Goal: Task Accomplishment & Management: Use online tool/utility

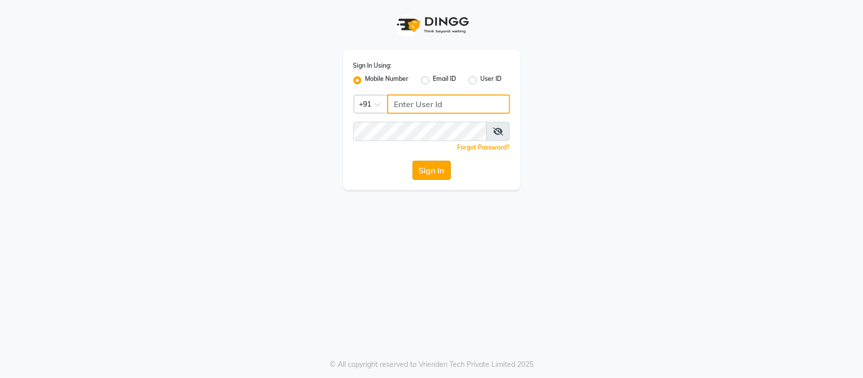
type input "9205559802"
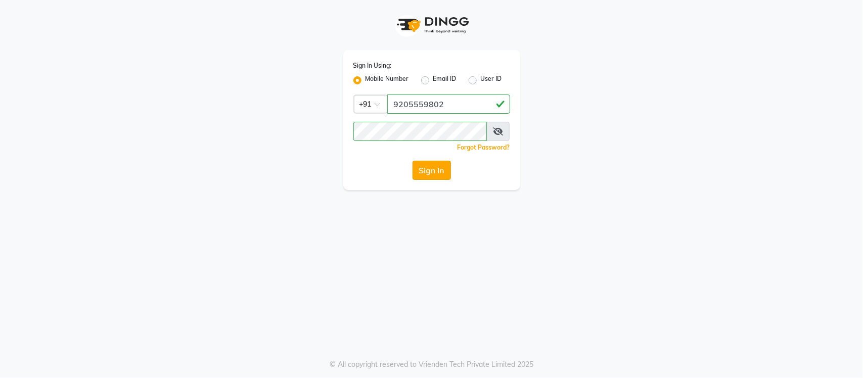
click at [434, 172] on button "Sign In" at bounding box center [432, 170] width 38 height 19
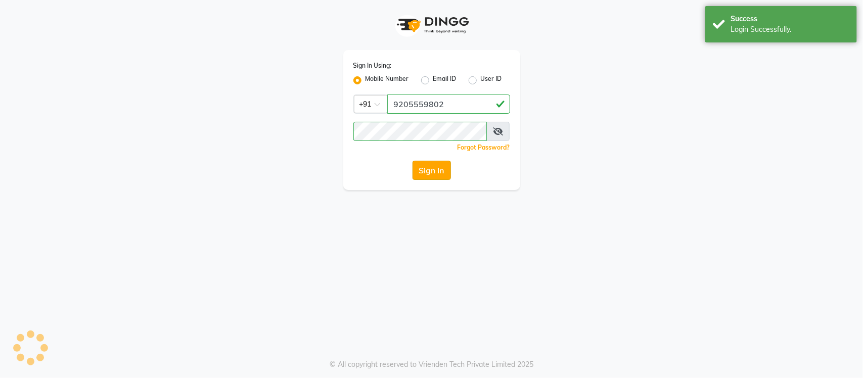
select select "service"
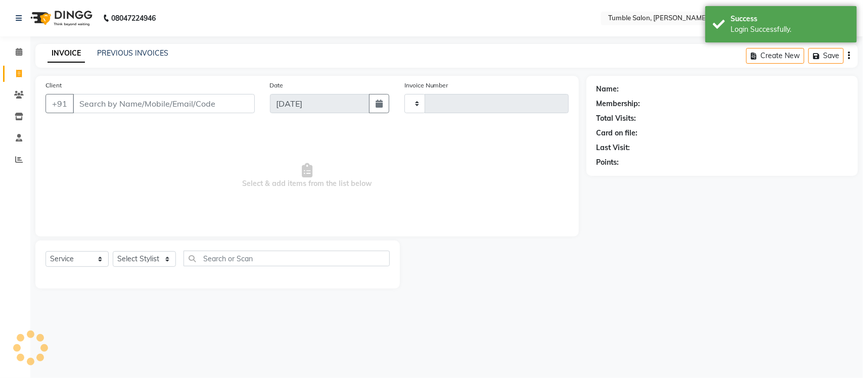
type input "2158"
select select "en"
select select "8207"
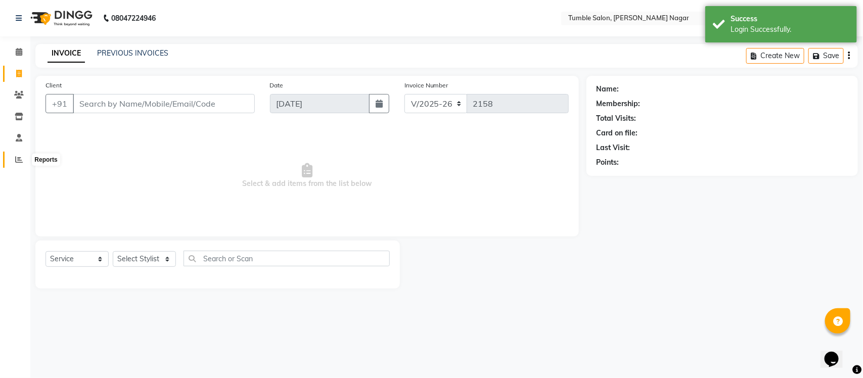
click at [19, 160] on icon at bounding box center [19, 160] width 8 height 8
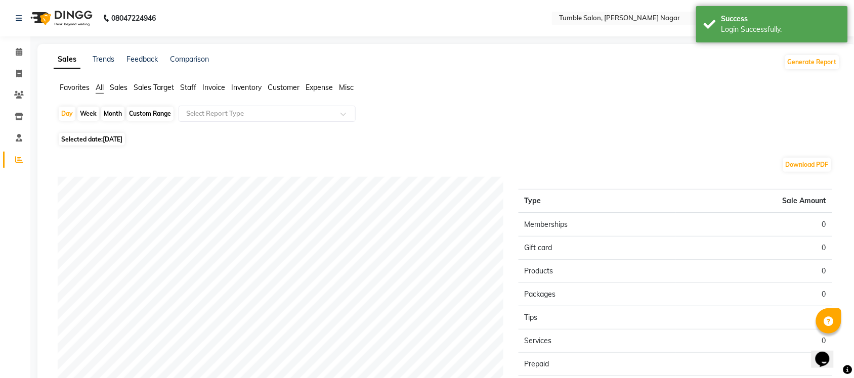
click at [119, 90] on span "Sales" at bounding box center [119, 87] width 18 height 9
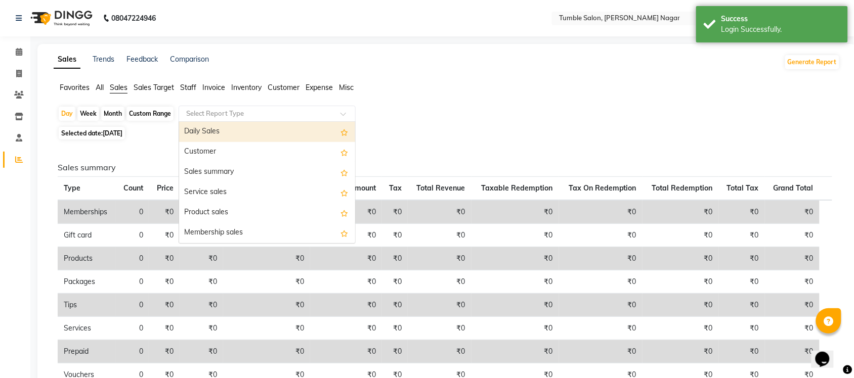
click at [340, 115] on span at bounding box center [346, 117] width 13 height 10
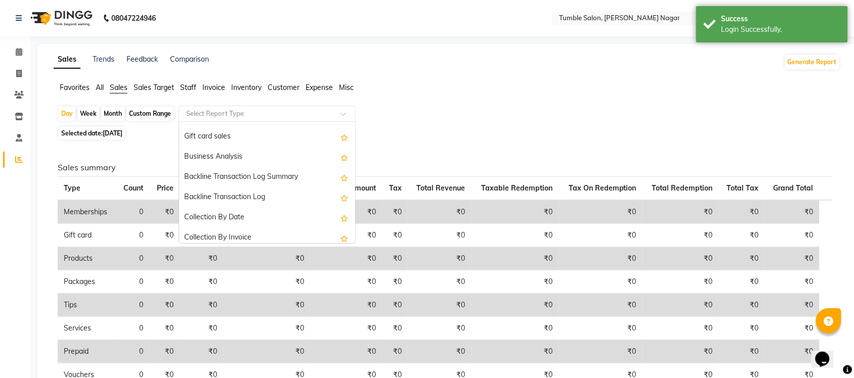
scroll to position [242, 0]
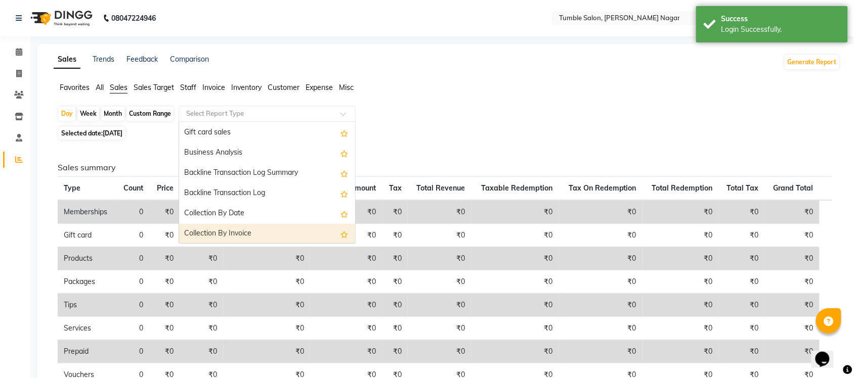
click at [286, 233] on div "Collection By Invoice" at bounding box center [267, 234] width 176 height 20
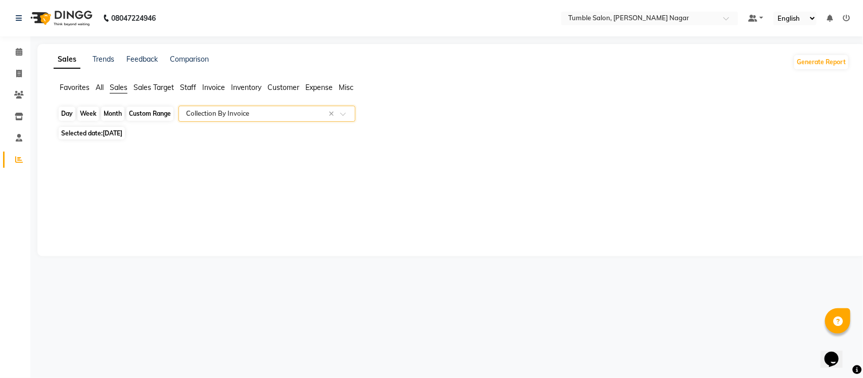
click at [68, 113] on div "Day" at bounding box center [67, 114] width 17 height 14
select select "9"
select select "2025"
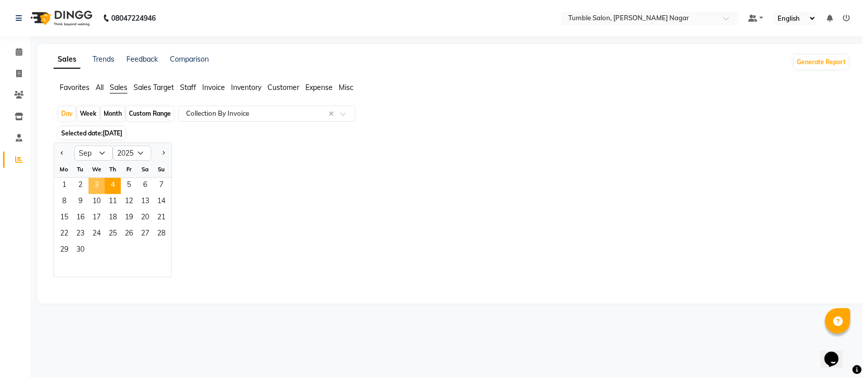
click at [102, 184] on span "3" at bounding box center [97, 186] width 16 height 16
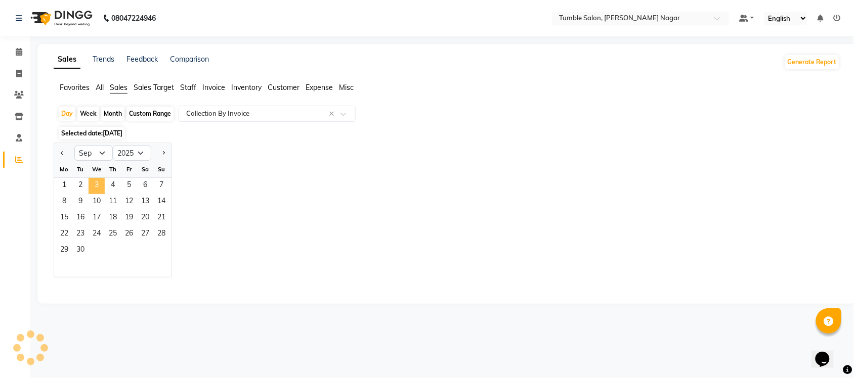
select select "full_report"
select select "csv"
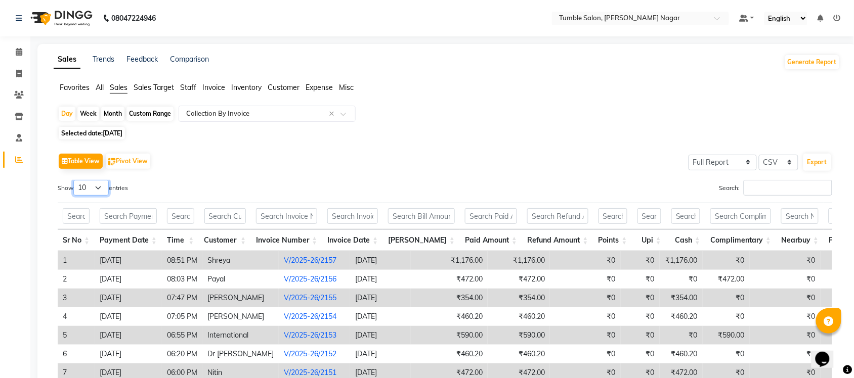
click at [102, 191] on select "10 25 50 100" at bounding box center [90, 188] width 35 height 16
select select "50"
click at [75, 180] on select "10 25 50 100" at bounding box center [90, 188] width 35 height 16
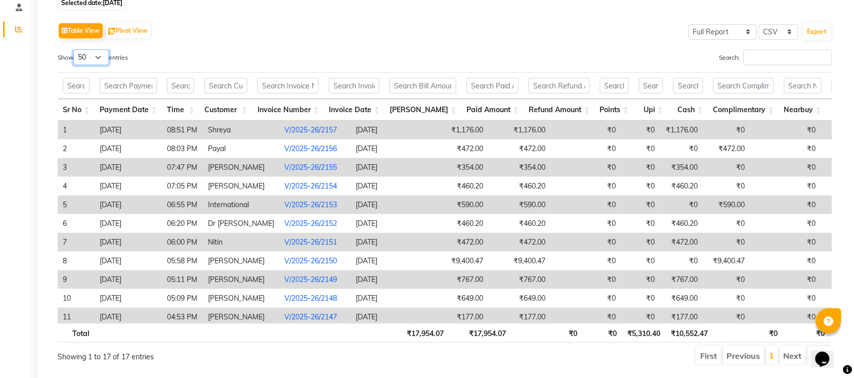
scroll to position [135, 0]
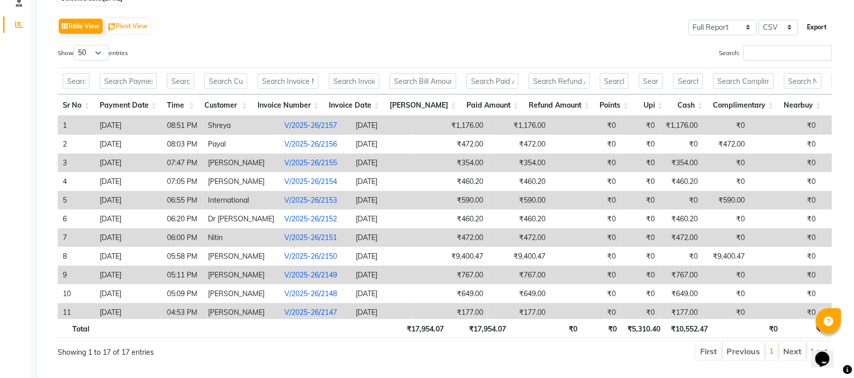
click at [814, 26] on button "Export" at bounding box center [817, 27] width 28 height 17
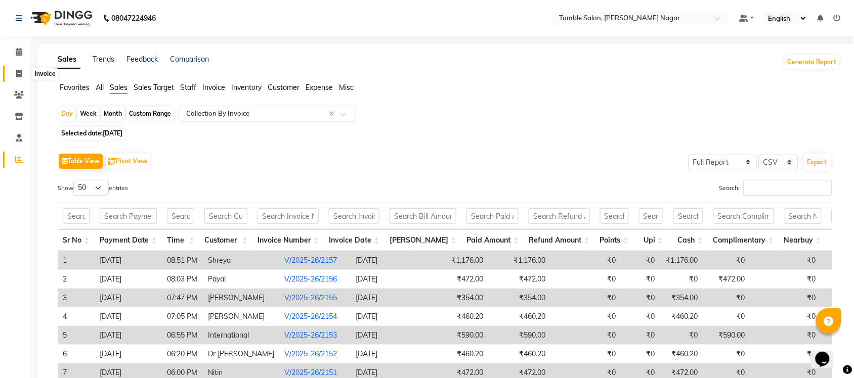
click at [18, 75] on icon at bounding box center [19, 74] width 6 height 8
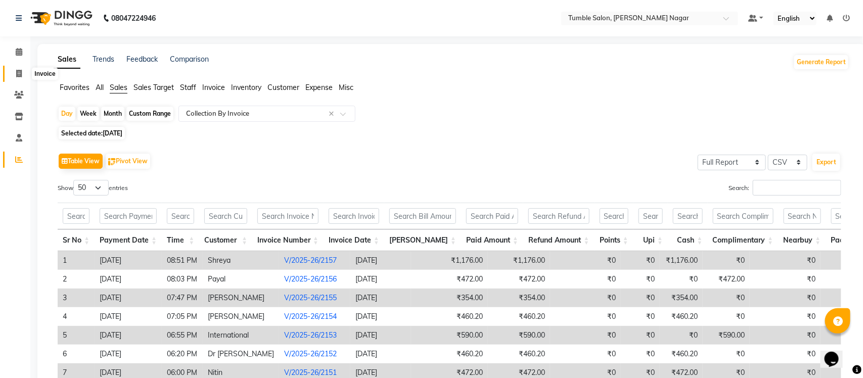
select select "service"
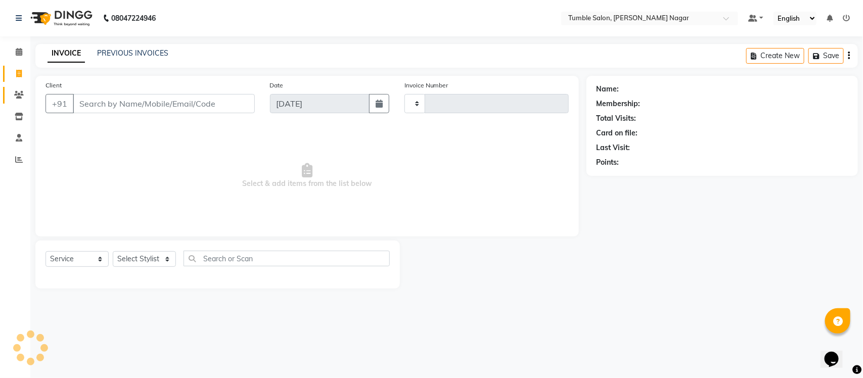
type input "2158"
select select "8207"
click at [81, 257] on select "Select Service Product Membership Package Voucher Prepaid Gift Card" at bounding box center [77, 259] width 63 height 16
select select "package"
click at [46, 251] on select "Select Service Product Membership Package Voucher Prepaid Gift Card" at bounding box center [77, 259] width 63 height 16
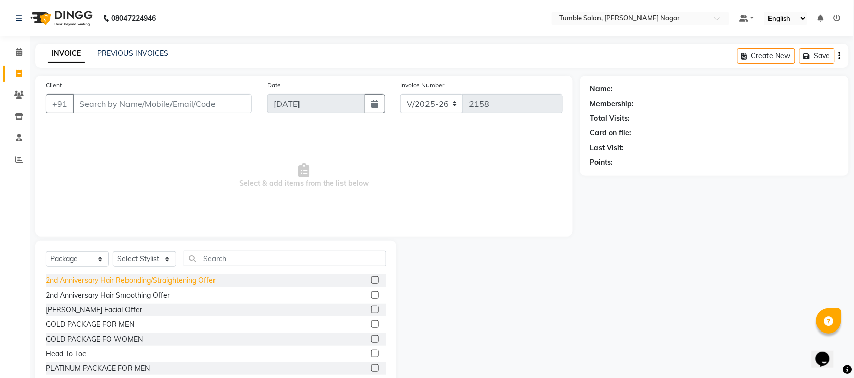
click at [86, 284] on div "2nd Anniversary Hair Rebonding/Straightening Offer" at bounding box center [131, 281] width 170 height 11
checkbox input "false"
click at [128, 266] on select "Select Stylist Finance id [PERSON_NAME] [PERSON_NAME] [PERSON_NAME] Nisha Purch…" at bounding box center [144, 259] width 63 height 16
select select "85223"
click at [113, 251] on select "Select Stylist Finance id [PERSON_NAME] [PERSON_NAME] [PERSON_NAME] Nisha Purch…" at bounding box center [144, 259] width 63 height 16
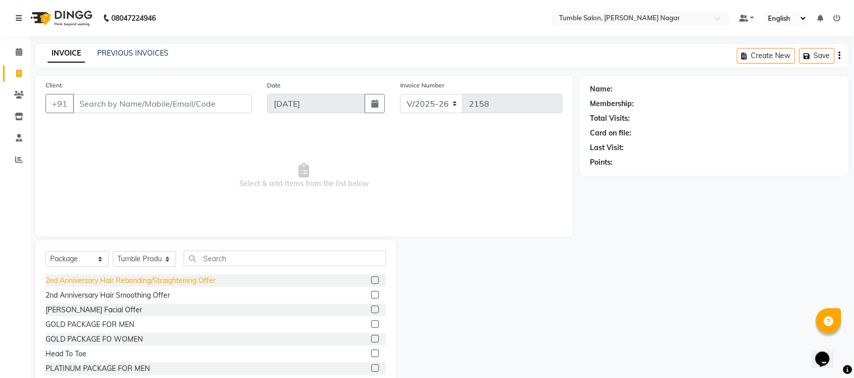
click at [97, 282] on div "2nd Anniversary Hair Rebonding/Straightening Offer" at bounding box center [131, 281] width 170 height 11
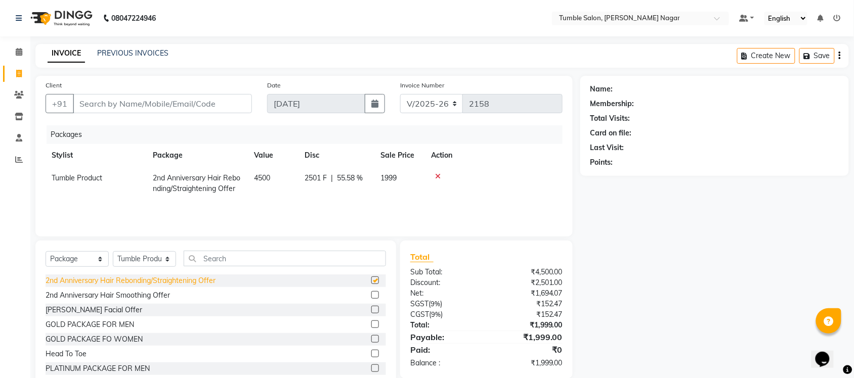
checkbox input "false"
click at [436, 175] on icon at bounding box center [438, 176] width 6 height 7
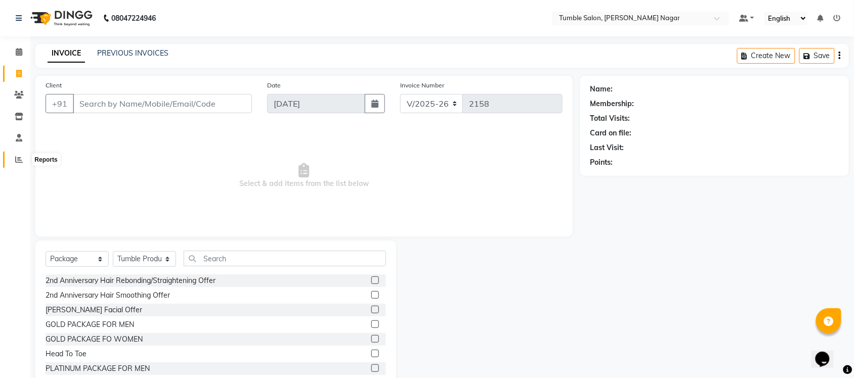
click at [18, 158] on icon at bounding box center [19, 160] width 8 height 8
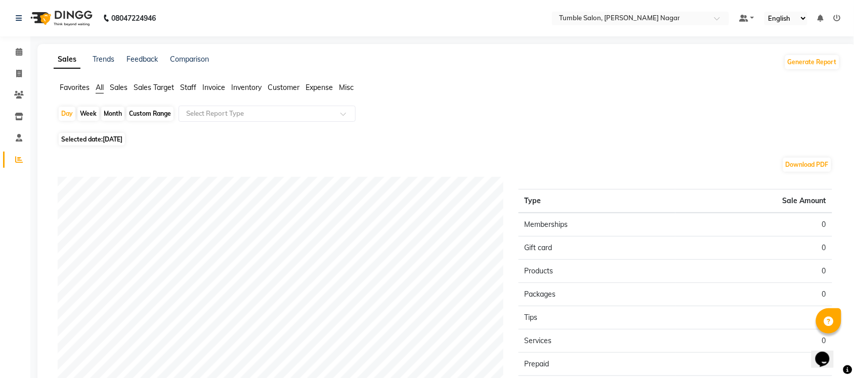
click at [120, 86] on span "Sales" at bounding box center [119, 87] width 18 height 9
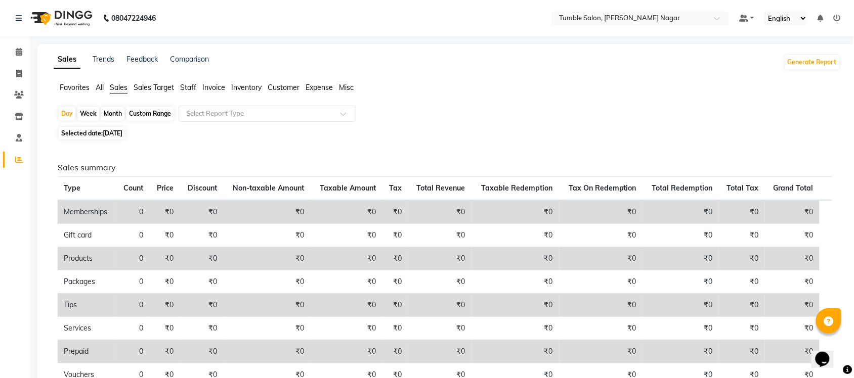
click at [111, 112] on div "Month" at bounding box center [112, 114] width 23 height 14
select select "9"
select select "2025"
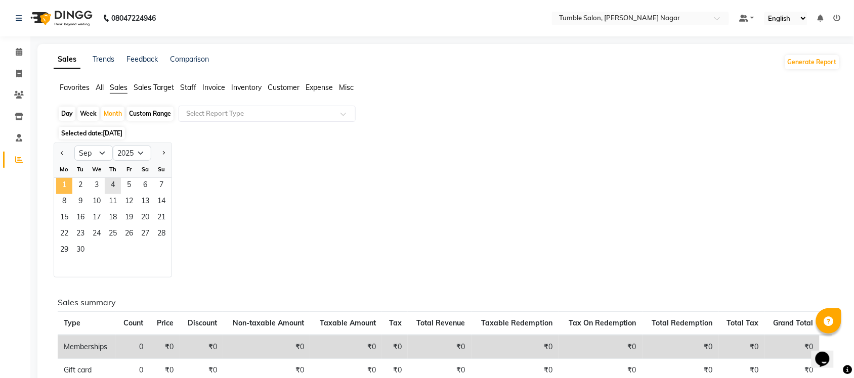
click at [65, 186] on span "1" at bounding box center [64, 186] width 16 height 16
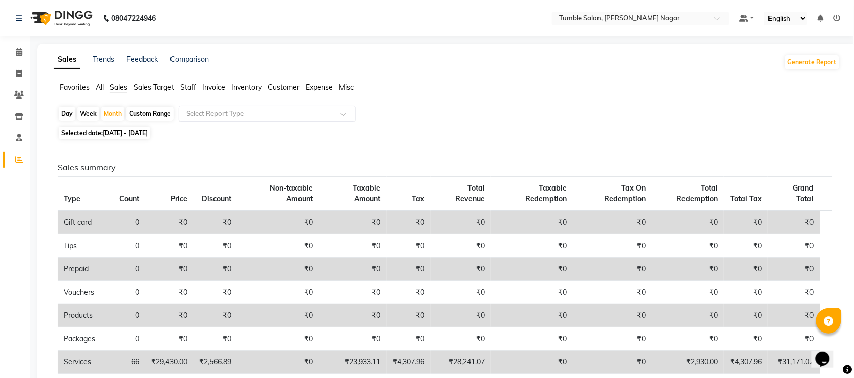
click at [349, 113] on span at bounding box center [346, 117] width 13 height 10
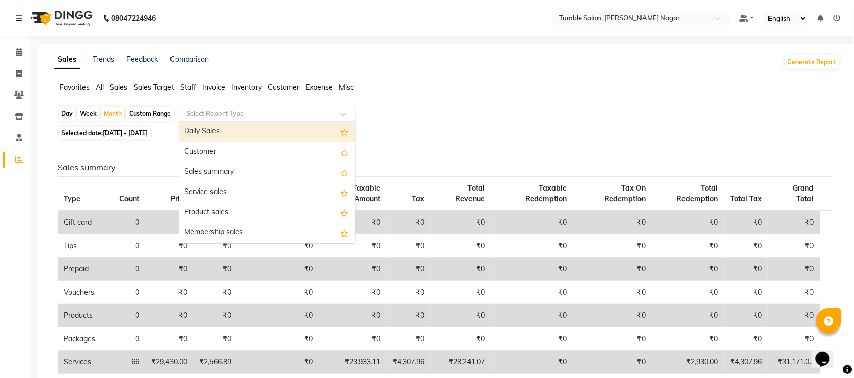
scroll to position [242, 0]
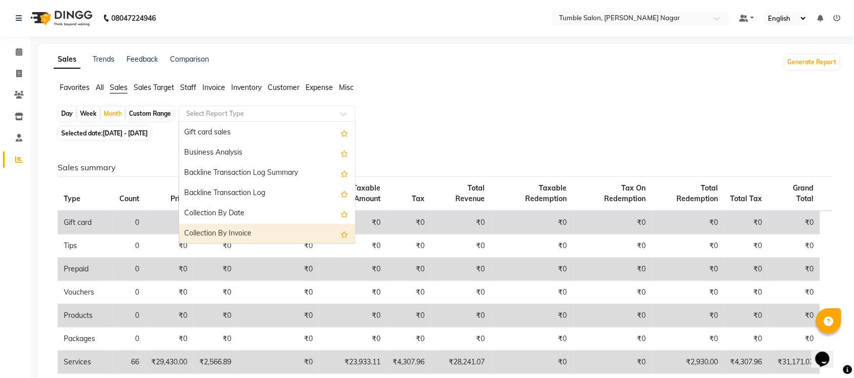
click at [309, 235] on div "Collection By Invoice" at bounding box center [267, 234] width 176 height 20
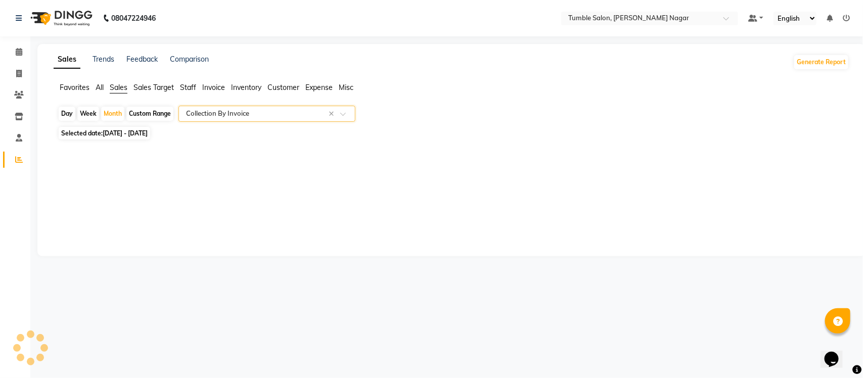
select select "full_report"
select select "csv"
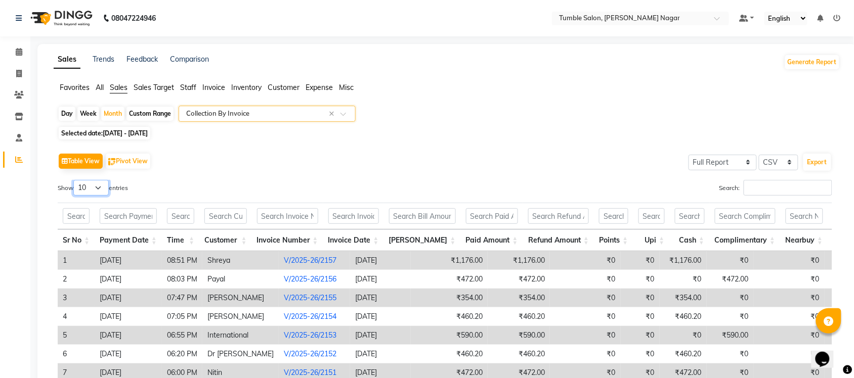
click at [107, 189] on select "10 25 50 100" at bounding box center [90, 188] width 35 height 16
select select "50"
click at [75, 180] on select "10 25 50 100" at bounding box center [90, 188] width 35 height 16
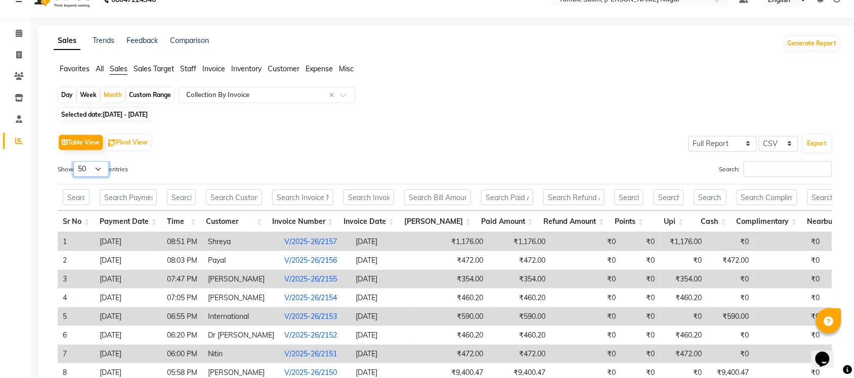
scroll to position [11, 0]
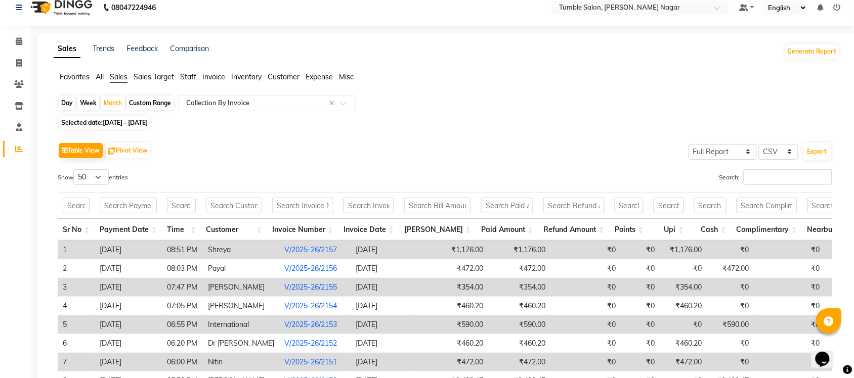
click at [194, 78] on span "Staff" at bounding box center [188, 76] width 16 height 9
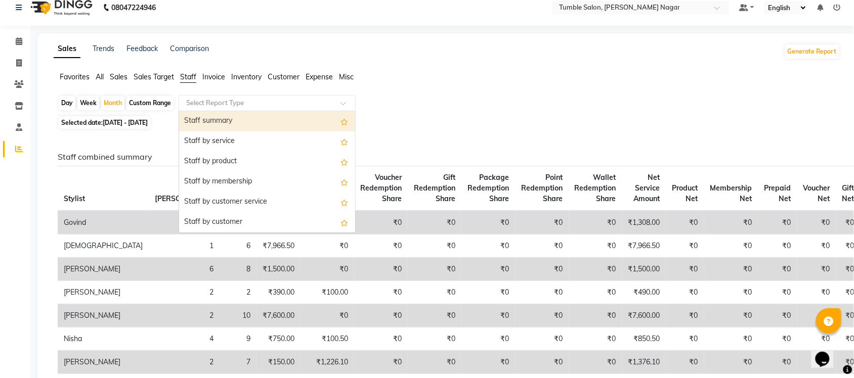
click at [347, 102] on span at bounding box center [346, 106] width 13 height 10
click at [268, 124] on div "Staff summary" at bounding box center [267, 121] width 176 height 20
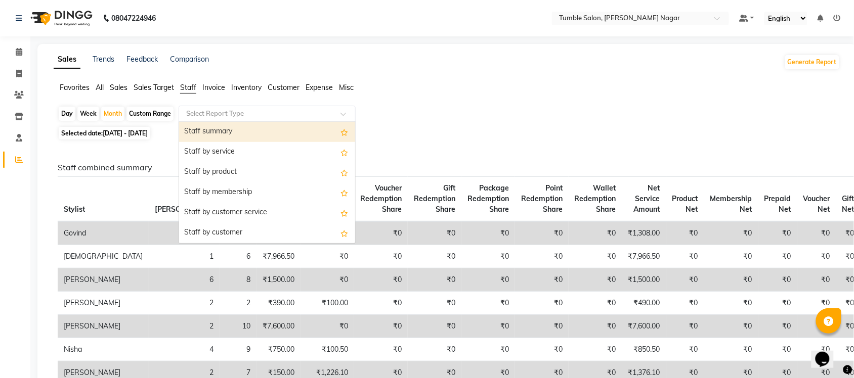
select select "full_report"
select select "csv"
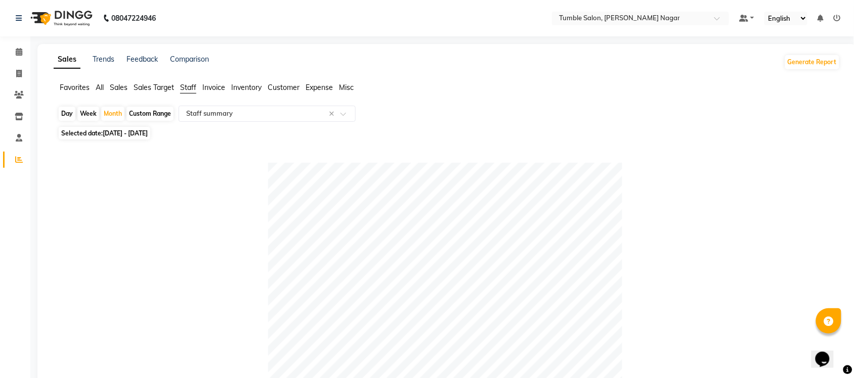
click at [124, 87] on span "Sales" at bounding box center [119, 87] width 18 height 9
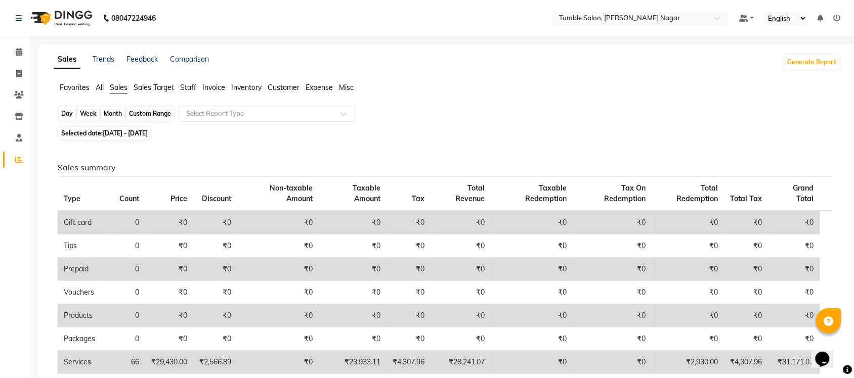
click at [107, 113] on div "Month" at bounding box center [112, 114] width 23 height 14
select select "9"
select select "2025"
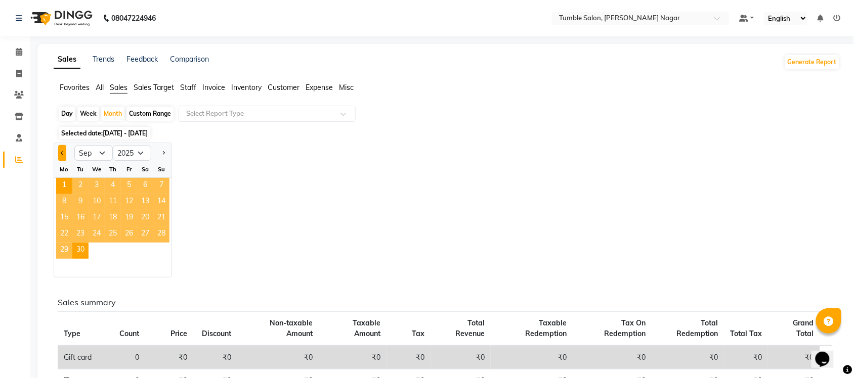
click at [61, 157] on button "Previous month" at bounding box center [62, 153] width 8 height 16
select select "8"
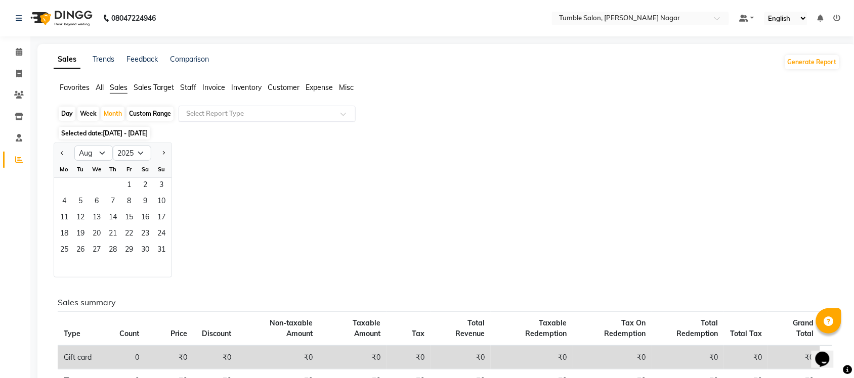
click at [345, 114] on span at bounding box center [346, 117] width 13 height 10
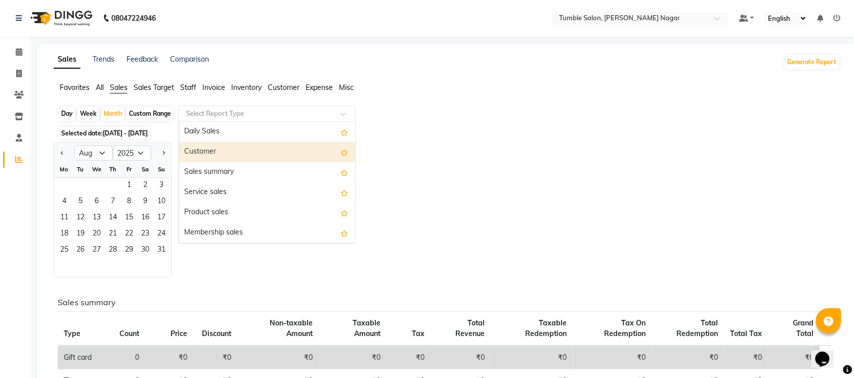
scroll to position [242, 0]
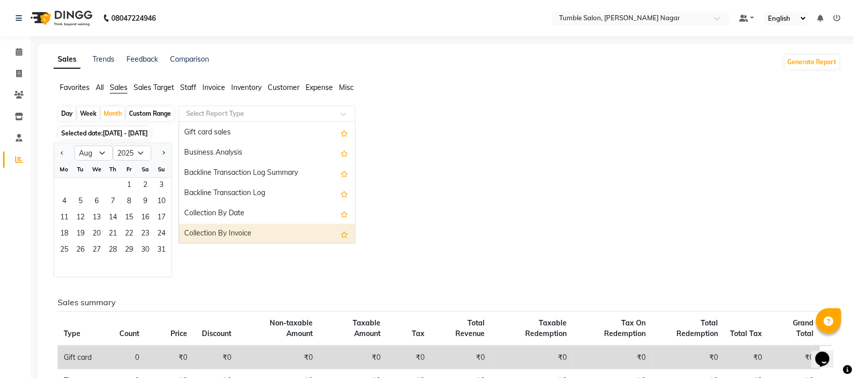
click at [281, 236] on div "Collection By Invoice" at bounding box center [267, 234] width 176 height 20
select select "full_report"
select select "csv"
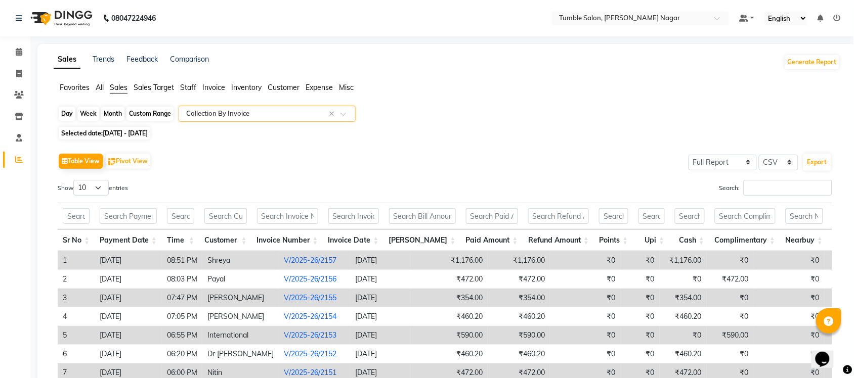
click at [109, 114] on div "Month" at bounding box center [112, 114] width 23 height 14
select select "9"
select select "2025"
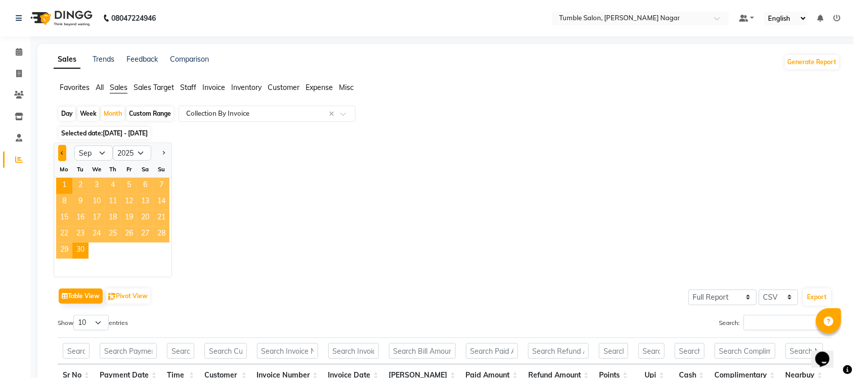
click at [62, 153] on span "Previous month" at bounding box center [63, 153] width 4 height 4
select select "8"
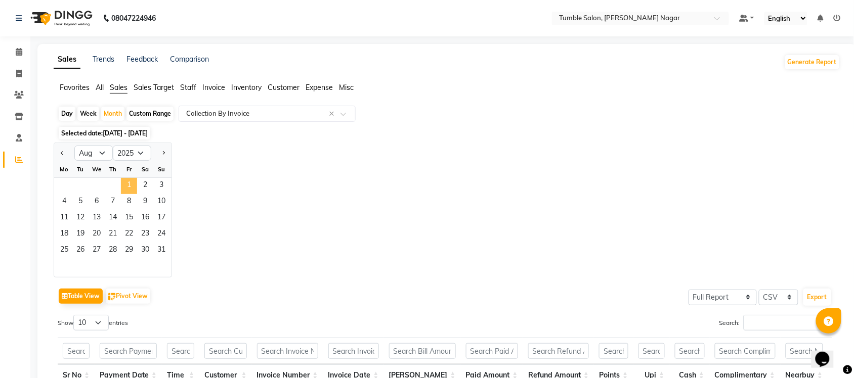
click at [132, 189] on span "1" at bounding box center [129, 186] width 16 height 16
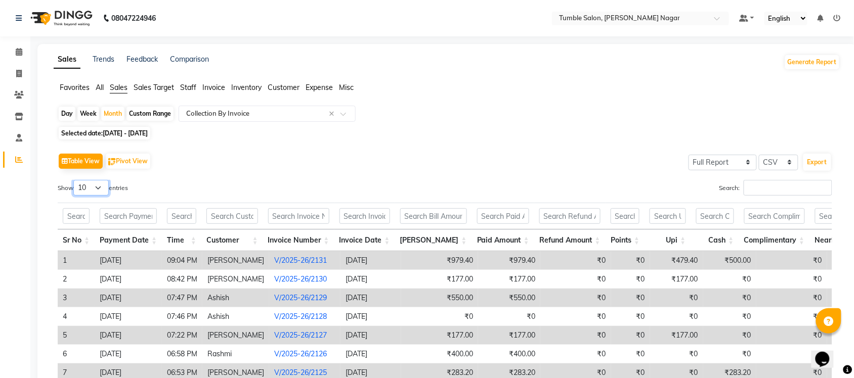
click at [100, 186] on select "10 25 50 100" at bounding box center [90, 188] width 35 height 16
select select "50"
click at [75, 180] on select "10 25 50 100" at bounding box center [90, 188] width 35 height 16
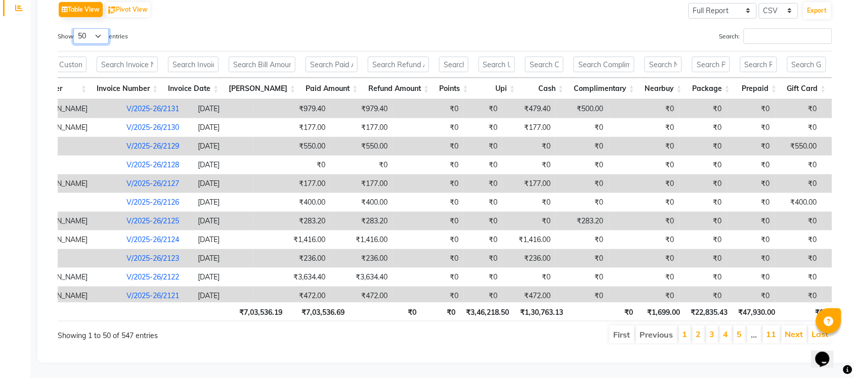
scroll to position [0, 0]
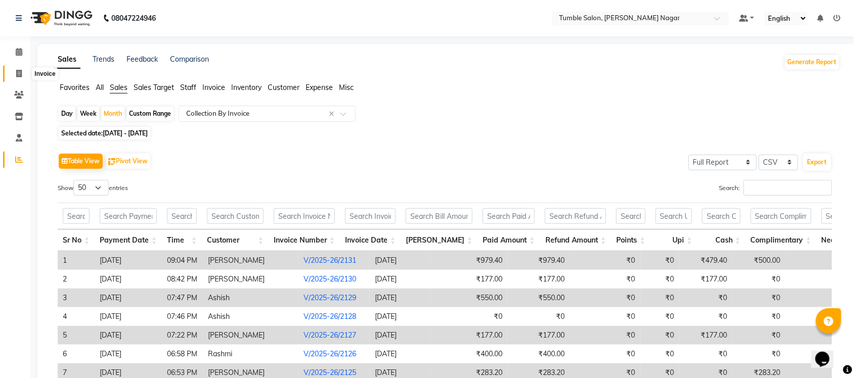
click at [14, 74] on span at bounding box center [19, 74] width 18 height 12
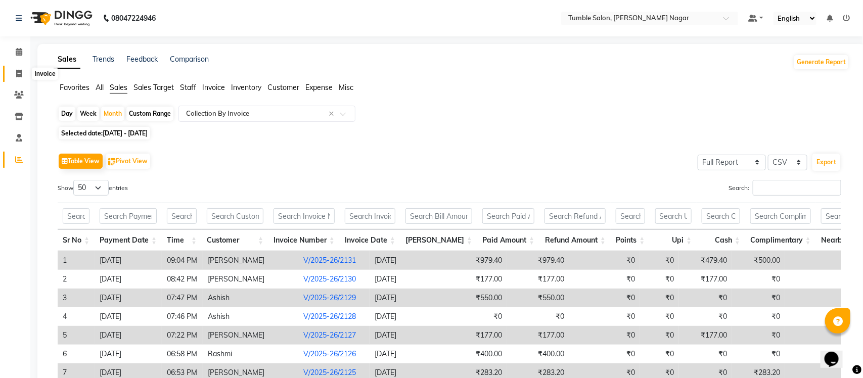
select select "8207"
select select "service"
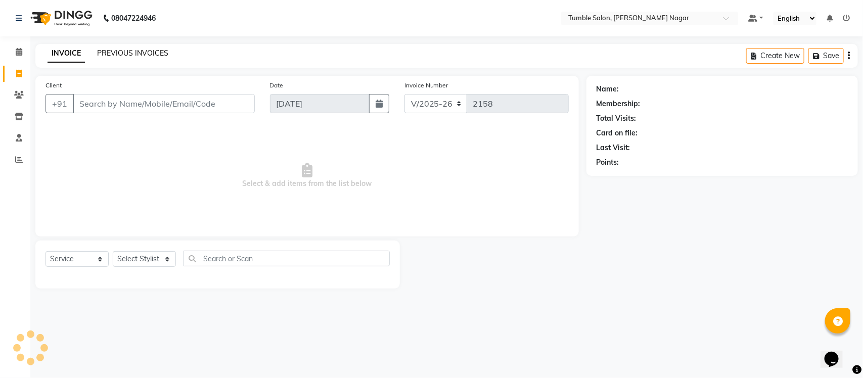
click at [152, 51] on link "PREVIOUS INVOICES" at bounding box center [132, 53] width 71 height 9
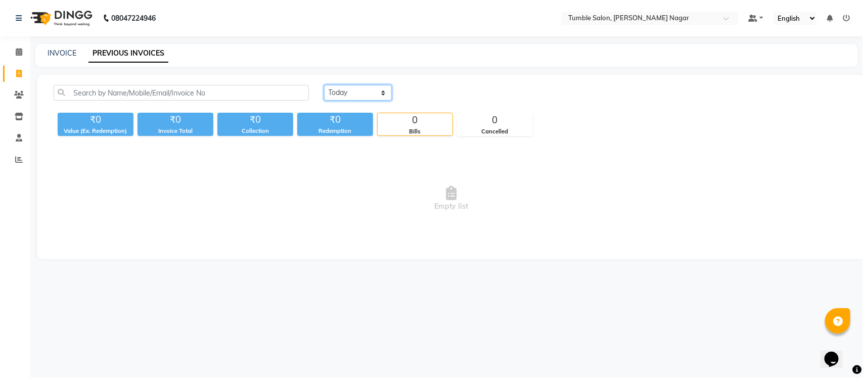
click at [358, 95] on select "Today Yesterday Custom Range" at bounding box center [358, 93] width 68 height 16
select select "yesterday"
click at [324, 85] on select "Today Yesterday Custom Range" at bounding box center [358, 93] width 68 height 16
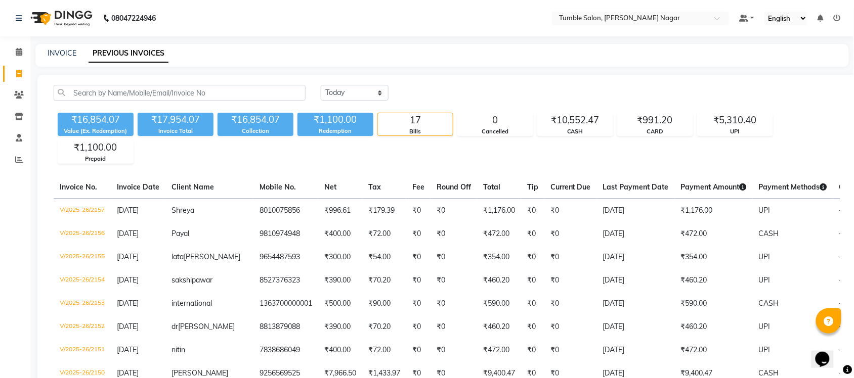
click at [69, 57] on div "INVOICE" at bounding box center [62, 53] width 29 height 11
click at [65, 50] on link "INVOICE" at bounding box center [62, 53] width 29 height 9
select select "service"
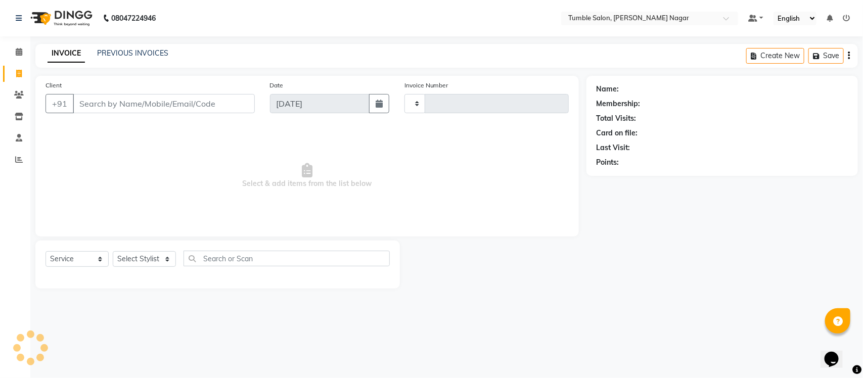
type input "2158"
select select "8207"
click at [17, 160] on icon at bounding box center [19, 160] width 8 height 8
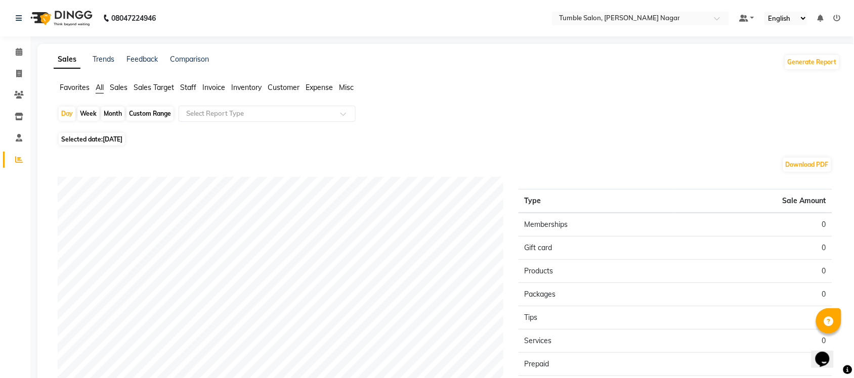
click at [246, 87] on span "Inventory" at bounding box center [246, 87] width 30 height 9
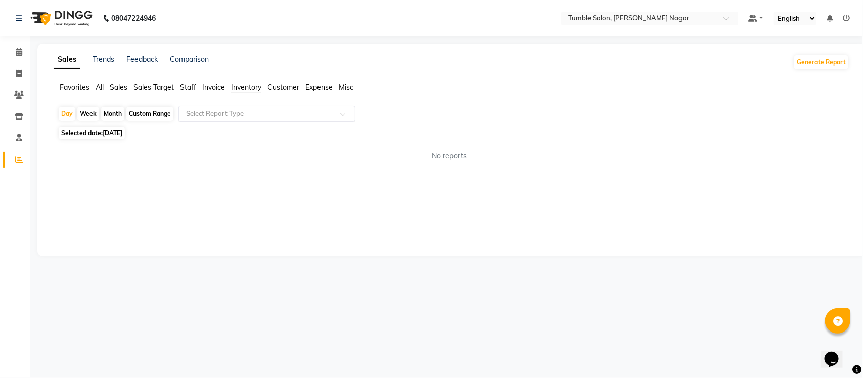
click at [347, 114] on span at bounding box center [346, 117] width 13 height 10
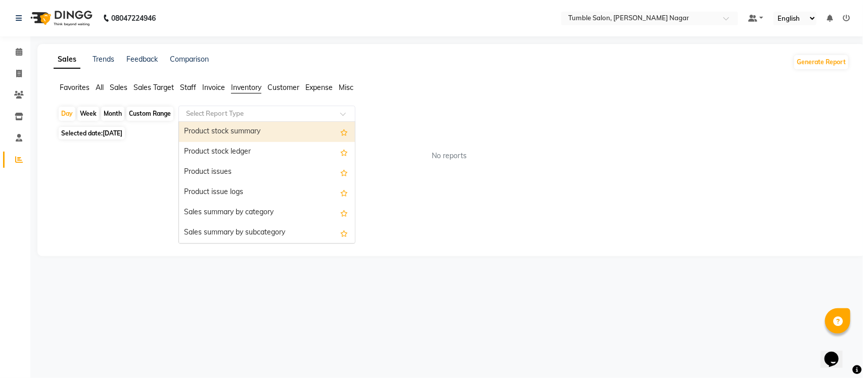
click at [272, 128] on div "Product stock summary" at bounding box center [267, 132] width 176 height 20
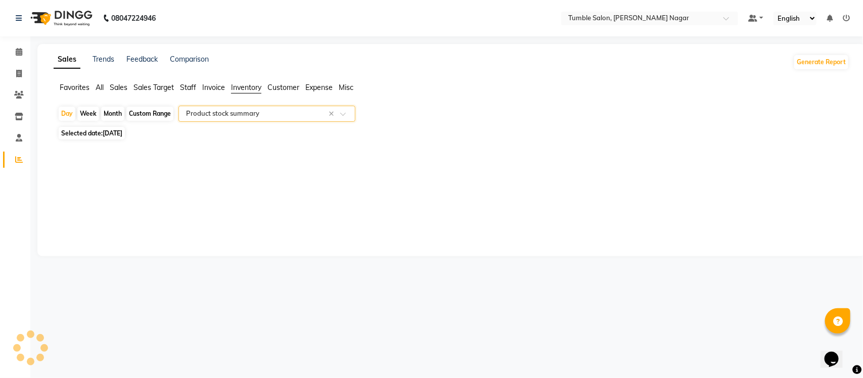
select select "full_report"
select select "csv"
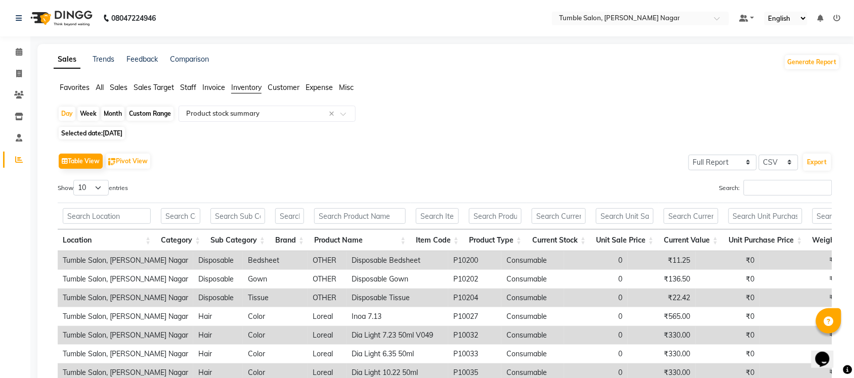
click at [107, 115] on div "Month" at bounding box center [112, 114] width 23 height 14
select select "9"
select select "2025"
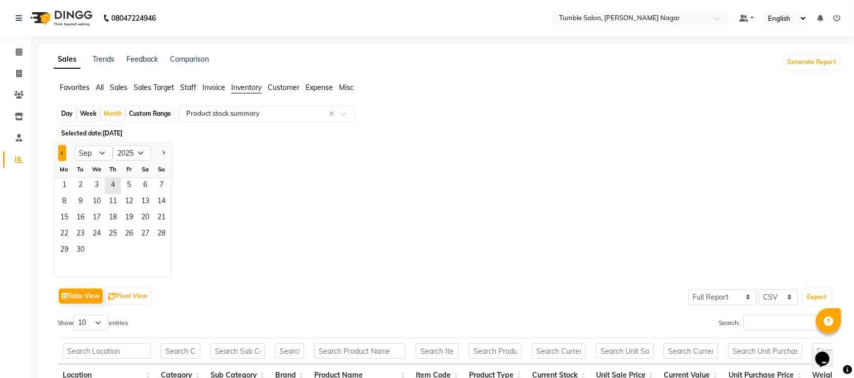
click at [58, 152] on button "Previous month" at bounding box center [62, 153] width 8 height 16
select select "8"
click at [132, 183] on span "1" at bounding box center [129, 186] width 16 height 16
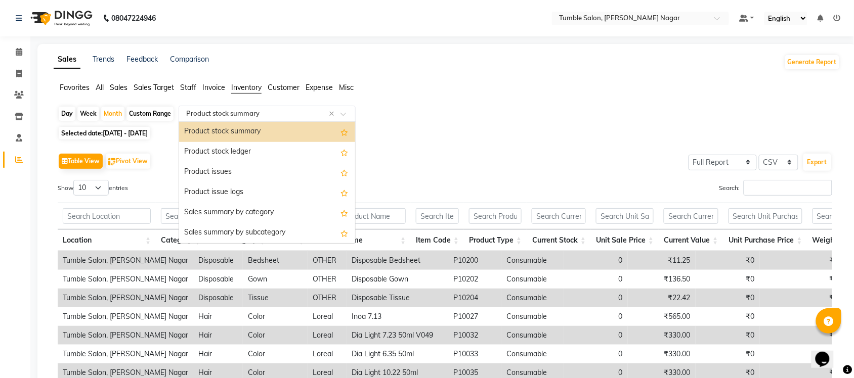
click at [344, 112] on span at bounding box center [346, 117] width 13 height 10
click at [277, 154] on div "Product stock ledger" at bounding box center [267, 152] width 176 height 20
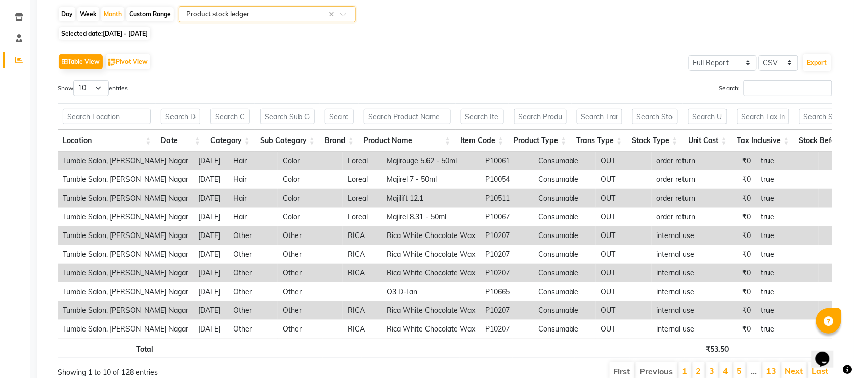
scroll to position [77, 0]
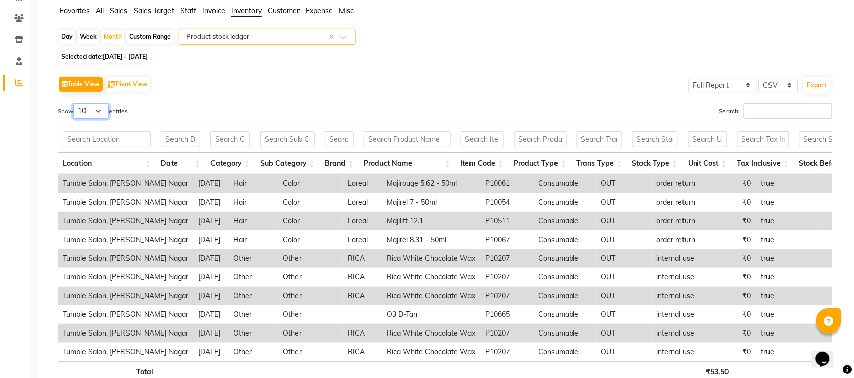
click at [102, 111] on select "10 25 50 100" at bounding box center [90, 111] width 35 height 16
select select "100"
click at [75, 103] on select "10 25 50 100" at bounding box center [90, 111] width 35 height 16
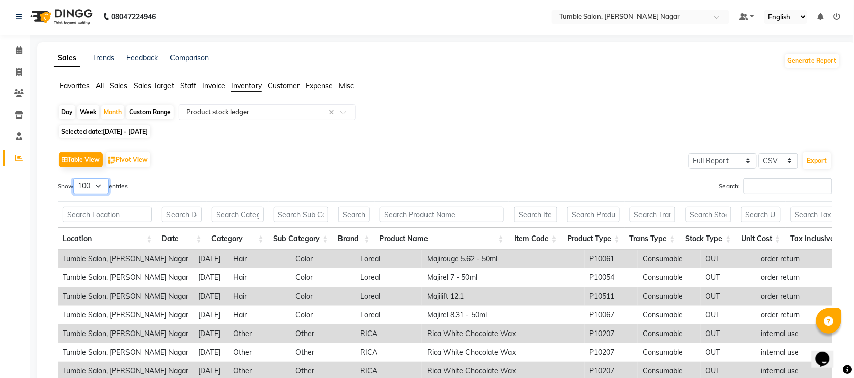
scroll to position [0, 0]
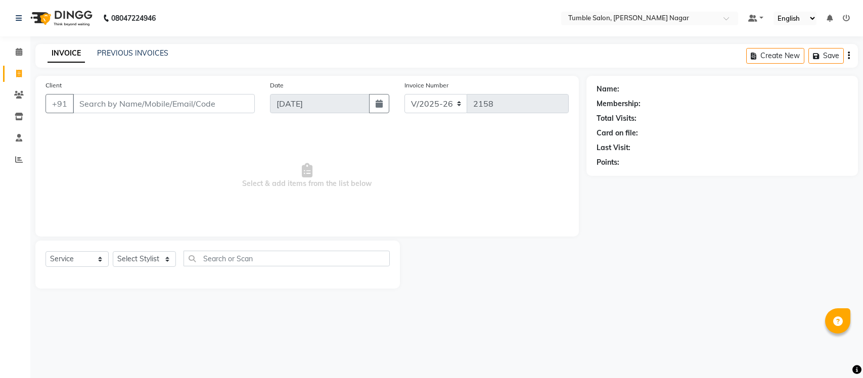
select select "8207"
select select "service"
click at [16, 56] on icon at bounding box center [19, 52] width 7 height 8
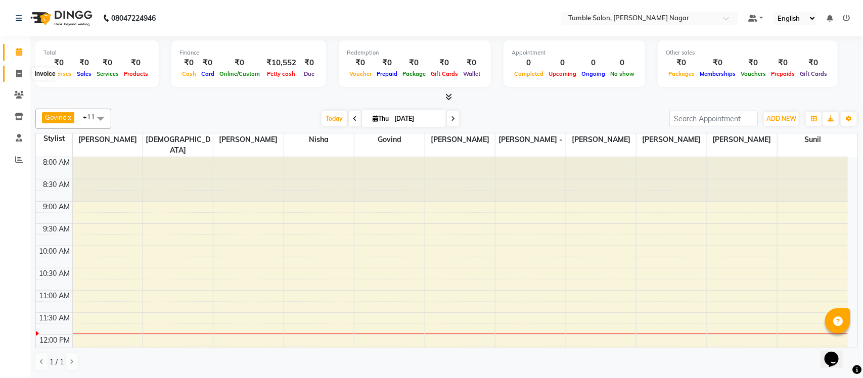
click at [22, 74] on span at bounding box center [19, 74] width 18 height 12
select select "service"
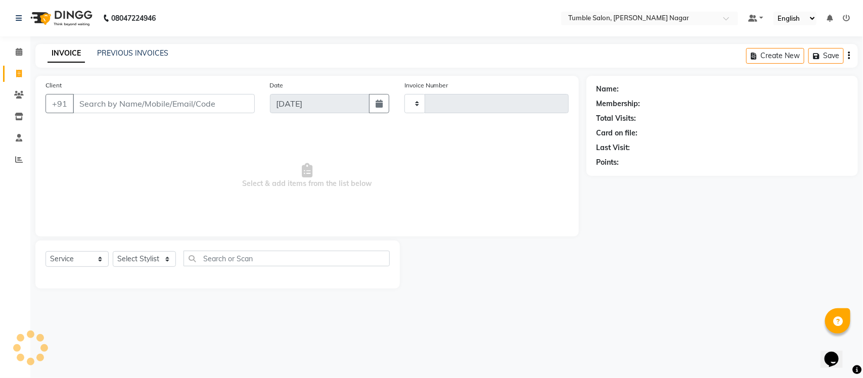
type input "2158"
select select "8207"
click at [124, 259] on select "Select Stylist Finance id Fiza Abbasi Govind Krishna Lokesh Mahender Muskan Nee…" at bounding box center [144, 259] width 63 height 16
select select "77850"
click at [113, 251] on select "Select Stylist Finance id Fiza Abbasi Govind Krishna Lokesh Mahender Muskan Nee…" at bounding box center [144, 259] width 63 height 16
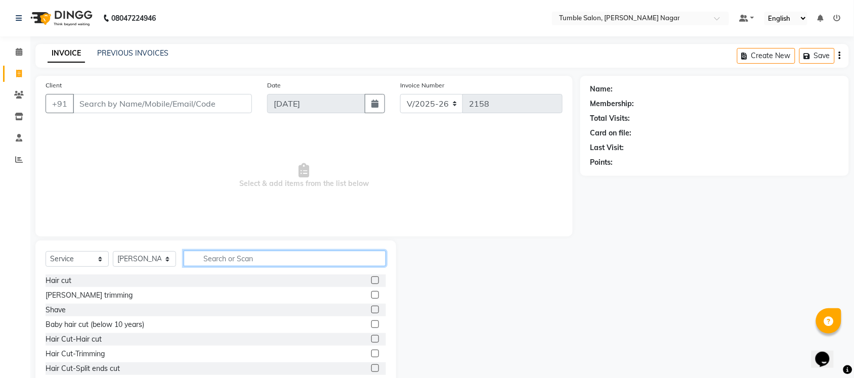
click at [233, 258] on input "text" at bounding box center [285, 259] width 202 height 16
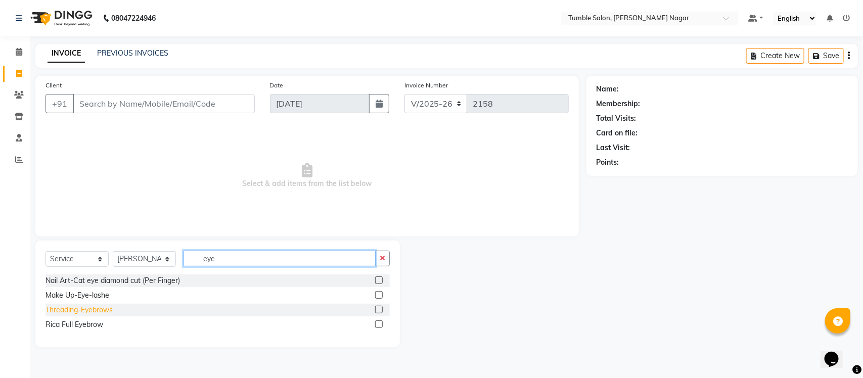
type input "eye"
click at [80, 308] on div "Threading-Eyebrows" at bounding box center [79, 310] width 67 height 11
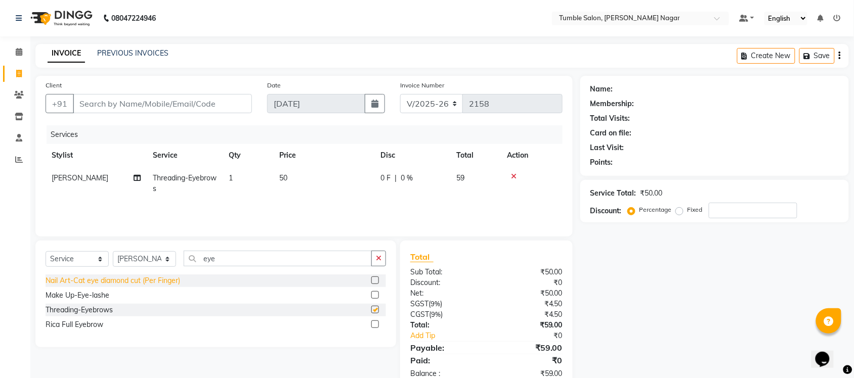
checkbox input "false"
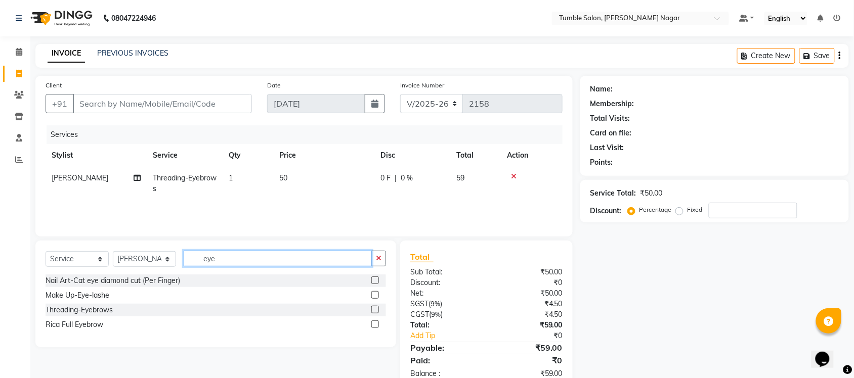
drag, startPoint x: 216, startPoint y: 258, endPoint x: 157, endPoint y: 253, distance: 59.4
click at [197, 259] on input "eye" at bounding box center [278, 259] width 188 height 16
type input "t"
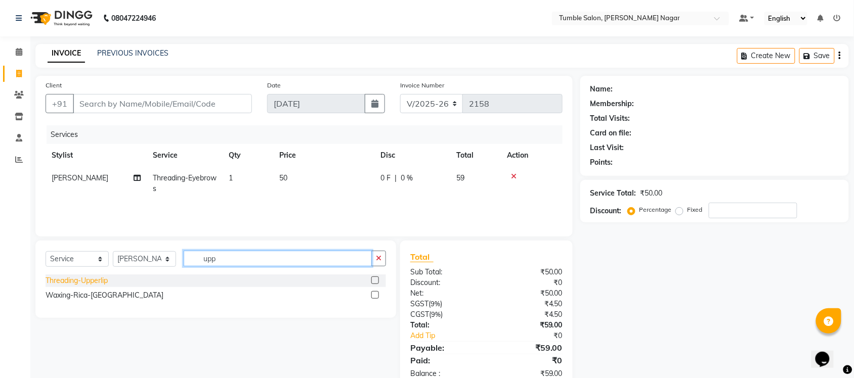
type input "upp"
click at [53, 280] on div "Threading-Upperlip" at bounding box center [77, 281] width 62 height 11
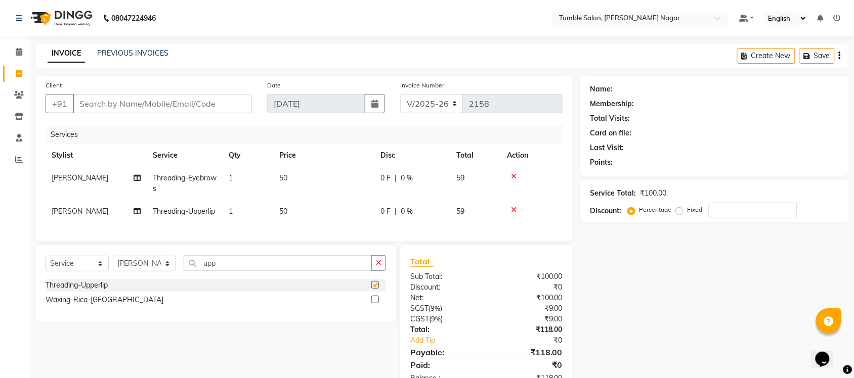
checkbox input "false"
click at [112, 97] on input "Client" at bounding box center [162, 103] width 179 height 19
click at [188, 104] on input "Client" at bounding box center [162, 103] width 179 height 19
type input "8"
type input "0"
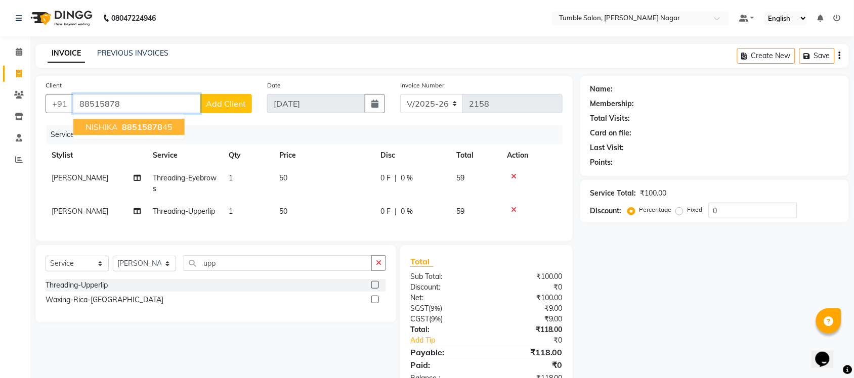
click at [119, 135] on ngb-typeahead-window "NISHIKA 88515878 45" at bounding box center [129, 126] width 112 height 25
click at [124, 130] on span "88515878" at bounding box center [142, 127] width 40 height 10
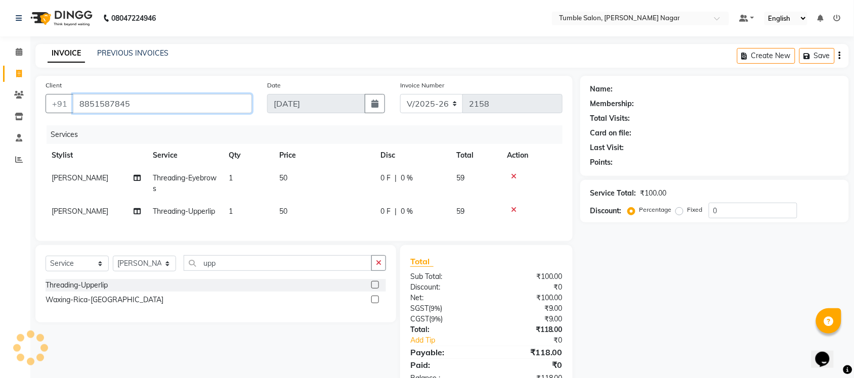
type input "8851587845"
select select "1: Object"
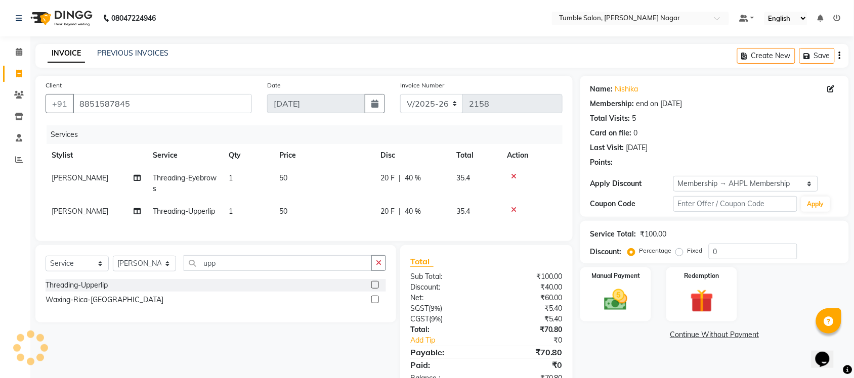
type input "40"
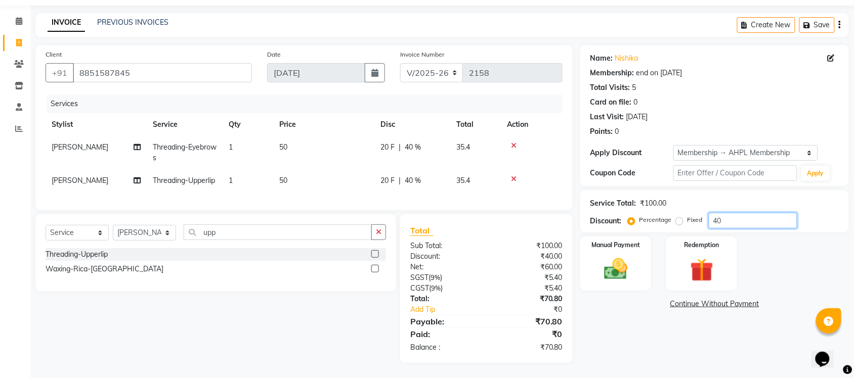
drag, startPoint x: 734, startPoint y: 202, endPoint x: 548, endPoint y: 205, distance: 186.1
click at [549, 205] on div "Client +91 8851587845 Date 04-09-2025 Invoice Number V/2025 V/2025-26 2158 Serv…" at bounding box center [442, 204] width 828 height 318
click at [603, 326] on div "Name: Nishika Membership: end on 21-05-2026 Total Visits: 5 Card on file: 0 Las…" at bounding box center [718, 204] width 276 height 318
click at [615, 236] on div "Manual Payment" at bounding box center [616, 264] width 74 height 57
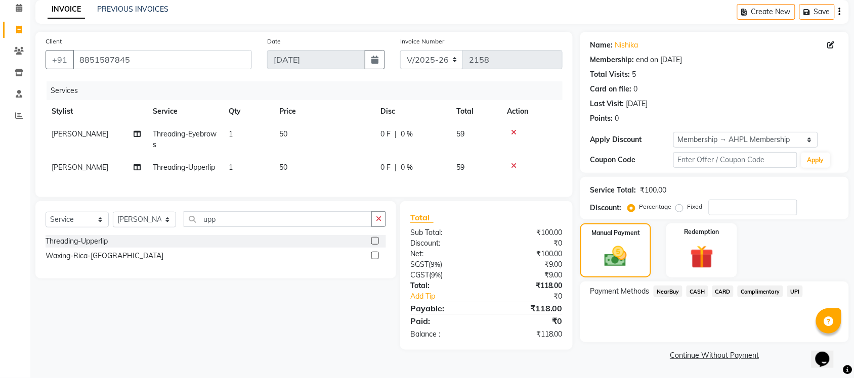
click at [796, 287] on span "UPI" at bounding box center [795, 292] width 16 height 12
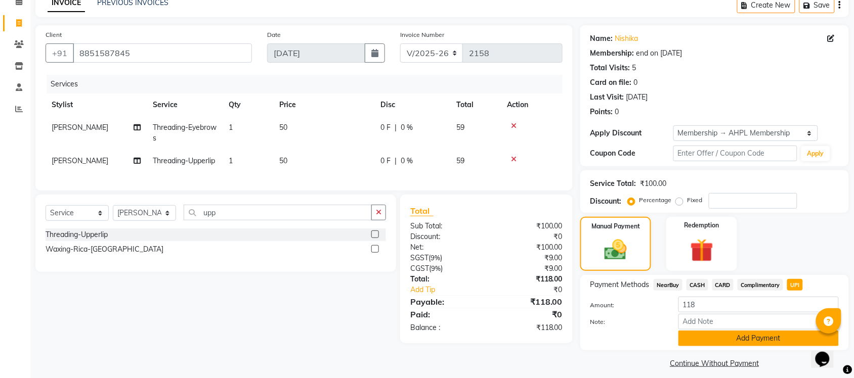
click at [757, 334] on button "Add Payment" at bounding box center [758, 339] width 160 height 16
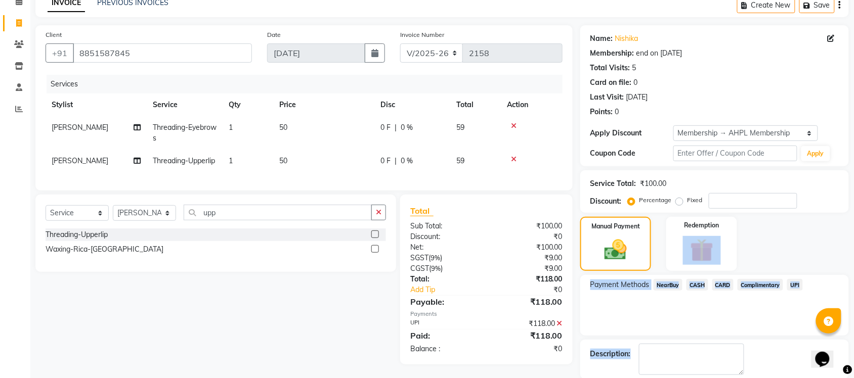
drag, startPoint x: 847, startPoint y: 249, endPoint x: 858, endPoint y: 357, distance: 108.8
click at [854, 328] on html "08047224946 Select Location × Tumble Salon, Uttam Nagar Default Panel My Panel …" at bounding box center [427, 138] width 854 height 378
click at [819, 259] on div "Manual Payment Redemption" at bounding box center [715, 244] width 284 height 54
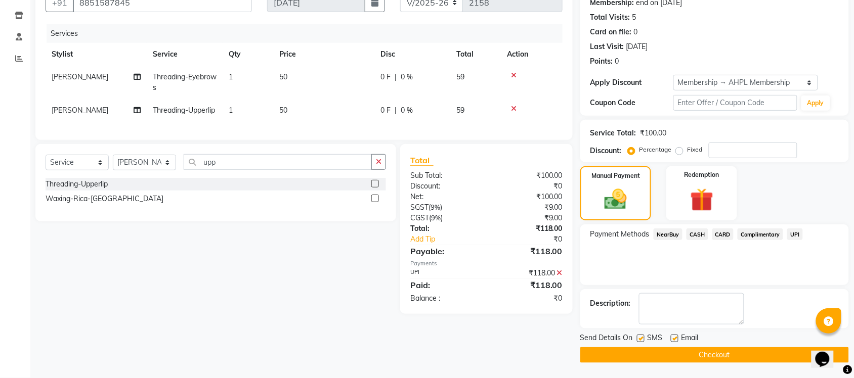
click at [715, 352] on button "Checkout" at bounding box center [714, 355] width 269 height 16
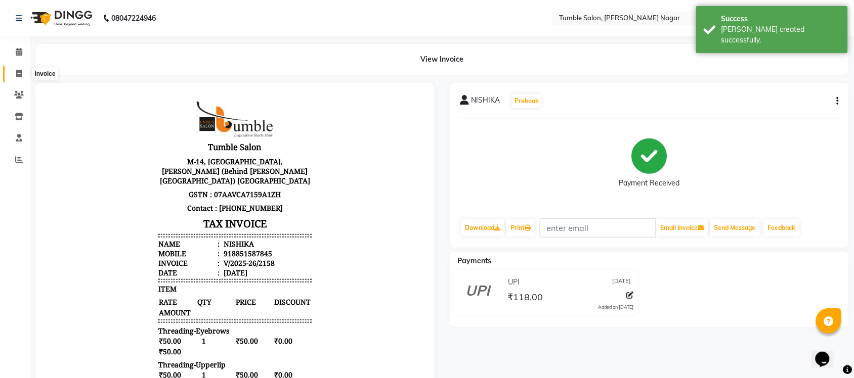
drag, startPoint x: 11, startPoint y: 71, endPoint x: 14, endPoint y: 66, distance: 6.6
click at [11, 71] on span at bounding box center [19, 74] width 18 height 12
select select "8207"
select select "service"
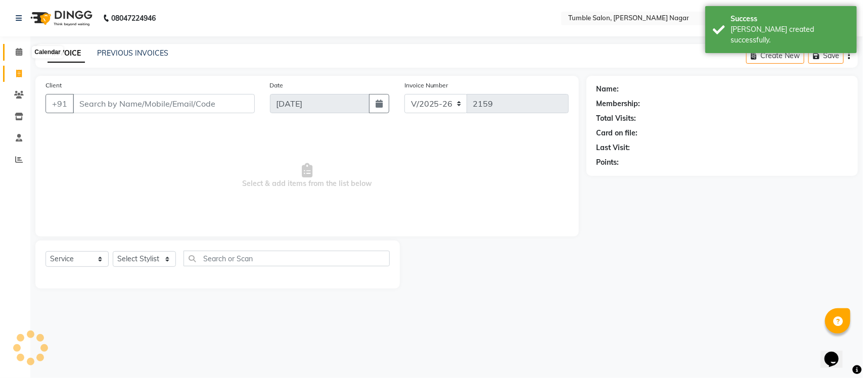
click at [16, 55] on icon at bounding box center [19, 52] width 7 height 8
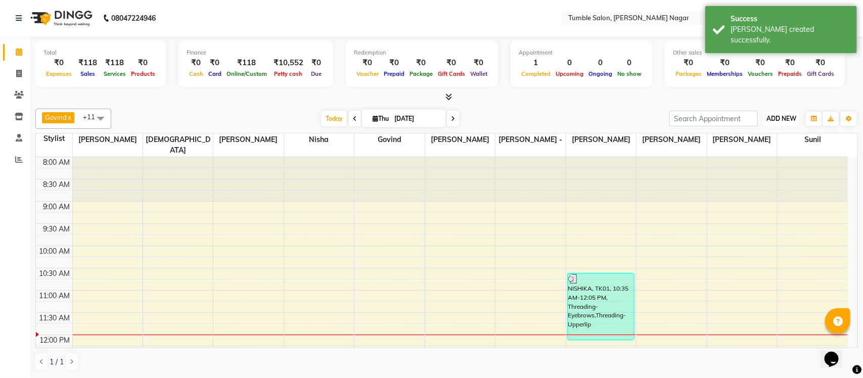
click at [768, 115] on span "ADD NEW" at bounding box center [782, 119] width 30 height 8
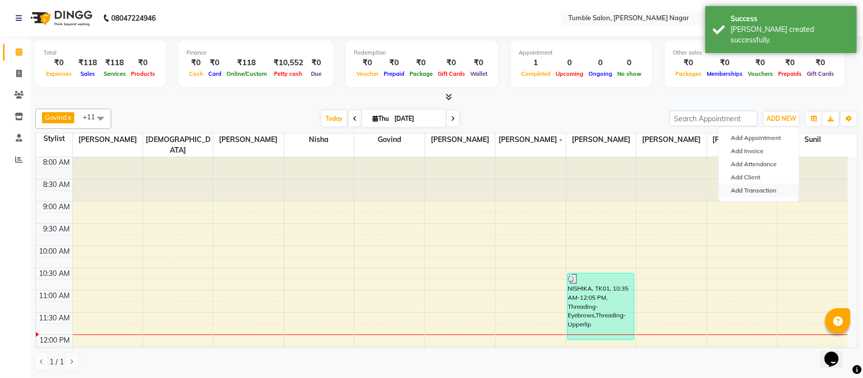
click at [765, 189] on link "Add Transaction" at bounding box center [759, 190] width 80 height 13
select select "direct"
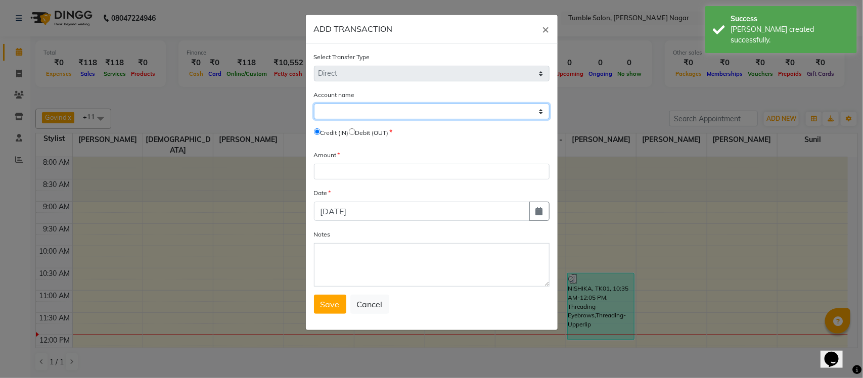
click at [386, 107] on select "Select Petty Cash Default Account" at bounding box center [432, 112] width 236 height 16
select select "7335"
click at [314, 104] on select "Select Petty Cash Default Account" at bounding box center [432, 112] width 236 height 16
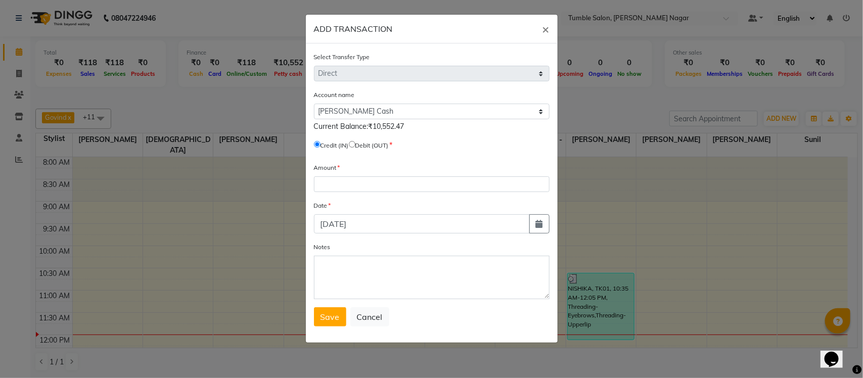
click at [356, 143] on input "radio" at bounding box center [352, 144] width 7 height 7
radio input "true"
click at [355, 168] on div "Amount" at bounding box center [432, 177] width 236 height 30
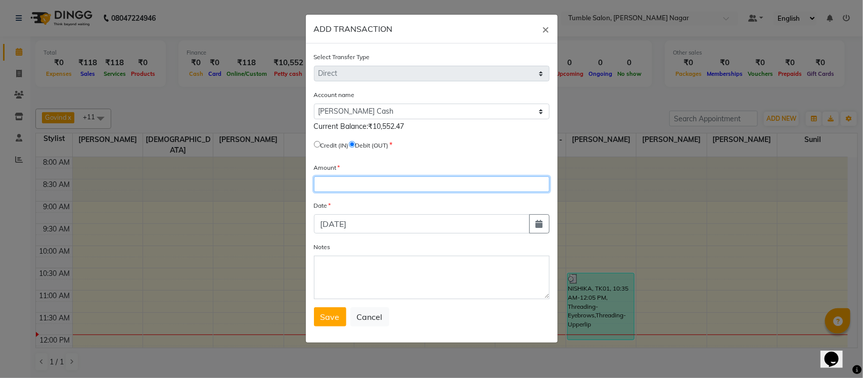
click at [354, 177] on input "number" at bounding box center [432, 185] width 236 height 16
type input "10552.47"
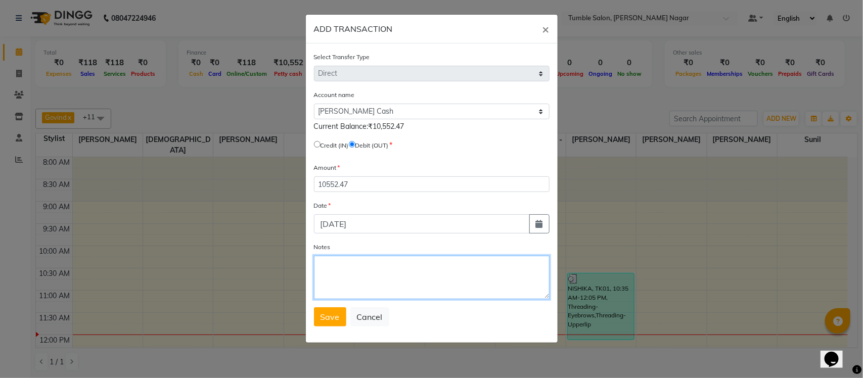
drag, startPoint x: 420, startPoint y: 264, endPoint x: 404, endPoint y: 234, distance: 33.5
click at [419, 264] on textarea "Notes" at bounding box center [432, 277] width 236 height 43
type textarea "Cash Deposited to AHPL"
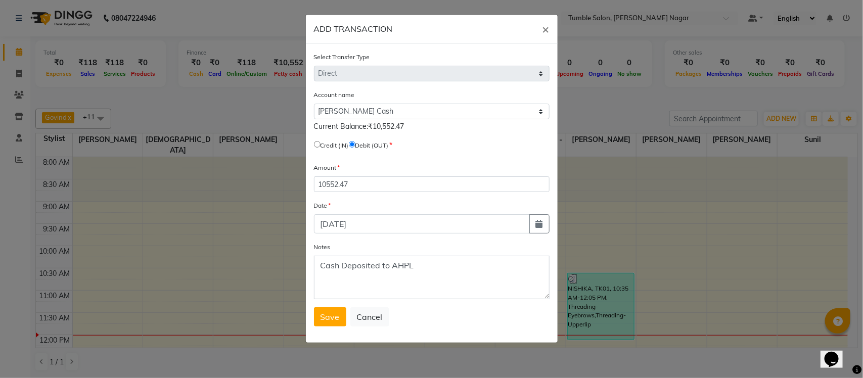
click at [309, 310] on div "Select Transfer Type Select Direct Internal Account name Select Petty Cash Defa…" at bounding box center [432, 192] width 252 height 299
click at [324, 312] on span "Save" at bounding box center [330, 317] width 19 height 10
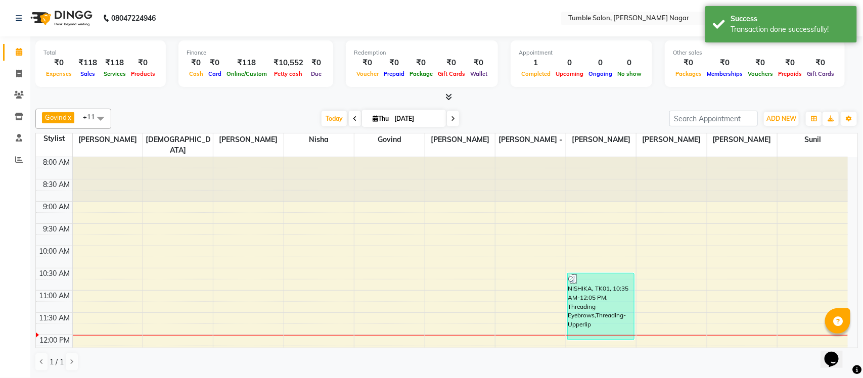
click at [384, 120] on span "Thu" at bounding box center [380, 119] width 21 height 8
select select "9"
select select "2025"
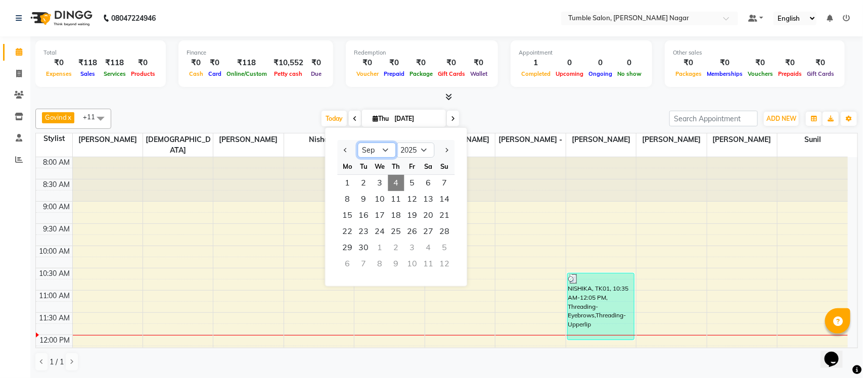
click at [379, 152] on select "Jan Feb Mar Apr May Jun Jul Aug Sep Oct Nov Dec" at bounding box center [377, 150] width 38 height 15
select select "8"
click at [358, 143] on select "Jan Feb Mar Apr May Jun Jul Aug Sep Oct Nov Dec" at bounding box center [377, 150] width 38 height 15
click at [449, 248] on span "31" at bounding box center [445, 248] width 16 height 16
type input "31-08-2025"
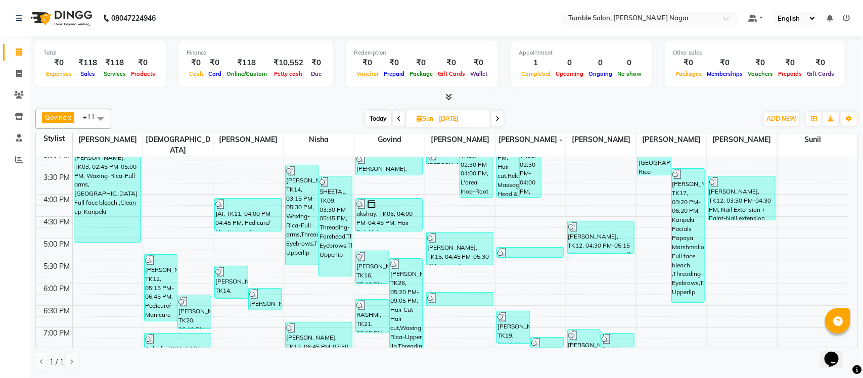
scroll to position [323, 0]
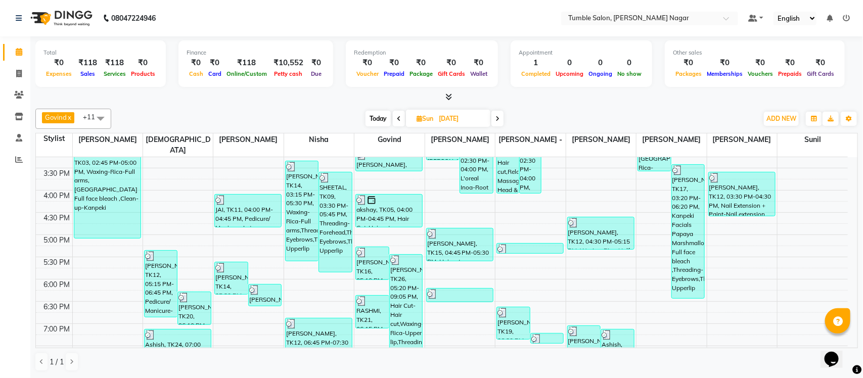
click at [453, 119] on input "31-08-2025" at bounding box center [461, 118] width 51 height 15
select select "8"
select select "2025"
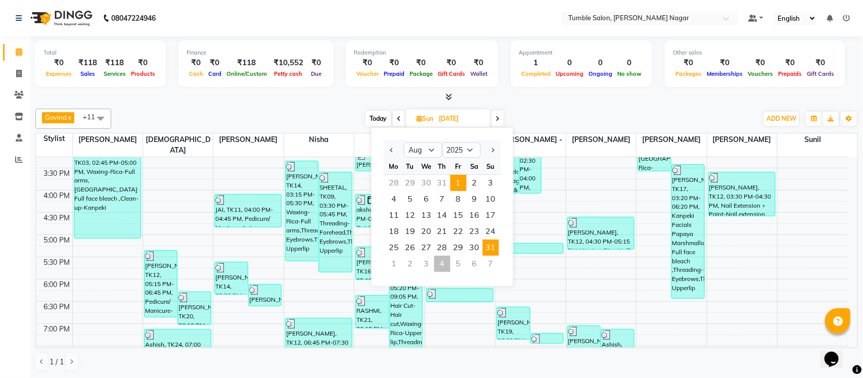
click at [462, 184] on span "1" at bounding box center [459, 183] width 16 height 16
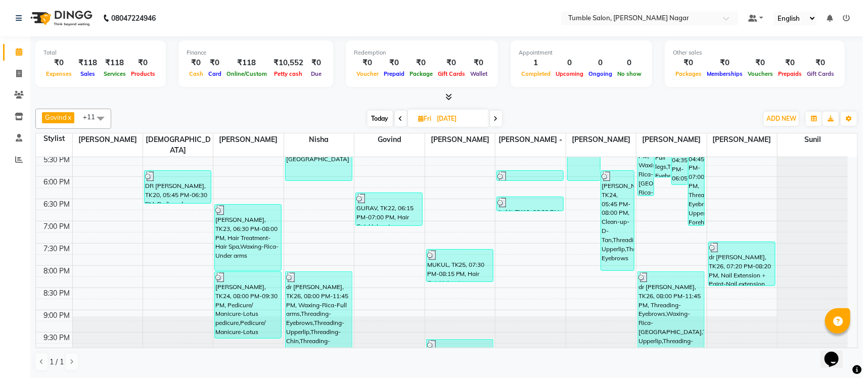
scroll to position [428, 0]
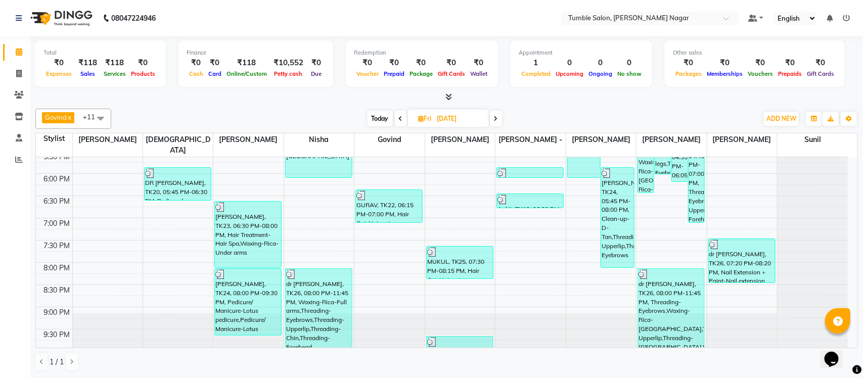
click at [497, 118] on icon at bounding box center [496, 119] width 4 height 6
type input "02-08-2025"
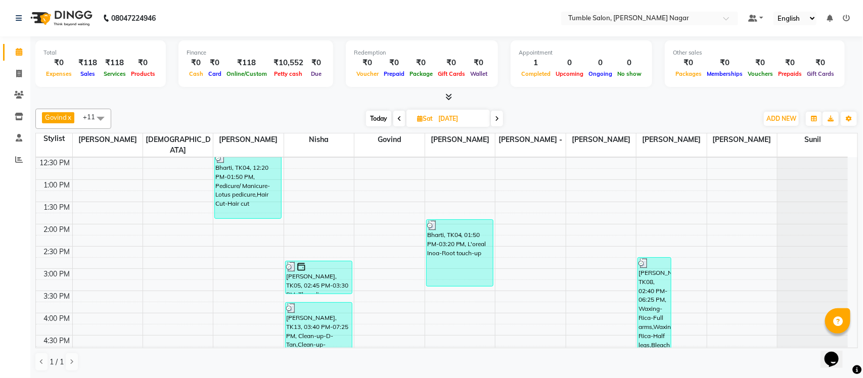
scroll to position [193, 0]
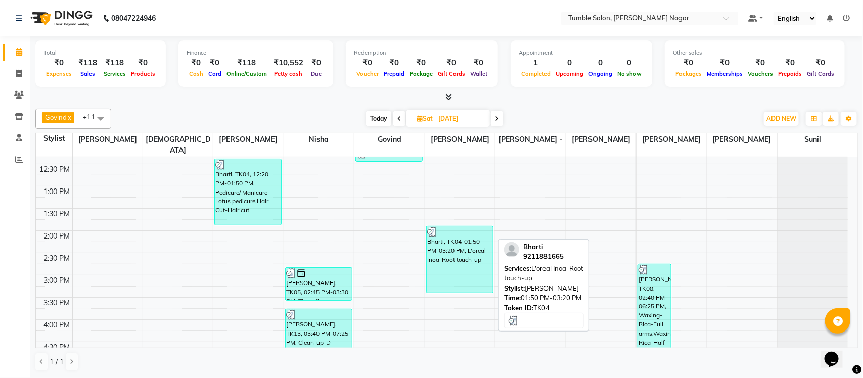
click at [474, 258] on div "Bharti, TK04, 01:50 PM-03:20 PM, L'oreal Inoa-Root touch-up" at bounding box center [460, 260] width 66 height 66
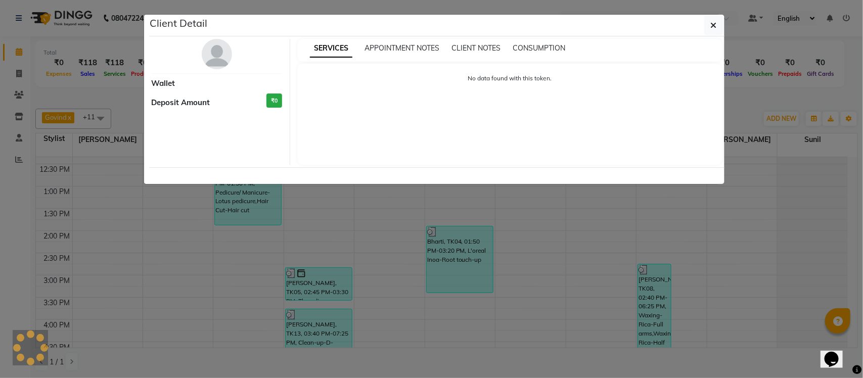
select select "3"
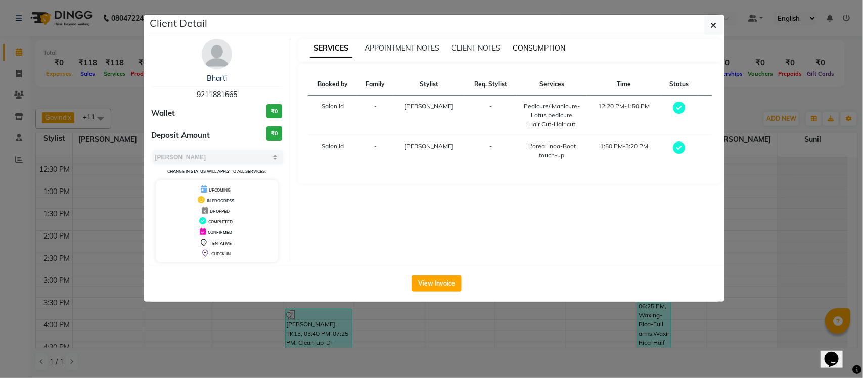
click at [519, 51] on span "CONSUMPTION" at bounding box center [539, 47] width 53 height 9
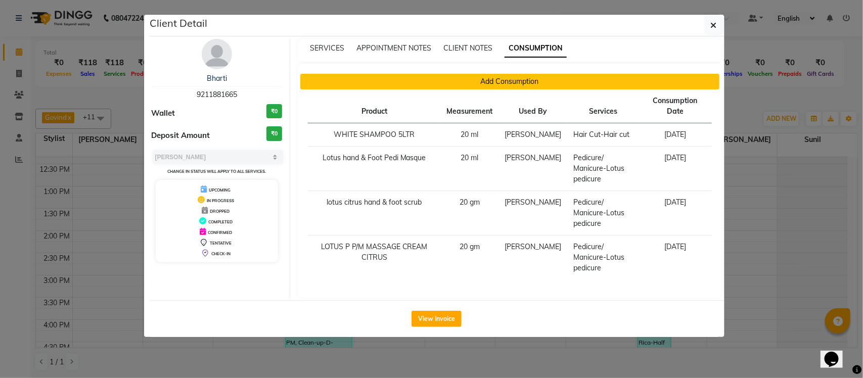
click at [471, 79] on button "Add Consumption" at bounding box center [509, 82] width 419 height 16
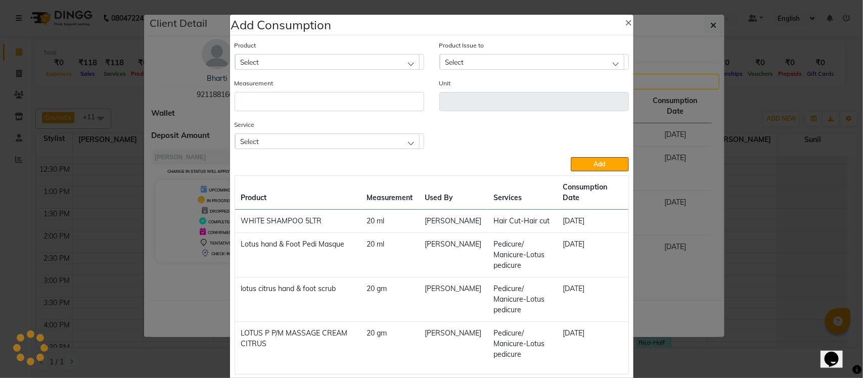
click at [326, 142] on div "Select" at bounding box center [327, 141] width 185 height 15
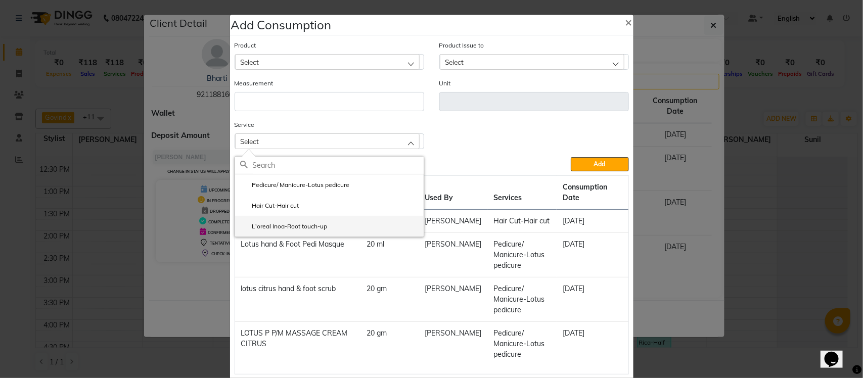
click at [332, 224] on li "L'oreal Inoa-Root touch-up" at bounding box center [329, 226] width 189 height 21
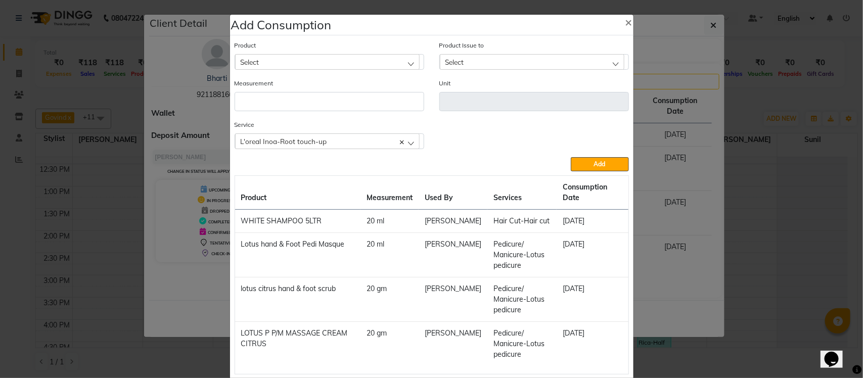
click at [360, 58] on div "Select" at bounding box center [327, 61] width 185 height 15
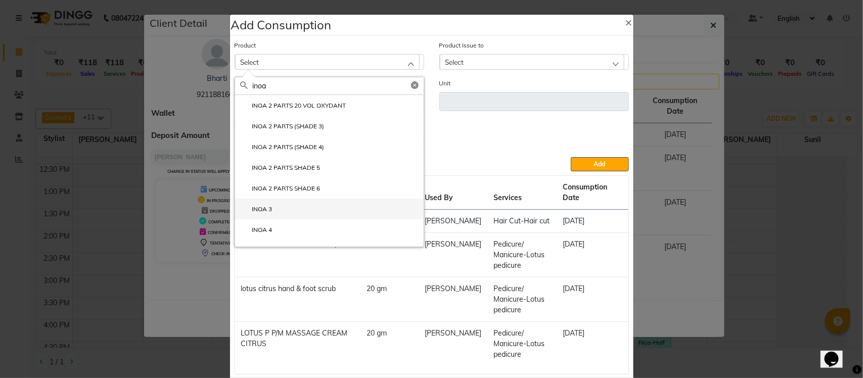
type input "inoa"
click at [370, 206] on li "INOA 3" at bounding box center [329, 209] width 189 height 21
type input "gms"
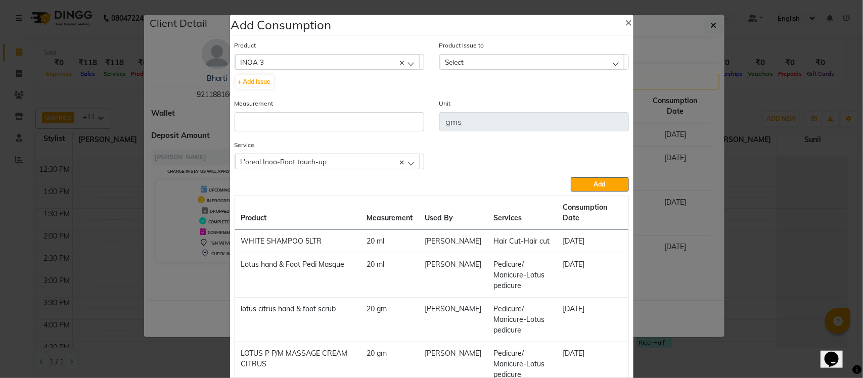
click at [590, 66] on div "Select" at bounding box center [532, 61] width 185 height 15
click at [494, 67] on div "Select" at bounding box center [532, 61] width 185 height 15
click at [495, 64] on div "Select" at bounding box center [532, 61] width 185 height 15
click at [267, 59] on div "INOA 3" at bounding box center [327, 61] width 185 height 15
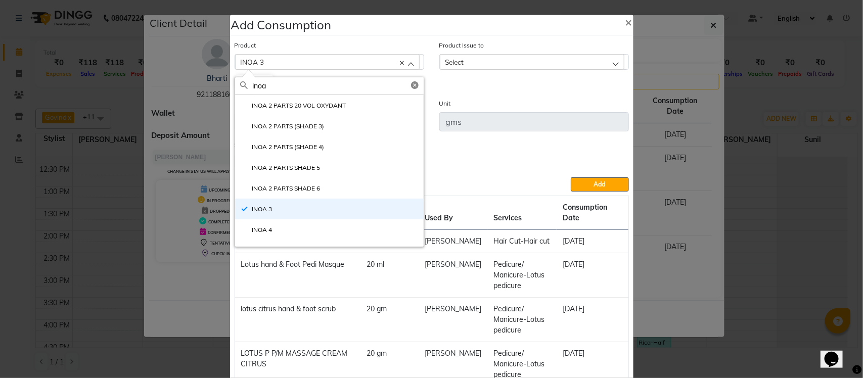
type input "inoa"
click at [269, 202] on li "INOA 3" at bounding box center [329, 209] width 189 height 21
checkbox input "false"
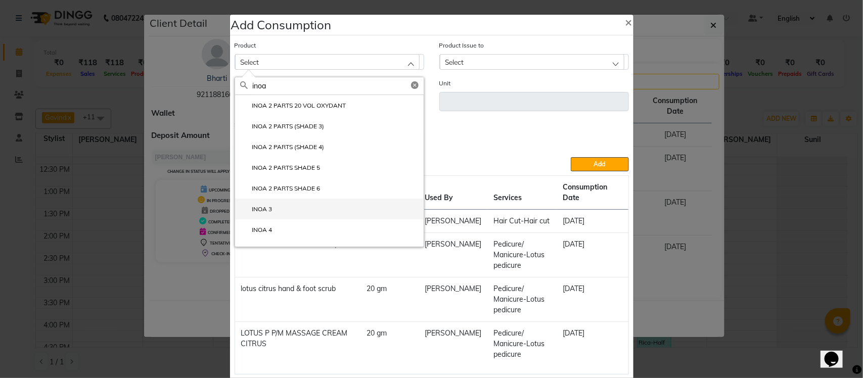
click at [279, 205] on li "INOA 3" at bounding box center [329, 209] width 189 height 21
type input "gms"
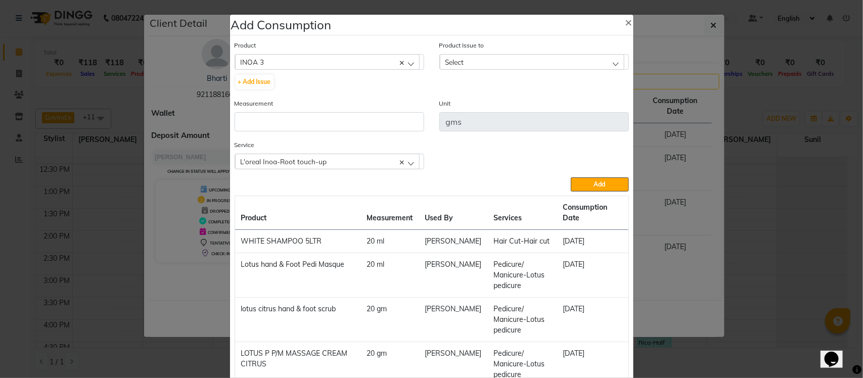
click at [461, 61] on div "Select" at bounding box center [532, 61] width 185 height 15
drag, startPoint x: 487, startPoint y: 105, endPoint x: 466, endPoint y: 105, distance: 20.2
click at [466, 105] on h5 "No Data Available" at bounding box center [534, 107] width 189 height 25
click at [468, 105] on h5 "No Data Available" at bounding box center [534, 107] width 189 height 25
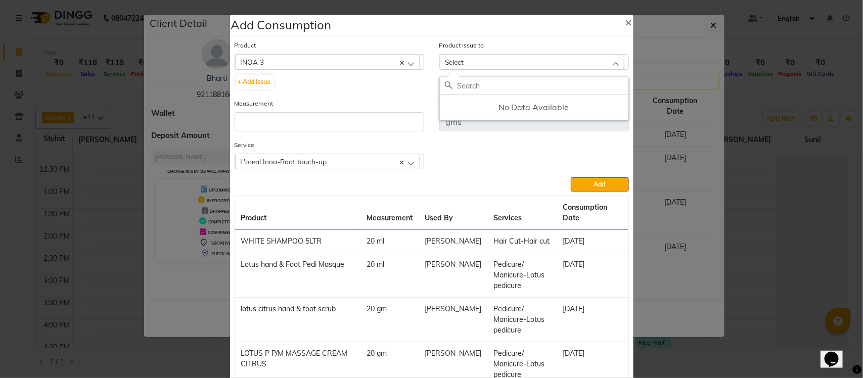
click at [365, 54] on div "INOA 3" at bounding box center [327, 61] width 185 height 15
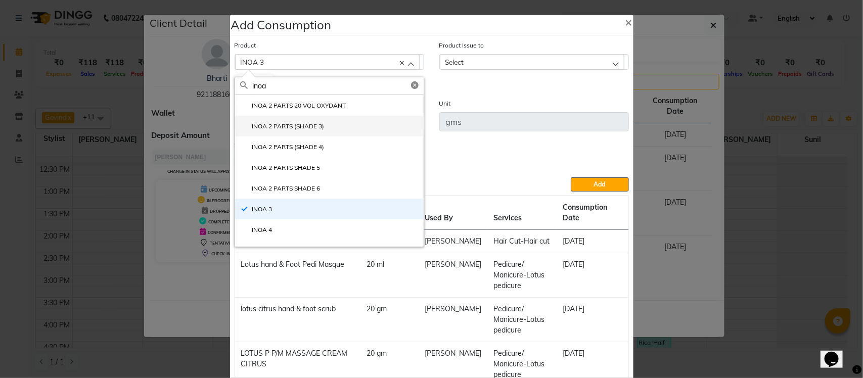
type input "inoa"
click at [284, 126] on label "INOA 2 PARTS (SHADE 3)" at bounding box center [282, 126] width 84 height 9
type input "ml"
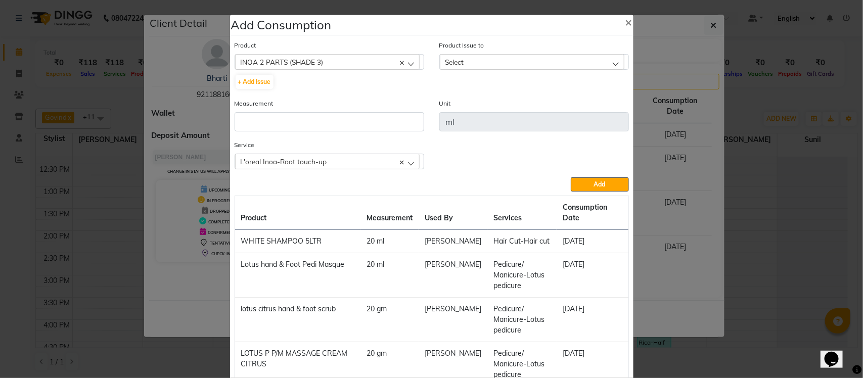
click at [487, 66] on div "Select" at bounding box center [532, 61] width 185 height 15
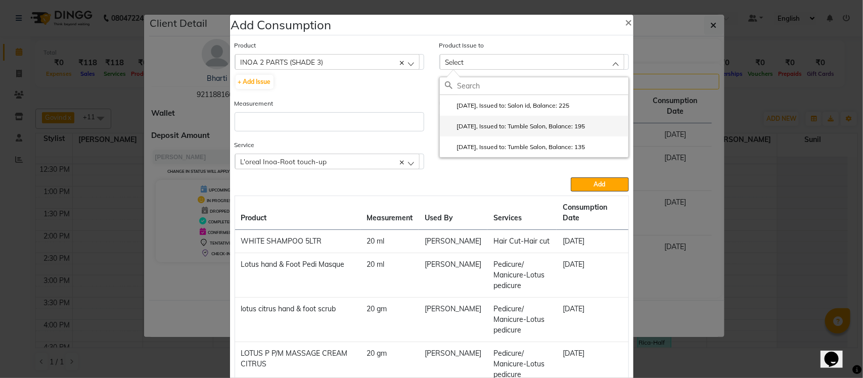
click at [473, 127] on label "2025-07-30, Issued to: Tumble Salon, Balance: 195" at bounding box center [515, 126] width 141 height 9
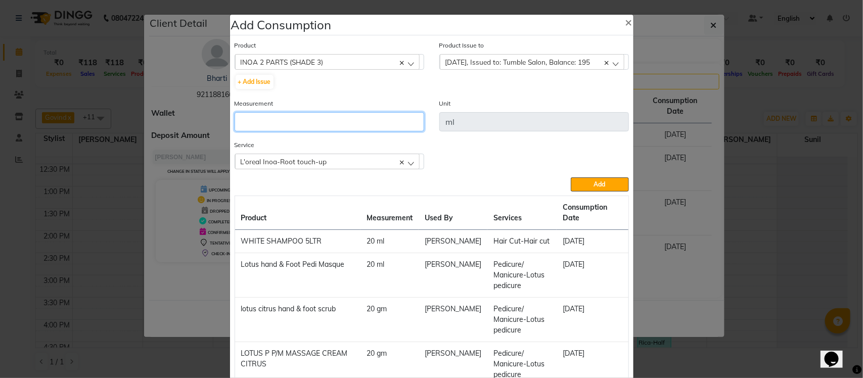
click at [338, 127] on input "number" at bounding box center [330, 121] width 190 height 19
drag, startPoint x: 297, startPoint y: 118, endPoint x: 164, endPoint y: 133, distance: 133.3
click at [164, 133] on ngb-modal-window "Add Consumption × Product INOA 2 PARTS (SHADE 3) acetone + Add Issue Product Is…" at bounding box center [431, 189] width 863 height 378
type input "60"
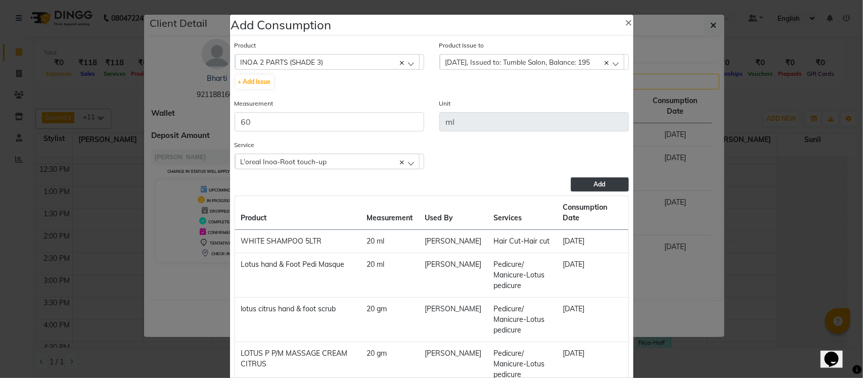
click at [600, 188] on button "Add" at bounding box center [600, 185] width 58 height 14
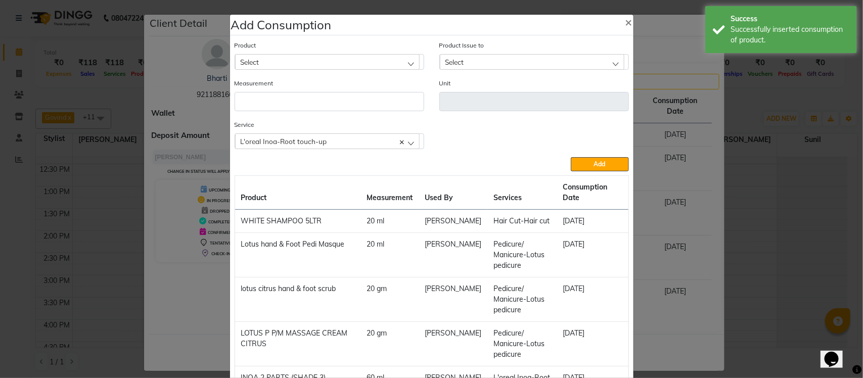
click at [328, 59] on div "Select" at bounding box center [327, 61] width 185 height 15
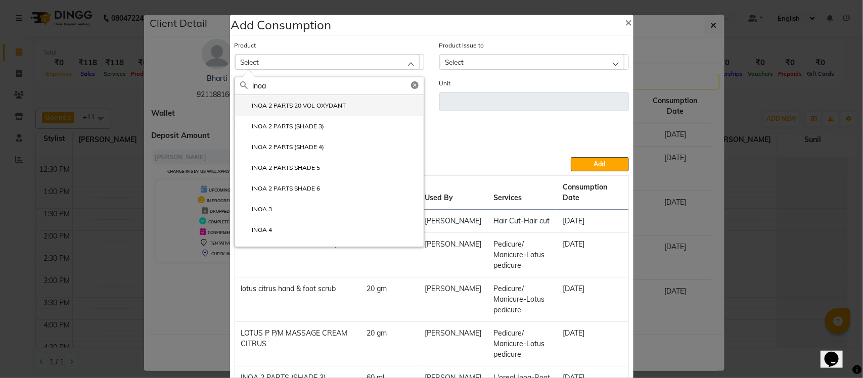
type input "inoa"
click at [284, 107] on label "INOA 2 PARTS 20 VOL OXYDANT" at bounding box center [293, 105] width 106 height 9
type input "ml"
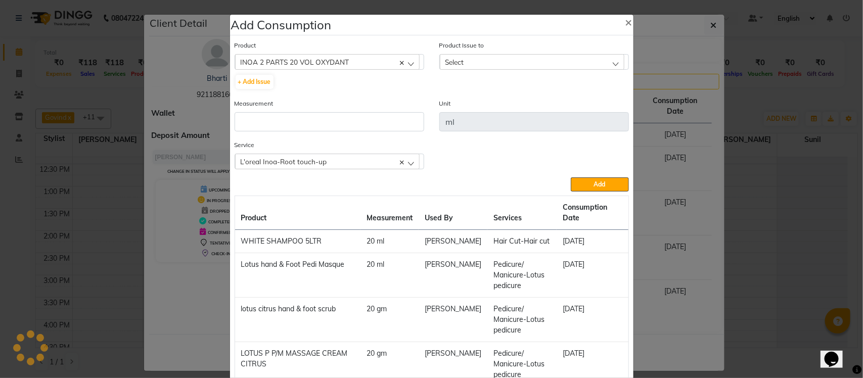
click at [485, 58] on div "Select" at bounding box center [532, 61] width 185 height 15
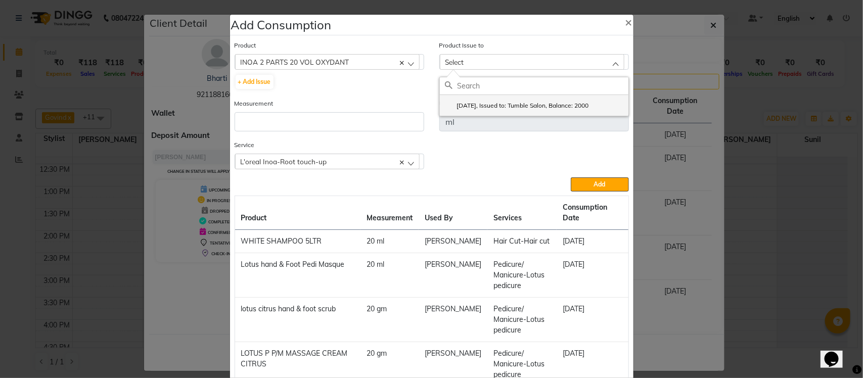
click at [490, 104] on label "[DATE], Issued to: Tumble Salon, Balance: 2000" at bounding box center [517, 105] width 144 height 9
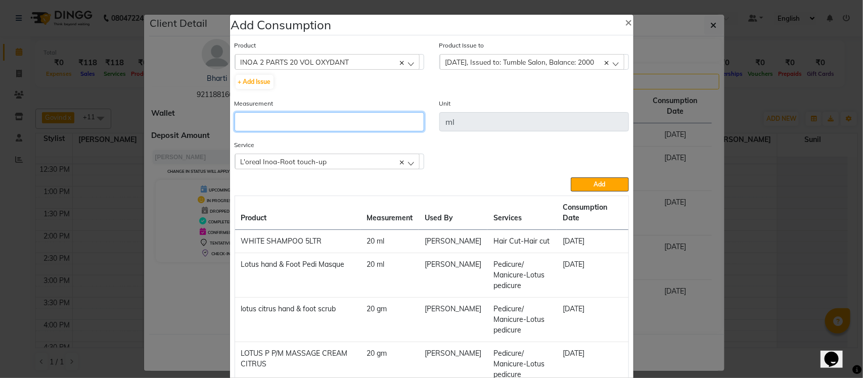
click at [375, 115] on input "number" at bounding box center [330, 121] width 190 height 19
type input "50"
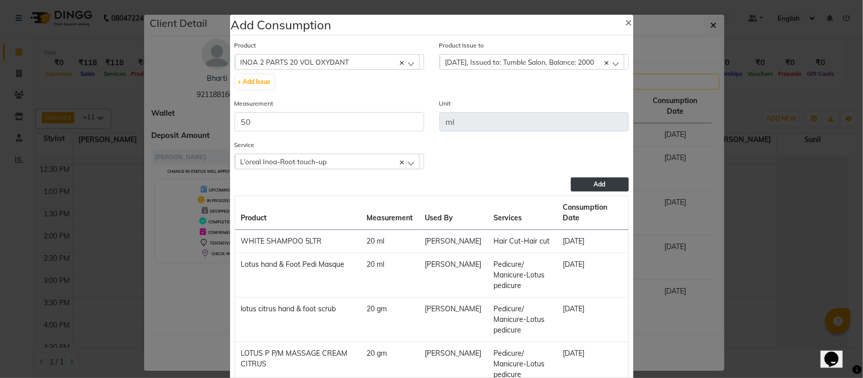
click at [601, 183] on button "Add" at bounding box center [600, 185] width 58 height 14
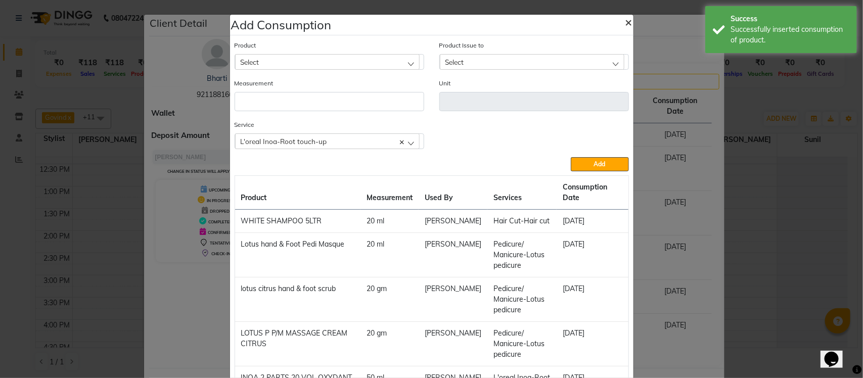
click at [626, 19] on span "×" at bounding box center [629, 21] width 7 height 15
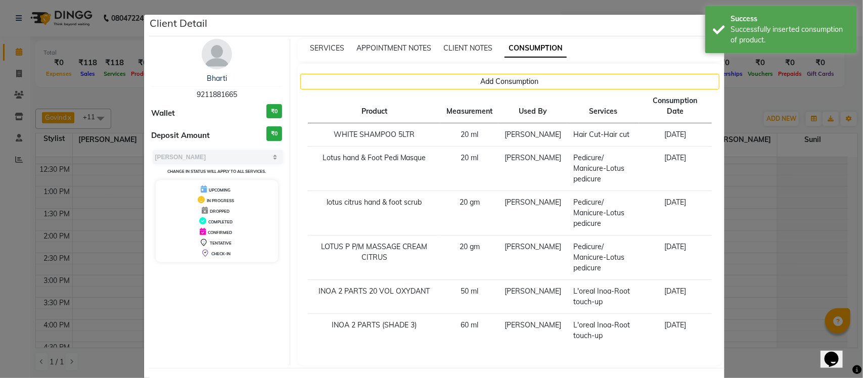
click at [728, 111] on ngb-modal-window "Client Detail Bharti 9211881665 Wallet ₹0 Deposit Amount ₹0 Select MARK DONE UP…" at bounding box center [431, 189] width 863 height 378
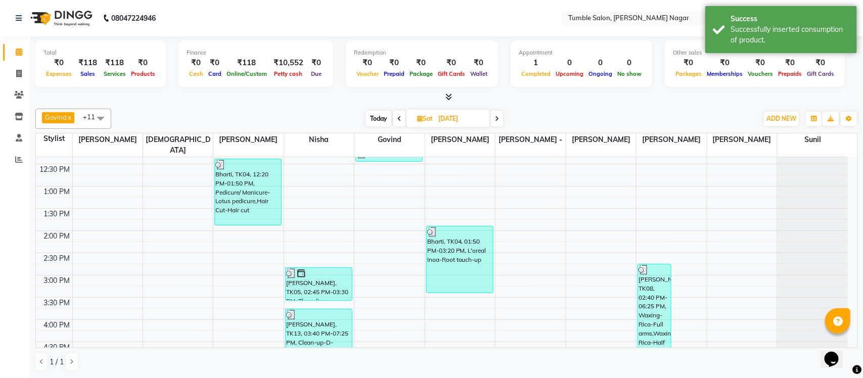
click at [499, 120] on icon at bounding box center [497, 119] width 4 height 6
type input "03-08-2025"
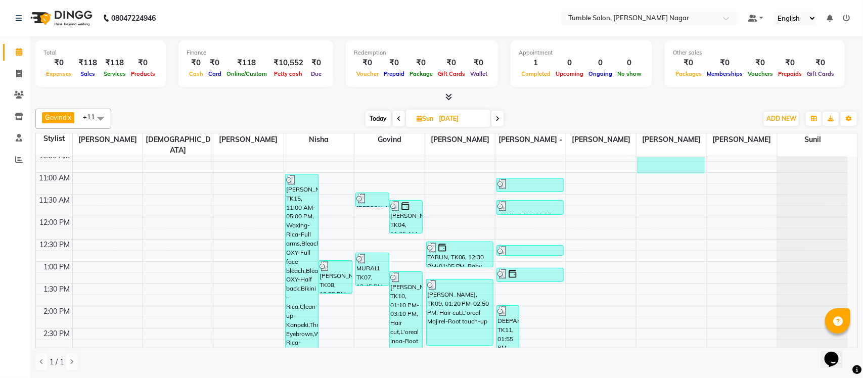
scroll to position [127, 0]
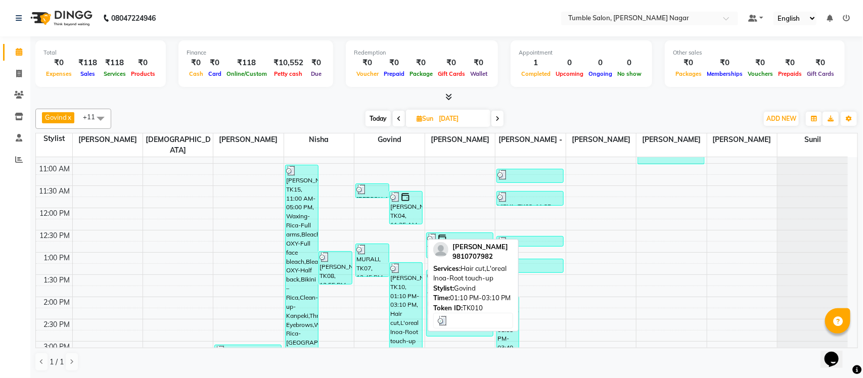
click at [402, 270] on div "DR RS NEHRA, TK10, 01:10 PM-03:10 PM, Hair cut,L'oreal Inoa-Root touch-up" at bounding box center [406, 307] width 33 height 89
select select "3"
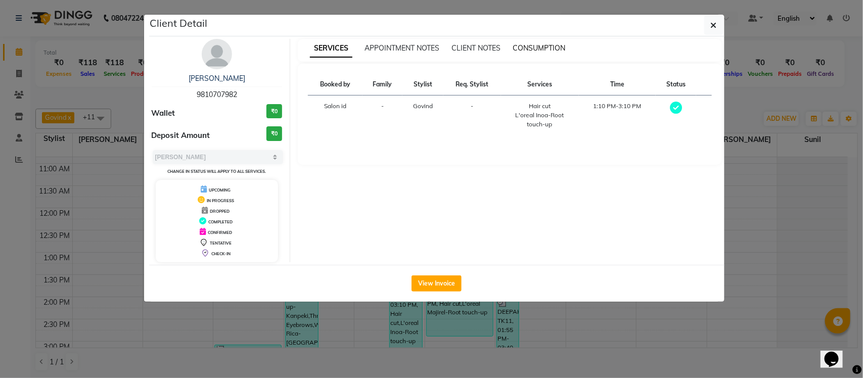
click at [519, 51] on span "CONSUMPTION" at bounding box center [539, 47] width 53 height 9
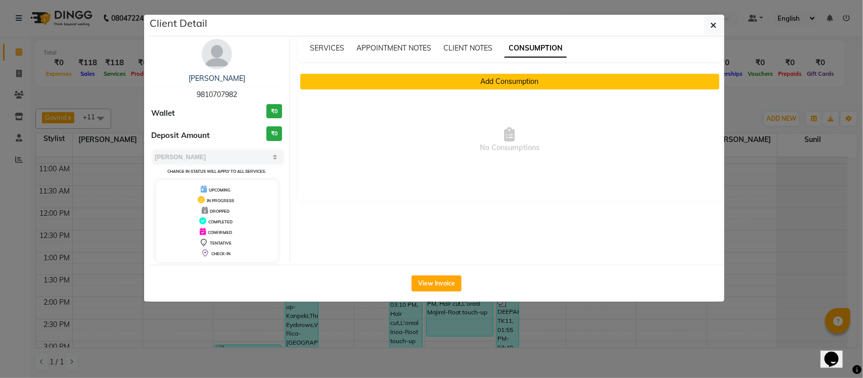
click at [517, 81] on button "Add Consumption" at bounding box center [509, 82] width 419 height 16
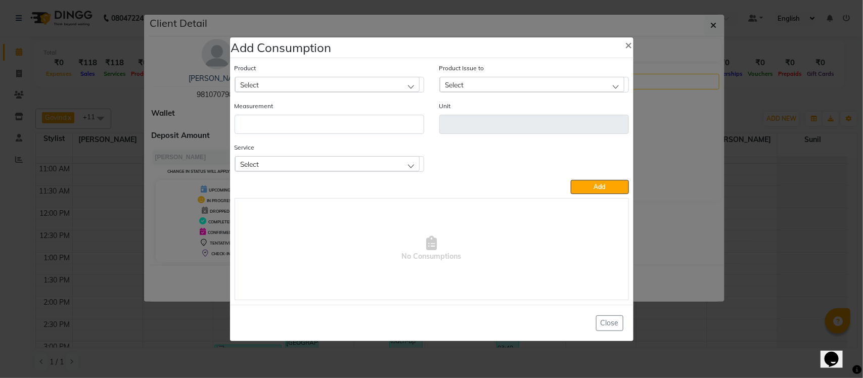
click at [339, 92] on div "Select" at bounding box center [327, 84] width 185 height 15
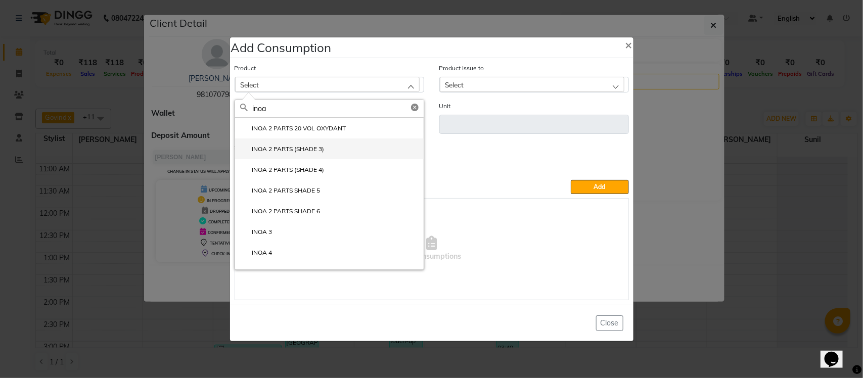
type input "inoa"
click at [318, 148] on label "INOA 2 PARTS (SHADE 3)" at bounding box center [282, 149] width 84 height 9
type input "ml"
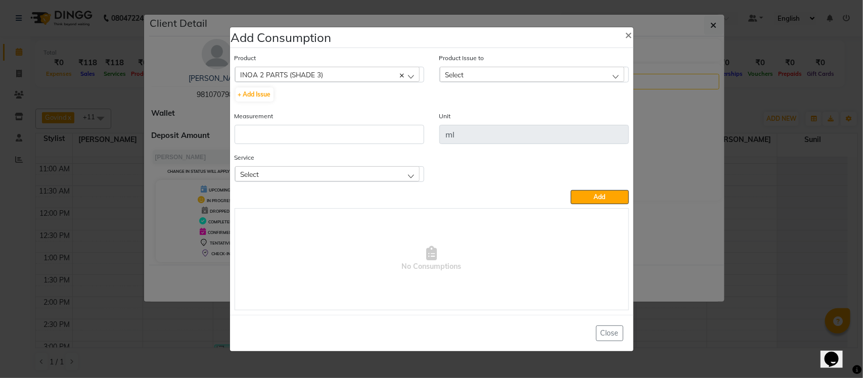
click at [485, 78] on div "Select" at bounding box center [532, 74] width 185 height 15
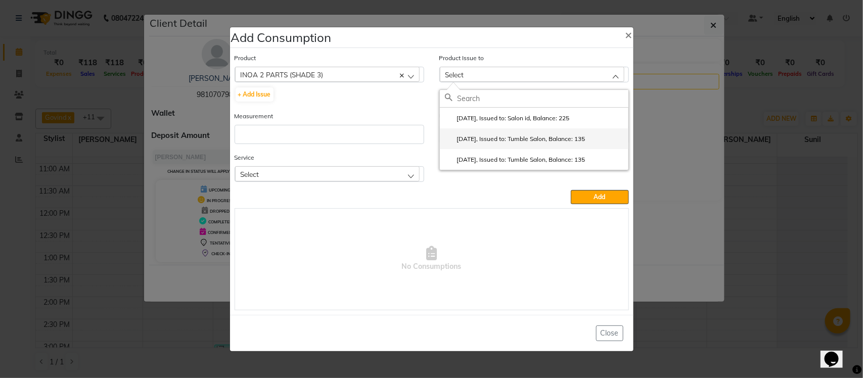
click at [497, 141] on label "2025-07-30, Issued to: Tumble Salon, Balance: 135" at bounding box center [515, 139] width 141 height 9
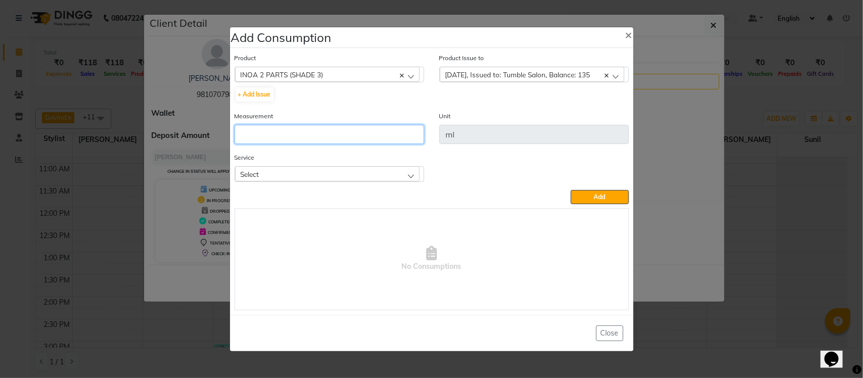
click at [339, 138] on input "number" at bounding box center [330, 134] width 190 height 19
type input "60"
click at [298, 176] on div "Select" at bounding box center [327, 173] width 185 height 15
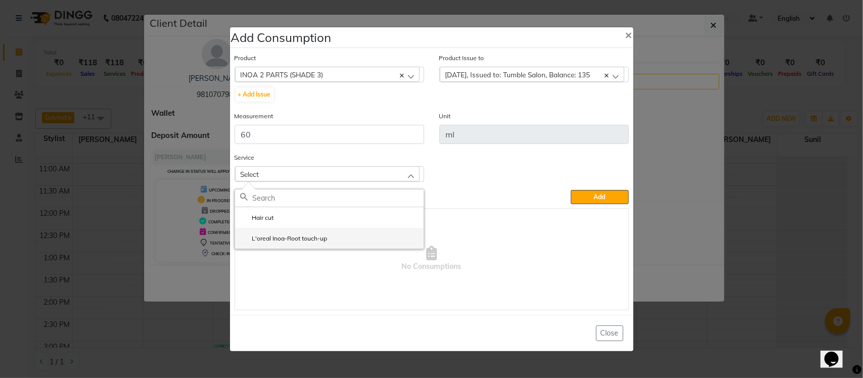
click at [278, 242] on label "L'oreal Inoa-Root touch-up" at bounding box center [284, 238] width 88 height 9
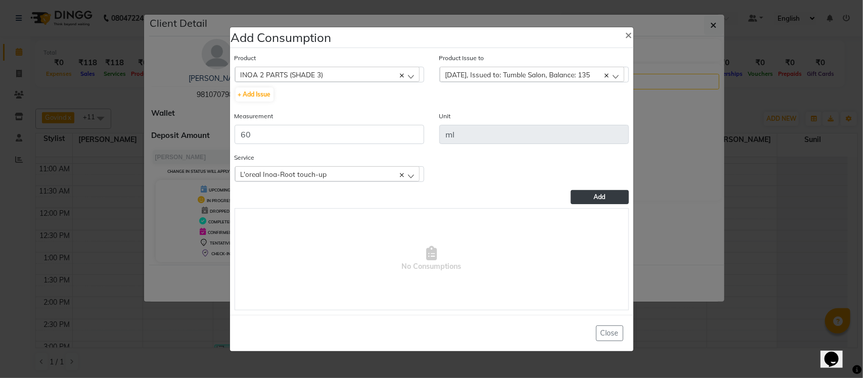
click at [580, 195] on button "Add" at bounding box center [600, 197] width 58 height 14
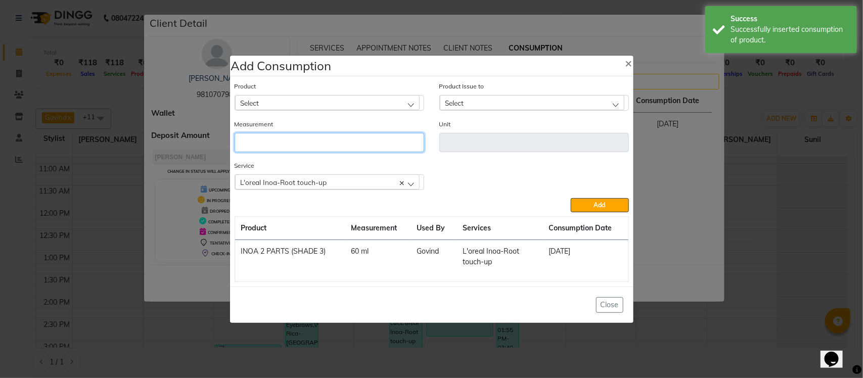
click at [315, 138] on input "number" at bounding box center [330, 142] width 190 height 19
click at [290, 97] on div "Select" at bounding box center [327, 102] width 185 height 15
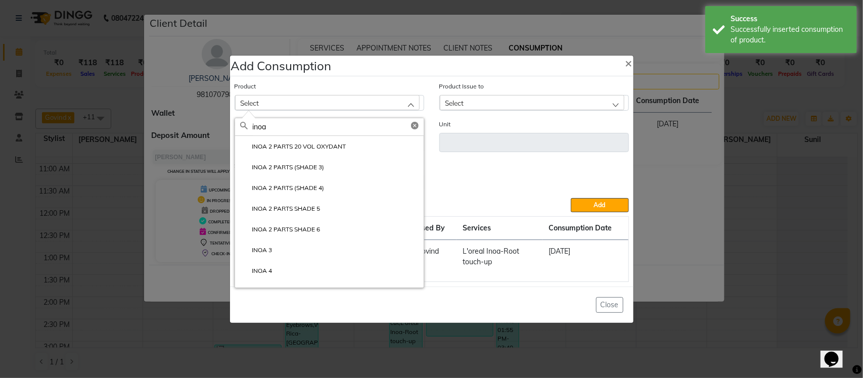
type input "inoa"
click at [306, 145] on label "INOA 2 PARTS 20 VOL OXYDANT" at bounding box center [293, 146] width 106 height 9
type input "ml"
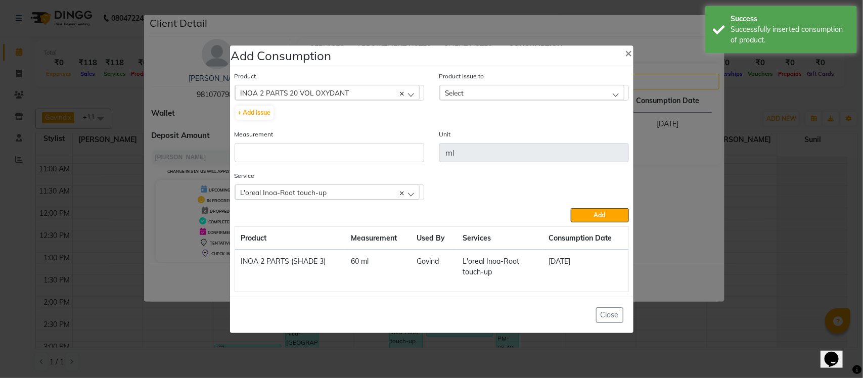
click at [548, 89] on div "Select" at bounding box center [532, 92] width 185 height 15
click at [511, 139] on label "2025-07-30, Issued to: Tumble Salon, Balance: 1950" at bounding box center [517, 136] width 144 height 9
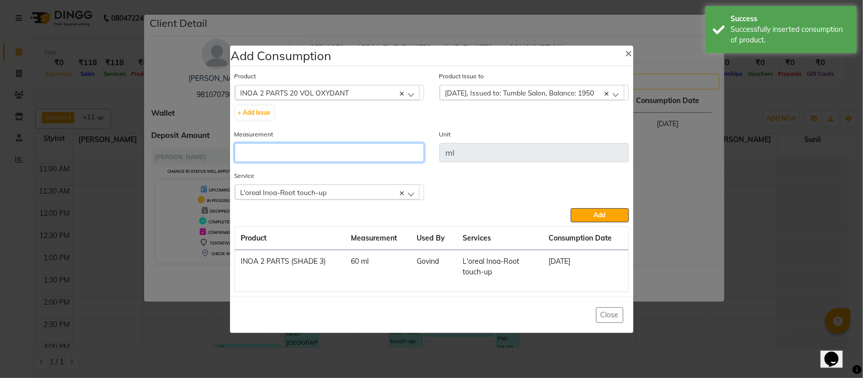
click at [400, 146] on input "number" at bounding box center [330, 152] width 190 height 19
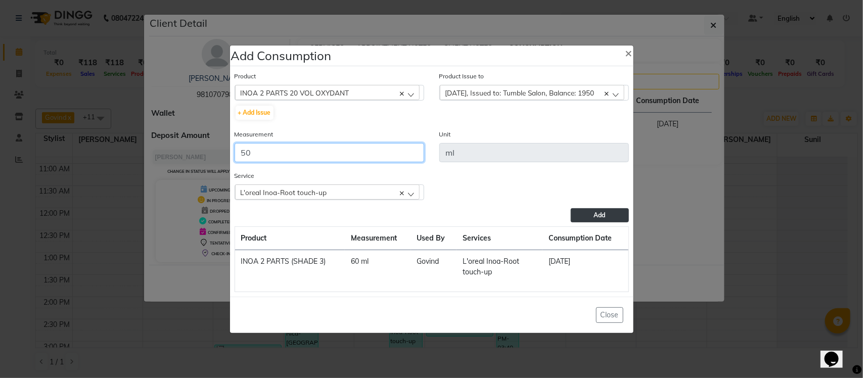
type input "50"
click at [589, 214] on button "Add" at bounding box center [600, 215] width 58 height 14
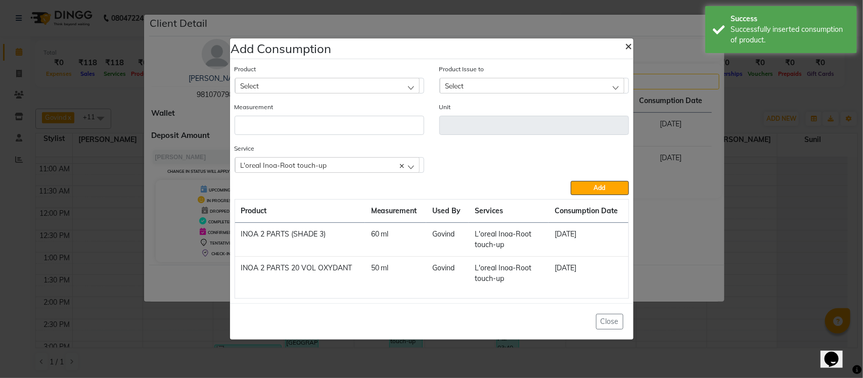
click at [626, 46] on span "×" at bounding box center [629, 45] width 7 height 15
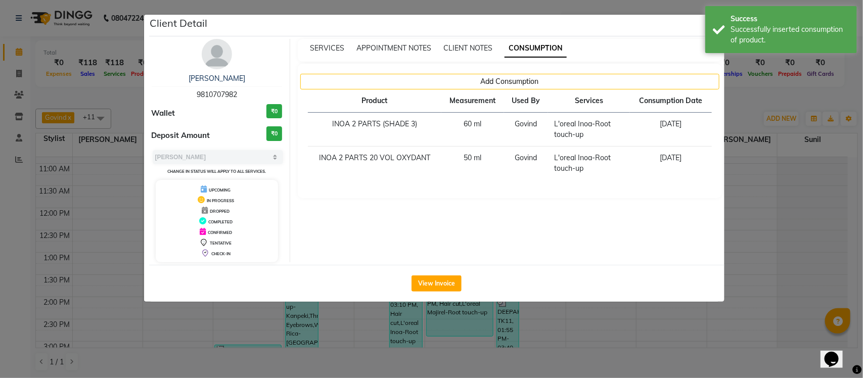
click at [748, 105] on ngb-modal-window "Client Detail DR RS NEHRA 9810707982 Wallet ₹0 Deposit Amount ₹0 Select MARK DO…" at bounding box center [431, 189] width 863 height 378
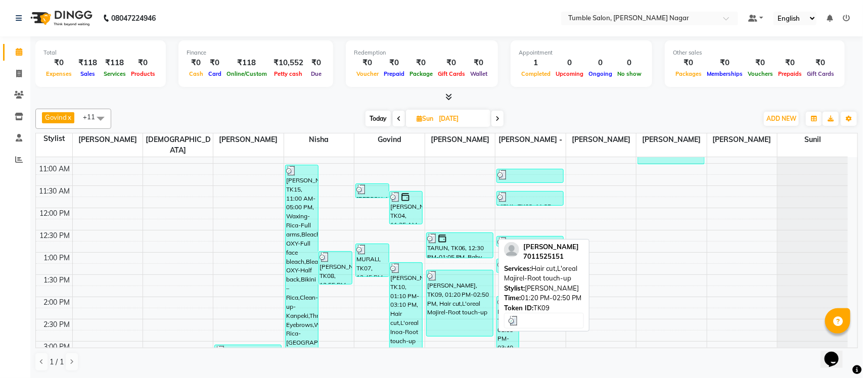
click at [479, 284] on div "dr.chanchal, TK09, 01:20 PM-02:50 PM, Hair cut,L'oreal Majirel-Root touch-up" at bounding box center [460, 304] width 66 height 66
select select "3"
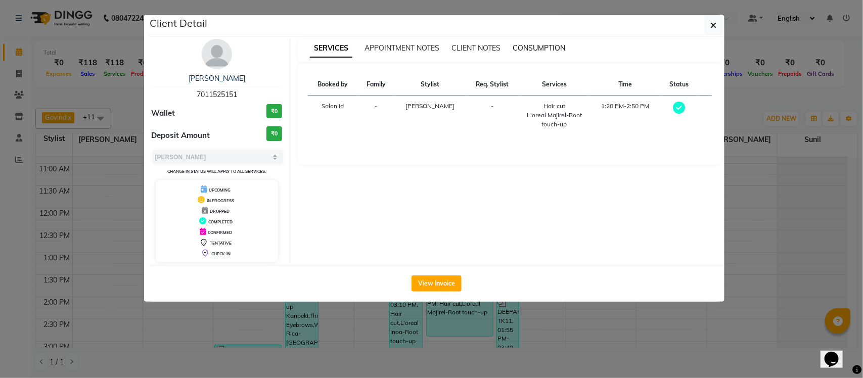
click at [550, 47] on span "CONSUMPTION" at bounding box center [539, 47] width 53 height 9
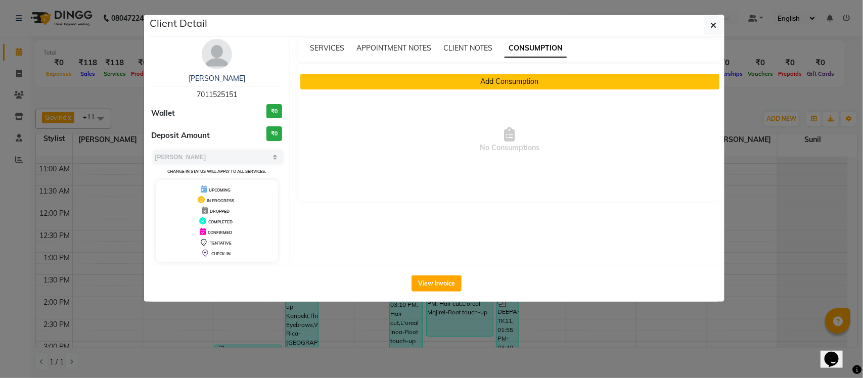
click at [575, 80] on button "Add Consumption" at bounding box center [509, 82] width 419 height 16
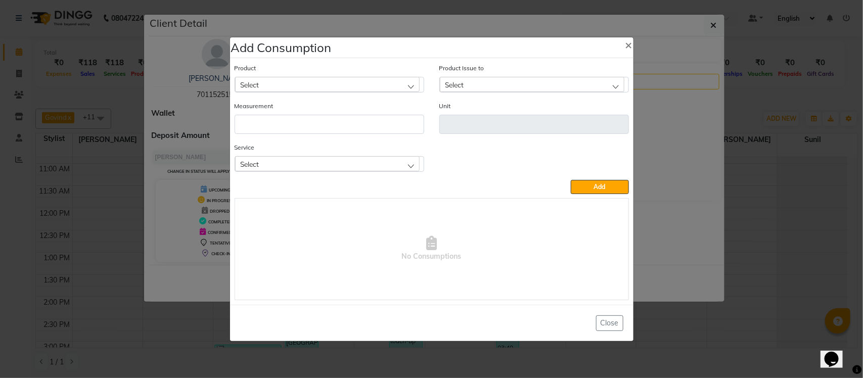
click at [284, 85] on div "Select" at bounding box center [327, 84] width 185 height 15
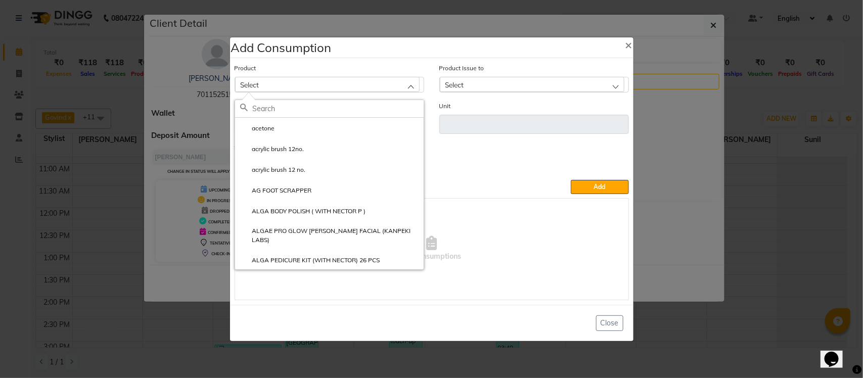
click at [294, 109] on input "text" at bounding box center [338, 108] width 171 height 17
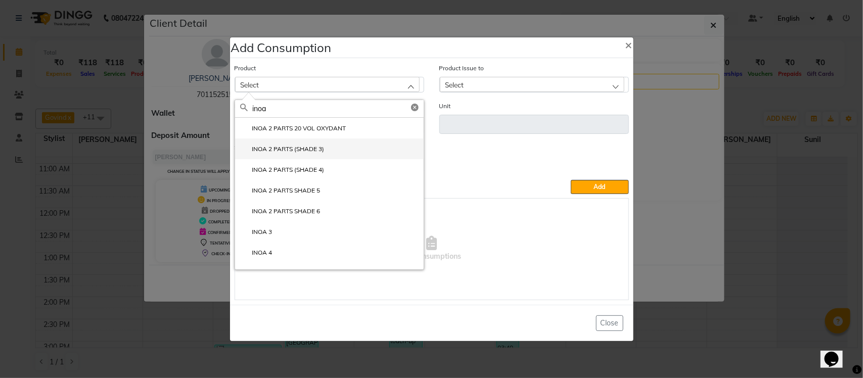
type input "inoa"
click at [290, 152] on label "INOA 2 PARTS (SHADE 3)" at bounding box center [282, 149] width 84 height 9
type input "ml"
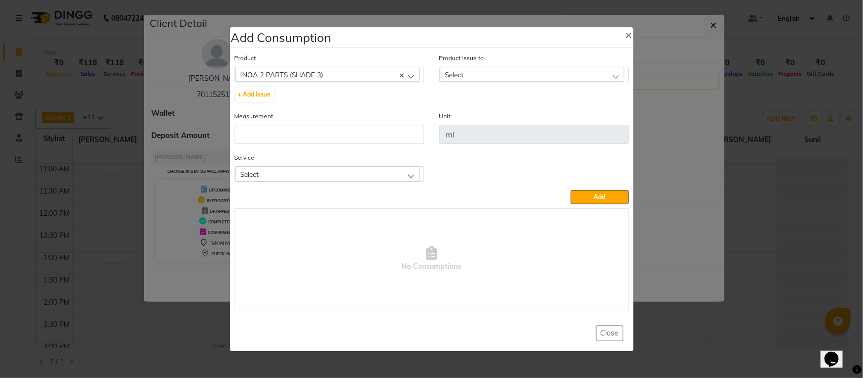
click at [504, 74] on div "Select" at bounding box center [532, 74] width 185 height 15
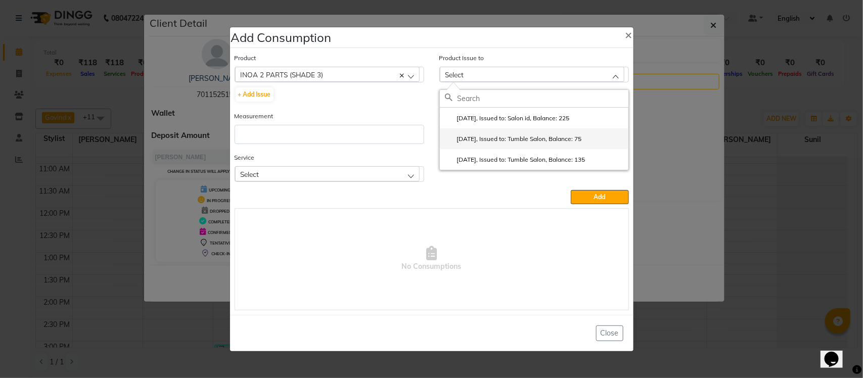
click at [499, 133] on li "2025-07-30, Issued to: Tumble Salon, Balance: 75" at bounding box center [534, 138] width 189 height 21
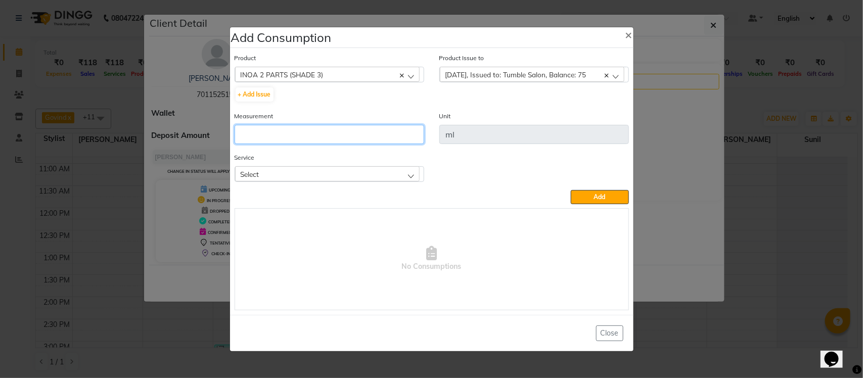
click at [408, 130] on input "number" at bounding box center [330, 134] width 190 height 19
type input "60"
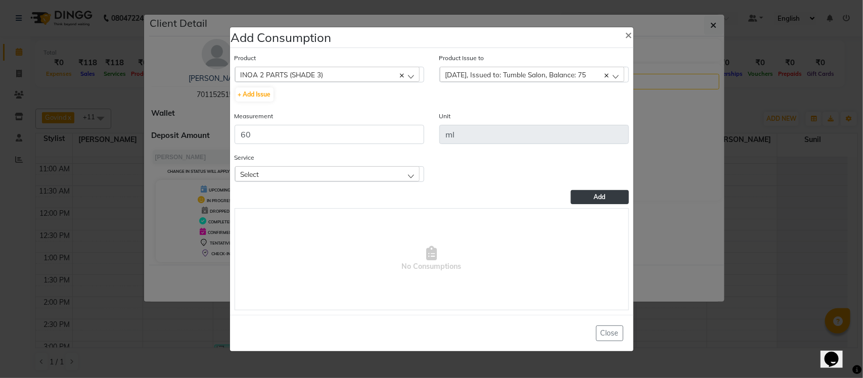
click at [584, 197] on button "Add" at bounding box center [600, 197] width 58 height 14
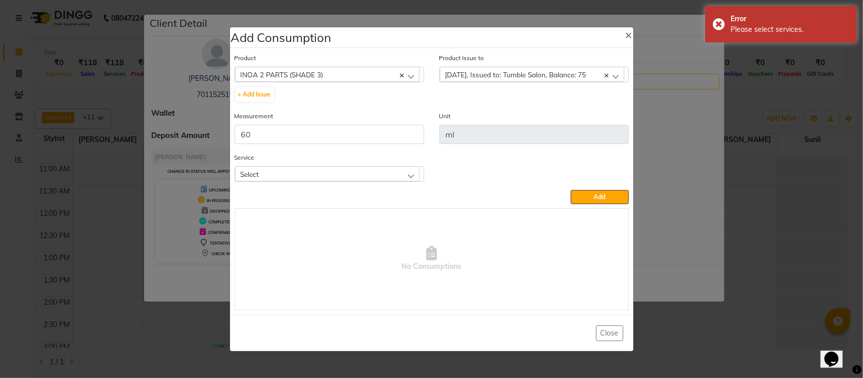
click at [383, 172] on div "Select" at bounding box center [327, 173] width 185 height 15
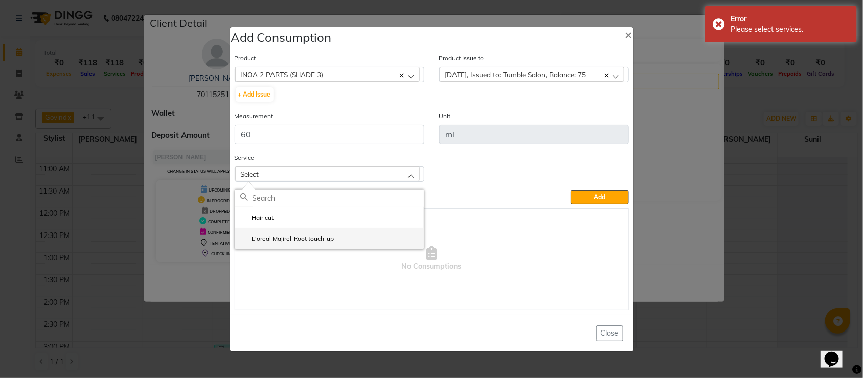
click at [282, 239] on label "L'oreal Majirel-Root touch-up" at bounding box center [287, 238] width 94 height 9
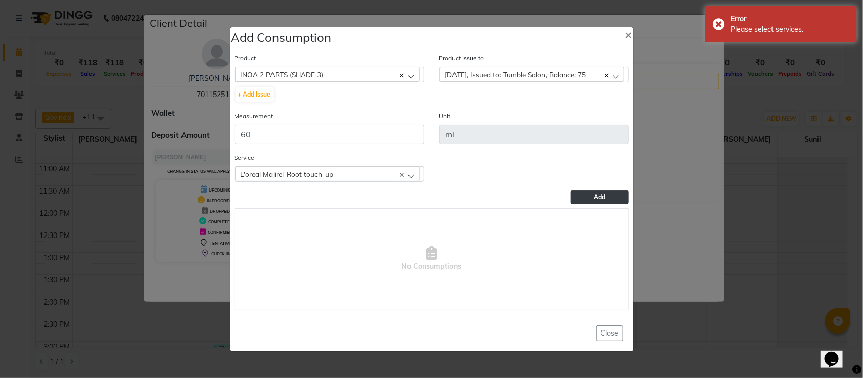
click at [601, 191] on button "Add" at bounding box center [600, 197] width 58 height 14
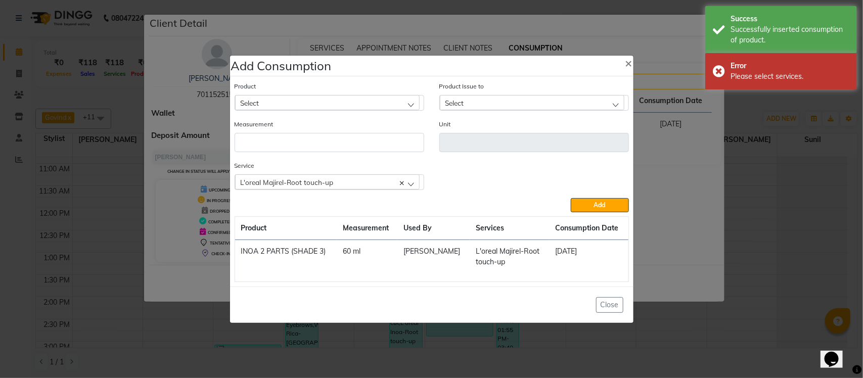
click at [283, 104] on div "Select" at bounding box center [327, 102] width 185 height 15
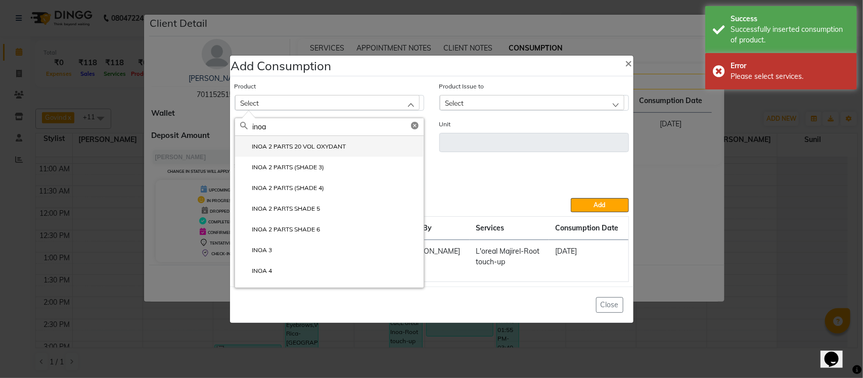
type input "inoa"
click at [292, 144] on label "INOA 2 PARTS 20 VOL OXYDANT" at bounding box center [293, 146] width 106 height 9
type input "ml"
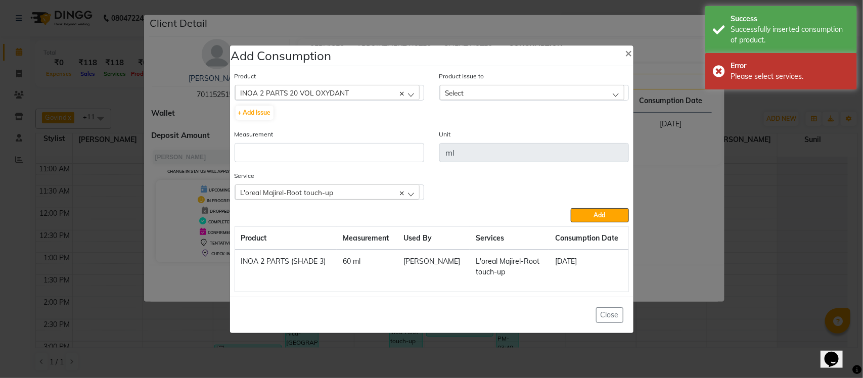
click at [514, 98] on div "Select" at bounding box center [532, 92] width 185 height 15
click at [512, 130] on li "2025-07-30, Issued to: Tumble Salon, Balance: 1900" at bounding box center [534, 136] width 189 height 21
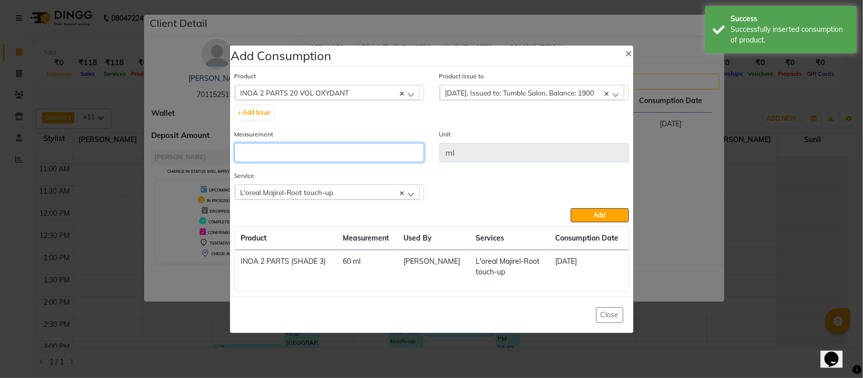
click at [368, 157] on input "number" at bounding box center [330, 152] width 190 height 19
type input "3"
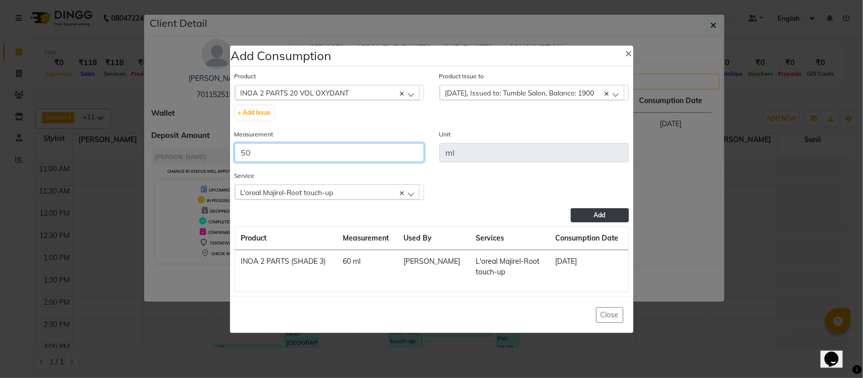
type input "50"
click at [614, 216] on button "Add" at bounding box center [600, 215] width 58 height 14
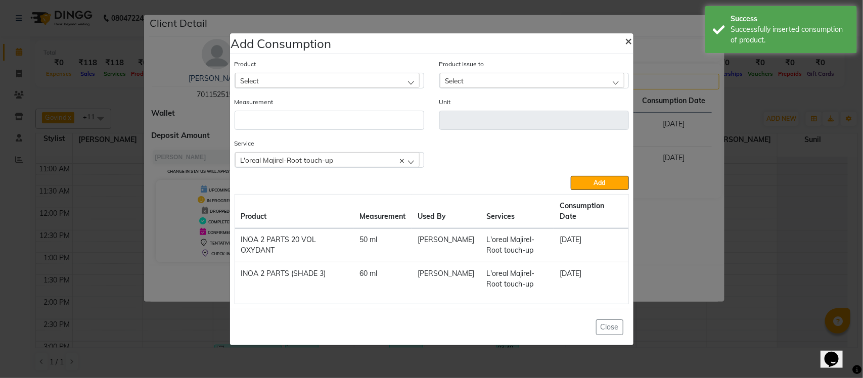
click at [626, 47] on span "×" at bounding box center [629, 40] width 7 height 15
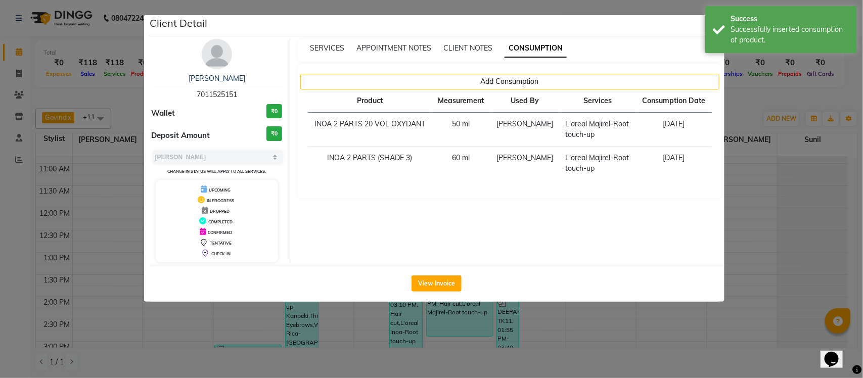
click at [742, 111] on ngb-modal-window "Client Detail dr.chanchal 7011525151 Wallet ₹0 Deposit Amount ₹0 Select MARK DO…" at bounding box center [431, 189] width 863 height 378
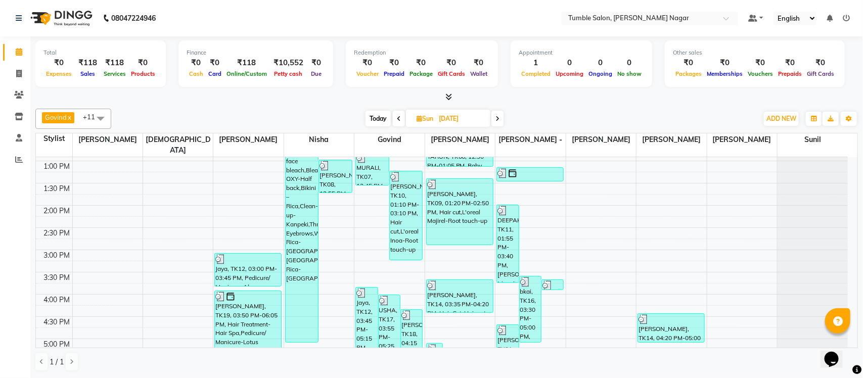
scroll to position [277, 0]
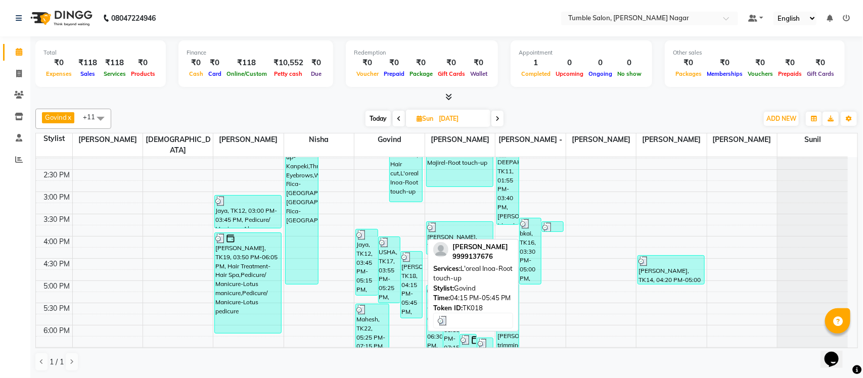
click at [412, 253] on div "neelima, TK18, 04:15 PM-05:45 PM, L'oreal Inoa-Root touch-up" at bounding box center [411, 285] width 21 height 66
select select "3"
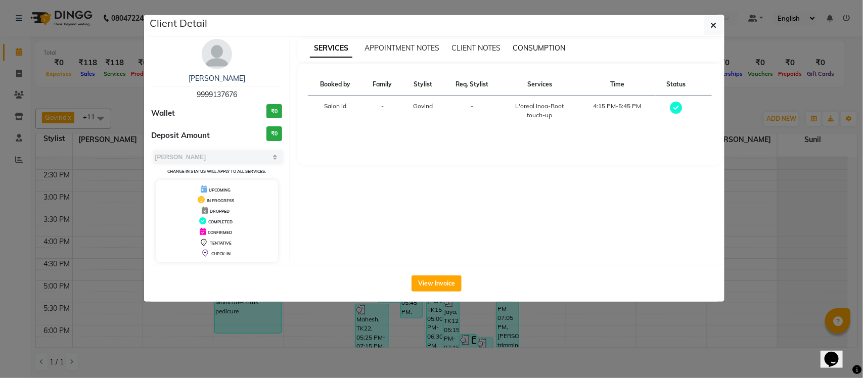
click at [542, 48] on span "CONSUMPTION" at bounding box center [539, 47] width 53 height 9
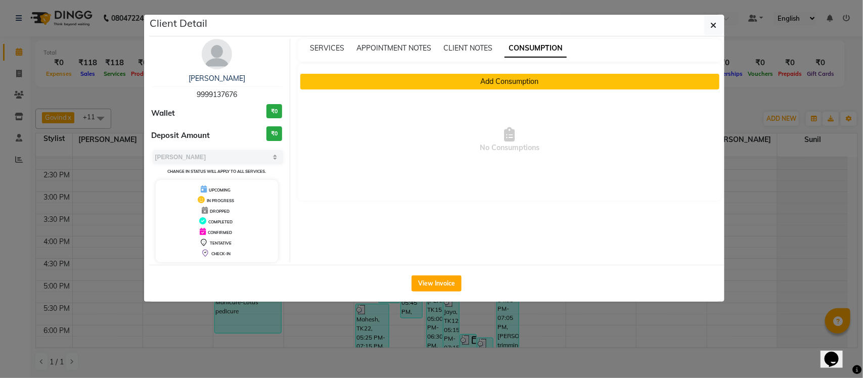
click at [527, 82] on button "Add Consumption" at bounding box center [509, 82] width 419 height 16
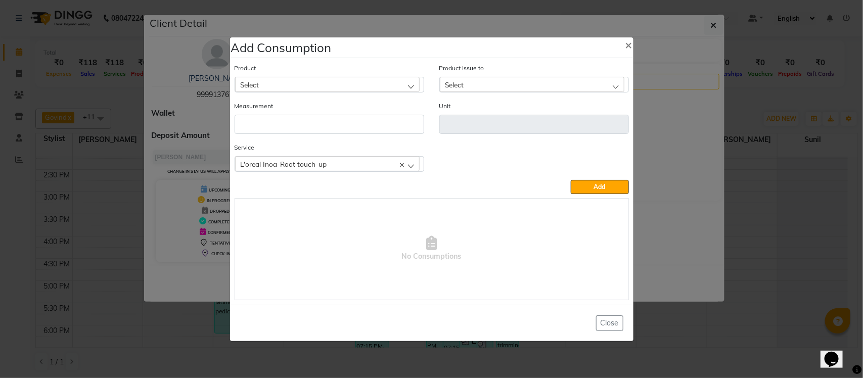
click at [390, 87] on div "Select" at bounding box center [327, 84] width 185 height 15
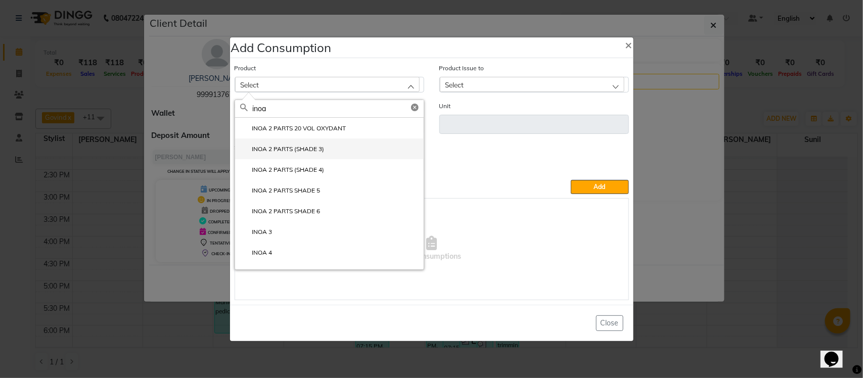
type input "inoa"
click at [308, 148] on label "INOA 2 PARTS (SHADE 3)" at bounding box center [282, 149] width 84 height 9
type input "ml"
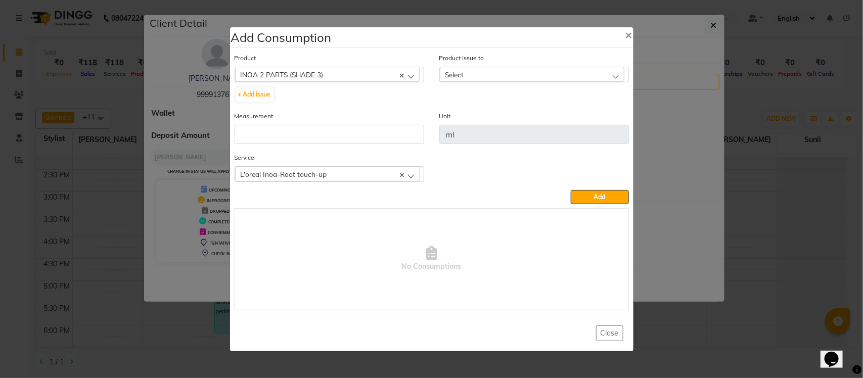
drag, startPoint x: 488, startPoint y: 66, endPoint x: 489, endPoint y: 73, distance: 7.1
click at [489, 67] on div "Select" at bounding box center [532, 74] width 185 height 15
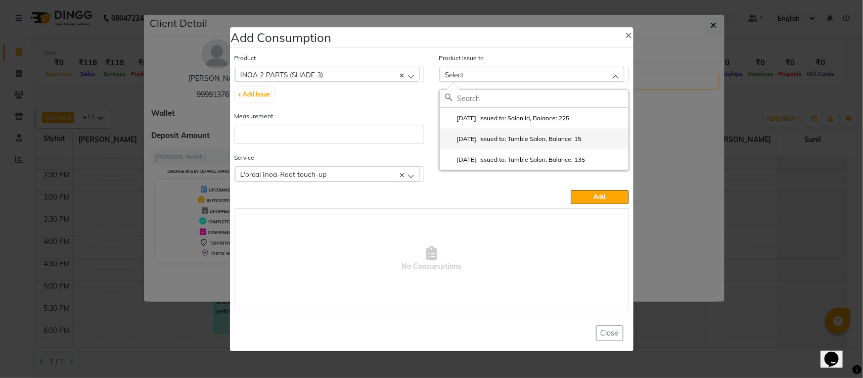
click at [499, 138] on label "2025-07-30, Issued to: Tumble Salon, Balance: 15" at bounding box center [513, 139] width 137 height 9
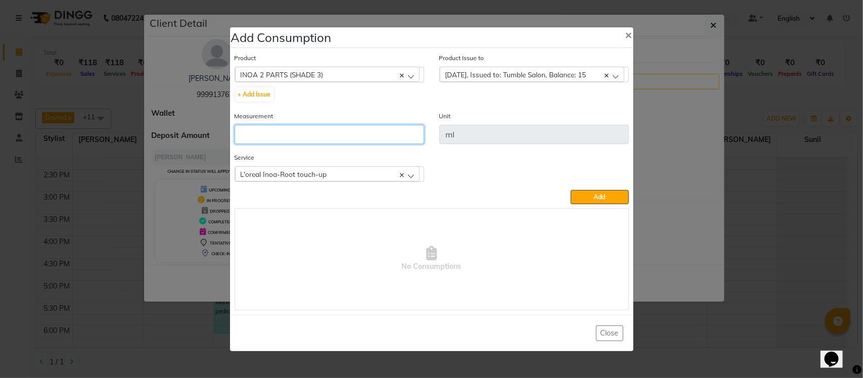
click at [377, 140] on input "number" at bounding box center [330, 134] width 190 height 19
click at [365, 135] on input "60" at bounding box center [330, 134] width 190 height 19
type input "6"
type input "15"
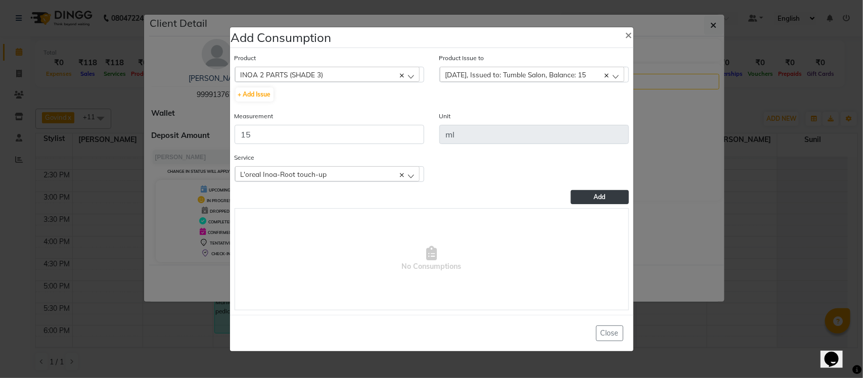
click at [598, 199] on span "Add" at bounding box center [600, 197] width 12 height 8
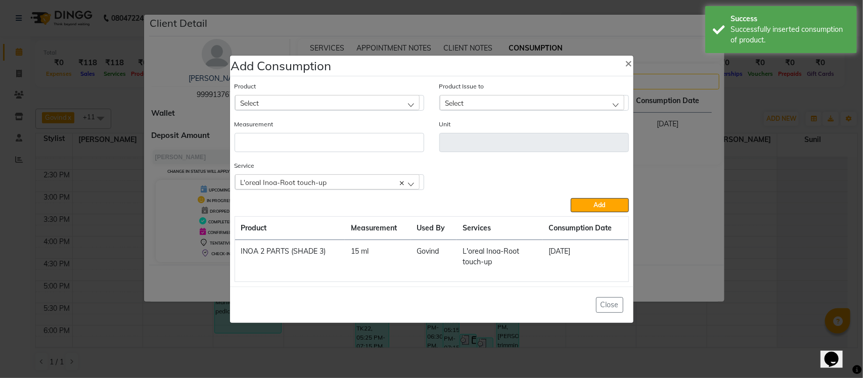
click at [361, 105] on div "Select" at bounding box center [327, 102] width 185 height 15
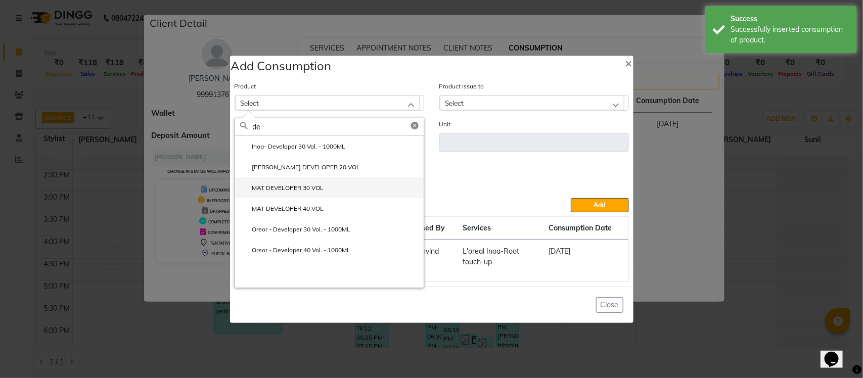
type input "d"
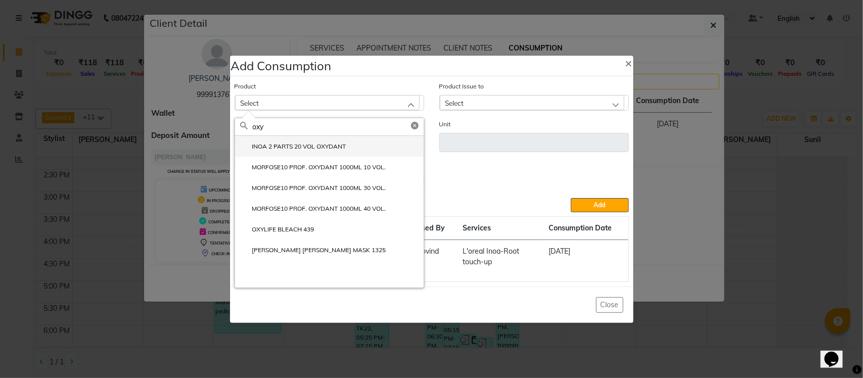
type input "oxy"
click at [335, 143] on label "INOA 2 PARTS 20 VOL OXYDANT" at bounding box center [293, 146] width 106 height 9
type input "ml"
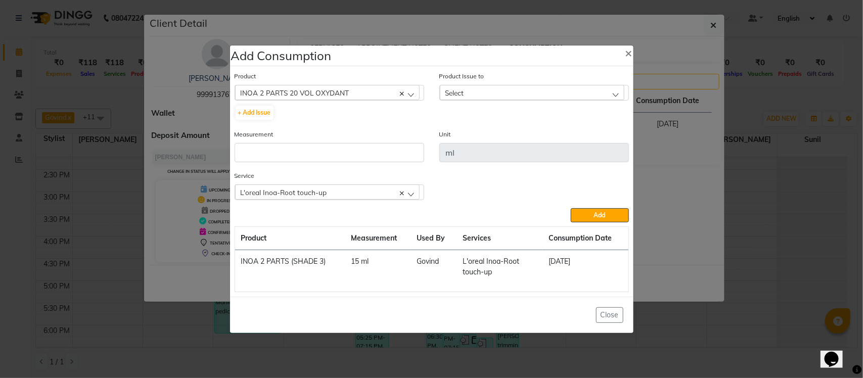
click at [483, 90] on div "Select" at bounding box center [532, 92] width 185 height 15
click at [494, 139] on label "2025-07-30, Issued to: Tumble Salon, Balance: 1850" at bounding box center [517, 136] width 144 height 9
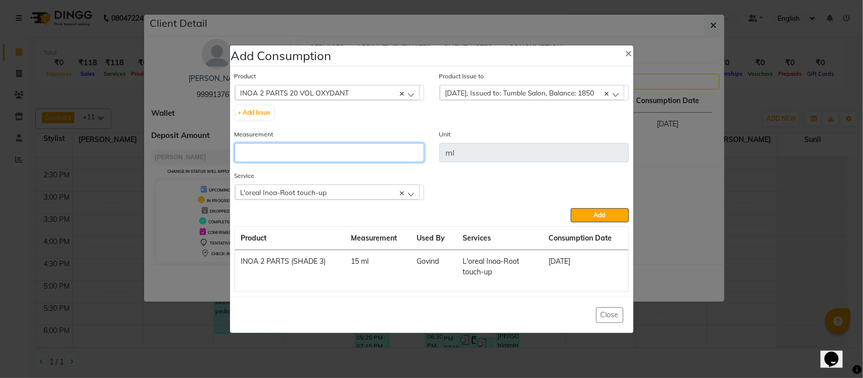
click at [358, 153] on input "number" at bounding box center [330, 152] width 190 height 19
type input "30"
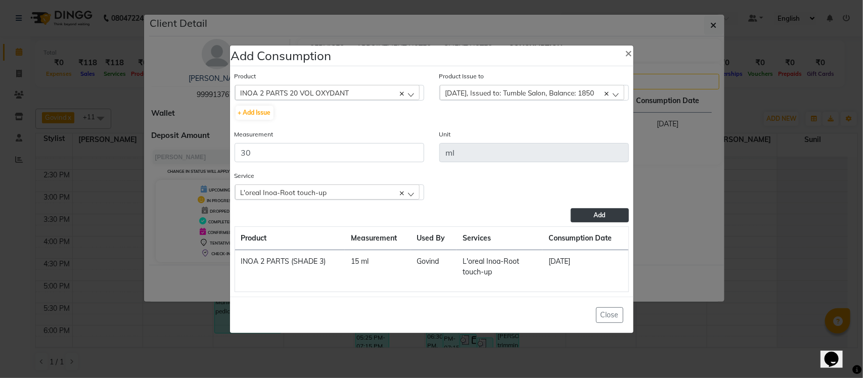
click at [597, 215] on span "Add" at bounding box center [600, 215] width 12 height 8
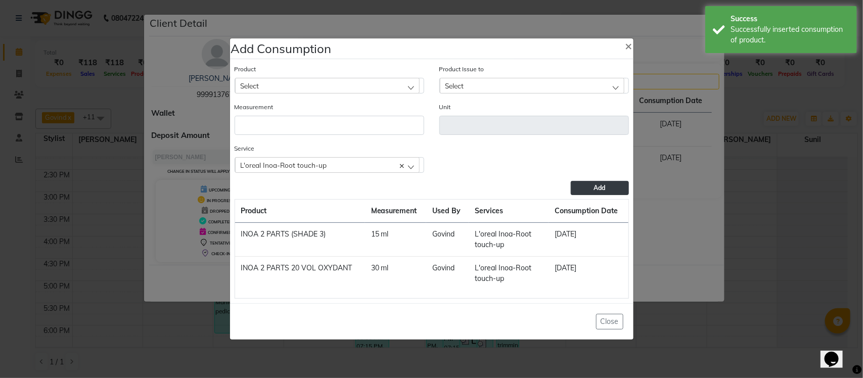
click at [701, 160] on ngb-modal-window "Add Consumption × Product Select acetone Product Issue to Select 2025-07-30, Is…" at bounding box center [431, 189] width 863 height 378
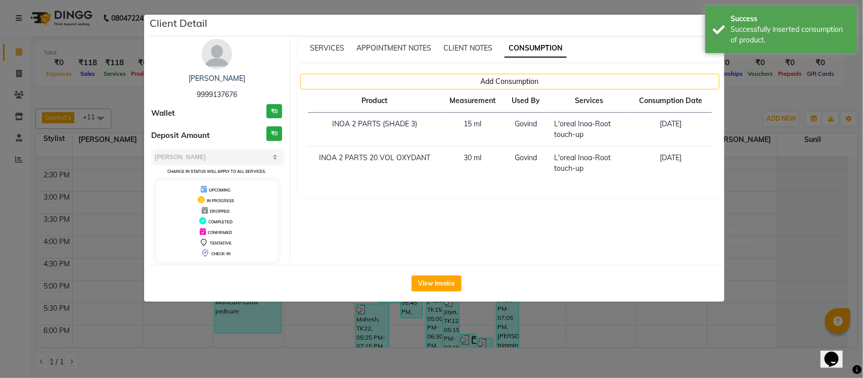
click at [740, 104] on ngb-modal-window "Client Detail neelima 9999137676 Wallet ₹0 Deposit Amount ₹0 Select MARK DONE U…" at bounding box center [431, 189] width 863 height 378
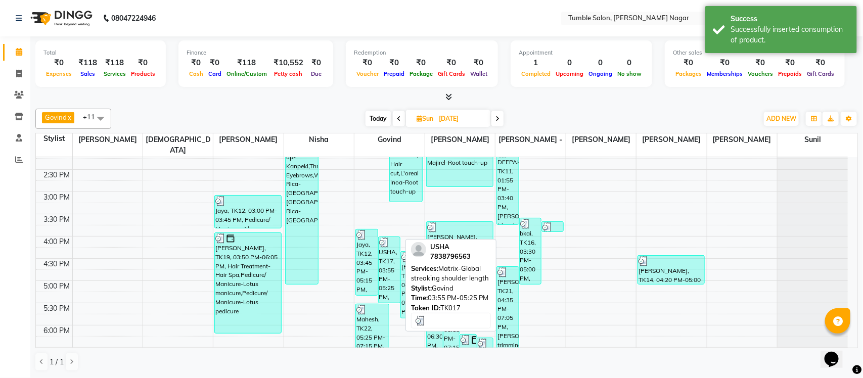
click at [396, 255] on div "USHA, TK17, 03:55 PM-05:25 PM, Matrix-Global streaking shoulder length" at bounding box center [389, 270] width 21 height 66
select select "3"
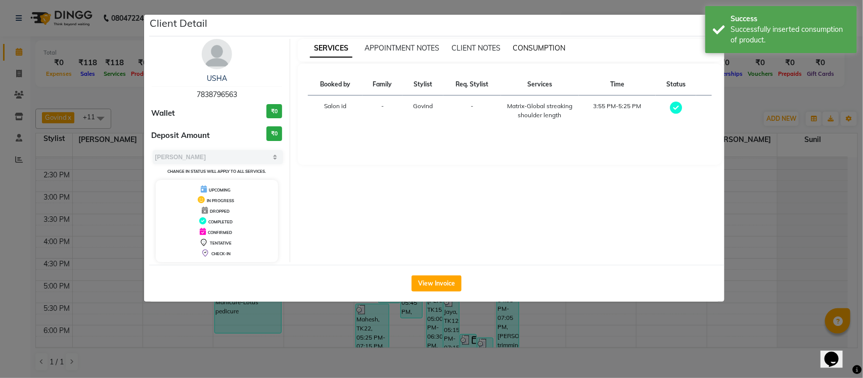
click at [538, 49] on span "CONSUMPTION" at bounding box center [539, 47] width 53 height 9
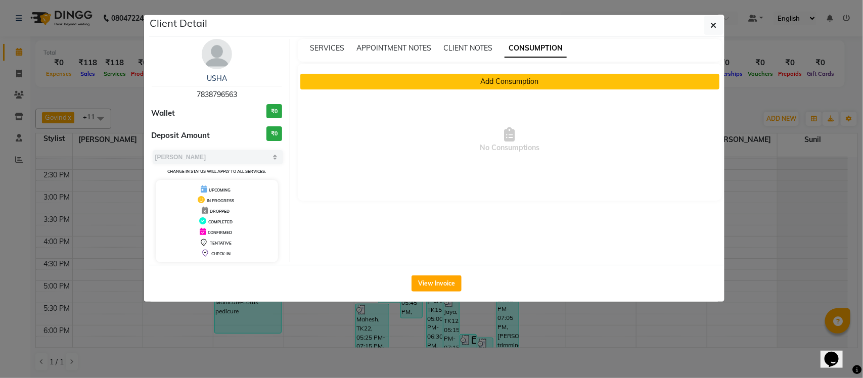
click at [489, 84] on button "Add Consumption" at bounding box center [509, 82] width 419 height 16
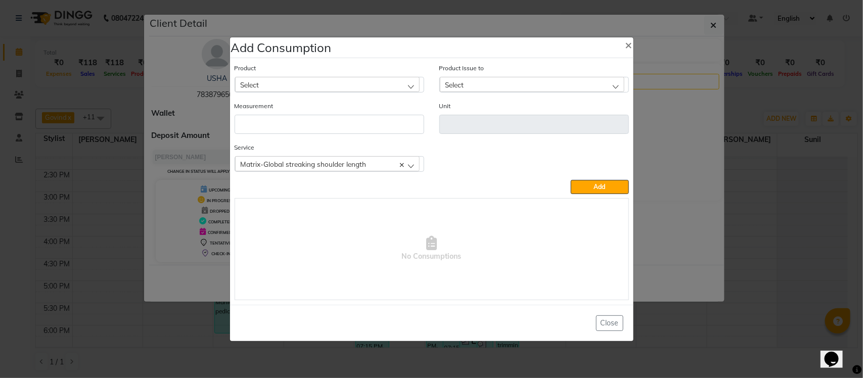
click at [356, 82] on div "Select" at bounding box center [327, 84] width 185 height 15
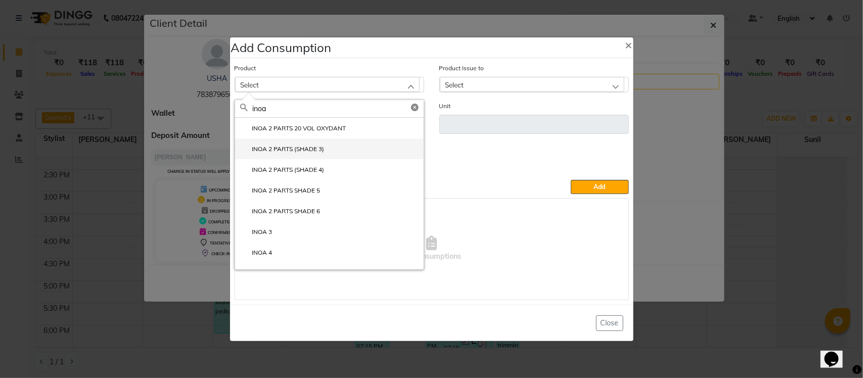
type input "inoa"
click at [337, 152] on li "INOA 2 PARTS (SHADE 3)" at bounding box center [329, 149] width 189 height 21
type input "ml"
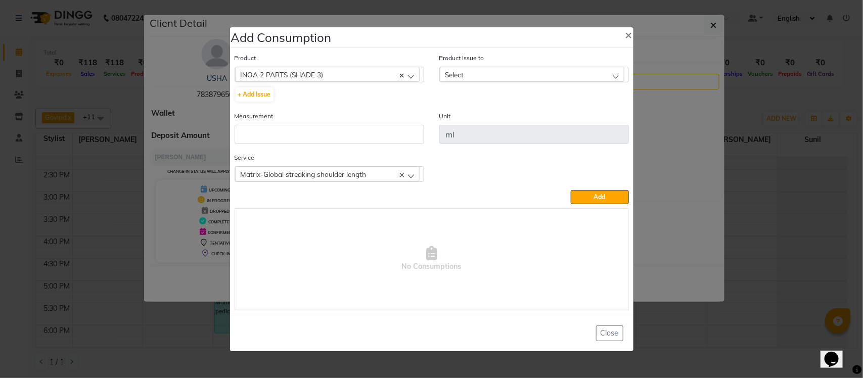
click at [477, 75] on div "Select" at bounding box center [532, 74] width 185 height 15
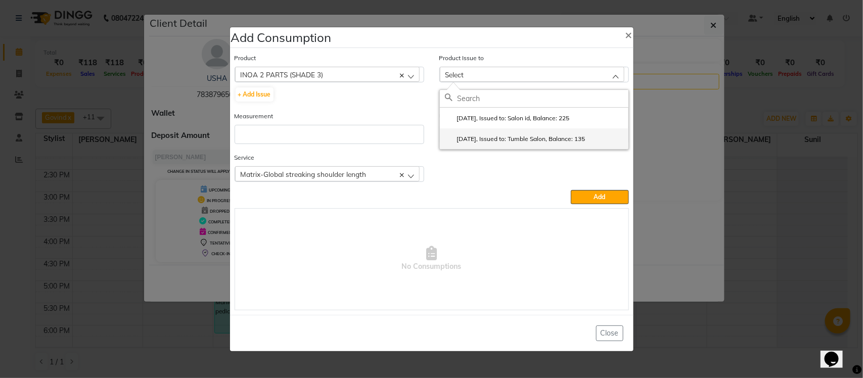
click at [496, 139] on label "2025-06-19, Issued to: Tumble Salon, Balance: 135" at bounding box center [515, 139] width 141 height 9
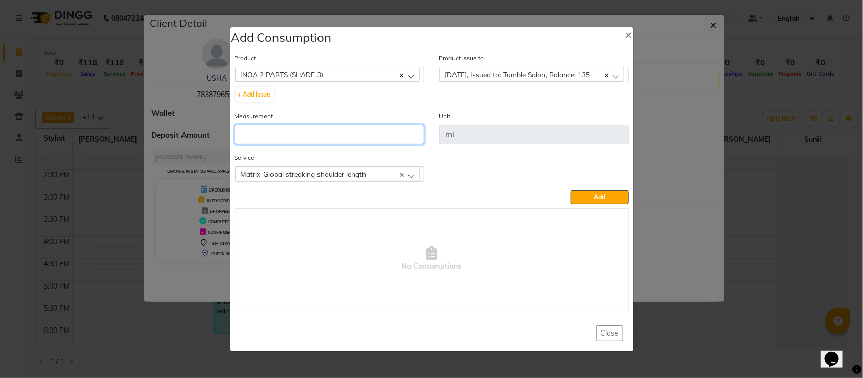
click at [317, 133] on input "number" at bounding box center [330, 134] width 190 height 19
type input "135"
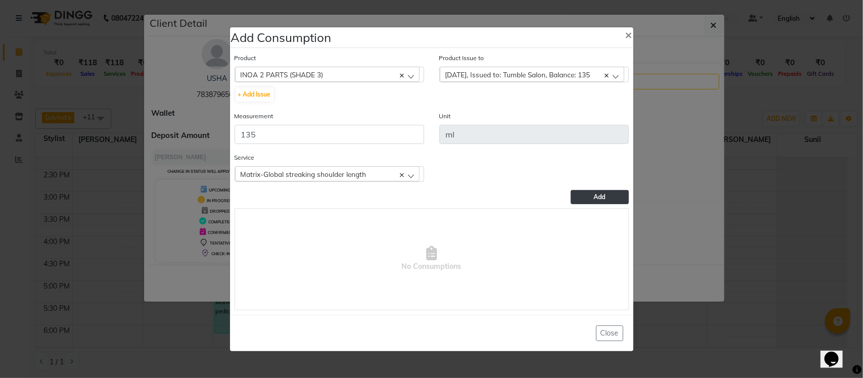
click at [587, 196] on button "Add" at bounding box center [600, 197] width 58 height 14
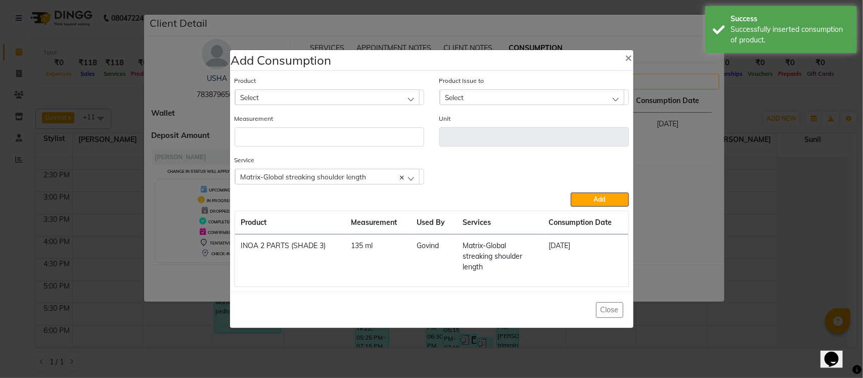
click at [360, 99] on div "Select" at bounding box center [327, 97] width 185 height 15
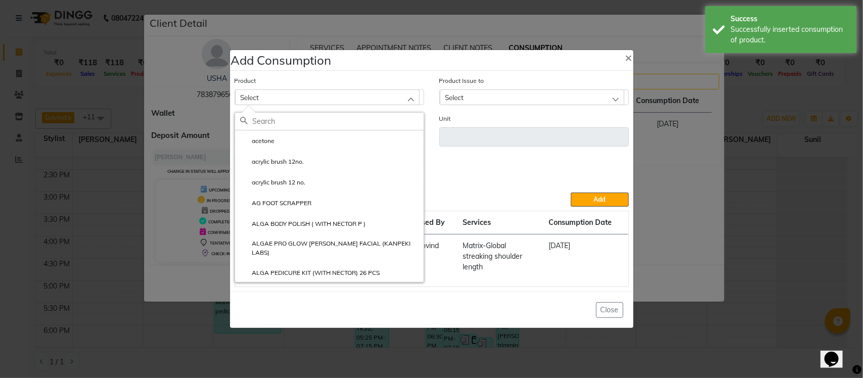
click at [460, 158] on div "Service Matrix-Global streaking shoulder length Matrix-Global streaking shoulde…" at bounding box center [432, 174] width 410 height 38
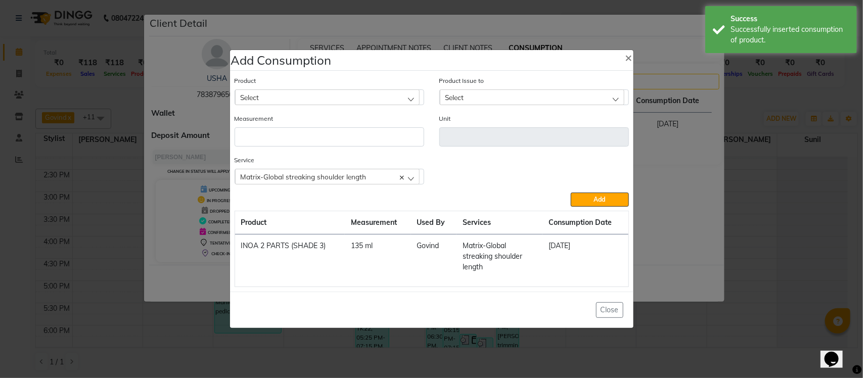
click at [387, 105] on div "Select" at bounding box center [327, 97] width 185 height 15
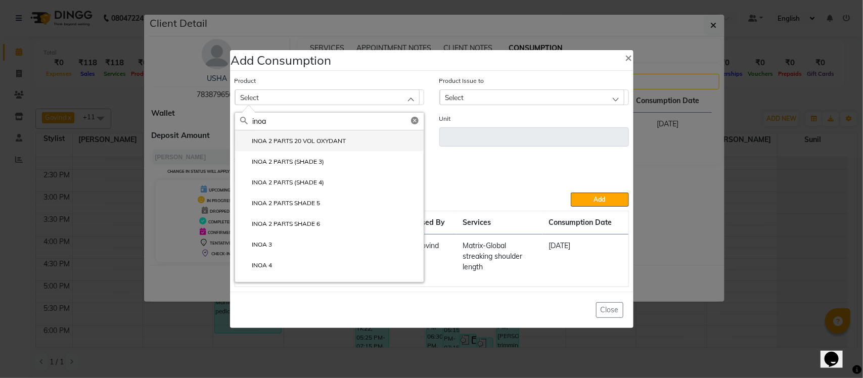
type input "inoa"
click at [403, 138] on li "INOA 2 PARTS 20 VOL OXYDANT" at bounding box center [329, 140] width 189 height 21
type input "ml"
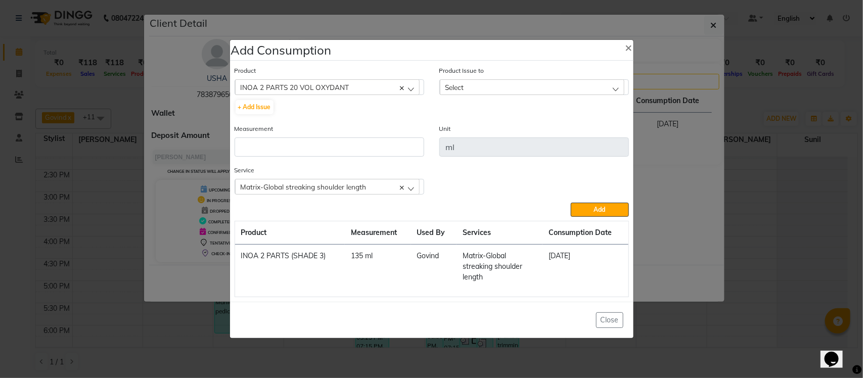
click at [469, 88] on div "Select" at bounding box center [532, 86] width 185 height 15
click at [521, 135] on label "2025-07-30, Issued to: Tumble Salon, Balance: 1820" at bounding box center [517, 130] width 144 height 9
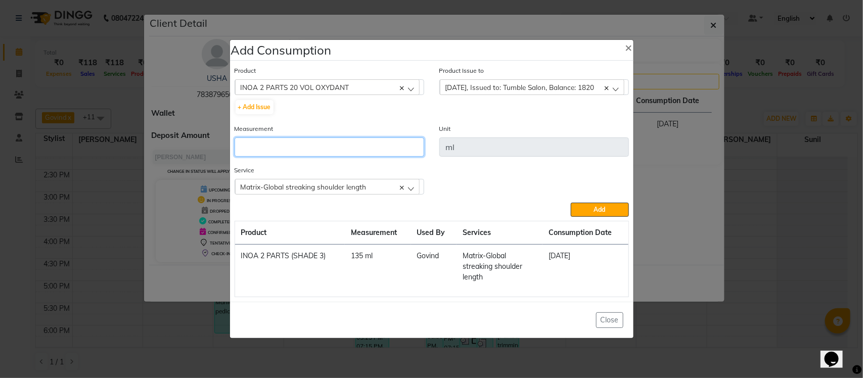
click at [373, 146] on input "number" at bounding box center [330, 147] width 190 height 19
type input "100"
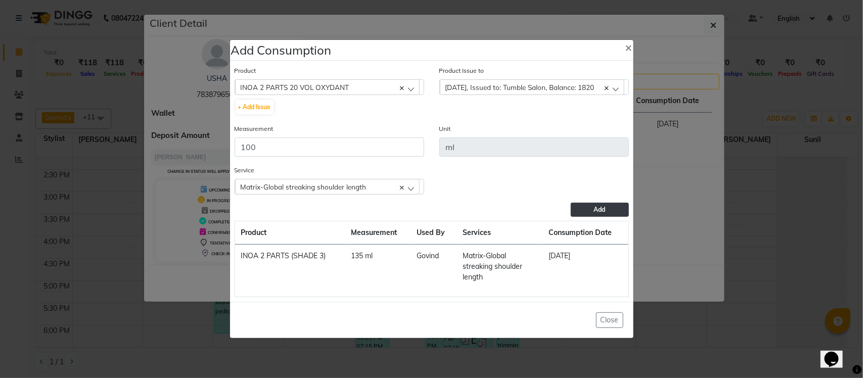
click at [603, 204] on button "Add" at bounding box center [600, 210] width 58 height 14
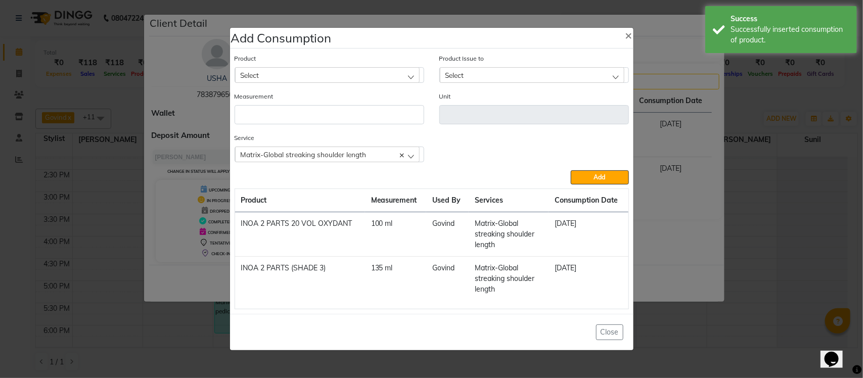
click at [686, 195] on ngb-modal-window "Add Consumption × Product Select acetone Product Issue to Select 2025-07-30, Is…" at bounding box center [431, 189] width 863 height 378
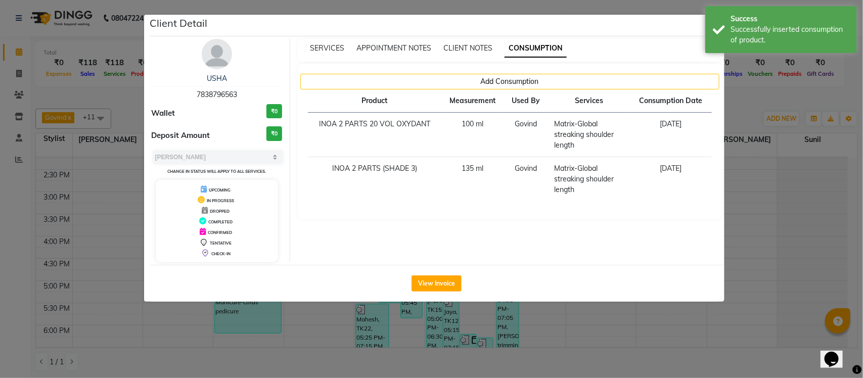
click at [741, 108] on ngb-modal-window "Client Detail USHA 7838796563 Wallet ₹0 Deposit Amount ₹0 Select MARK DONE UPCO…" at bounding box center [431, 189] width 863 height 378
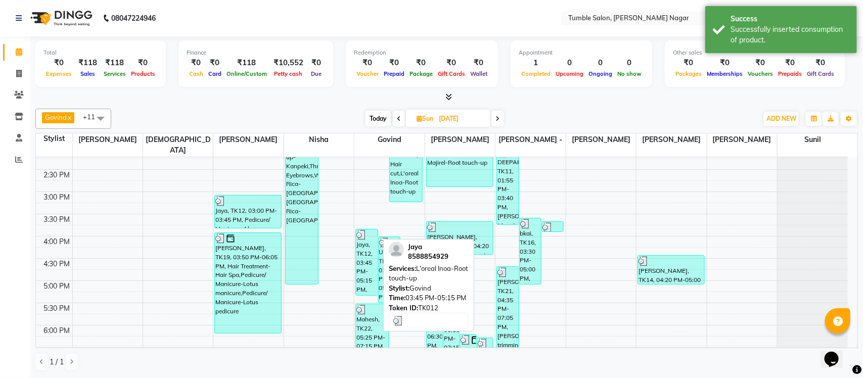
click at [367, 246] on div "Jaya, TK12, 03:45 PM-05:15 PM, L'oreal Inoa-Root touch-up" at bounding box center [366, 263] width 21 height 66
select select "3"
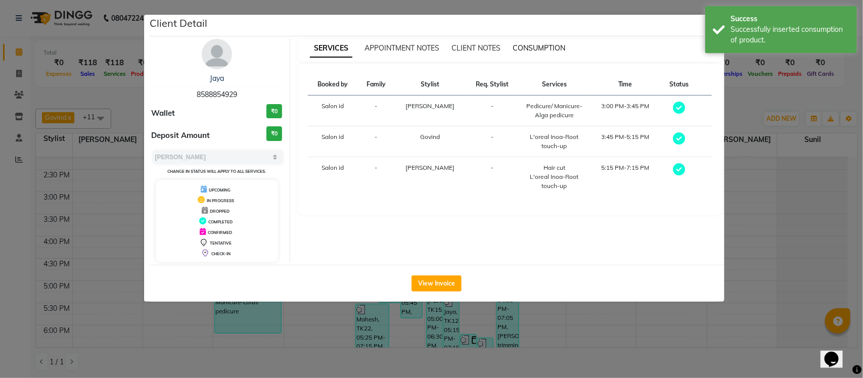
click at [552, 45] on span "CONSUMPTION" at bounding box center [539, 47] width 53 height 9
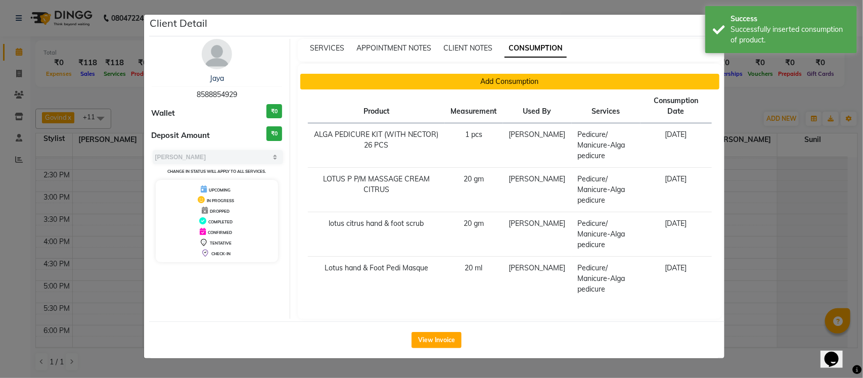
click at [453, 86] on button "Add Consumption" at bounding box center [509, 82] width 419 height 16
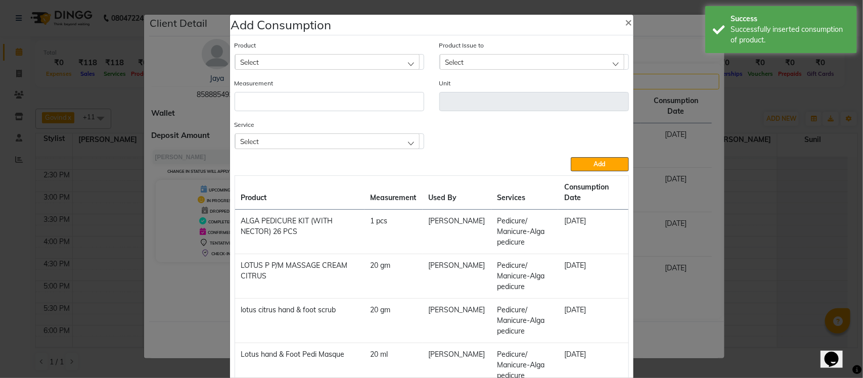
click at [405, 138] on div "Select" at bounding box center [327, 141] width 185 height 15
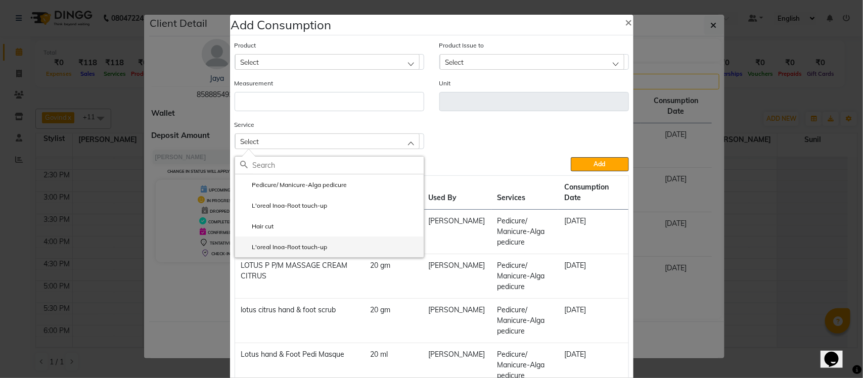
click at [400, 245] on li "L'oreal Inoa-Root touch-up" at bounding box center [329, 247] width 189 height 21
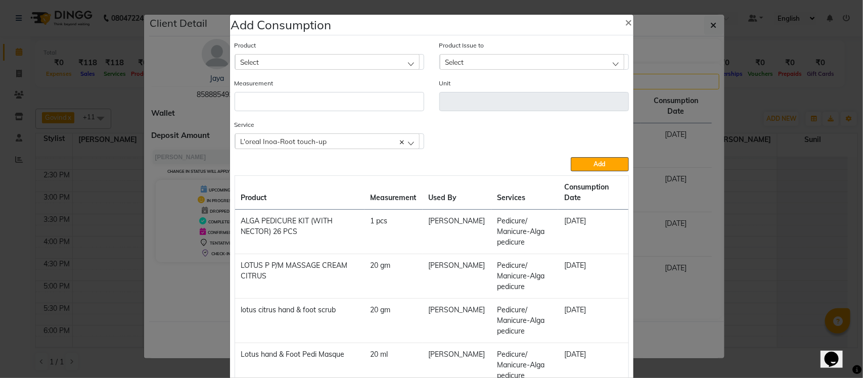
click at [391, 63] on div "Select" at bounding box center [327, 61] width 185 height 15
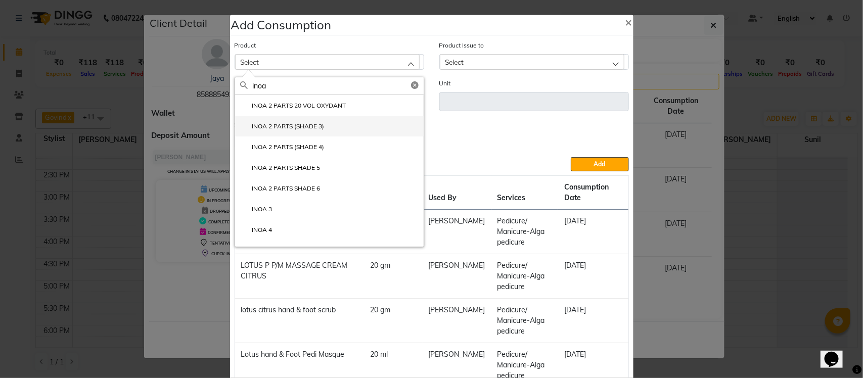
type input "inoa"
click at [361, 130] on li "INOA 2 PARTS (SHADE 3)" at bounding box center [329, 126] width 189 height 21
type input "ml"
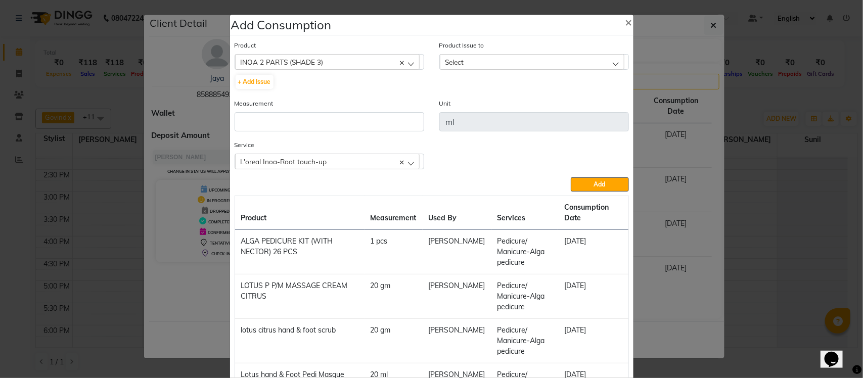
click at [479, 64] on div "Select" at bounding box center [532, 61] width 185 height 15
click at [487, 108] on label "2025-08-16, Issued to: Salon id, Balance: 225" at bounding box center [507, 105] width 125 height 9
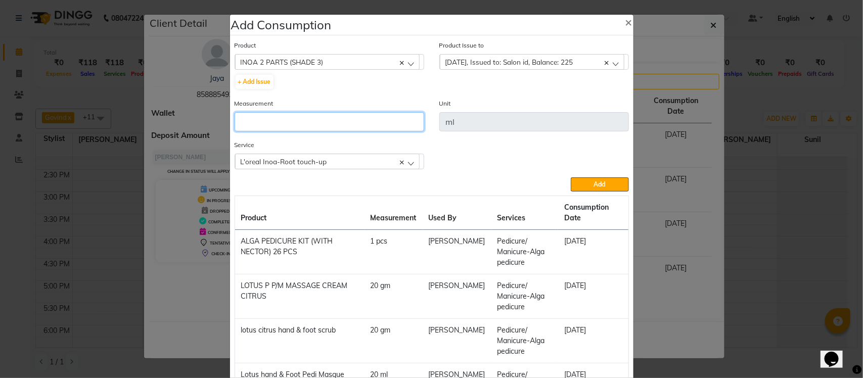
click at [383, 124] on input "number" at bounding box center [330, 121] width 190 height 19
type input "60"
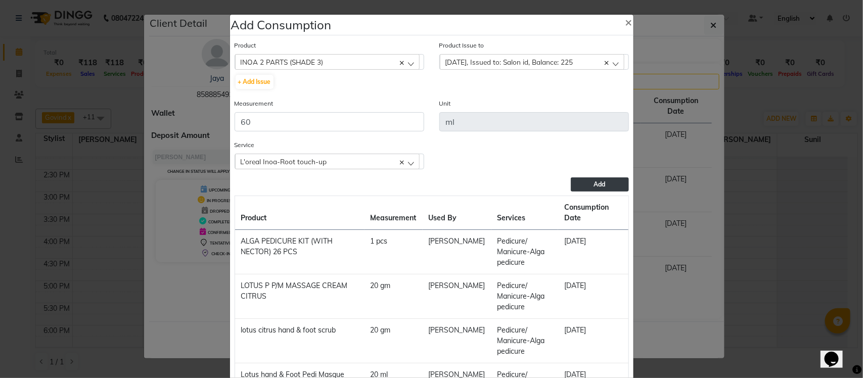
click at [598, 184] on span "Add" at bounding box center [600, 185] width 12 height 8
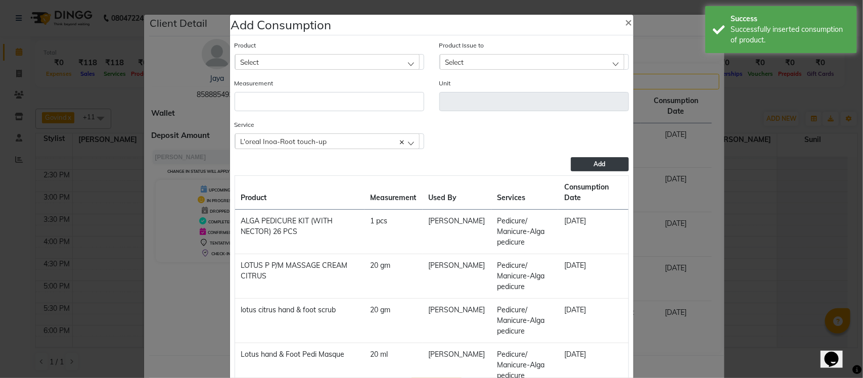
click at [367, 60] on div "Select" at bounding box center [327, 61] width 185 height 15
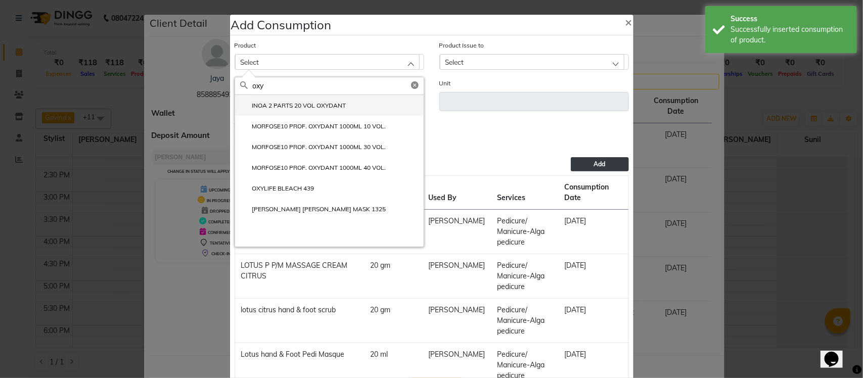
type input "oxy"
click at [329, 108] on label "INOA 2 PARTS 20 VOL OXYDANT" at bounding box center [293, 105] width 106 height 9
type input "ml"
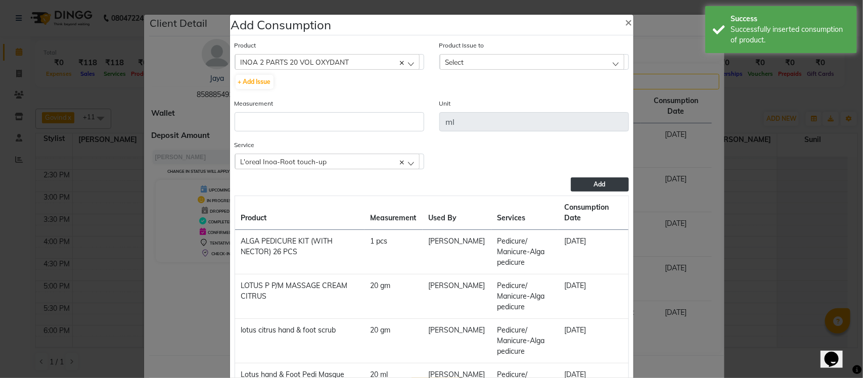
click at [484, 61] on div "Select" at bounding box center [532, 61] width 185 height 15
click at [486, 103] on label "2025-07-30, Issued to: Tumble Salon, Balance: 1720" at bounding box center [517, 105] width 144 height 9
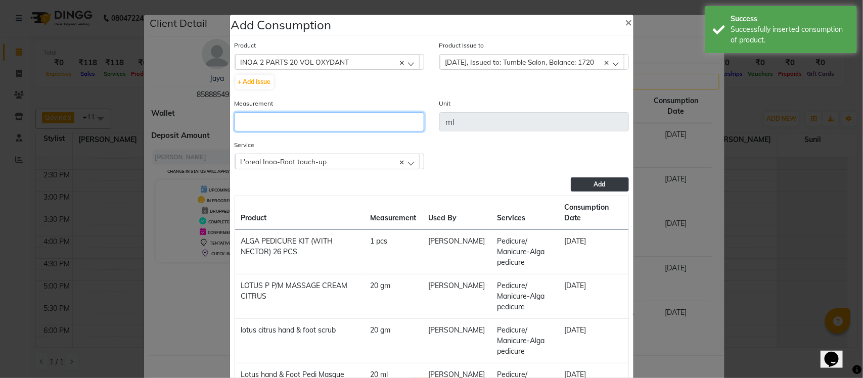
click at [375, 120] on input "number" at bounding box center [330, 121] width 190 height 19
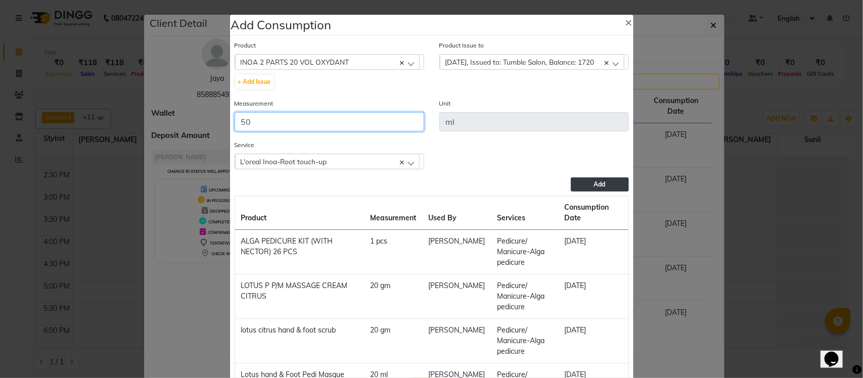
type input "50"
click at [598, 182] on span "Add" at bounding box center [600, 185] width 12 height 8
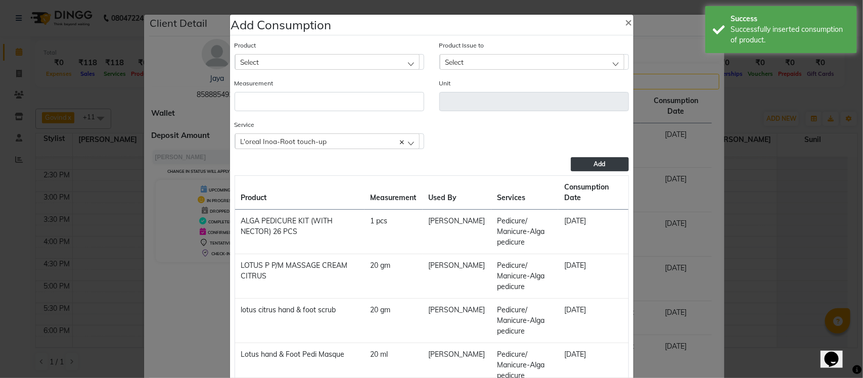
click at [414, 139] on div "L'oreal Inoa-Root touch-up" at bounding box center [327, 141] width 185 height 15
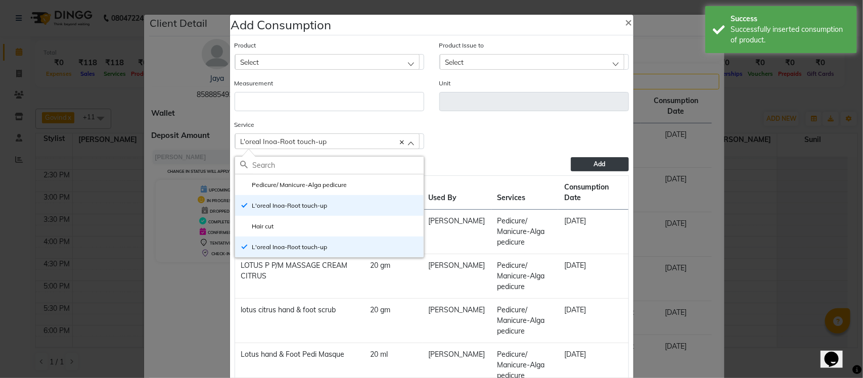
click at [685, 122] on ngb-modal-window "Add Consumption × Product Select acetone Product Issue to Select 2025-07-30, Is…" at bounding box center [431, 189] width 863 height 378
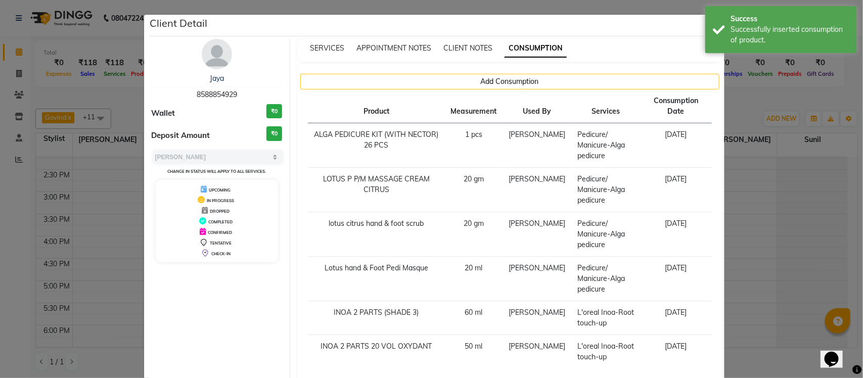
click at [743, 94] on ngb-modal-window "Client Detail Jaya 8588854929 Wallet ₹0 Deposit Amount ₹0 Select MARK DONE UPCO…" at bounding box center [431, 189] width 863 height 378
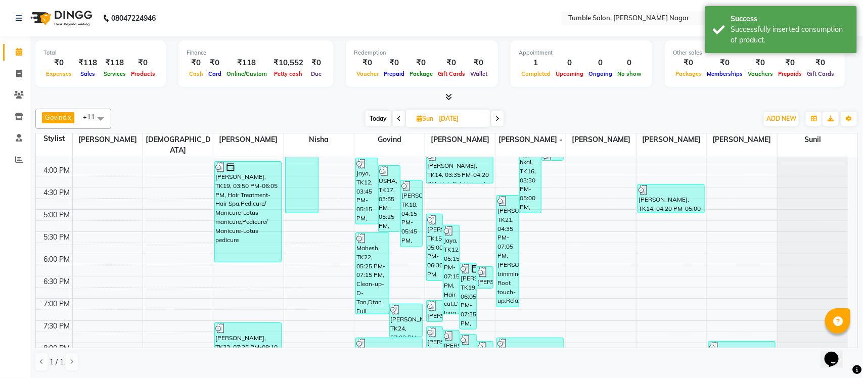
scroll to position [408, 0]
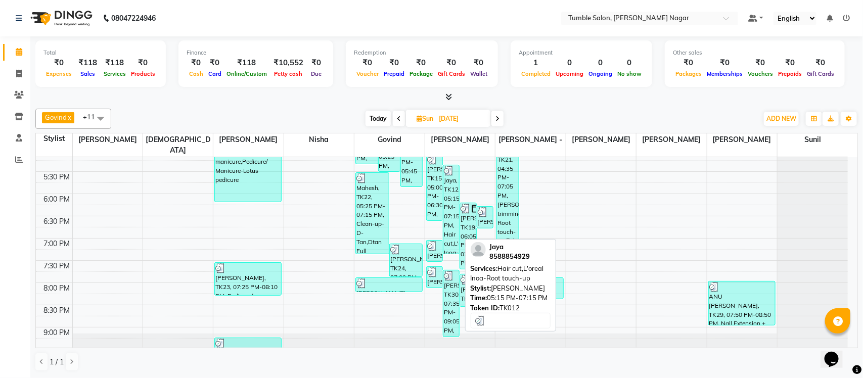
click at [453, 219] on div "Jaya, TK12, 05:15 PM-07:15 PM, Hair cut,L'oreal Inoa-Root touch-up" at bounding box center [452, 209] width 16 height 89
select select "3"
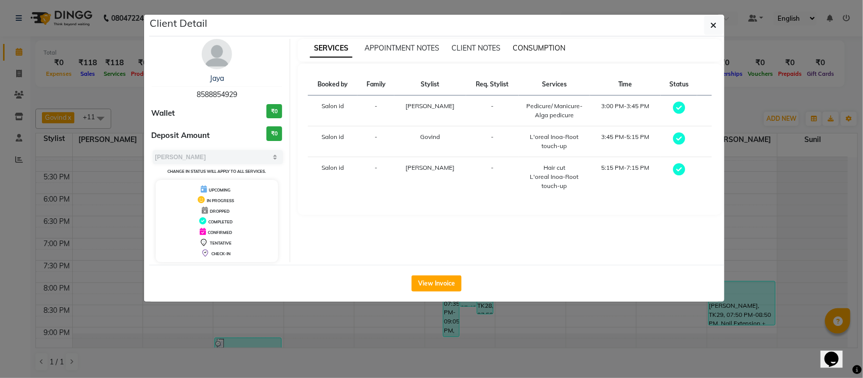
click at [560, 47] on span "CONSUMPTION" at bounding box center [539, 47] width 53 height 9
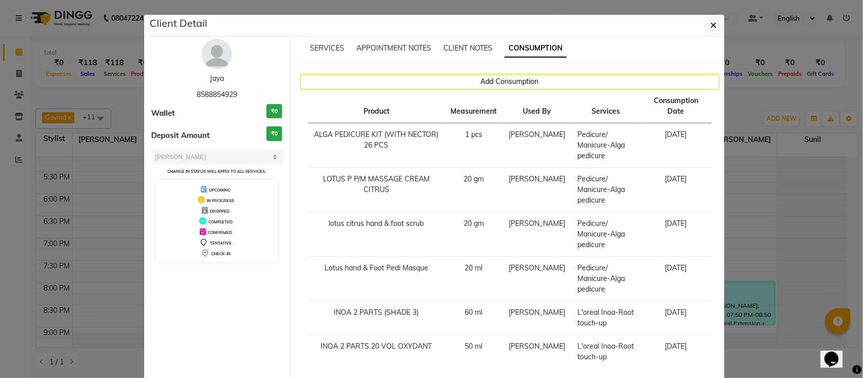
click at [731, 99] on ngb-modal-window "Client Detail Jaya 8588854929 Wallet ₹0 Deposit Amount ₹0 Select MARK DONE UPCO…" at bounding box center [431, 189] width 863 height 378
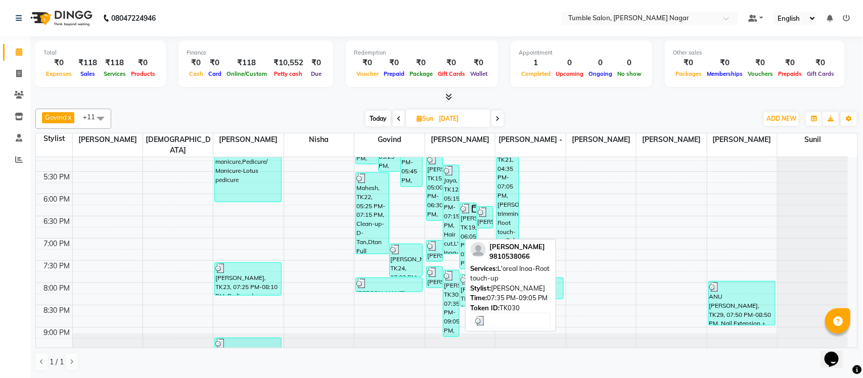
click at [451, 289] on div "KAPILA SALUJA, TK30, 07:35 PM-09:05 PM, L'oreal Inoa-Root touch-up" at bounding box center [452, 304] width 16 height 66
select select "3"
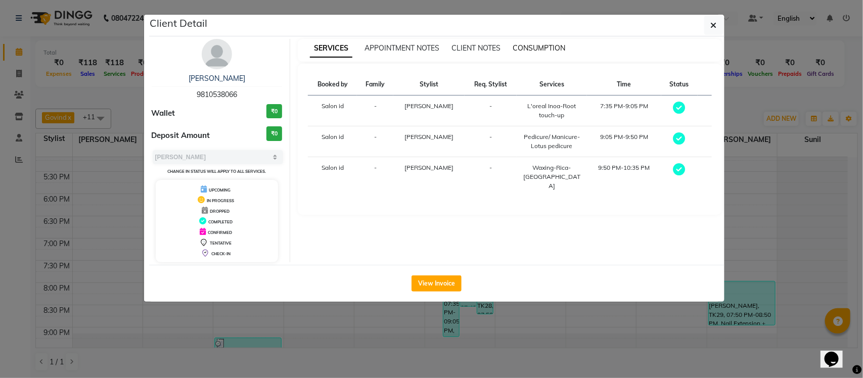
click at [551, 47] on span "CONSUMPTION" at bounding box center [539, 47] width 53 height 9
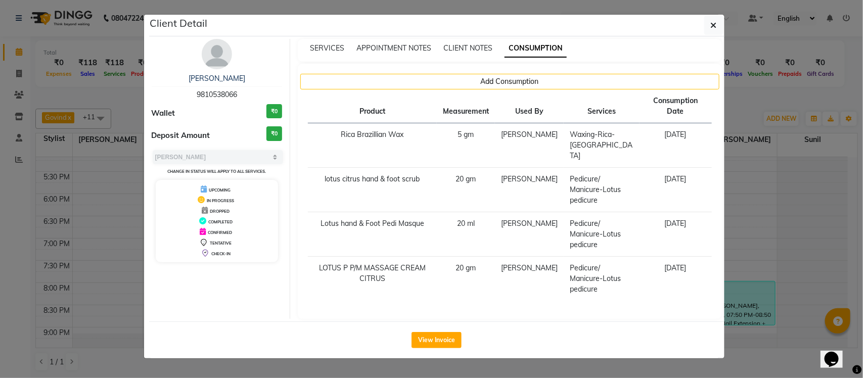
click at [551, 47] on span "CONSUMPTION" at bounding box center [536, 48] width 62 height 18
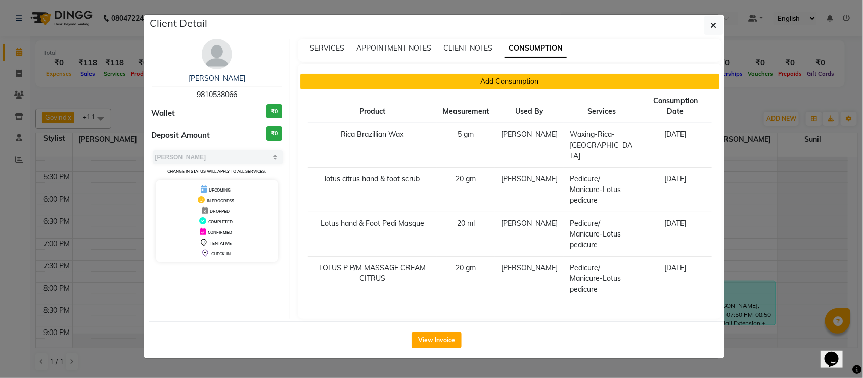
click at [533, 90] on button "Add Consumption" at bounding box center [509, 82] width 419 height 16
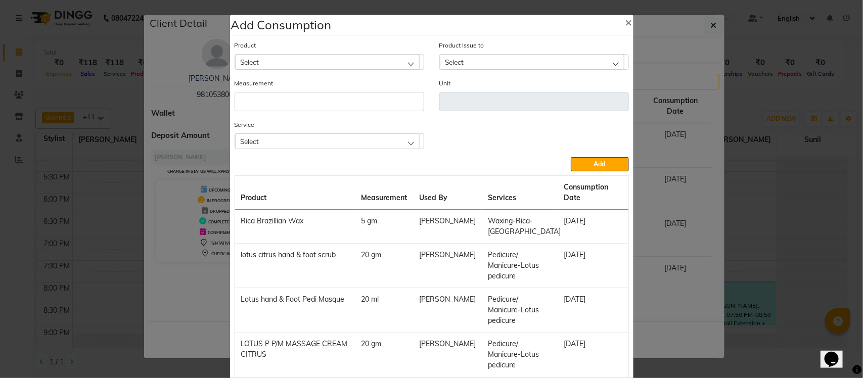
click at [337, 139] on div "Select" at bounding box center [327, 141] width 185 height 15
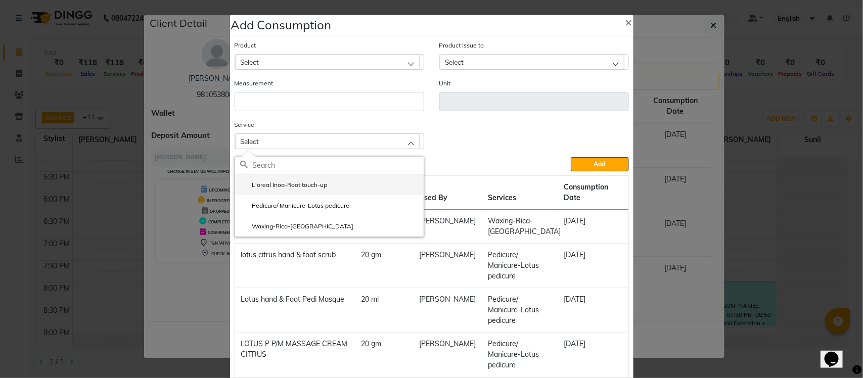
click at [339, 191] on li "L'oreal Inoa-Root touch-up" at bounding box center [329, 184] width 189 height 21
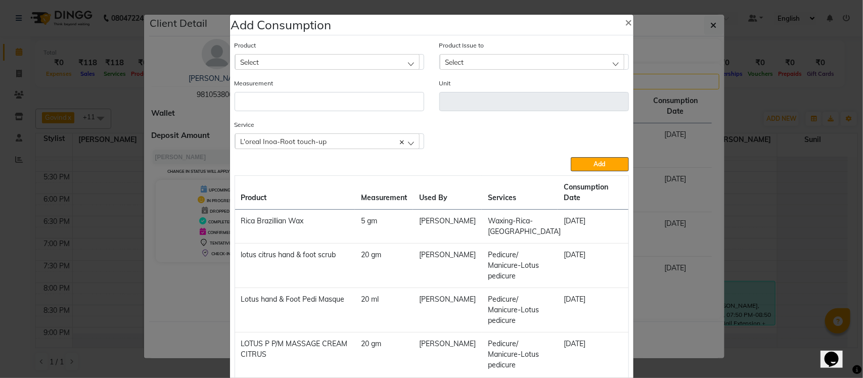
click at [358, 61] on div "Select" at bounding box center [327, 61] width 185 height 15
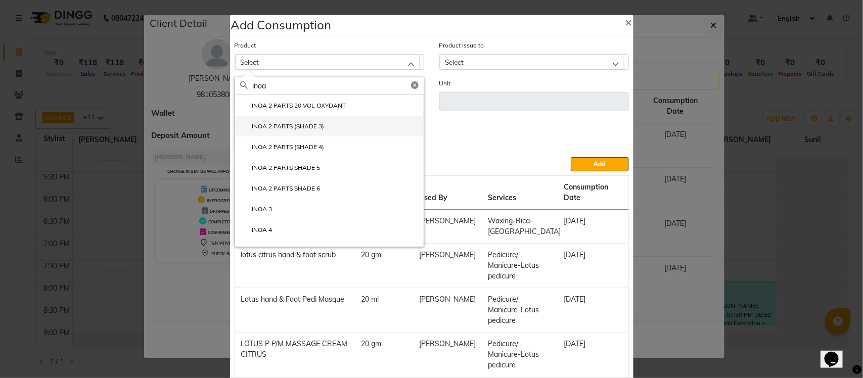
type input "inoa"
click at [339, 129] on li "INOA 2 PARTS (SHADE 3)" at bounding box center [329, 126] width 189 height 21
type input "ml"
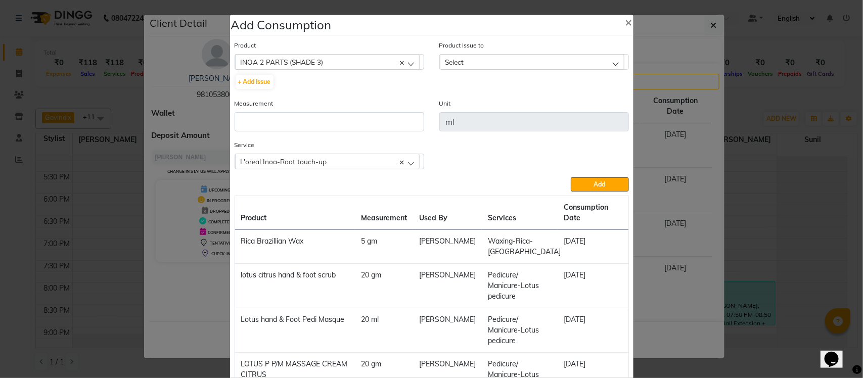
click at [489, 63] on div "Select" at bounding box center [532, 61] width 185 height 15
click at [476, 103] on label "2025-08-16, Issued to: Salon id, Balance: 165" at bounding box center [507, 105] width 125 height 9
click at [370, 64] on div "INOA 2 PARTS (SHADE 3)" at bounding box center [327, 61] width 185 height 15
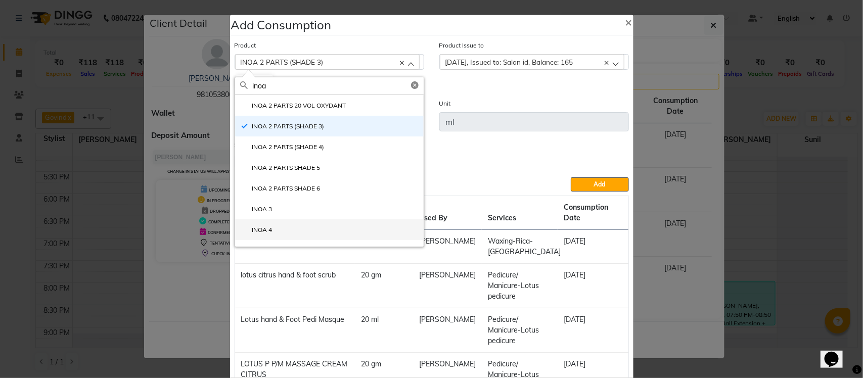
type input "inoa"
click at [360, 226] on li "INOA 4" at bounding box center [329, 230] width 189 height 21
type input "gms"
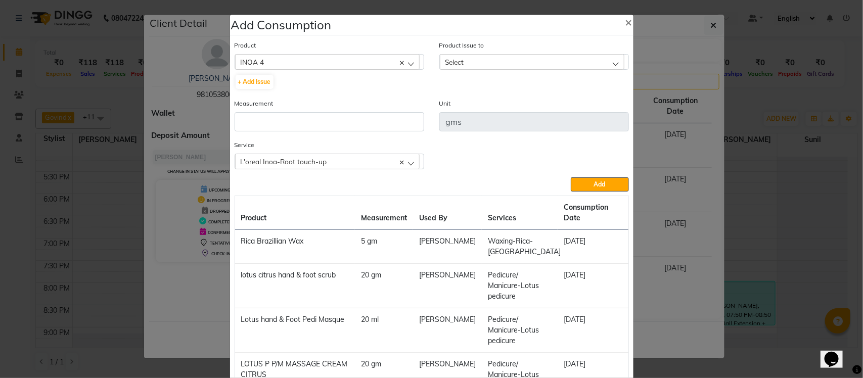
click at [478, 59] on div "Select" at bounding box center [532, 61] width 185 height 15
click at [291, 66] on div "INOA 4" at bounding box center [327, 61] width 185 height 15
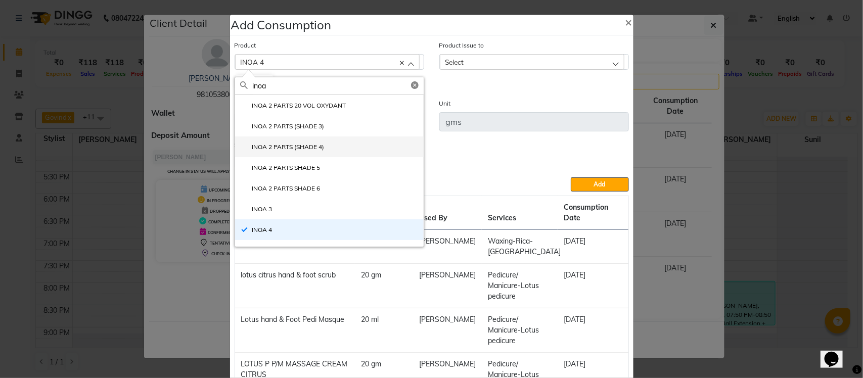
type input "inoa"
click at [306, 150] on label "INOA 2 PARTS (SHADE 4)" at bounding box center [282, 147] width 84 height 9
type input "ml"
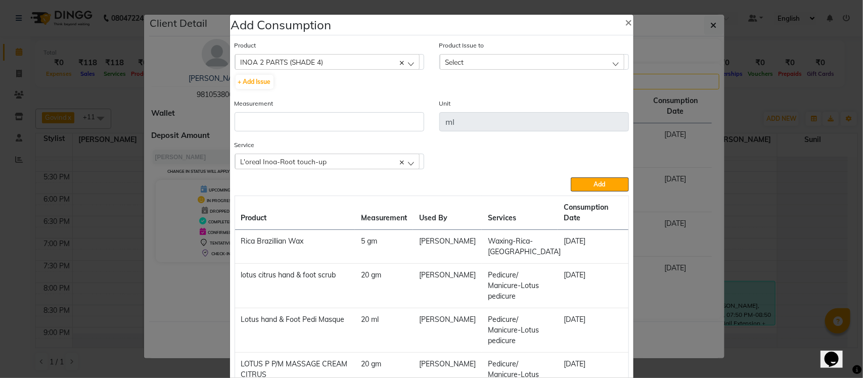
click at [488, 57] on div "Select" at bounding box center [532, 61] width 185 height 15
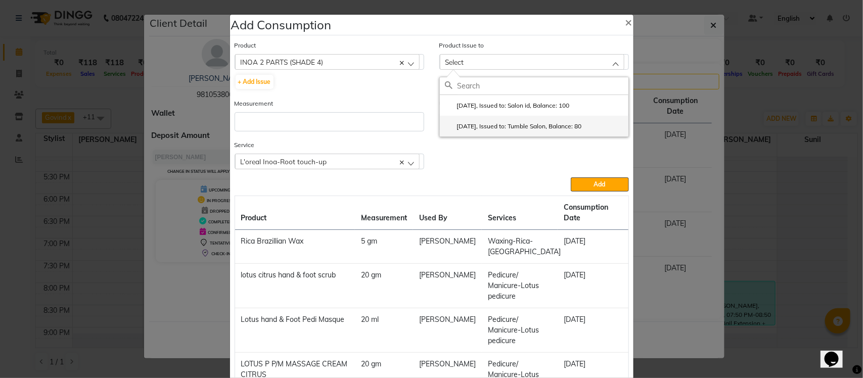
click at [499, 129] on label "2025-06-19, Issued to: Tumble Salon, Balance: 80" at bounding box center [513, 126] width 137 height 9
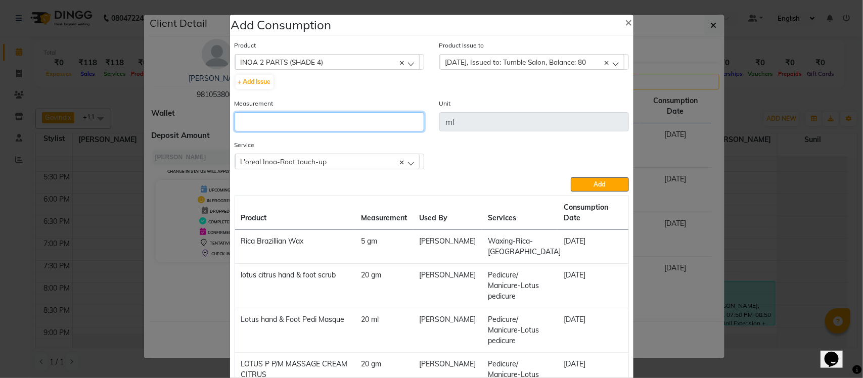
click at [330, 125] on input "number" at bounding box center [330, 121] width 190 height 19
type input "20"
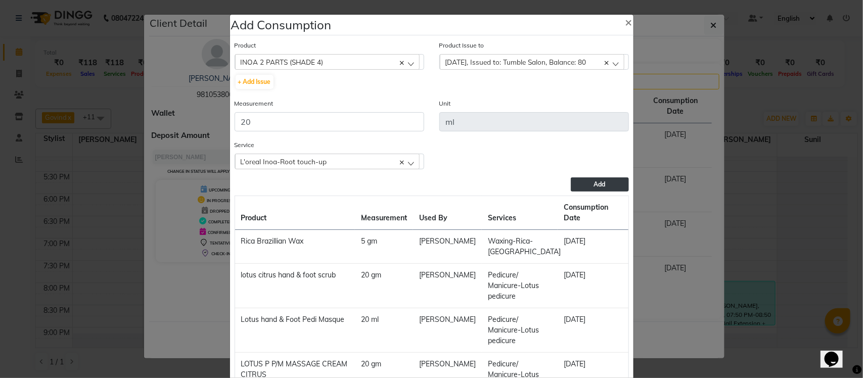
click at [597, 184] on span "Add" at bounding box center [600, 185] width 12 height 8
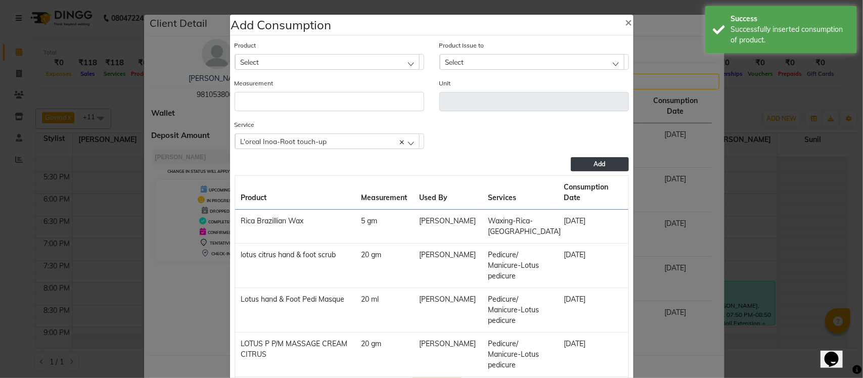
click at [342, 59] on div "Select" at bounding box center [327, 61] width 185 height 15
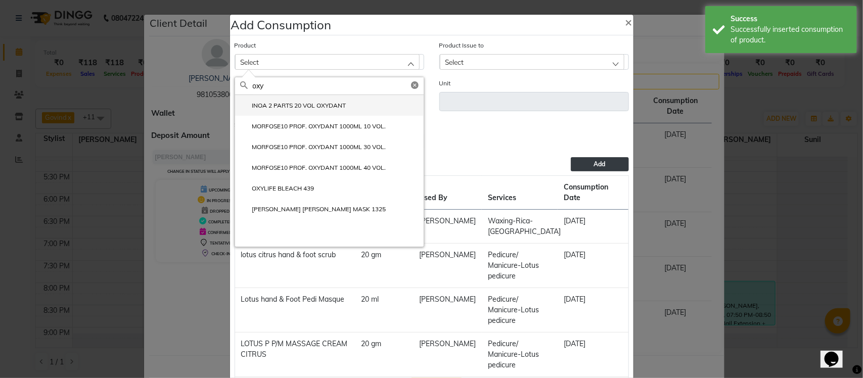
type input "oxy"
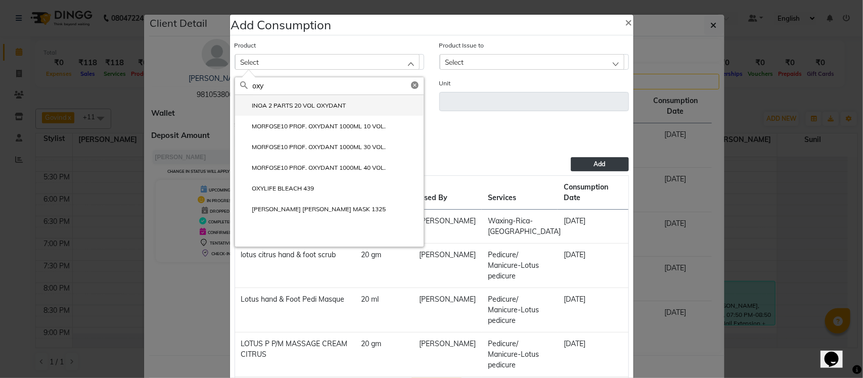
click at [307, 110] on li "INOA 2 PARTS 20 VOL OXYDANT" at bounding box center [329, 105] width 189 height 21
type input "ml"
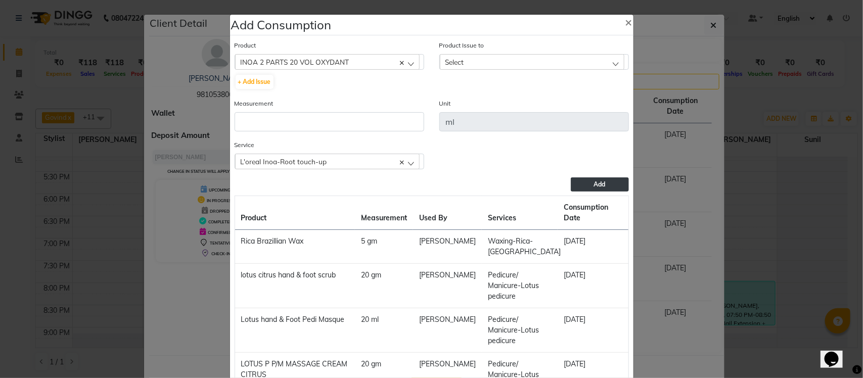
click at [508, 61] on div "Select" at bounding box center [532, 61] width 185 height 15
click at [510, 102] on label "2025-07-30, Issued to: Tumble Salon, Balance: 1670" at bounding box center [517, 105] width 144 height 9
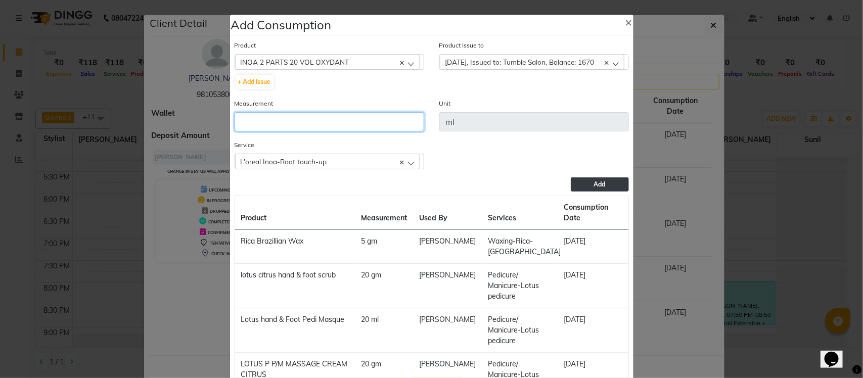
click at [300, 117] on input "number" at bounding box center [330, 121] width 190 height 19
type input "30"
click at [623, 185] on button "Add" at bounding box center [600, 185] width 58 height 14
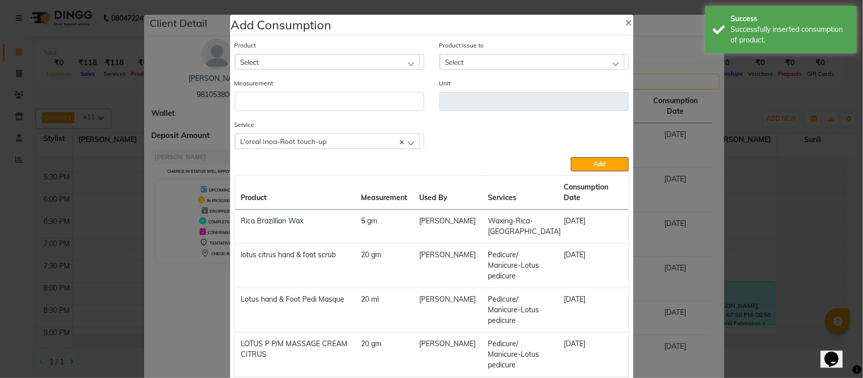
click at [348, 135] on div "L'oreal Inoa-Root touch-up" at bounding box center [327, 141] width 185 height 15
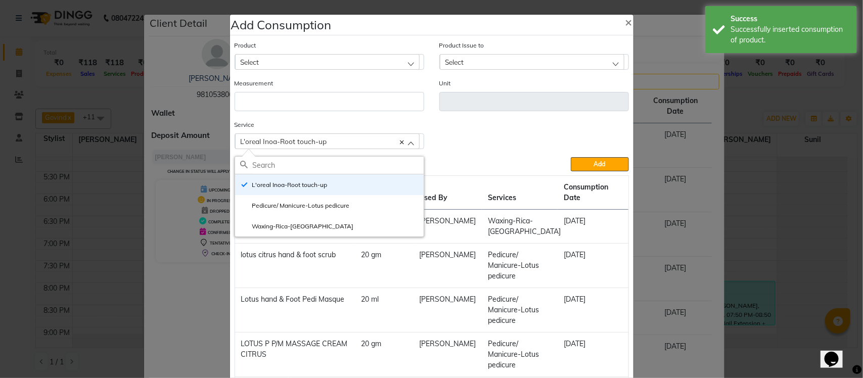
click at [711, 155] on ngb-modal-window "Add Consumption × Product Select acetone Product Issue to Select 2025-07-30, Is…" at bounding box center [431, 189] width 863 height 378
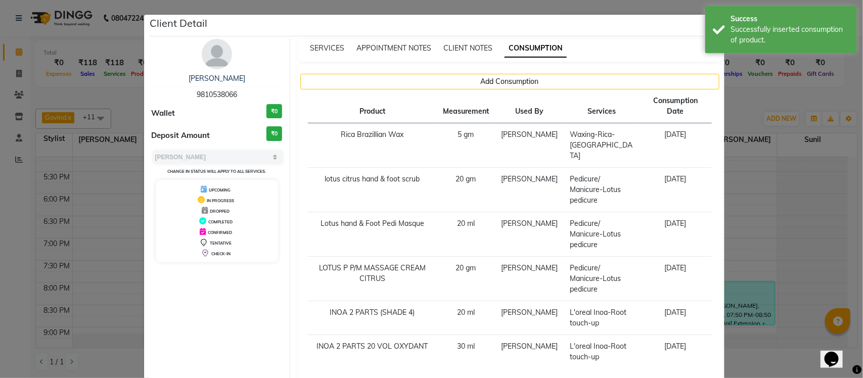
click at [735, 112] on ngb-modal-window "Client Detail KAPILA SALUJA 9810538066 Wallet ₹0 Deposit Amount ₹0 Select MARK …" at bounding box center [431, 189] width 863 height 378
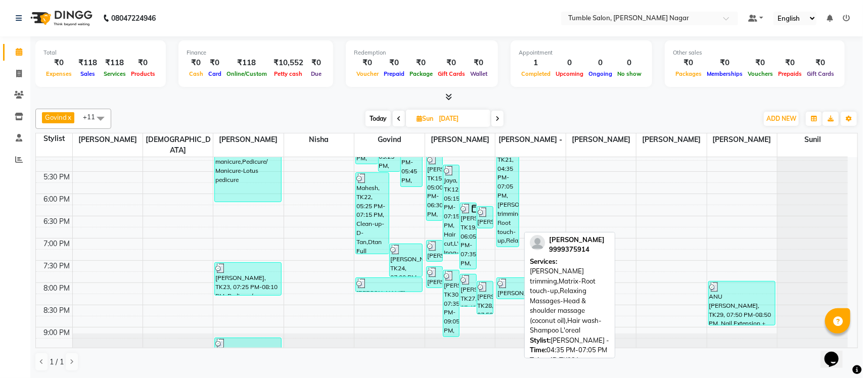
click at [507, 210] on div "SANJAY BHARDWAJ, TK21, 04:35 PM-07:05 PM, Beard trimming,Matrix-Root touch-up,R…" at bounding box center [507, 191] width 21 height 111
select select "3"
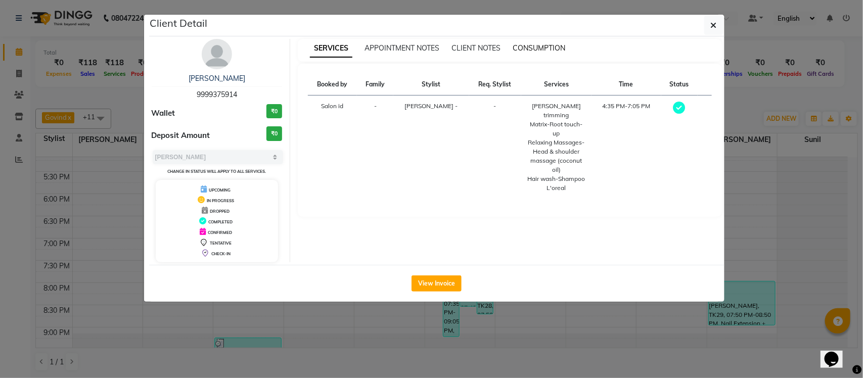
click at [546, 50] on span "CONSUMPTION" at bounding box center [539, 47] width 53 height 9
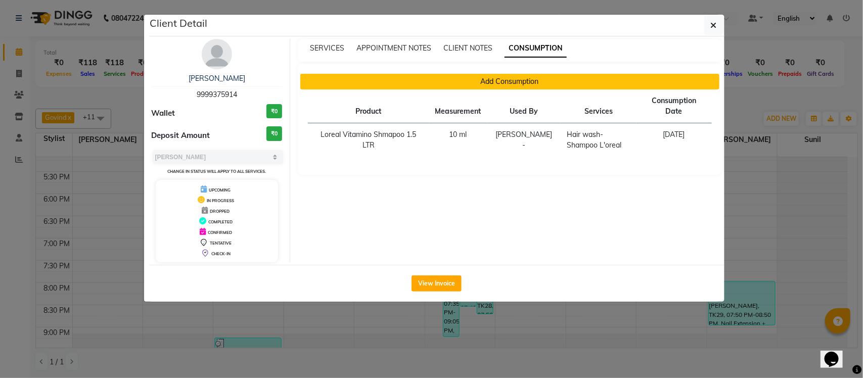
click at [487, 87] on button "Add Consumption" at bounding box center [509, 82] width 419 height 16
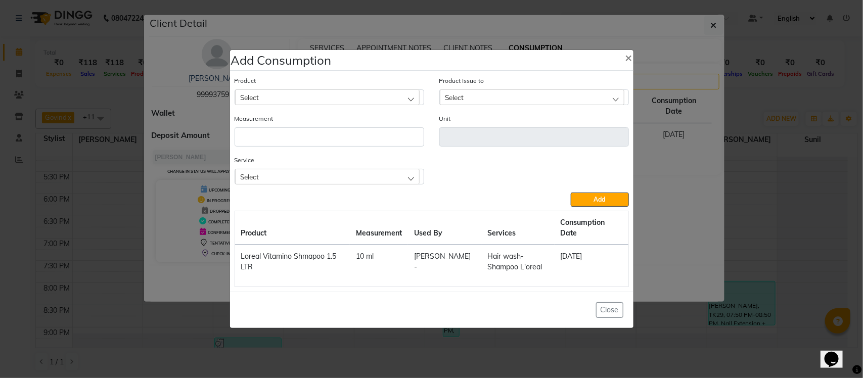
click at [344, 173] on div "Select" at bounding box center [327, 176] width 185 height 15
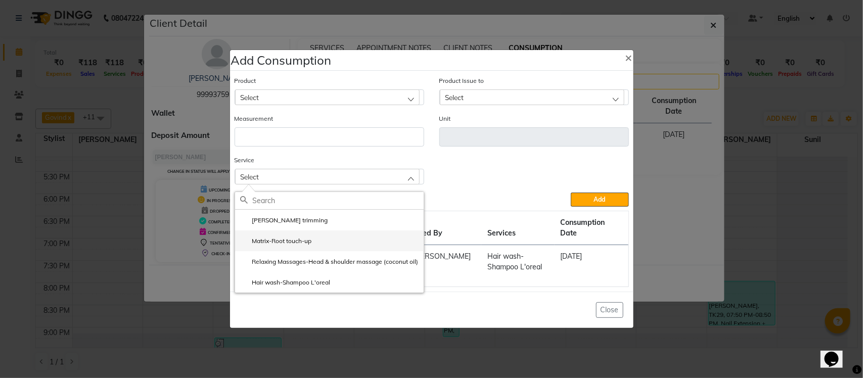
click at [327, 248] on li "Matrix-Root touch-up" at bounding box center [329, 241] width 189 height 21
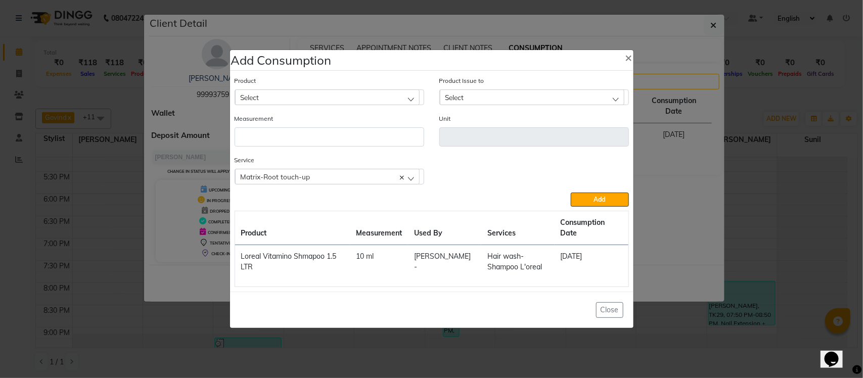
click at [335, 101] on div "Select" at bounding box center [327, 97] width 185 height 15
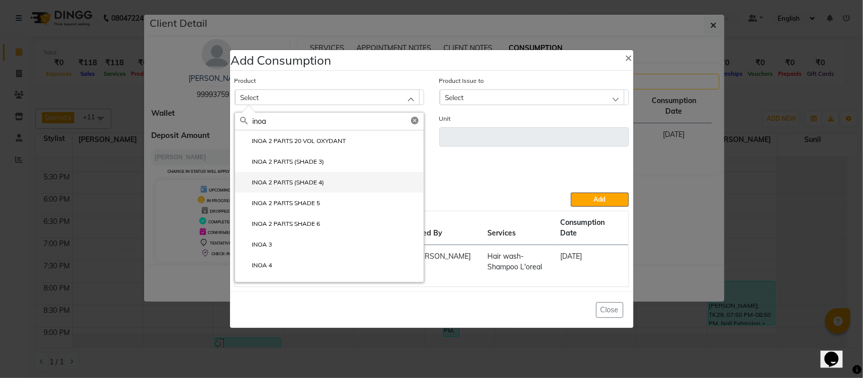
type input "inoa"
click at [306, 187] on label "INOA 2 PARTS (SHADE 4)" at bounding box center [282, 182] width 84 height 9
type input "ml"
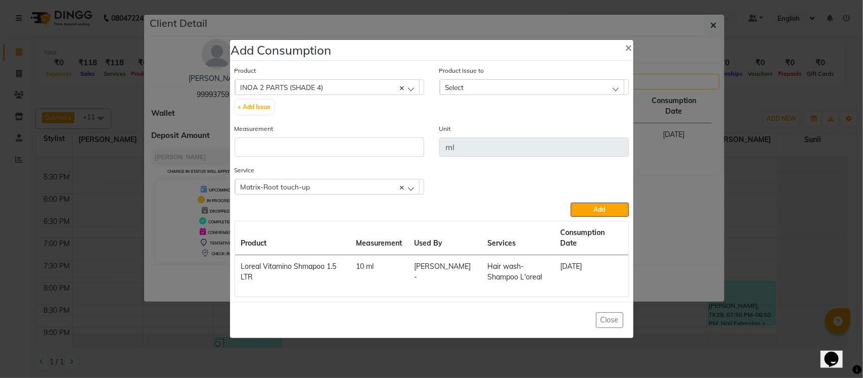
click at [491, 94] on div "Select" at bounding box center [532, 86] width 185 height 15
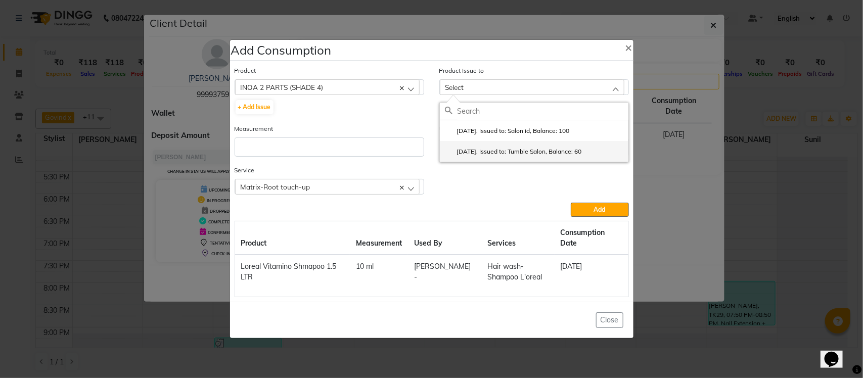
click at [492, 154] on label "2025-06-19, Issued to: Tumble Salon, Balance: 60" at bounding box center [513, 151] width 137 height 9
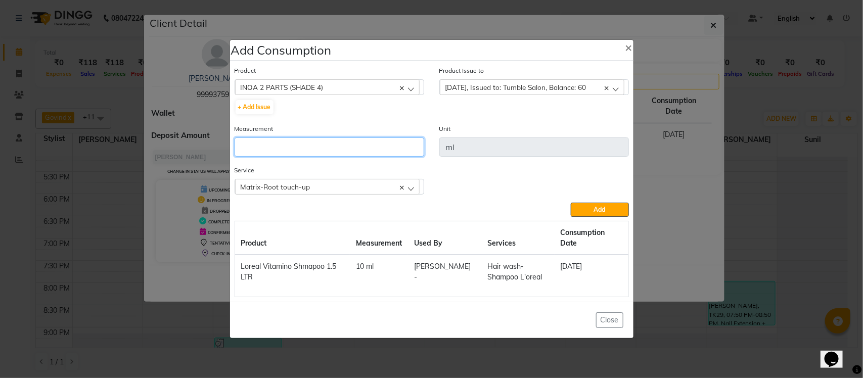
click at [382, 143] on input "number" at bounding box center [330, 147] width 190 height 19
type input "60"
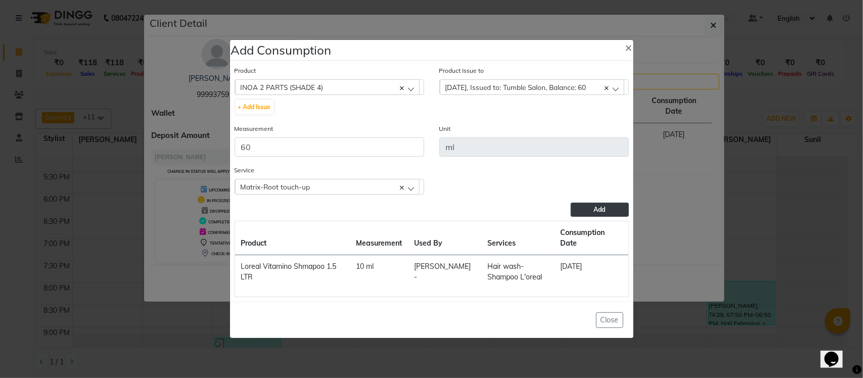
click at [600, 210] on button "Add" at bounding box center [600, 210] width 58 height 14
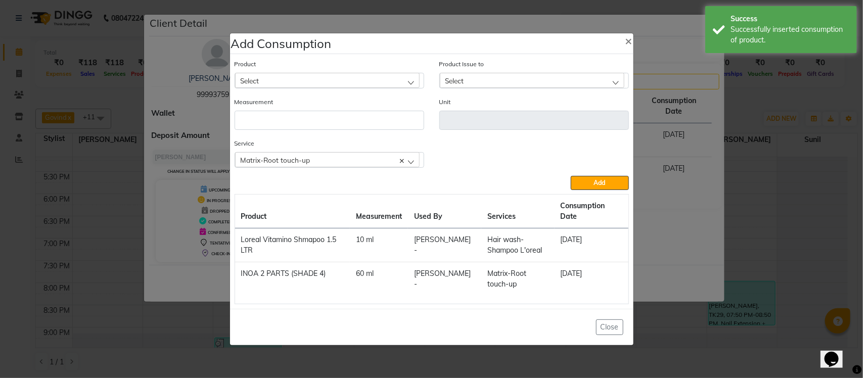
click at [322, 79] on div "Select" at bounding box center [327, 80] width 185 height 15
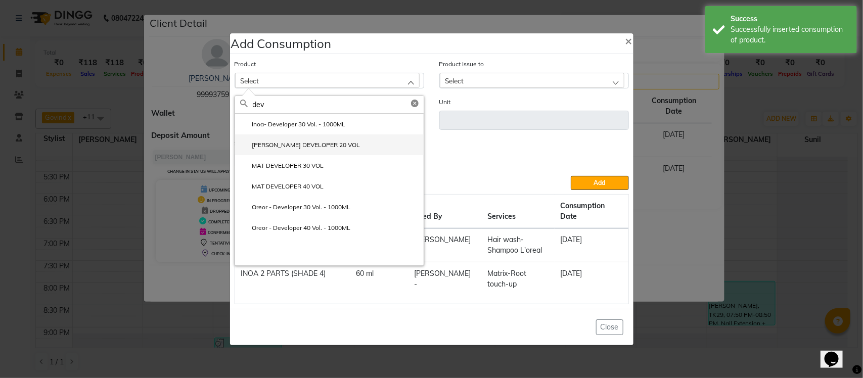
type input "dev"
click at [284, 150] on label "LOREAL MAJIREL DEVELOPER 20 VOL" at bounding box center [300, 145] width 120 height 9
type input "ml"
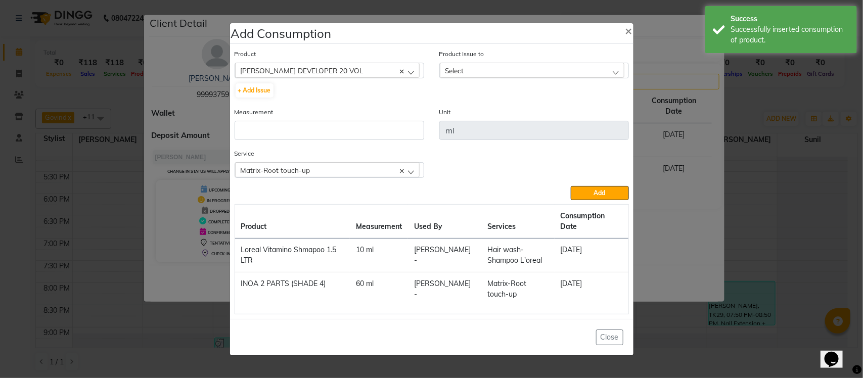
click at [523, 78] on div "Select" at bounding box center [532, 70] width 185 height 15
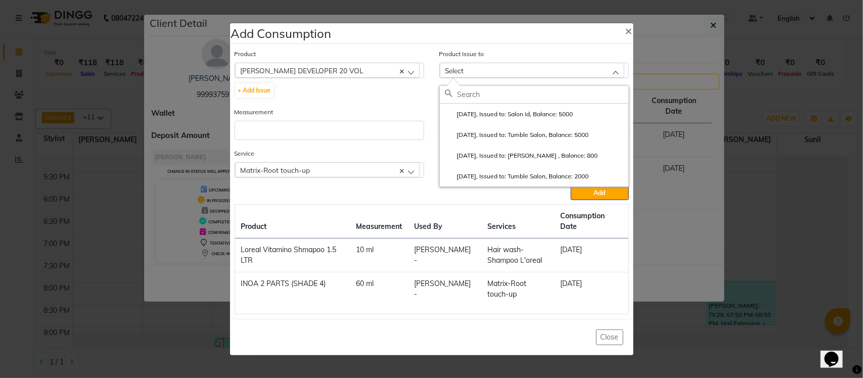
click at [335, 75] on span "LOREAL MAJIREL DEVELOPER 20 VOL" at bounding box center [302, 70] width 123 height 9
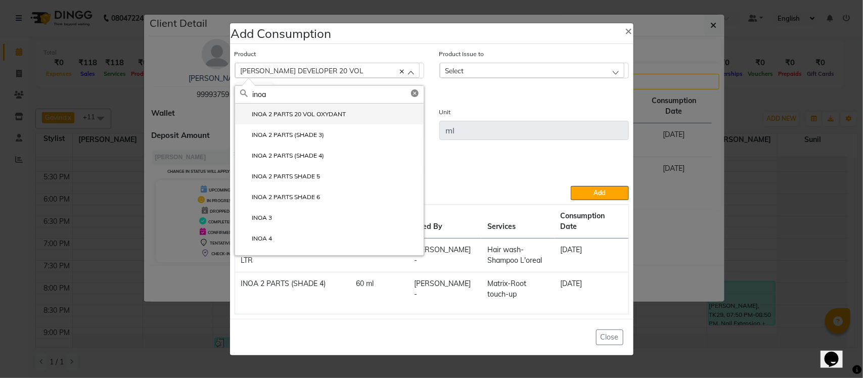
type input "inoa"
click at [281, 124] on li "INOA 2 PARTS 20 VOL OXYDANT" at bounding box center [329, 114] width 189 height 21
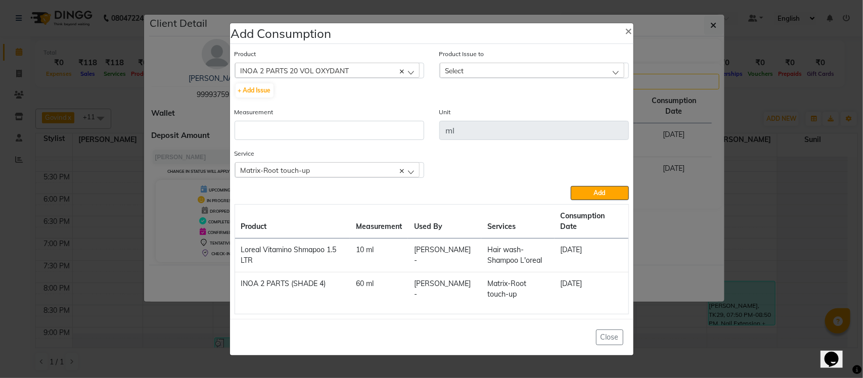
click at [537, 78] on div "Select" at bounding box center [532, 70] width 185 height 15
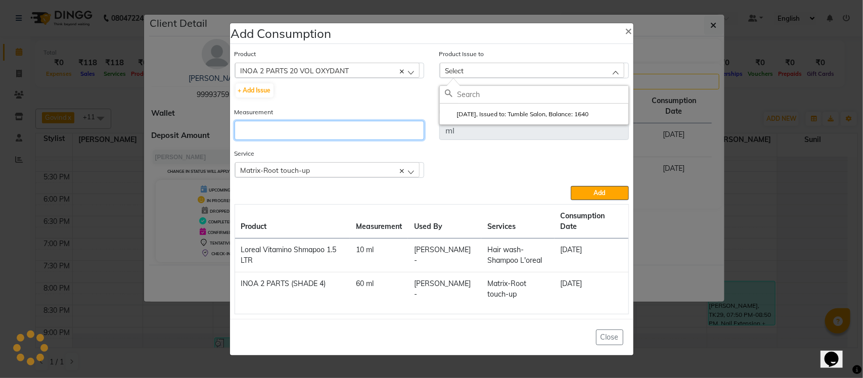
click at [360, 132] on input "number" at bounding box center [330, 130] width 190 height 19
type input "4"
type input "50"
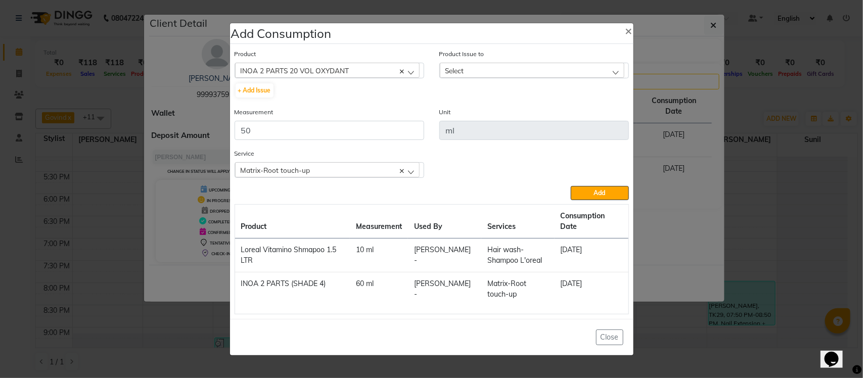
click at [607, 186] on div "Service Matrix-Root touch-up Beard trimming Matrix-Root touch-up Relaxing Massa…" at bounding box center [432, 167] width 410 height 38
click at [604, 196] on span "Add" at bounding box center [600, 193] width 12 height 8
click at [666, 141] on ngb-modal-window "Add Consumption × Product INOA 2 PARTS 20 VOL OXYDANT acetone + Add Issue Produ…" at bounding box center [431, 189] width 863 height 378
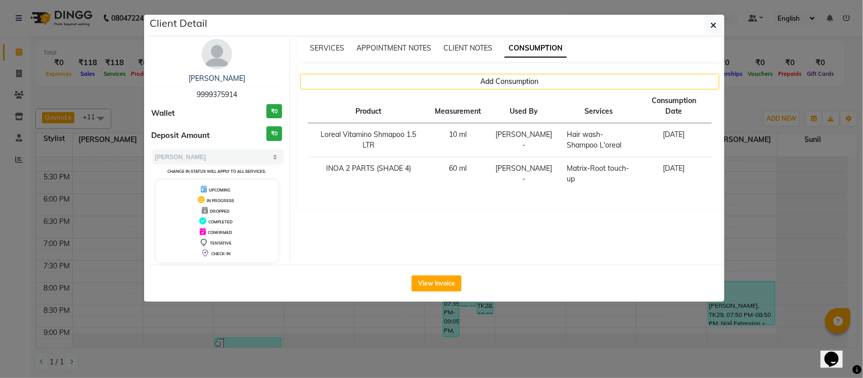
click at [745, 110] on ngb-modal-window "Client Detail SANJAY BHARDWAJ 9999375914 Wallet ₹0 Deposit Amount ₹0 Select MAR…" at bounding box center [431, 189] width 863 height 378
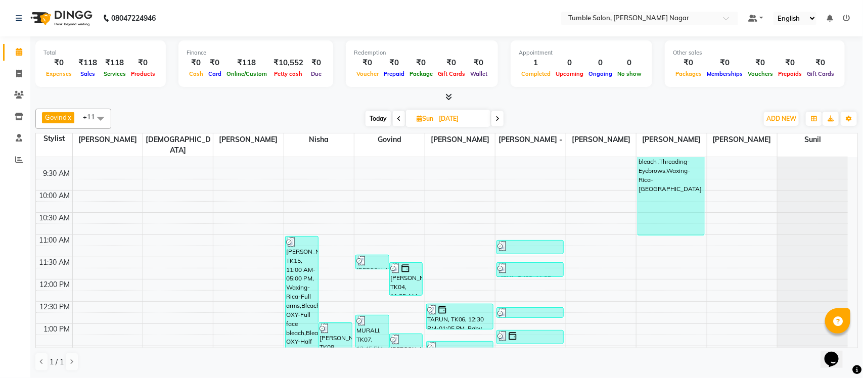
scroll to position [0, 0]
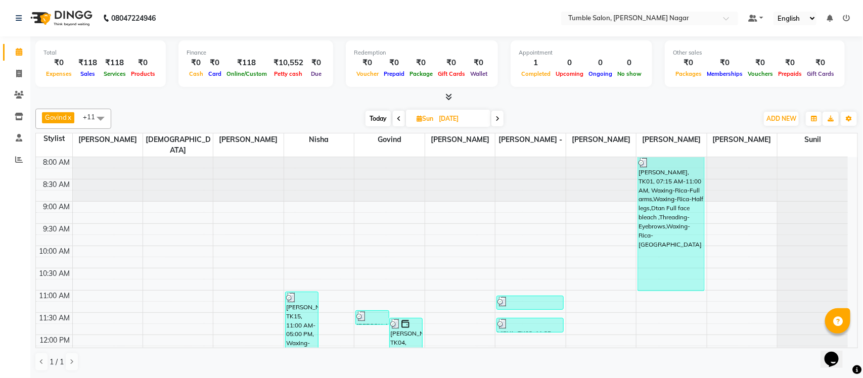
click at [497, 119] on icon at bounding box center [498, 119] width 4 height 6
type input "04-08-2025"
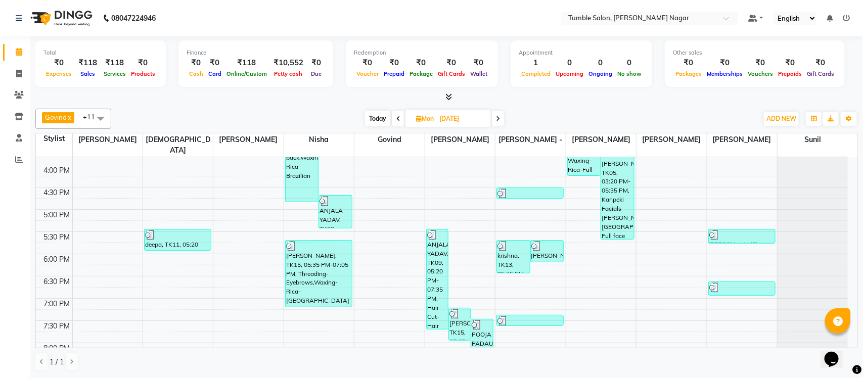
scroll to position [330, 0]
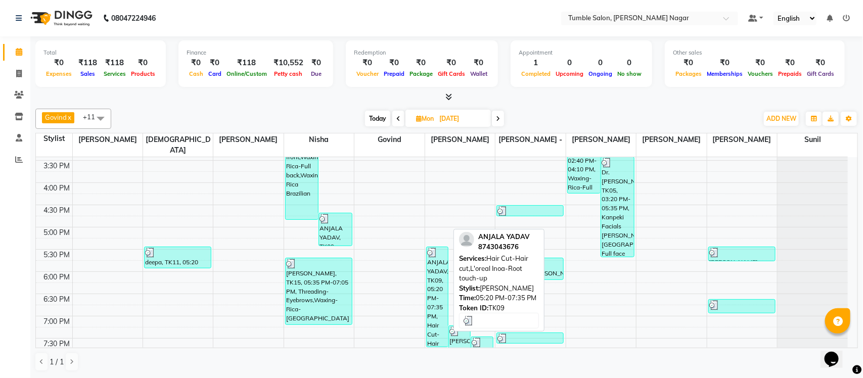
click at [429, 307] on div "ANJALA YADAV, TK09, 05:20 PM-07:35 PM, Hair Cut-Hair cut,L'oreal Inoa-Root touc…" at bounding box center [437, 297] width 21 height 100
select select "3"
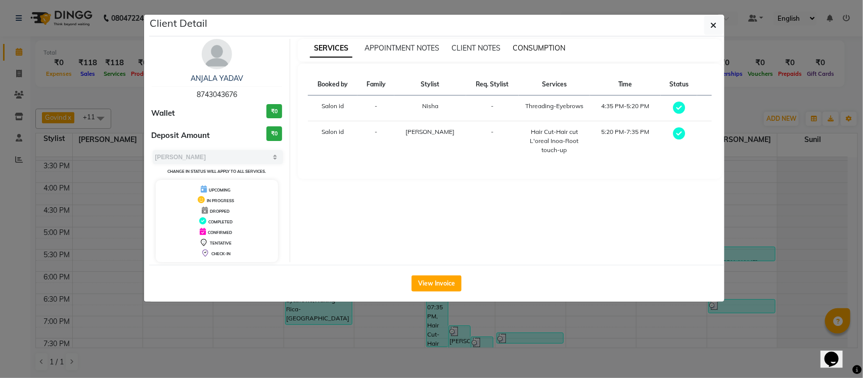
click at [550, 50] on span "CONSUMPTION" at bounding box center [539, 47] width 53 height 9
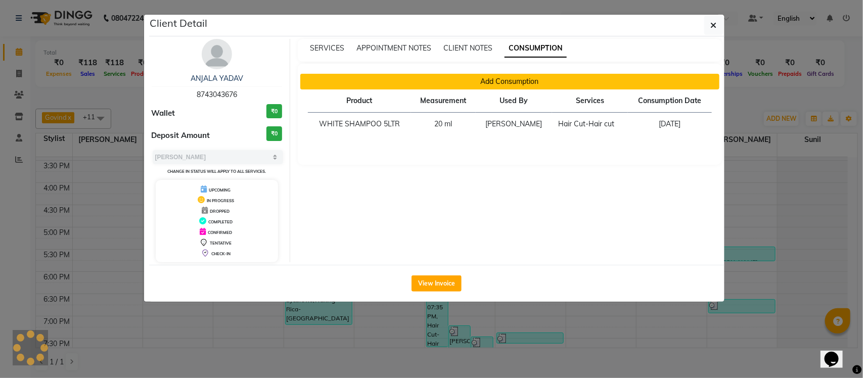
click at [466, 83] on button "Add Consumption" at bounding box center [509, 82] width 419 height 16
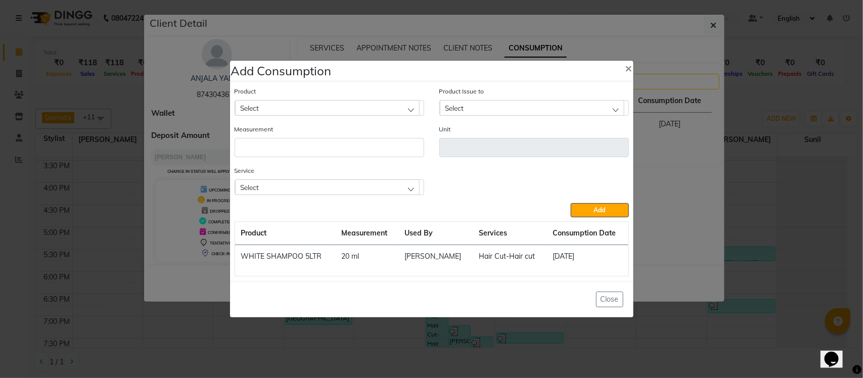
click at [373, 184] on div "Select" at bounding box center [327, 187] width 185 height 15
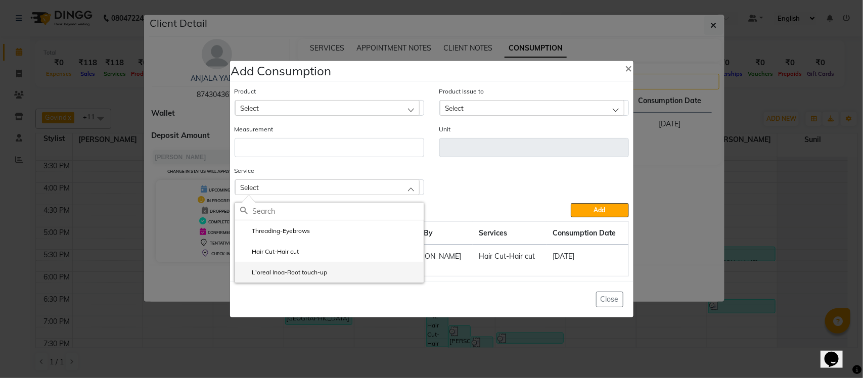
click at [362, 267] on li "L'oreal Inoa-Root touch-up" at bounding box center [329, 272] width 189 height 21
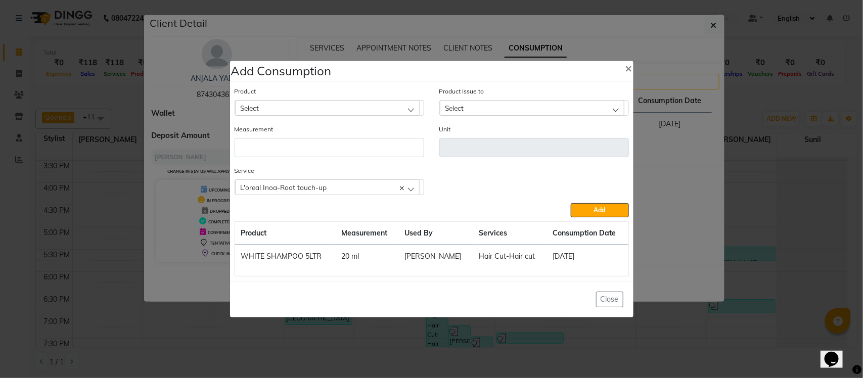
click at [370, 111] on div "Select" at bounding box center [327, 107] width 185 height 15
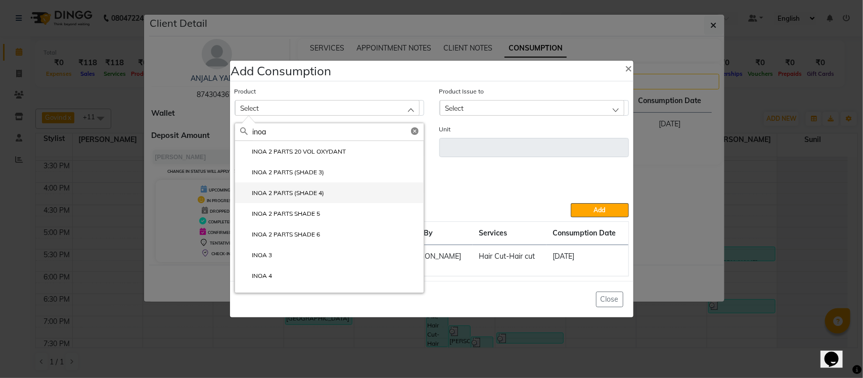
type input "inoa"
click at [357, 191] on li "INOA 2 PARTS (SHADE 4)" at bounding box center [329, 193] width 189 height 21
type input "ml"
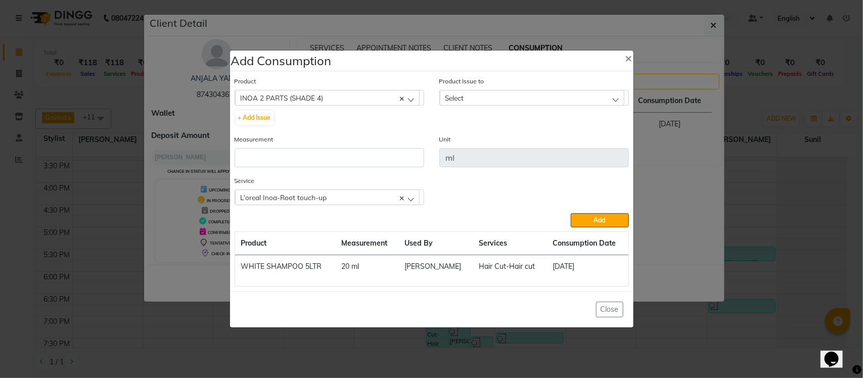
click at [514, 100] on div "Select" at bounding box center [532, 97] width 185 height 15
click at [388, 97] on div "INOA 2 PARTS (SHADE 4)" at bounding box center [327, 97] width 185 height 15
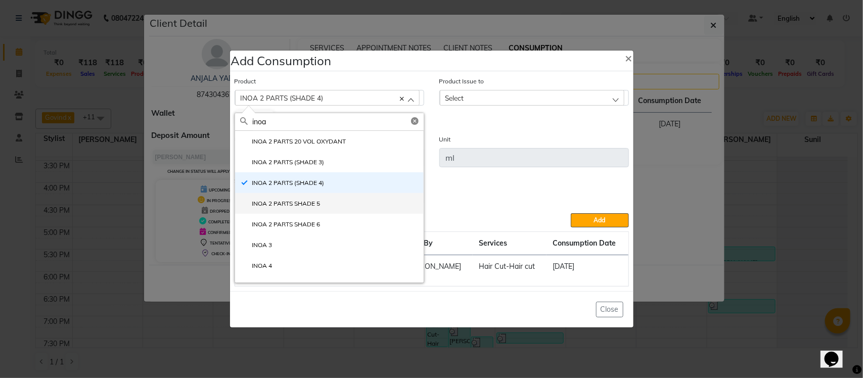
type input "inoa"
click at [299, 201] on label "INOA 2 PARTS SHADE 5" at bounding box center [280, 203] width 80 height 9
type input "gms"
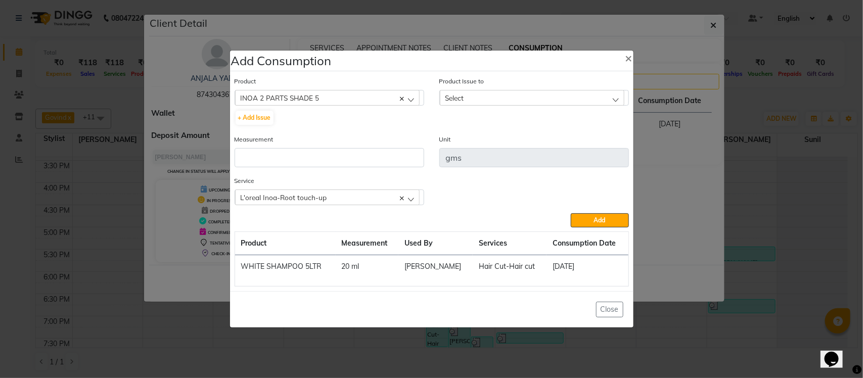
click at [488, 95] on div "Select" at bounding box center [532, 97] width 185 height 15
click at [489, 139] on label "2025-07-30, Issued to: Tumble Salon, Balance: 60" at bounding box center [513, 141] width 137 height 9
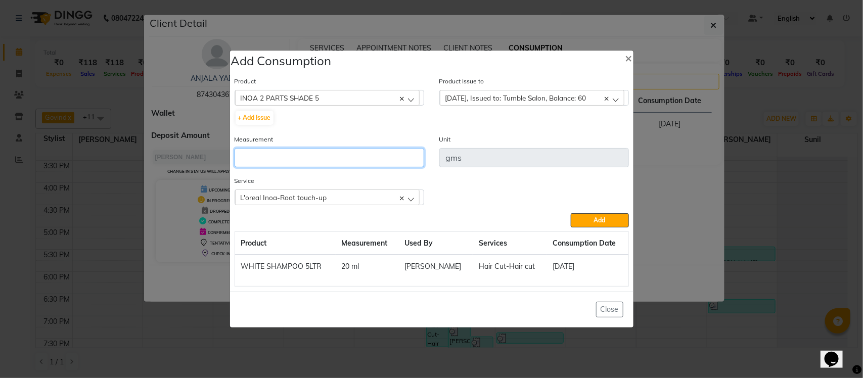
click at [339, 155] on input "number" at bounding box center [330, 157] width 190 height 19
type input "60"
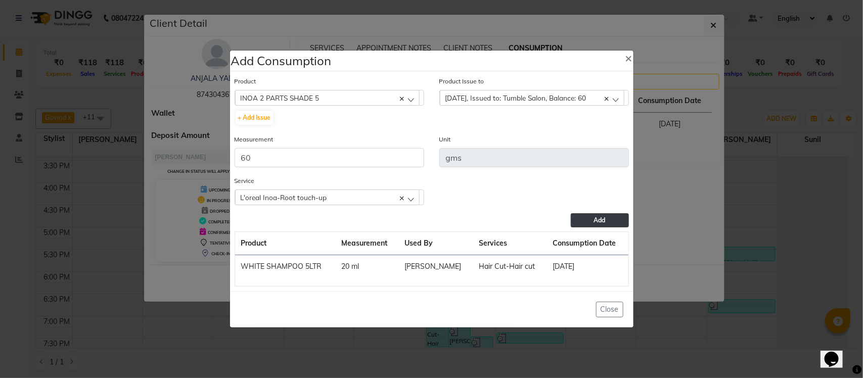
click at [591, 223] on button "Add" at bounding box center [600, 220] width 58 height 14
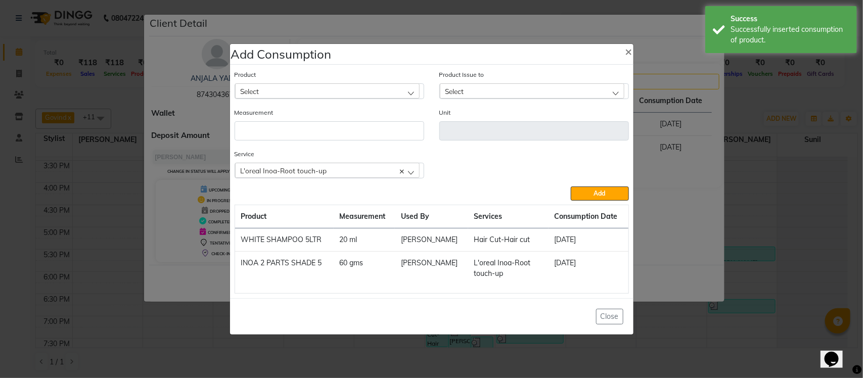
click at [327, 91] on div "Select" at bounding box center [327, 90] width 185 height 15
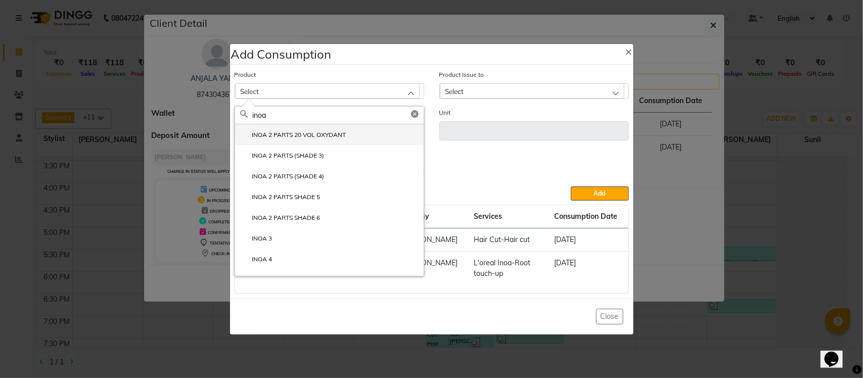
type input "inoa"
click at [327, 138] on label "INOA 2 PARTS 20 VOL OXYDANT" at bounding box center [293, 134] width 106 height 9
type input "ml"
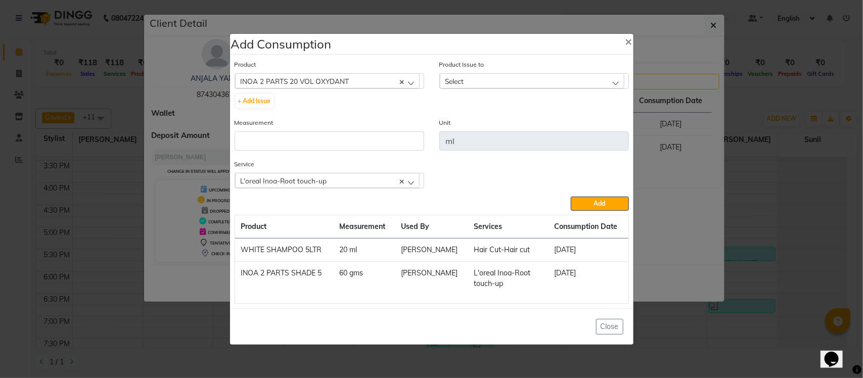
click at [488, 82] on div "Select" at bounding box center [532, 80] width 185 height 15
click at [488, 125] on label "2025-07-30, Issued to: Tumble Salon, Balance: 1640" at bounding box center [517, 124] width 144 height 9
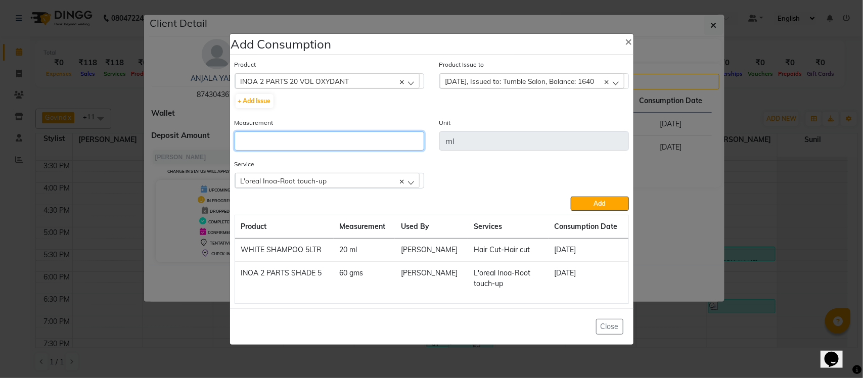
click at [400, 138] on input "number" at bounding box center [330, 141] width 190 height 19
type input "60"
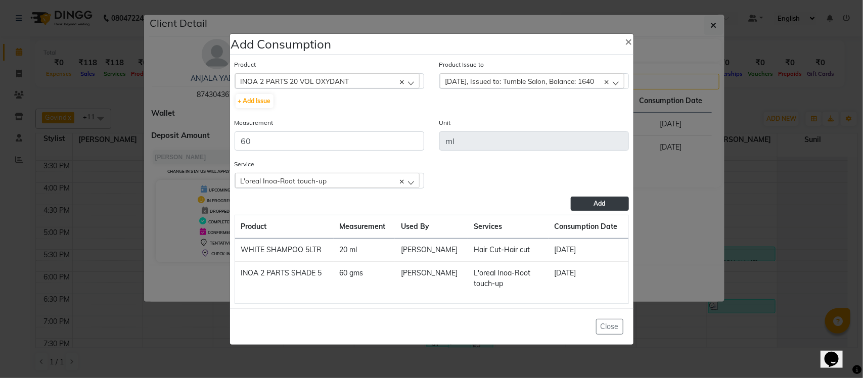
click at [605, 207] on button "Add" at bounding box center [600, 204] width 58 height 14
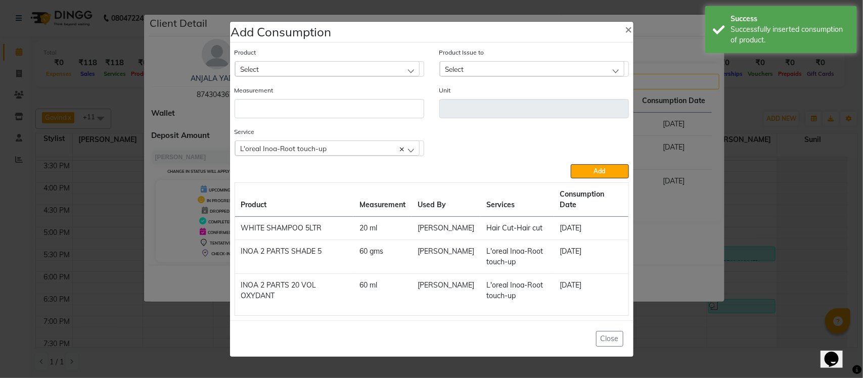
click at [272, 149] on span "L'oreal Inoa-Root touch-up" at bounding box center [284, 148] width 86 height 9
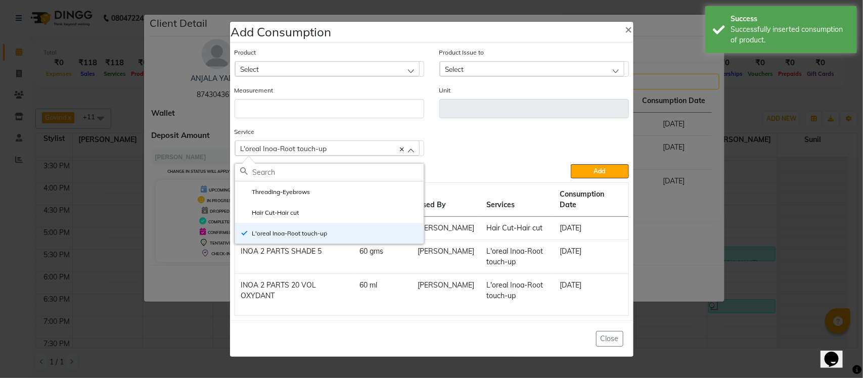
click at [491, 156] on div "Service L'oreal Inoa-Root touch-up Threading-Eyebrows Hair Cut-Hair cut L'oreal…" at bounding box center [432, 145] width 410 height 38
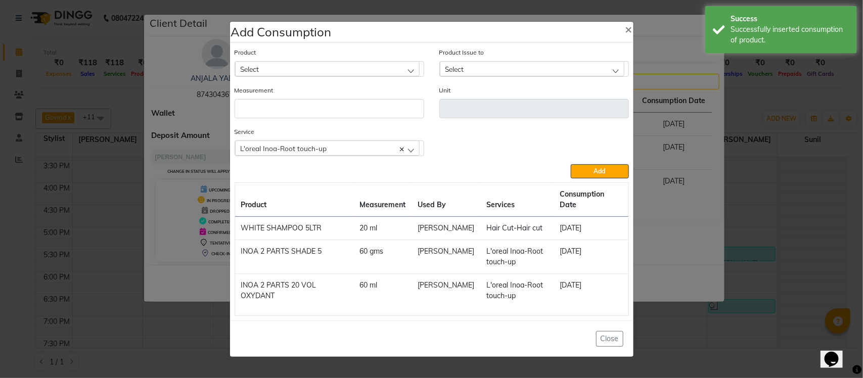
click at [732, 119] on ngb-modal-window "Add Consumption × Product Select acetone Product Issue to Select 2025-07-30, Is…" at bounding box center [431, 189] width 863 height 378
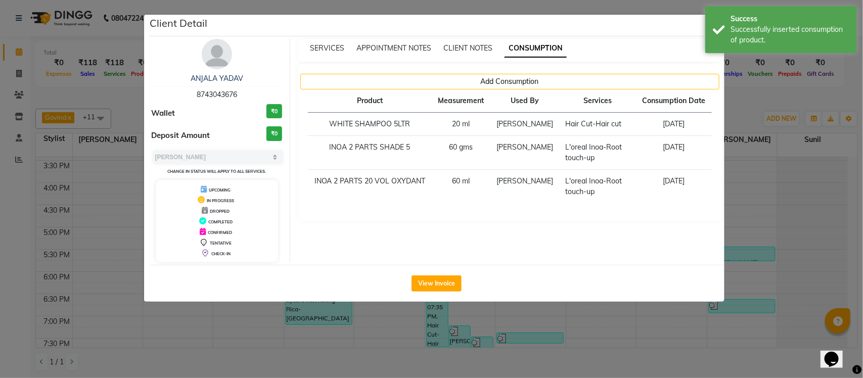
click at [743, 99] on ngb-modal-window "Client Detail ANJALA YADAV 8743043676 Wallet ₹0 Deposit Amount ₹0 Select MARK D…" at bounding box center [431, 189] width 863 height 378
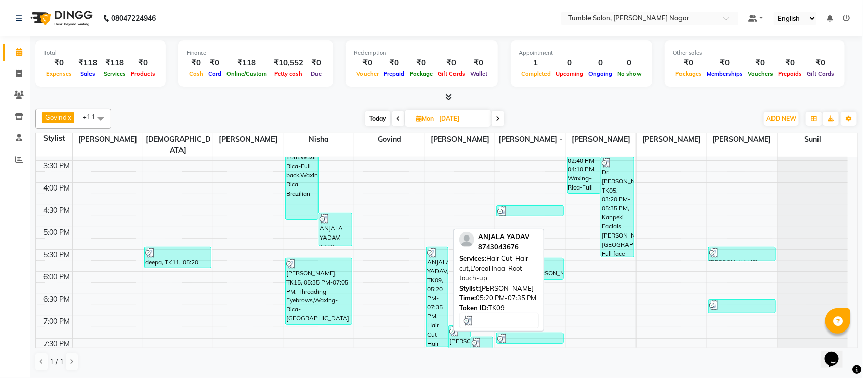
click at [434, 313] on div "ANJALA YADAV, TK09, 05:20 PM-07:35 PM, Hair Cut-Hair cut,L'oreal Inoa-Root touc…" at bounding box center [437, 297] width 21 height 100
select select "3"
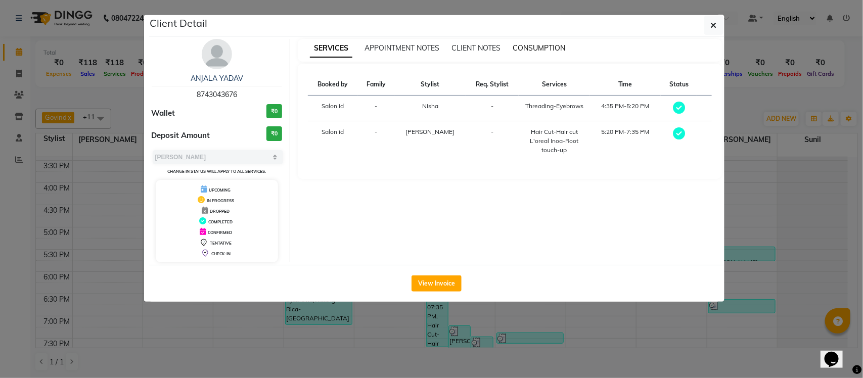
click at [557, 46] on span "CONSUMPTION" at bounding box center [539, 47] width 53 height 9
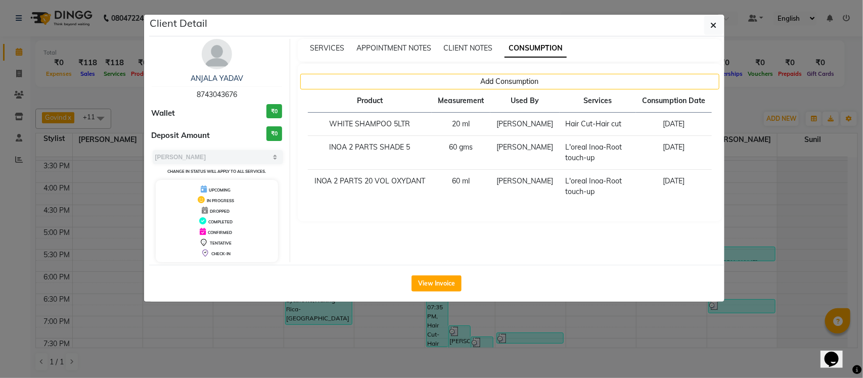
click at [737, 109] on ngb-modal-window "Client Detail ANJALA YADAV 8743043676 Wallet ₹0 Deposit Amount ₹0 Select MARK D…" at bounding box center [431, 189] width 863 height 378
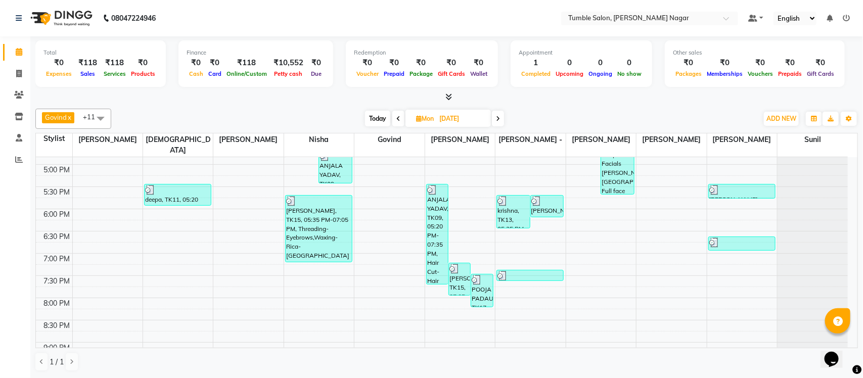
scroll to position [428, 0]
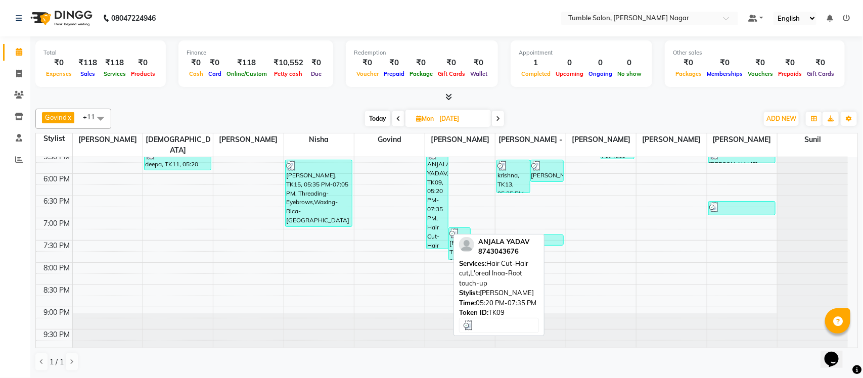
click at [439, 189] on div "ANJALA YADAV, TK09, 05:20 PM-07:35 PM, Hair Cut-Hair cut,L'oreal Inoa-Root touc…" at bounding box center [437, 199] width 21 height 100
select select "3"
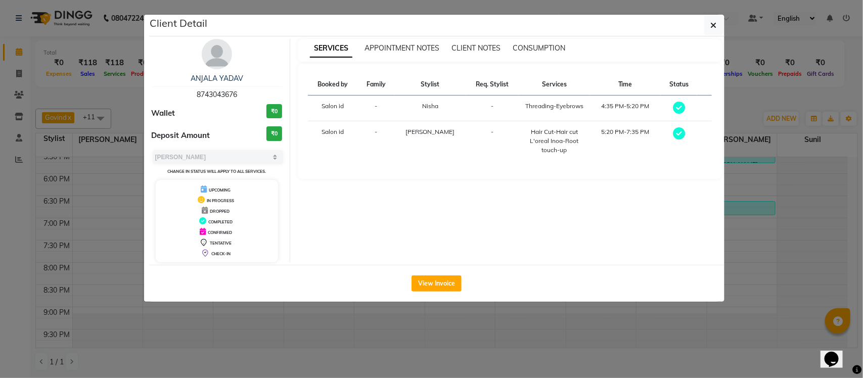
click at [550, 42] on div "SERVICES APPOINTMENT NOTES CLIENT NOTES CONSUMPTION" at bounding box center [510, 50] width 424 height 23
click at [532, 52] on span "CONSUMPTION" at bounding box center [539, 47] width 53 height 9
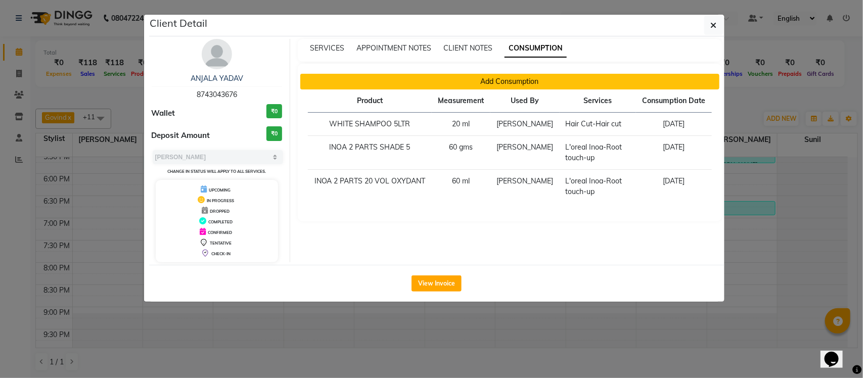
click at [443, 87] on button "Add Consumption" at bounding box center [509, 82] width 419 height 16
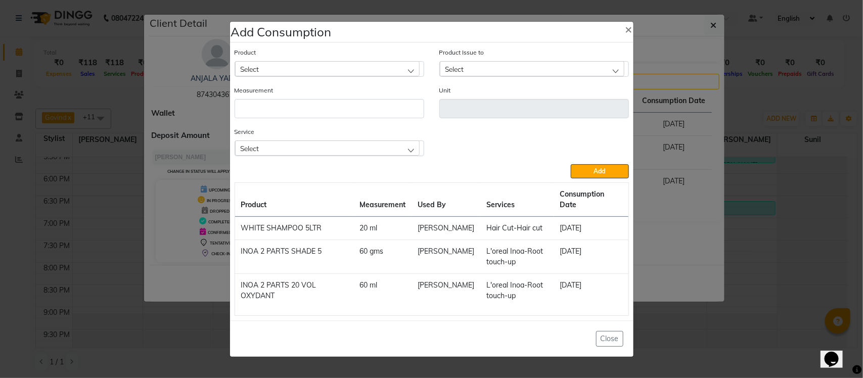
click at [308, 156] on div "Select" at bounding box center [327, 148] width 185 height 15
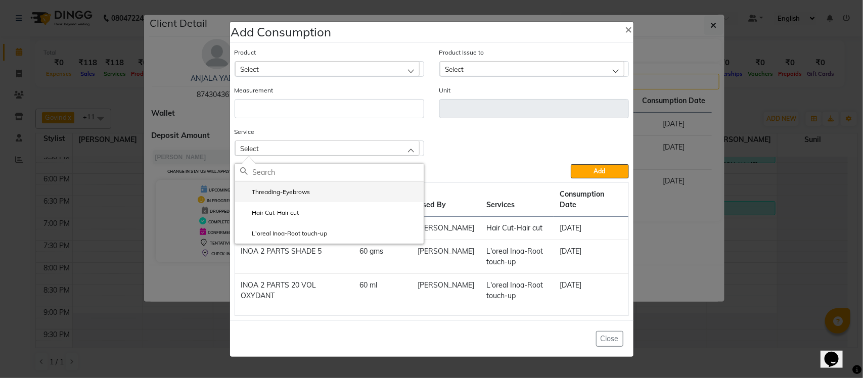
click at [297, 195] on label "Threading-Eyebrows" at bounding box center [275, 192] width 70 height 9
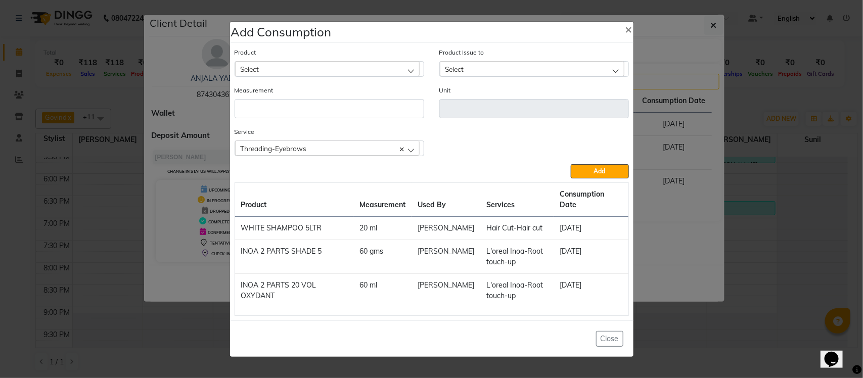
click at [379, 72] on div "Select" at bounding box center [327, 68] width 185 height 15
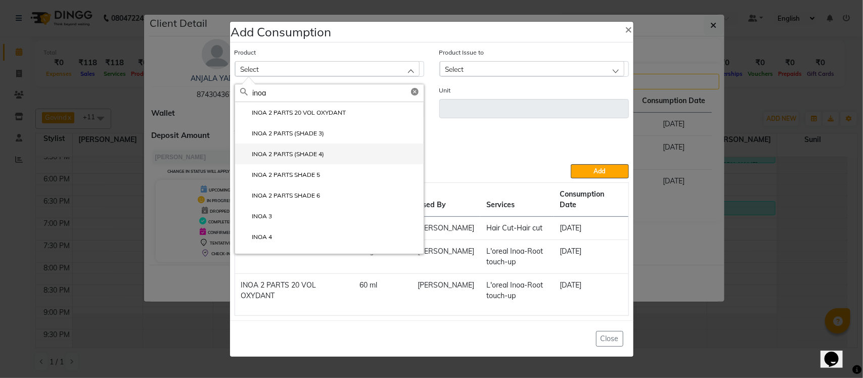
type input "inoa"
drag, startPoint x: 320, startPoint y: 155, endPoint x: 369, endPoint y: 105, distance: 69.7
click at [322, 155] on label "INOA 2 PARTS (SHADE 4)" at bounding box center [282, 154] width 84 height 9
type input "ml"
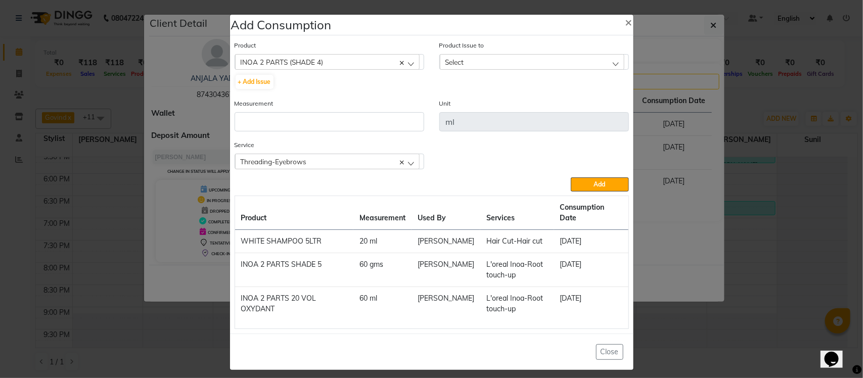
click at [560, 63] on div "Select" at bounding box center [532, 61] width 185 height 15
click at [368, 64] on div "INOA 2 PARTS (SHADE 4)" at bounding box center [327, 61] width 185 height 15
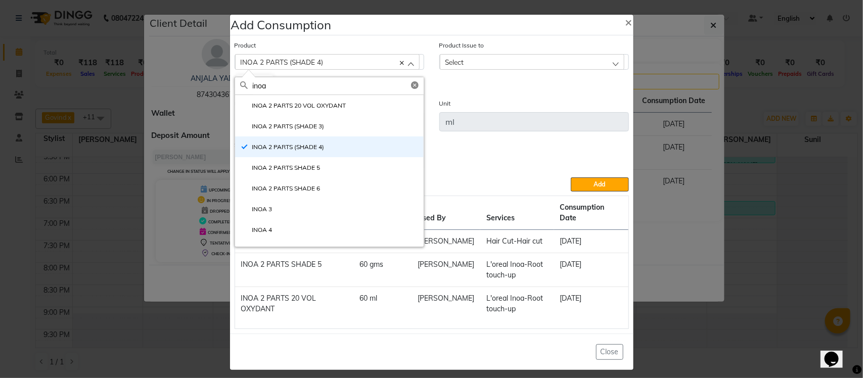
type input "inoa"
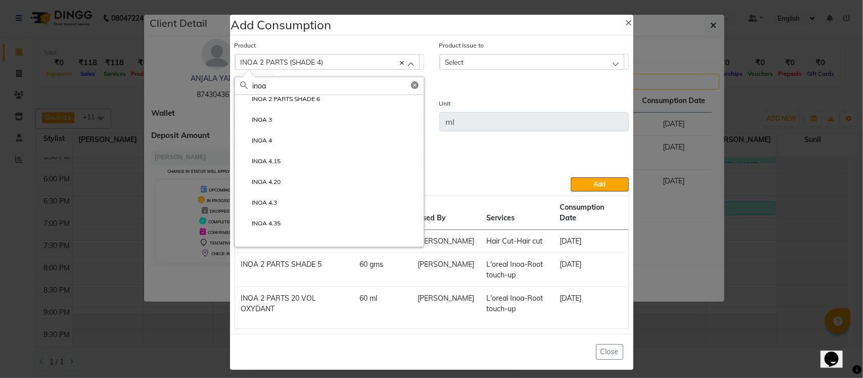
scroll to position [95, 0]
drag, startPoint x: 257, startPoint y: 158, endPoint x: 317, endPoint y: 139, distance: 62.5
click at [263, 157] on label "INOA 4.15" at bounding box center [260, 156] width 41 height 9
type input "gms"
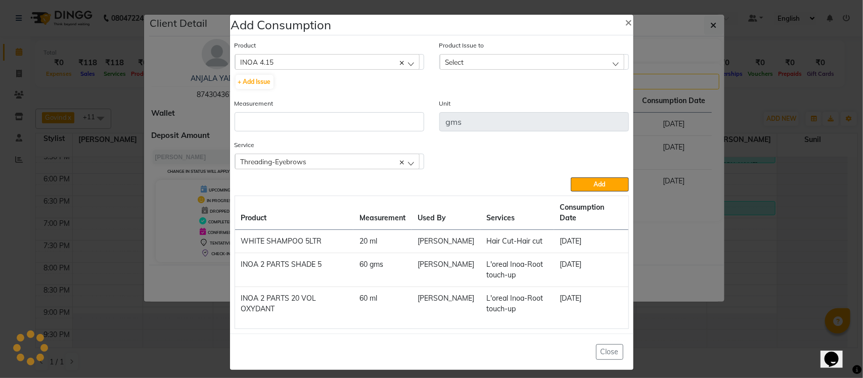
click at [549, 62] on div "Select" at bounding box center [532, 61] width 185 height 15
click at [401, 65] on icon at bounding box center [402, 63] width 4 height 4
click at [419, 64] on div "Select" at bounding box center [327, 61] width 185 height 15
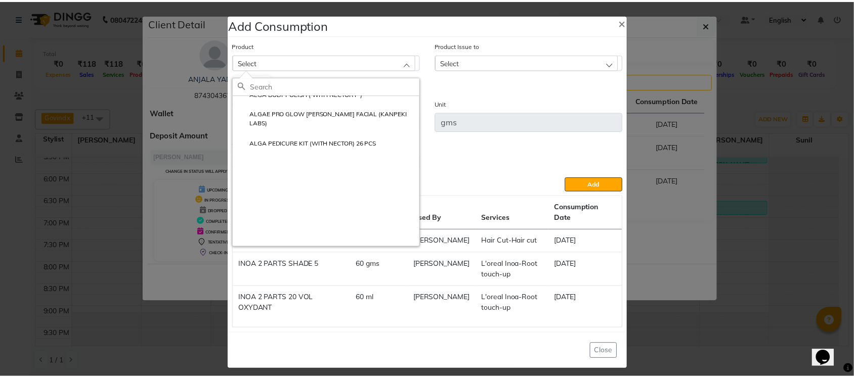
scroll to position [0, 0]
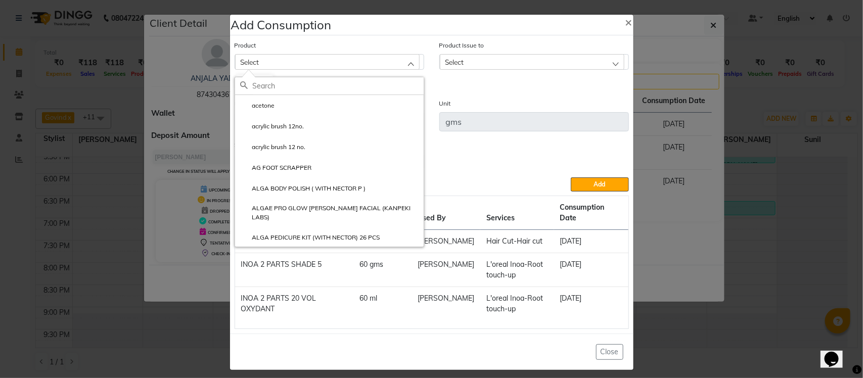
click at [451, 86] on div "Product Issue to Select 2025-09-04, Issued to: Purchase, Balance: 300" at bounding box center [534, 69] width 205 height 58
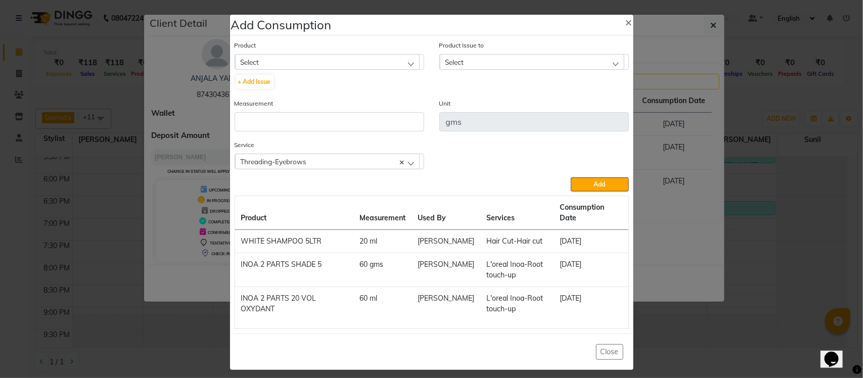
click at [401, 163] on icon at bounding box center [402, 163] width 4 height 4
click at [479, 162] on div "Service Select Threading-Eyebrows Hair Cut-Hair cut L'oreal Inoa-Root touch-up" at bounding box center [432, 159] width 410 height 38
click at [677, 129] on ngb-modal-window "Add Consumption × Product Select acetone acrylic brush 12no. acrylic brush 12 n…" at bounding box center [431, 189] width 863 height 378
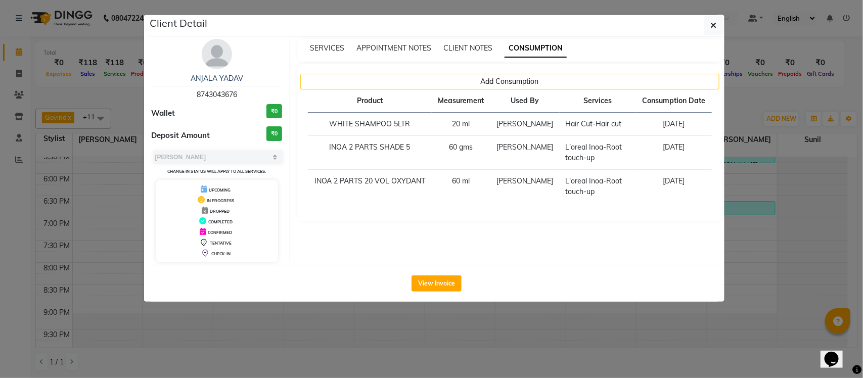
click at [737, 91] on ngb-modal-window "Client Detail ANJALA YADAV 8743043676 Wallet ₹0 Deposit Amount ₹0 Select MARK D…" at bounding box center [431, 189] width 863 height 378
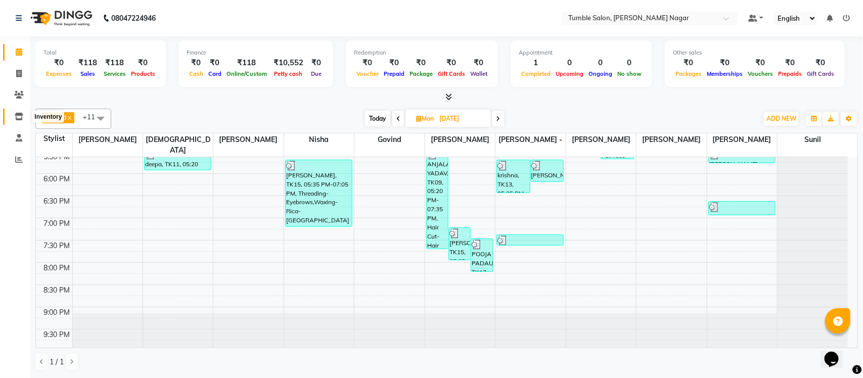
click at [15, 117] on icon at bounding box center [19, 117] width 9 height 8
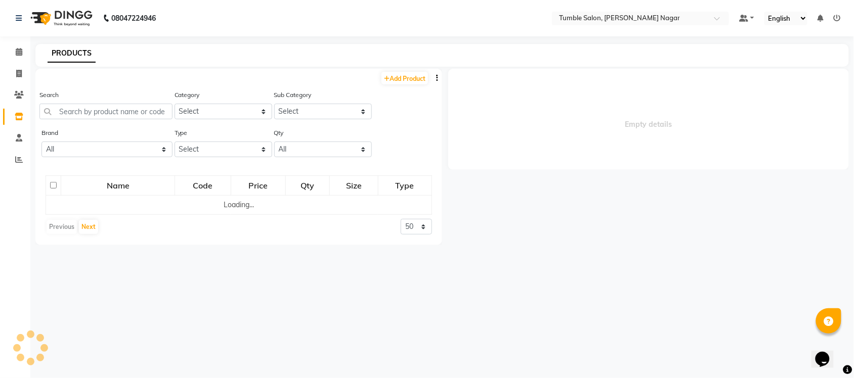
select select
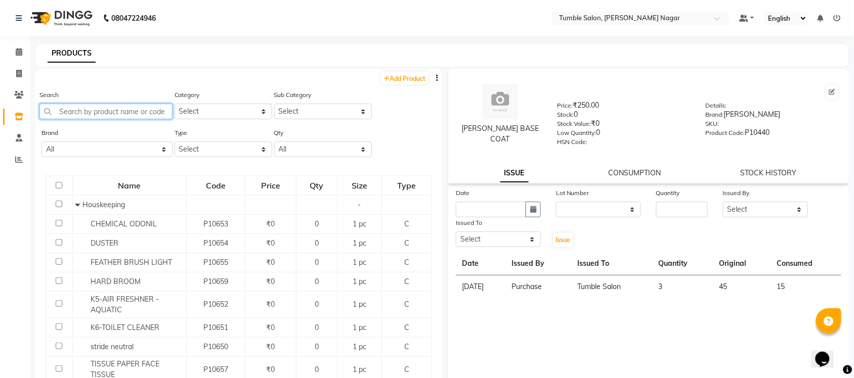
click at [137, 113] on input "text" at bounding box center [105, 112] width 133 height 16
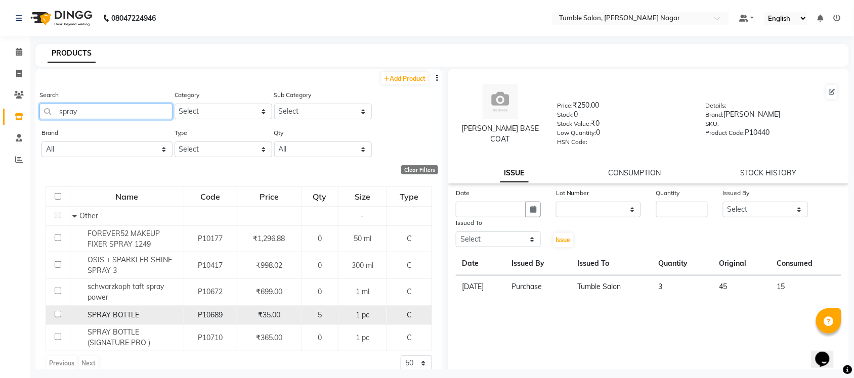
type input "spray"
click at [110, 317] on span "SPRAY BOTTLE" at bounding box center [114, 315] width 52 height 9
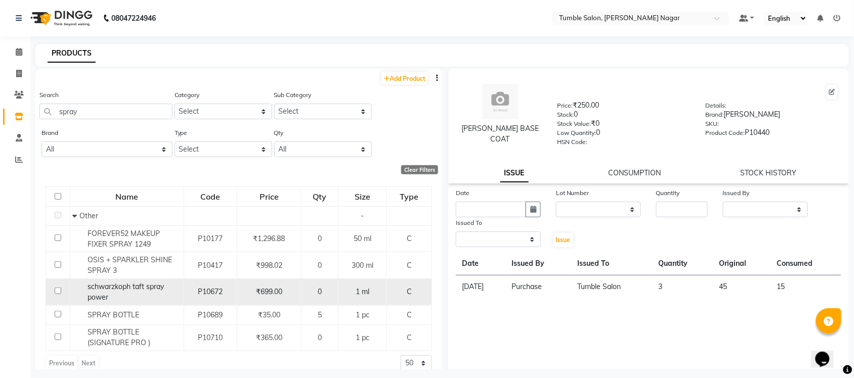
select select
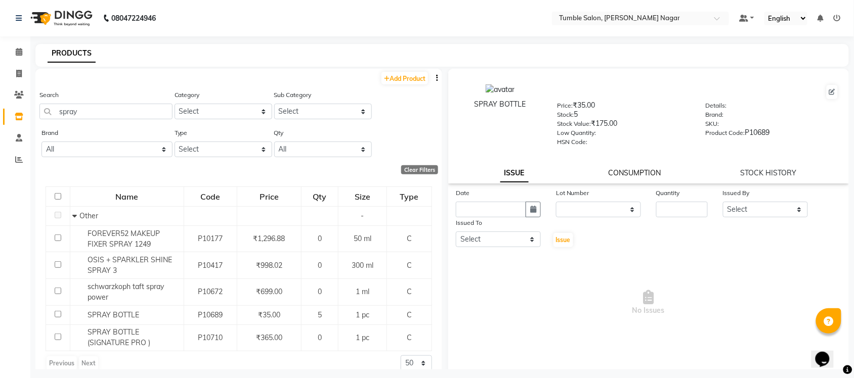
click at [631, 171] on link "CONSUMPTION" at bounding box center [634, 172] width 53 height 9
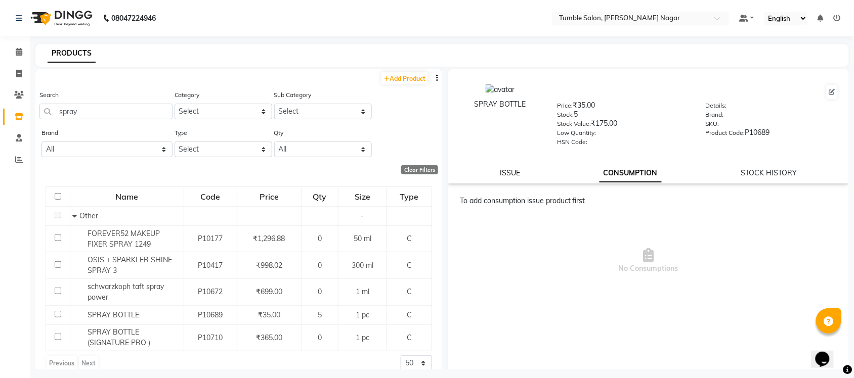
click at [513, 170] on link "ISSUE" at bounding box center [510, 172] width 20 height 9
select select
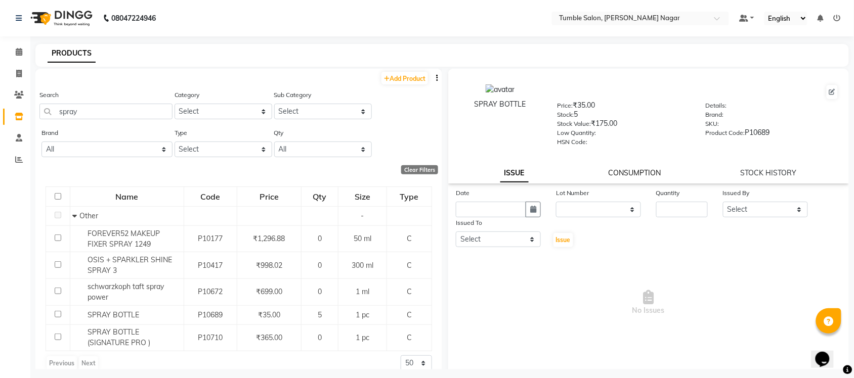
click at [626, 172] on link "CONSUMPTION" at bounding box center [634, 172] width 53 height 9
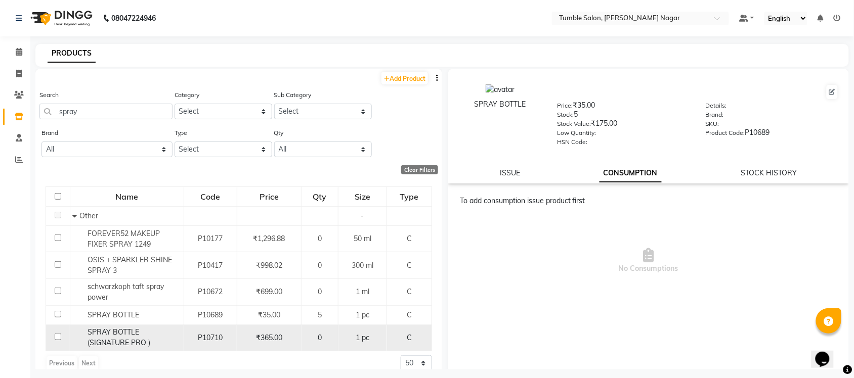
click at [202, 334] on span "P10710" at bounding box center [210, 337] width 25 height 9
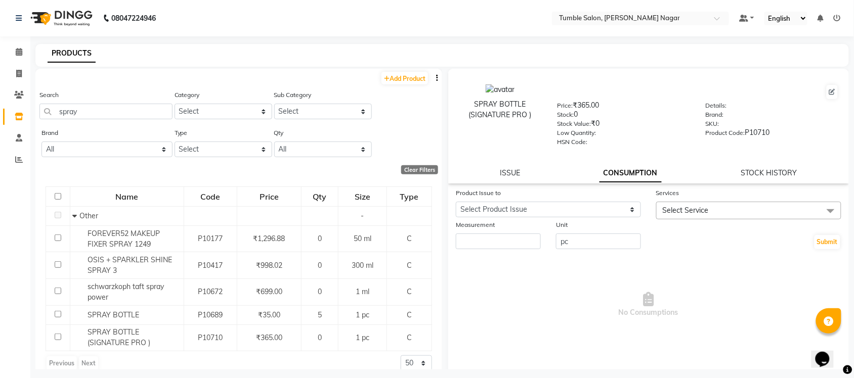
click at [627, 171] on link "CONSUMPTION" at bounding box center [630, 173] width 62 height 18
click at [698, 206] on span "Select Service" at bounding box center [686, 210] width 46 height 9
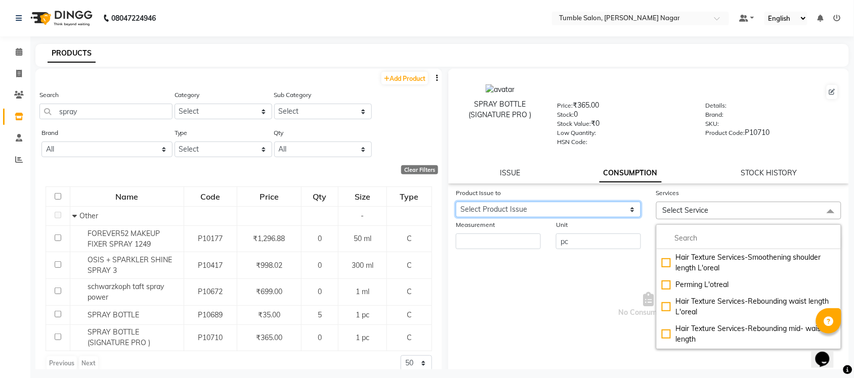
click at [603, 215] on select "Select Product Issue 2025-09-04, Issued to: Purchase, Balance: 5" at bounding box center [548, 210] width 185 height 16
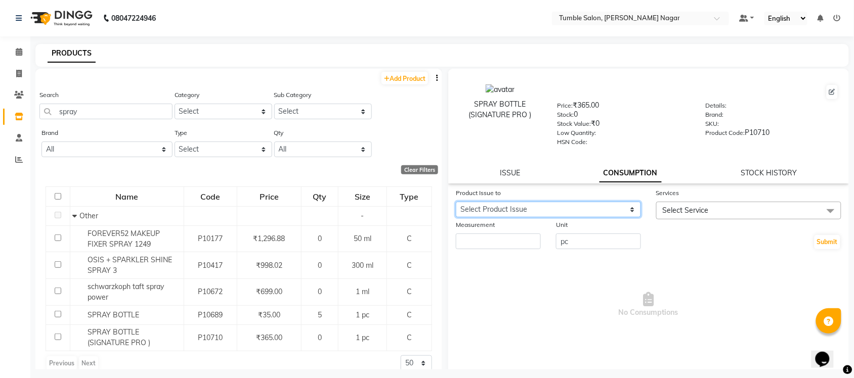
select select "1203774"
click at [456, 202] on select "Select Product Issue 2025-09-04, Issued to: Purchase, Balance: 5" at bounding box center [548, 210] width 185 height 16
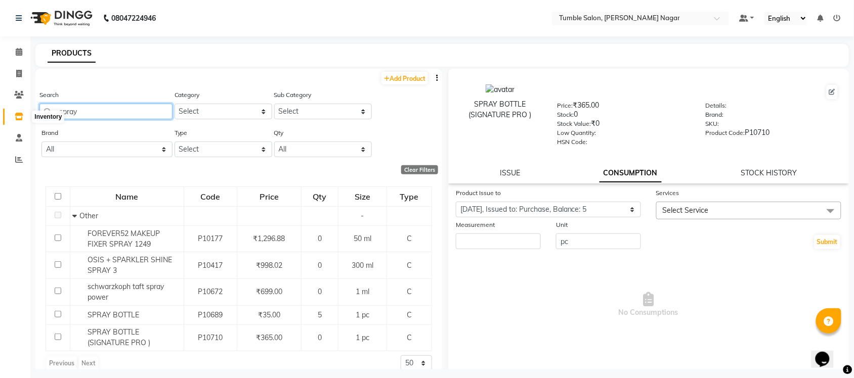
drag, startPoint x: 107, startPoint y: 107, endPoint x: 0, endPoint y: 142, distance: 112.8
click at [0, 142] on app-home "08047224946 Select Location × Tumble Salon, Uttam Nagar Default Panel My Panel …" at bounding box center [427, 192] width 854 height 385
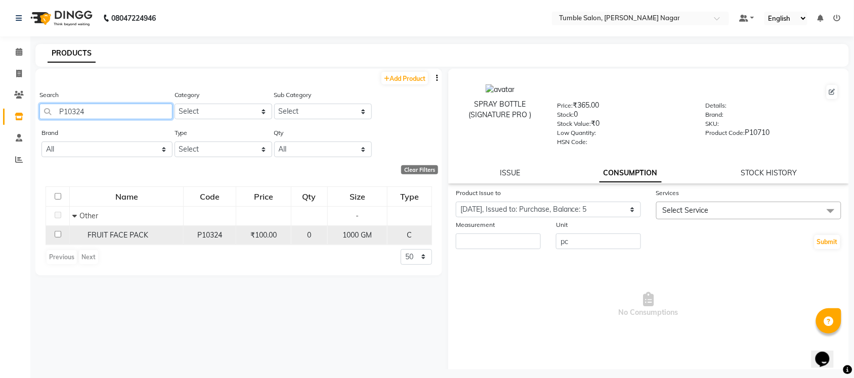
type input "P10324"
click at [102, 239] on span "FRUIT FACE PACK" at bounding box center [118, 235] width 61 height 9
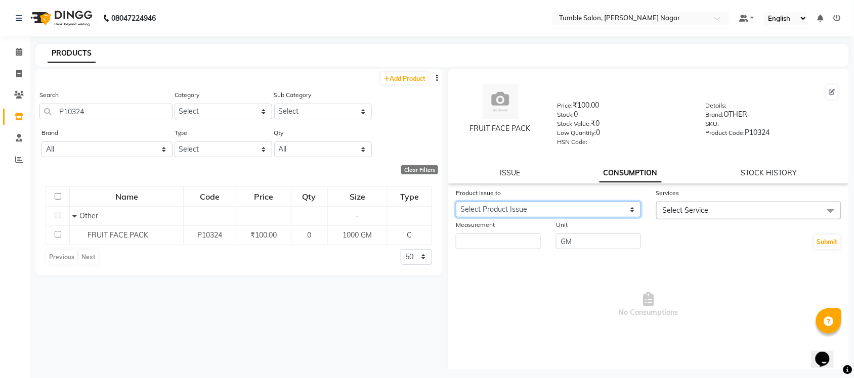
click at [590, 210] on select "Select Product Issue 2025-09-04, Issued to: Purchase, Balance: 5000 2025-07-30,…" at bounding box center [548, 210] width 185 height 16
click at [662, 287] on span "No Consumptions" at bounding box center [648, 304] width 385 height 101
click at [595, 211] on select "Select Product Issue 2025-09-04, Issued to: Purchase, Balance: 5000 2025-07-30,…" at bounding box center [548, 210] width 185 height 16
select select "1203772"
click at [456, 202] on select "Select Product Issue 2025-09-04, Issued to: Purchase, Balance: 5000 2025-07-30,…" at bounding box center [548, 210] width 185 height 16
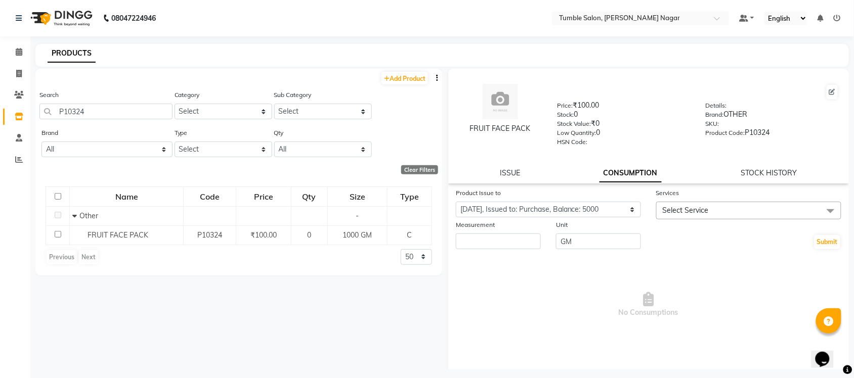
click at [565, 261] on span "No Consumptions" at bounding box center [648, 304] width 385 height 101
click at [731, 215] on span "Select Service" at bounding box center [748, 211] width 185 height 18
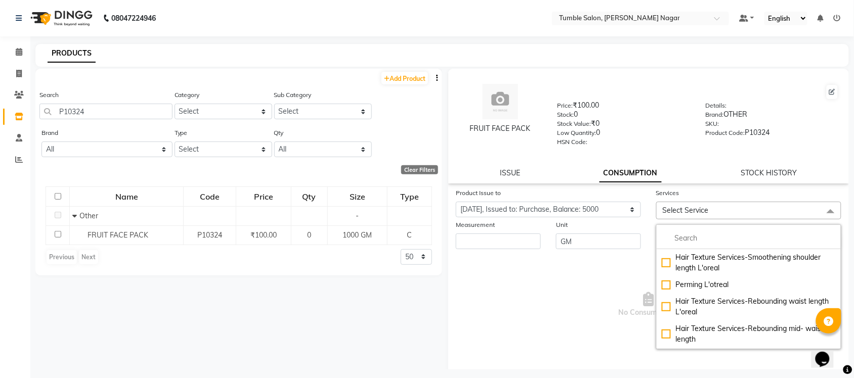
click at [564, 277] on span "No Consumptions" at bounding box center [648, 304] width 385 height 101
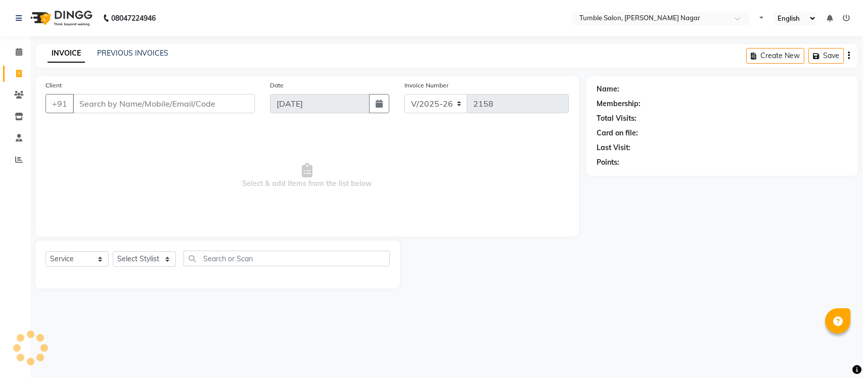
select select "8207"
click at [102, 261] on select "Select Service Product Membership Package Voucher Prepaid Gift Card" at bounding box center [77, 259] width 63 height 16
select select "package"
click at [46, 251] on select "Select Service Product Membership Package Voucher Prepaid Gift Card" at bounding box center [77, 259] width 63 height 16
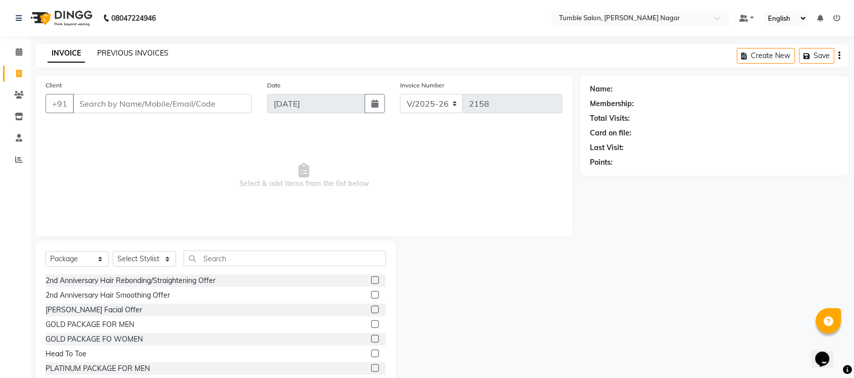
click at [105, 54] on link "PREVIOUS INVOICES" at bounding box center [132, 53] width 71 height 9
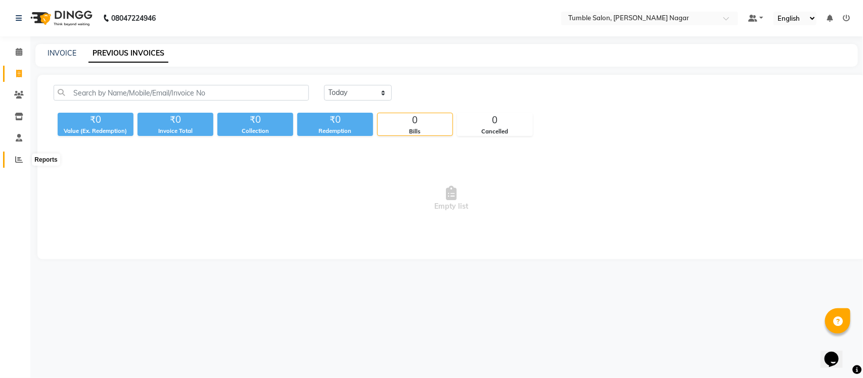
click at [20, 157] on icon at bounding box center [19, 160] width 8 height 8
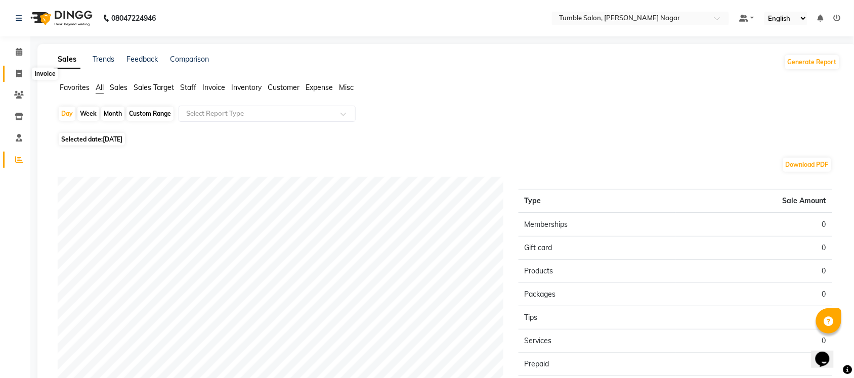
click at [14, 76] on span at bounding box center [19, 74] width 18 height 12
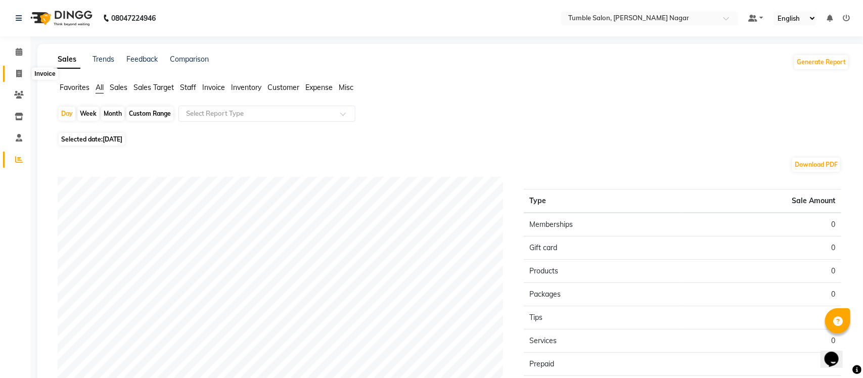
select select "8207"
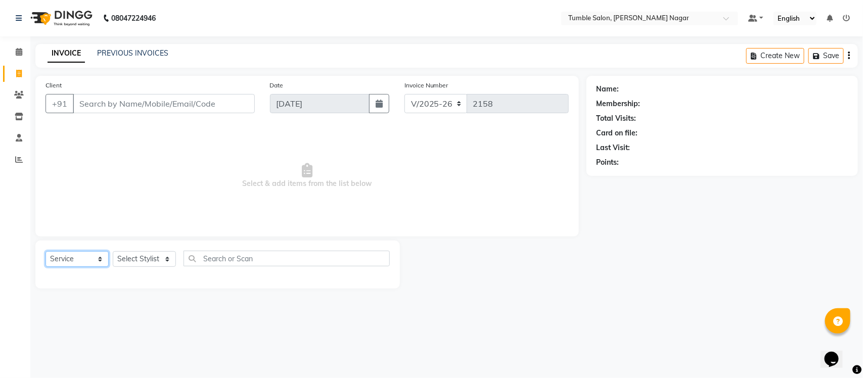
click at [101, 258] on select "Select Service Product Membership Package Voucher Prepaid Gift Card" at bounding box center [77, 259] width 63 height 16
select select "package"
click at [46, 251] on select "Select Service Product Membership Package Voucher Prepaid Gift Card" at bounding box center [77, 259] width 63 height 16
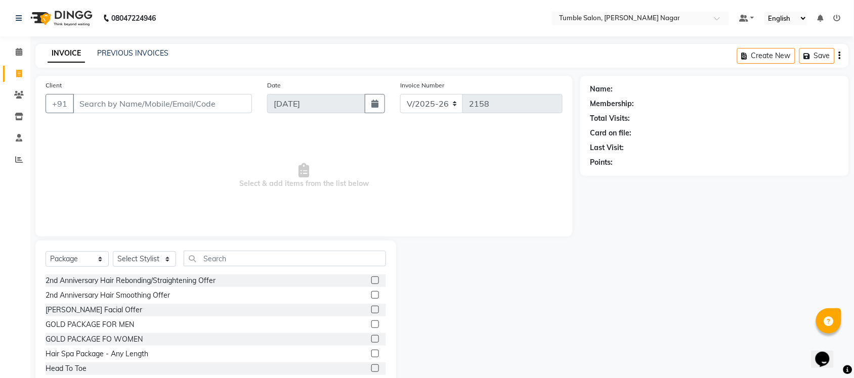
click at [371, 352] on label at bounding box center [375, 354] width 8 height 8
click at [371, 352] on input "checkbox" at bounding box center [374, 354] width 7 height 7
checkbox input "false"
click at [165, 256] on select "Select Stylist Finance id [PERSON_NAME] [PERSON_NAME] [PERSON_NAME] Nisha Purch…" at bounding box center [144, 259] width 63 height 16
select select "77848"
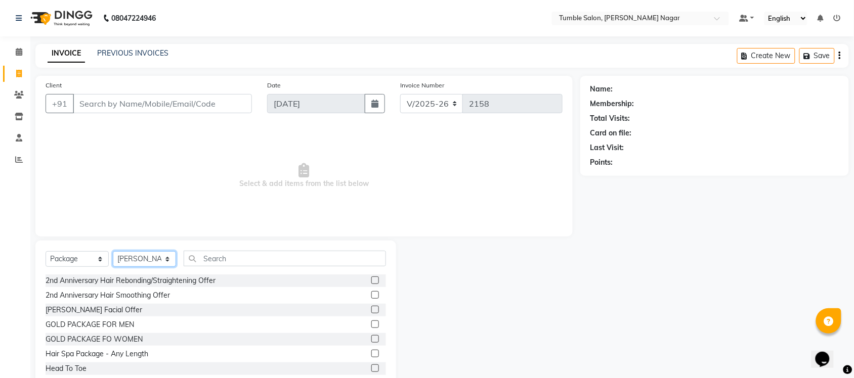
click at [113, 251] on select "Select Stylist Finance id [PERSON_NAME] [PERSON_NAME] [PERSON_NAME] Nisha Purch…" at bounding box center [144, 259] width 63 height 16
click at [371, 353] on label at bounding box center [375, 354] width 8 height 8
click at [371, 353] on input "checkbox" at bounding box center [374, 354] width 7 height 7
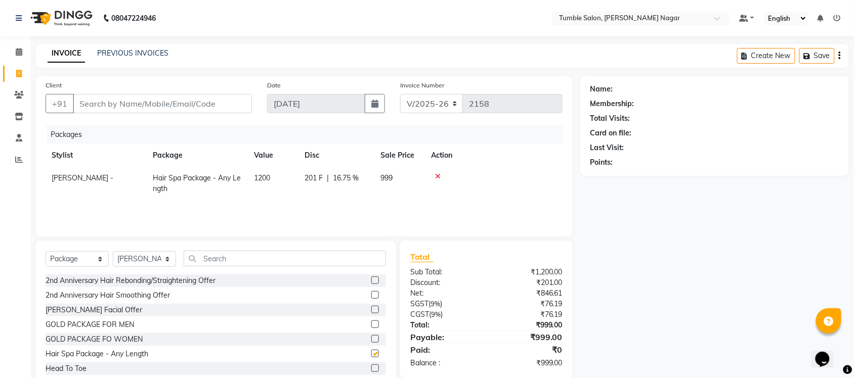
checkbox input "false"
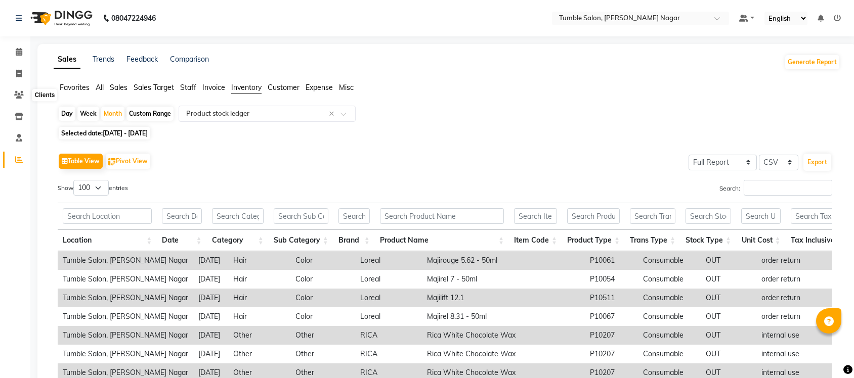
select select "full_report"
select select "csv"
select select "100"
click at [14, 51] on span at bounding box center [19, 53] width 18 height 12
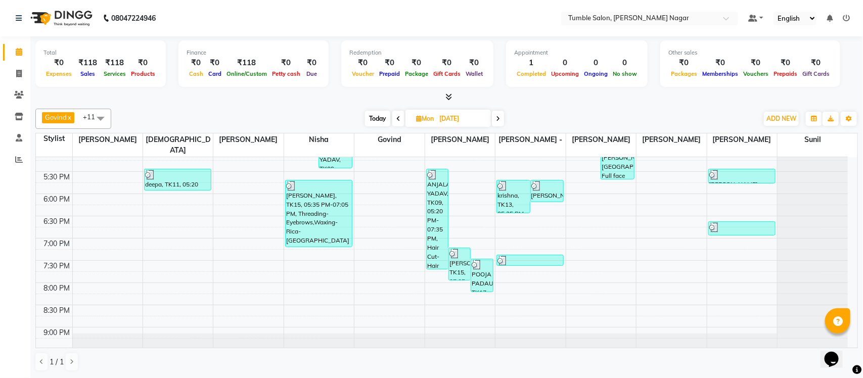
scroll to position [426, 0]
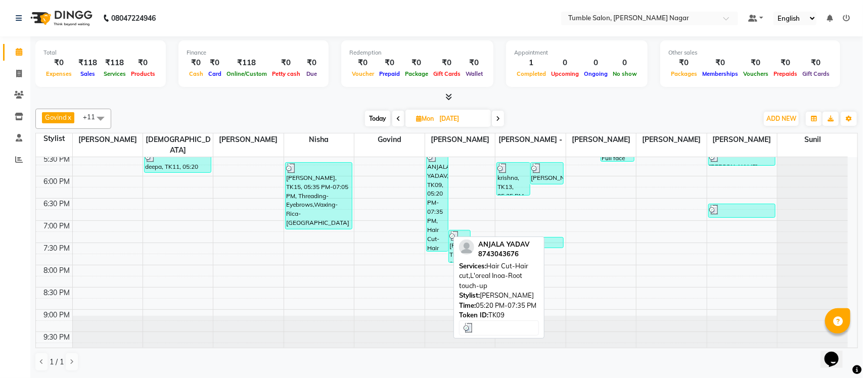
click at [439, 174] on div "ANJALA YADAV, TK09, 05:20 PM-07:35 PM, Hair Cut-Hair cut,L'oreal Inoa-Root touc…" at bounding box center [437, 202] width 21 height 100
select select "3"
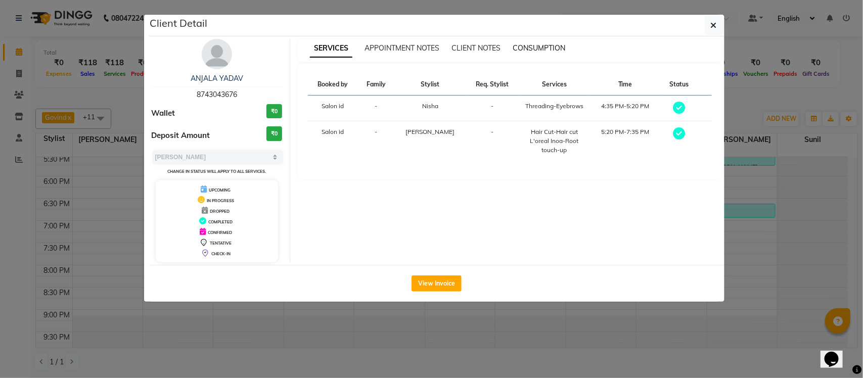
click at [535, 48] on span "CONSUMPTION" at bounding box center [539, 47] width 53 height 9
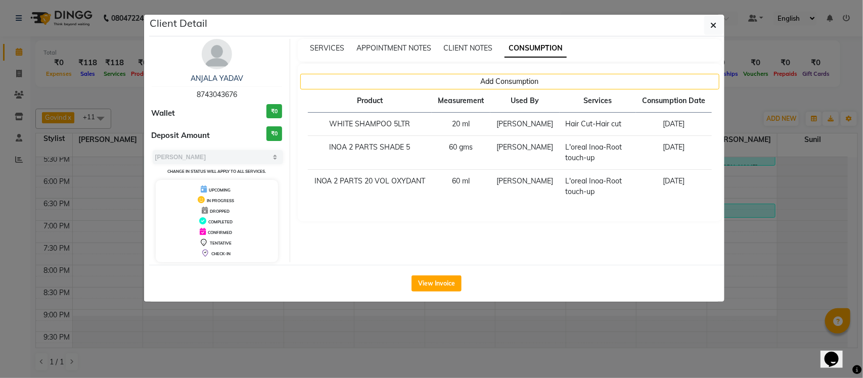
click at [724, 107] on div "SERVICES APPOINTMENT NOTES CLIENT NOTES CONSUMPTION Add Consumption Product Mea…" at bounding box center [510, 151] width 440 height 224
click at [752, 98] on ngb-modal-window "Client Detail ANJALA YADAV 8743043676 Wallet ₹0 Deposit Amount ₹0 Select MARK D…" at bounding box center [431, 189] width 863 height 378
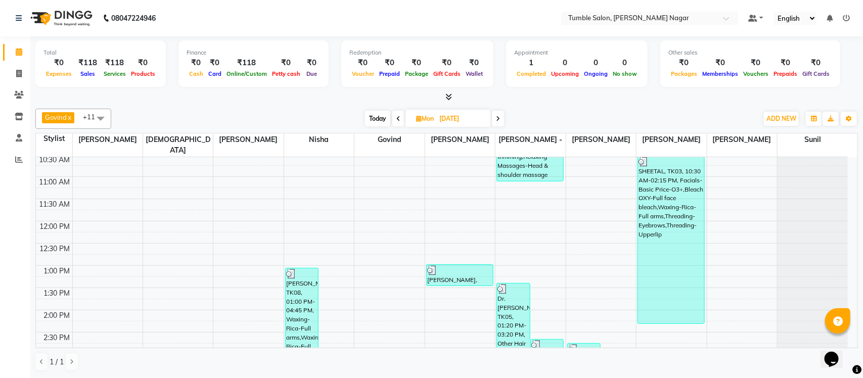
scroll to position [0, 0]
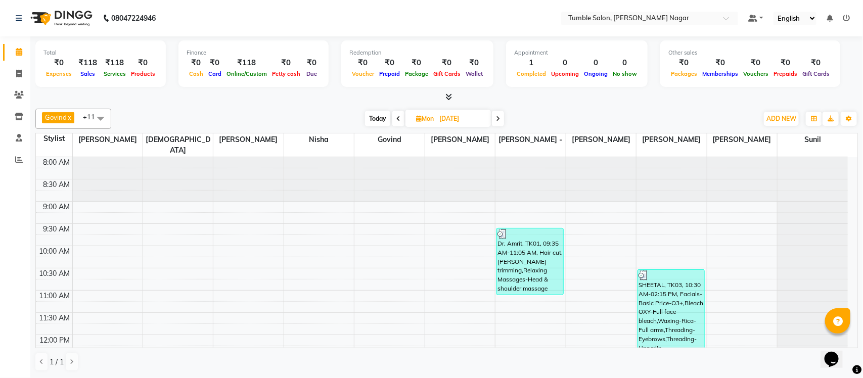
click at [503, 116] on span at bounding box center [498, 119] width 12 height 16
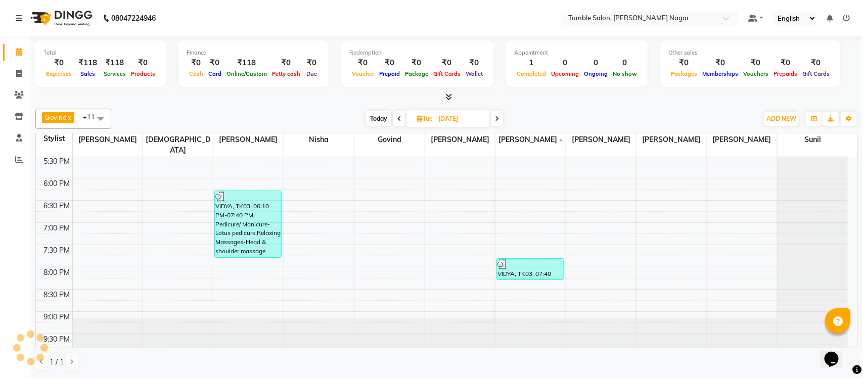
scroll to position [428, 0]
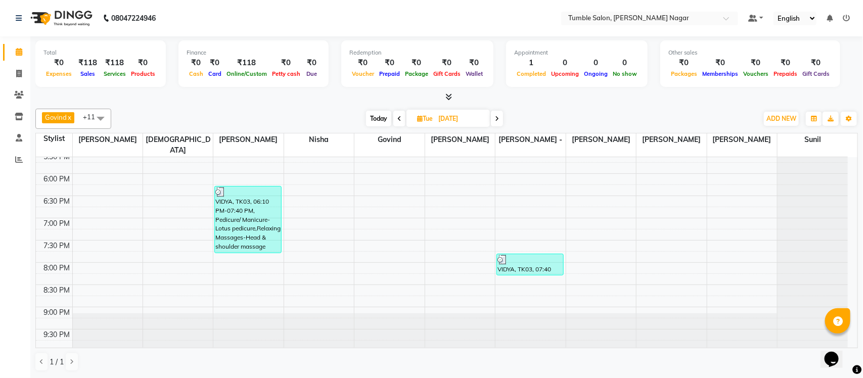
click at [497, 116] on icon at bounding box center [497, 119] width 4 height 6
type input "06-08-2025"
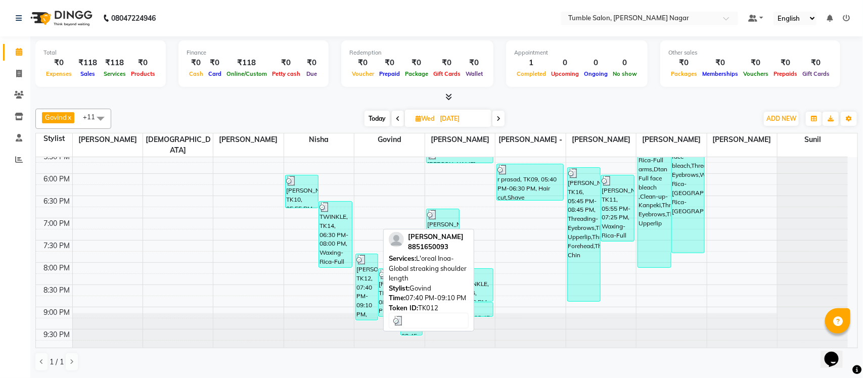
click at [365, 276] on div "ANJU MALIK, TK12, 07:40 PM-09:10 PM, L'oreal Inoa-Global streaking shoulder len…" at bounding box center [366, 287] width 21 height 66
select select "3"
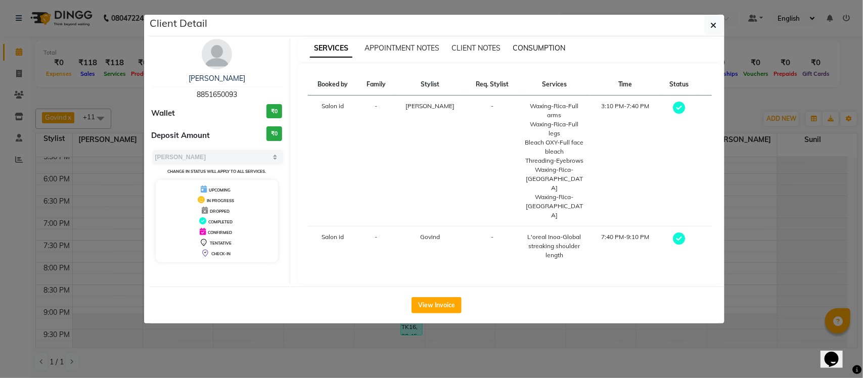
click at [524, 51] on span "CONSUMPTION" at bounding box center [539, 47] width 53 height 9
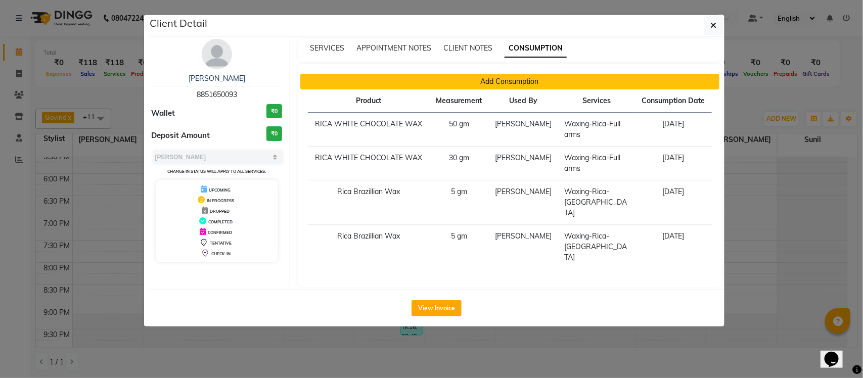
click at [457, 87] on button "Add Consumption" at bounding box center [509, 82] width 419 height 16
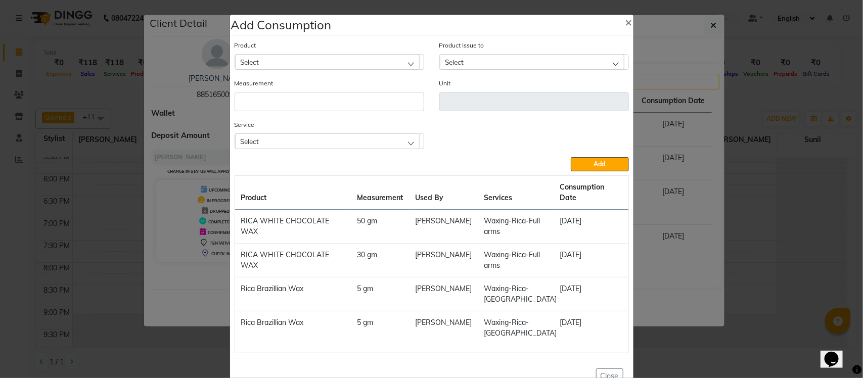
click at [349, 143] on div "Select" at bounding box center [327, 141] width 185 height 15
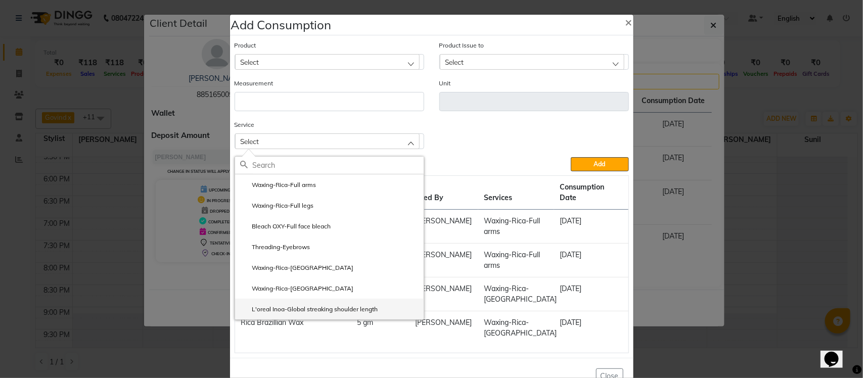
click at [296, 313] on label "L'oreal Inoa-Global streaking shoulder length" at bounding box center [309, 309] width 138 height 9
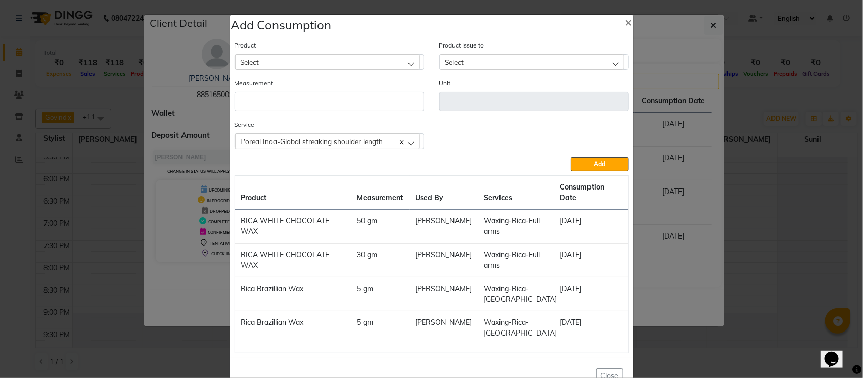
click at [363, 62] on div "Select" at bounding box center [327, 61] width 185 height 15
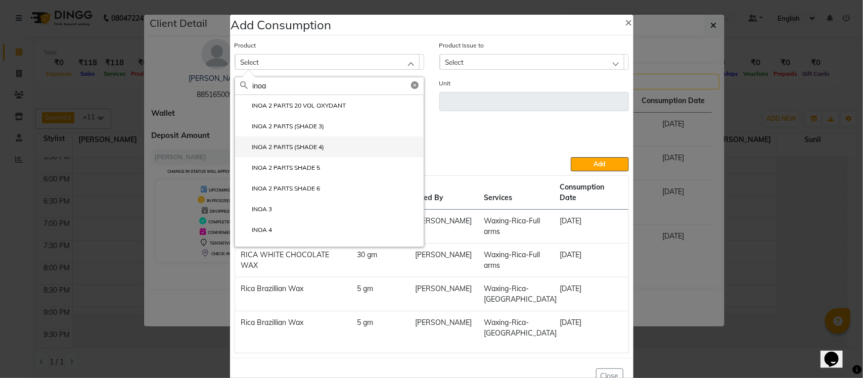
type input "inoa"
click at [330, 145] on li "INOA 2 PARTS (SHADE 4)" at bounding box center [329, 147] width 189 height 21
type input "ml"
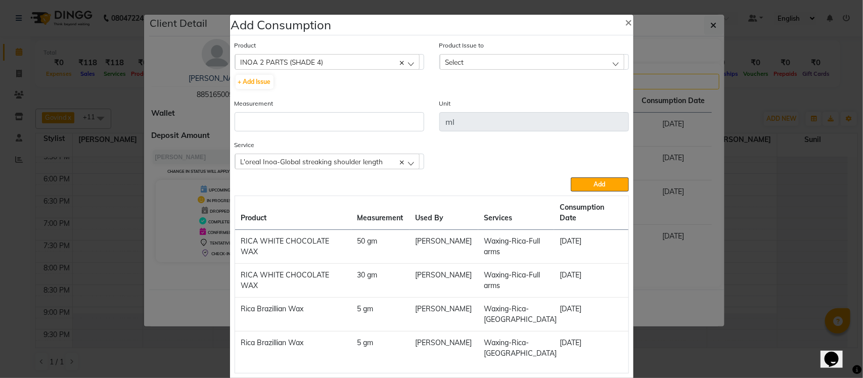
drag, startPoint x: 470, startPoint y: 59, endPoint x: 471, endPoint y: 65, distance: 5.6
click at [470, 61] on div "Select" at bounding box center [532, 61] width 185 height 15
drag, startPoint x: 339, startPoint y: 59, endPoint x: 105, endPoint y: 33, distance: 236.1
click at [109, 36] on ngb-modal-window "Add Consumption × Product INOA 2 PARTS (SHADE 4) acetone + Add Issue Product Is…" at bounding box center [431, 189] width 863 height 378
drag, startPoint x: 317, startPoint y: 100, endPoint x: 319, endPoint y: 95, distance: 5.4
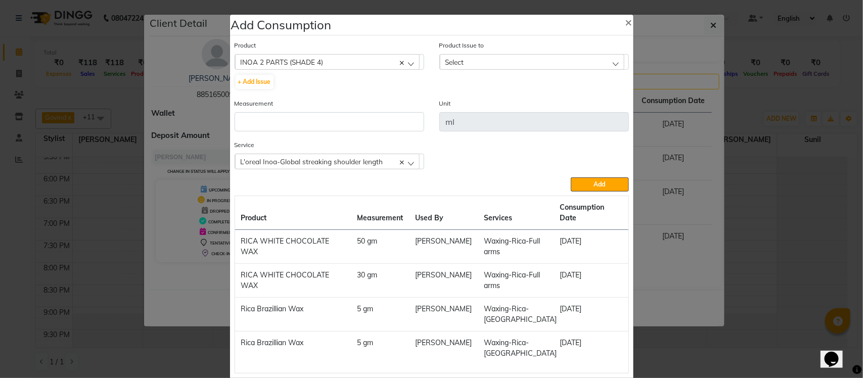
click at [318, 99] on div "Measurement" at bounding box center [330, 114] width 190 height 33
click at [400, 58] on c-icon at bounding box center [402, 62] width 4 height 9
click at [342, 66] on div "Select" at bounding box center [327, 61] width 185 height 15
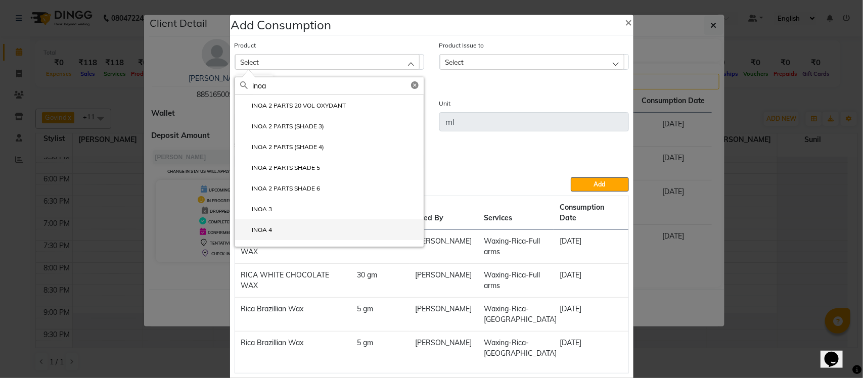
type input "inoa"
click at [292, 223] on li "INOA 4" at bounding box center [329, 230] width 189 height 21
type input "gms"
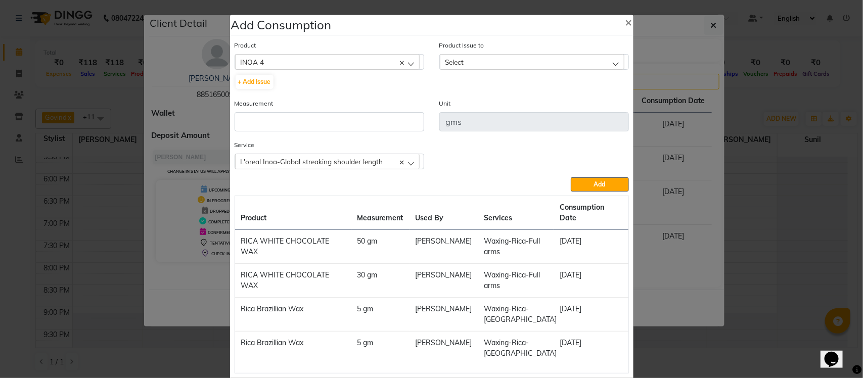
click at [502, 62] on div "Select" at bounding box center [532, 61] width 185 height 15
click at [311, 59] on div "INOA 4" at bounding box center [327, 61] width 185 height 15
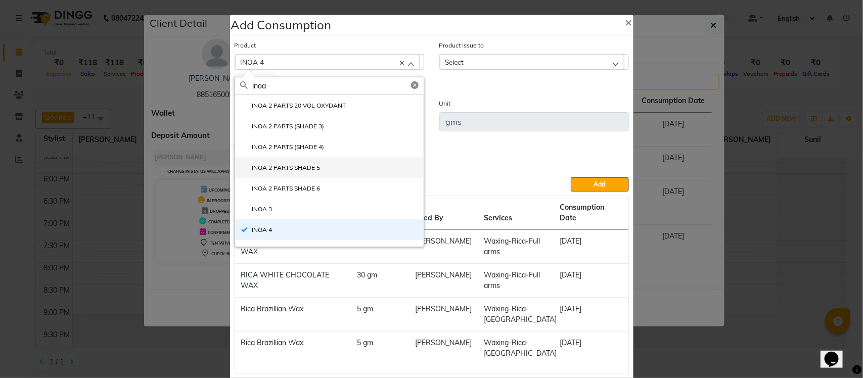
click at [363, 167] on li "INOA 2 PARTS SHADE 5" at bounding box center [329, 167] width 189 height 21
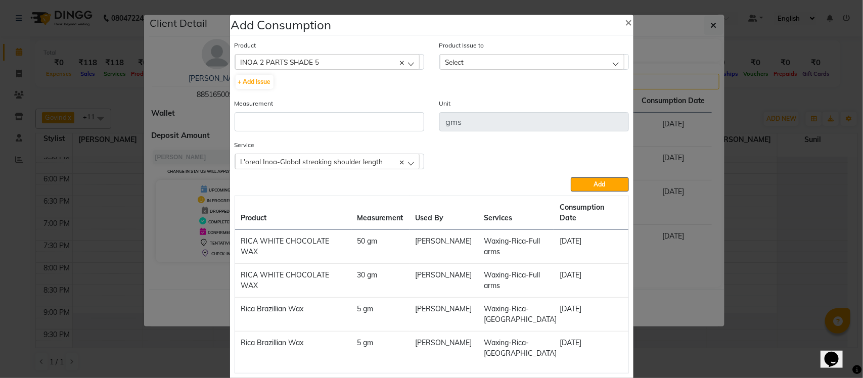
click at [507, 59] on div "Select" at bounding box center [532, 61] width 185 height 15
click at [375, 63] on div "INOA 2 PARTS SHADE 5" at bounding box center [327, 61] width 185 height 15
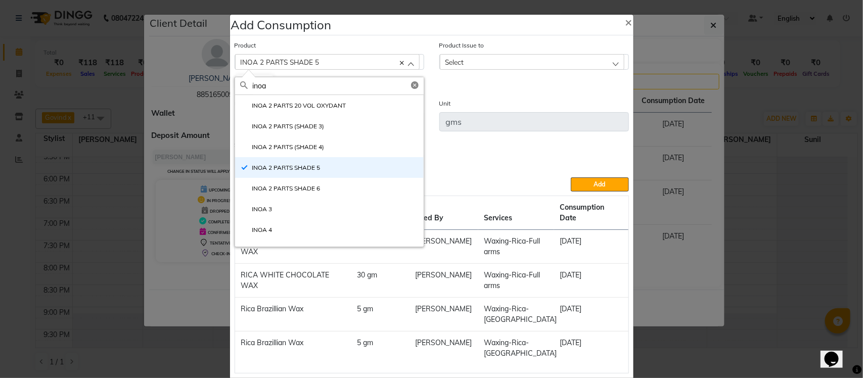
type input "inoa"
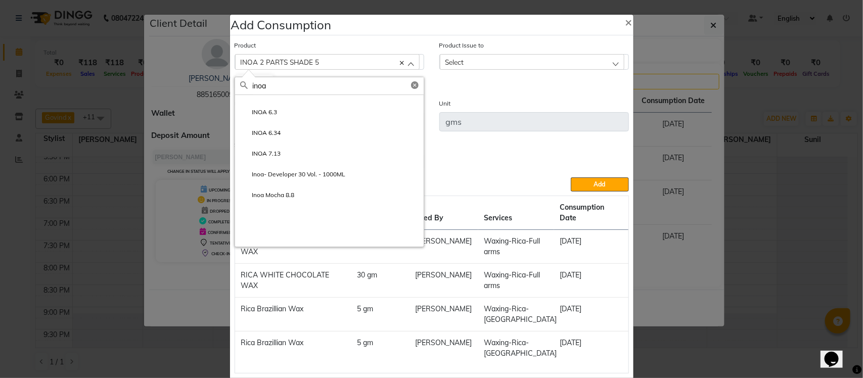
scroll to position [0, 0]
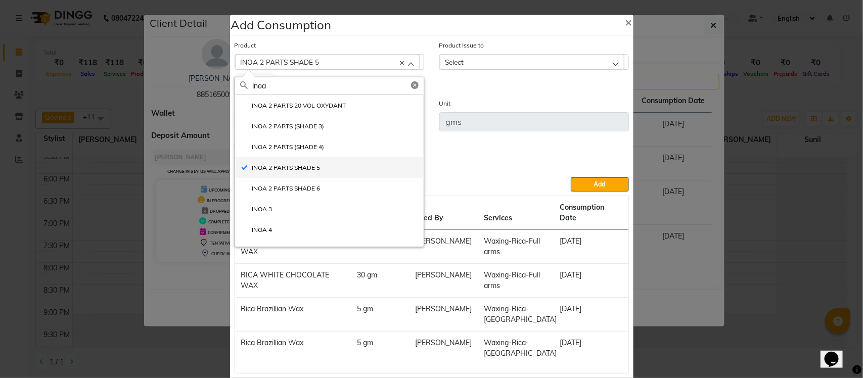
click at [286, 167] on label "INOA 2 PARTS SHADE 5" at bounding box center [280, 167] width 80 height 9
checkbox input "false"
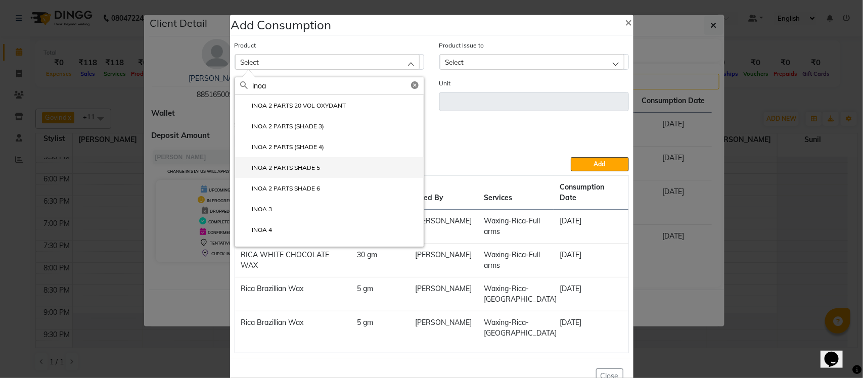
click at [309, 172] on label "INOA 2 PARTS SHADE 5" at bounding box center [280, 167] width 80 height 9
type input "gms"
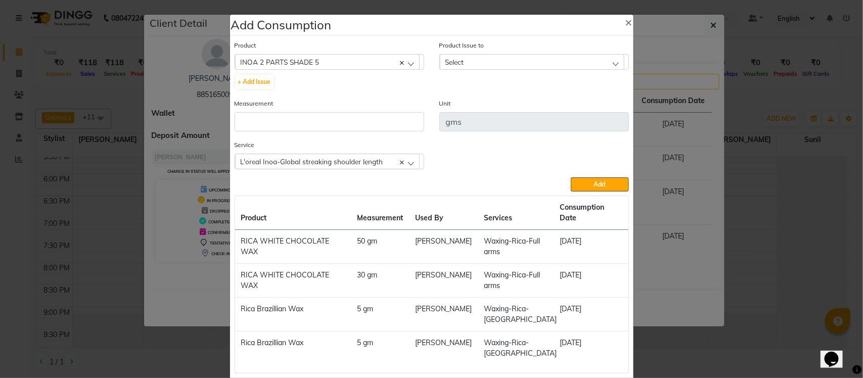
drag, startPoint x: 517, startPoint y: 61, endPoint x: 511, endPoint y: 101, distance: 40.8
click at [517, 61] on div "Select" at bounding box center [532, 61] width 185 height 15
click at [506, 105] on label "2025-09-04, Issued to: Purchase, Balance: 300" at bounding box center [509, 105] width 129 height 9
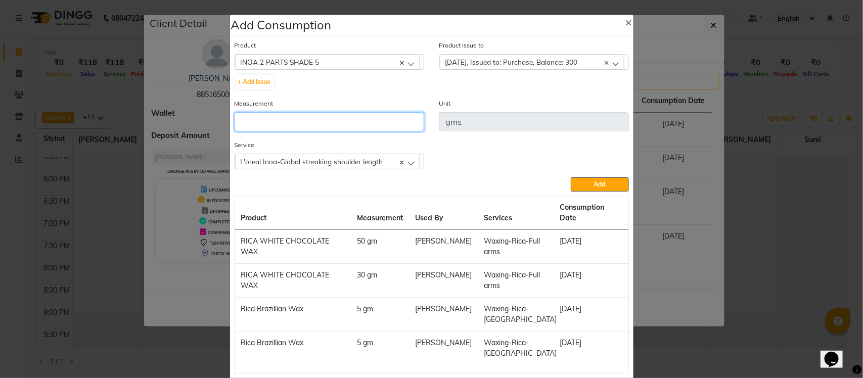
click at [375, 120] on input "number" at bounding box center [330, 121] width 190 height 19
type input "60"
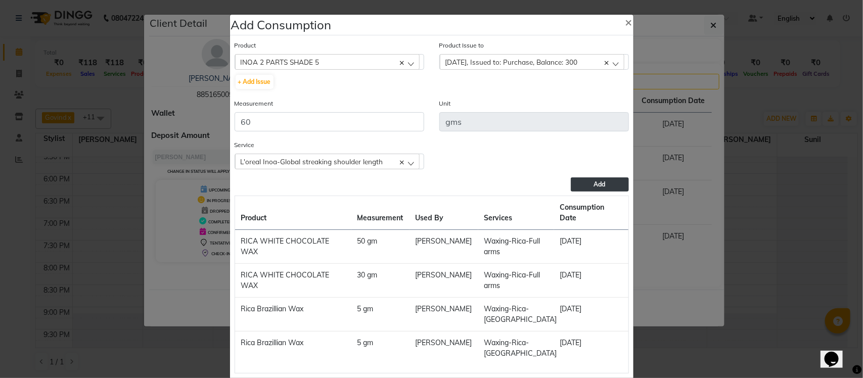
click at [584, 181] on button "Add" at bounding box center [600, 185] width 58 height 14
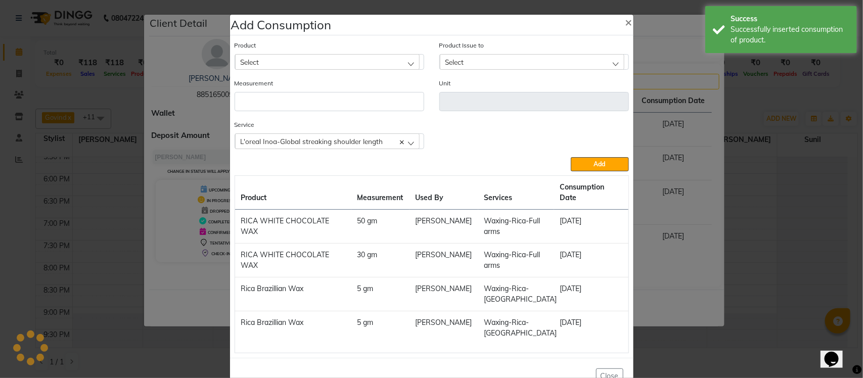
click at [298, 52] on div "Product Select acetone" at bounding box center [330, 55] width 190 height 30
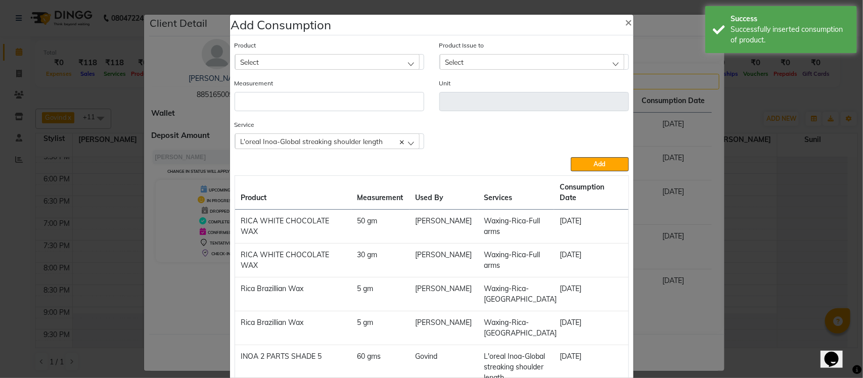
click at [299, 59] on div "Select" at bounding box center [327, 61] width 185 height 15
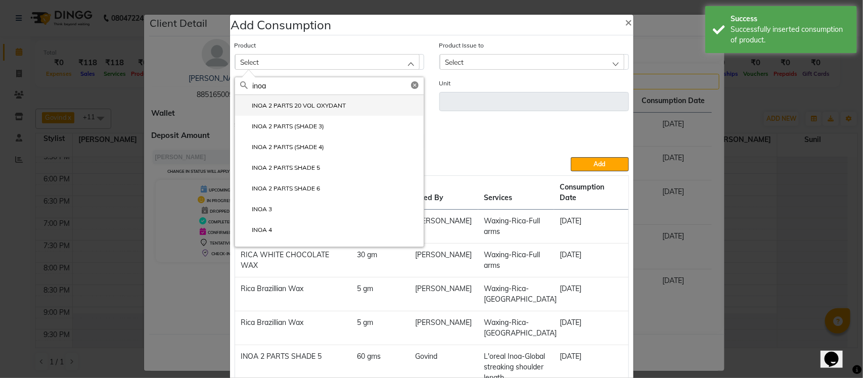
type input "inoa"
click at [293, 110] on label "INOA 2 PARTS 20 VOL OXYDANT" at bounding box center [293, 105] width 106 height 9
type input "ml"
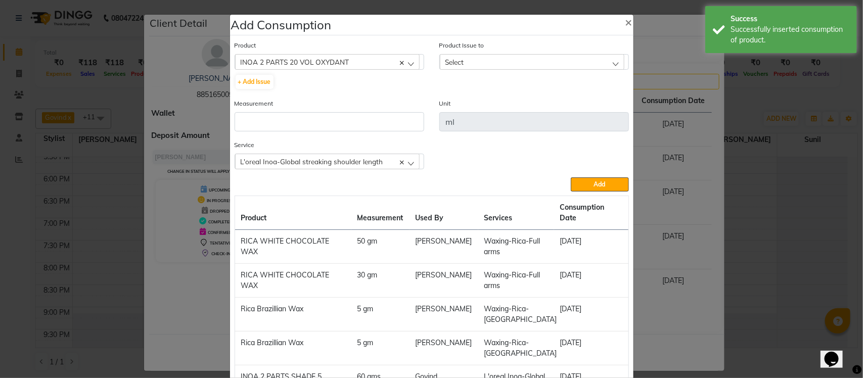
click at [472, 58] on div "Select" at bounding box center [532, 61] width 185 height 15
click at [476, 111] on li "2025-07-30, Issued to: Tumble Salon, Balance: 1580" at bounding box center [534, 105] width 189 height 21
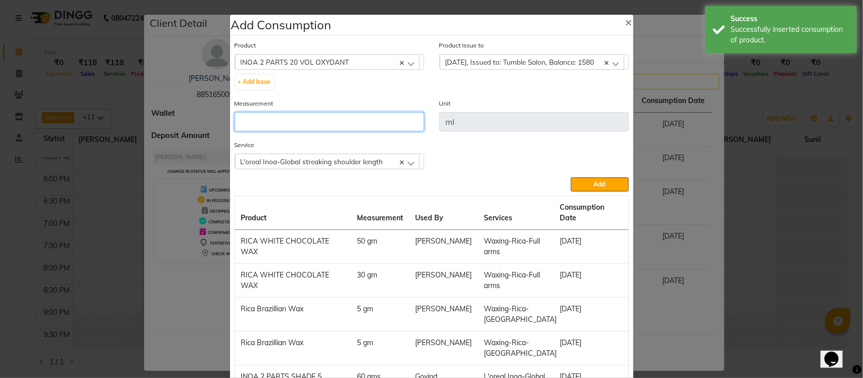
click at [370, 117] on input "number" at bounding box center [330, 121] width 190 height 19
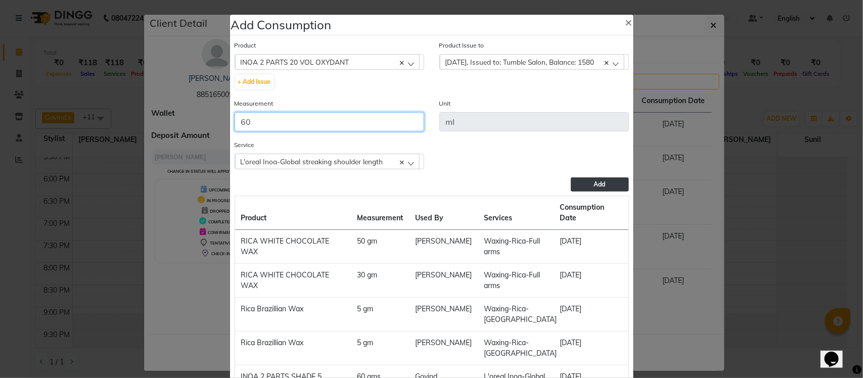
type input "60"
click at [594, 182] on span "Add" at bounding box center [600, 185] width 12 height 8
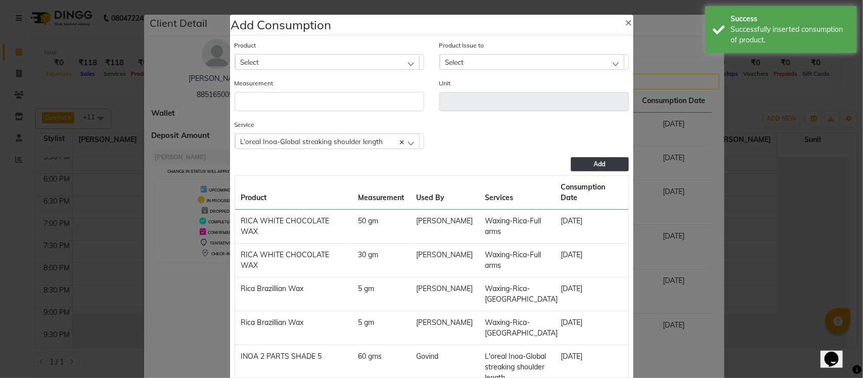
click at [745, 100] on ngb-modal-window "Add Consumption × Product Select acetone Product Issue to Select 2025-07-30, Is…" at bounding box center [431, 189] width 863 height 378
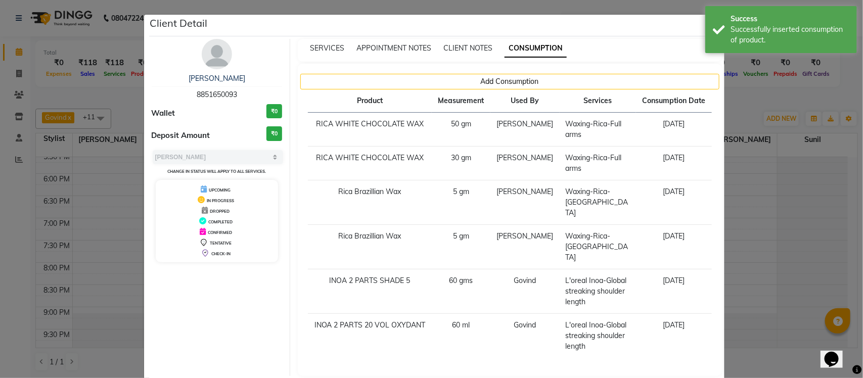
click at [745, 100] on ngb-modal-window "Client Detail ANJU MALIK 8851650093 Wallet ₹0 Deposit Amount ₹0 Select MARK DON…" at bounding box center [431, 189] width 863 height 378
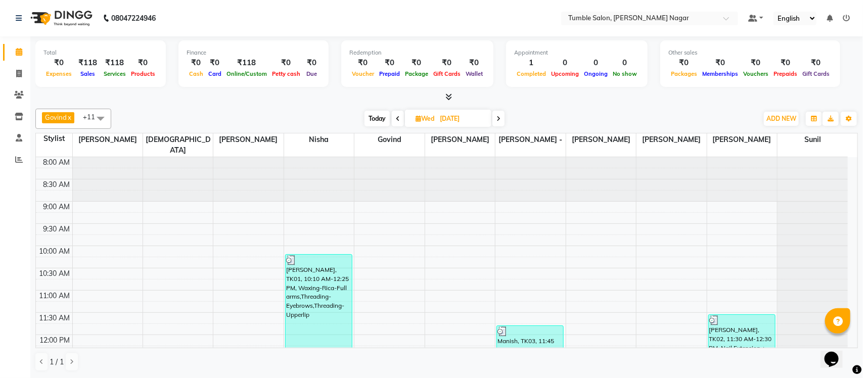
click at [496, 114] on span at bounding box center [499, 119] width 12 height 16
type input "07-08-2025"
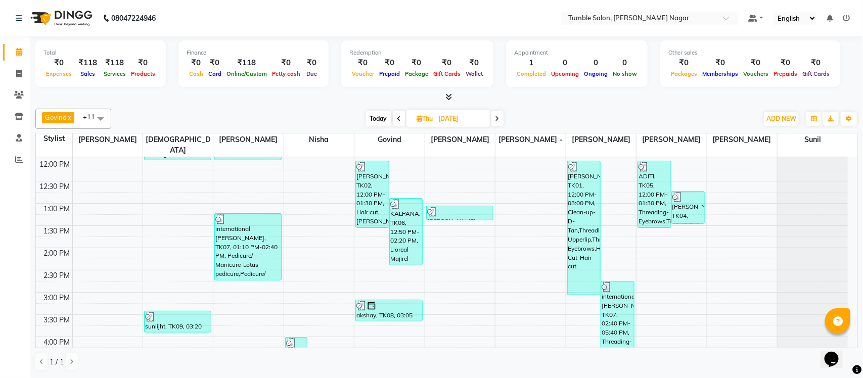
scroll to position [190, 0]
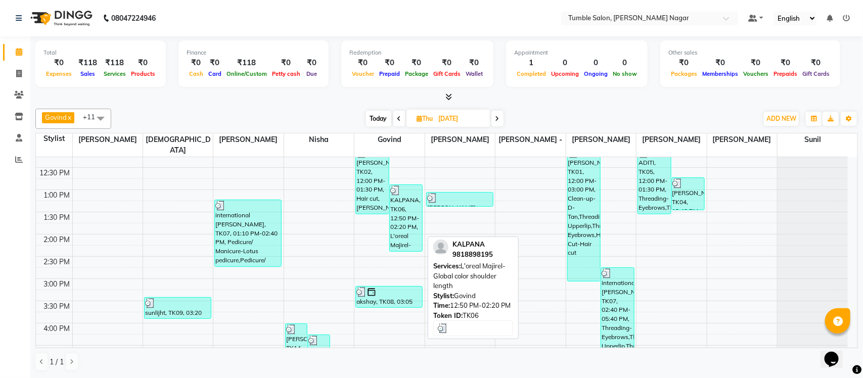
click at [397, 201] on div "KALPANA, TK06, 12:50 PM-02:20 PM, L'oreal Majirel-Global color shoulder length" at bounding box center [406, 218] width 33 height 66
select select "3"
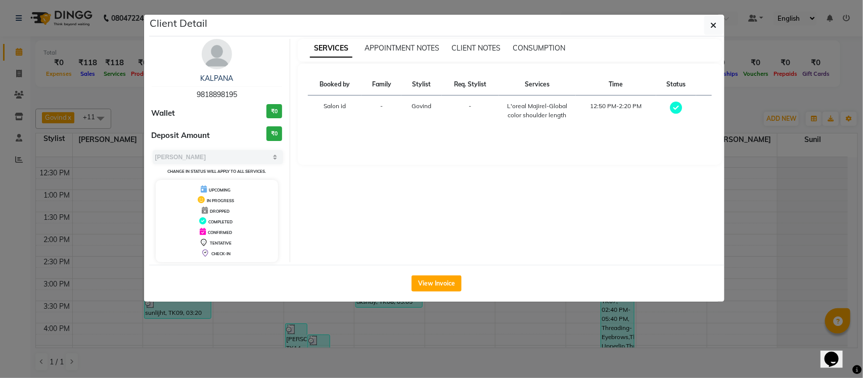
click at [528, 57] on div "SERVICES APPOINTMENT NOTES CLIENT NOTES CONSUMPTION" at bounding box center [510, 50] width 424 height 23
click at [526, 46] on span "CONSUMPTION" at bounding box center [539, 47] width 53 height 9
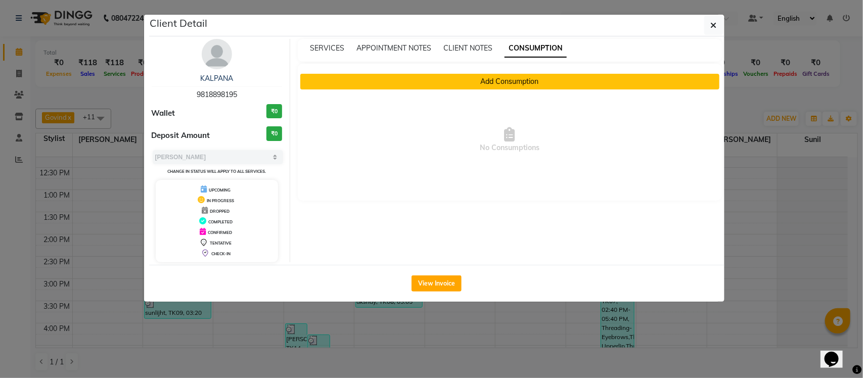
click at [456, 75] on button "Add Consumption" at bounding box center [509, 82] width 419 height 16
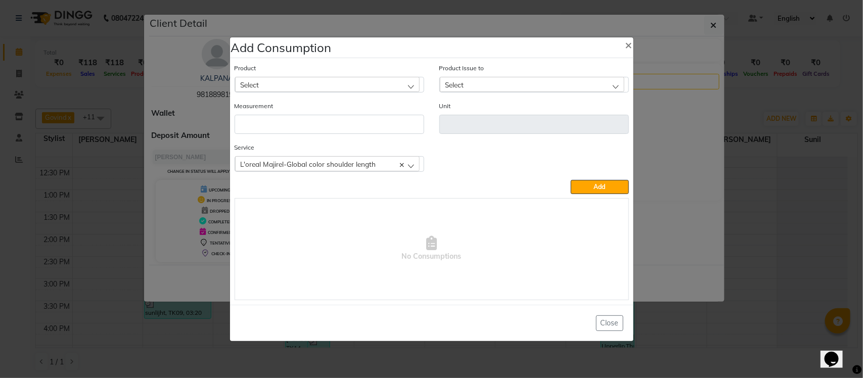
click at [382, 90] on div "Select" at bounding box center [327, 84] width 185 height 15
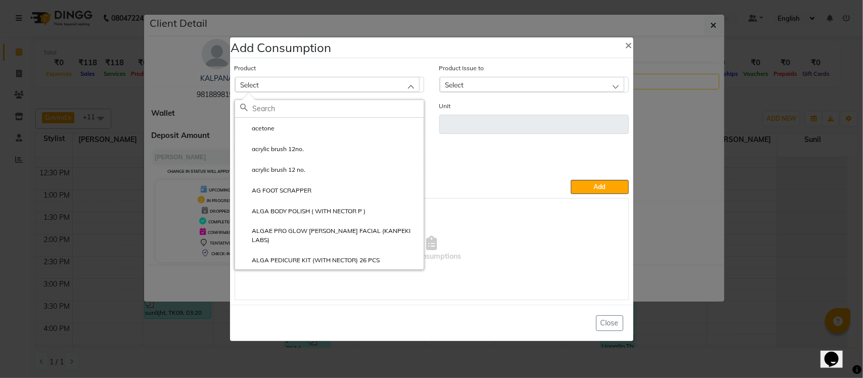
type input "3"
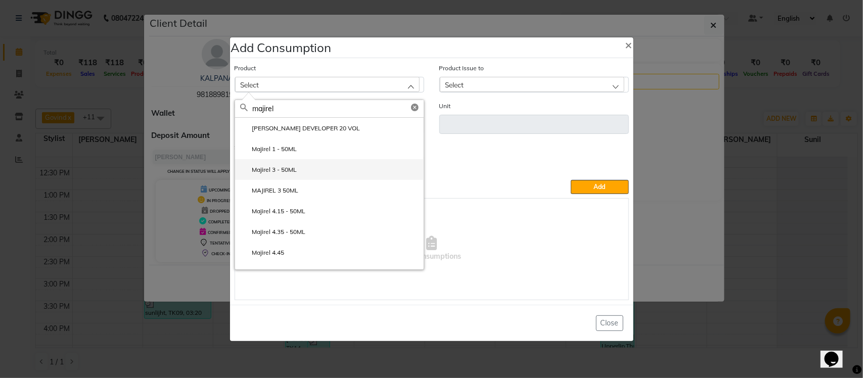
type input "majirel"
click at [368, 172] on li "Majirel 3 - 50ML" at bounding box center [329, 169] width 189 height 21
type input "gms"
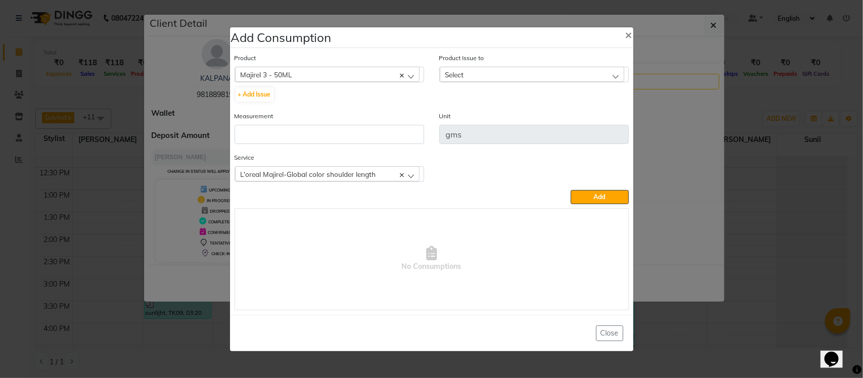
click at [550, 67] on div "Select" at bounding box center [532, 74] width 185 height 15
click at [543, 121] on label "2025-07-30, Issued to: Tumble Salon, Balance: 200" at bounding box center [515, 118] width 141 height 9
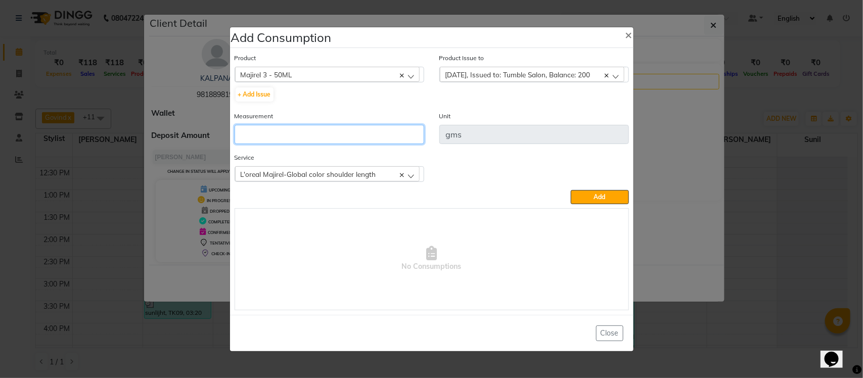
click at [420, 129] on input "number" at bounding box center [330, 134] width 190 height 19
type input "120"
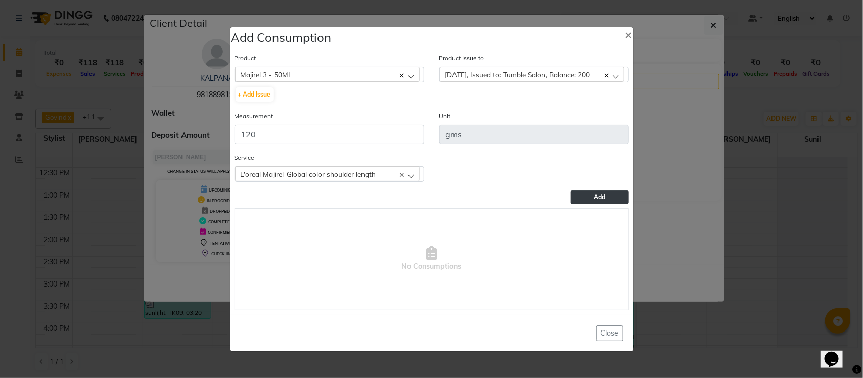
click at [605, 195] on span "Add" at bounding box center [600, 197] width 12 height 8
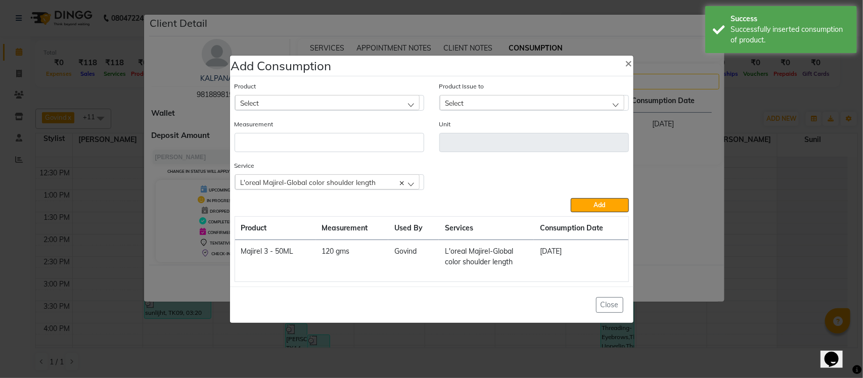
click at [346, 104] on div "Select" at bounding box center [327, 102] width 185 height 15
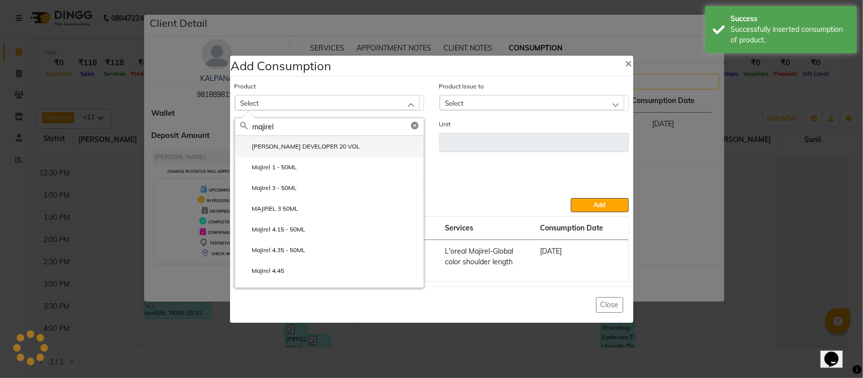
type input "majirel"
click at [361, 136] on li "LOREAL MAJIREL DEVELOPER 20 VOL" at bounding box center [329, 146] width 189 height 21
type input "ml"
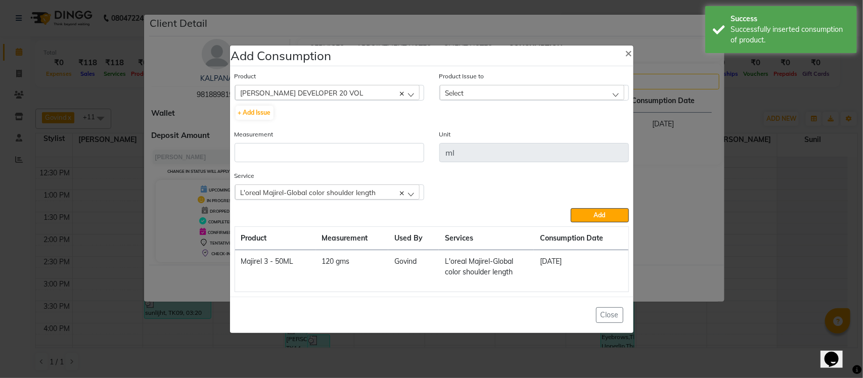
click at [497, 92] on div "Select" at bounding box center [532, 92] width 185 height 15
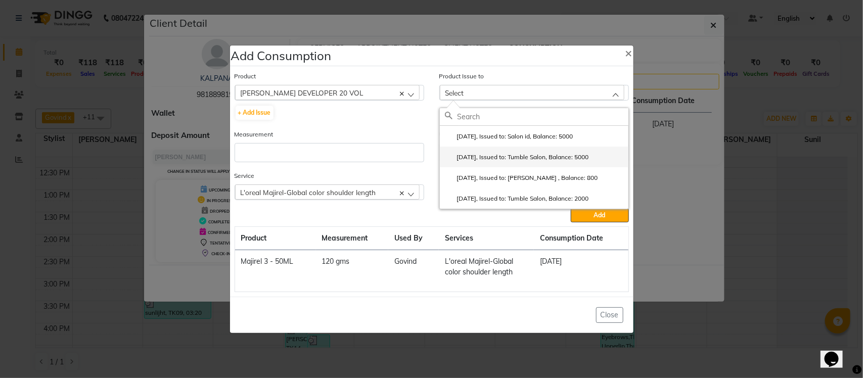
click at [500, 158] on label "2025-07-30, Issued to: Tumble Salon, Balance: 5000" at bounding box center [517, 157] width 144 height 9
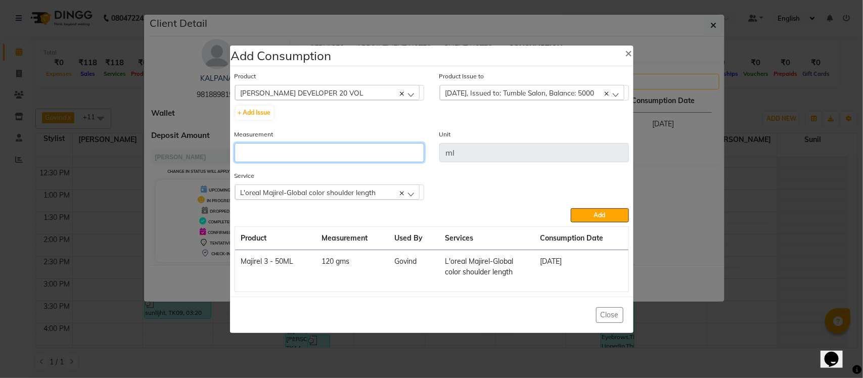
click at [382, 145] on input "number" at bounding box center [330, 152] width 190 height 19
type input "150"
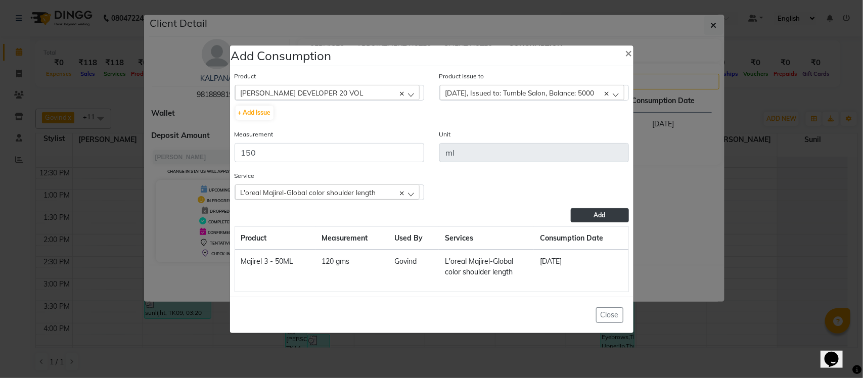
click at [590, 212] on button "Add" at bounding box center [600, 215] width 58 height 14
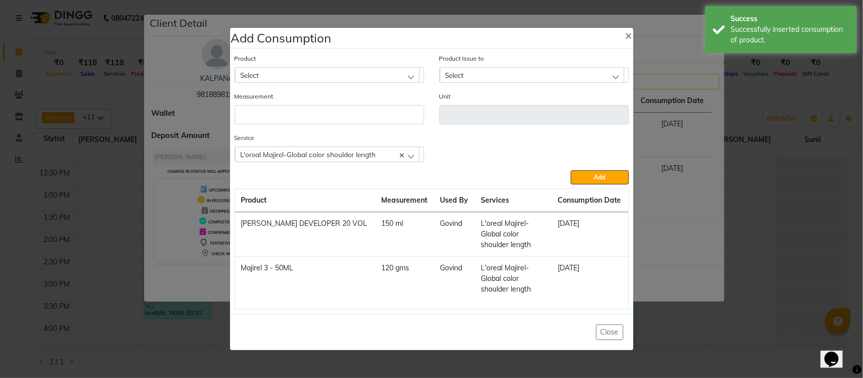
click at [652, 169] on ngb-modal-window "Add Consumption × Product Select acetone Product Issue to Select 2025-08-16, Is…" at bounding box center [431, 189] width 863 height 378
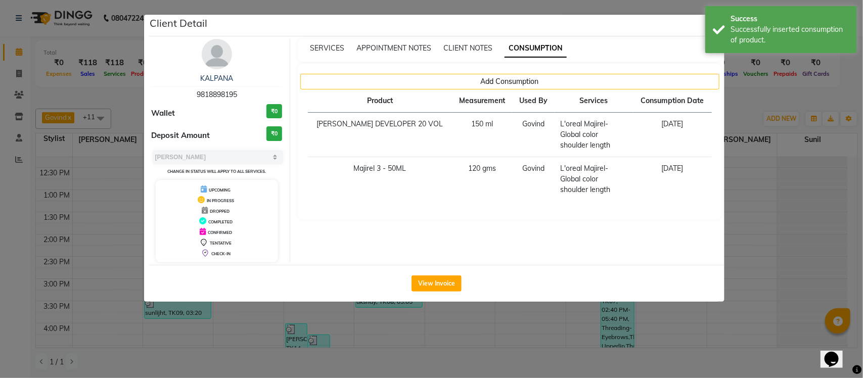
click at [749, 102] on ngb-modal-window "Client Detail KALPANA 9818898195 Wallet ₹0 Deposit Amount ₹0 Select MARK DONE U…" at bounding box center [431, 189] width 863 height 378
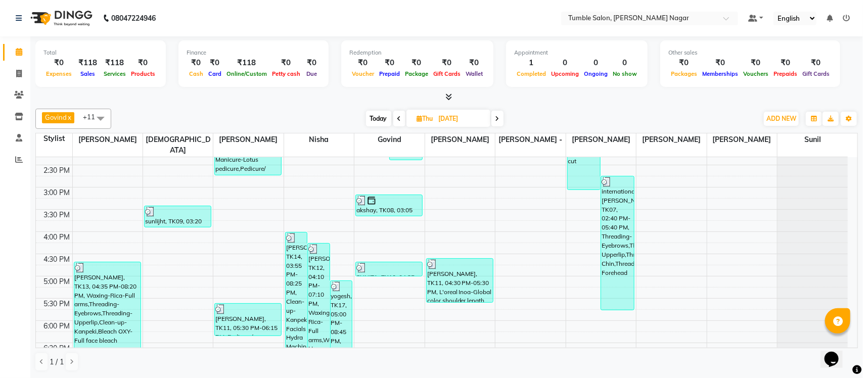
scroll to position [313, 0]
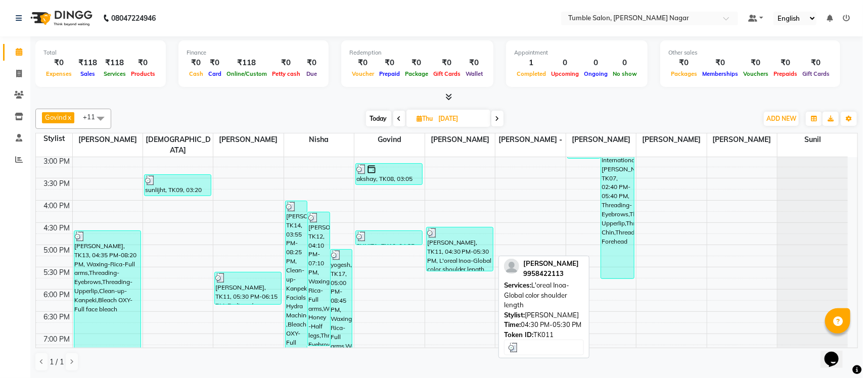
click at [453, 228] on div at bounding box center [459, 233] width 65 height 10
select select "3"
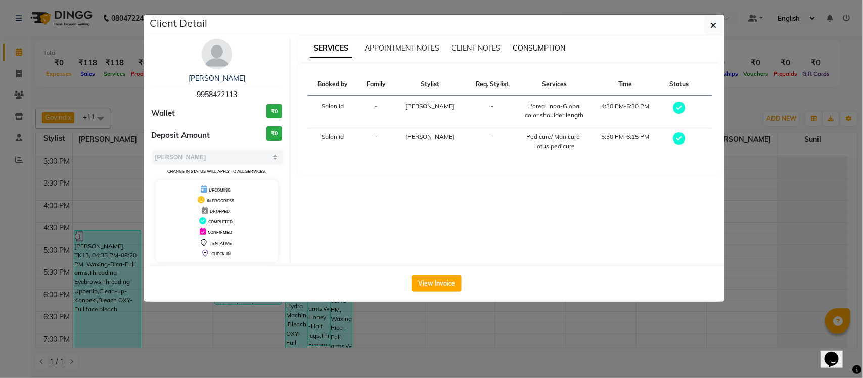
click at [552, 48] on span "CONSUMPTION" at bounding box center [539, 47] width 53 height 9
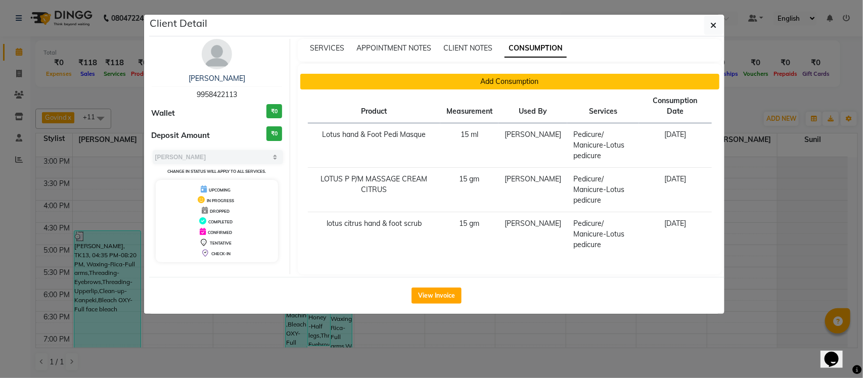
click at [459, 81] on button "Add Consumption" at bounding box center [509, 82] width 419 height 16
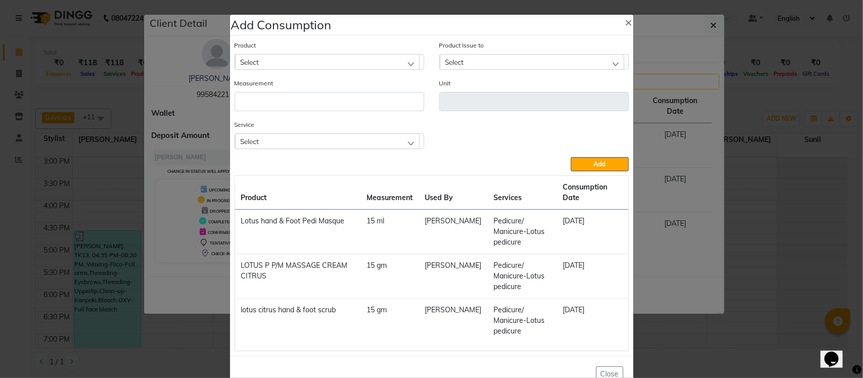
click at [382, 147] on div "Select" at bounding box center [327, 141] width 185 height 15
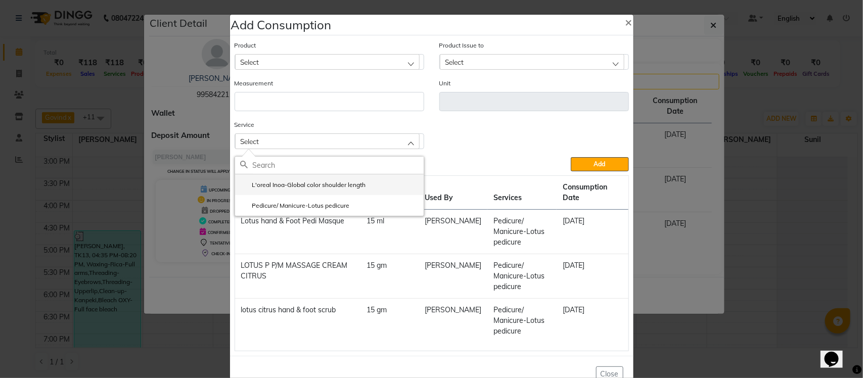
click at [385, 186] on li "L'oreal Inoa-Global color shoulder length" at bounding box center [329, 184] width 189 height 21
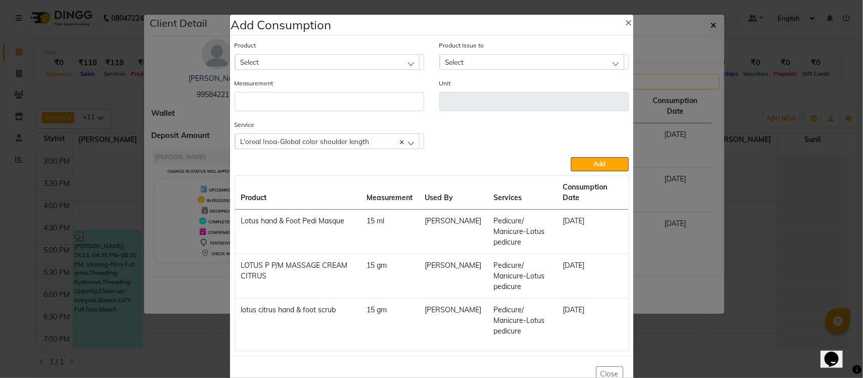
click at [382, 55] on div "Select" at bounding box center [327, 61] width 185 height 15
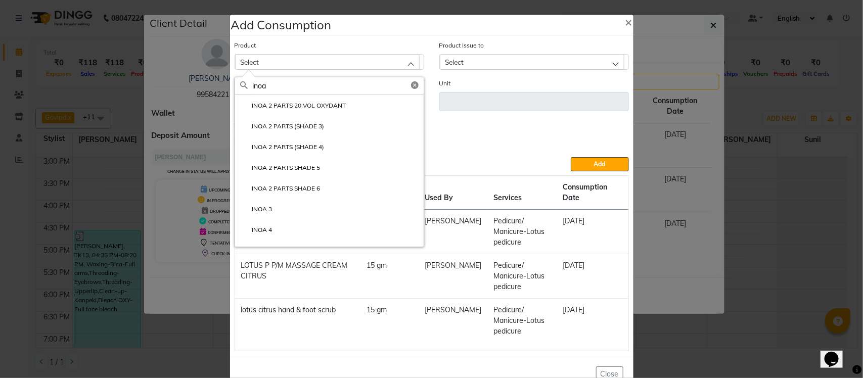
type input "inoa"
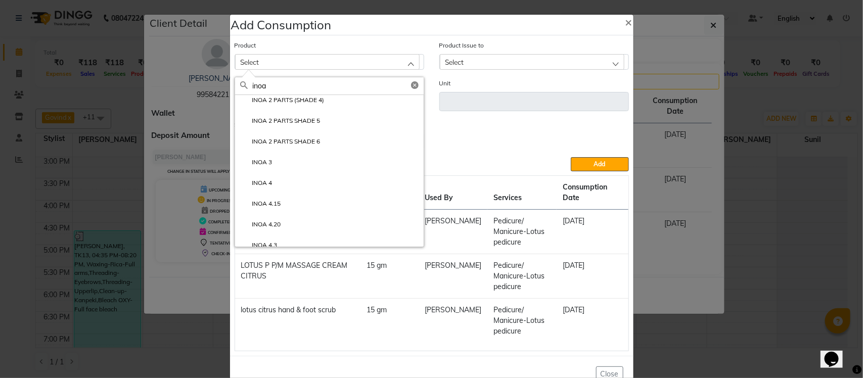
scroll to position [81, 0]
drag, startPoint x: 419, startPoint y: 128, endPoint x: 419, endPoint y: 145, distance: 16.7
click at [419, 145] on div "inoa INOA 2 PARTS SHADE 5 INOA 2 PARTS SHADE 6 INOA 3 INOA 4 INOA 4.15 INOA 4.2…" at bounding box center [330, 162] width 190 height 170
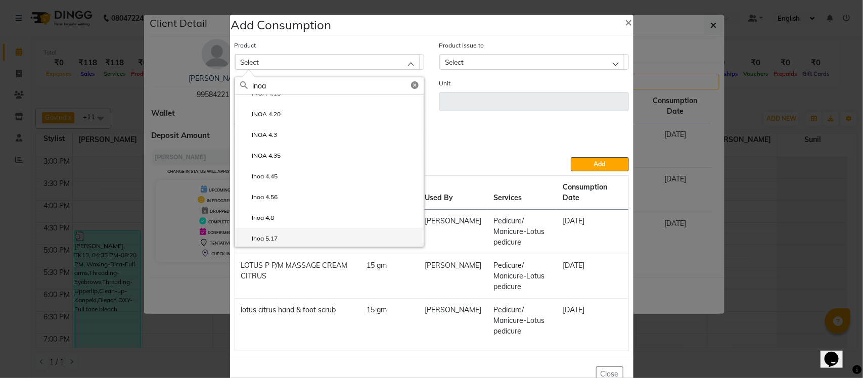
click at [352, 239] on li "Inoa 5.17" at bounding box center [329, 238] width 189 height 21
type input "gms"
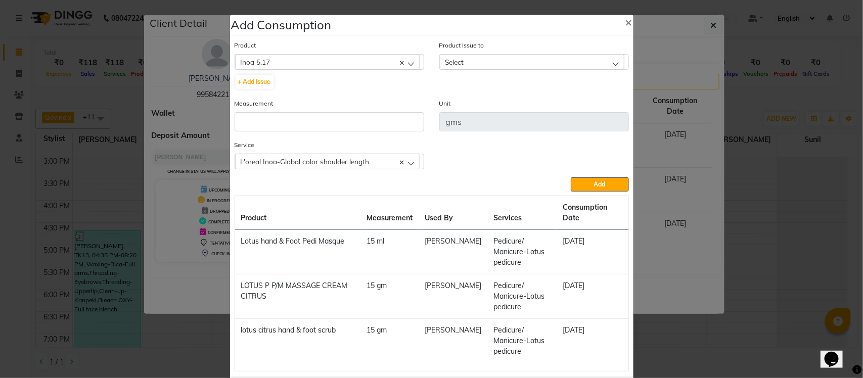
click at [499, 61] on div "Select" at bounding box center [532, 61] width 185 height 15
click at [502, 108] on label "2025-07-30, Issued to: Tumble Salon, Balance: 360" at bounding box center [515, 105] width 141 height 9
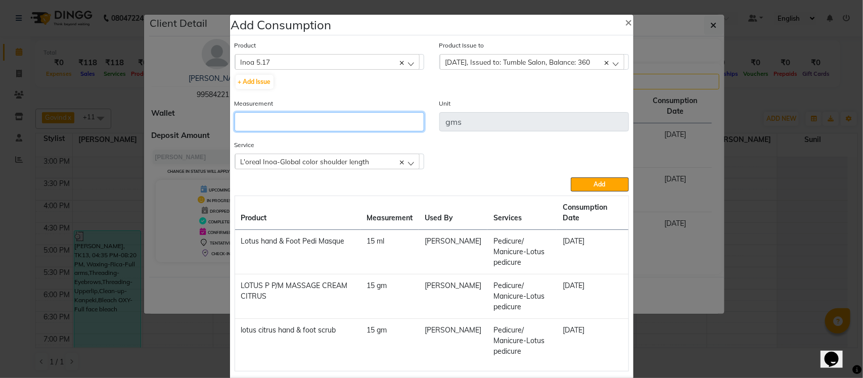
click at [373, 122] on input "number" at bounding box center [330, 121] width 190 height 19
type input "60"
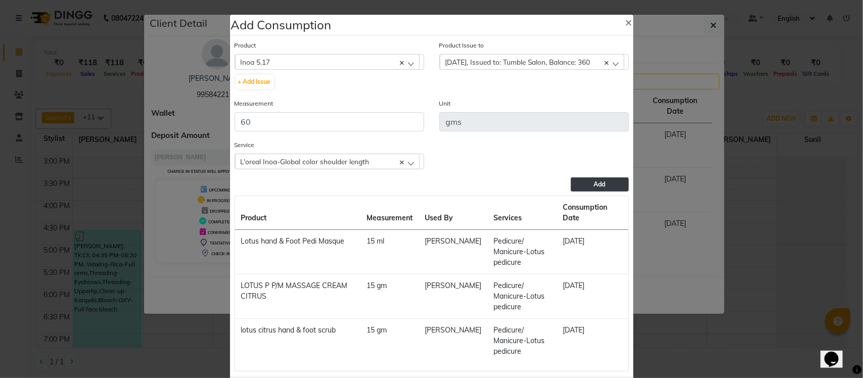
click at [594, 183] on span "Add" at bounding box center [600, 185] width 12 height 8
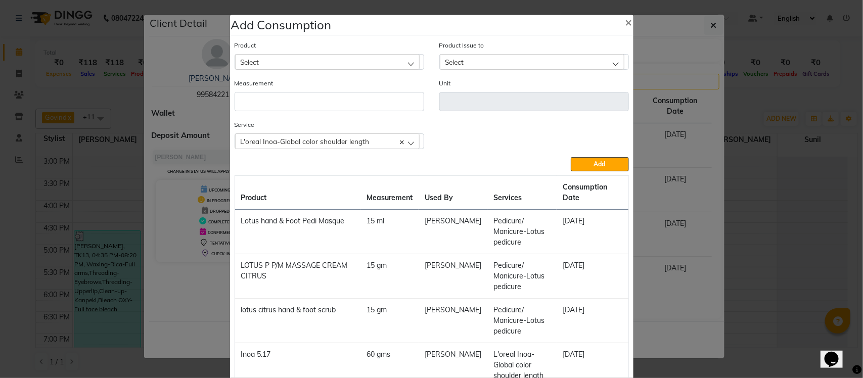
click at [387, 60] on div "Select" at bounding box center [327, 61] width 185 height 15
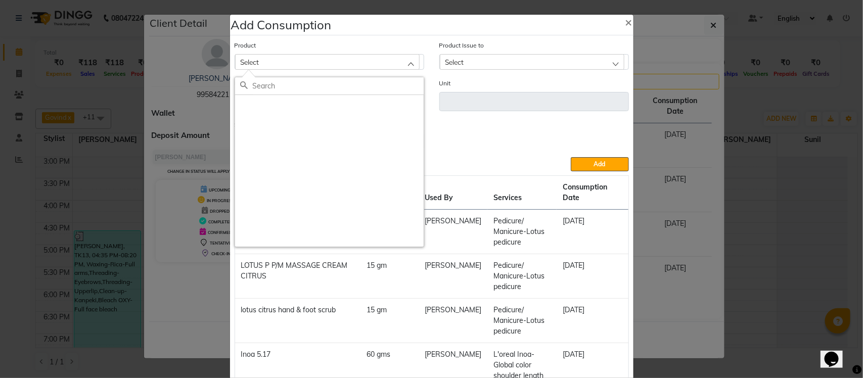
scroll to position [0, 0]
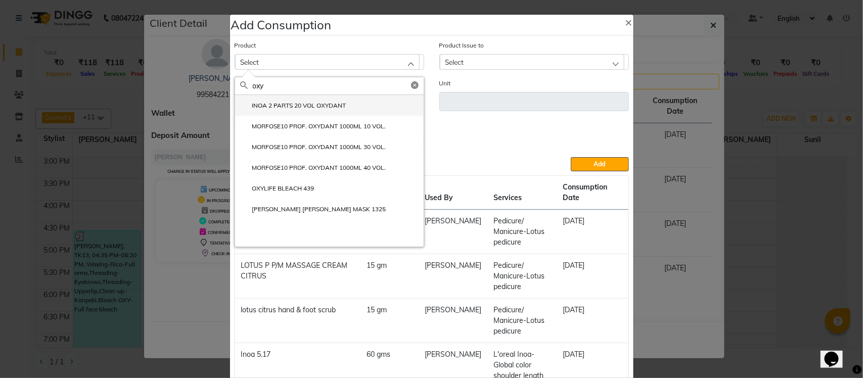
type input "oxy"
click at [361, 108] on li "INOA 2 PARTS 20 VOL OXYDANT" at bounding box center [329, 105] width 189 height 21
type input "ml"
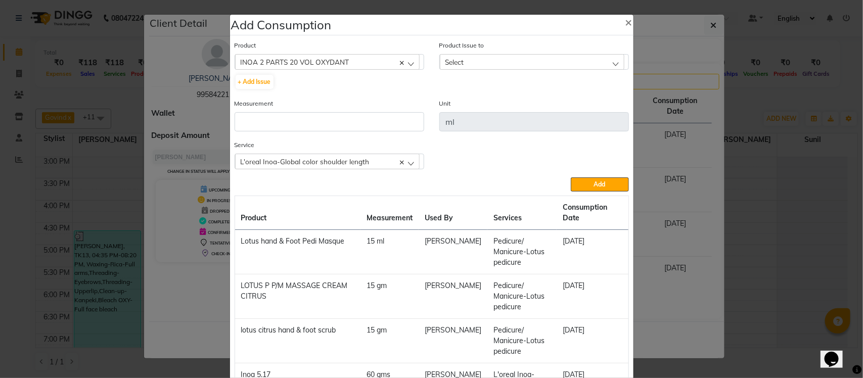
click at [535, 61] on div "Select" at bounding box center [532, 61] width 185 height 15
click at [535, 112] on li "2025-07-30, Issued to: Tumble Salon, Balance: 1520" at bounding box center [534, 105] width 189 height 21
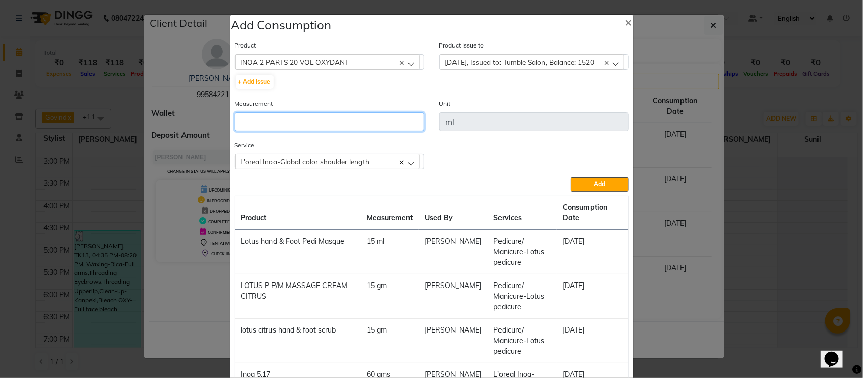
drag, startPoint x: 378, startPoint y: 118, endPoint x: 420, endPoint y: 100, distance: 45.6
click at [380, 118] on input "number" at bounding box center [330, 121] width 190 height 19
type input "100"
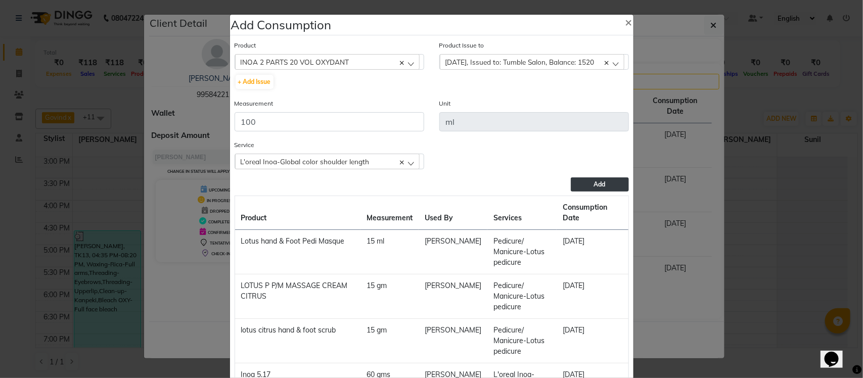
click at [615, 185] on button "Add" at bounding box center [600, 185] width 58 height 14
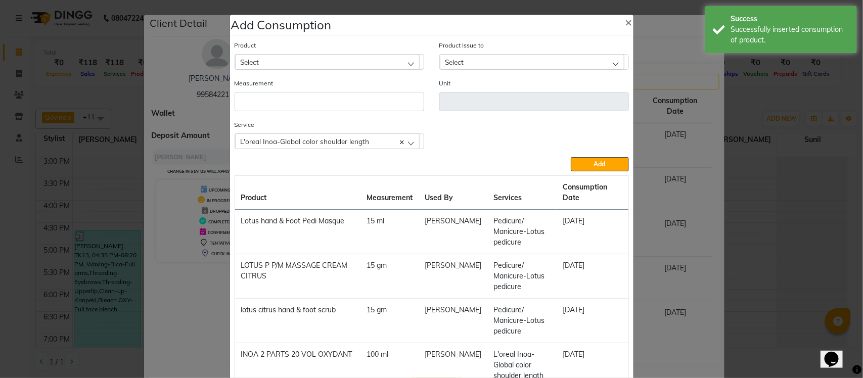
click at [701, 112] on ngb-modal-window "Add Consumption × Product Select acetone Product Issue to Select 2025-07-30, Is…" at bounding box center [431, 189] width 863 height 378
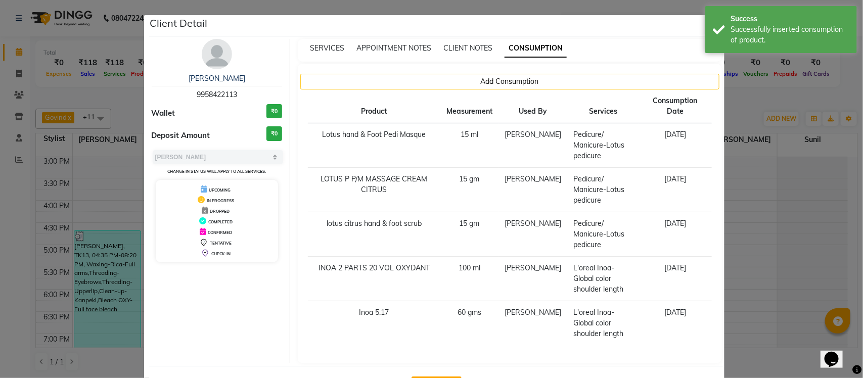
click at [739, 103] on ngb-modal-window "Client Detail DR NIDHI KUMAR 9958422113 Wallet ₹0 Deposit Amount ₹0 Select MARK…" at bounding box center [431, 189] width 863 height 378
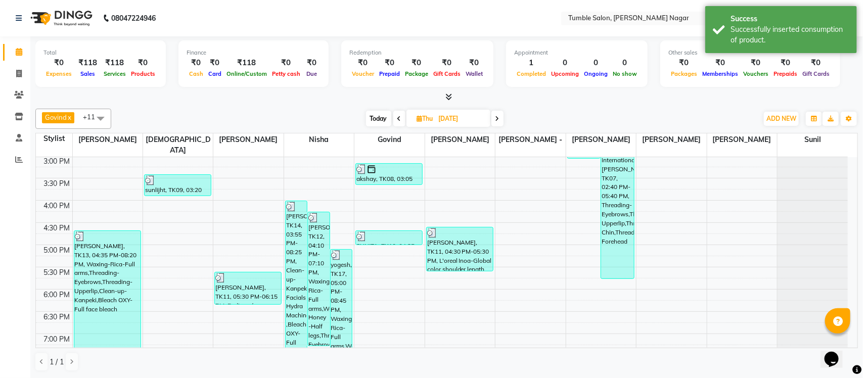
scroll to position [432, 0]
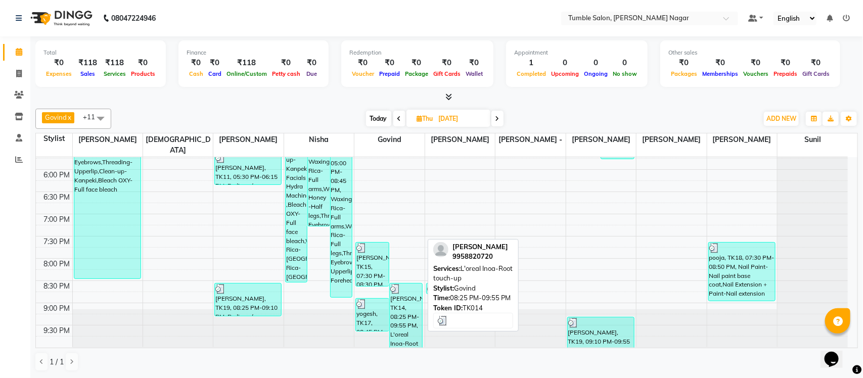
click at [411, 284] on div at bounding box center [406, 289] width 32 height 10
select select "3"
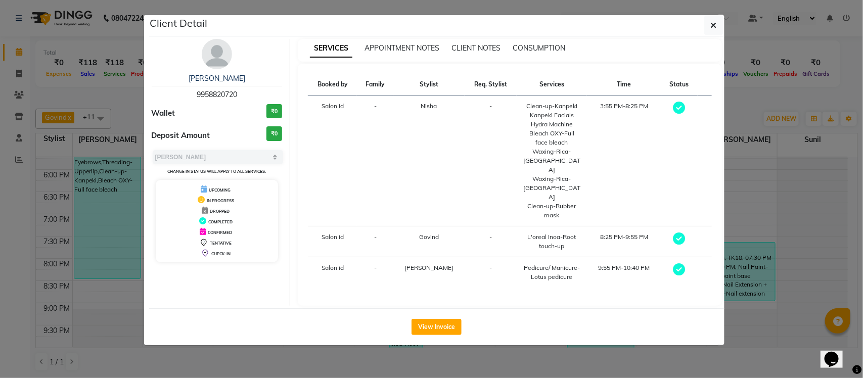
click at [527, 43] on div "CONSUMPTION" at bounding box center [539, 48] width 53 height 11
click at [529, 52] on span "CONSUMPTION" at bounding box center [539, 47] width 53 height 9
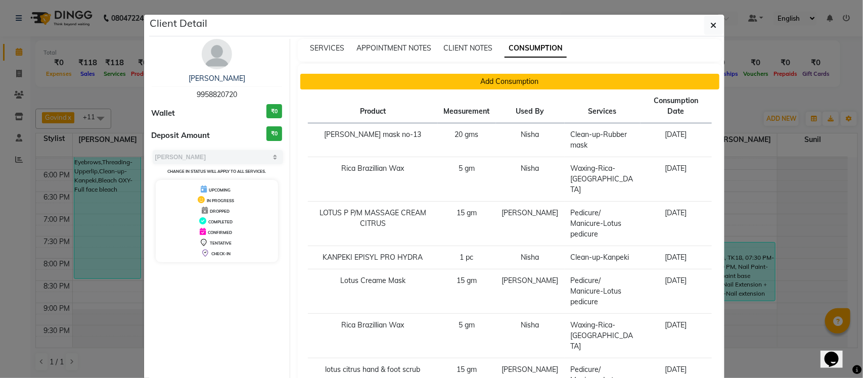
click at [472, 88] on button "Add Consumption" at bounding box center [509, 82] width 419 height 16
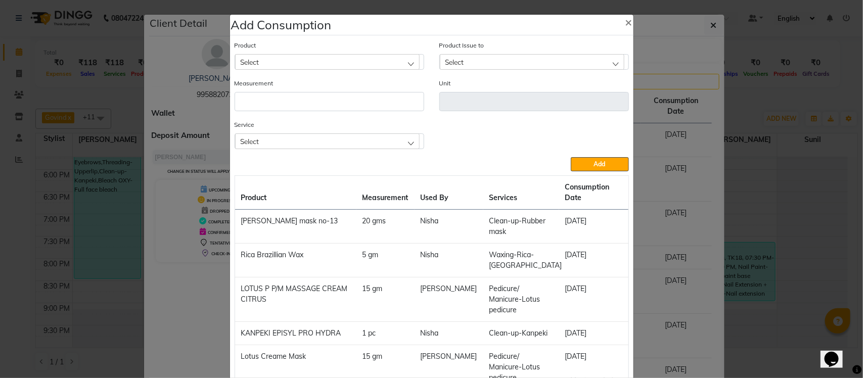
click at [372, 141] on div "Select" at bounding box center [327, 141] width 185 height 15
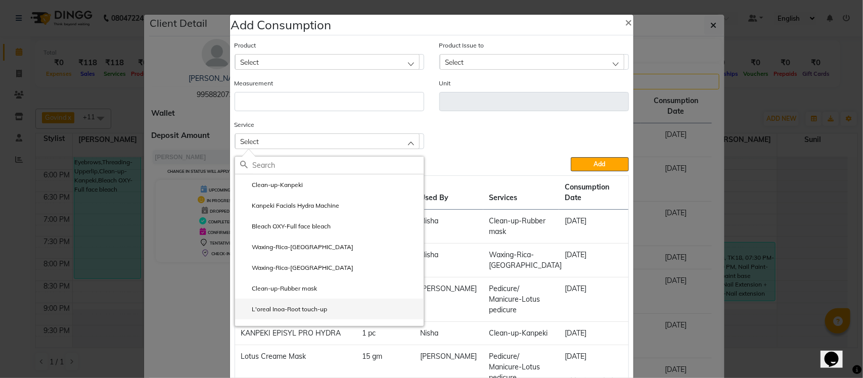
click at [325, 307] on li "L'oreal Inoa-Root touch-up" at bounding box center [329, 309] width 189 height 21
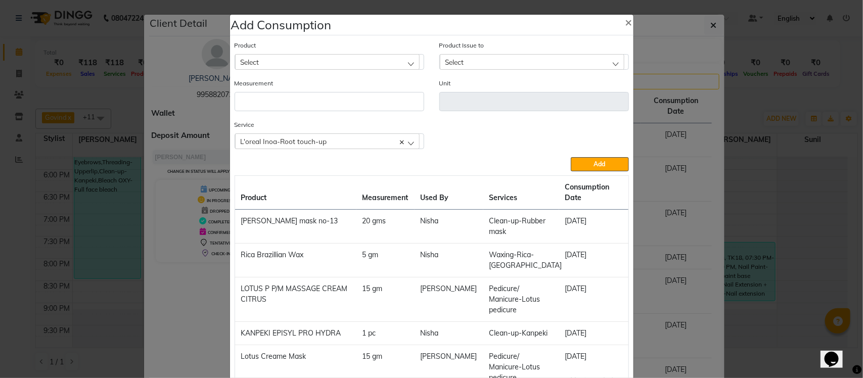
click at [358, 62] on div "Select" at bounding box center [327, 61] width 185 height 15
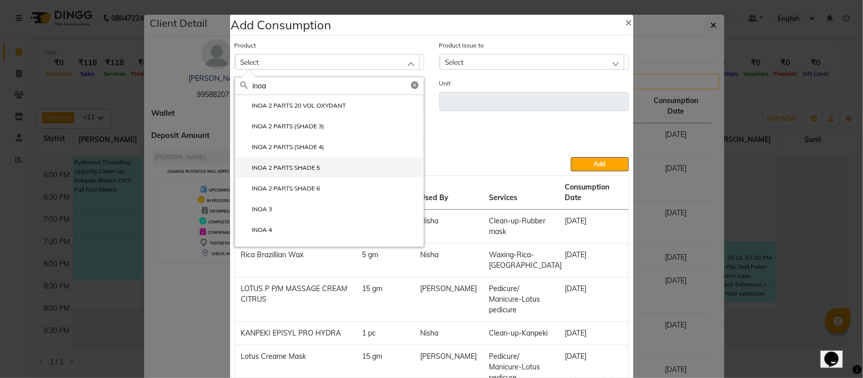
type input "inoa"
click at [396, 168] on li "INOA 2 PARTS SHADE 5" at bounding box center [329, 167] width 189 height 21
type input "gms"
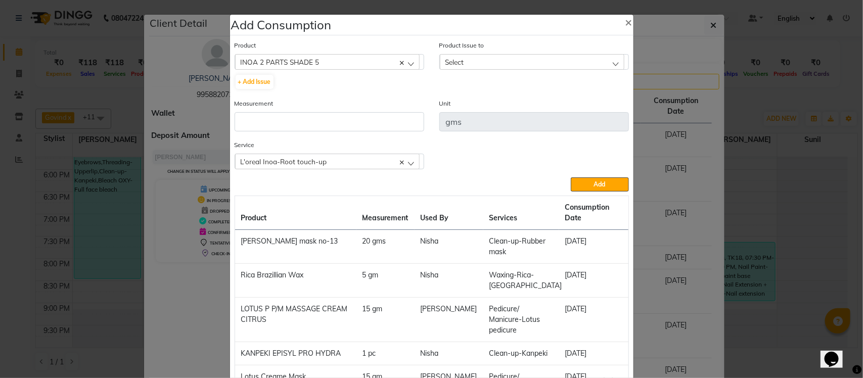
click at [538, 57] on div "Select" at bounding box center [532, 61] width 185 height 15
click at [669, 95] on ngb-modal-window "Add Consumption × Product INOA 2 PARTS SHADE 5 acetone + Add Issue Product Issu…" at bounding box center [431, 189] width 863 height 378
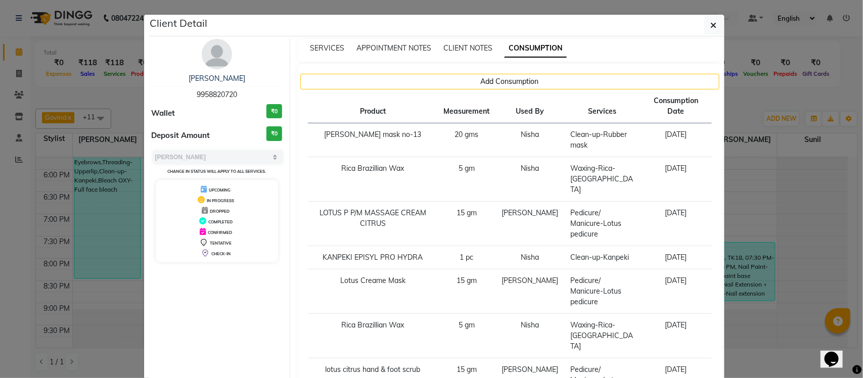
click at [731, 81] on ngb-modal-window "Client Detail Neetu Tripathi 9958820720 Wallet ₹0 Deposit Amount ₹0 Select MARK…" at bounding box center [431, 189] width 863 height 378
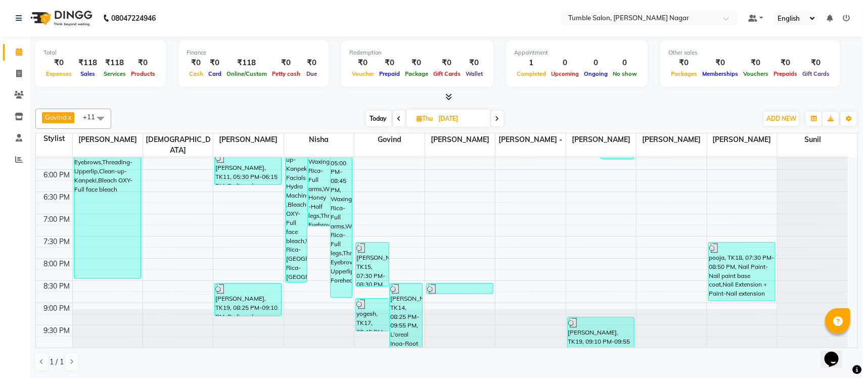
click at [497, 122] on span at bounding box center [498, 119] width 12 height 16
type input "08-08-2025"
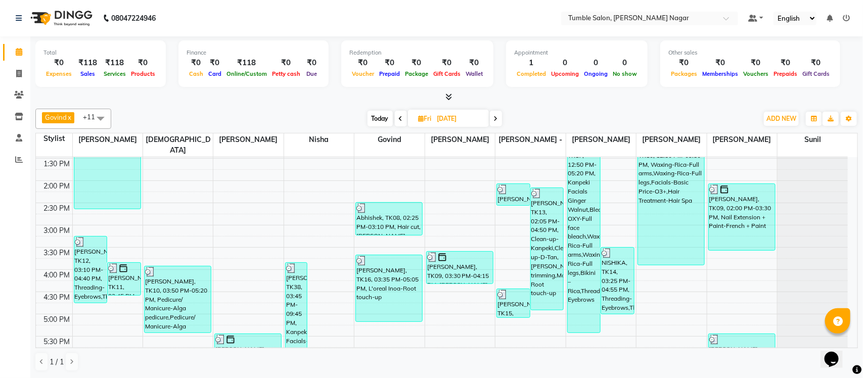
scroll to position [248, 0]
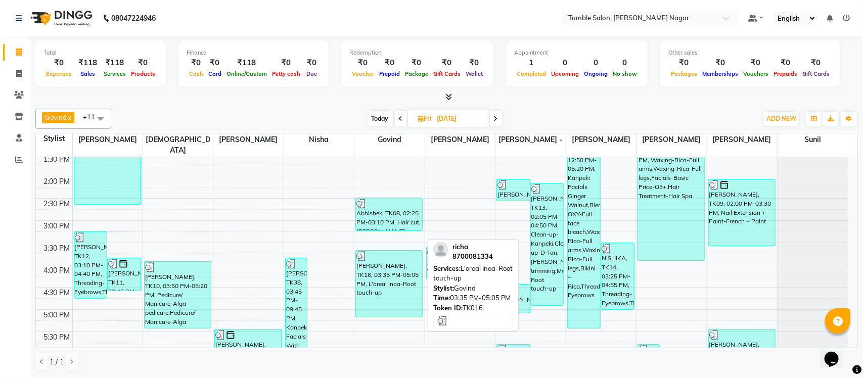
click at [392, 254] on div "richa, TK16, 03:35 PM-05:05 PM, L'oreal Inoa-Root touch-up" at bounding box center [389, 284] width 66 height 66
select select "3"
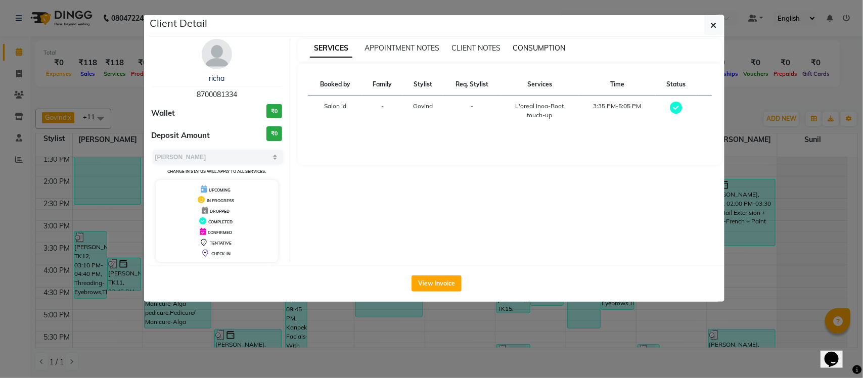
click at [531, 49] on span "CONSUMPTION" at bounding box center [539, 47] width 53 height 9
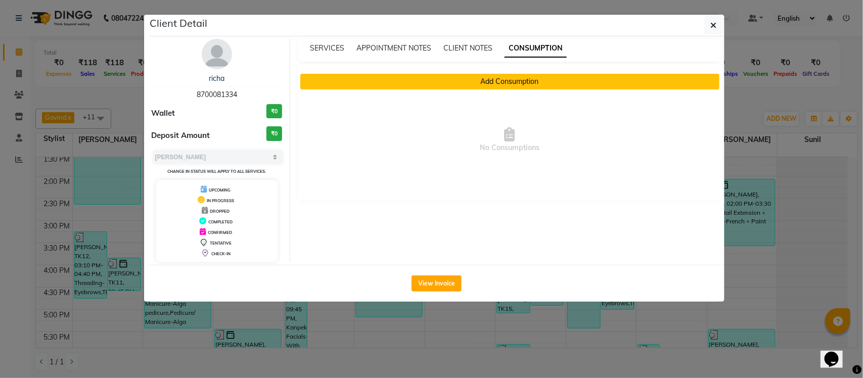
click at [509, 80] on button "Add Consumption" at bounding box center [509, 82] width 419 height 16
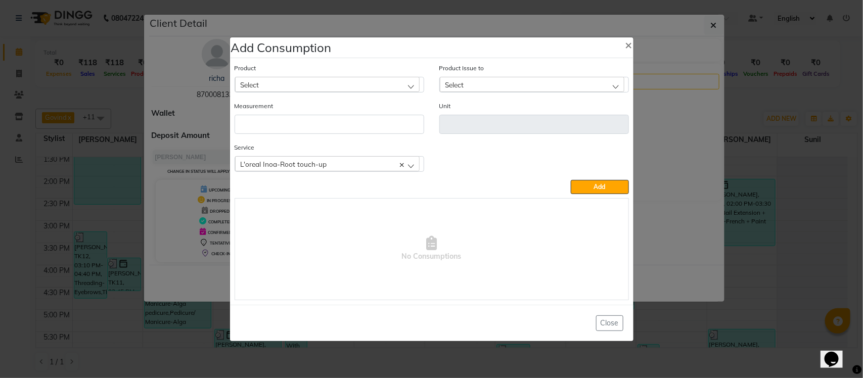
click at [357, 85] on div "Select" at bounding box center [327, 84] width 185 height 15
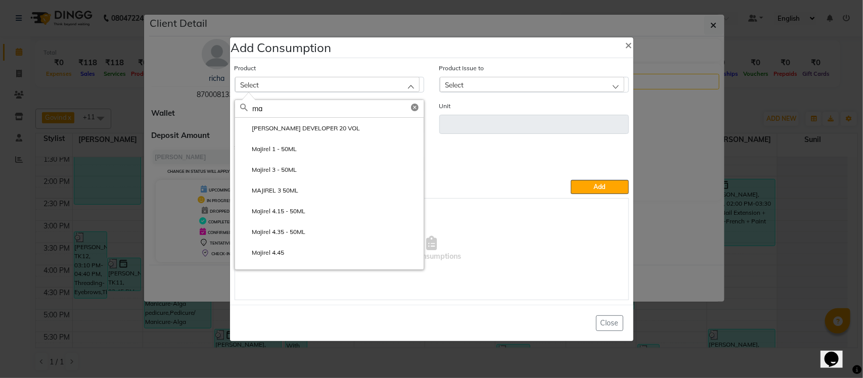
type input "m"
type input "inoa"
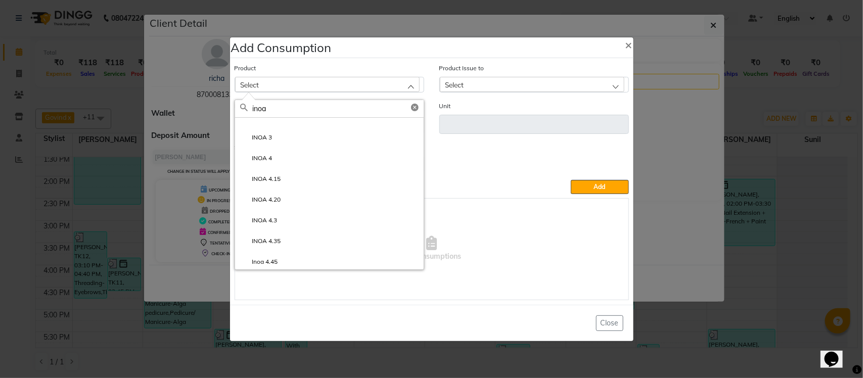
scroll to position [114, 0]
click at [333, 152] on li "INOA 4.15" at bounding box center [329, 159] width 189 height 21
type input "gms"
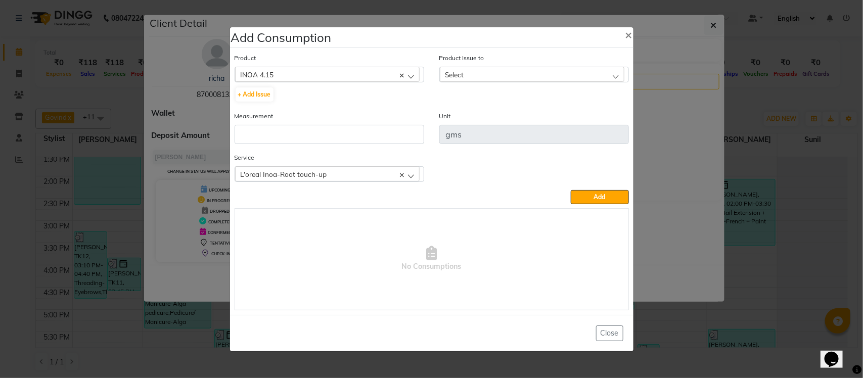
click at [489, 77] on div "Select" at bounding box center [532, 74] width 185 height 15
click at [491, 120] on label "2025-09-04, Issued to: Purchase, Balance: 300" at bounding box center [509, 118] width 129 height 9
click at [380, 140] on input "number" at bounding box center [330, 134] width 190 height 19
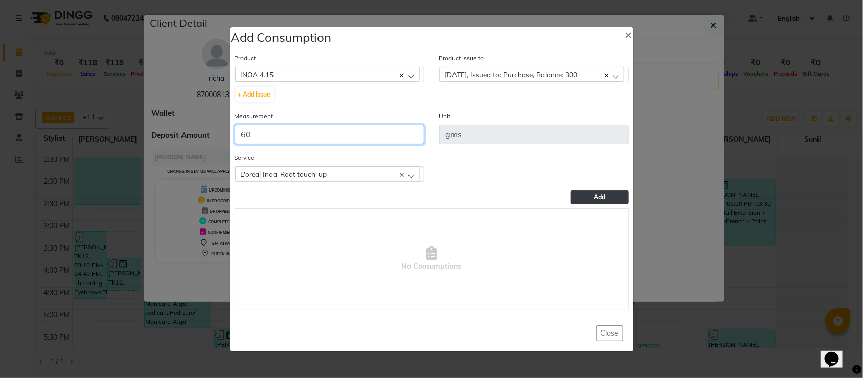
type input "60"
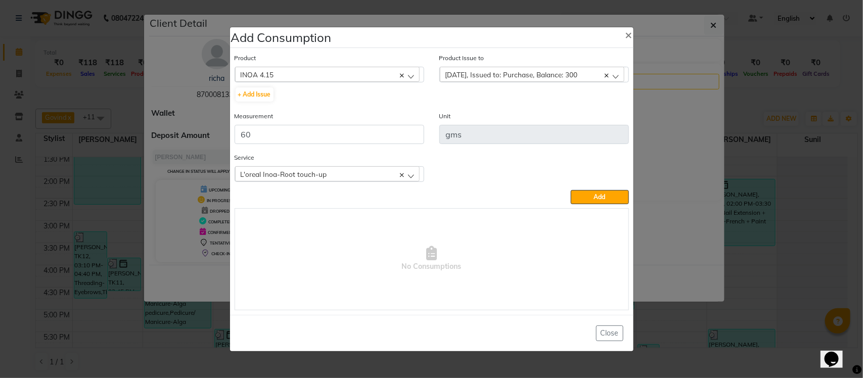
drag, startPoint x: 602, startPoint y: 196, endPoint x: 448, endPoint y: 158, distance: 159.2
click at [600, 195] on span "Add" at bounding box center [600, 197] width 12 height 8
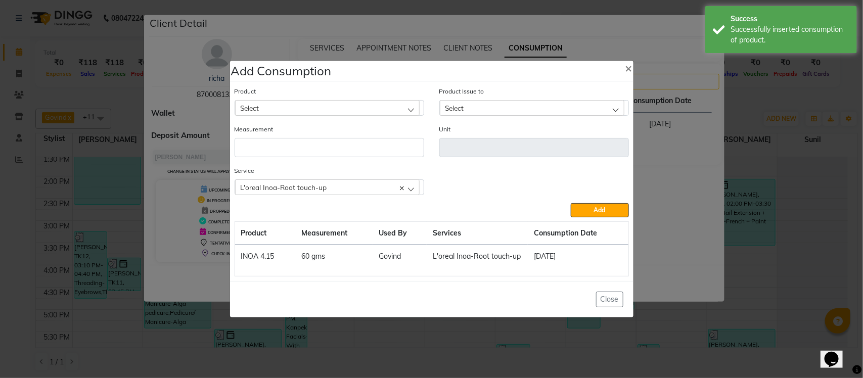
click at [323, 107] on div "Select" at bounding box center [327, 107] width 185 height 15
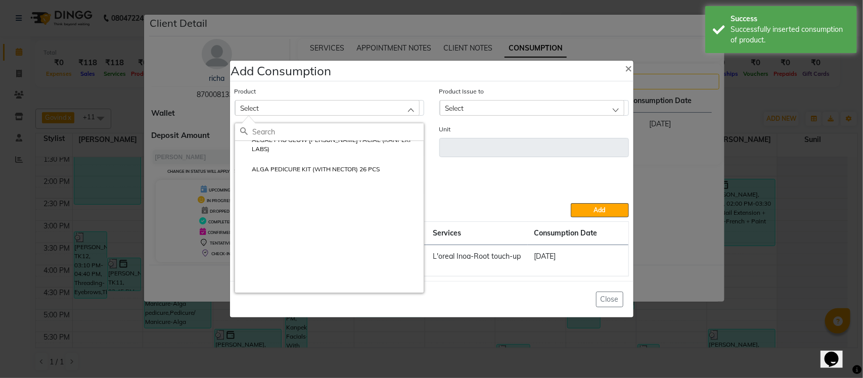
scroll to position [0, 0]
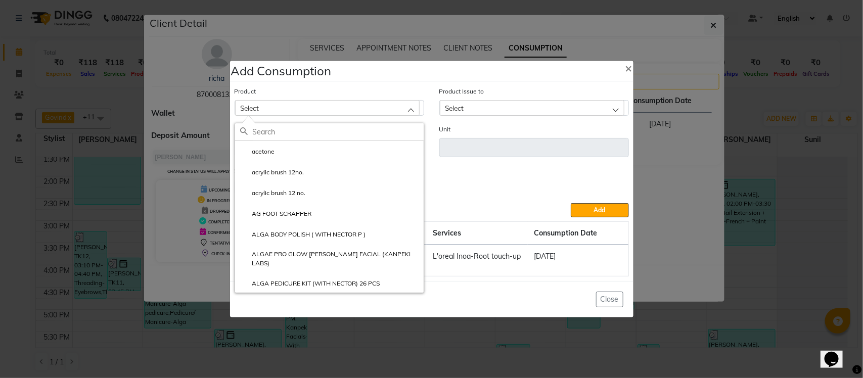
click at [497, 176] on div "Service L'oreal Inoa-Root touch-up L'oreal Inoa-Root touch-up" at bounding box center [432, 184] width 410 height 38
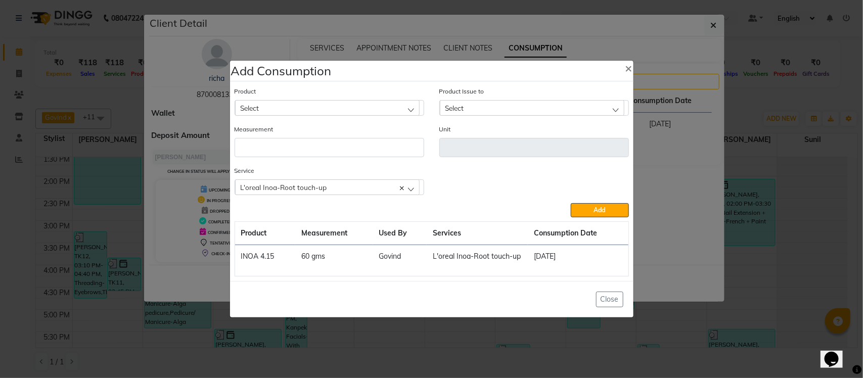
click at [351, 114] on div "Select" at bounding box center [327, 107] width 185 height 15
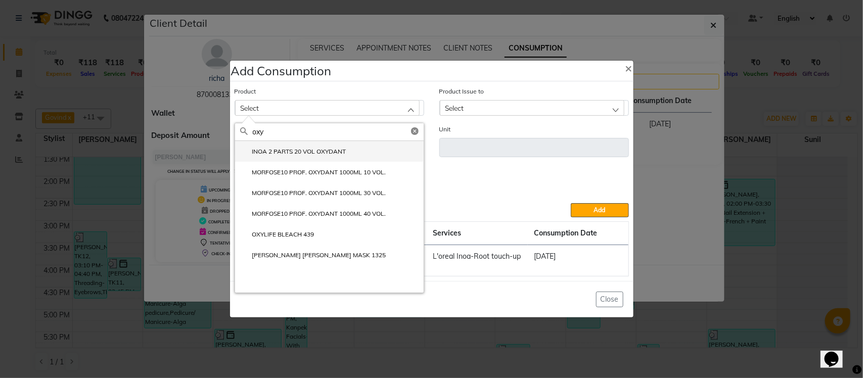
type input "oxy"
click at [360, 152] on li "INOA 2 PARTS 20 VOL OXYDANT" at bounding box center [329, 151] width 189 height 21
type input "ml"
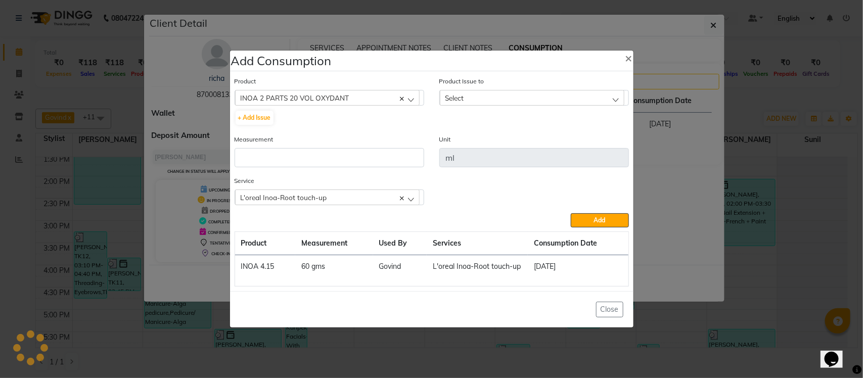
click at [545, 91] on div "Select" at bounding box center [532, 97] width 185 height 15
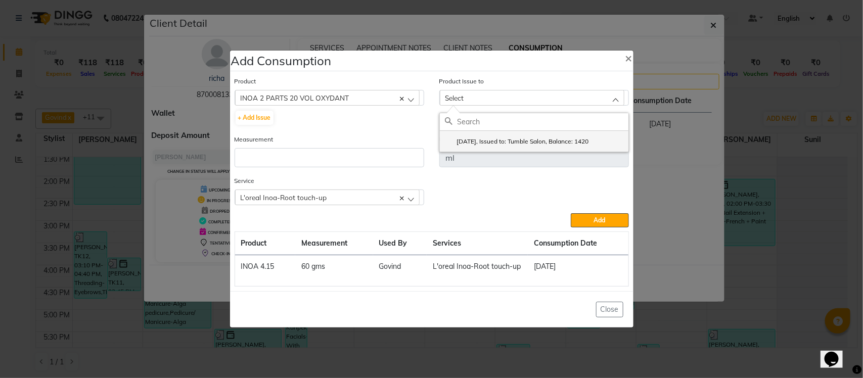
click at [514, 142] on label "2025-07-30, Issued to: Tumble Salon, Balance: 1420" at bounding box center [517, 141] width 144 height 9
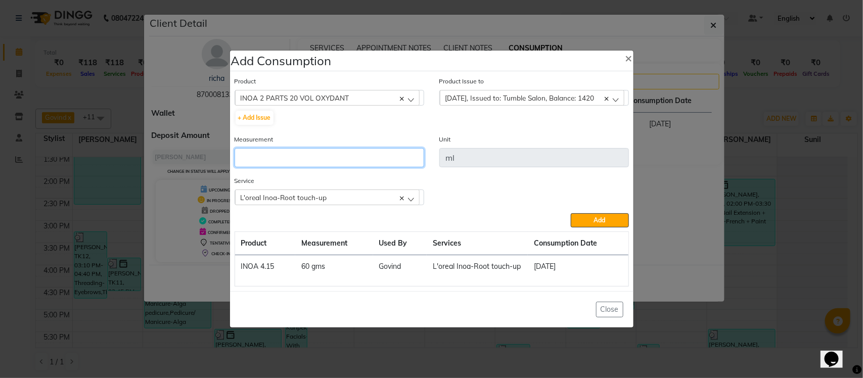
click at [337, 155] on input "number" at bounding box center [330, 157] width 190 height 19
type input "100"
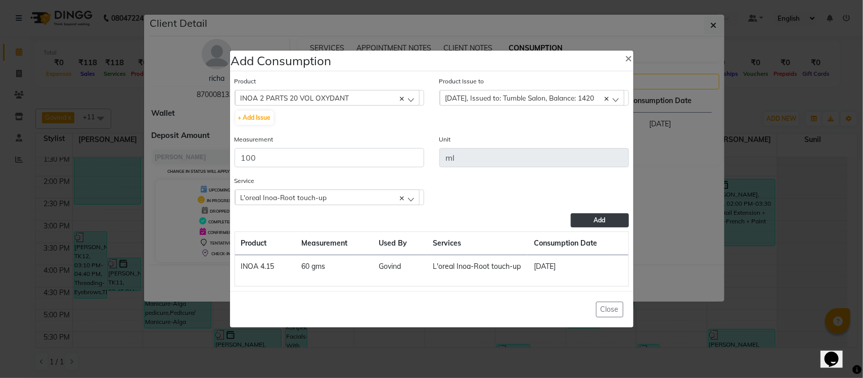
click at [589, 220] on button "Add" at bounding box center [600, 220] width 58 height 14
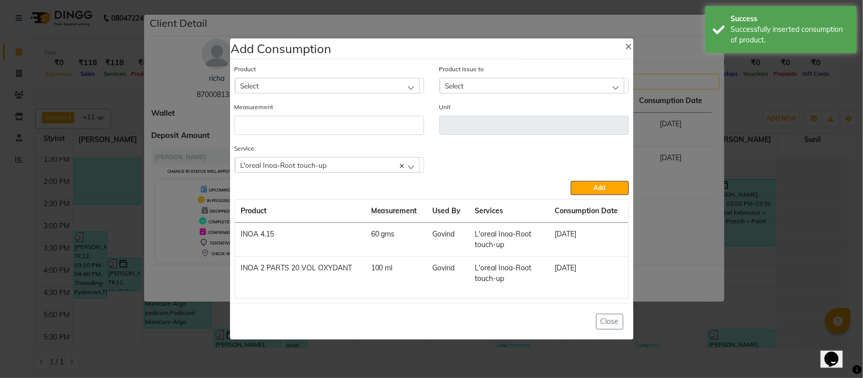
click at [678, 152] on ngb-modal-window "Add Consumption × Product Select acetone Product Issue to Select 2025-07-30, Is…" at bounding box center [431, 189] width 863 height 378
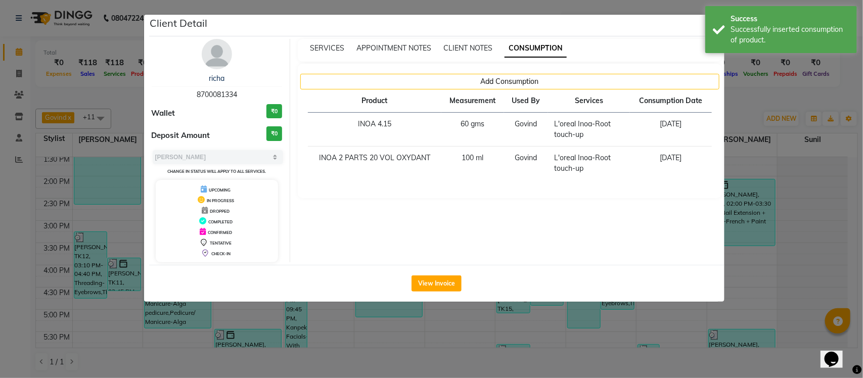
click at [742, 103] on ngb-modal-window "Client Detail richa 8700081334 Wallet ₹0 Deposit Amount ₹0 Select MARK DONE UPC…" at bounding box center [431, 189] width 863 height 378
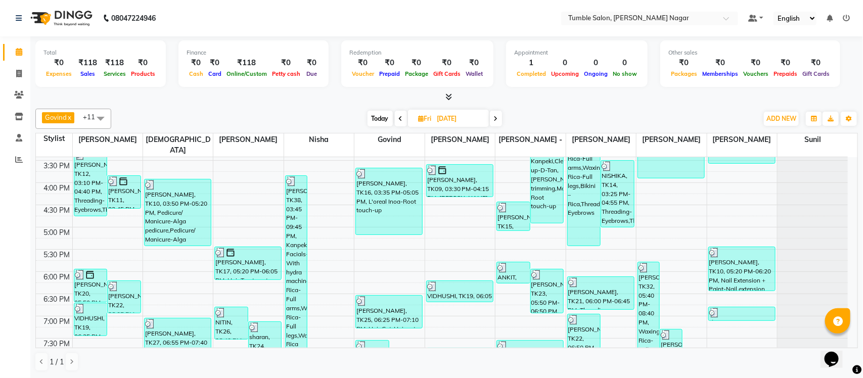
scroll to position [357, 0]
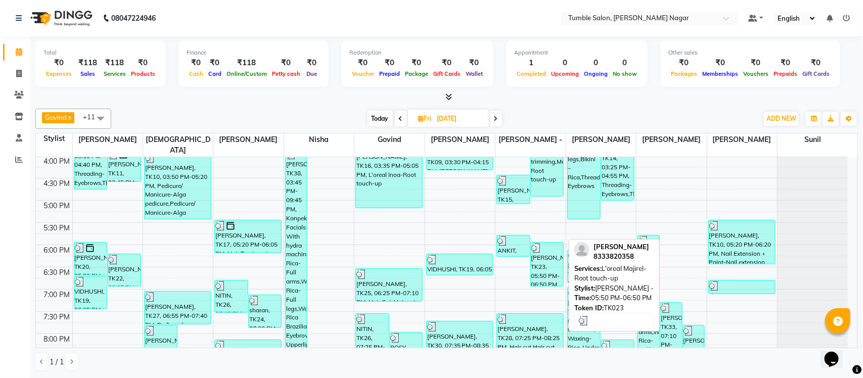
click at [547, 259] on div "Anshika, TK23, 05:50 PM-06:50 PM, L'oreal Majirel-Root touch-up" at bounding box center [547, 264] width 33 height 43
select select "3"
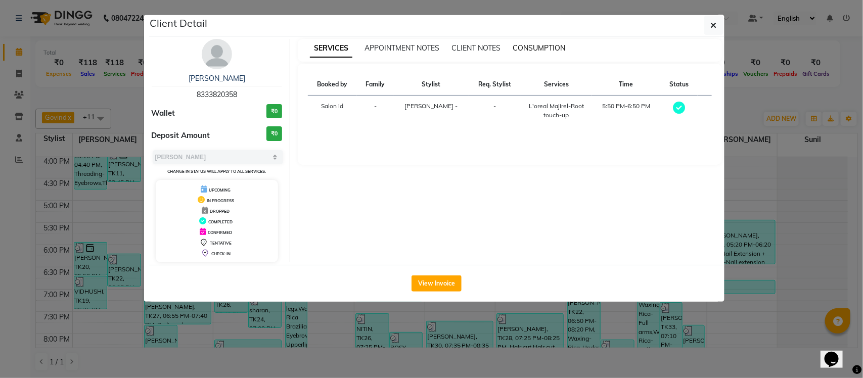
click at [545, 46] on span "CONSUMPTION" at bounding box center [539, 47] width 53 height 9
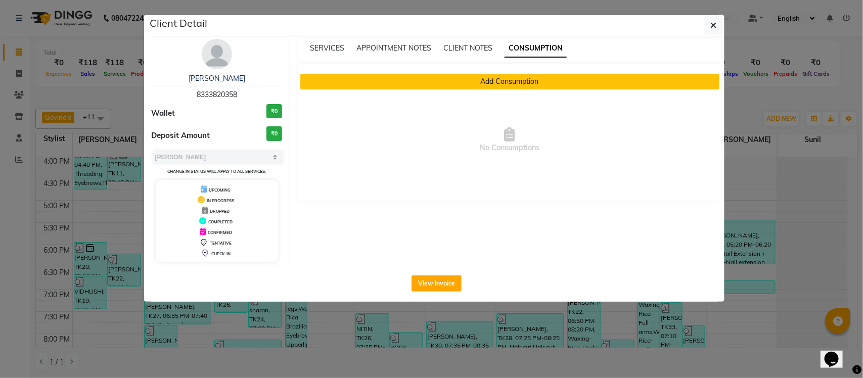
click at [486, 79] on button "Add Consumption" at bounding box center [509, 82] width 419 height 16
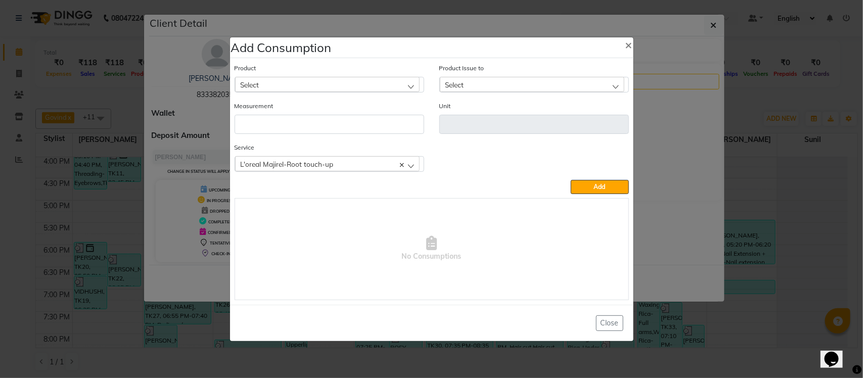
click at [415, 87] on div "Select" at bounding box center [327, 84] width 185 height 15
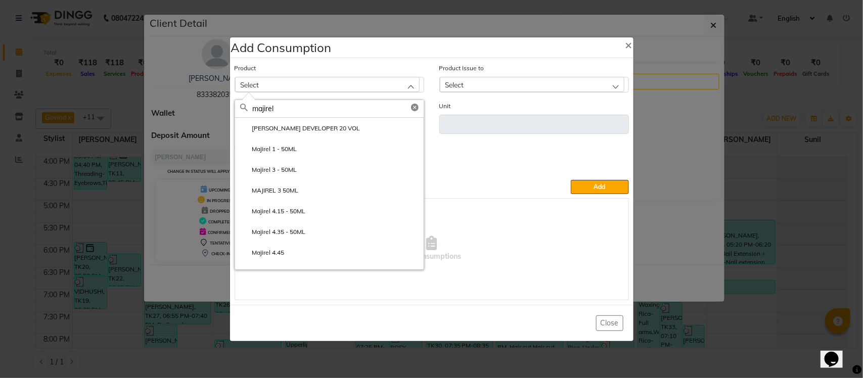
type input "majirel"
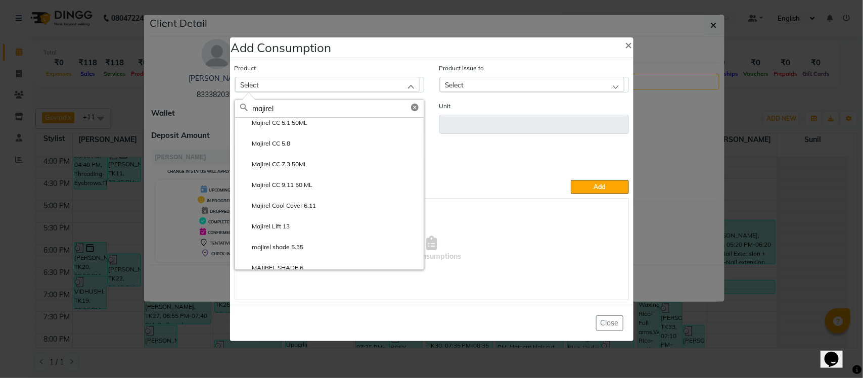
scroll to position [576, 0]
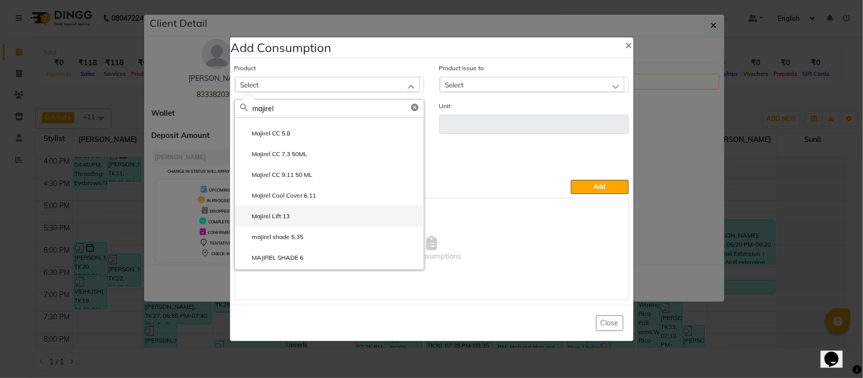
click at [341, 213] on li "Majirel Lift 13" at bounding box center [329, 216] width 189 height 21
type input "gms"
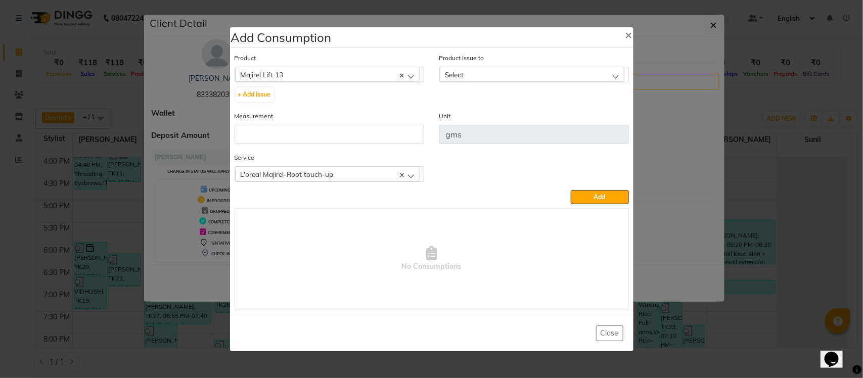
click at [515, 81] on div "Select" at bounding box center [532, 74] width 185 height 15
click at [491, 119] on label "2025-07-30, Issued to: Tumble Salon, Balance: 50" at bounding box center [513, 118] width 137 height 9
click at [362, 137] on input "number" at bounding box center [330, 134] width 190 height 19
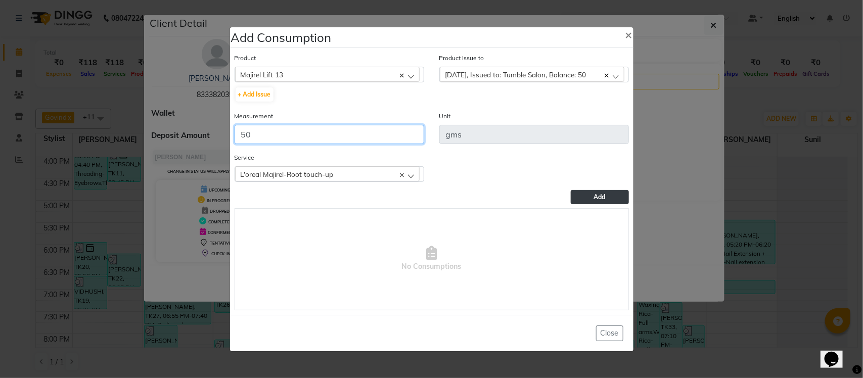
type input "50"
click at [582, 196] on button "Add" at bounding box center [600, 197] width 58 height 14
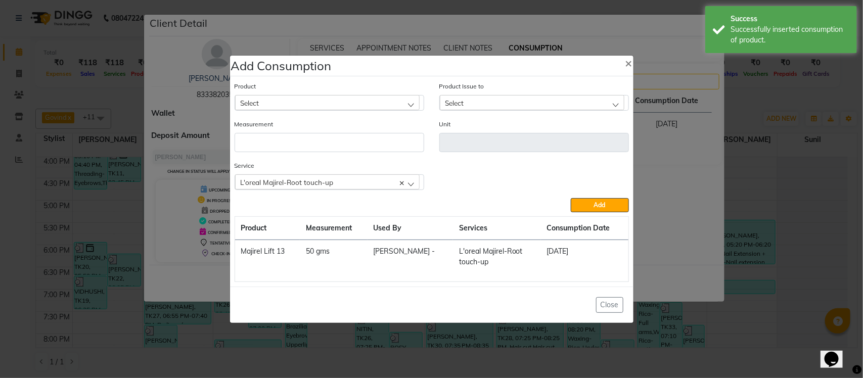
click at [327, 102] on div "Select" at bounding box center [327, 102] width 185 height 15
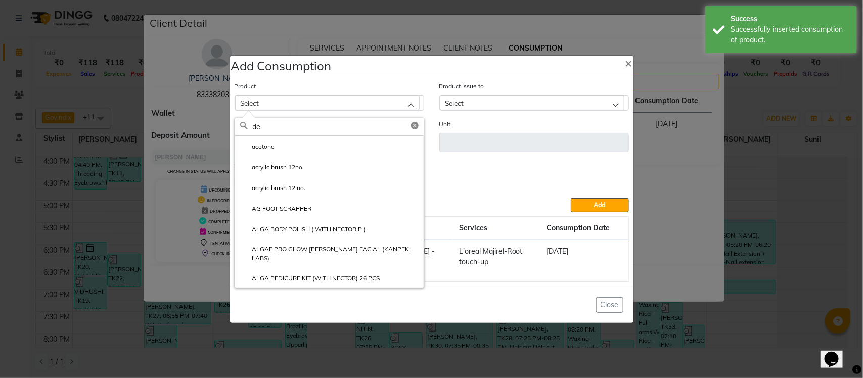
type input "d"
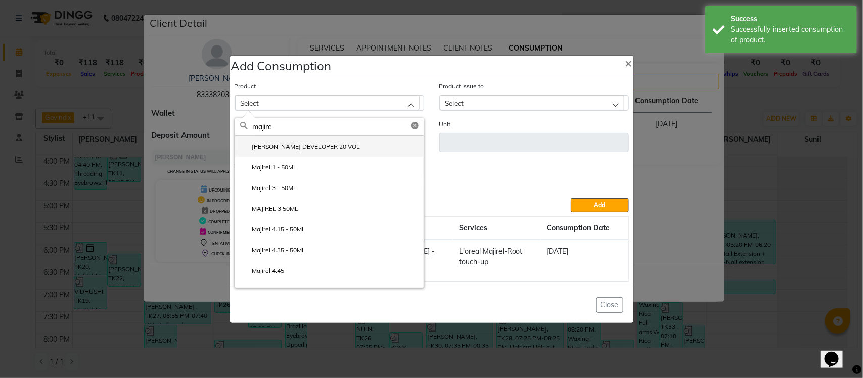
type input "majire"
click at [309, 147] on label "LOREAL MAJIREL DEVELOPER 20 VOL" at bounding box center [300, 146] width 120 height 9
type input "ml"
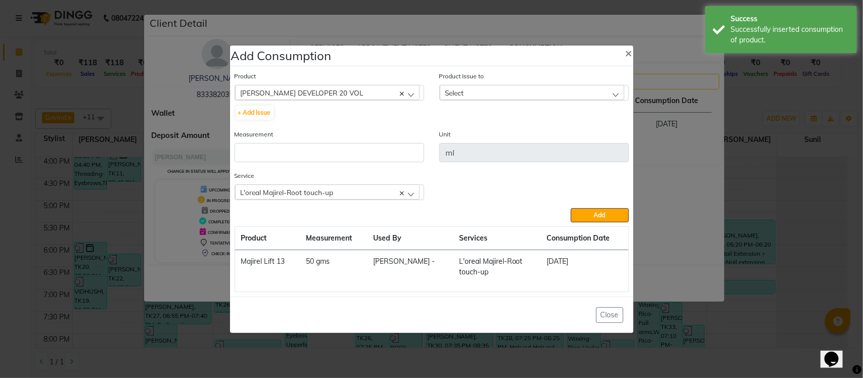
click at [478, 89] on div "Select" at bounding box center [532, 92] width 185 height 15
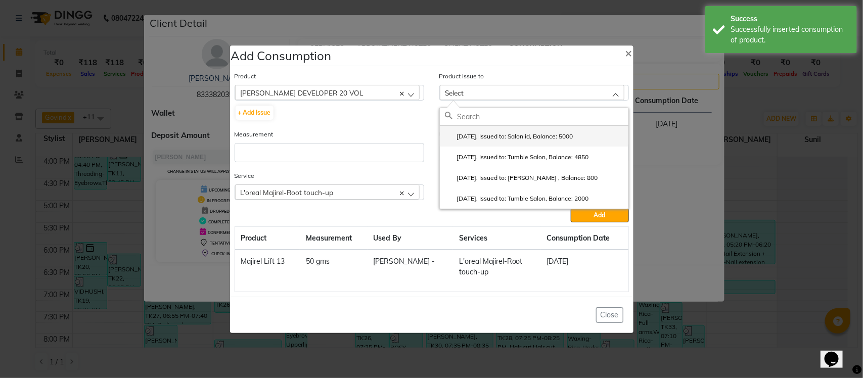
click at [476, 130] on li "2025-08-16, Issued to: Salon id, Balance: 5000" at bounding box center [534, 136] width 189 height 21
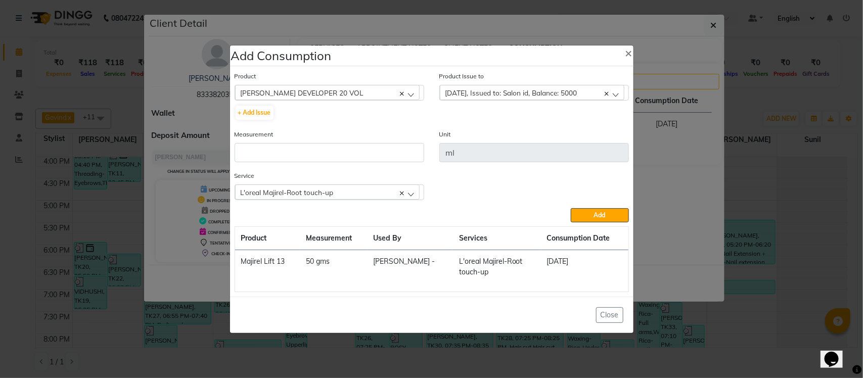
click at [471, 97] on span "2025-08-16, Issued to: Salon id, Balance: 5000" at bounding box center [512, 93] width 132 height 9
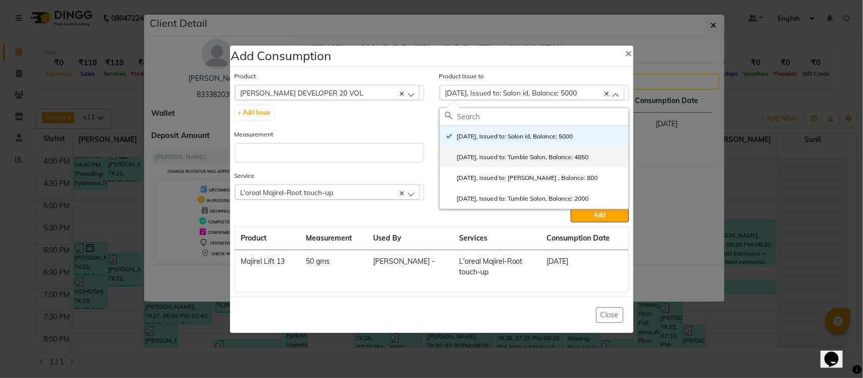
click at [511, 160] on label "2025-07-30, Issued to: Tumble Salon, Balance: 4850" at bounding box center [517, 157] width 144 height 9
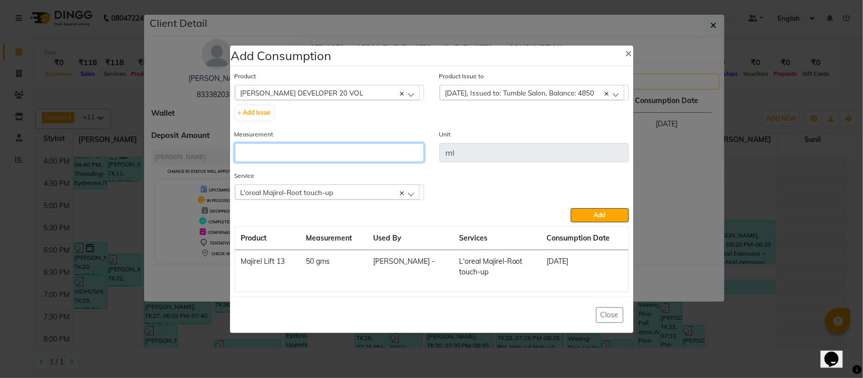
click at [368, 153] on input "number" at bounding box center [330, 152] width 190 height 19
type input "100"
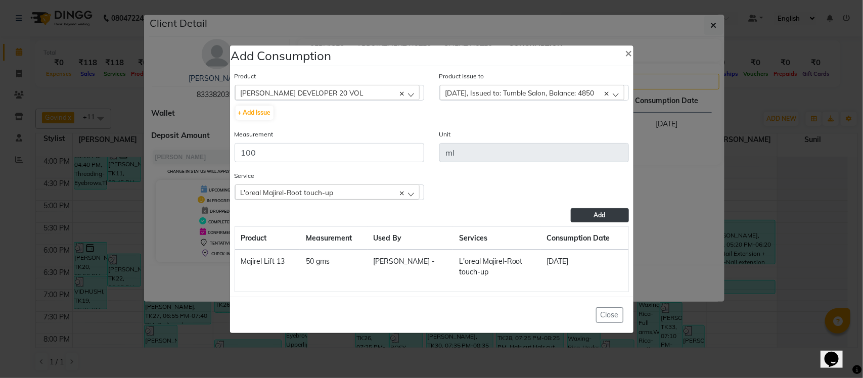
click at [608, 218] on button "Add" at bounding box center [600, 215] width 58 height 14
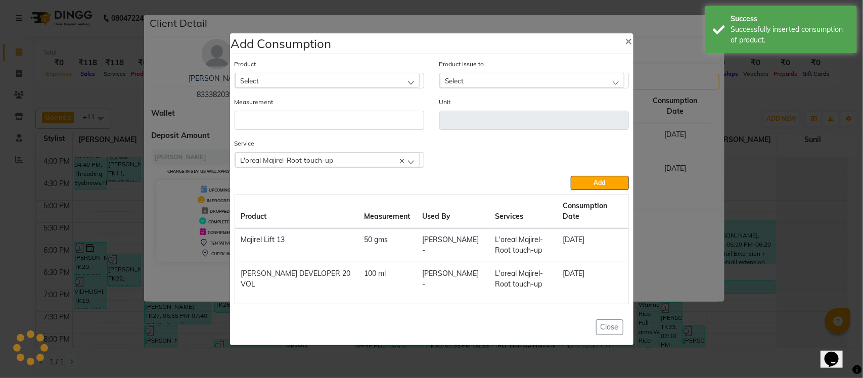
click at [750, 129] on ngb-modal-window "Add Consumption × Product Select acetone Product Issue to Select 2025-08-16, Is…" at bounding box center [431, 189] width 863 height 378
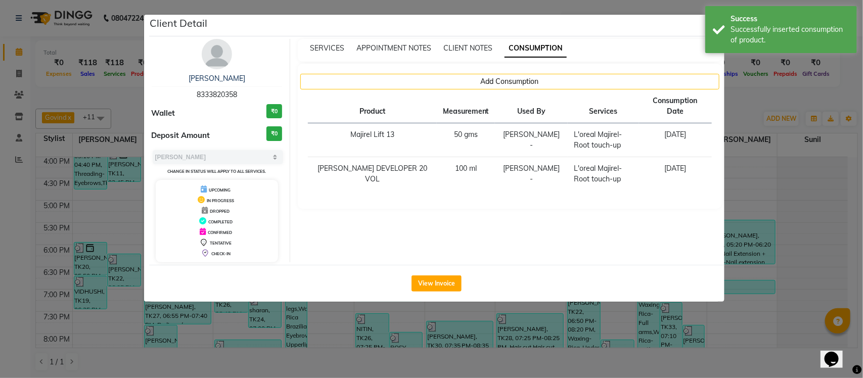
click at [743, 112] on ngb-modal-window "Client Detail Anshika 8333820358 Wallet ₹0 Deposit Amount ₹0 Select MARK DONE U…" at bounding box center [431, 189] width 863 height 378
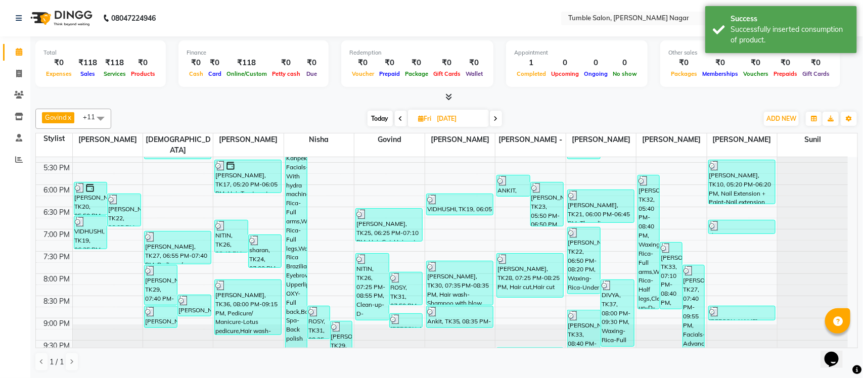
scroll to position [428, 0]
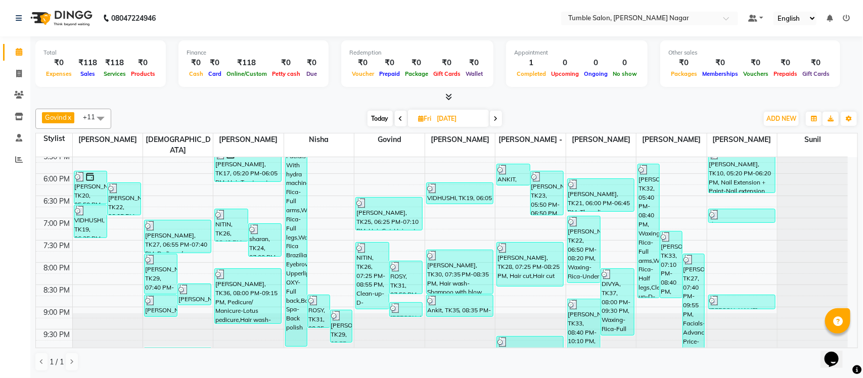
click at [501, 117] on span at bounding box center [496, 119] width 12 height 16
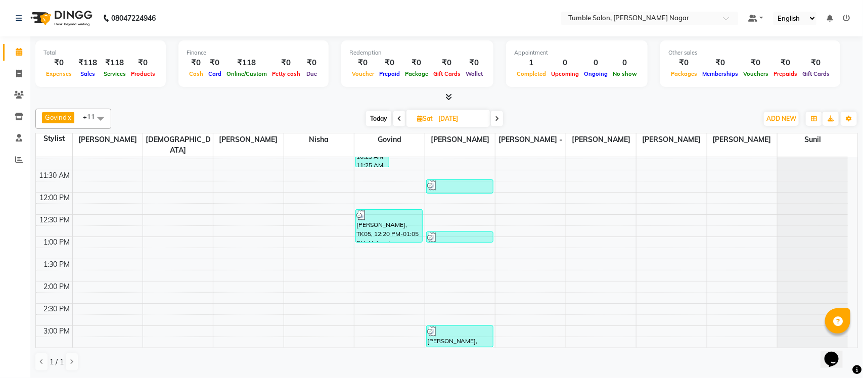
scroll to position [173, 0]
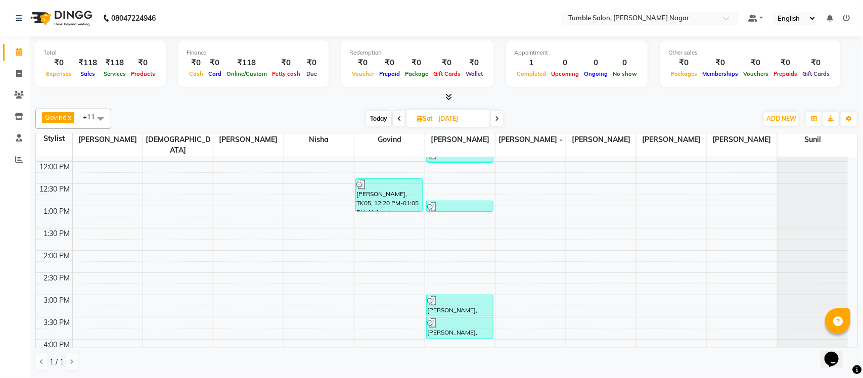
click at [497, 115] on span at bounding box center [497, 119] width 12 height 16
type input "10-08-2025"
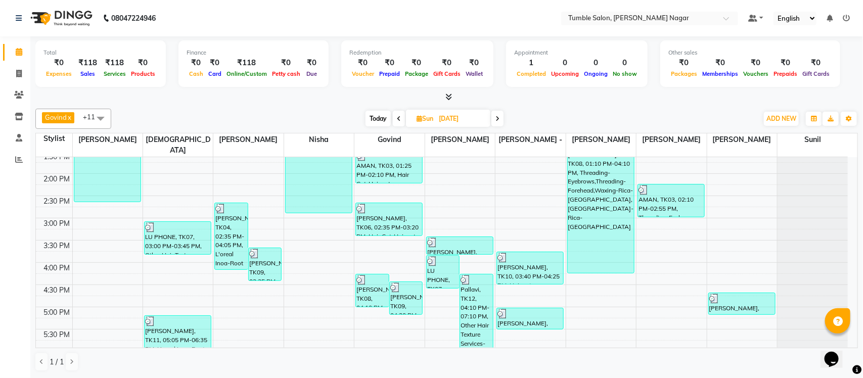
scroll to position [286, 0]
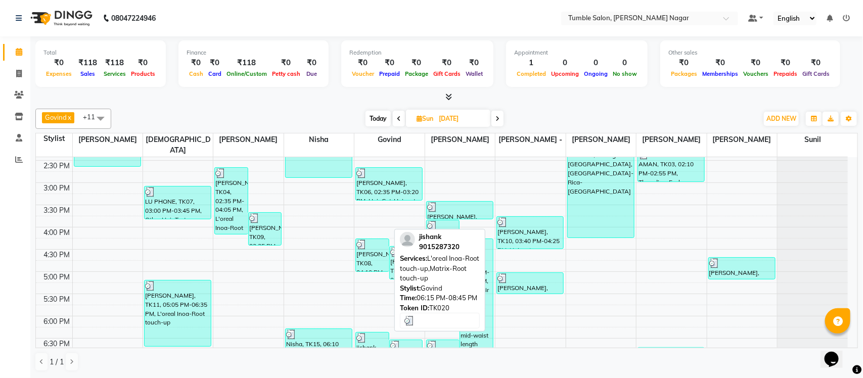
select select "3"
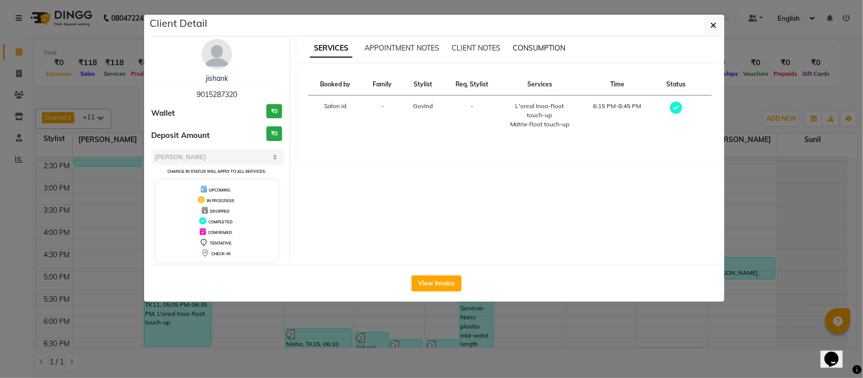
click at [524, 46] on span "CONSUMPTION" at bounding box center [539, 47] width 53 height 9
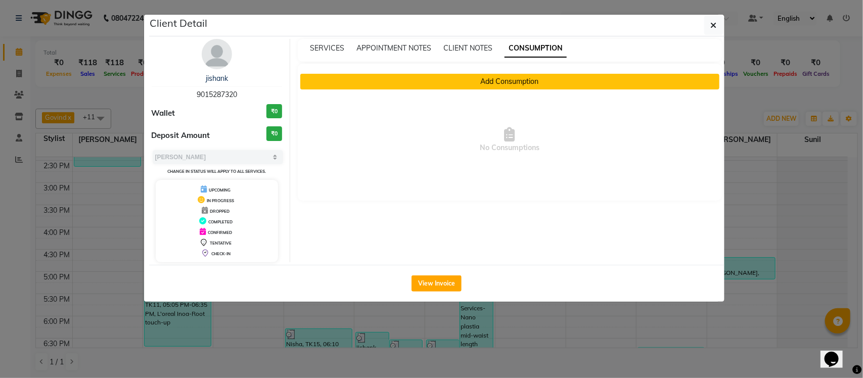
click at [466, 81] on button "Add Consumption" at bounding box center [509, 82] width 419 height 16
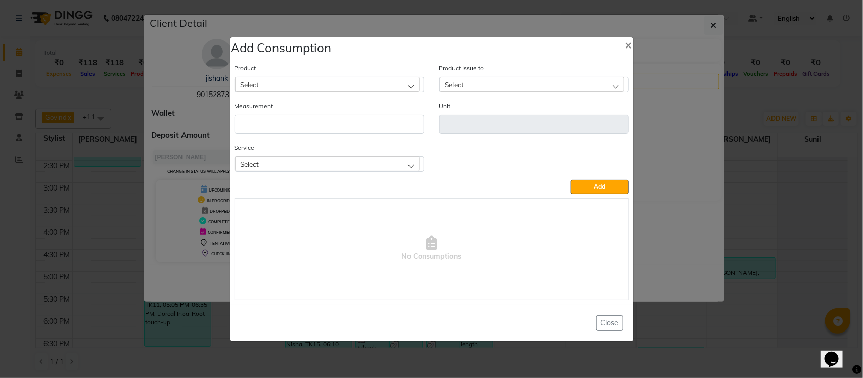
click at [257, 165] on span "Select" at bounding box center [250, 164] width 19 height 9
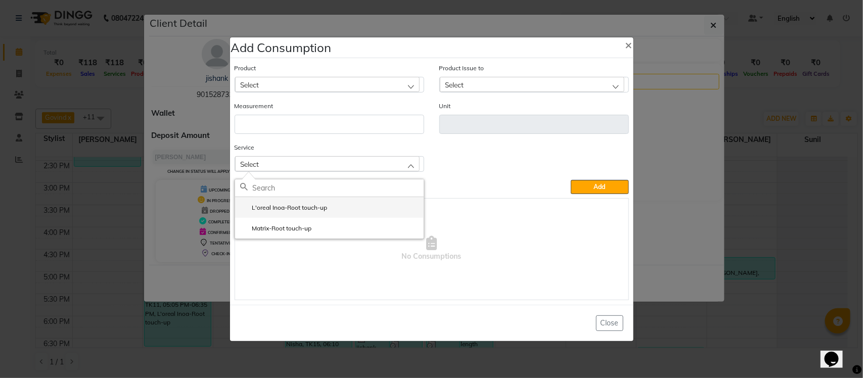
click at [302, 208] on label "L'oreal Inoa-Root touch-up" at bounding box center [284, 207] width 88 height 9
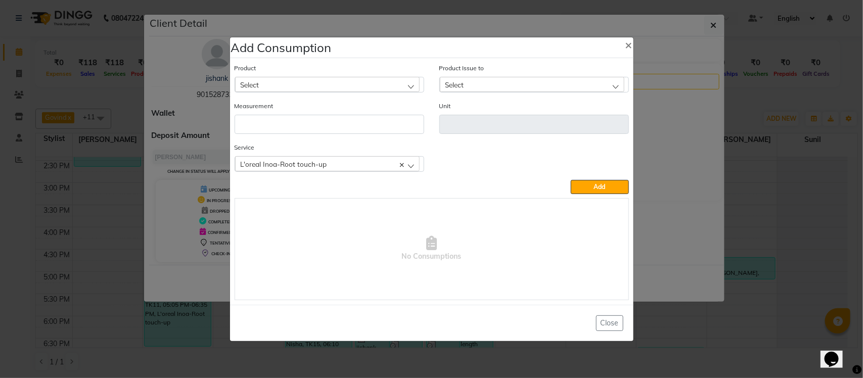
click at [333, 163] on div "L'oreal Inoa-Root touch-up" at bounding box center [327, 163] width 185 height 15
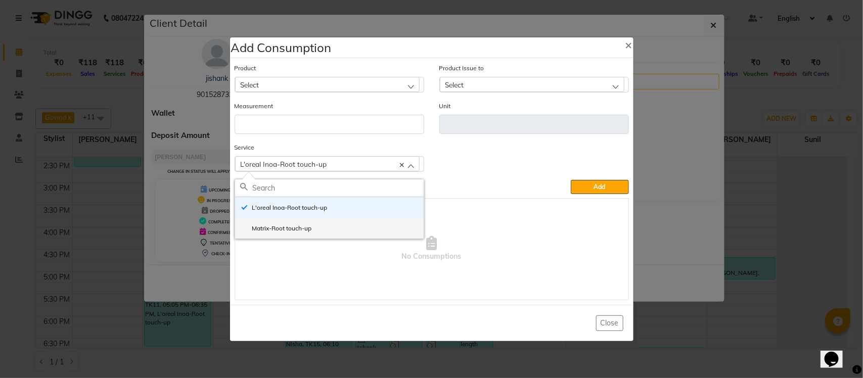
click at [289, 229] on label "Matrix-Root touch-up" at bounding box center [276, 228] width 72 height 9
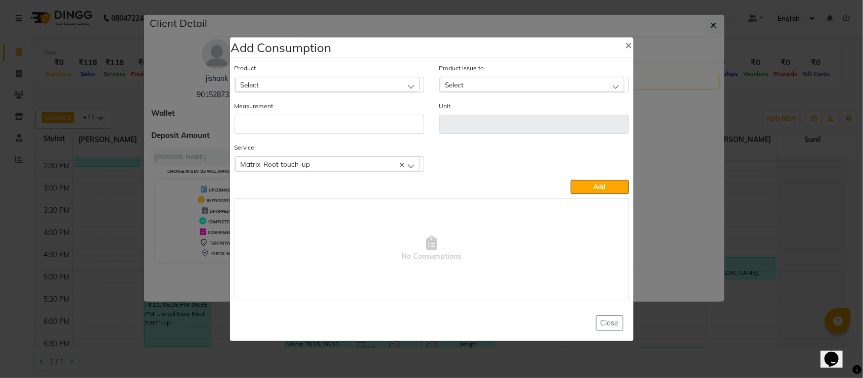
click at [353, 77] on div "Select" at bounding box center [327, 84] width 185 height 15
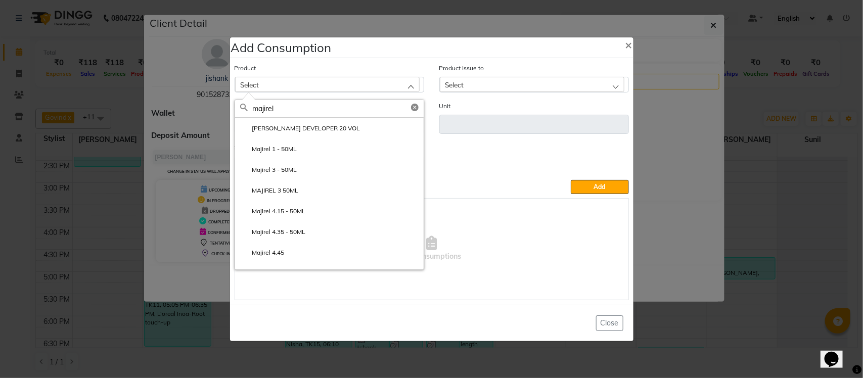
type input "majirel"
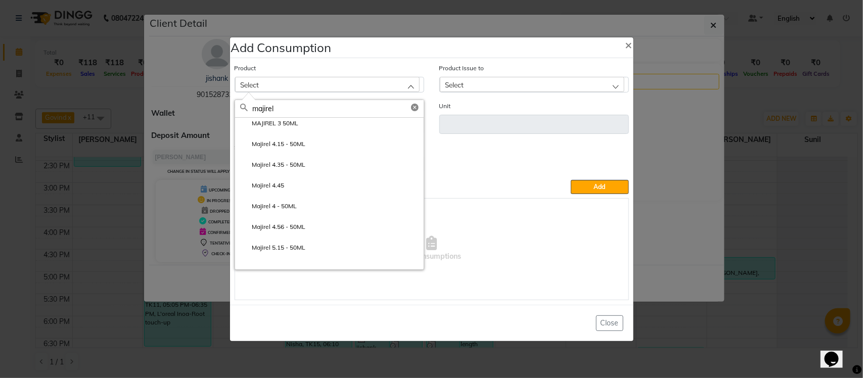
scroll to position [84, 0]
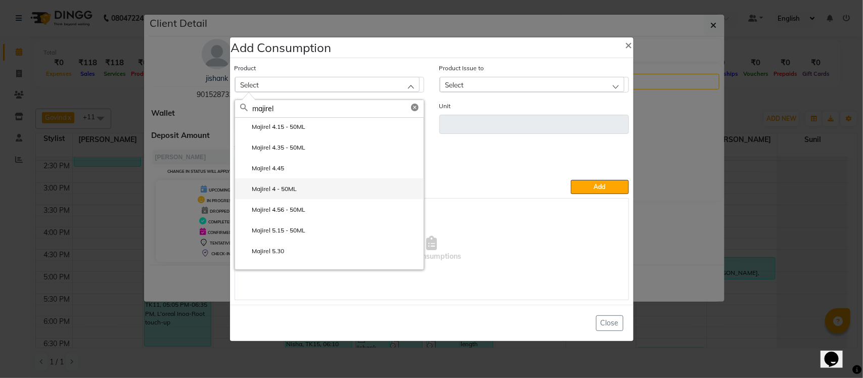
click at [305, 185] on li "Majirel 4 - 50ML" at bounding box center [329, 189] width 189 height 21
type input "gms"
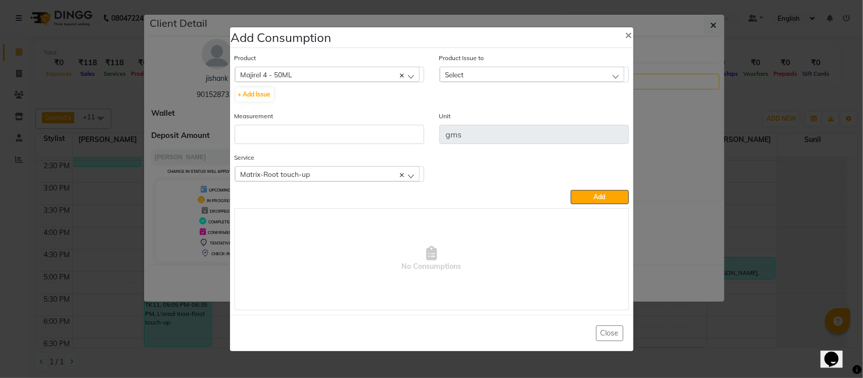
click at [487, 76] on div "Select" at bounding box center [532, 74] width 185 height 15
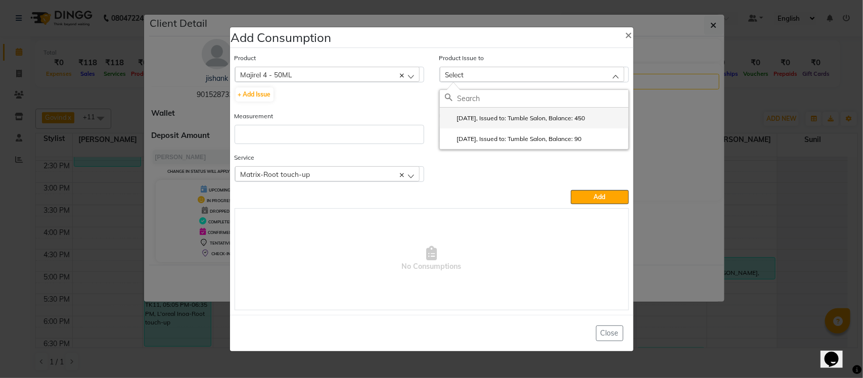
click at [497, 115] on label "2025-07-30, Issued to: Tumble Salon, Balance: 450" at bounding box center [515, 118] width 141 height 9
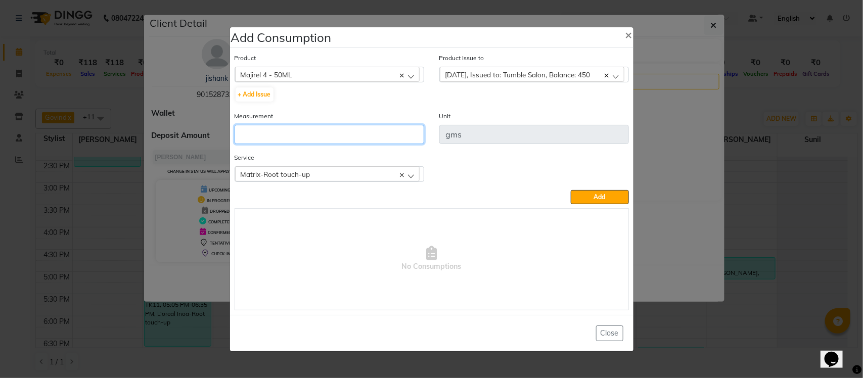
click at [343, 132] on input "number" at bounding box center [330, 134] width 190 height 19
type input "50"
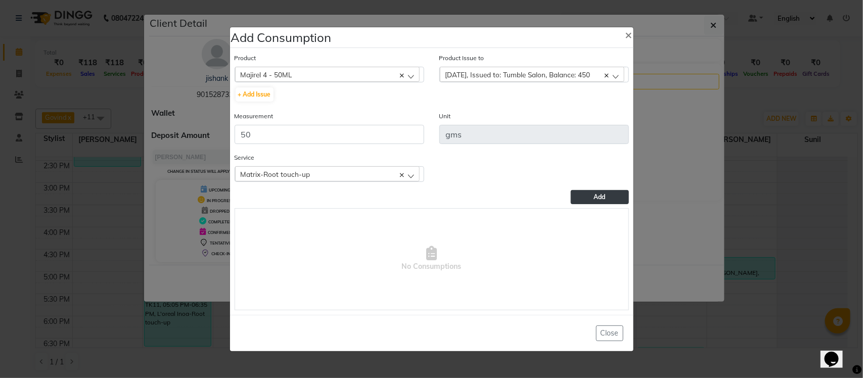
click at [594, 199] on span "Add" at bounding box center [600, 197] width 12 height 8
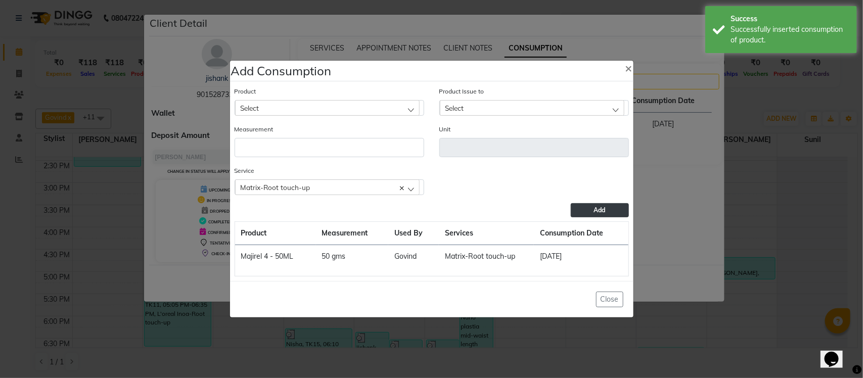
drag, startPoint x: 304, startPoint y: 110, endPoint x: 368, endPoint y: 57, distance: 82.2
click at [305, 109] on div "Select" at bounding box center [327, 107] width 185 height 15
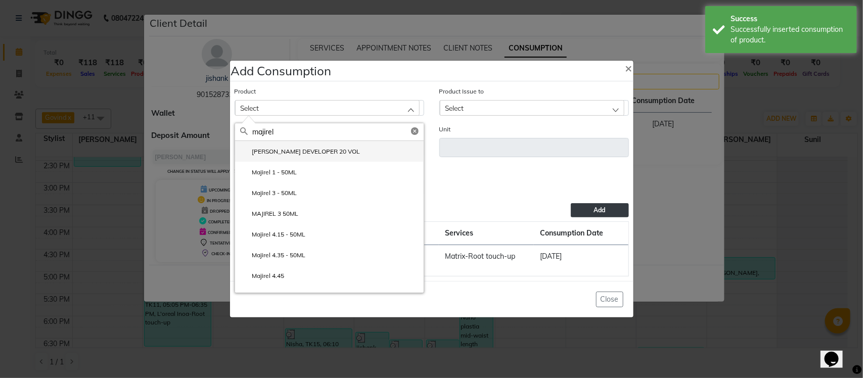
type input "majirel"
click at [365, 152] on li "LOREAL MAJIREL DEVELOPER 20 VOL" at bounding box center [329, 151] width 189 height 21
type input "ml"
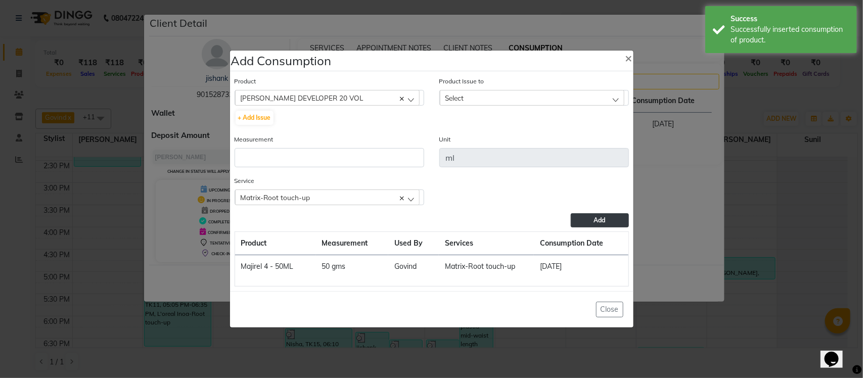
click at [554, 89] on div "Product Issue to Select 2025-08-16, Issued to: Salon id, Balance: 5000 2025-07-…" at bounding box center [535, 91] width 190 height 30
click at [553, 94] on div "Select" at bounding box center [532, 97] width 185 height 15
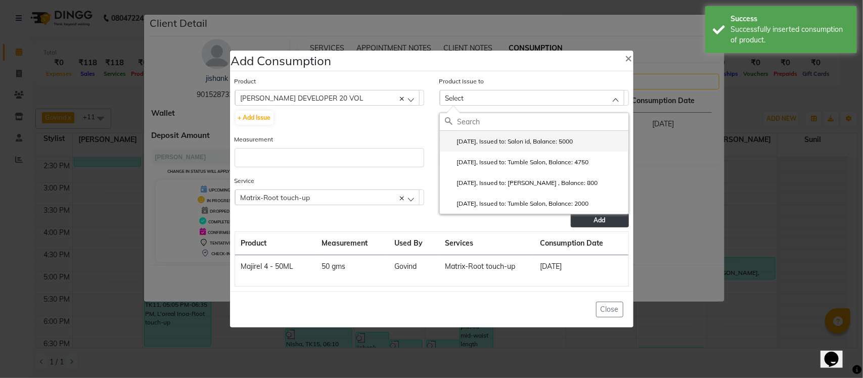
click at [533, 142] on label "2025-08-16, Issued to: Salon id, Balance: 5000" at bounding box center [509, 141] width 128 height 9
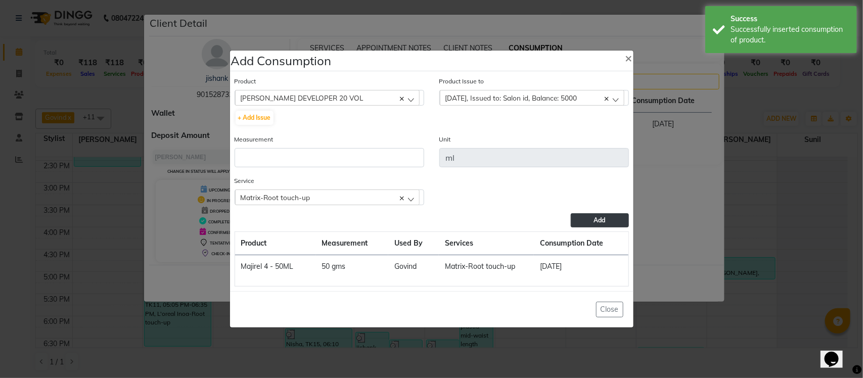
click at [529, 99] on span "2025-08-16, Issued to: Salon id, Balance: 5000" at bounding box center [512, 98] width 132 height 9
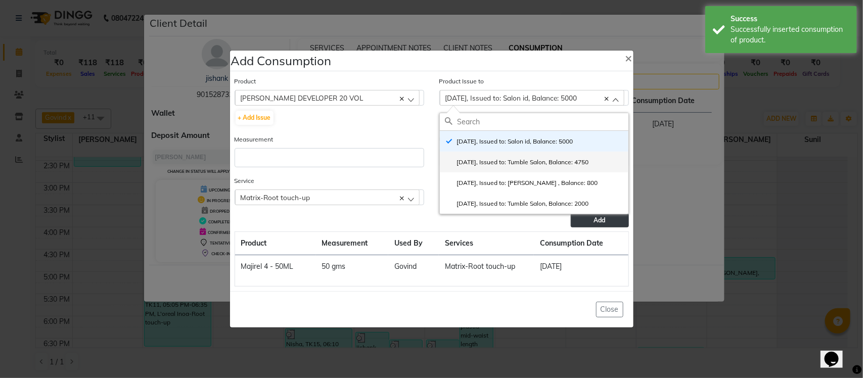
click at [527, 158] on label "2025-07-30, Issued to: Tumble Salon, Balance: 4750" at bounding box center [517, 162] width 144 height 9
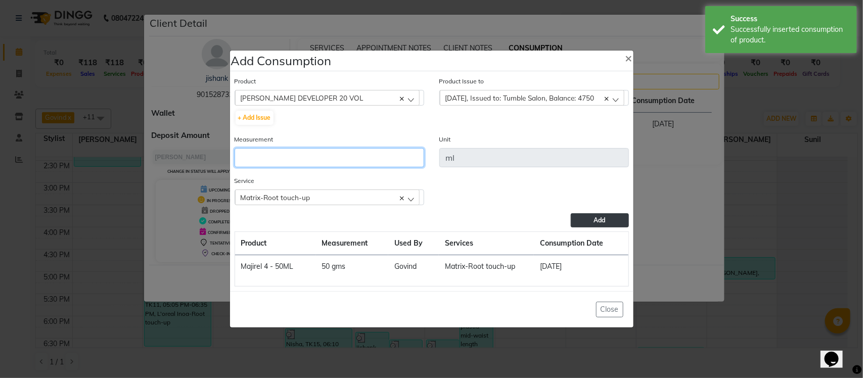
click at [332, 154] on input "number" at bounding box center [330, 157] width 190 height 19
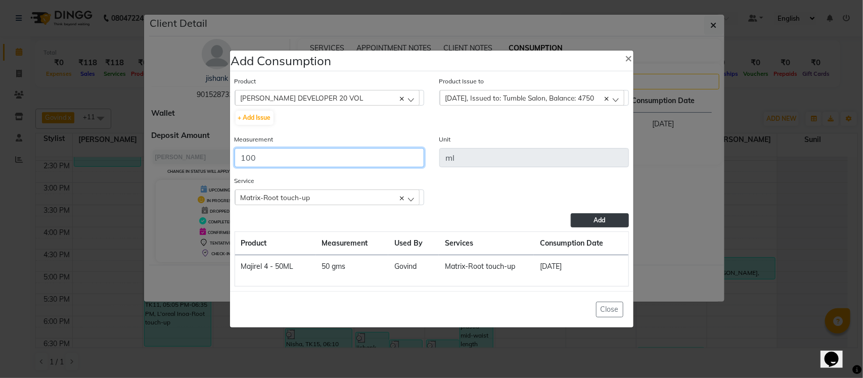
type input "100"
click at [605, 216] on span "Add" at bounding box center [600, 220] width 12 height 8
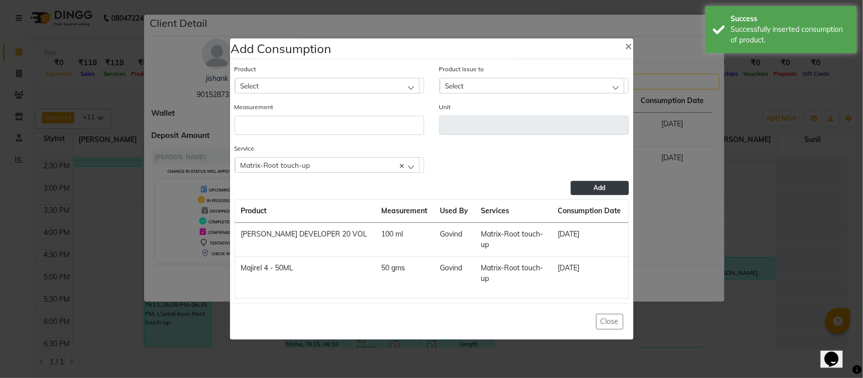
click at [721, 114] on ngb-modal-window "Add Consumption × Product Select acetone Product Issue to Select 2025-08-16, Is…" at bounding box center [431, 189] width 863 height 378
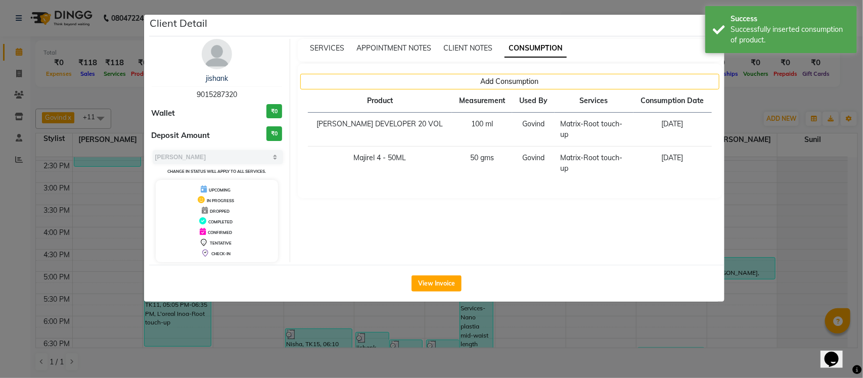
click at [746, 106] on ngb-modal-window "Client Detail jishank 9015287320 Wallet ₹0 Deposit Amount ₹0 Select MARK DONE U…" at bounding box center [431, 189] width 863 height 378
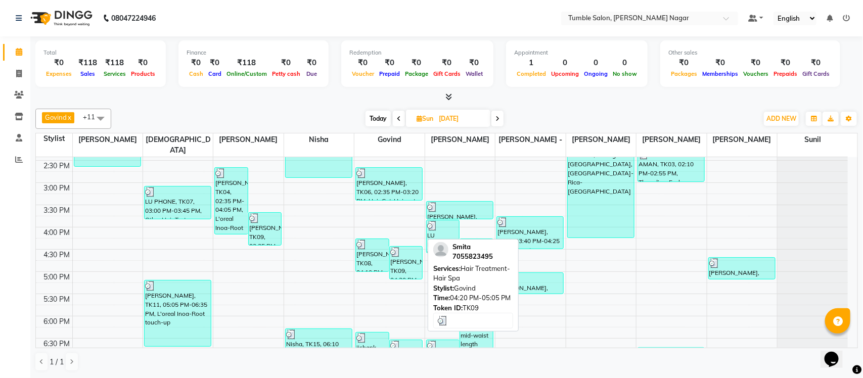
click at [401, 258] on div "Smita, TK09, 04:20 PM-05:05 PM, Hair Treatment-Hair Spa" at bounding box center [406, 263] width 33 height 32
select select "3"
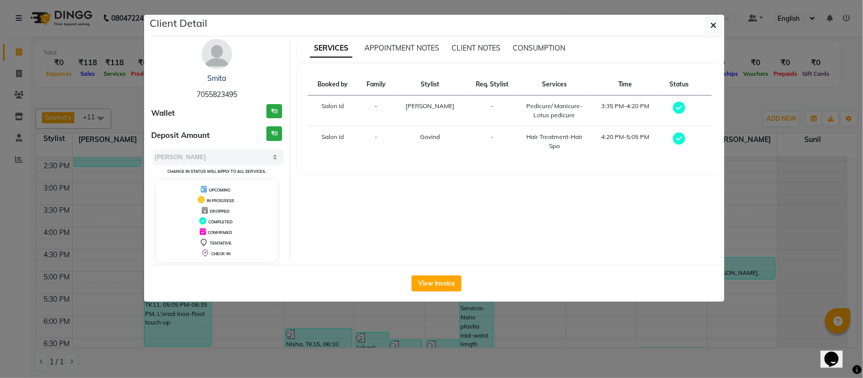
click at [729, 106] on ngb-modal-window "Client Detail Smita 7055823495 Wallet ₹0 Deposit Amount ₹0 Select MARK DONE UPC…" at bounding box center [431, 189] width 863 height 378
click at [737, 104] on ngb-modal-window "Client Detail Smita 7055823495 Wallet ₹0 Deposit Amount ₹0 Select MARK DONE UPC…" at bounding box center [431, 189] width 863 height 378
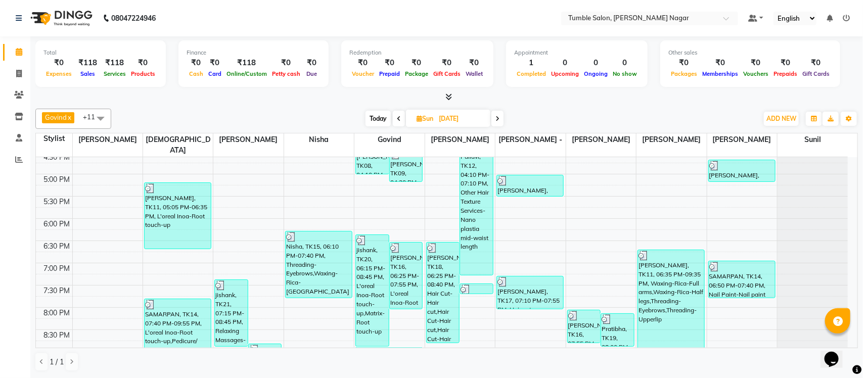
scroll to position [428, 0]
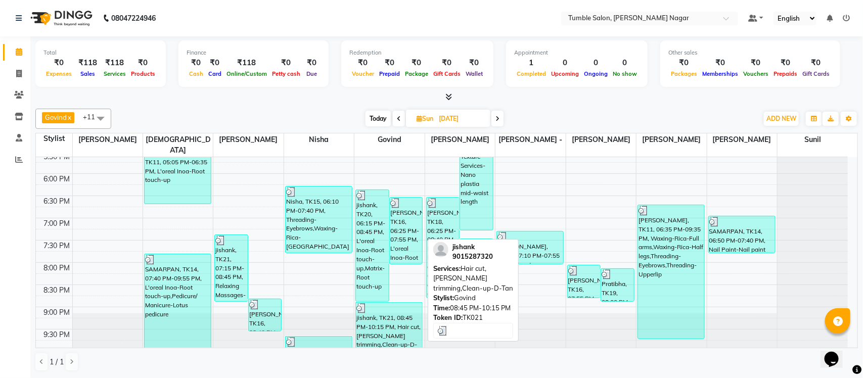
click at [407, 337] on div "jishank, TK21, 08:45 PM-10:15 PM, Hair cut,Beard trimming,Clean-up-D-Tan" at bounding box center [389, 330] width 66 height 55
select select "3"
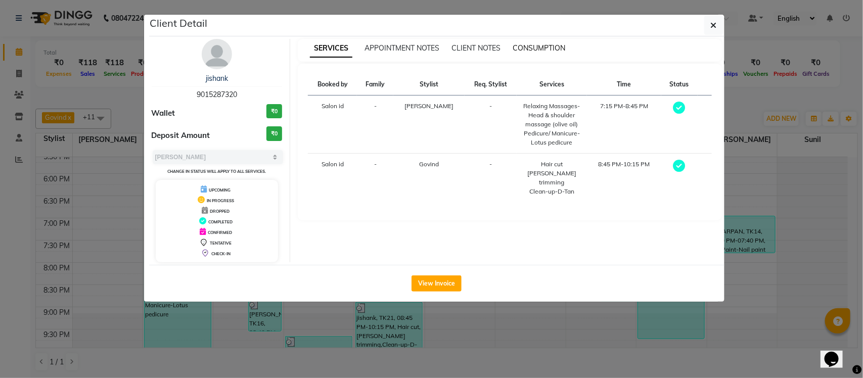
click at [532, 52] on span "CONSUMPTION" at bounding box center [539, 47] width 53 height 9
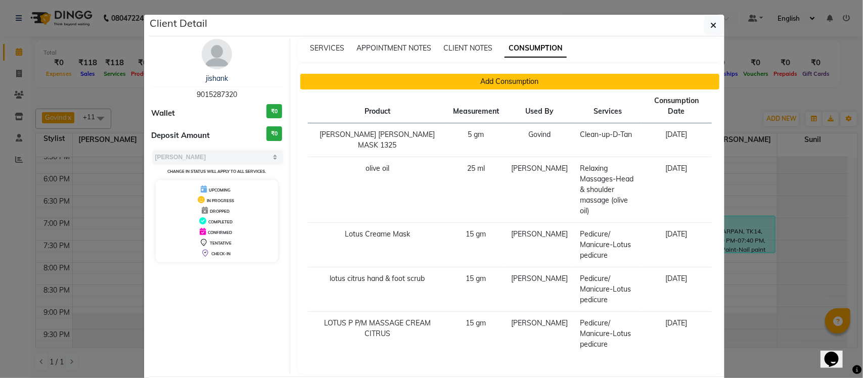
click at [385, 76] on button "Add Consumption" at bounding box center [509, 82] width 419 height 16
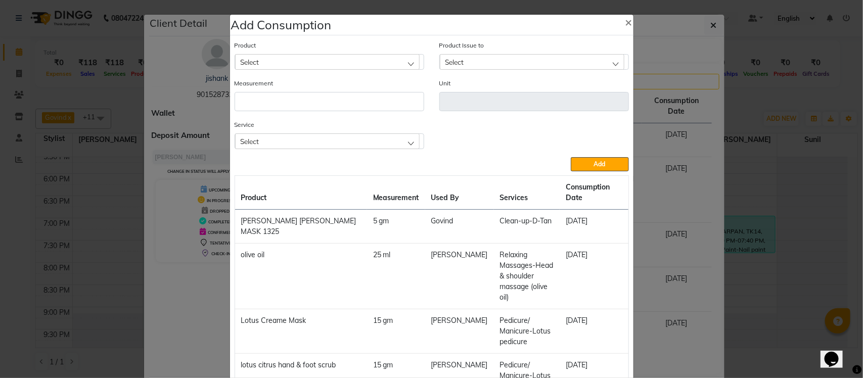
click at [258, 147] on div "Select" at bounding box center [327, 141] width 185 height 15
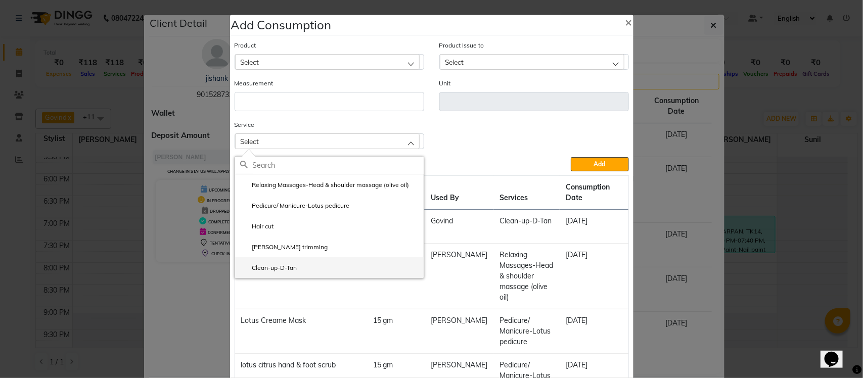
click at [246, 266] on label "Clean-up-D-Tan" at bounding box center [268, 268] width 57 height 9
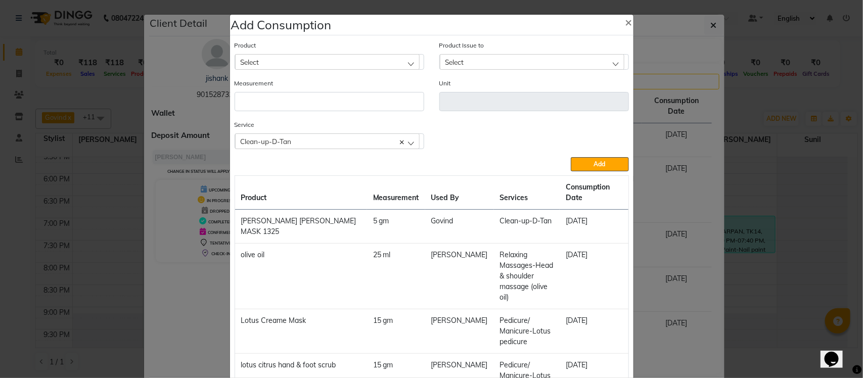
click at [315, 139] on div "Clean-up-D-Tan" at bounding box center [327, 141] width 185 height 15
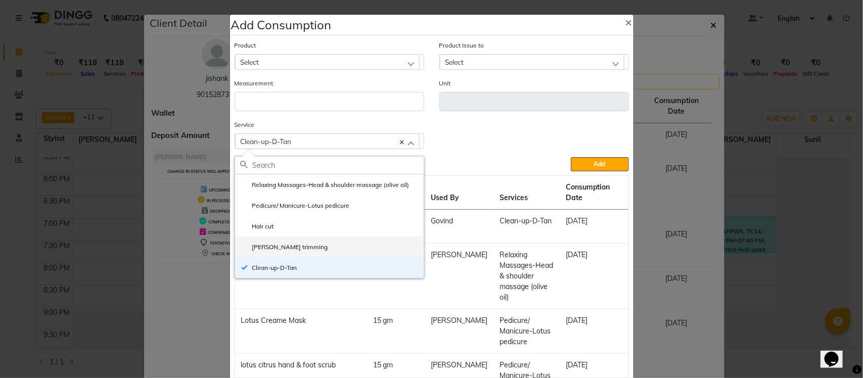
click at [267, 243] on label "[PERSON_NAME] trimming" at bounding box center [284, 247] width 88 height 9
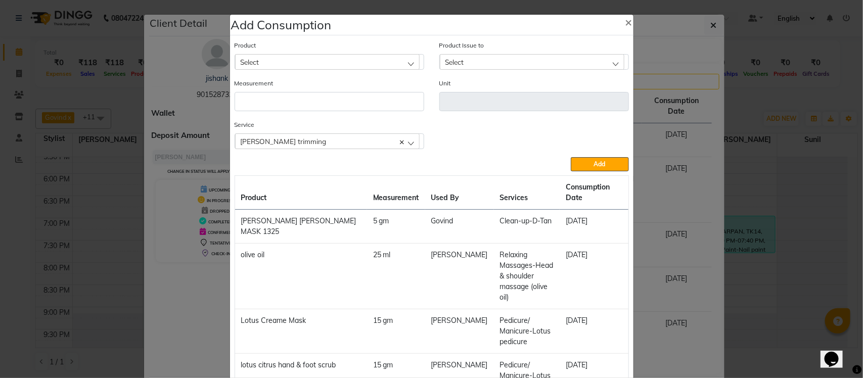
click at [362, 64] on div "Select" at bounding box center [327, 61] width 185 height 15
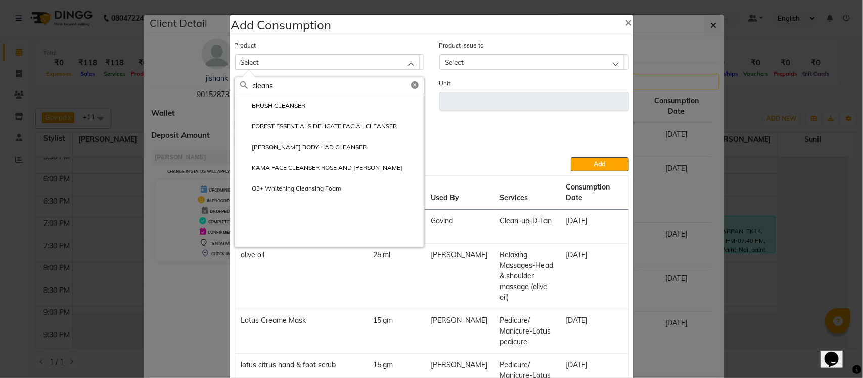
type input "cleans"
click at [411, 84] on icon at bounding box center [415, 85] width 8 height 8
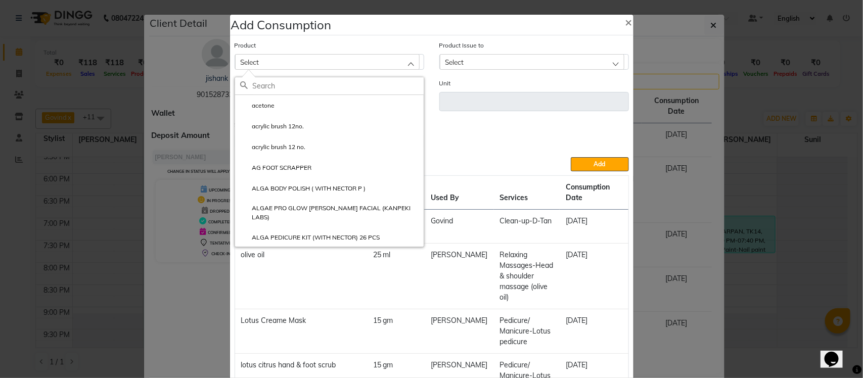
click at [298, 86] on input "text" at bounding box center [338, 85] width 171 height 17
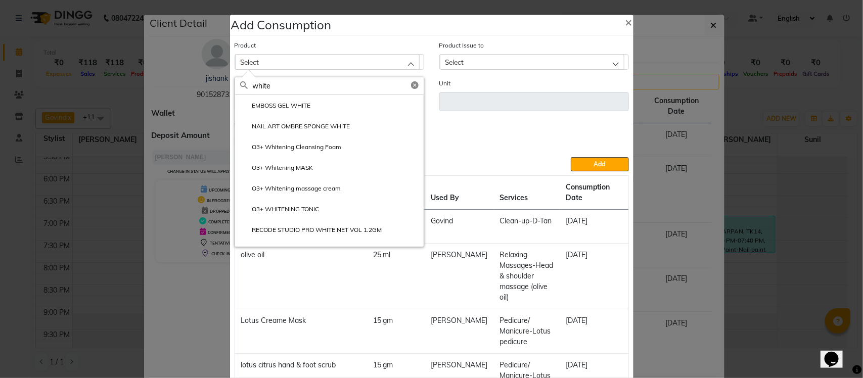
type input "white"
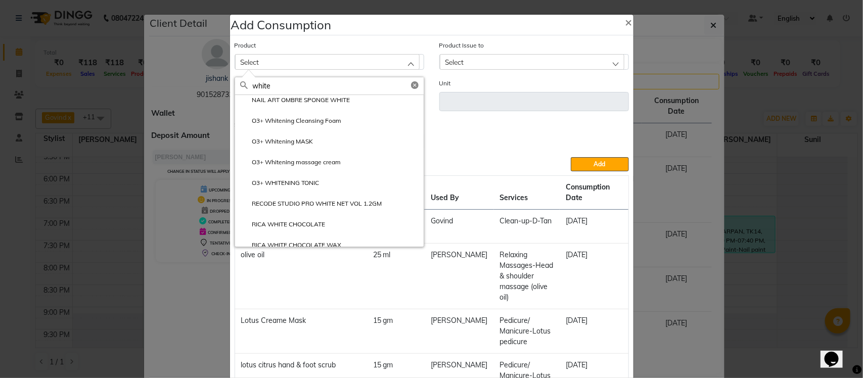
scroll to position [76, 0]
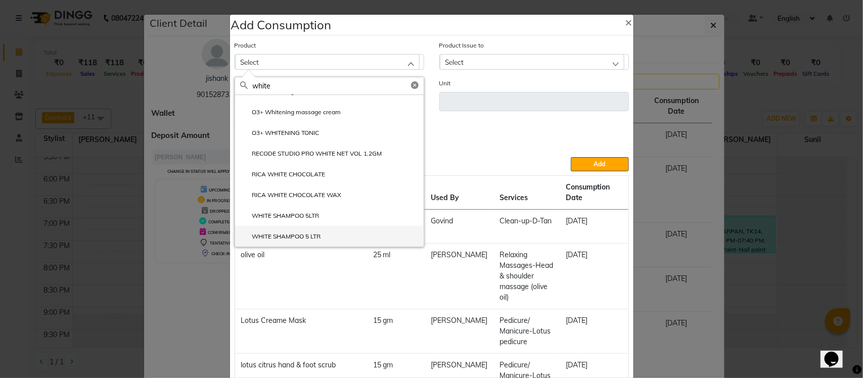
click at [281, 239] on label "WHITE SHAMPOO 5 LTR" at bounding box center [280, 236] width 81 height 9
type input "ml"
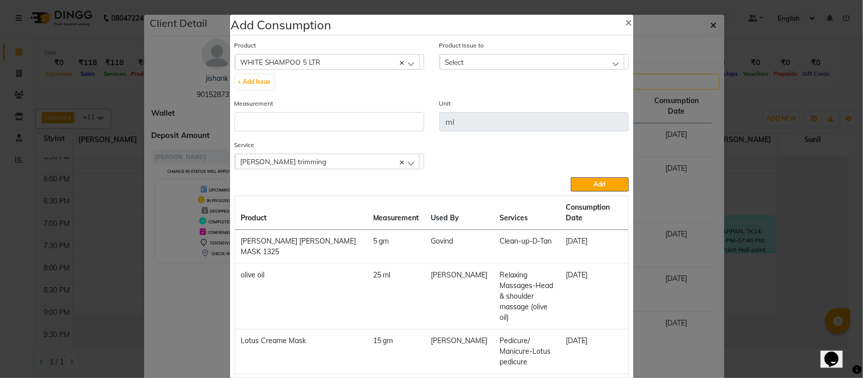
click at [503, 59] on div "Select" at bounding box center [532, 61] width 185 height 15
click at [626, 17] on span "×" at bounding box center [629, 21] width 7 height 15
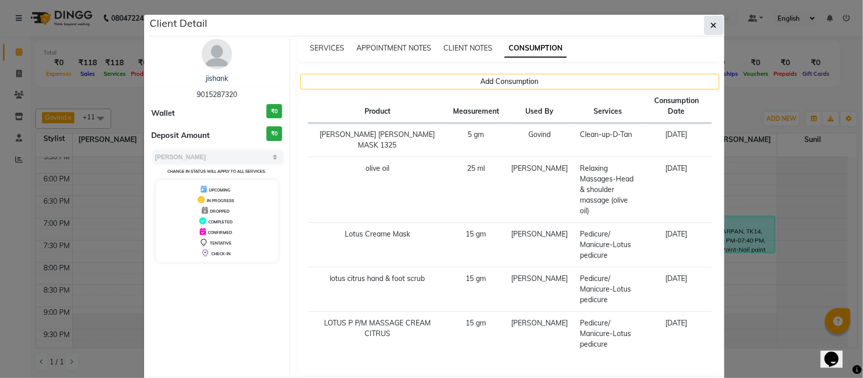
click at [711, 23] on icon "button" at bounding box center [714, 25] width 6 height 8
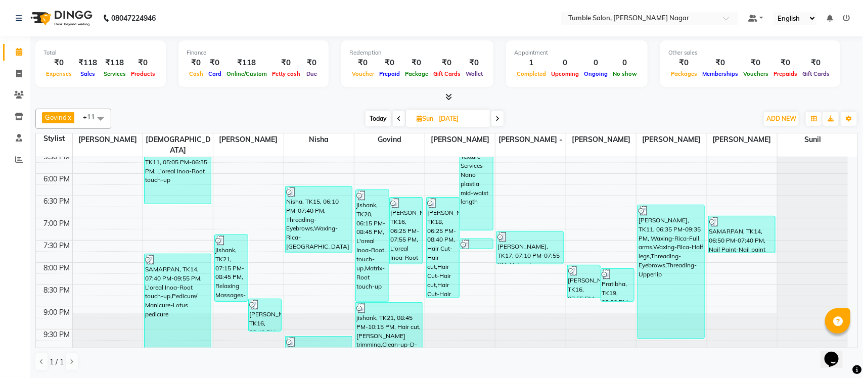
click at [499, 116] on icon at bounding box center [498, 119] width 4 height 6
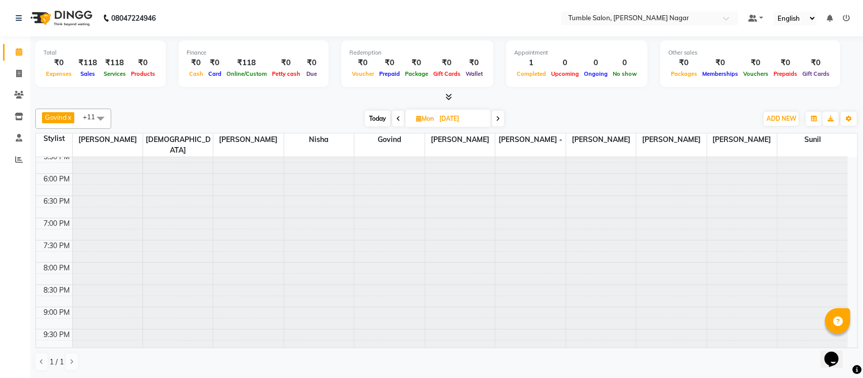
scroll to position [0, 0]
click at [499, 116] on icon at bounding box center [498, 119] width 4 height 6
click at [499, 116] on icon at bounding box center [497, 119] width 4 height 6
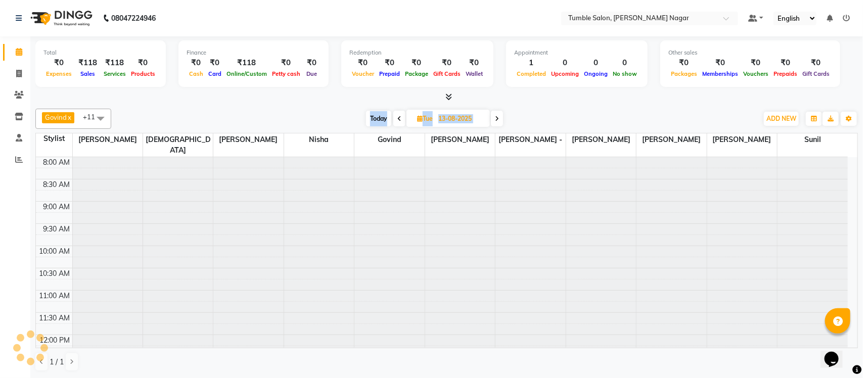
click at [499, 116] on icon at bounding box center [497, 119] width 4 height 6
click at [499, 116] on icon at bounding box center [498, 119] width 4 height 6
click at [499, 116] on span at bounding box center [496, 119] width 12 height 16
click at [499, 116] on icon at bounding box center [497, 119] width 4 height 6
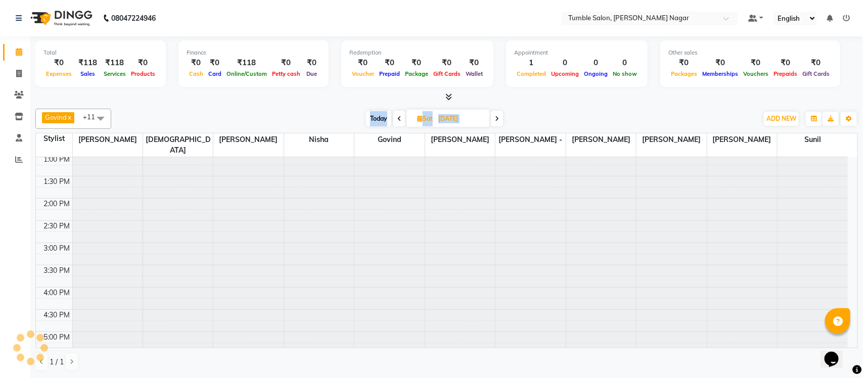
scroll to position [226, 0]
click at [499, 116] on icon at bounding box center [497, 119] width 4 height 6
click at [499, 116] on icon at bounding box center [498, 119] width 4 height 6
click at [499, 116] on icon at bounding box center [497, 119] width 4 height 6
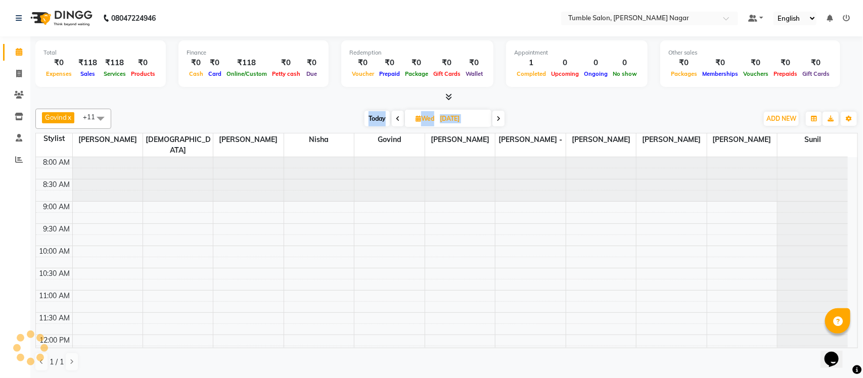
click at [499, 116] on icon at bounding box center [499, 119] width 4 height 6
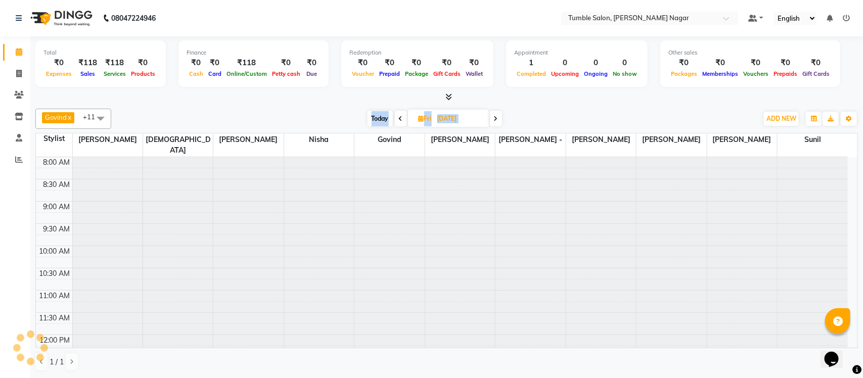
click at [499, 116] on span at bounding box center [496, 119] width 12 height 16
click at [499, 116] on icon at bounding box center [497, 119] width 4 height 6
click at [499, 116] on icon at bounding box center [498, 119] width 4 height 6
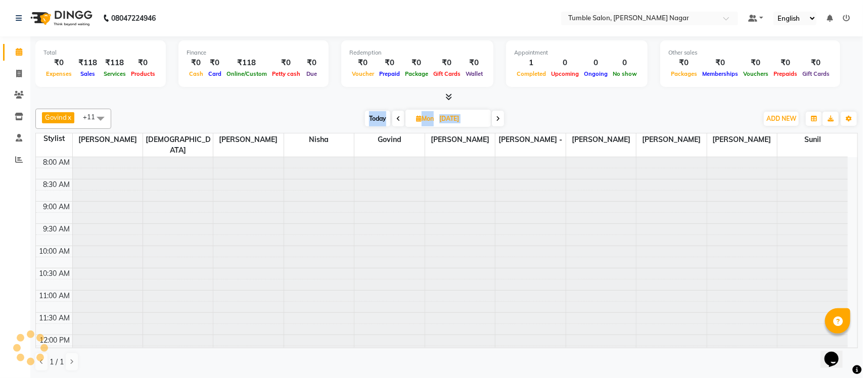
click at [499, 116] on icon at bounding box center [498, 119] width 4 height 6
click at [499, 116] on icon at bounding box center [499, 119] width 4 height 6
click at [499, 116] on icon at bounding box center [498, 119] width 4 height 6
click at [499, 116] on span at bounding box center [496, 119] width 12 height 16
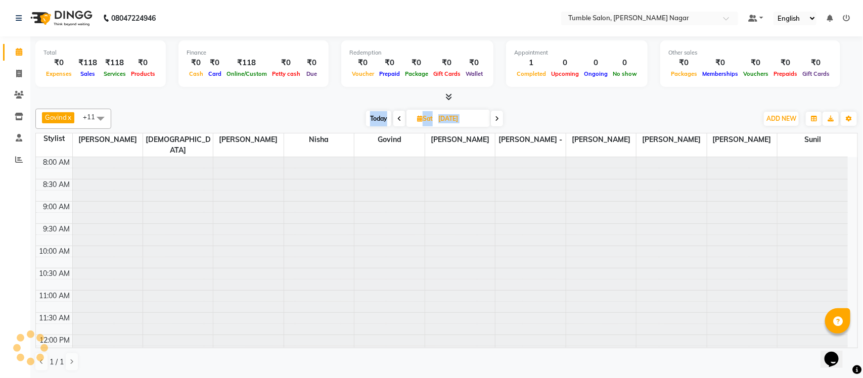
scroll to position [0, 0]
click at [499, 116] on icon at bounding box center [497, 119] width 4 height 6
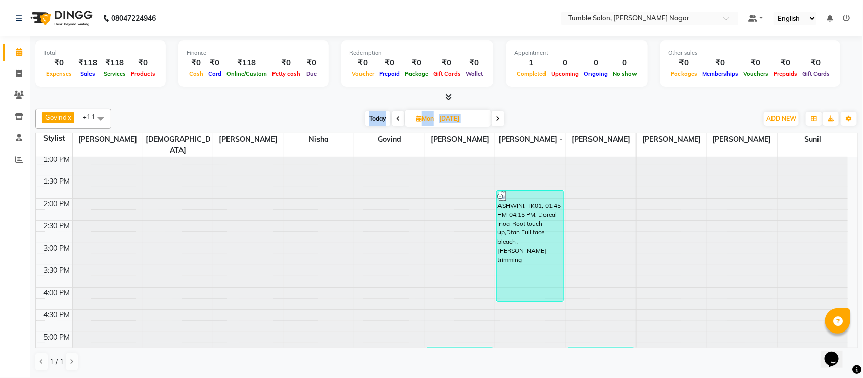
click at [402, 118] on span at bounding box center [398, 119] width 12 height 16
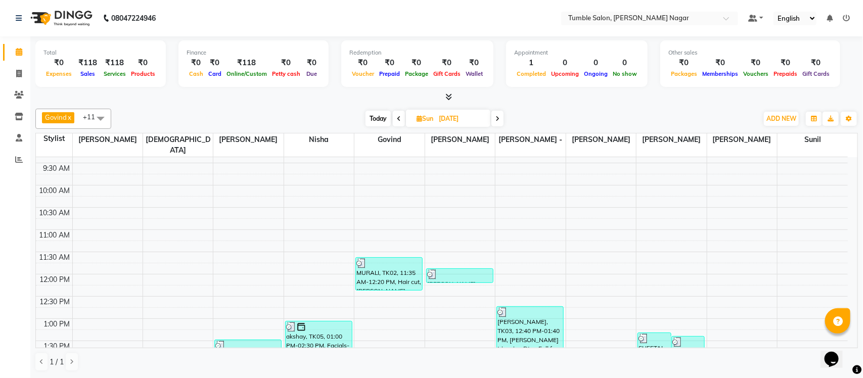
scroll to position [428, 0]
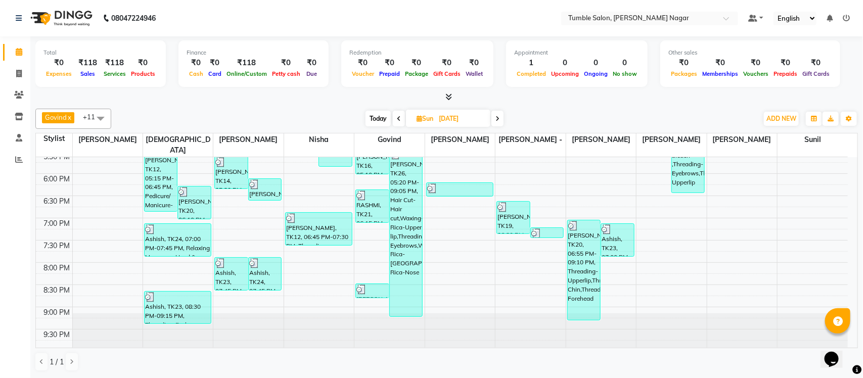
click at [398, 117] on icon at bounding box center [399, 119] width 4 height 6
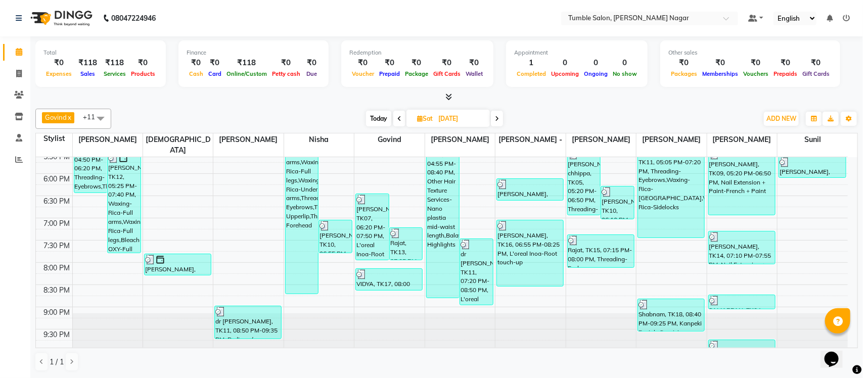
click at [398, 117] on icon at bounding box center [400, 119] width 4 height 6
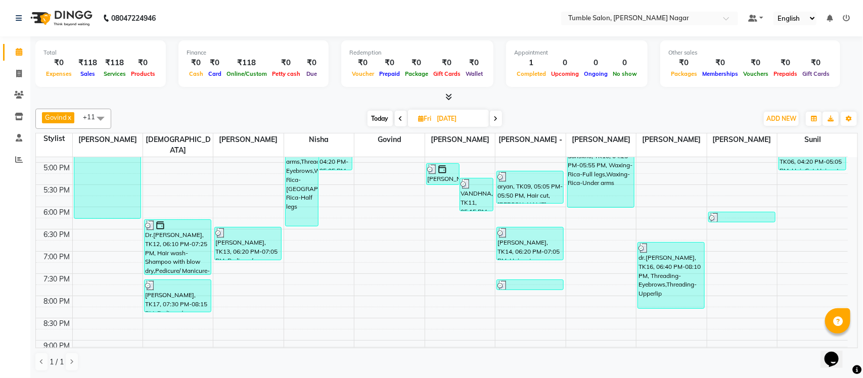
scroll to position [405, 0]
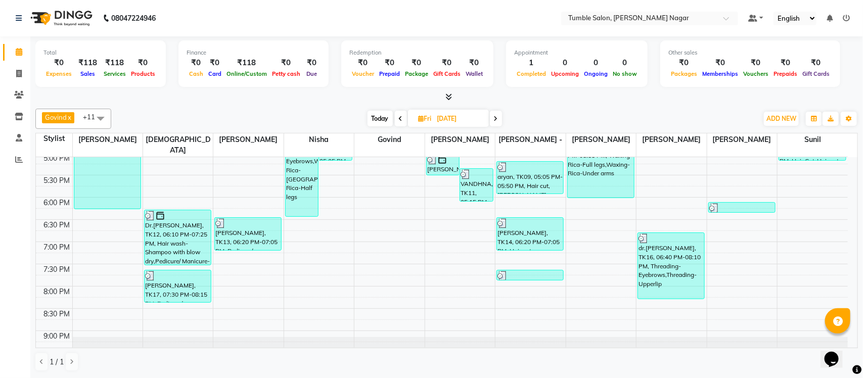
click at [400, 113] on span at bounding box center [401, 119] width 12 height 16
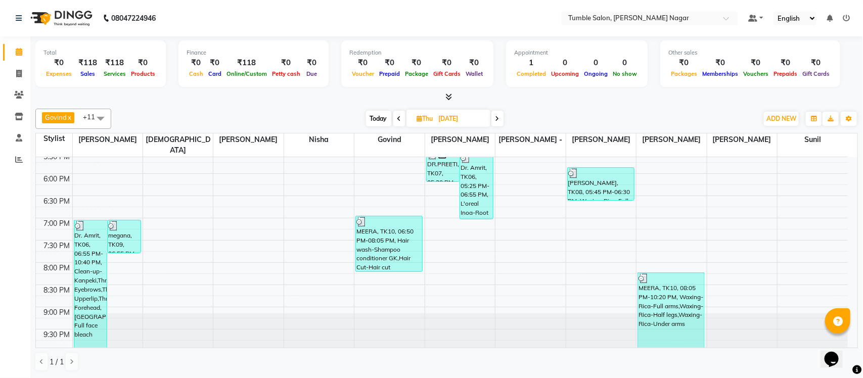
scroll to position [411, 0]
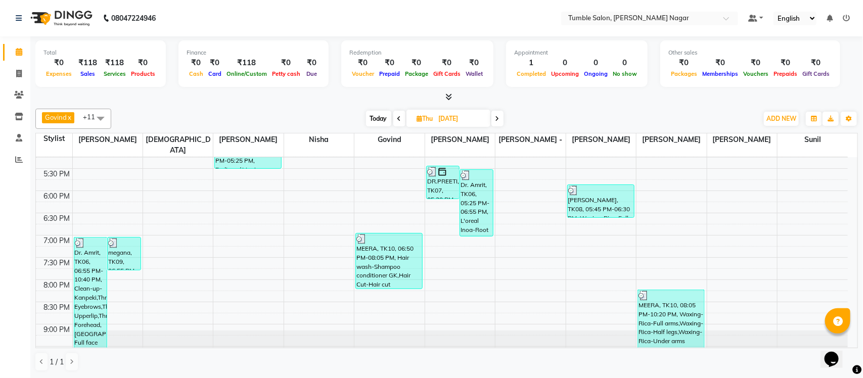
click at [395, 117] on span at bounding box center [399, 119] width 12 height 16
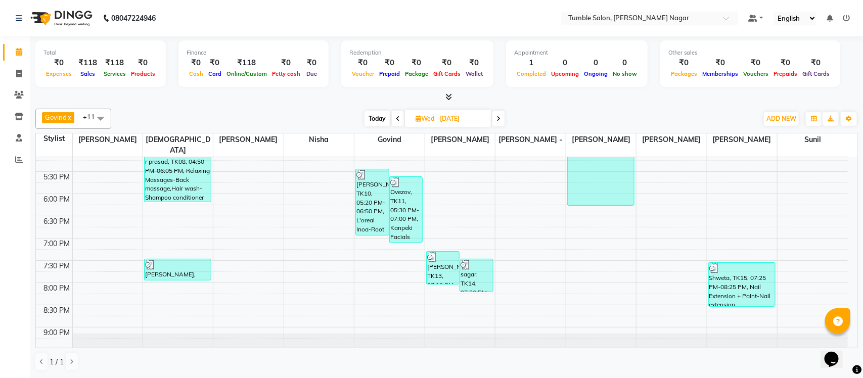
scroll to position [415, 0]
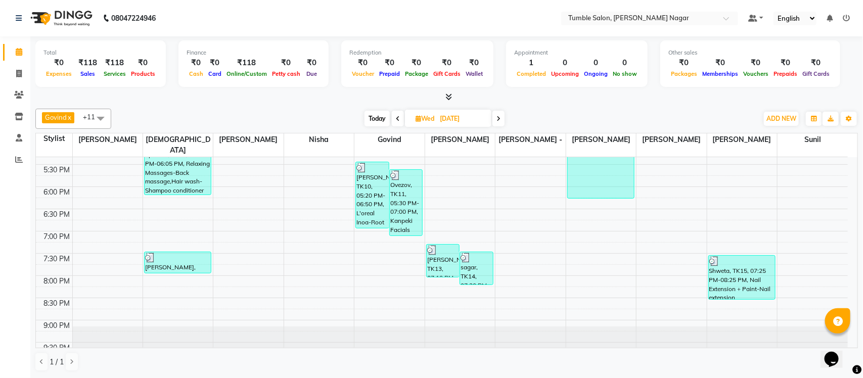
click at [398, 117] on icon at bounding box center [398, 119] width 4 height 6
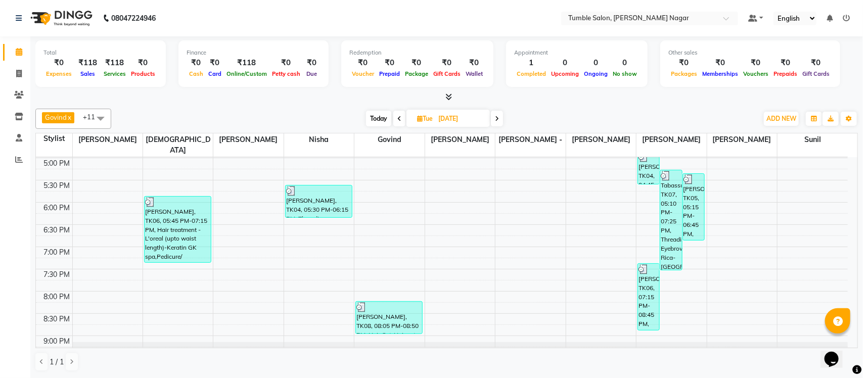
scroll to position [428, 0]
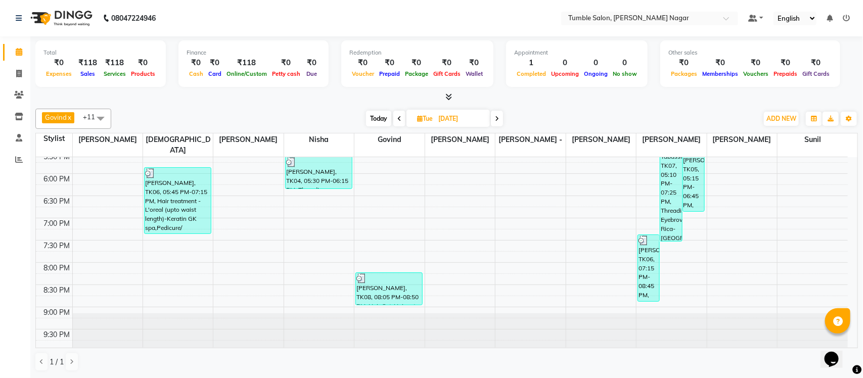
click at [398, 116] on icon at bounding box center [400, 119] width 4 height 6
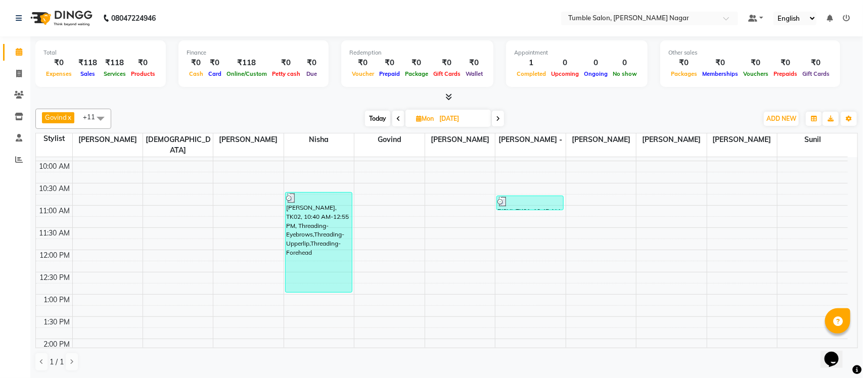
scroll to position [42, 0]
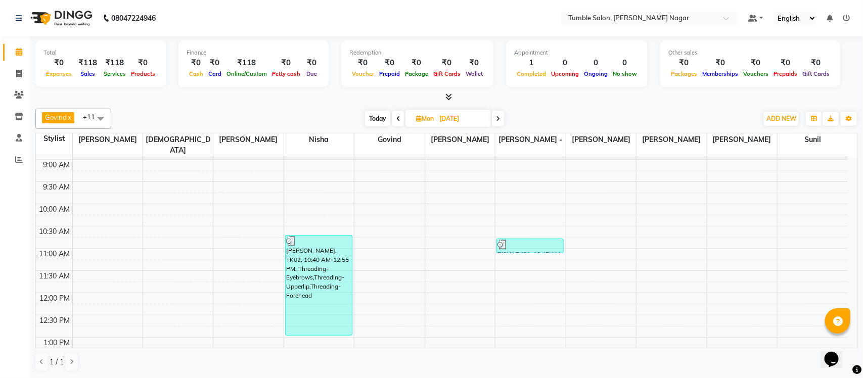
click at [402, 117] on span at bounding box center [398, 119] width 12 height 16
type input "24-08-2025"
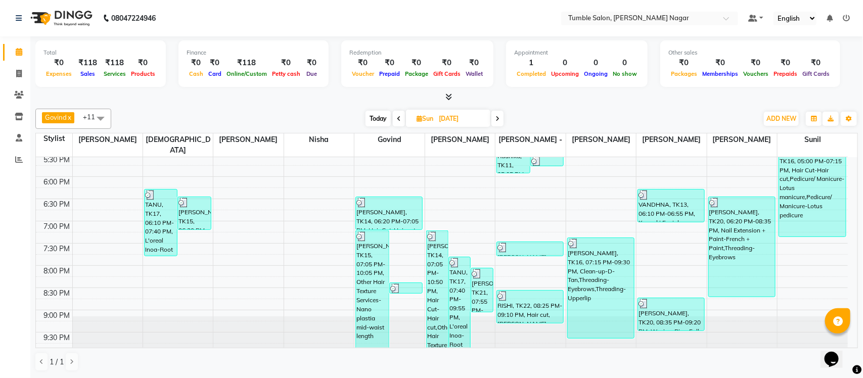
scroll to position [432, 0]
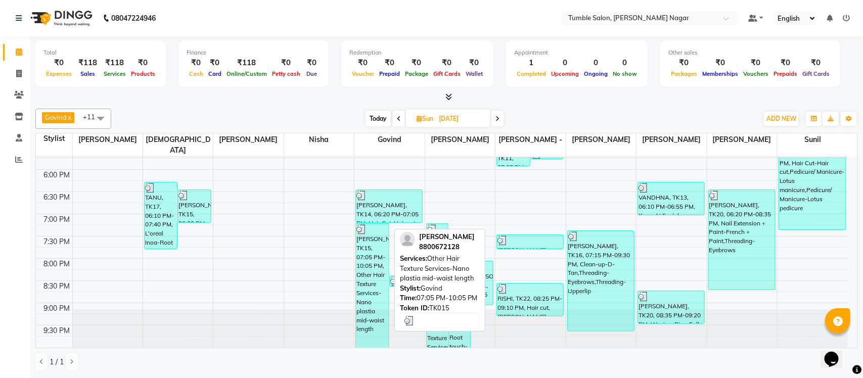
click at [367, 264] on div "SANGEITA PUN, TK15, 07:05 PM-10:05 PM, Other Hair Texture Services-Nano plastia…" at bounding box center [372, 289] width 33 height 130
select select "3"
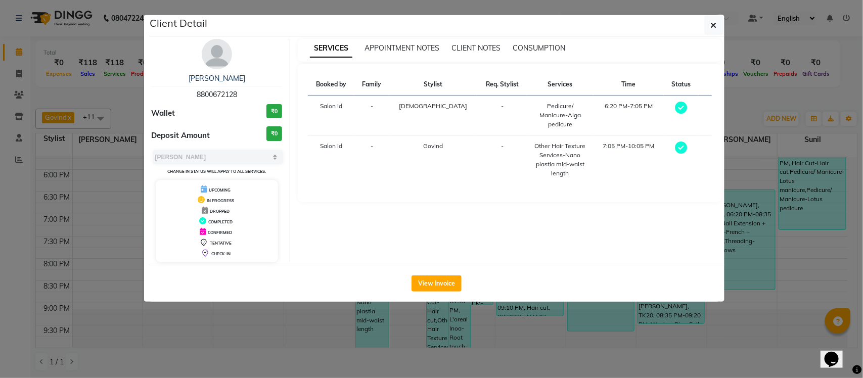
click at [750, 99] on ngb-modal-window "Client Detail SANGEITA PUN 8800672128 Wallet ₹0 Deposit Amount ₹0 Select MARK D…" at bounding box center [431, 189] width 863 height 378
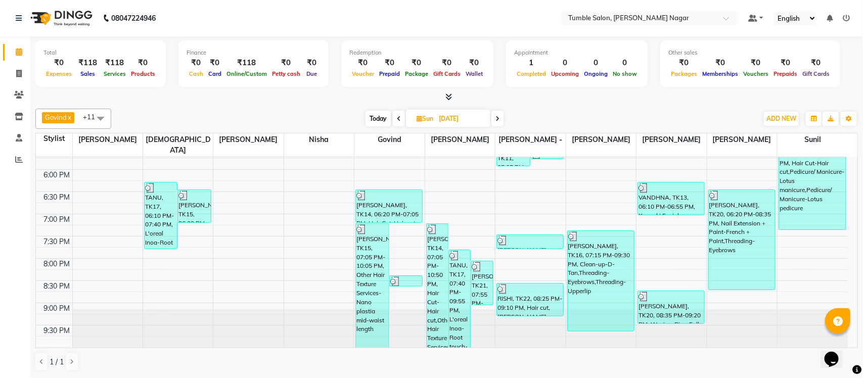
click at [401, 115] on span at bounding box center [399, 119] width 12 height 16
type input "23-08-2025"
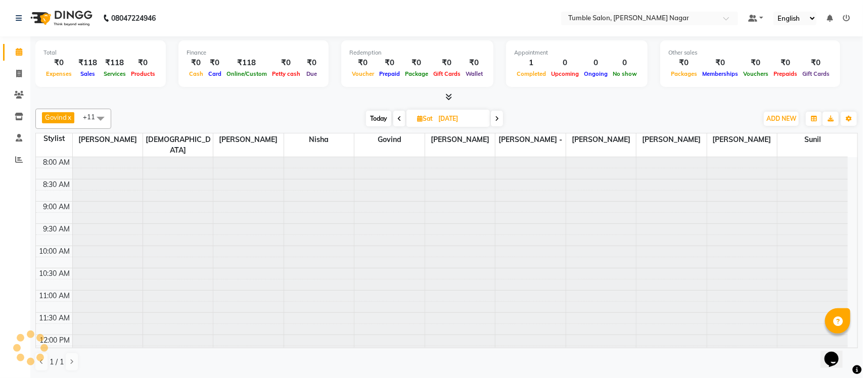
scroll to position [226, 0]
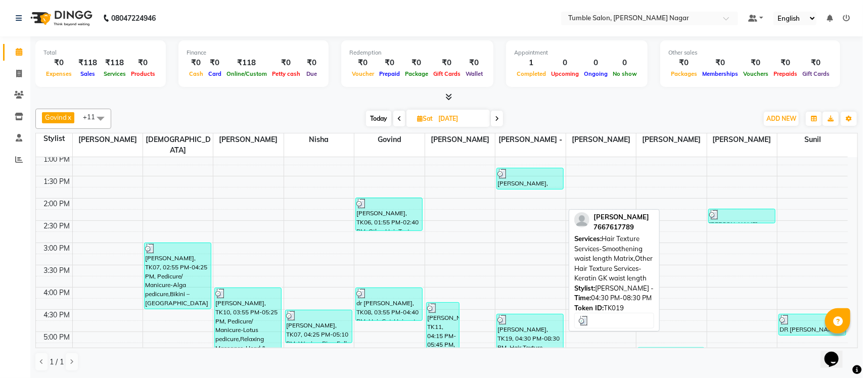
select select "3"
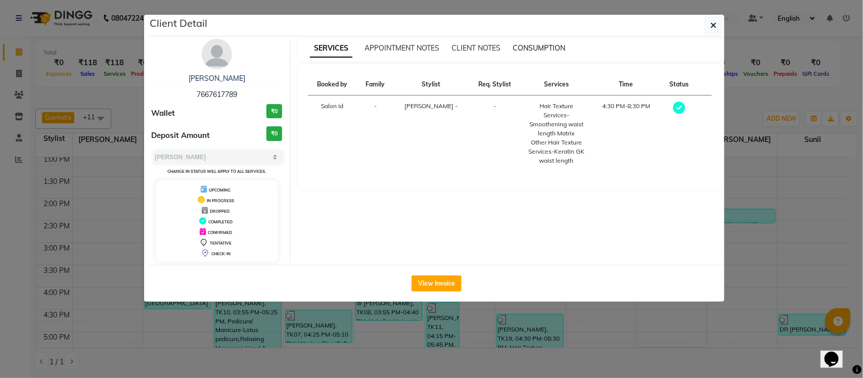
click at [547, 44] on span "CONSUMPTION" at bounding box center [539, 47] width 53 height 9
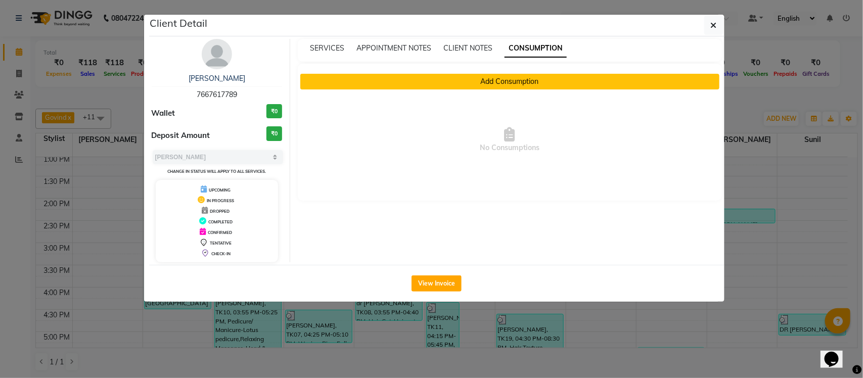
click at [434, 85] on button "Add Consumption" at bounding box center [509, 82] width 419 height 16
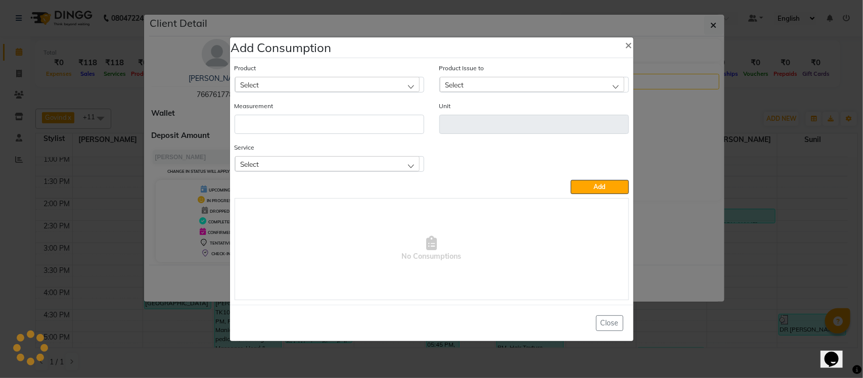
click at [290, 161] on div "Select" at bounding box center [327, 163] width 185 height 15
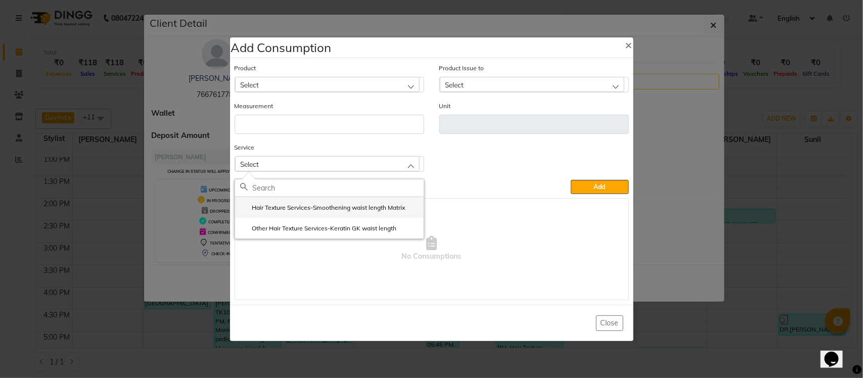
click at [277, 205] on label "Hair Texture Services-Smoothening waist length Matrix" at bounding box center [322, 207] width 165 height 9
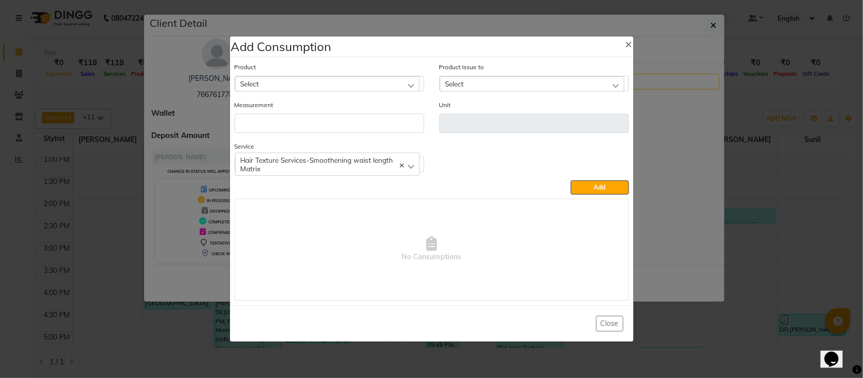
click at [324, 77] on div "Select" at bounding box center [327, 83] width 185 height 15
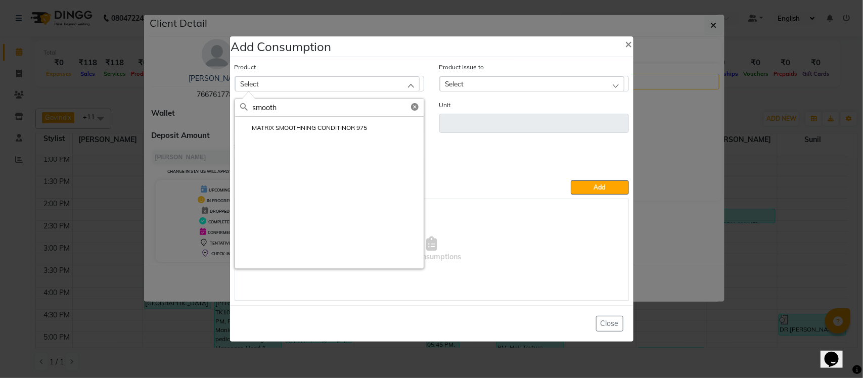
drag, startPoint x: 183, startPoint y: 110, endPoint x: 176, endPoint y: 109, distance: 7.1
click at [177, 110] on ngb-modal-window "Add Consumption × Product Select smooth MATRIX SMOOTHNING CONDITINOR 975 Produc…" at bounding box center [431, 189] width 863 height 378
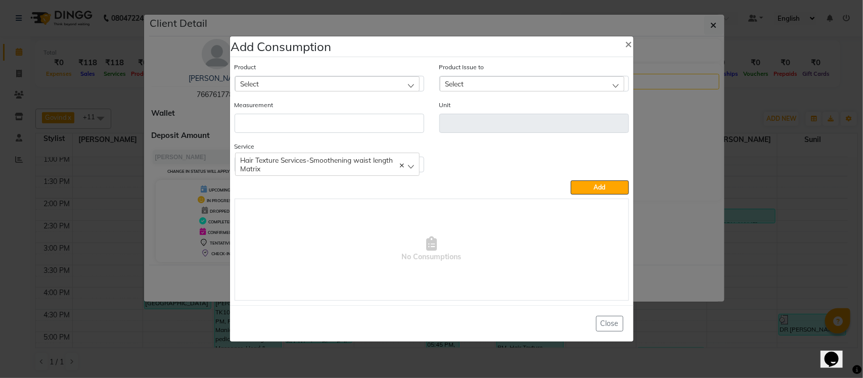
click at [304, 78] on div "Select" at bounding box center [327, 83] width 185 height 15
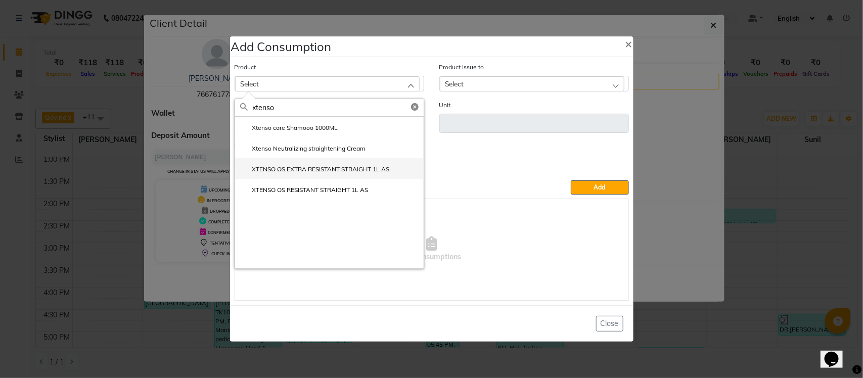
type input "xtenso"
click at [379, 165] on label "XTENSO OS EXTRA RESISTANT STRAIGHT 1L AS" at bounding box center [315, 169] width 150 height 9
type input "ml"
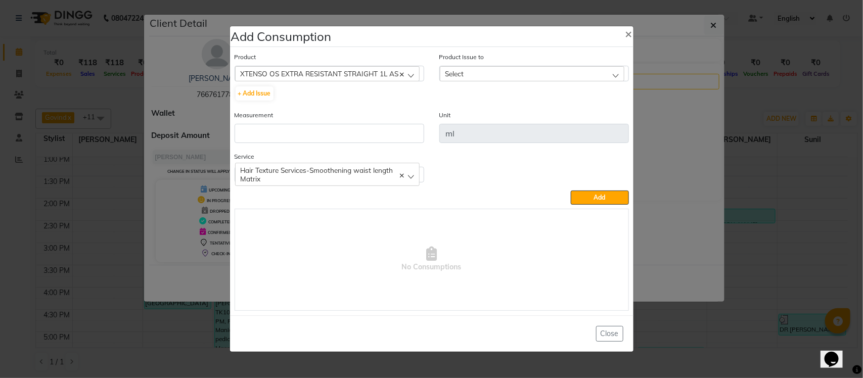
click at [494, 71] on div "Select" at bounding box center [532, 73] width 185 height 15
click at [494, 114] on label "2025-07-30, Issued to: Tumble Salon, Balance: 3100" at bounding box center [517, 117] width 144 height 9
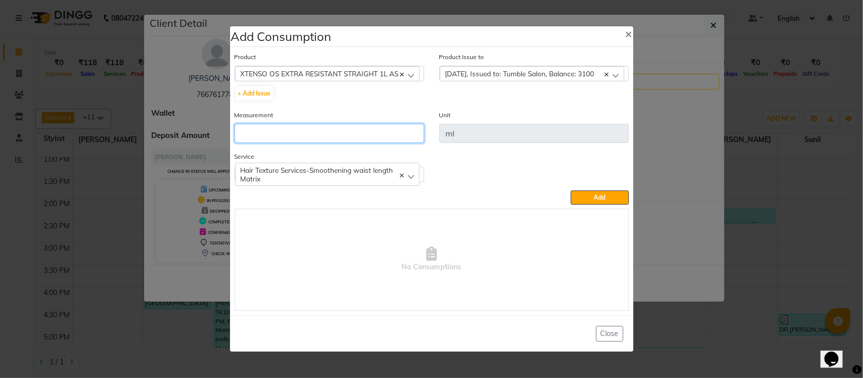
click at [390, 133] on input "number" at bounding box center [330, 133] width 190 height 19
type input "800"
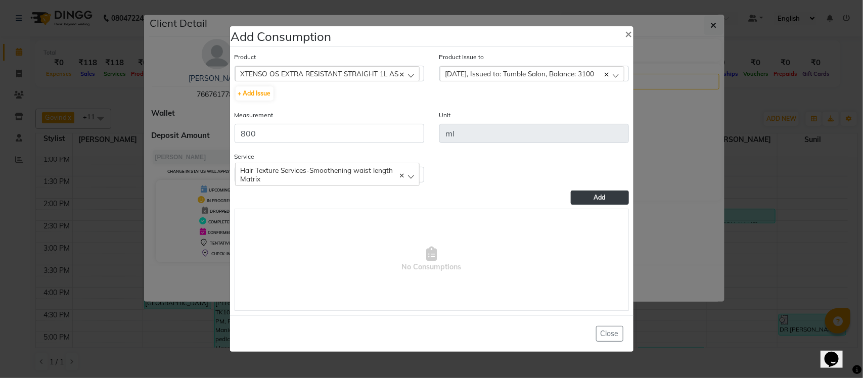
click at [601, 204] on button "Add" at bounding box center [600, 198] width 58 height 14
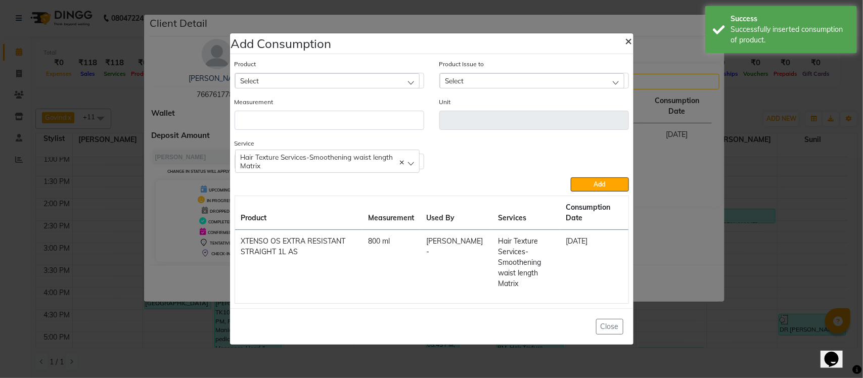
click at [626, 45] on span "×" at bounding box center [629, 40] width 7 height 15
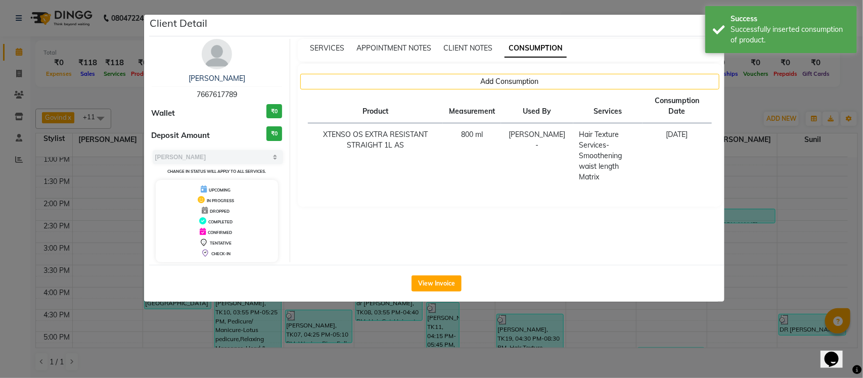
click at [741, 100] on ngb-modal-window "Client Detail NIHARIKA 7667617789 Wallet ₹0 Deposit Amount ₹0 Select MARK DONE …" at bounding box center [431, 189] width 863 height 378
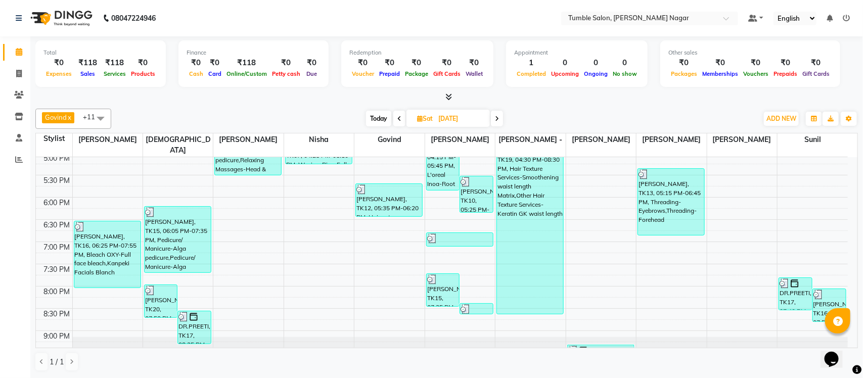
scroll to position [428, 0]
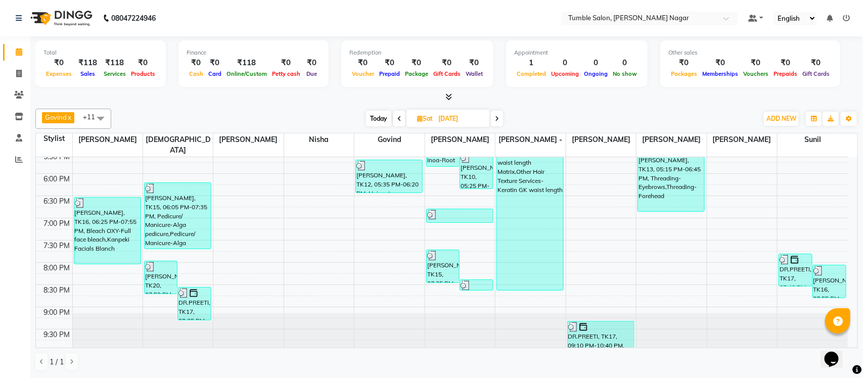
click at [395, 117] on span at bounding box center [399, 119] width 12 height 16
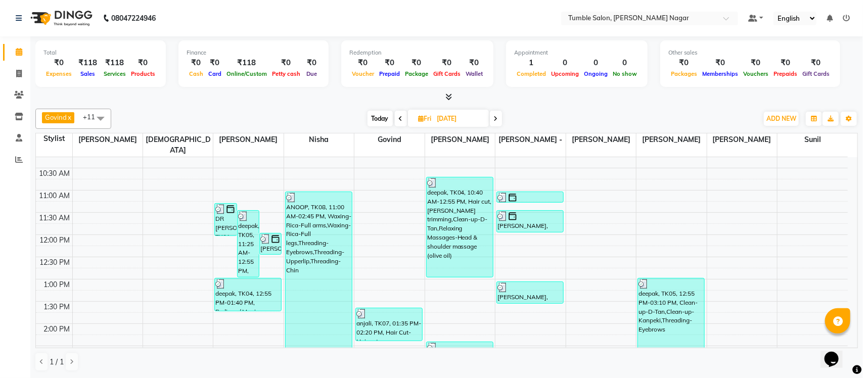
scroll to position [62, 0]
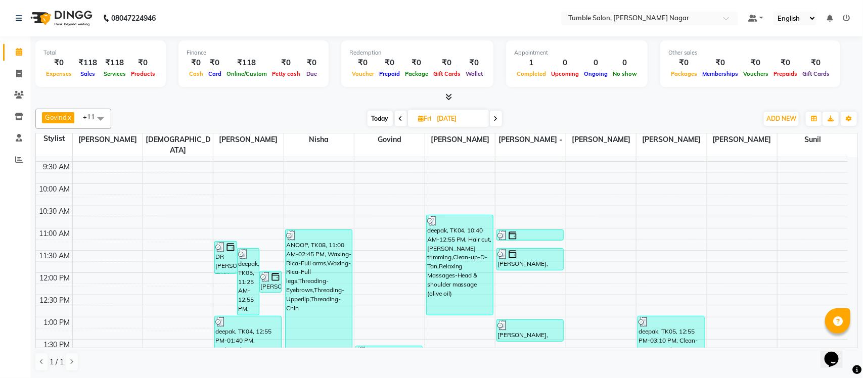
click at [405, 120] on span at bounding box center [401, 119] width 12 height 16
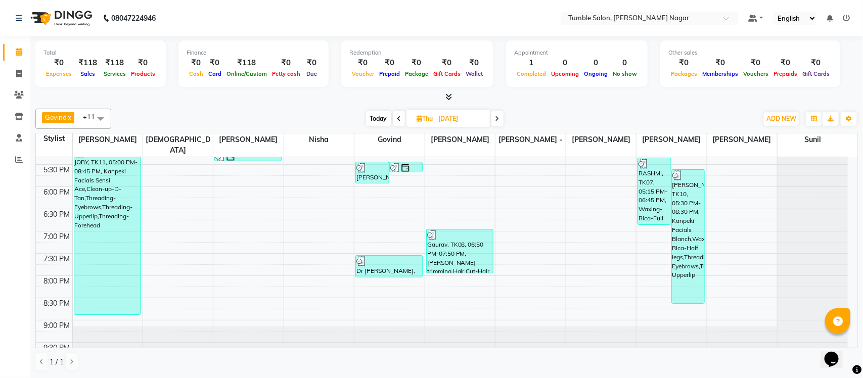
scroll to position [428, 0]
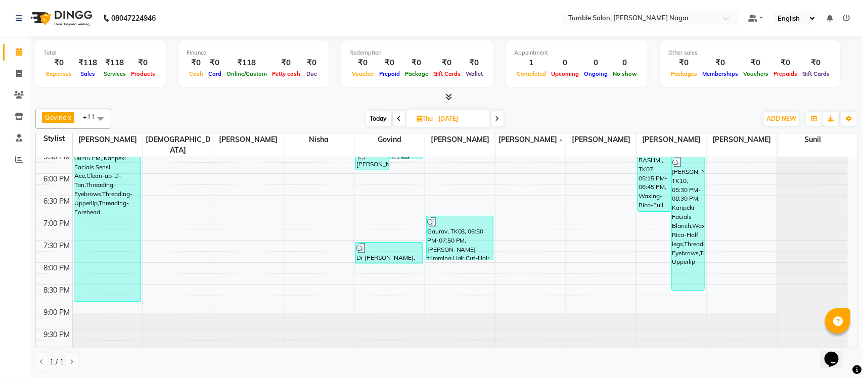
click at [393, 121] on span at bounding box center [399, 119] width 12 height 16
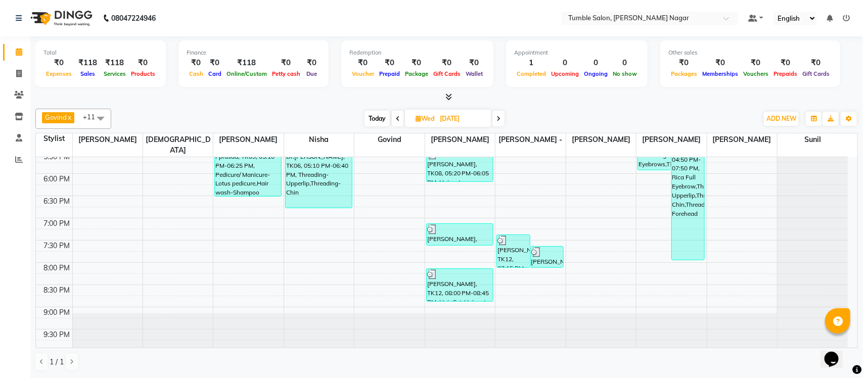
click at [397, 119] on icon at bounding box center [398, 119] width 4 height 6
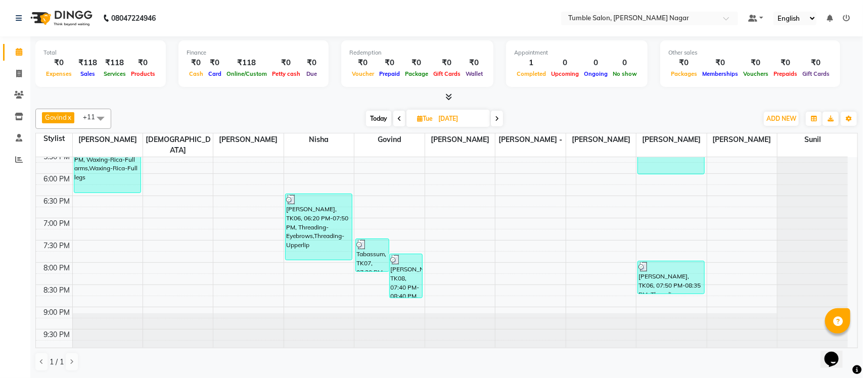
click at [400, 117] on icon at bounding box center [400, 119] width 4 height 6
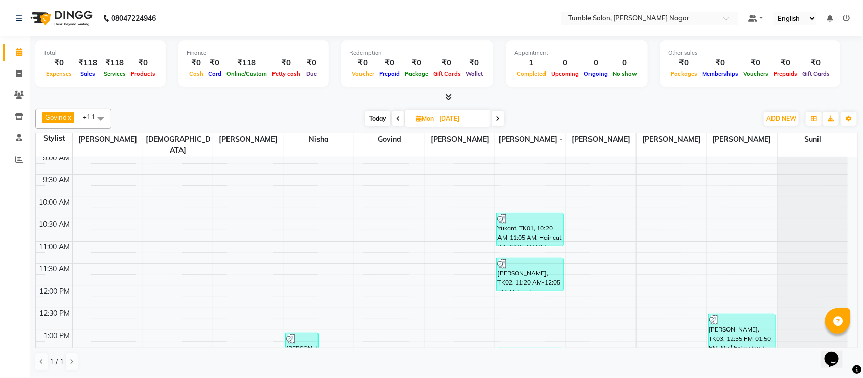
scroll to position [0, 0]
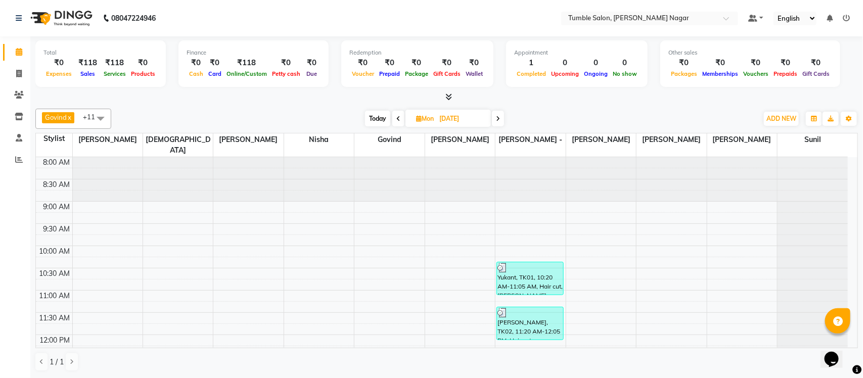
click at [398, 118] on icon at bounding box center [399, 119] width 4 height 6
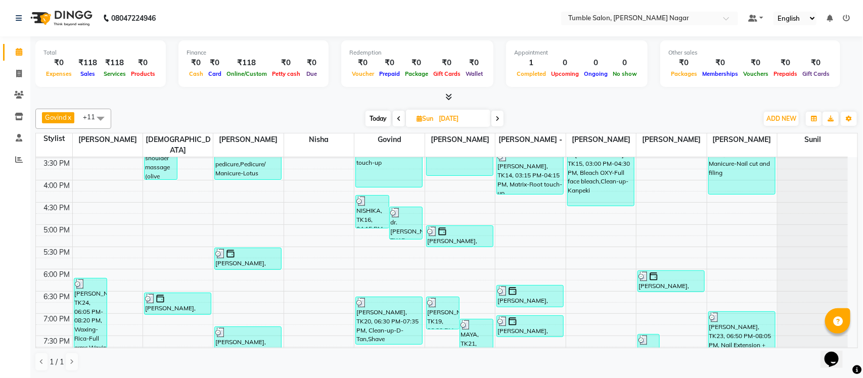
scroll to position [428, 0]
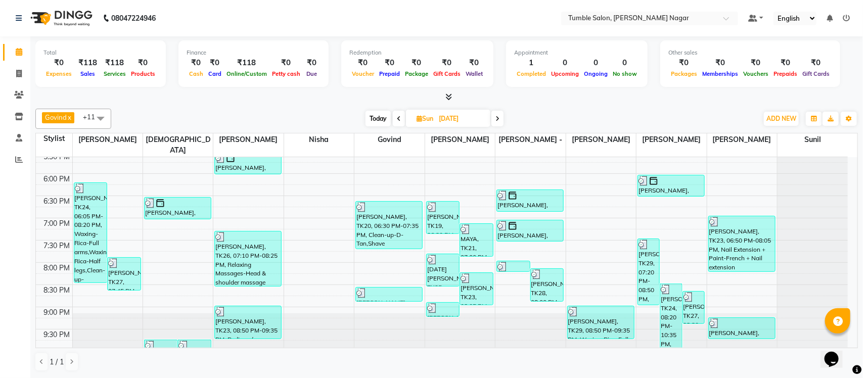
click at [400, 117] on icon at bounding box center [399, 119] width 4 height 6
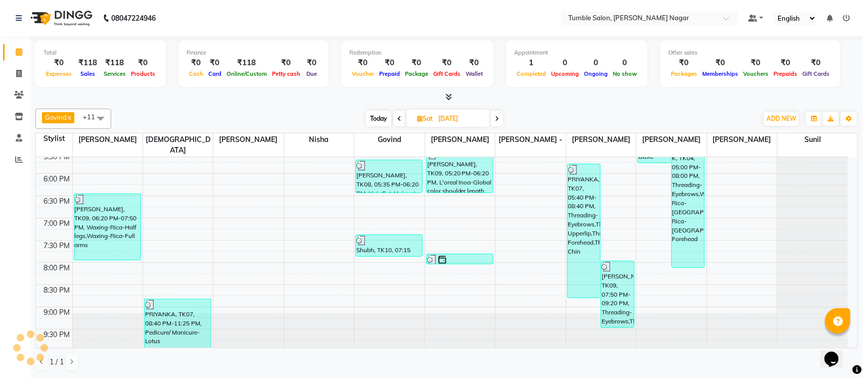
click at [400, 120] on icon at bounding box center [400, 119] width 4 height 6
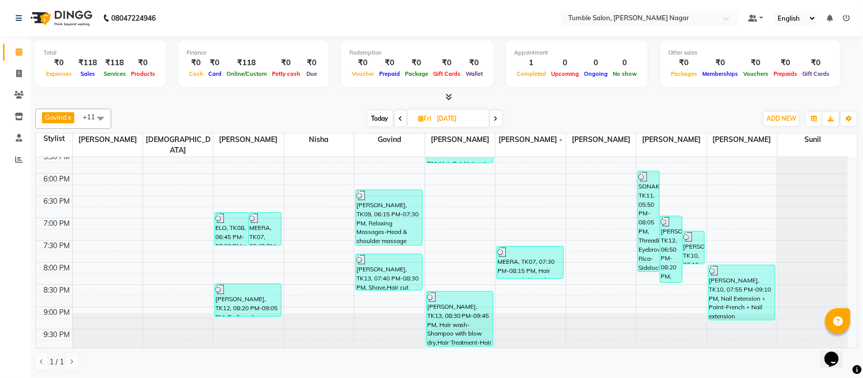
click at [398, 114] on span at bounding box center [401, 119] width 12 height 16
type input "14-08-2025"
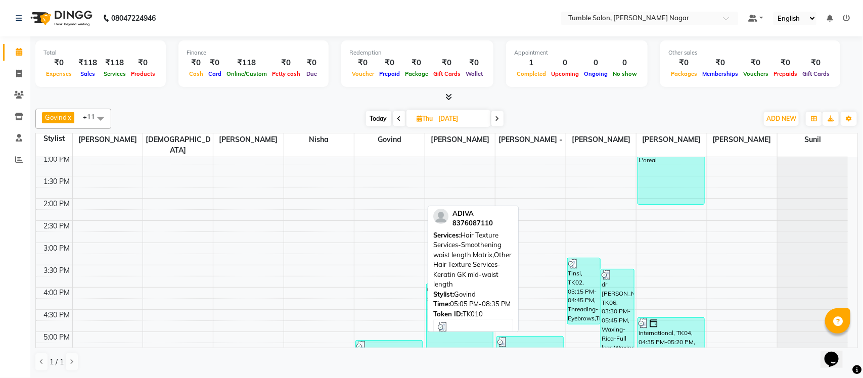
click at [396, 341] on div at bounding box center [389, 346] width 65 height 10
select select "3"
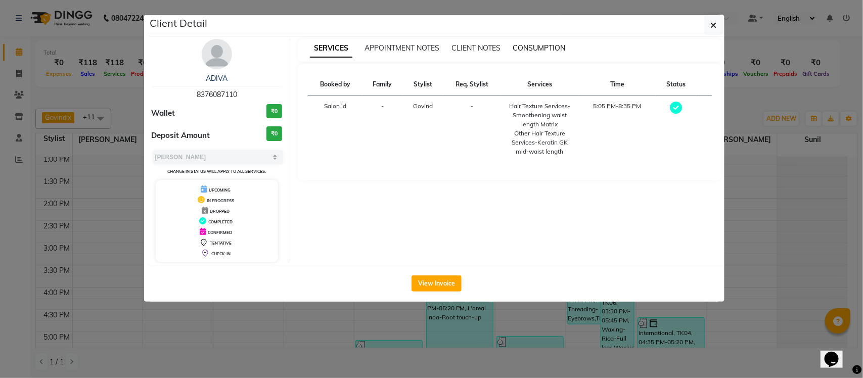
click at [545, 47] on span "CONSUMPTION" at bounding box center [539, 47] width 53 height 9
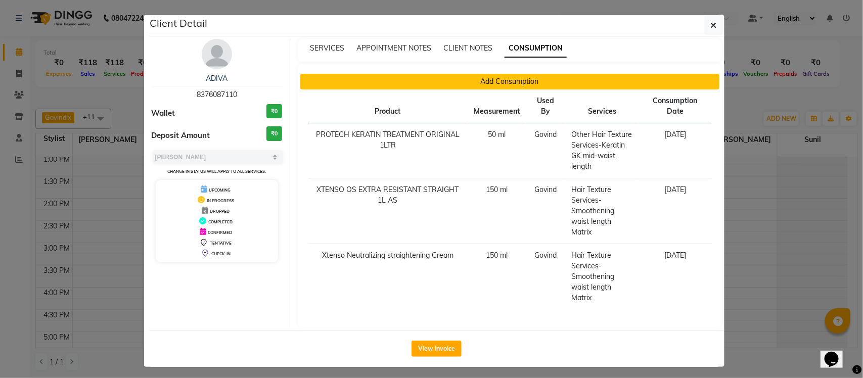
click at [469, 86] on button "Add Consumption" at bounding box center [509, 82] width 419 height 16
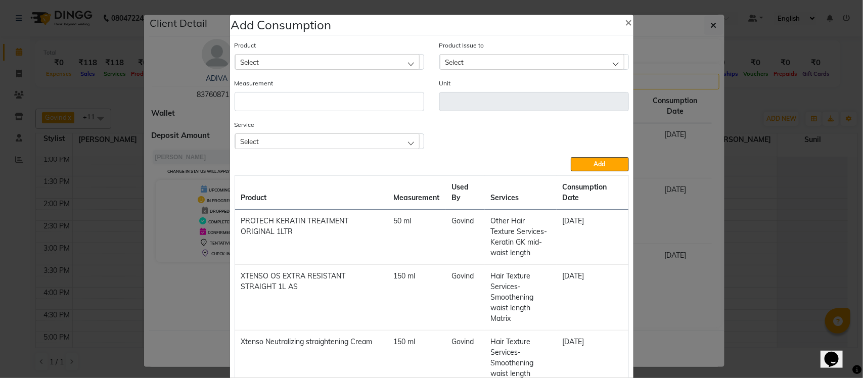
click at [650, 161] on ngb-modal-window "Add Consumption × Product Select Product Issue to Select Measurement Unit Servi…" at bounding box center [431, 189] width 863 height 378
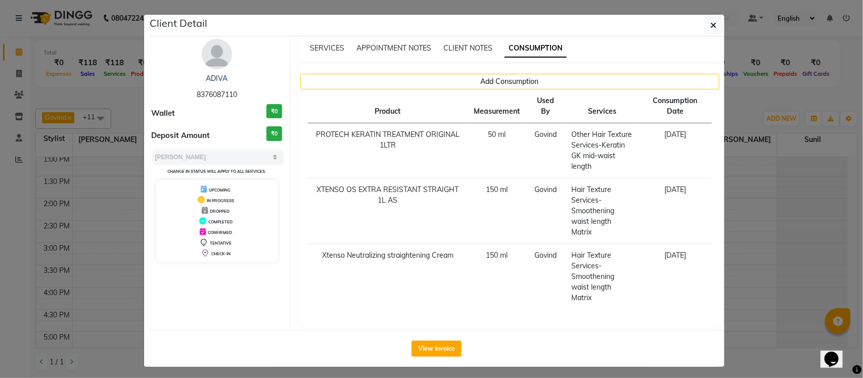
click at [730, 109] on ngb-modal-window "Client Detail ADIVA 8376087110 Wallet ₹0 Deposit Amount ₹0 Select MARK DONE UPC…" at bounding box center [431, 189] width 863 height 378
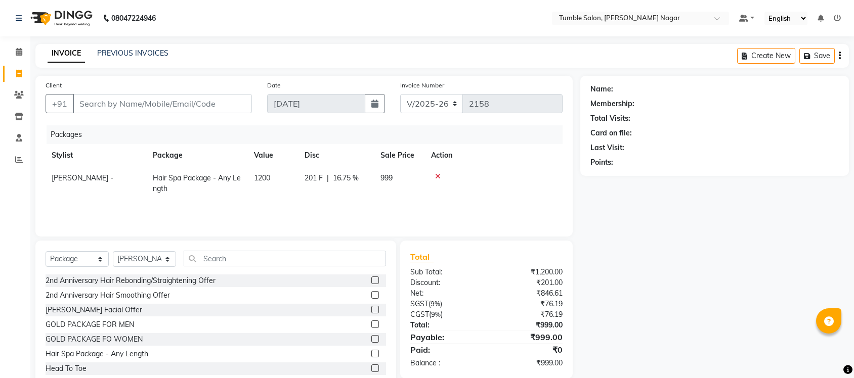
select select "8207"
select select "package"
select select "77848"
click at [16, 110] on link "Inventory" at bounding box center [15, 117] width 24 height 17
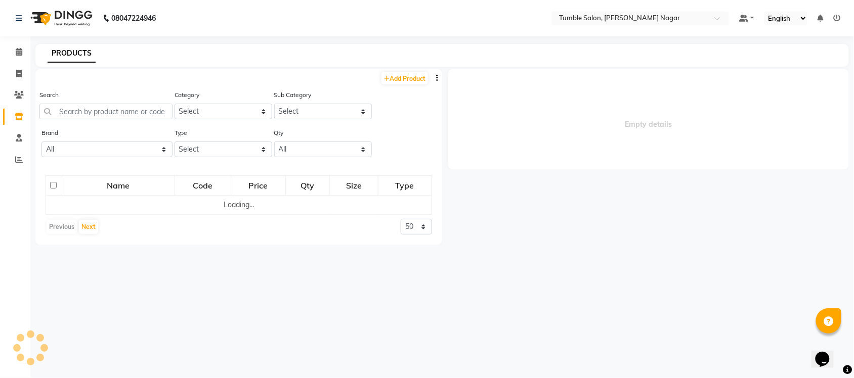
select select
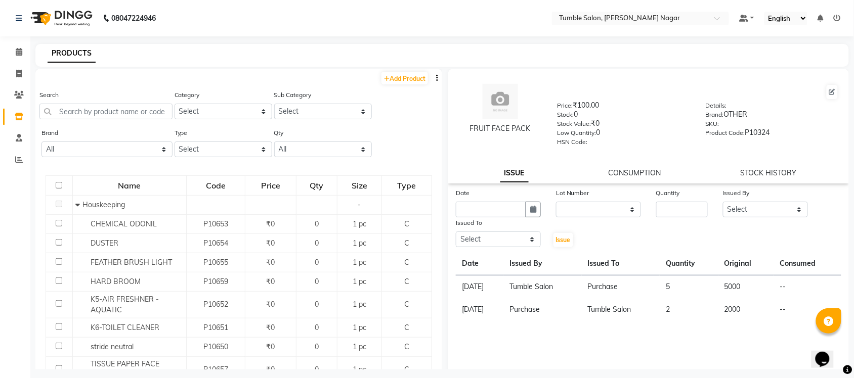
click at [150, 99] on div "Search" at bounding box center [105, 105] width 133 height 30
click at [152, 109] on input "text" at bounding box center [105, 112] width 133 height 16
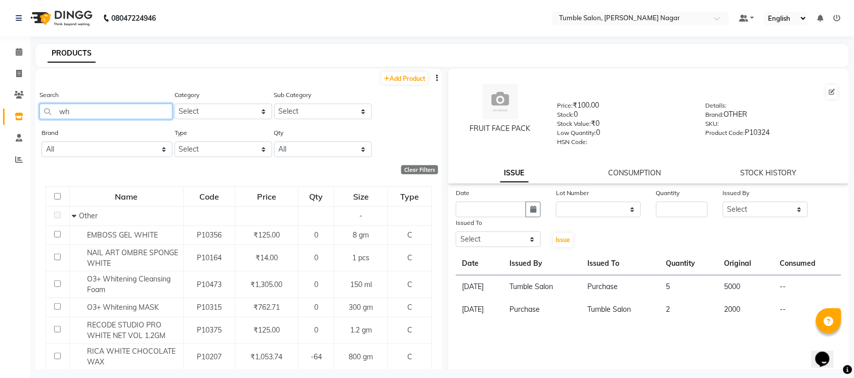
type input "w"
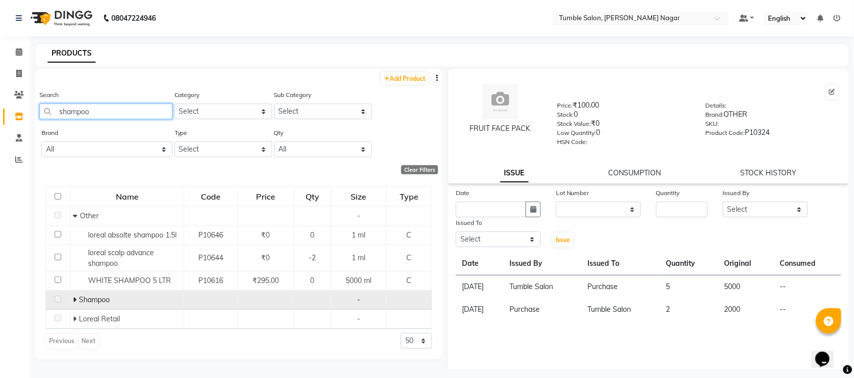
type input "shampoo"
click at [84, 304] on span "Shampoo" at bounding box center [94, 299] width 31 height 9
click at [73, 298] on icon at bounding box center [75, 299] width 4 height 7
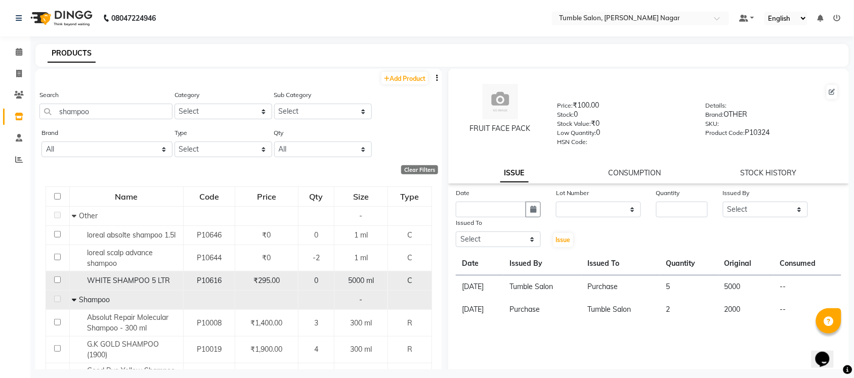
click at [99, 284] on span "WHITE SHAMPOO 5 LTR" at bounding box center [128, 280] width 83 height 9
select select
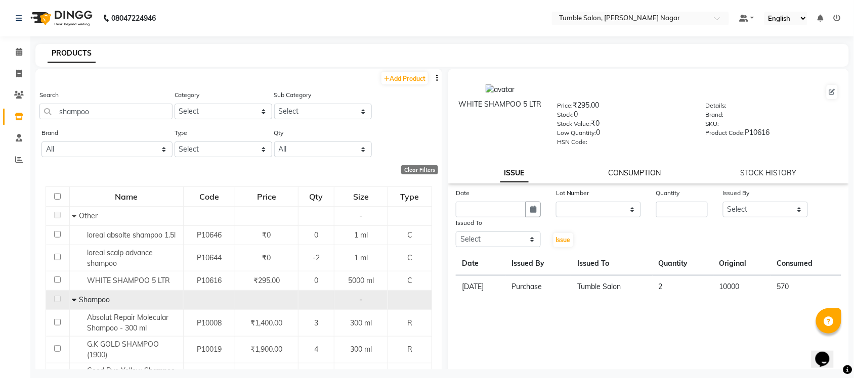
click at [610, 168] on link "CONSUMPTION" at bounding box center [634, 172] width 53 height 9
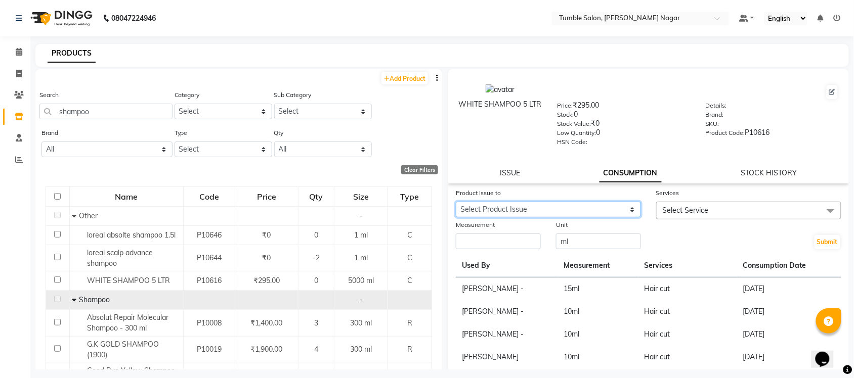
click at [569, 208] on select "Select Product Issue [DATE], Issued to: Tumble Salon, Balance: 9430" at bounding box center [548, 210] width 185 height 16
select select "1112697"
click at [456, 202] on select "Select Product Issue [DATE], Issued to: Tumble Salon, Balance: 9430" at bounding box center [548, 210] width 185 height 16
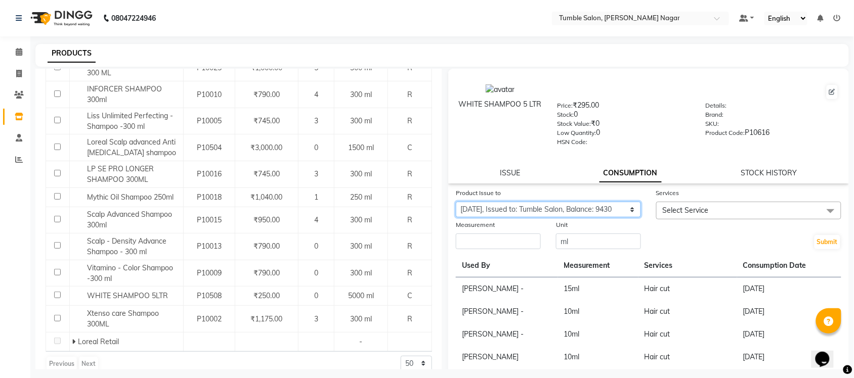
scroll to position [322, 0]
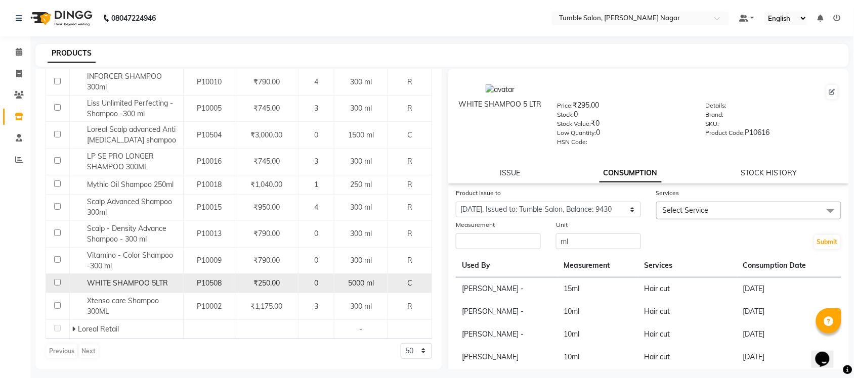
click at [157, 281] on span "WHITE SHAMPOO 5LTR" at bounding box center [127, 283] width 81 height 9
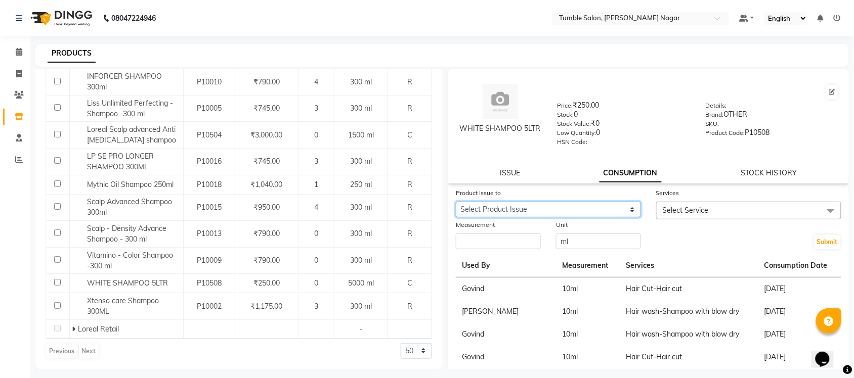
click at [579, 209] on select "Select Product Issue [DATE], Issued to: Salon id, Balance: 4405" at bounding box center [548, 210] width 185 height 16
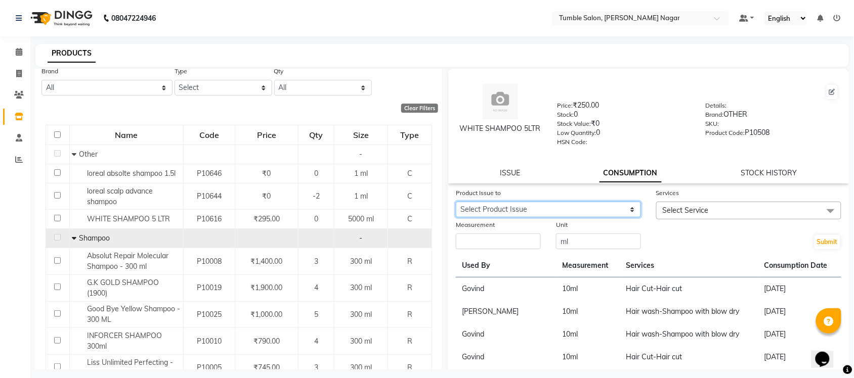
scroll to position [54, 0]
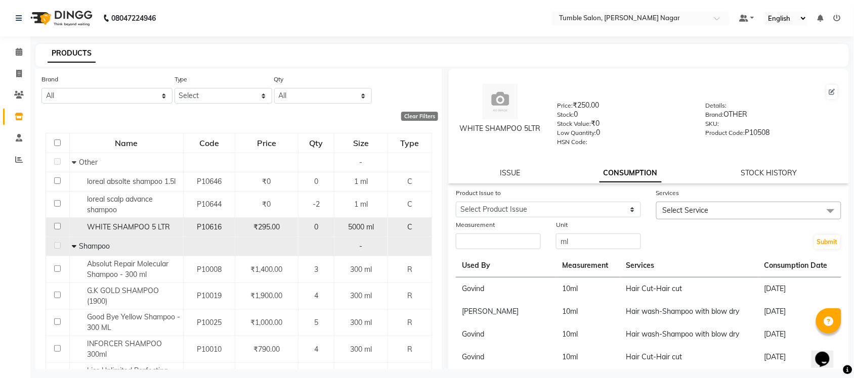
click at [267, 229] on span "₹295.00" at bounding box center [266, 227] width 26 height 9
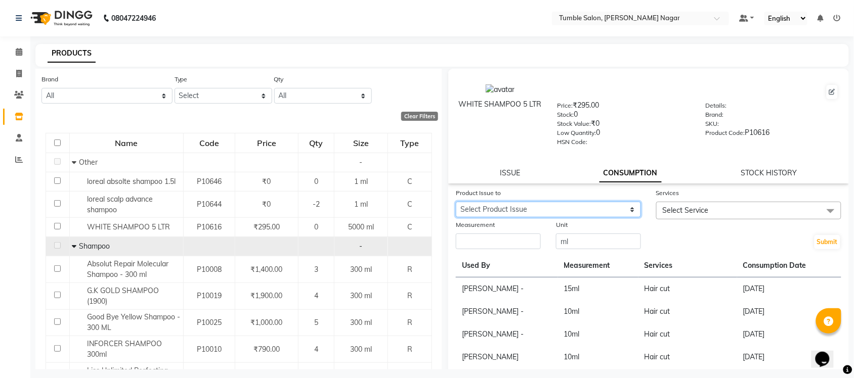
click at [551, 205] on select "Select Product Issue [DATE], Issued to: Tumble Salon, Balance: 9430" at bounding box center [548, 210] width 185 height 16
select select "1112697"
click at [456, 202] on select "Select Product Issue [DATE], Issued to: Tumble Salon, Balance: 9430" at bounding box center [548, 210] width 185 height 16
click at [676, 212] on span "Select Service" at bounding box center [686, 210] width 46 height 9
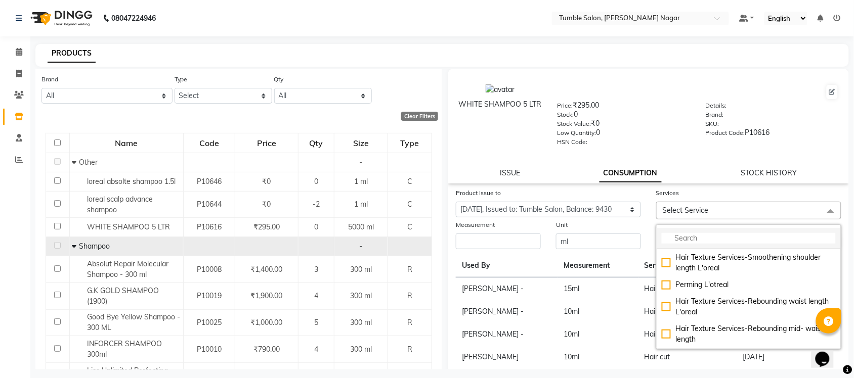
click at [673, 236] on input "multiselect-search" at bounding box center [749, 238] width 174 height 11
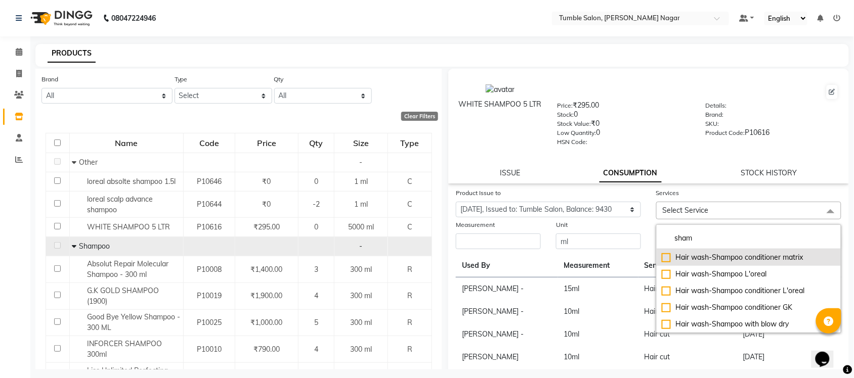
type input "sham"
click at [706, 254] on div "Hair wash-Shampoo conditioner matrix" at bounding box center [749, 257] width 174 height 11
checkbox input "true"
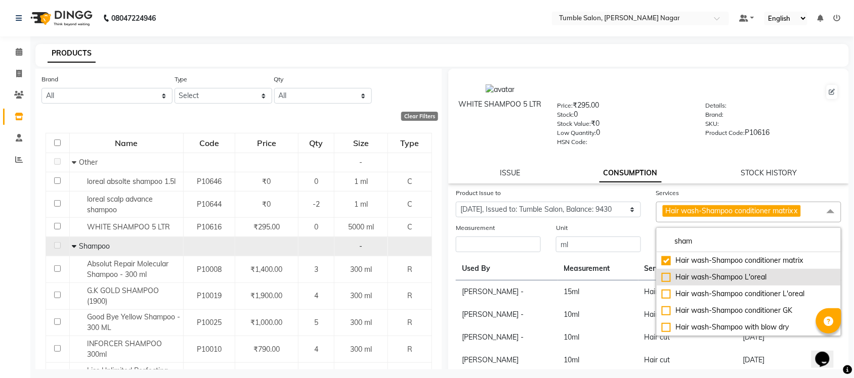
click at [702, 274] on div "Hair wash-Shampoo L'oreal" at bounding box center [749, 277] width 174 height 11
checkbox input "true"
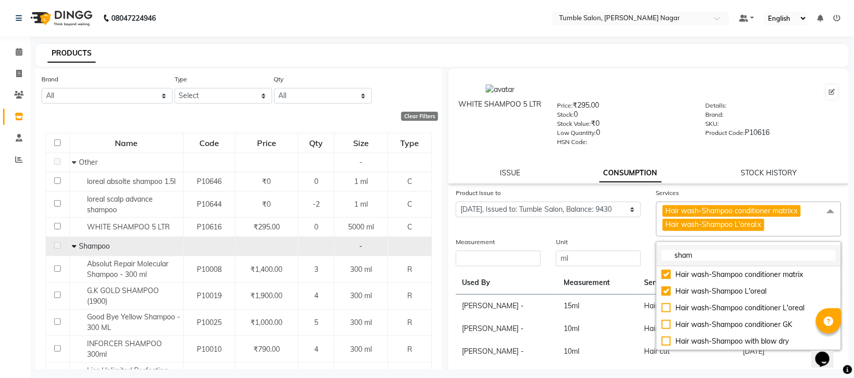
click at [696, 255] on input "sham" at bounding box center [749, 255] width 174 height 11
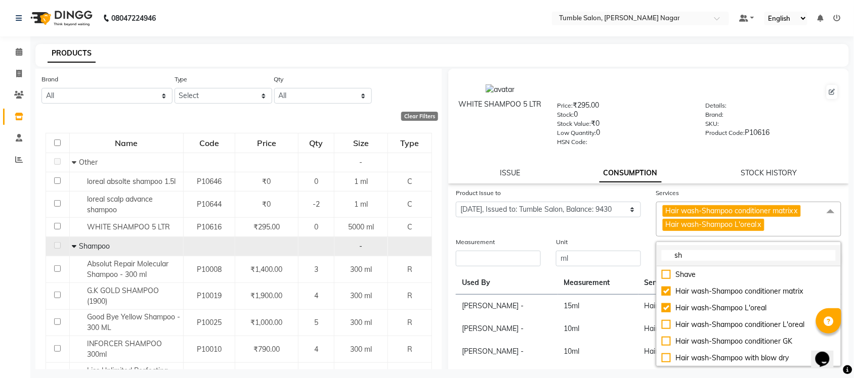
type input "s"
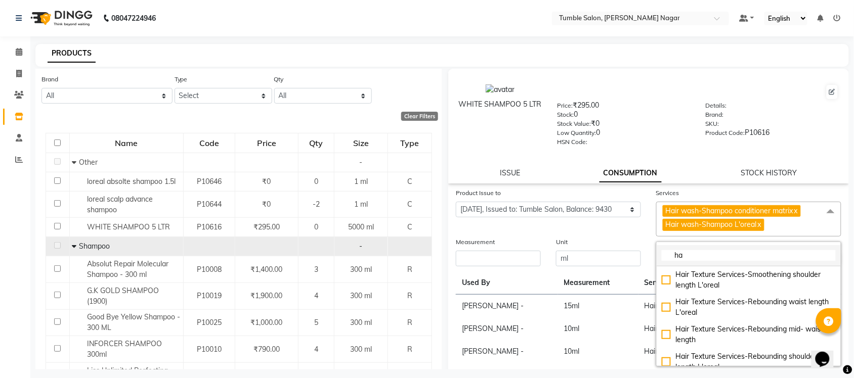
type input "h"
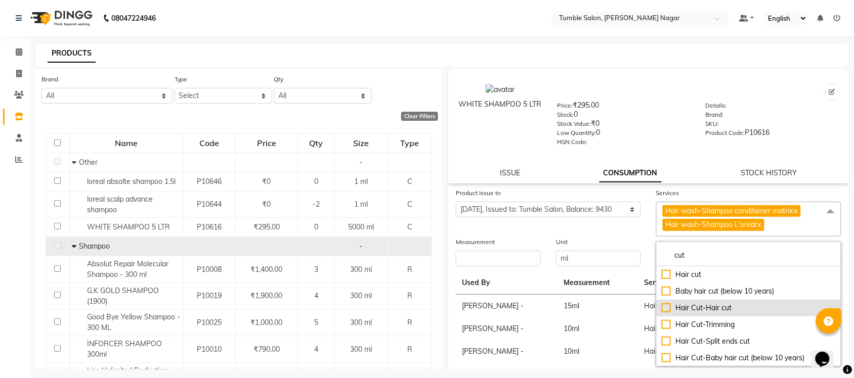
type input "cut"
click at [694, 303] on div "Hair Cut-Hair cut" at bounding box center [749, 308] width 174 height 11
checkbox input "true"
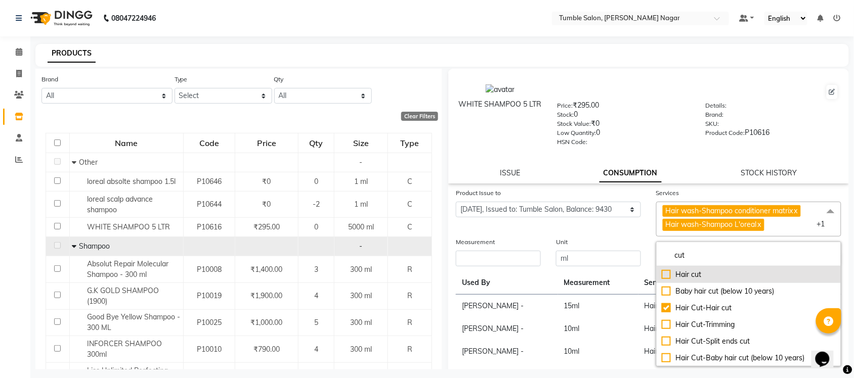
click at [689, 274] on div "Hair cut" at bounding box center [749, 275] width 174 height 11
checkbox input "true"
click at [625, 224] on div "Product Issue to Select Product Issue [DATE], Issued to: Tumble Salon, Balance:…" at bounding box center [548, 212] width 200 height 49
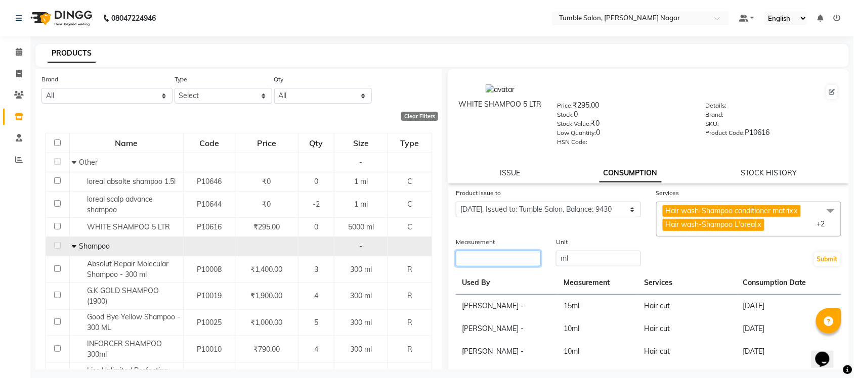
click at [508, 256] on input "number" at bounding box center [498, 259] width 85 height 16
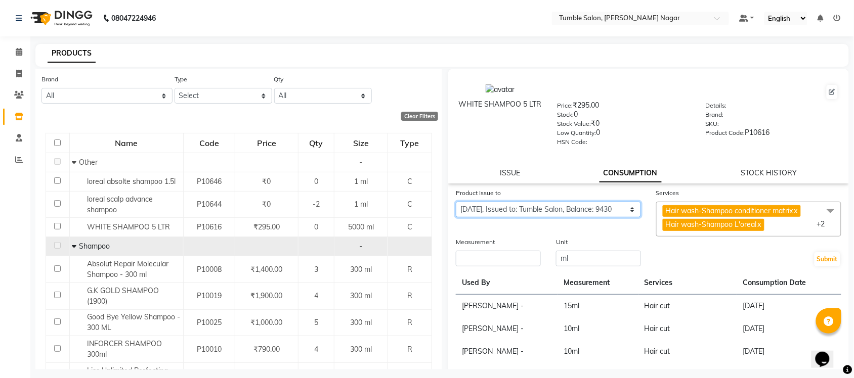
click at [585, 205] on select "Select Product Issue [DATE], Issued to: Tumble Salon, Balance: 9430" at bounding box center [548, 210] width 185 height 16
click at [680, 264] on div "Submit" at bounding box center [748, 252] width 200 height 31
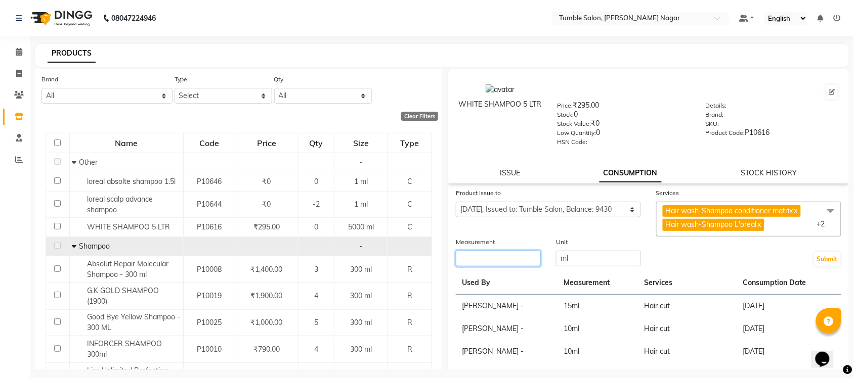
click at [515, 256] on input "number" at bounding box center [498, 259] width 85 height 16
type input "9430"
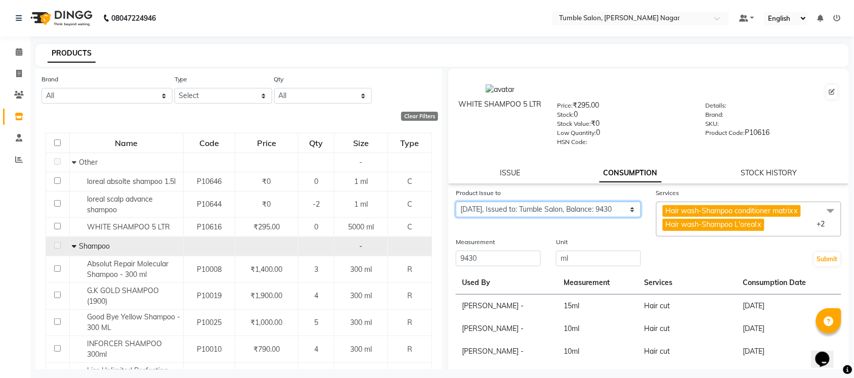
click at [567, 206] on select "Select Product Issue [DATE], Issued to: Tumble Salon, Balance: 9430" at bounding box center [548, 210] width 185 height 16
click at [668, 258] on div "Submit" at bounding box center [748, 252] width 200 height 31
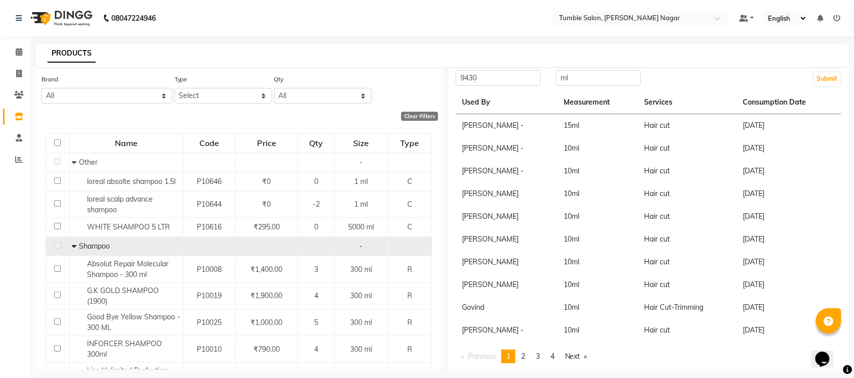
scroll to position [0, 0]
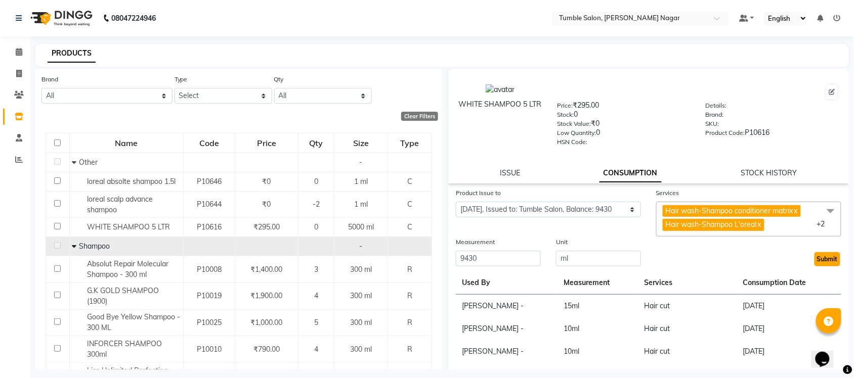
click at [815, 256] on button "Submit" at bounding box center [827, 259] width 26 height 14
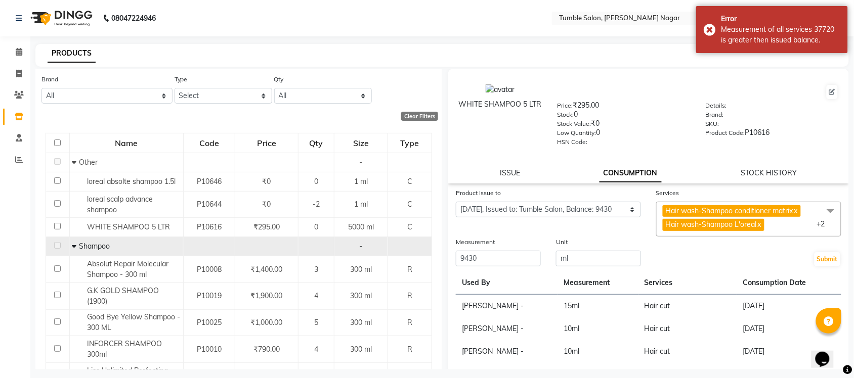
click at [757, 221] on link "x" at bounding box center [759, 224] width 5 height 9
click at [822, 252] on button "Submit" at bounding box center [827, 259] width 26 height 14
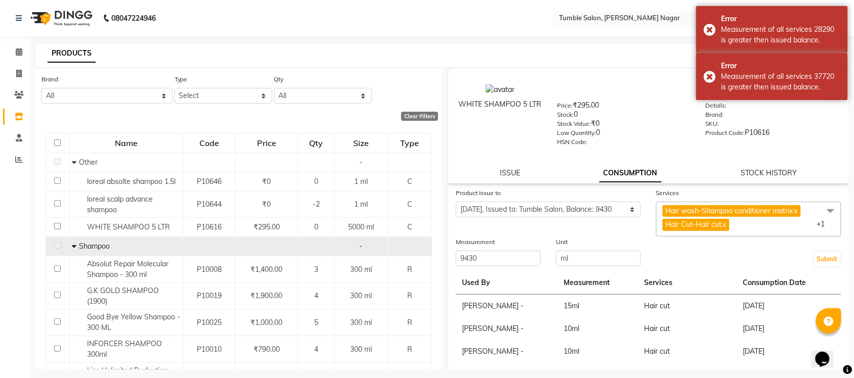
click at [722, 222] on link "x" at bounding box center [724, 224] width 5 height 9
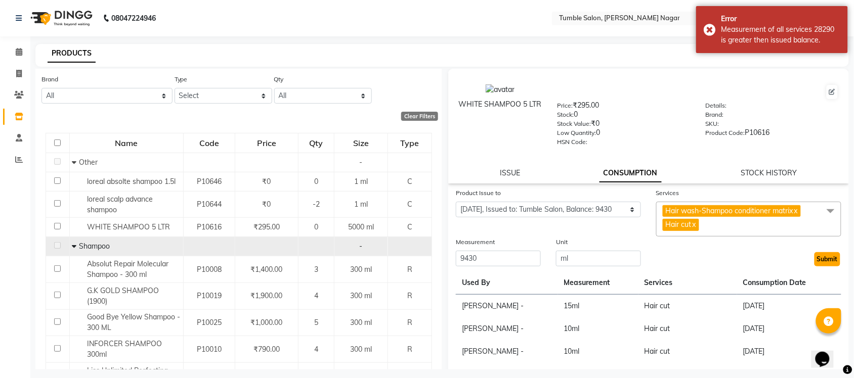
click at [819, 256] on button "Submit" at bounding box center [827, 259] width 26 height 14
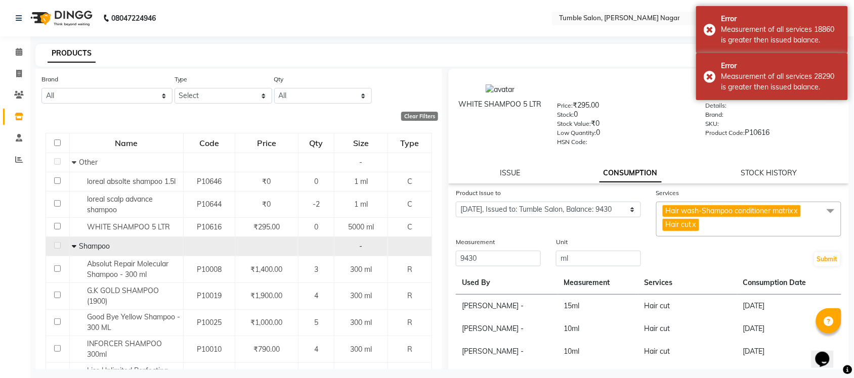
click at [797, 207] on link "x" at bounding box center [795, 210] width 5 height 9
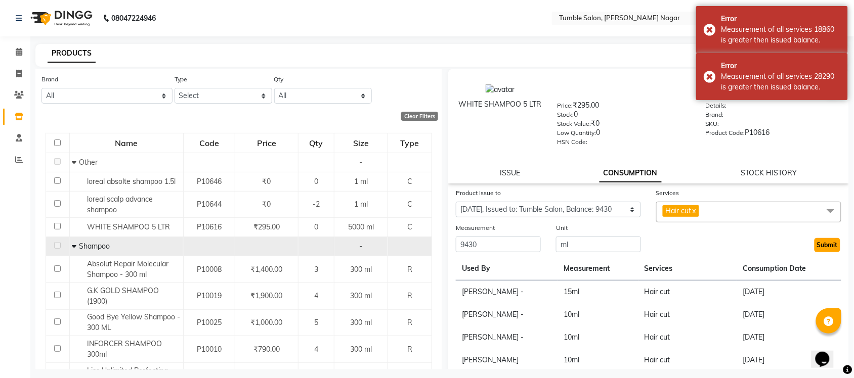
click at [818, 243] on button "Submit" at bounding box center [827, 245] width 26 height 14
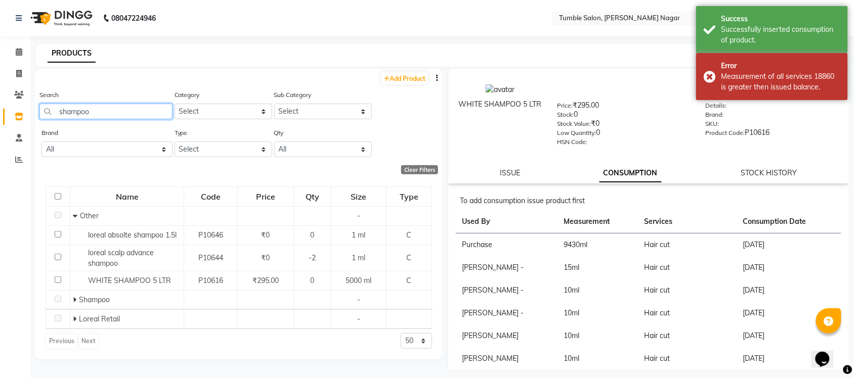
click at [140, 114] on input "shampoo" at bounding box center [105, 112] width 133 height 16
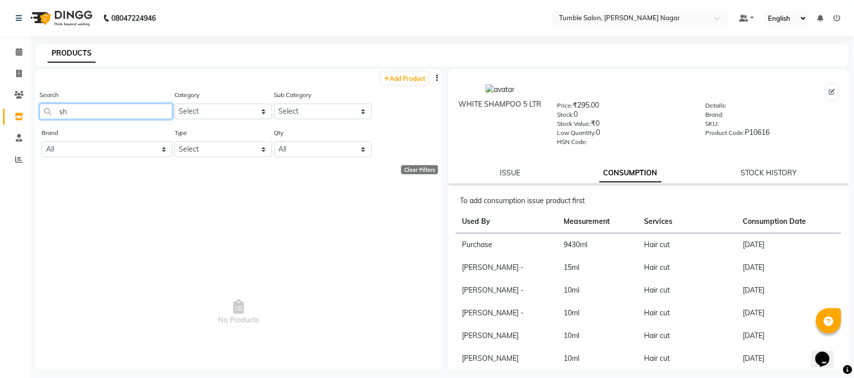
type input "s"
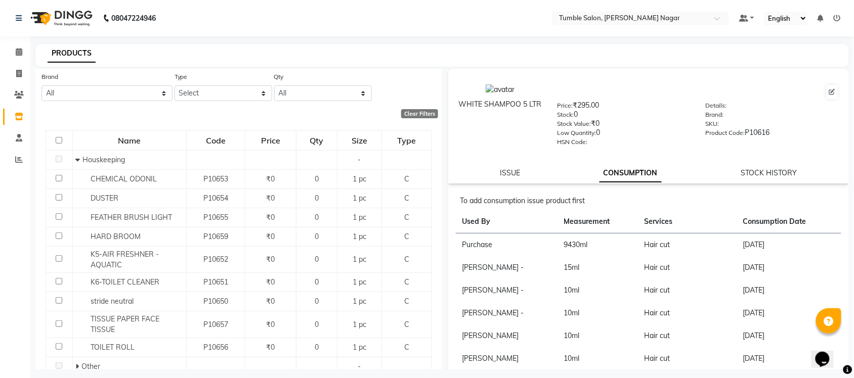
scroll to position [94, 0]
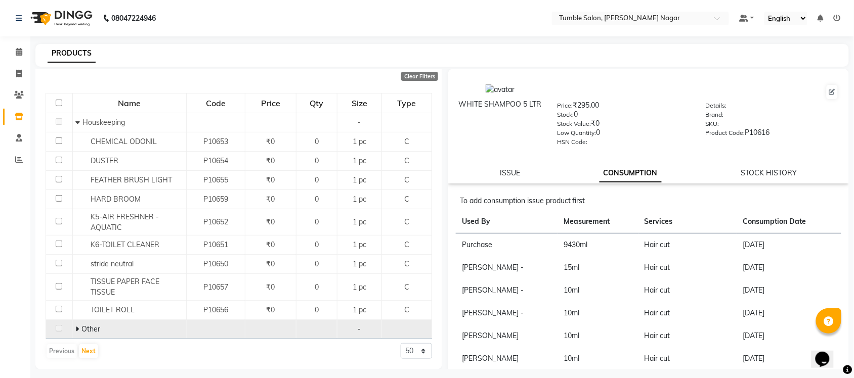
click at [85, 327] on span "Other" at bounding box center [90, 329] width 19 height 9
click at [73, 328] on td "Other" at bounding box center [129, 329] width 114 height 19
click at [77, 328] on icon at bounding box center [77, 329] width 4 height 7
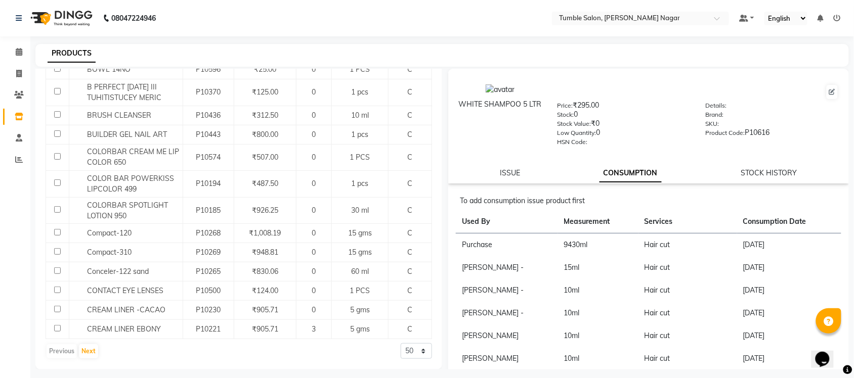
scroll to position [0, 0]
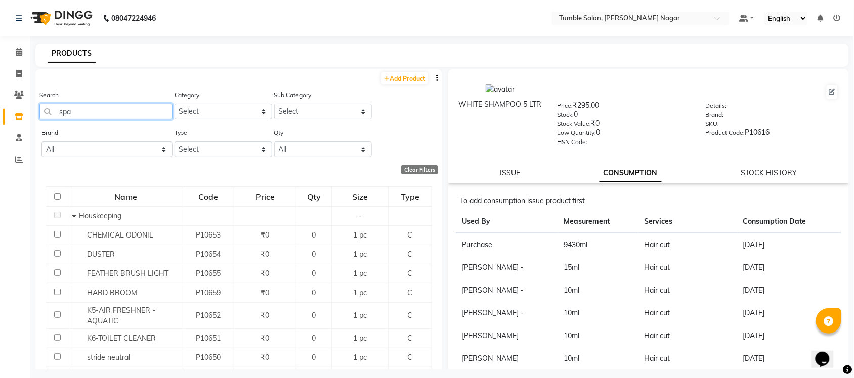
drag, startPoint x: 96, startPoint y: 106, endPoint x: 19, endPoint y: 110, distance: 77.5
click at [19, 110] on app-home "08047224946 Select Location × Tumble Salon, Uttam Nagar Default Panel My Panel …" at bounding box center [427, 192] width 854 height 385
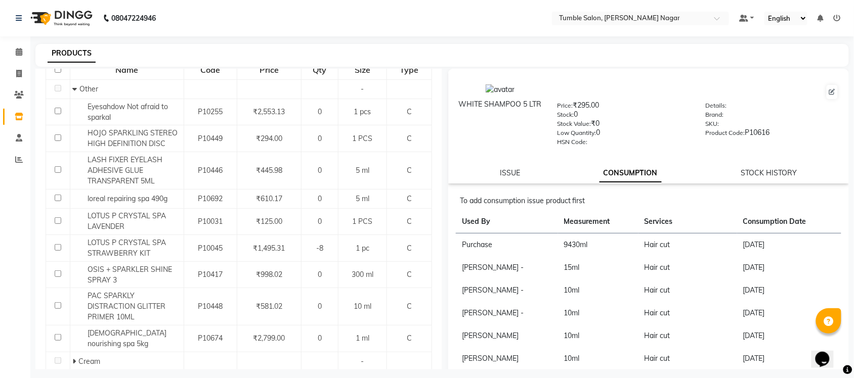
scroll to position [191, 0]
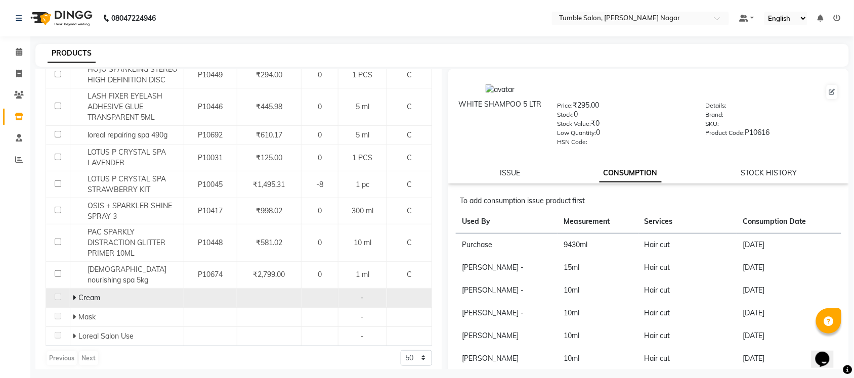
type input "spa"
click at [76, 293] on span at bounding box center [76, 297] width 6 height 9
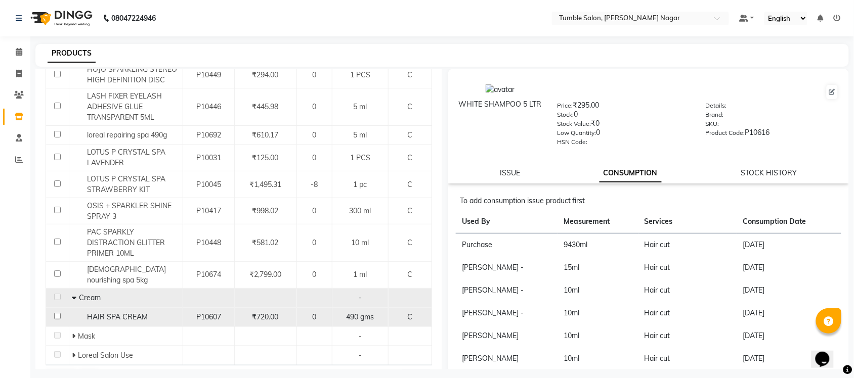
drag, startPoint x: 112, startPoint y: 312, endPoint x: 112, endPoint y: 306, distance: 5.6
click at [112, 313] on span "HAIR SPA CREAM" at bounding box center [117, 317] width 61 height 9
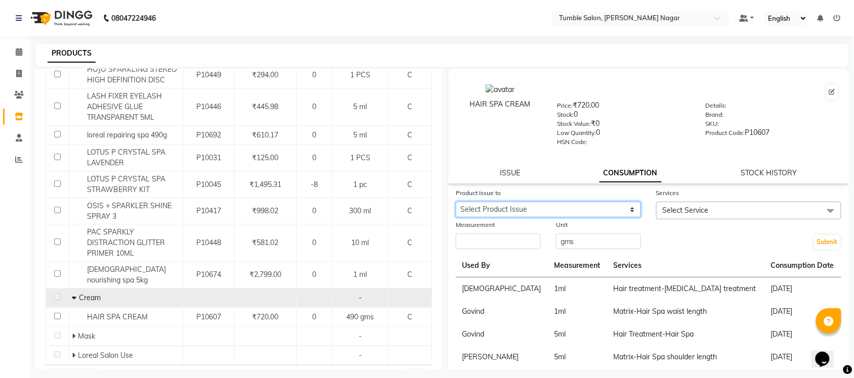
click at [525, 212] on select "Select Product Issue 2025-08-16, Issued to: Salon id, Balance: 4 2025-06-19, Is…" at bounding box center [548, 210] width 185 height 16
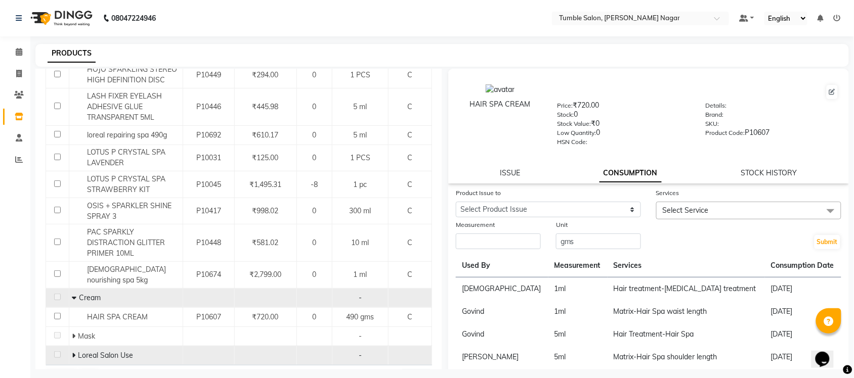
click at [95, 351] on span "Loreal Salon Use" at bounding box center [105, 355] width 55 height 9
click at [74, 352] on icon at bounding box center [74, 355] width 4 height 7
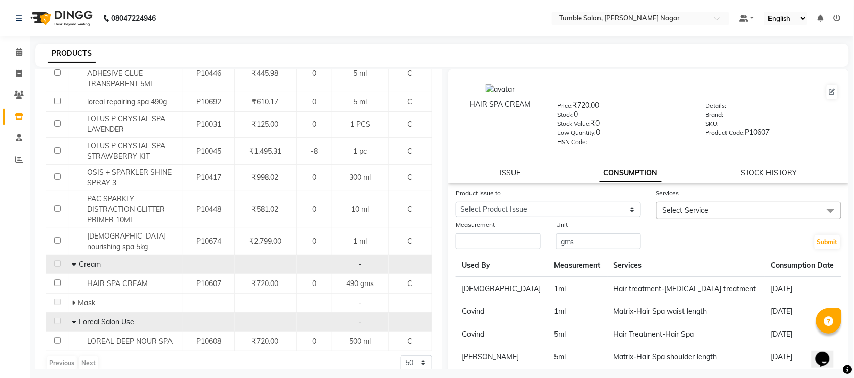
scroll to position [229, 0]
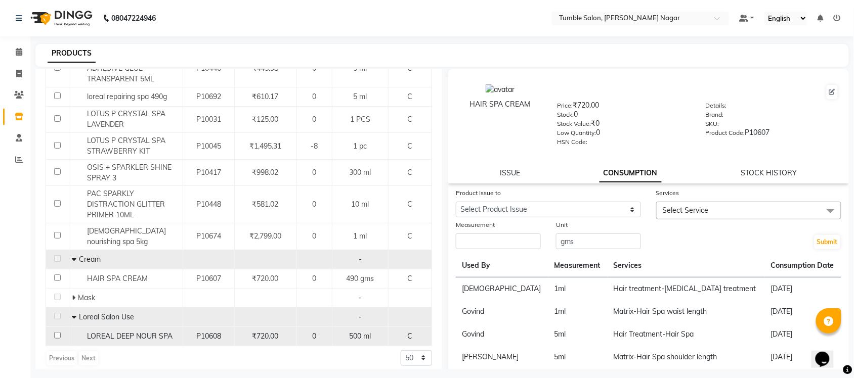
click at [147, 332] on span "LOREAL DEEP NOUR SPA" at bounding box center [129, 336] width 85 height 9
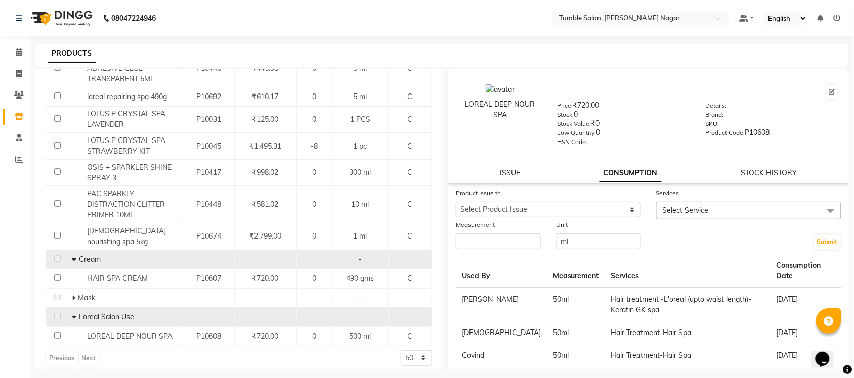
click at [484, 221] on label "Measurement" at bounding box center [475, 225] width 39 height 9
click at [487, 204] on select "Select Product Issue 2025-07-30, Issued to: Tumble Salon, Balance: 1680 2025-07…" at bounding box center [548, 210] width 185 height 16
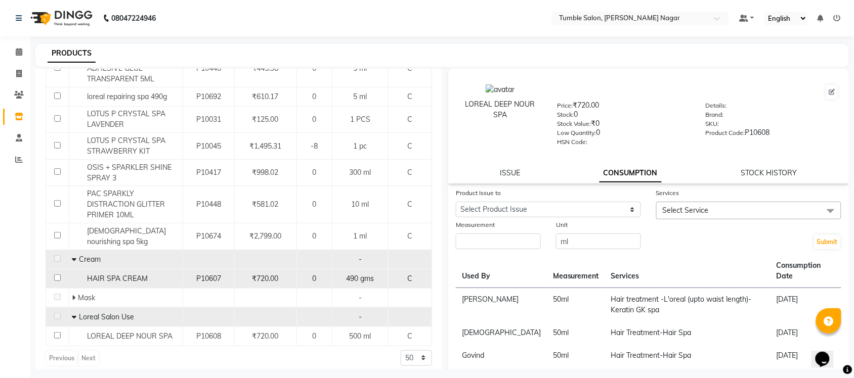
click at [104, 274] on span "HAIR SPA CREAM" at bounding box center [117, 278] width 61 height 9
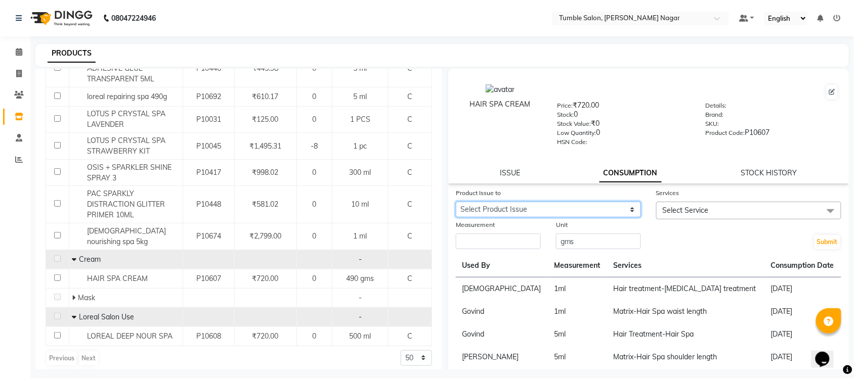
click at [485, 208] on select "Select Product Issue 2025-08-16, Issued to: Salon id, Balance: 4 2025-06-19, Is…" at bounding box center [548, 210] width 185 height 16
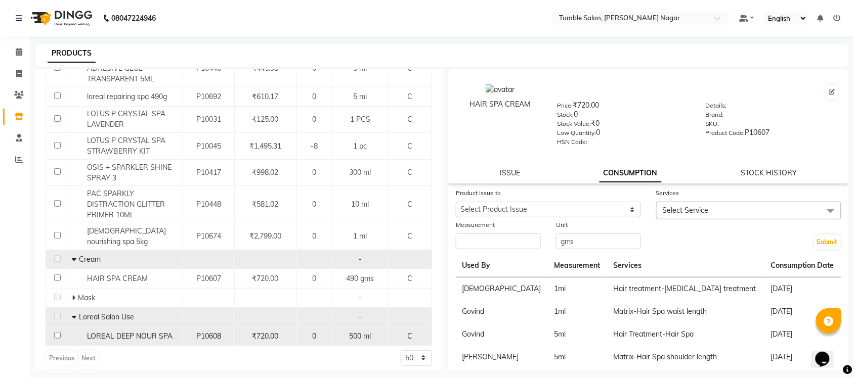
click at [148, 332] on span "LOREAL DEEP NOUR SPA" at bounding box center [129, 336] width 85 height 9
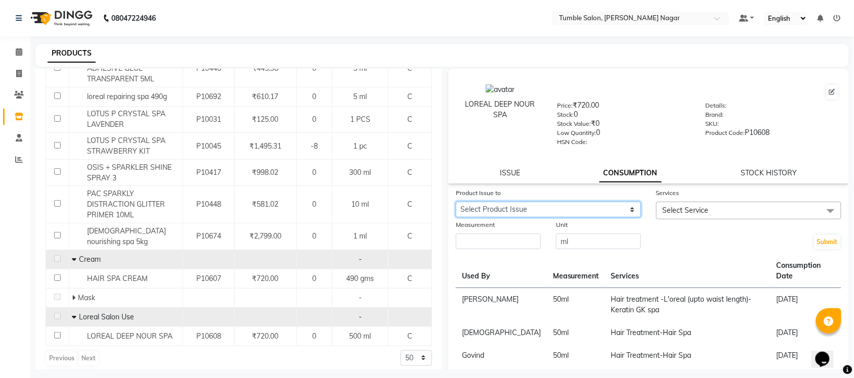
click at [510, 206] on select "Select Product Issue 2025-07-30, Issued to: Tumble Salon, Balance: 1680 2025-07…" at bounding box center [548, 210] width 185 height 16
select select "1113075"
click at [456, 202] on select "Select Product Issue 2025-07-30, Issued to: Tumble Salon, Balance: 1680 2025-07…" at bounding box center [548, 210] width 185 height 16
click at [658, 202] on span "Select Service" at bounding box center [748, 211] width 185 height 18
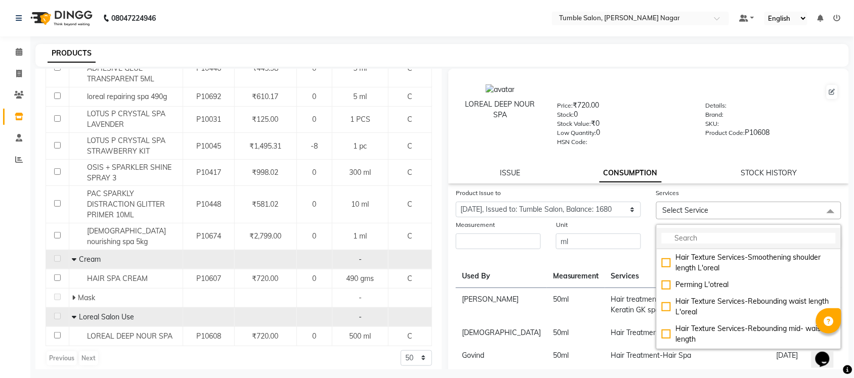
click at [681, 238] on input "multiselect-search" at bounding box center [749, 238] width 174 height 11
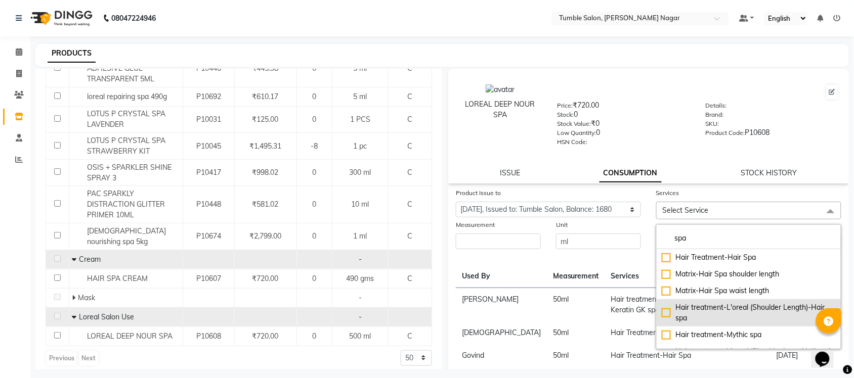
type input "spa"
click at [698, 310] on div "Hair treatment-L'oreal (Shoulder Length)-Hair spa" at bounding box center [749, 312] width 174 height 21
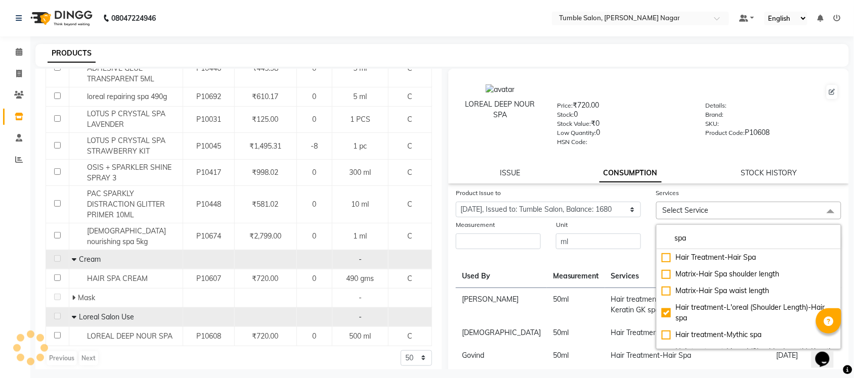
checkbox input "true"
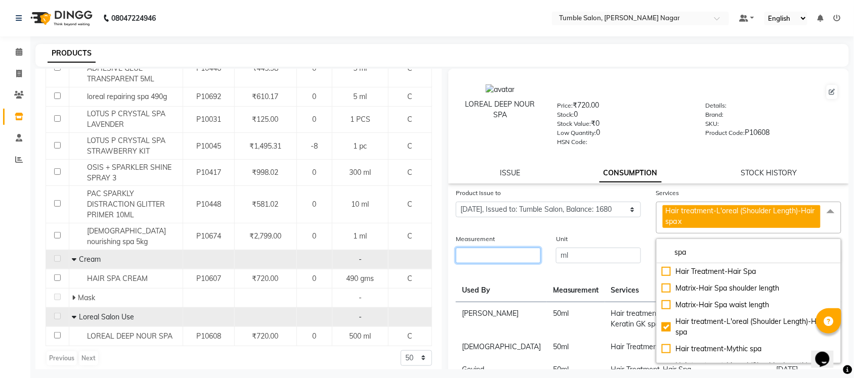
click at [509, 248] on input "number" at bounding box center [498, 256] width 85 height 16
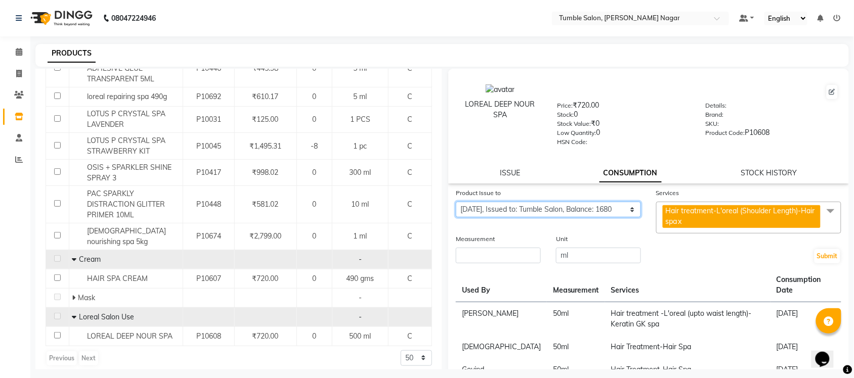
click at [515, 206] on select "Select Product Issue 2025-07-30, Issued to: Tumble Salon, Balance: 1680 2025-07…" at bounding box center [548, 210] width 185 height 16
drag, startPoint x: 669, startPoint y: 289, endPoint x: 668, endPoint y: 284, distance: 5.2
click at [669, 289] on th "Services" at bounding box center [687, 286] width 165 height 34
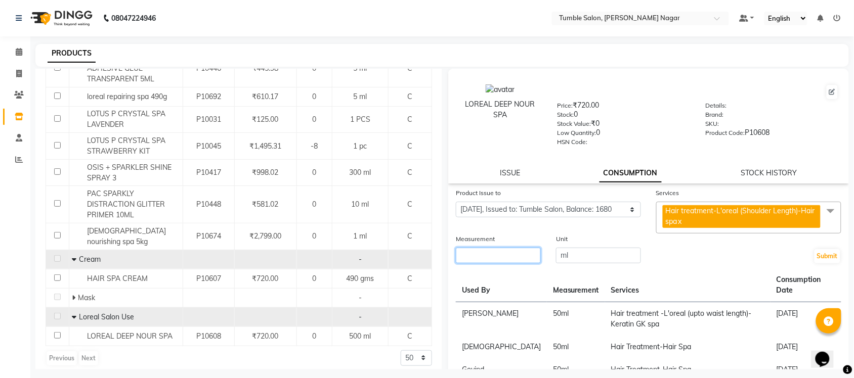
click at [501, 258] on input "number" at bounding box center [498, 256] width 85 height 16
type input "1680"
click at [820, 249] on button "Submit" at bounding box center [827, 256] width 26 height 14
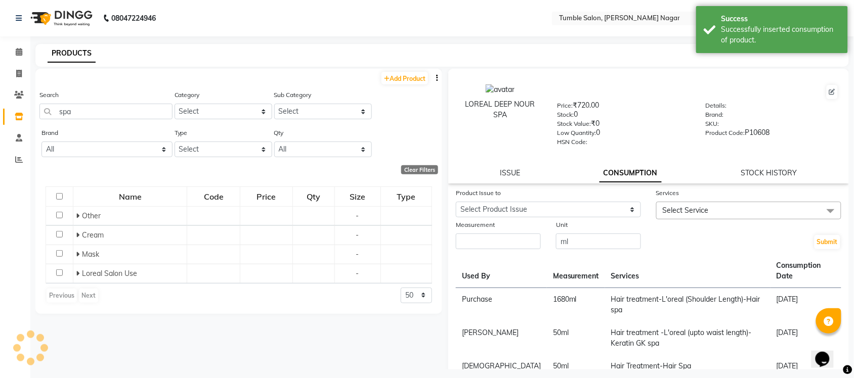
scroll to position [0, 0]
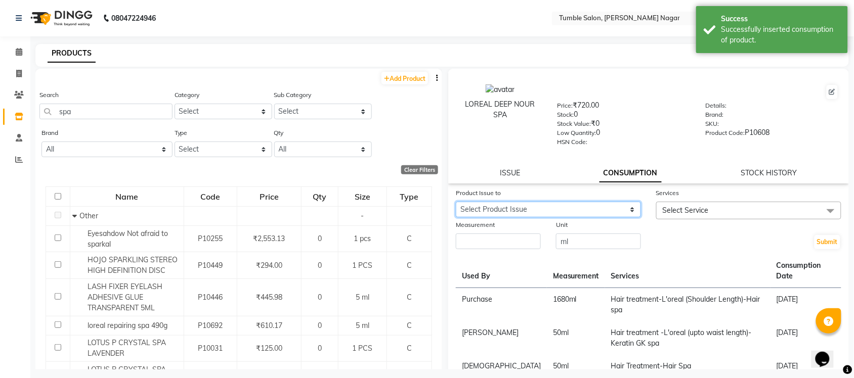
click at [590, 203] on select "Select Product Issue 2025-07-23, Issued to: Mahender , Balance: 4 2025-06-19, I…" at bounding box center [548, 210] width 185 height 16
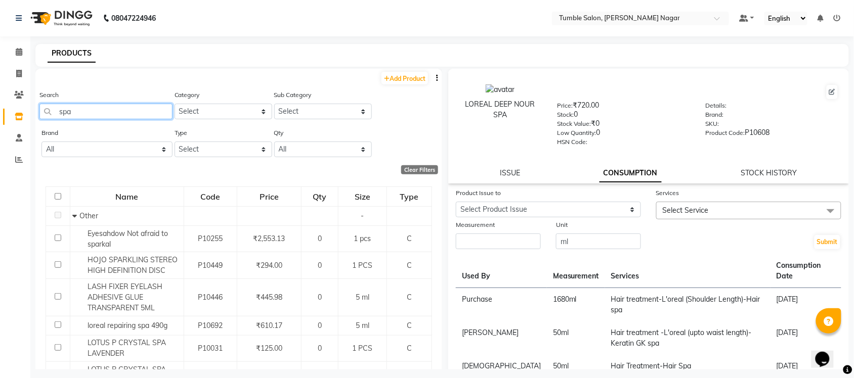
drag, startPoint x: 110, startPoint y: 110, endPoint x: 39, endPoint y: 120, distance: 71.5
click at [38, 120] on div "Search spa Category Select Hair Skin Makeup Personal Care Appliances Beard Waxi…" at bounding box center [238, 109] width 407 height 38
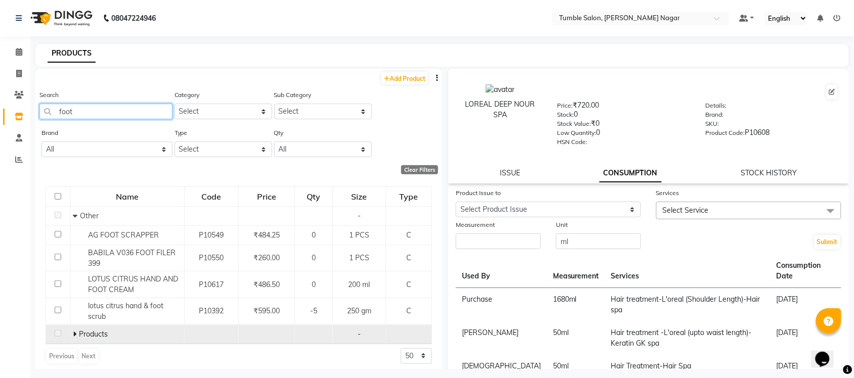
type input "foot"
click at [84, 332] on span "Products" at bounding box center [93, 334] width 29 height 9
click at [75, 333] on icon at bounding box center [75, 334] width 4 height 7
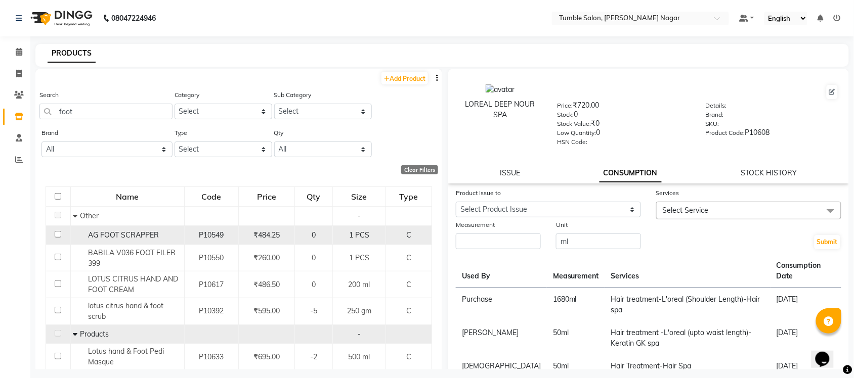
click at [149, 233] on span "AG FOOT SCRAPPER" at bounding box center [123, 235] width 71 height 9
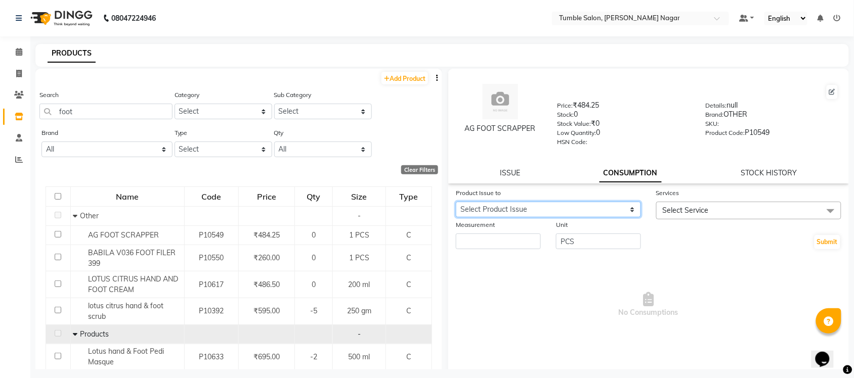
click at [581, 207] on select "Select Product Issue 2025-07-30, Issued to: Tumble Salon, Balance: 5" at bounding box center [548, 210] width 185 height 16
select select "1113408"
click at [456, 202] on select "Select Product Issue 2025-07-30, Issued to: Tumble Salon, Balance: 5" at bounding box center [548, 210] width 185 height 16
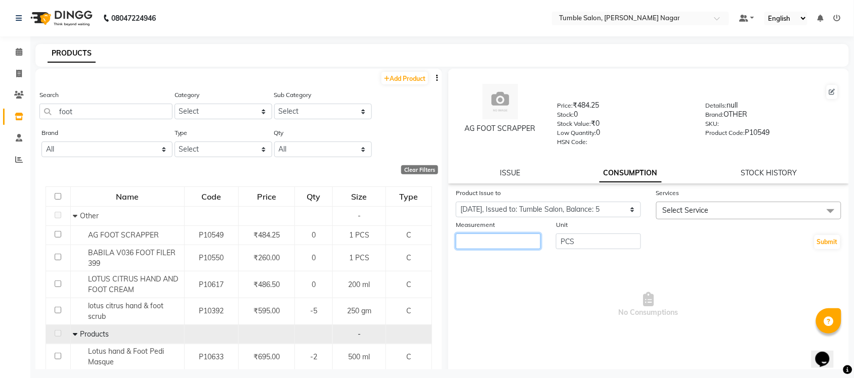
click at [508, 235] on input "number" at bounding box center [498, 242] width 85 height 16
type input "1"
click at [674, 210] on span "Select Service" at bounding box center [686, 210] width 46 height 9
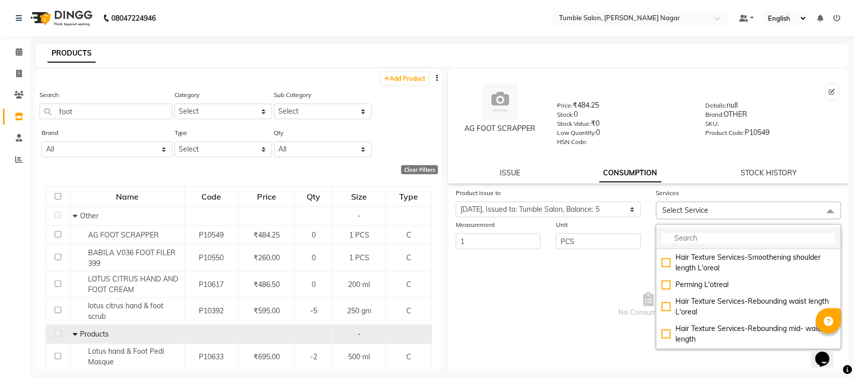
click at [717, 238] on input "multiselect-search" at bounding box center [749, 238] width 174 height 11
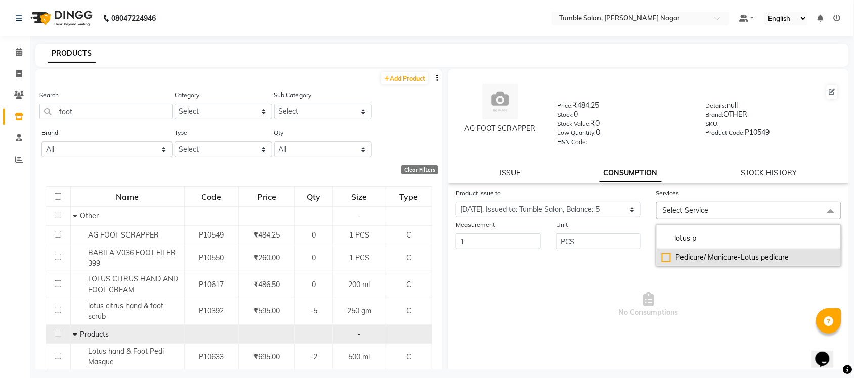
type input "lotus p"
click at [749, 254] on div "Pedicure/ Manicure-Lotus pedicure" at bounding box center [749, 257] width 174 height 11
checkbox input "true"
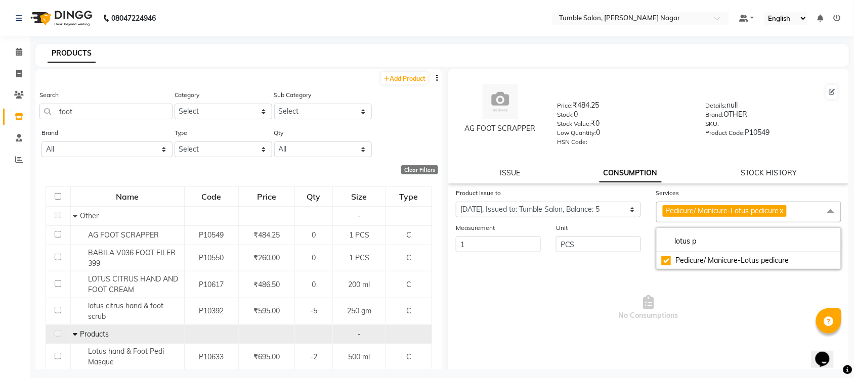
click at [618, 276] on span "No Consumptions" at bounding box center [648, 307] width 385 height 101
click at [823, 243] on button "Submit" at bounding box center [827, 245] width 26 height 14
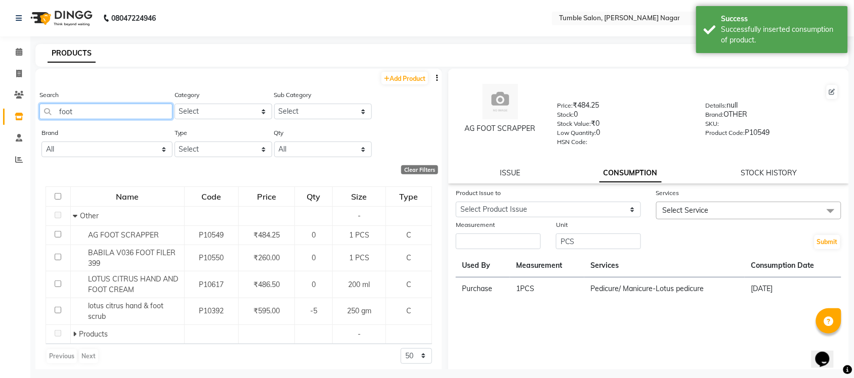
click at [147, 109] on input "foot" at bounding box center [105, 112] width 133 height 16
type input "f"
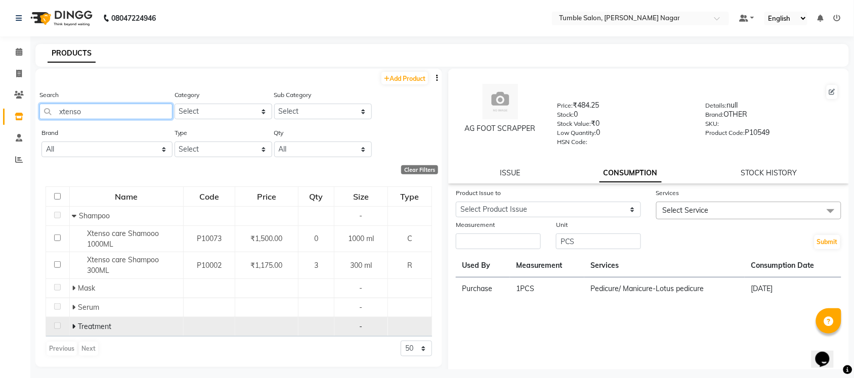
type input "xtenso"
click at [74, 326] on icon at bounding box center [74, 326] width 4 height 7
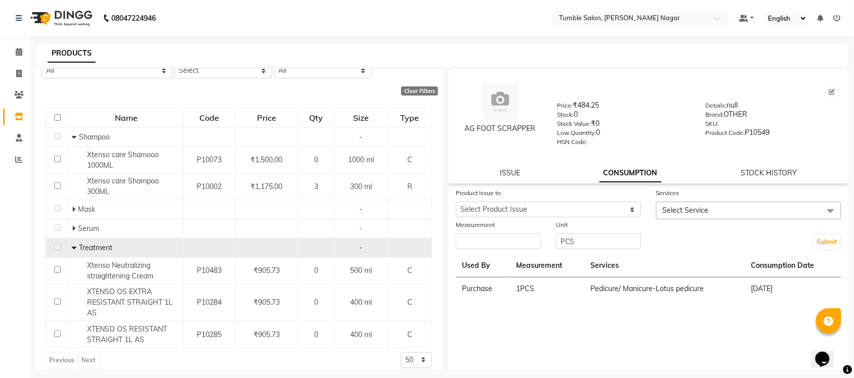
scroll to position [88, 0]
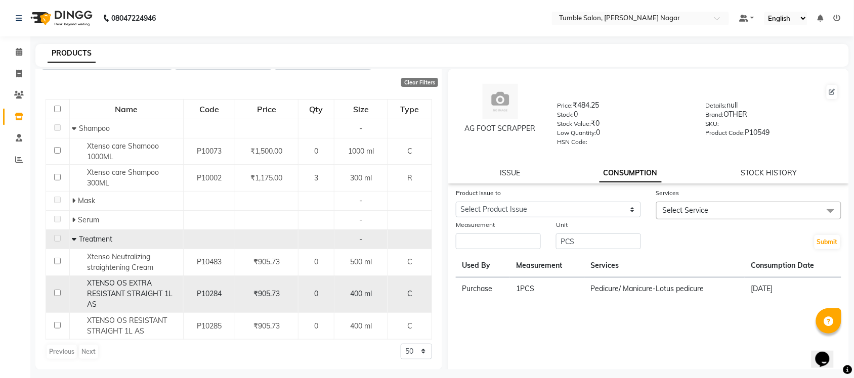
click at [112, 288] on div "XTENSO OS EXTRA RESISTANT STRAIGHT 1L AS" at bounding box center [126, 294] width 108 height 32
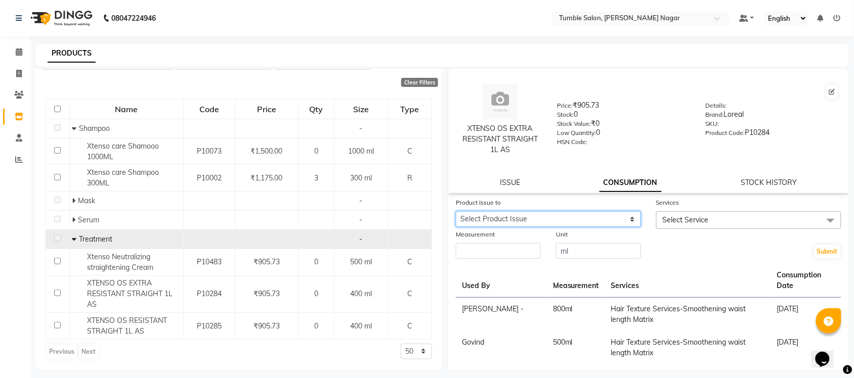
click at [543, 217] on select "Select Product Issue 2025-07-30, Issued to: Tumble Salon, Balance: 2300" at bounding box center [548, 219] width 185 height 16
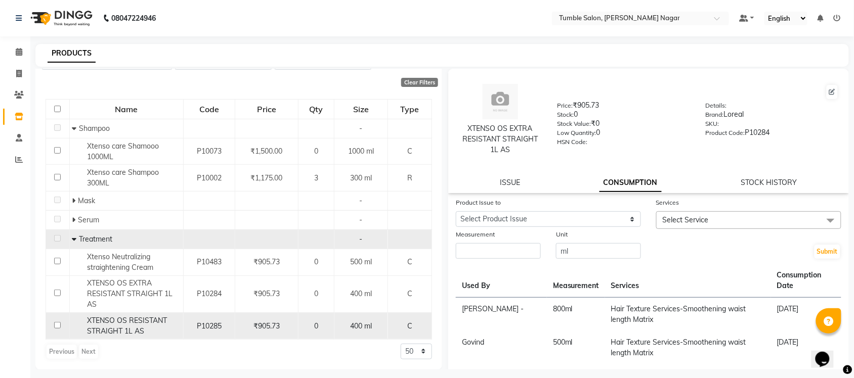
click at [108, 322] on span "XTENSO OS RESISTANT STRAIGHT 1L AS" at bounding box center [127, 326] width 80 height 20
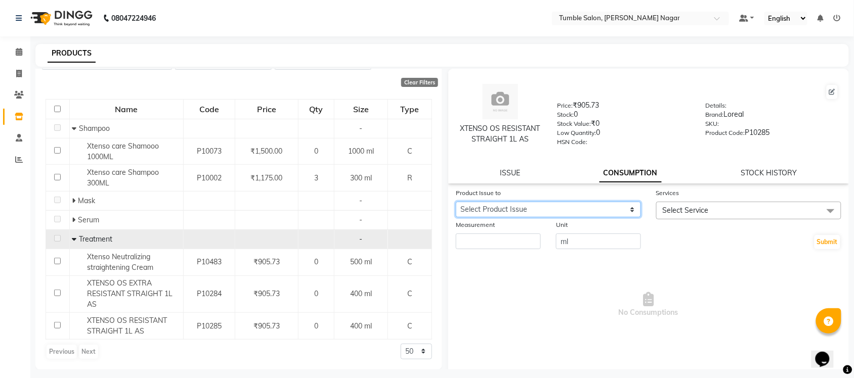
drag, startPoint x: 489, startPoint y: 205, endPoint x: 487, endPoint y: 210, distance: 5.4
click at [489, 205] on select "Select Product Issue 2025-07-30, Issued to: Tumble Salon, Balance: 400" at bounding box center [548, 210] width 185 height 16
select select "1113090"
click at [456, 202] on select "Select Product Issue 2025-07-30, Issued to: Tumble Salon, Balance: 400" at bounding box center [548, 210] width 185 height 16
click at [682, 207] on span "Select Service" at bounding box center [686, 210] width 46 height 9
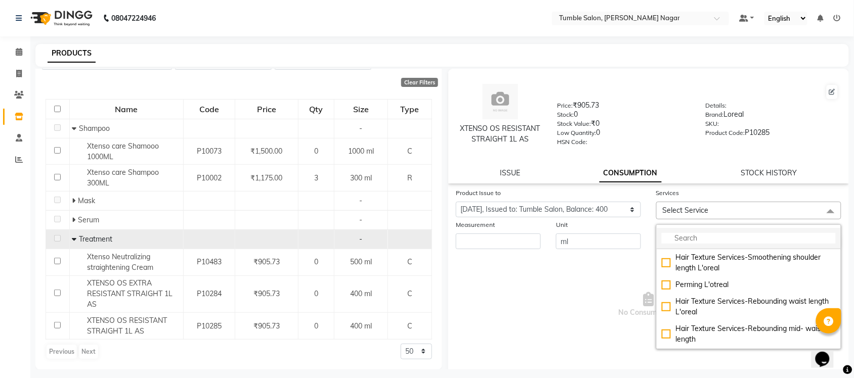
click at [682, 234] on input "multiselect-search" at bounding box center [749, 238] width 174 height 11
type input "smooth"
drag, startPoint x: 682, startPoint y: 240, endPoint x: 610, endPoint y: 248, distance: 72.3
click at [615, 248] on form "Product Issue to Select Product Issue 2025-07-30, Issued to: Tumble Salon, Bala…" at bounding box center [648, 219] width 385 height 63
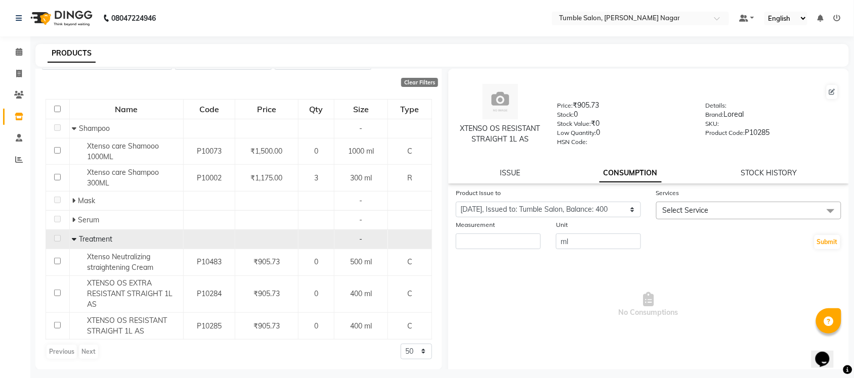
click at [771, 206] on span "Select Service" at bounding box center [748, 211] width 185 height 18
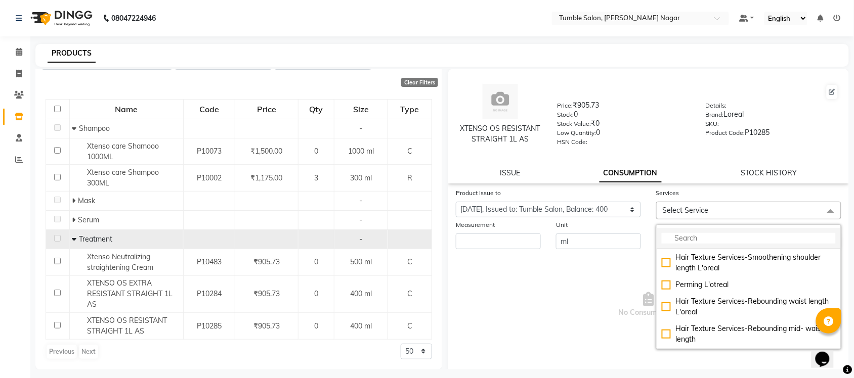
click at [701, 237] on div "Hair Texture Services-Smoothening shoulder length L'oreal Perming L'otreal Hair…" at bounding box center [748, 287] width 185 height 125
click at [699, 238] on input "multiselect-search" at bounding box center [749, 238] width 174 height 11
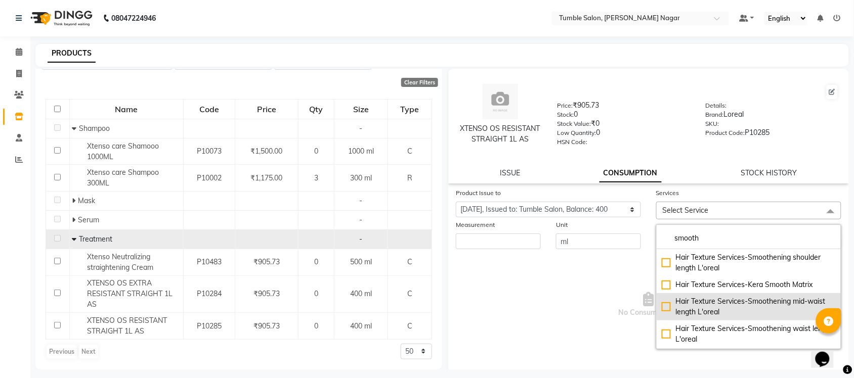
type input "smooth"
click at [745, 299] on div "Hair Texture Services-Smoothening mid-waist length L'oreal" at bounding box center [749, 306] width 174 height 21
checkbox input "true"
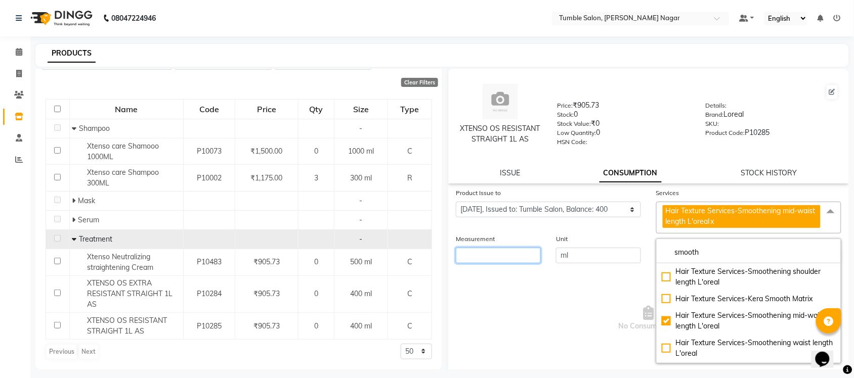
click at [521, 251] on input "number" at bounding box center [498, 256] width 85 height 16
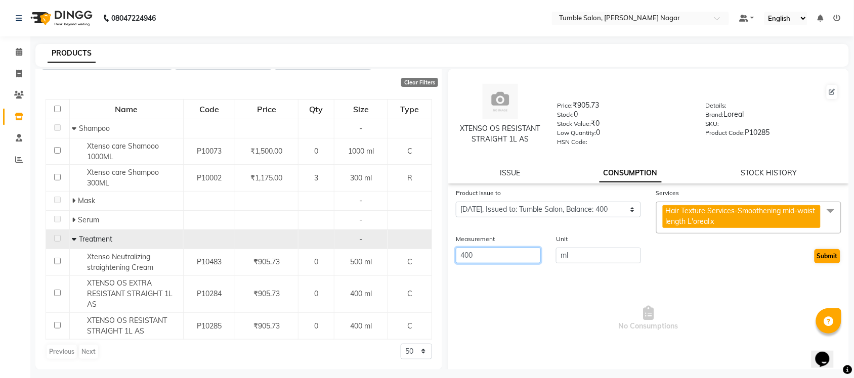
type input "400"
click at [821, 253] on button "Submit" at bounding box center [827, 256] width 26 height 14
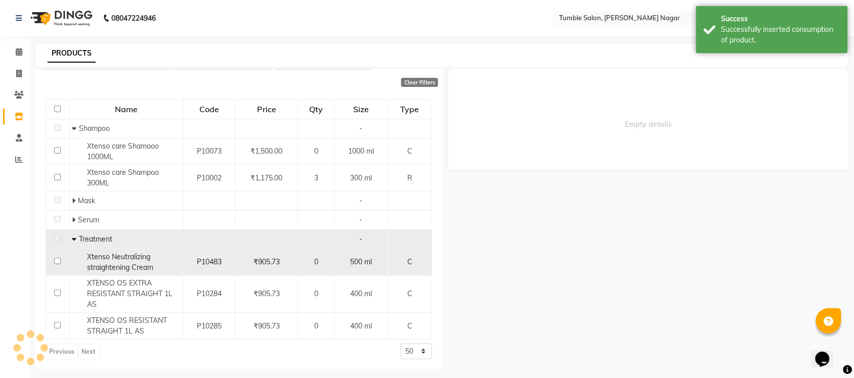
scroll to position [0, 0]
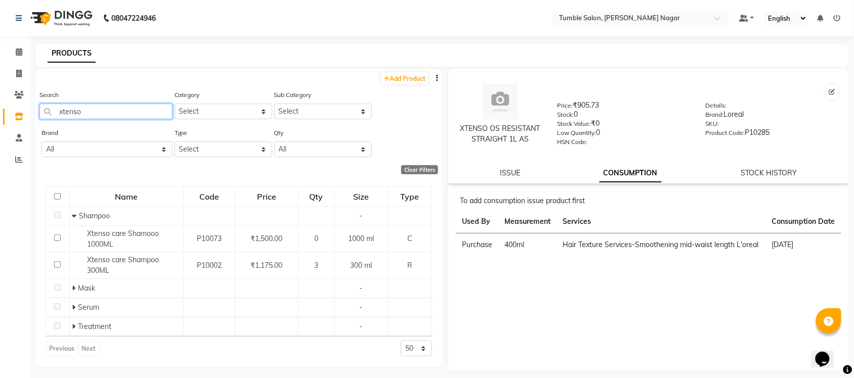
drag, startPoint x: 106, startPoint y: 115, endPoint x: 9, endPoint y: 149, distance: 102.9
click at [21, 142] on app-home "08047224946 Select Location × Tumble Salon, Uttam Nagar Default Panel My Panel …" at bounding box center [427, 192] width 854 height 385
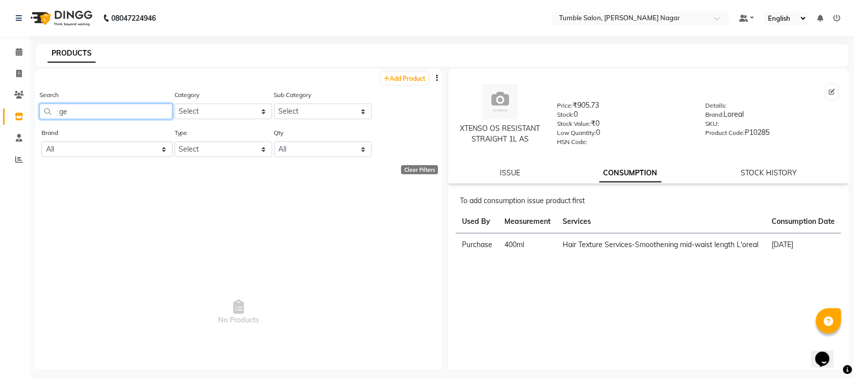
type input "g"
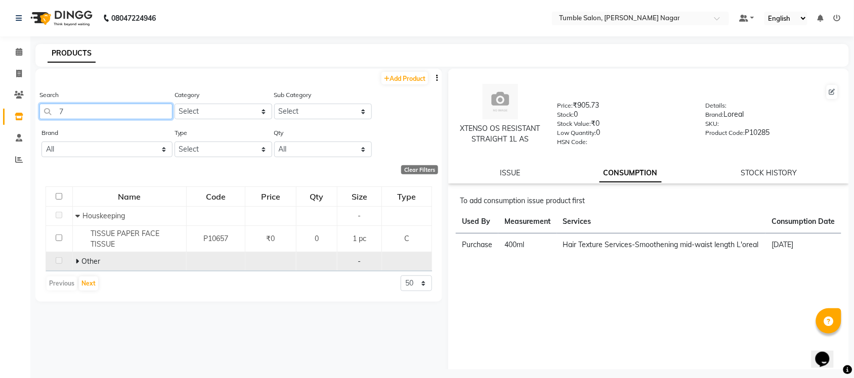
type input "7"
click at [77, 261] on icon at bounding box center [77, 261] width 4 height 7
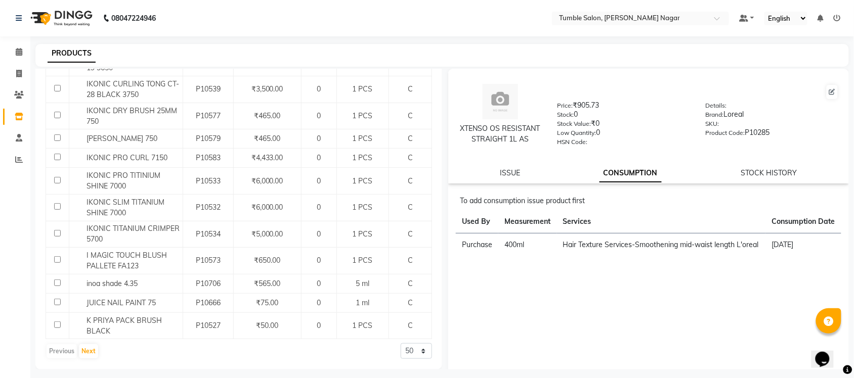
scroll to position [1010, 0]
click at [92, 352] on button "Next" at bounding box center [88, 351] width 19 height 14
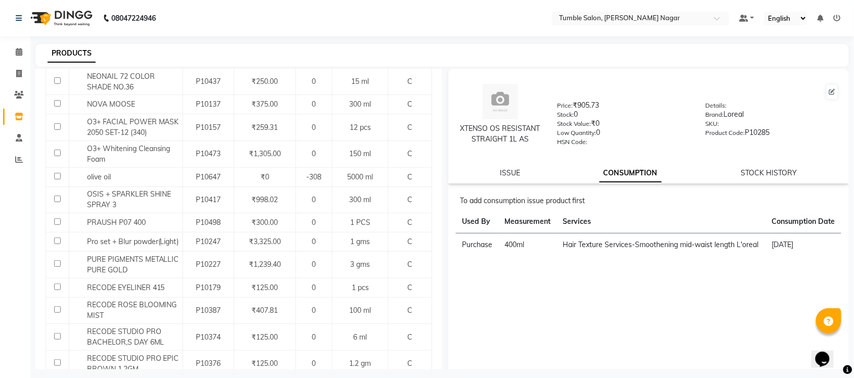
scroll to position [0, 0]
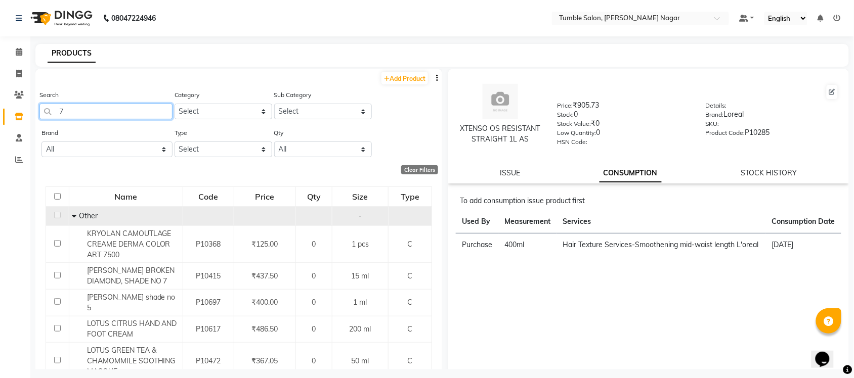
drag, startPoint x: 127, startPoint y: 114, endPoint x: 21, endPoint y: 105, distance: 107.1
click at [23, 105] on app-home "08047224946 Select Location × Tumble Salon, Uttam Nagar Default Panel My Panel …" at bounding box center [427, 192] width 854 height 385
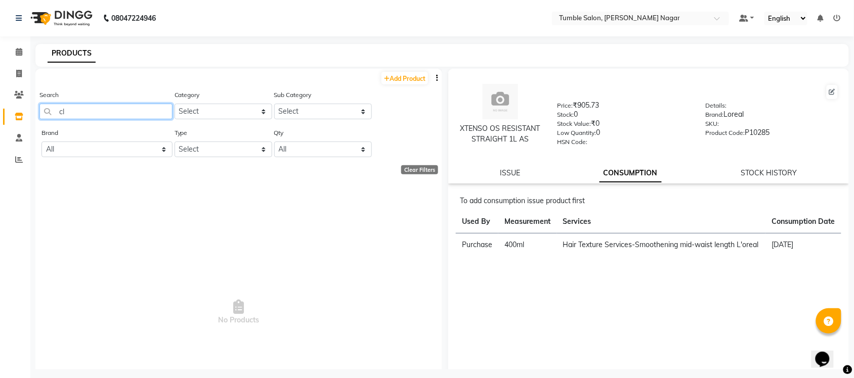
type input "c"
type input "lotus"
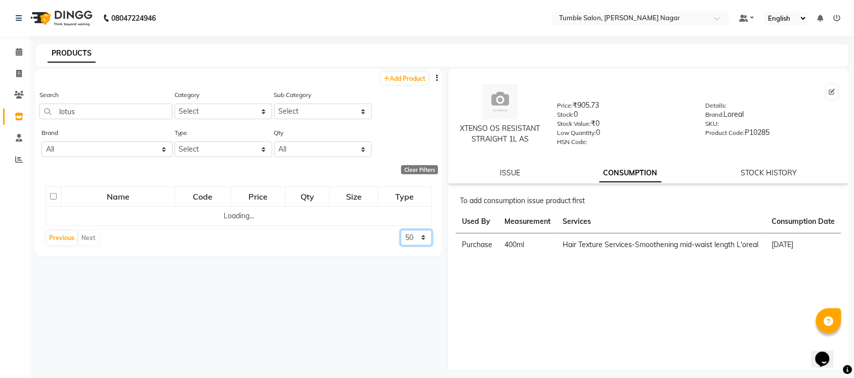
click at [423, 242] on select "50 100 500" at bounding box center [416, 238] width 31 height 16
select select "100"
click at [401, 246] on select "50 100 500" at bounding box center [416, 238] width 31 height 16
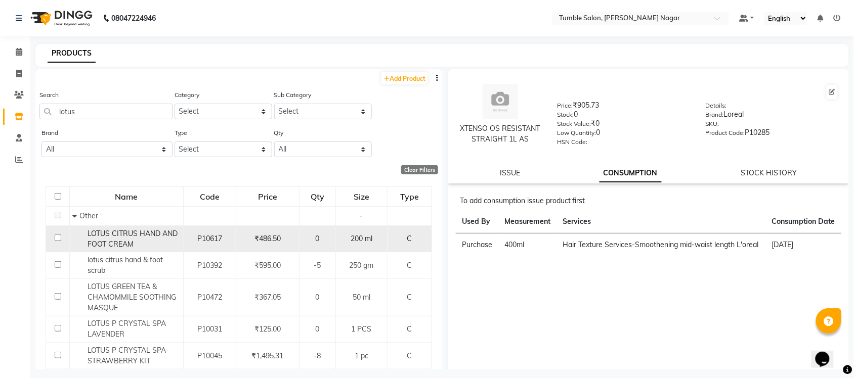
click at [156, 234] on span "LOTUS CITRUS HAND AND FOOT CREAM" at bounding box center [133, 239] width 90 height 20
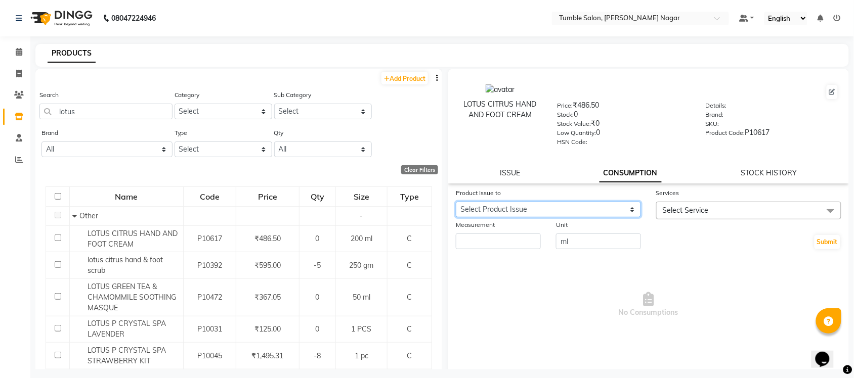
click at [615, 206] on select "Select Product Issue 2025-09-04, Issued to: Tumble Salon, Balance: 600 2025-08-…" at bounding box center [548, 210] width 185 height 16
click at [456, 202] on select "Select Product Issue 2025-09-04, Issued to: Tumble Salon, Balance: 600 2025-08-…" at bounding box center [548, 210] width 185 height 16
click at [560, 211] on select "Select Product Issue 2025-09-04, Issued to: Tumble Salon, Balance: 600 2025-08-…" at bounding box center [548, 210] width 185 height 16
select select "1112321"
click at [456, 202] on select "Select Product Issue 2025-09-04, Issued to: Tumble Salon, Balance: 600 2025-08-…" at bounding box center [548, 210] width 185 height 16
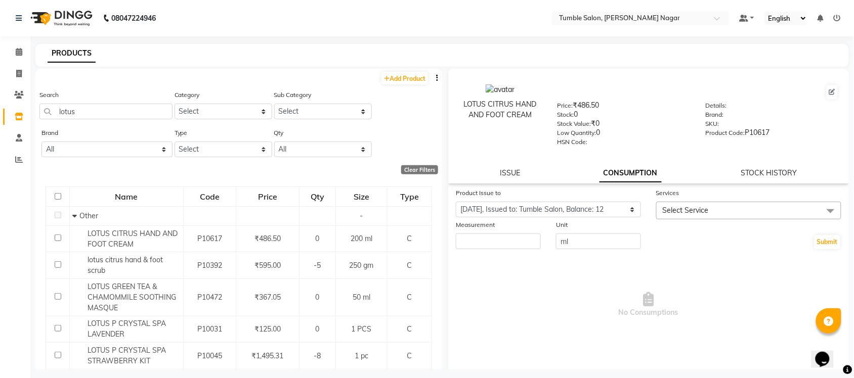
click at [713, 212] on span "Select Service" at bounding box center [748, 211] width 185 height 18
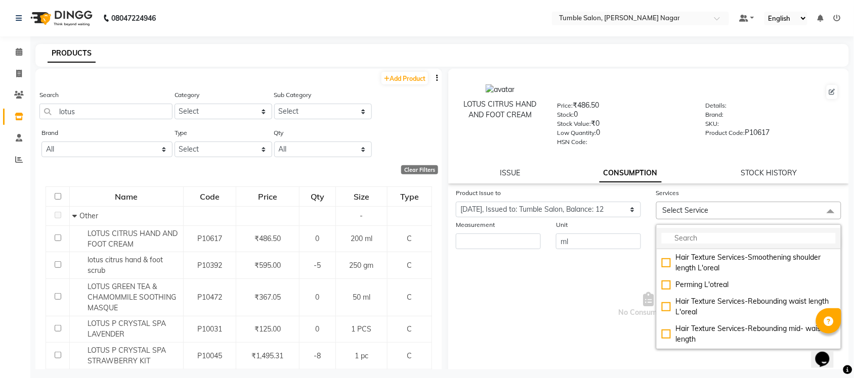
click at [676, 233] on input "multiselect-search" at bounding box center [749, 238] width 174 height 11
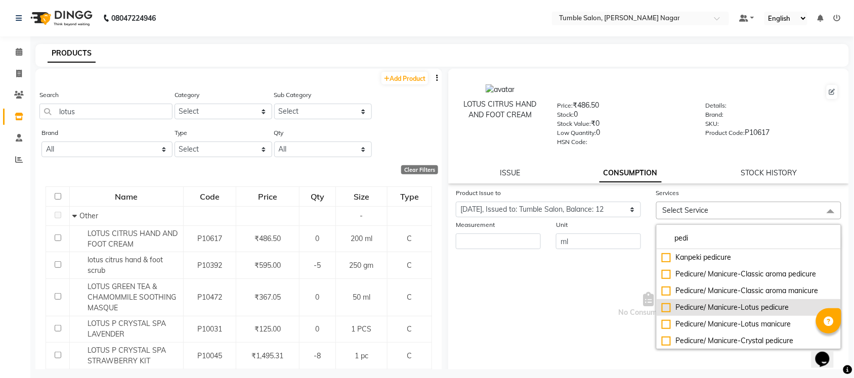
type input "pedi"
click at [750, 307] on div "Pedicure/ Manicure-Lotus pedicure" at bounding box center [749, 307] width 174 height 11
checkbox input "true"
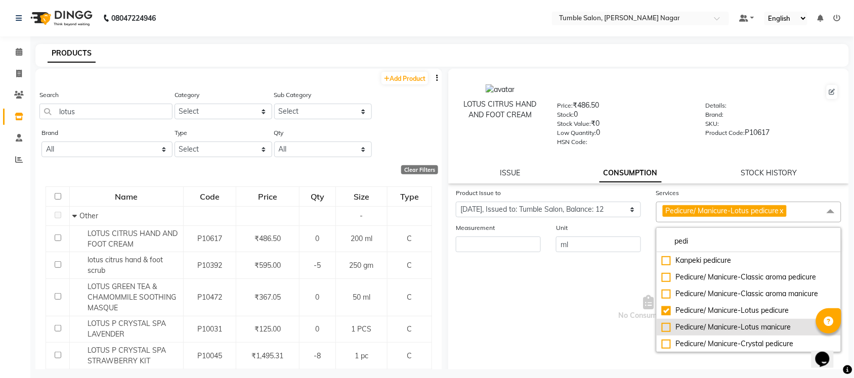
click at [748, 322] on div "Pedicure/ Manicure-Lotus manicure" at bounding box center [749, 327] width 174 height 11
checkbox input "true"
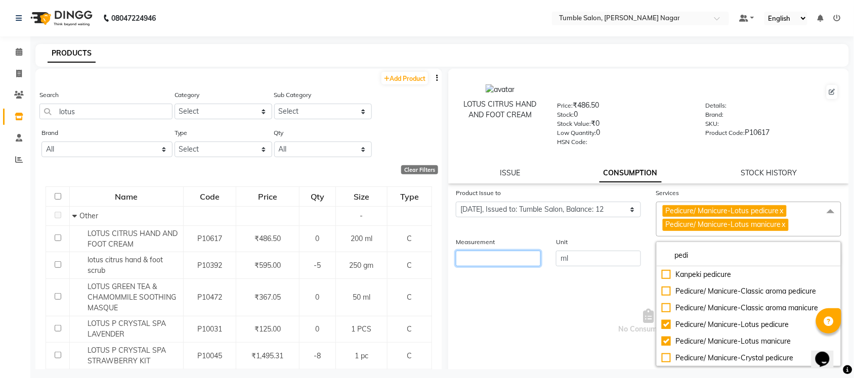
click at [506, 254] on input "number" at bounding box center [498, 259] width 85 height 16
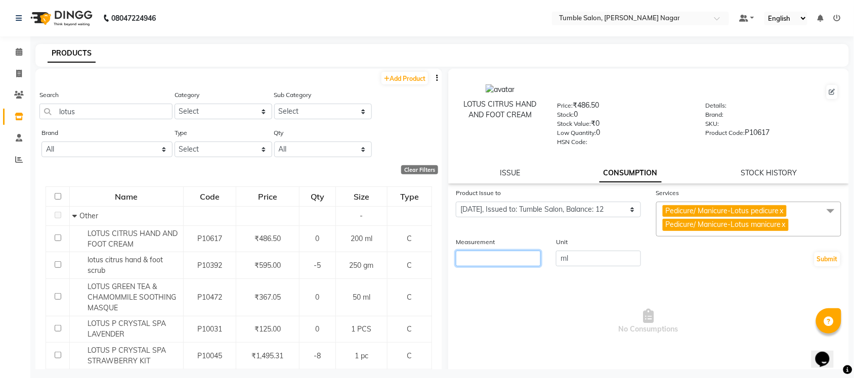
type input "2"
type input "1"
click at [814, 261] on button "Submit" at bounding box center [827, 259] width 26 height 14
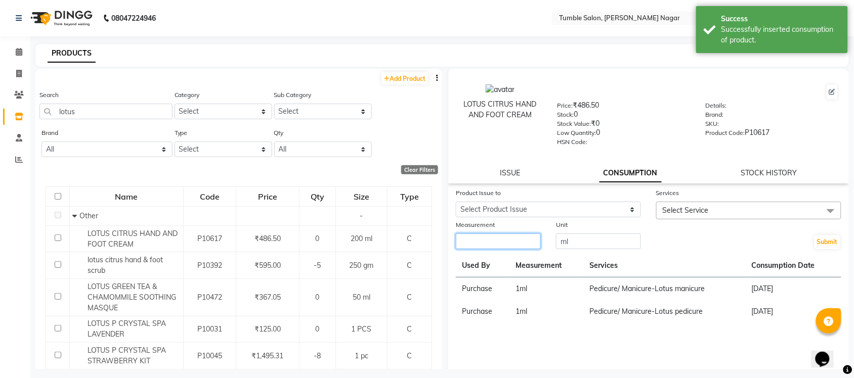
click at [509, 236] on input "number" at bounding box center [498, 242] width 85 height 16
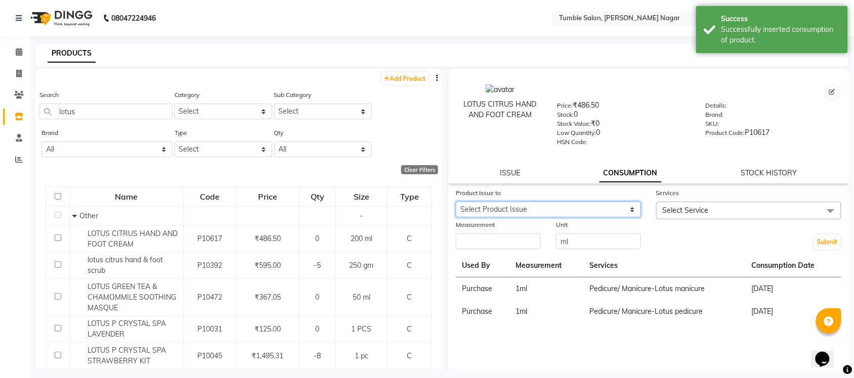
click at [512, 202] on select "Select Product Issue 2025-09-04, Issued to: Tumble Salon, Balance: 600 2025-08-…" at bounding box center [548, 210] width 185 height 16
select select "1144233"
click at [456, 202] on select "Select Product Issue 2025-09-04, Issued to: Tumble Salon, Balance: 600 2025-08-…" at bounding box center [548, 210] width 185 height 16
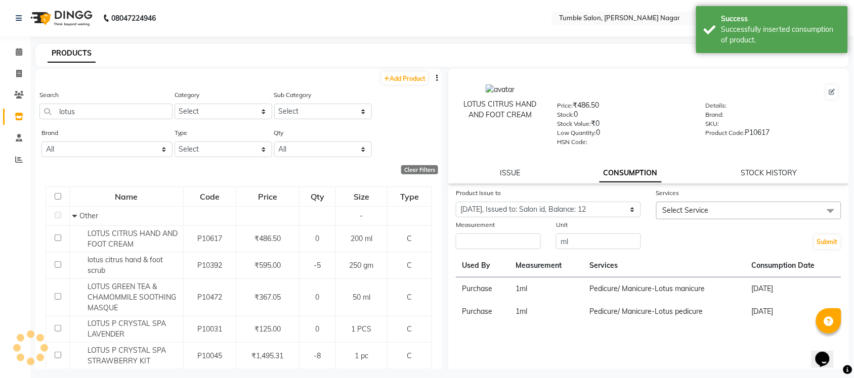
click at [708, 205] on span "Select Service" at bounding box center [748, 211] width 185 height 18
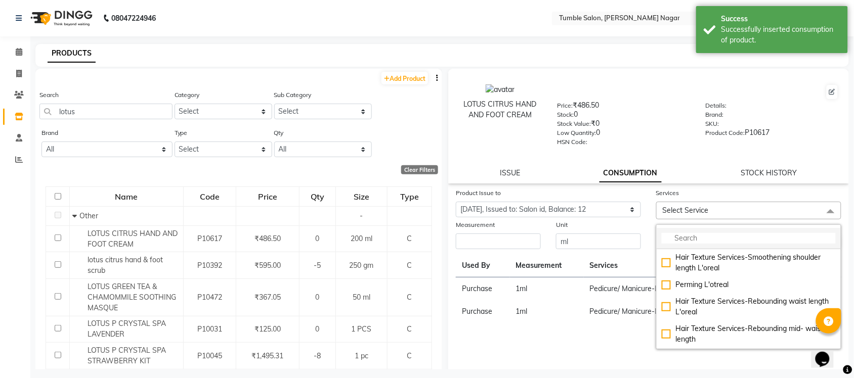
click at [706, 233] on input "multiselect-search" at bounding box center [749, 238] width 174 height 11
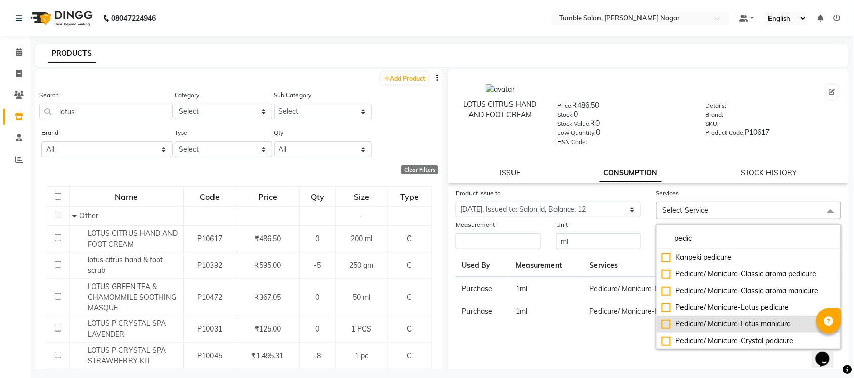
type input "pedic"
click at [727, 329] on li "Pedicure/ Manicure-Lotus manicure" at bounding box center [749, 324] width 184 height 17
checkbox input "true"
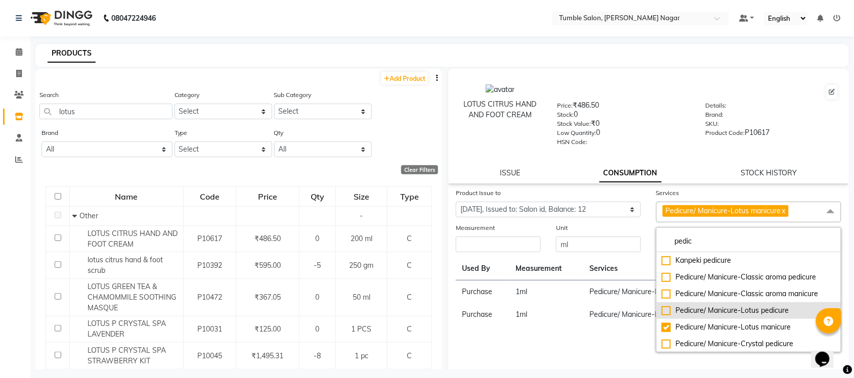
click at [706, 312] on div "Pedicure/ Manicure-Lotus pedicure" at bounding box center [749, 310] width 174 height 11
checkbox input "true"
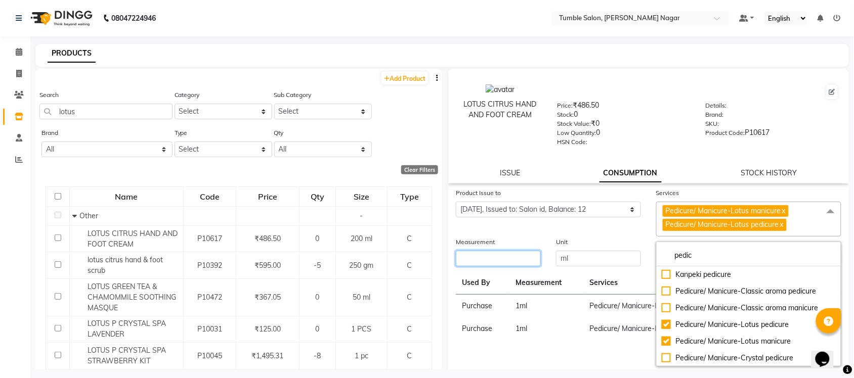
click at [503, 251] on input "number" at bounding box center [498, 259] width 85 height 16
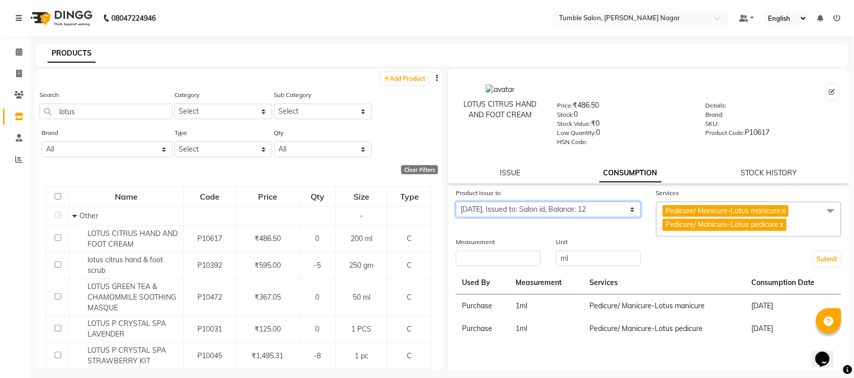
click at [565, 213] on select "Select Product Issue 2025-09-04, Issued to: Tumble Salon, Balance: 600 2025-08-…" at bounding box center [548, 210] width 185 height 16
select select "1112321"
click at [456, 202] on select "Select Product Issue 2025-09-04, Issued to: Tumble Salon, Balance: 600 2025-08-…" at bounding box center [548, 210] width 185 height 16
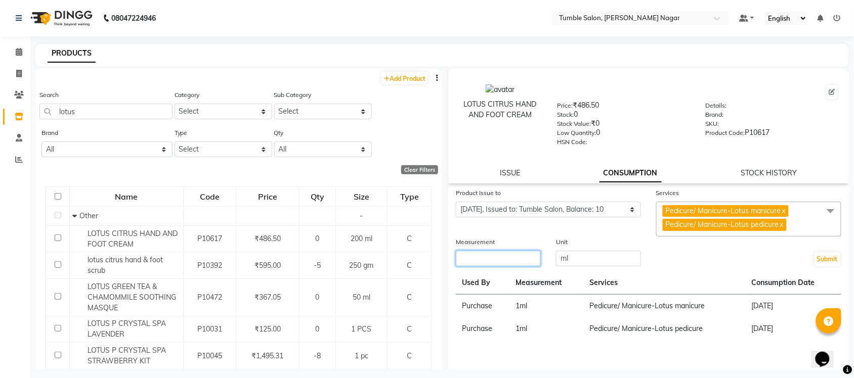
click at [466, 264] on input "number" at bounding box center [498, 259] width 85 height 16
type input "10"
click at [814, 257] on button "Submit" at bounding box center [827, 259] width 26 height 14
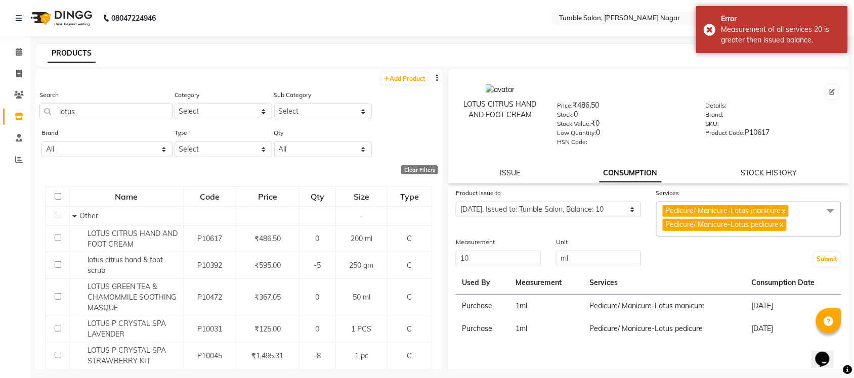
click at [779, 223] on link "x" at bounding box center [781, 224] width 5 height 9
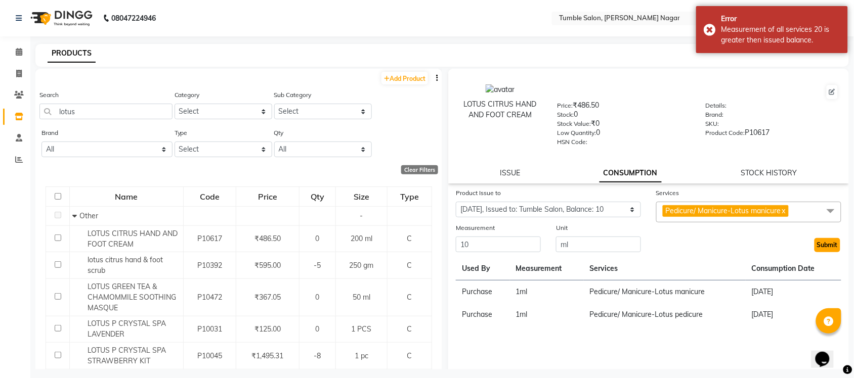
click at [818, 243] on button "Submit" at bounding box center [827, 245] width 26 height 14
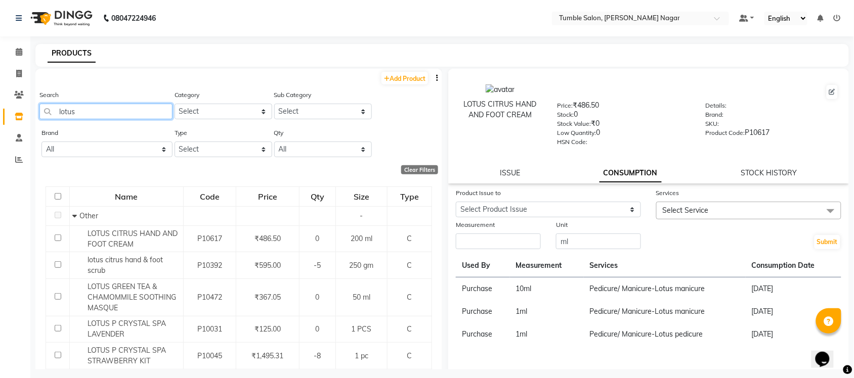
click at [129, 117] on input "lotus" at bounding box center [105, 112] width 133 height 16
type input "l"
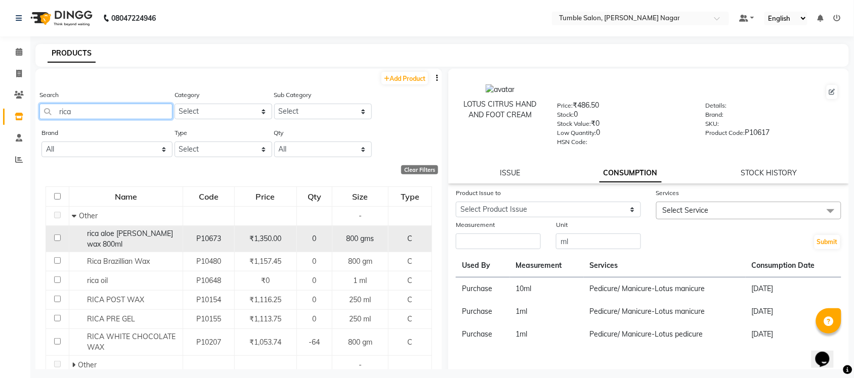
type input "rica"
click at [147, 233] on span "rica aloe vera wax 800ml" at bounding box center [130, 239] width 86 height 20
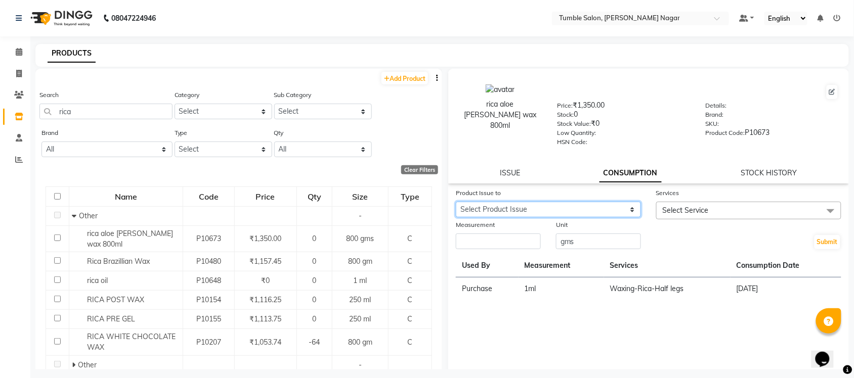
click at [496, 206] on select "Select Product Issue 2025-07-30, Issued to: Tumble Salon, Balance: 3" at bounding box center [548, 210] width 185 height 16
select select "1112479"
click at [456, 202] on select "Select Product Issue 2025-07-30, Issued to: Tumble Salon, Balance: 3" at bounding box center [548, 210] width 185 height 16
click at [689, 211] on span "Select Service" at bounding box center [686, 210] width 46 height 9
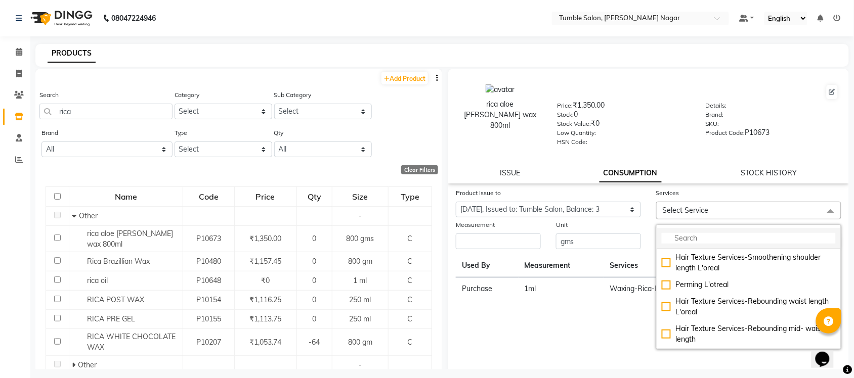
click at [702, 233] on input "multiselect-search" at bounding box center [749, 238] width 174 height 11
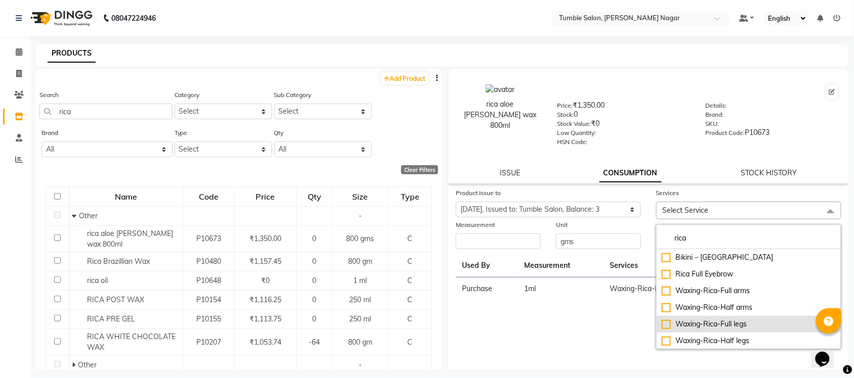
type input "rica"
click at [719, 324] on div "Waxing-Rica-Full legs" at bounding box center [749, 324] width 174 height 11
checkbox input "true"
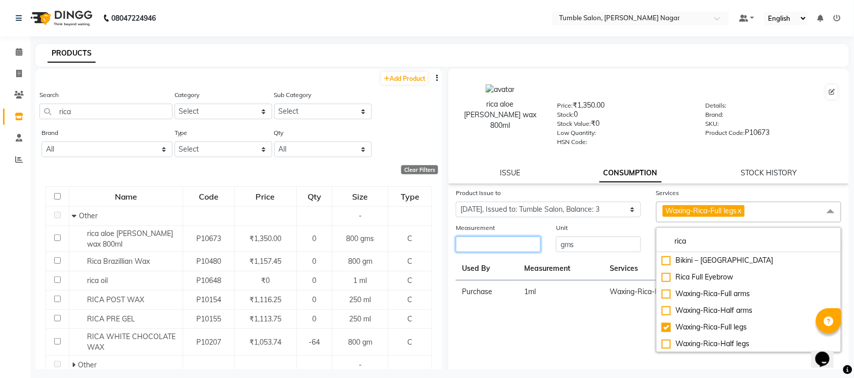
click at [494, 237] on input "number" at bounding box center [498, 245] width 85 height 16
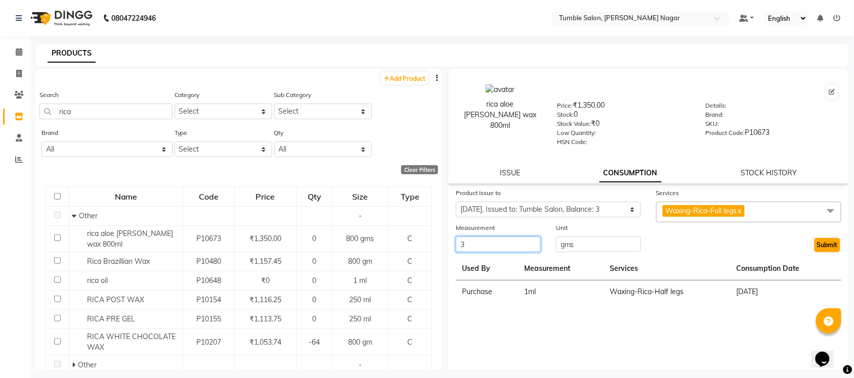
type input "3"
click at [814, 248] on button "Submit" at bounding box center [827, 245] width 26 height 14
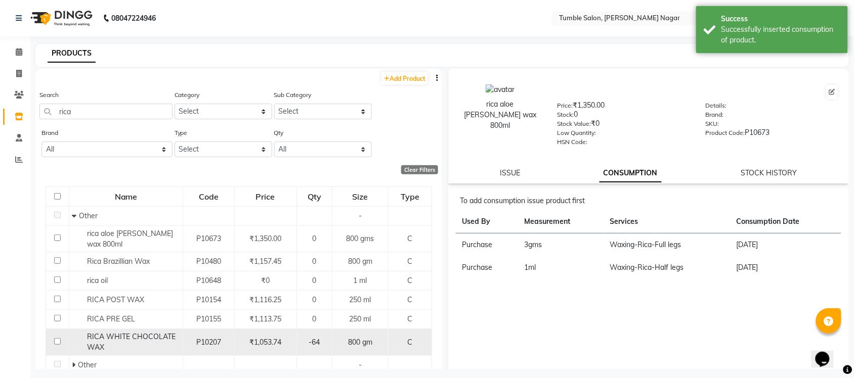
drag, startPoint x: 176, startPoint y: 329, endPoint x: 183, endPoint y: 333, distance: 7.9
click at [178, 332] on div "RICA WHITE CHOCOLATE WAX" at bounding box center [126, 342] width 108 height 21
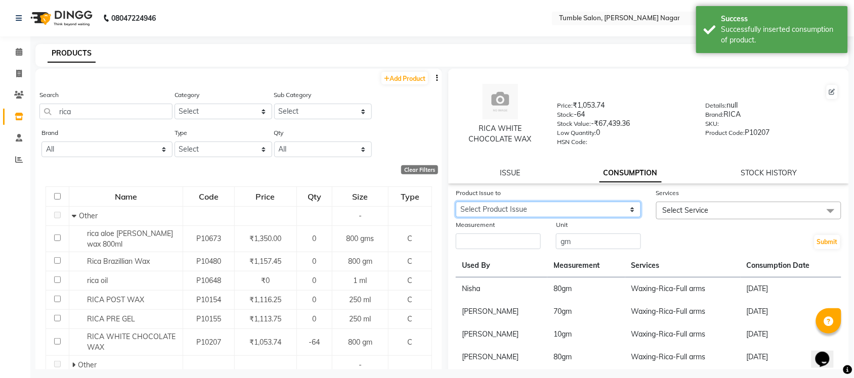
click at [599, 205] on select "Select Product Issue 2025-09-02, Issued to: Salon id, Balance: 650" at bounding box center [548, 210] width 185 height 16
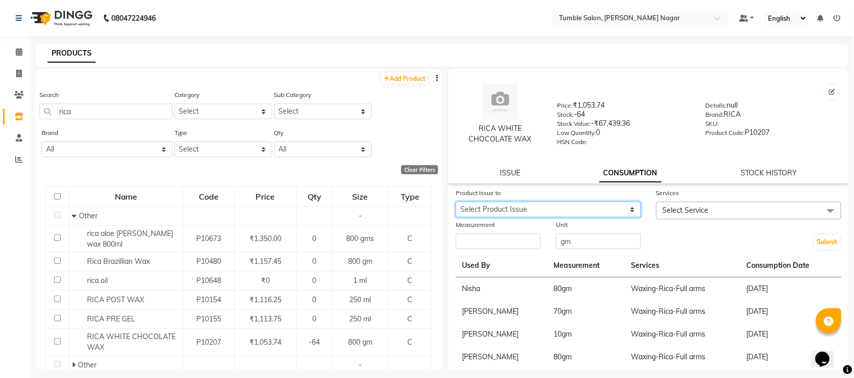
scroll to position [28, 0]
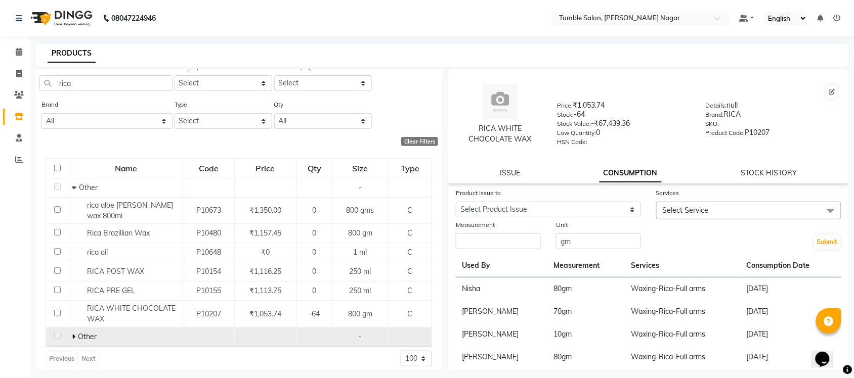
click at [86, 328] on td "Other" at bounding box center [126, 337] width 114 height 19
click at [75, 332] on span at bounding box center [75, 336] width 6 height 9
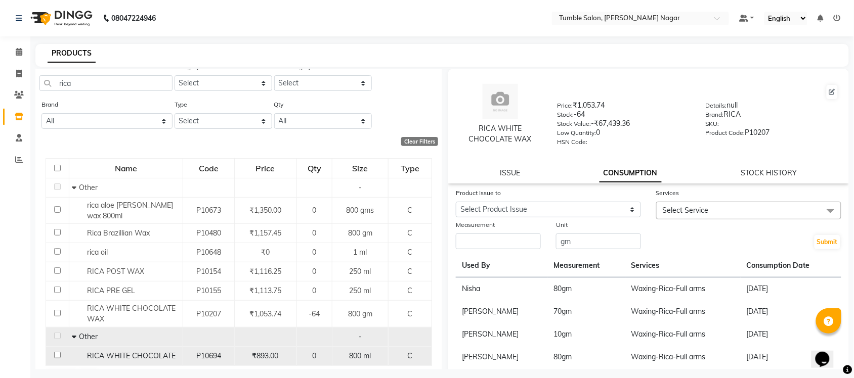
click at [159, 352] on span "RICA WHITE CHOCOLATE" at bounding box center [131, 356] width 89 height 9
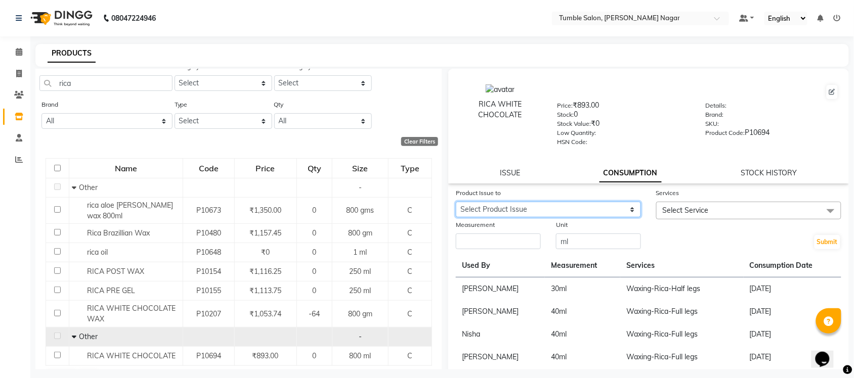
click at [602, 205] on select "Select Product Issue 2025-08-17, Issued to: Salon id, Balance: 1690" at bounding box center [548, 210] width 185 height 16
click at [686, 264] on th "Services" at bounding box center [681, 265] width 123 height 23
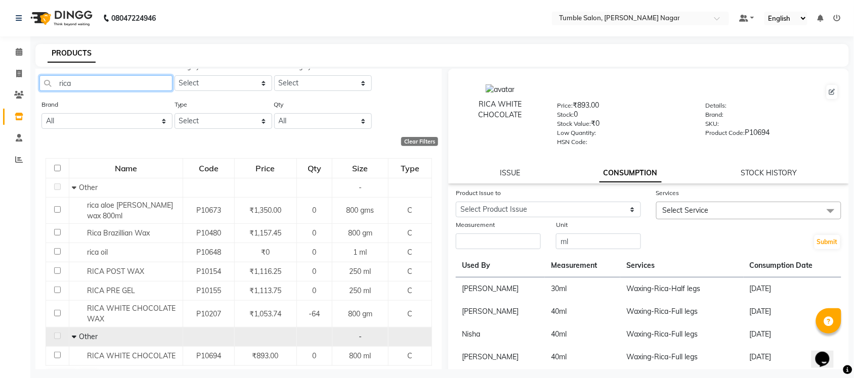
click at [138, 86] on input "rica" at bounding box center [105, 83] width 133 height 16
type input "r"
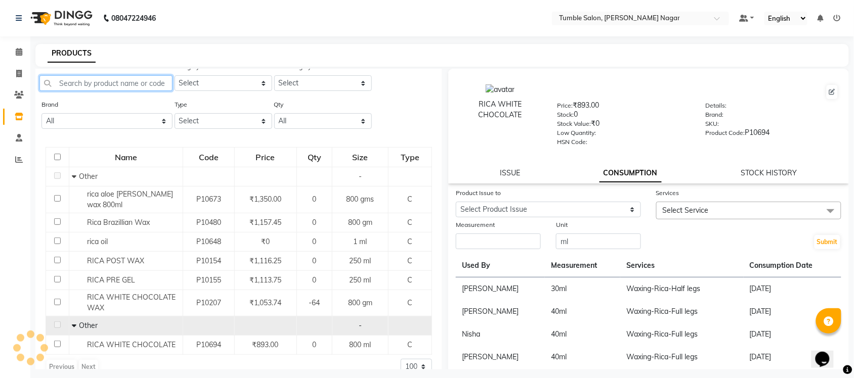
scroll to position [0, 0]
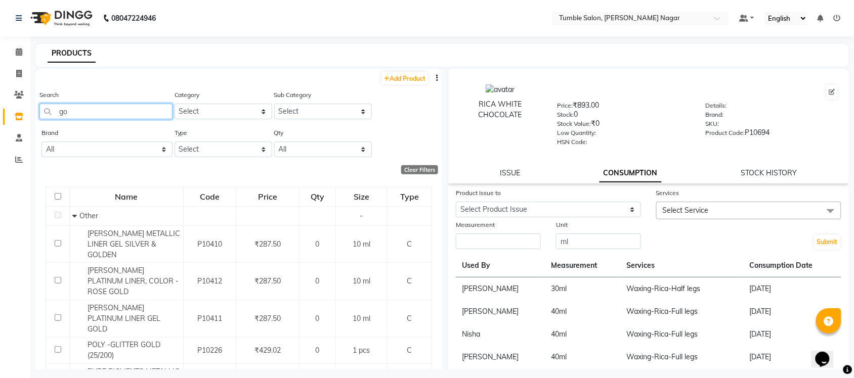
type input "g"
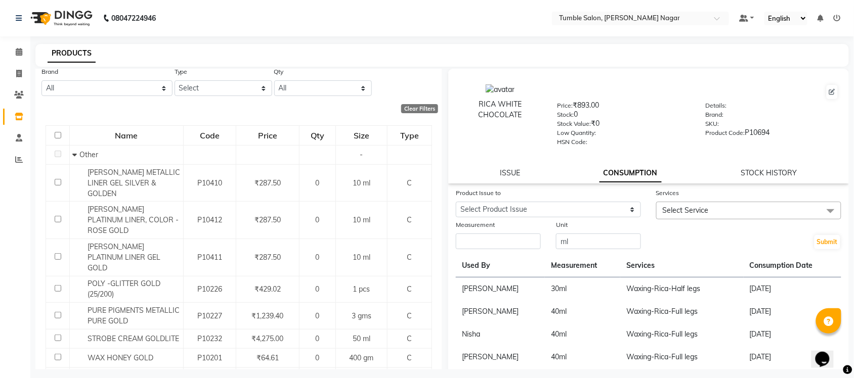
scroll to position [116, 0]
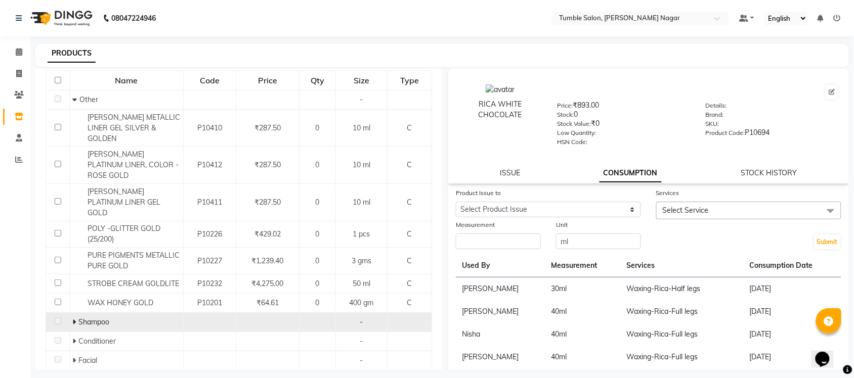
type input "gold"
click at [72, 319] on icon at bounding box center [74, 322] width 4 height 7
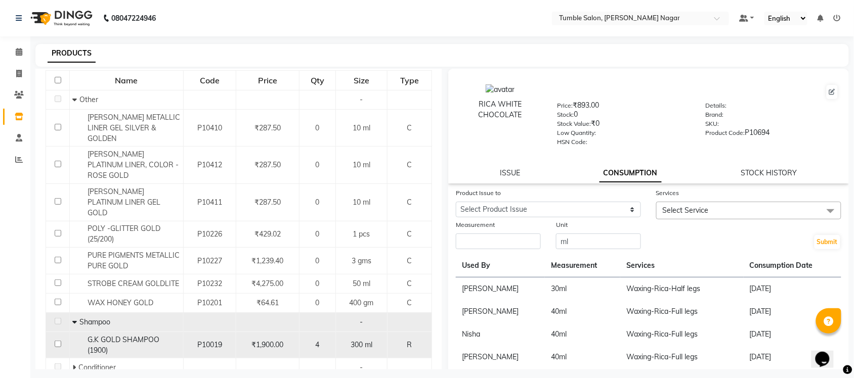
click at [132, 335] on span "G.K GOLD SHAMPOO (1900)" at bounding box center [124, 345] width 72 height 20
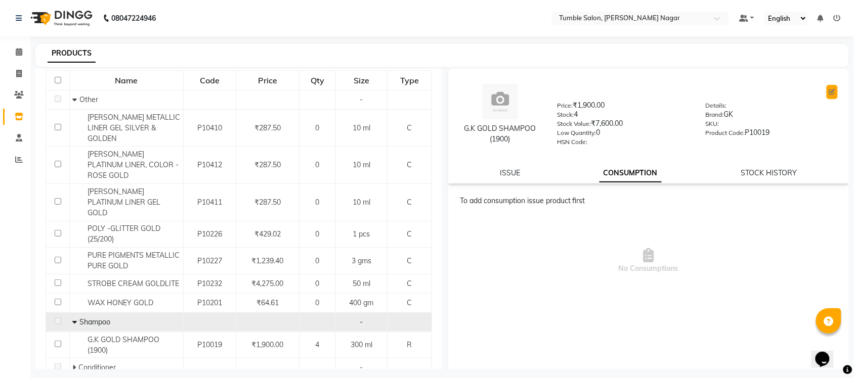
click at [826, 90] on button at bounding box center [831, 92] width 11 height 14
select select "true"
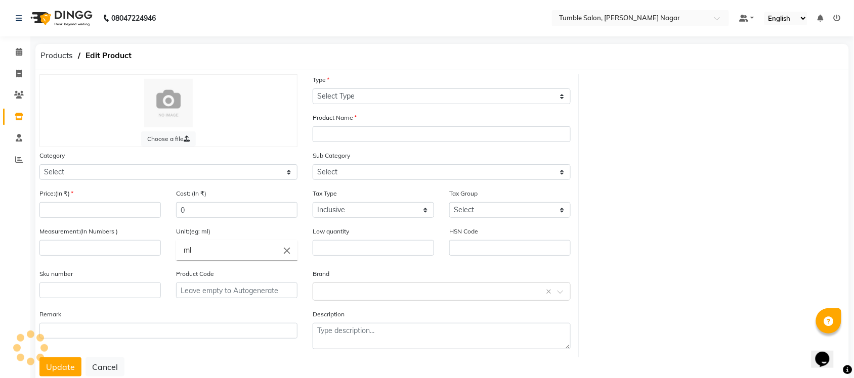
select select "R"
type input "G.K GOLD SHAMPOO (1900)"
select select
type input "1900"
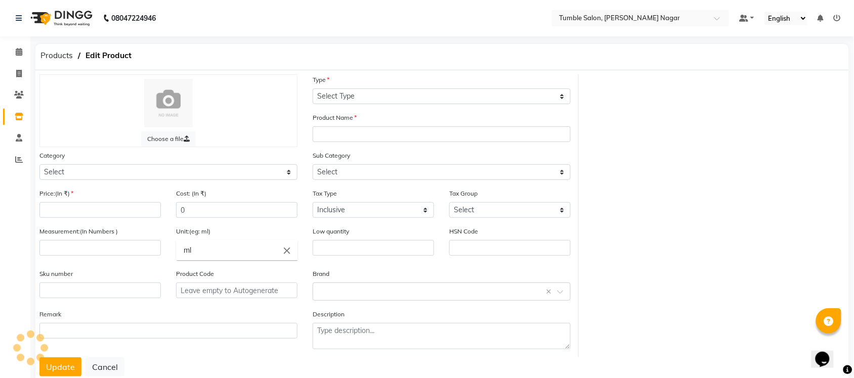
type input "300"
type input "0"
type input "P10019"
select select "1100"
select select "1101"
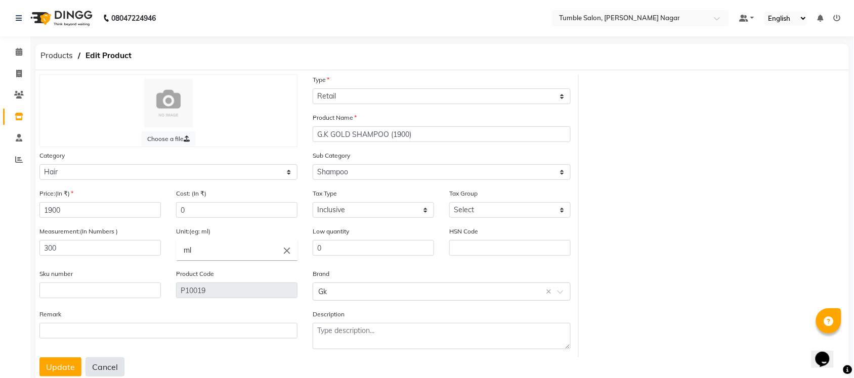
click at [102, 362] on button "Cancel" at bounding box center [104, 367] width 39 height 19
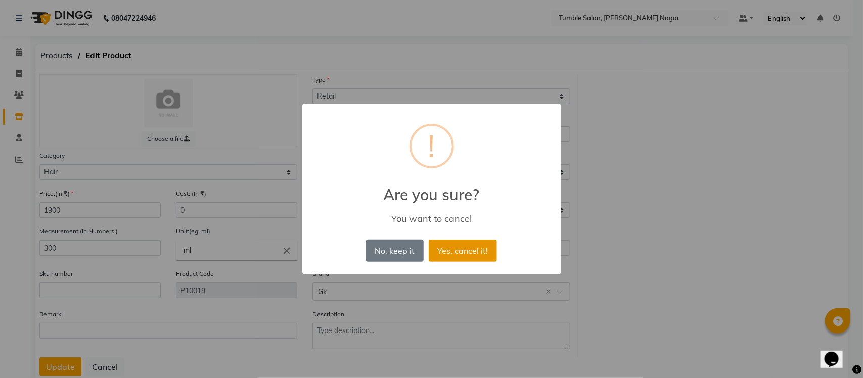
click at [473, 253] on button "Yes, cancel it!" at bounding box center [463, 251] width 68 height 22
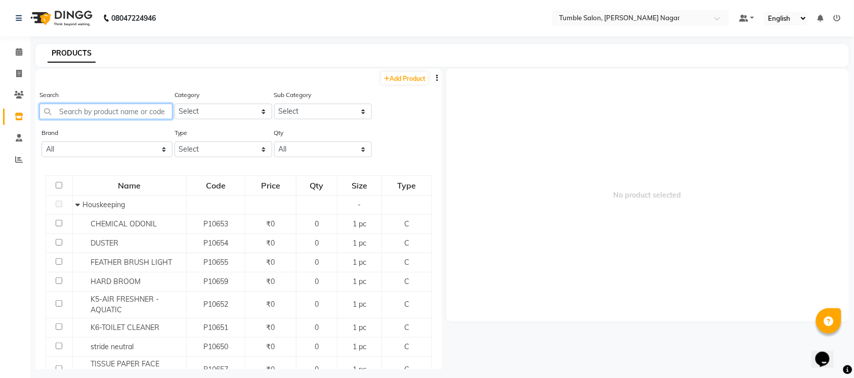
click at [74, 106] on input "text" at bounding box center [105, 112] width 133 height 16
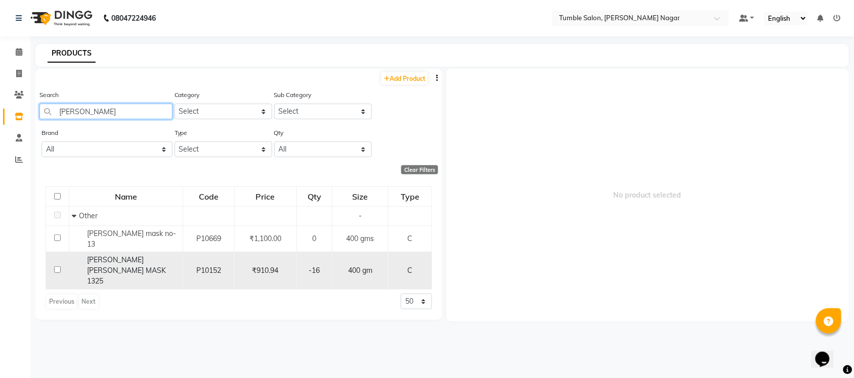
type input "sara"
click at [143, 264] on div "SARA OXY D-TAN MASK 1325" at bounding box center [126, 271] width 108 height 32
select select
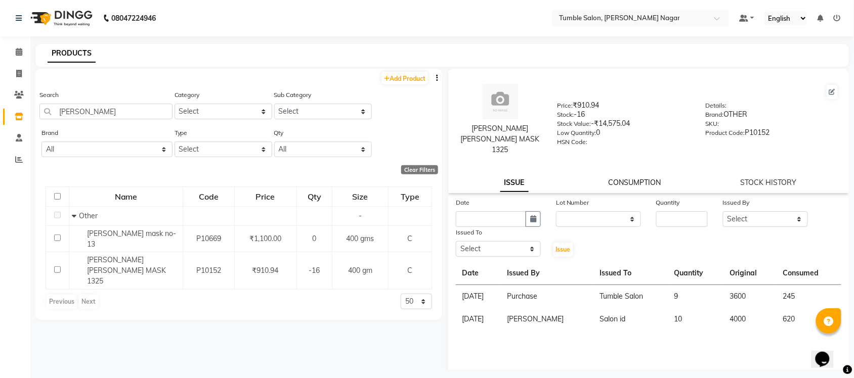
click at [630, 178] on link "CONSUMPTION" at bounding box center [634, 182] width 53 height 9
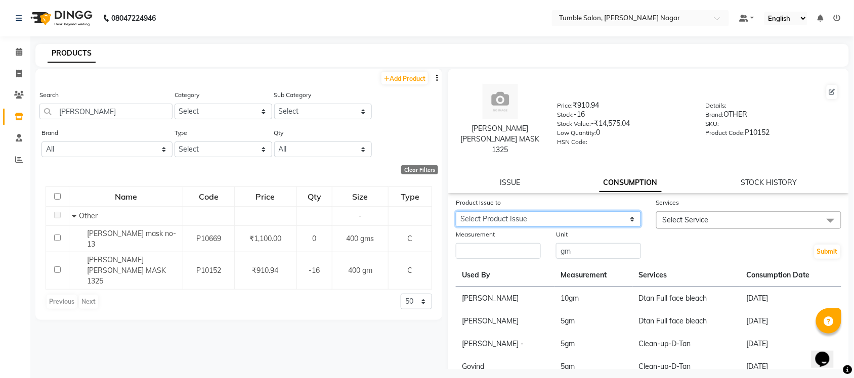
click at [530, 211] on select "Select Product Issue 2025-07-30, Issued to: , Balance: 3355 2025-07-22, Issued …" at bounding box center [548, 219] width 185 height 16
select select "1112500"
click at [456, 211] on select "Select Product Issue 2025-07-30, Issued to: , Balance: 3355 2025-07-22, Issued …" at bounding box center [548, 219] width 185 height 16
click at [699, 215] on span "Select Service" at bounding box center [686, 219] width 46 height 9
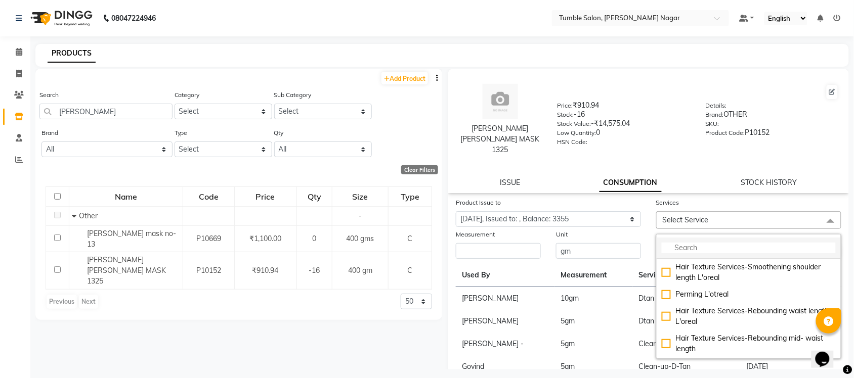
click at [686, 243] on input "multiselect-search" at bounding box center [749, 248] width 174 height 11
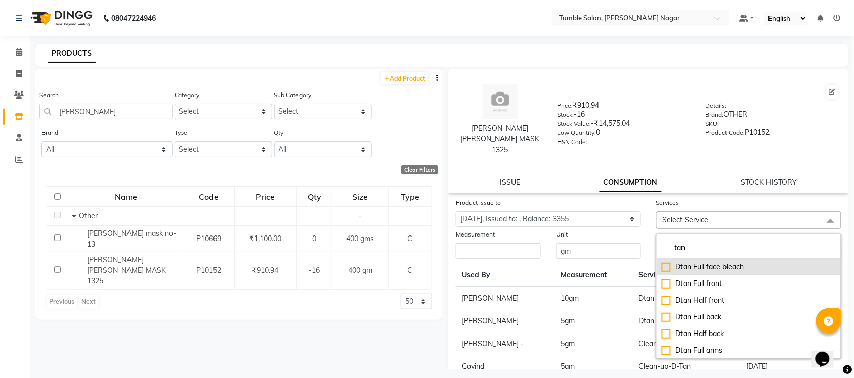
type input "tan"
click at [711, 262] on div "Dtan Full face bleach" at bounding box center [749, 267] width 174 height 11
checkbox input "true"
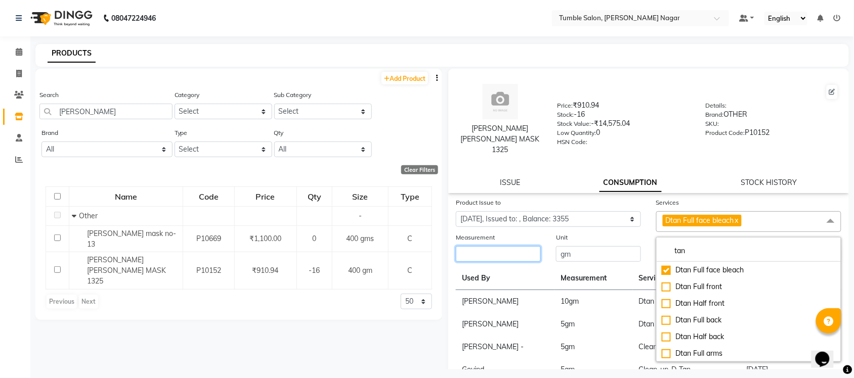
drag, startPoint x: 502, startPoint y: 242, endPoint x: 505, endPoint y: 231, distance: 11.5
click at [501, 246] on input "number" at bounding box center [498, 254] width 85 height 16
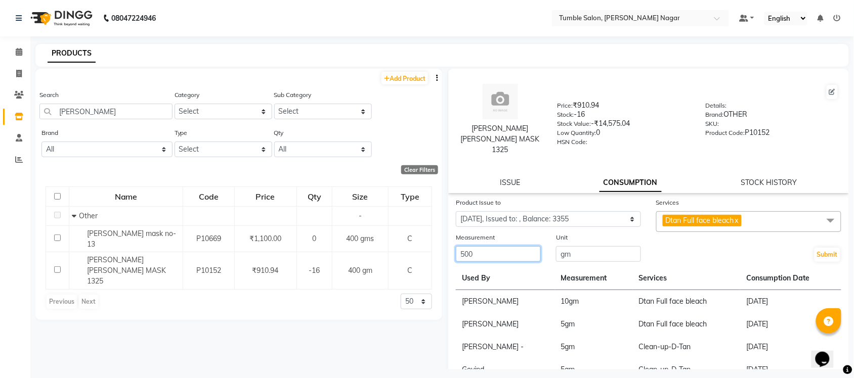
type input "500"
click at [522, 211] on select "Select Product Issue 2025-07-30, Issued to: , Balance: 3355 2025-07-22, Issued …" at bounding box center [548, 219] width 185 height 16
click at [683, 241] on div "Submit" at bounding box center [748, 247] width 200 height 31
click at [814, 248] on button "Submit" at bounding box center [827, 255] width 26 height 14
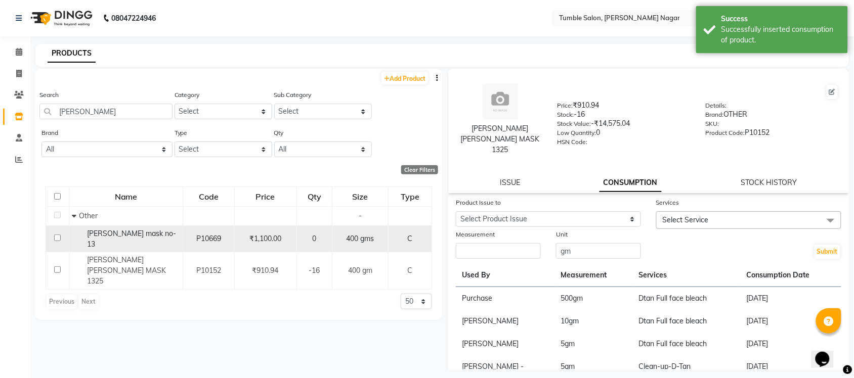
click at [151, 236] on span "sara mould mask no-13" at bounding box center [131, 239] width 89 height 20
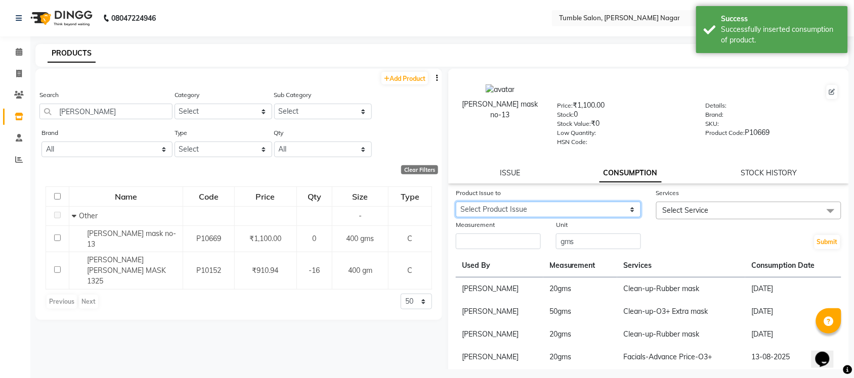
click at [569, 203] on select "Select Product Issue 2025-07-30, Issued to: Tumble Salon, Balance: 320 2025-07-…" at bounding box center [548, 210] width 185 height 16
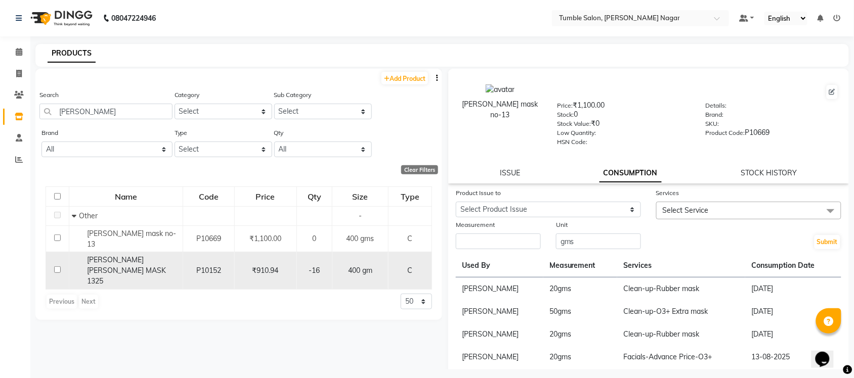
click at [107, 255] on span "SARA OXY D-TAN MASK 1325" at bounding box center [126, 270] width 79 height 30
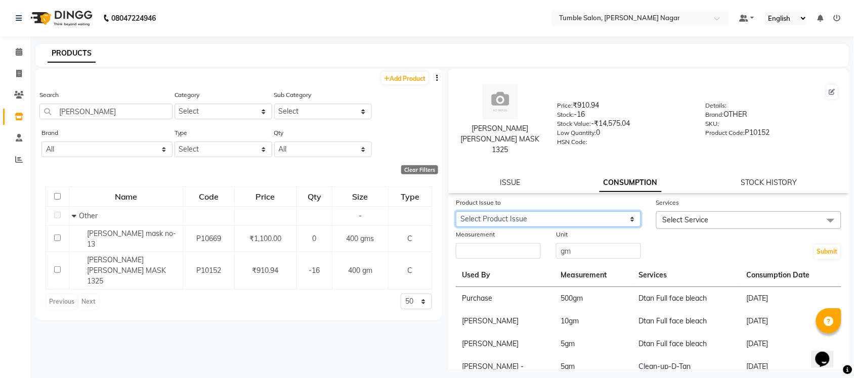
click at [589, 211] on select "Select Product Issue 2025-07-30, Issued to: Tumble Salon, Balance: 2855 2025-07…" at bounding box center [548, 219] width 185 height 16
click at [411, 294] on select "50 100 500" at bounding box center [416, 302] width 31 height 16
select select "100"
click at [401, 294] on select "50 100 500" at bounding box center [416, 302] width 31 height 16
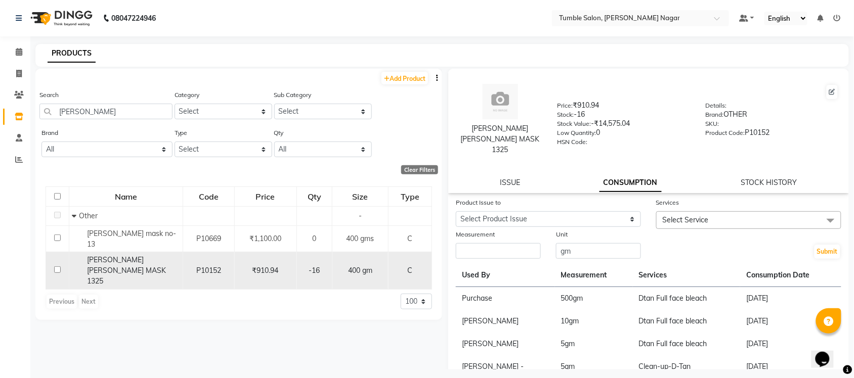
click at [128, 256] on span "SARA OXY D-TAN MASK 1325" at bounding box center [126, 270] width 79 height 30
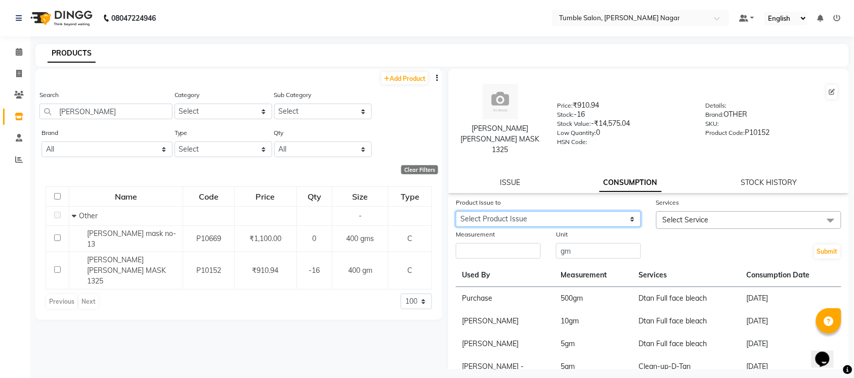
click at [511, 211] on select "Select Product Issue 2025-07-30, Issued to: Tumble Salon, Balance: 2855 2025-07…" at bounding box center [548, 219] width 185 height 16
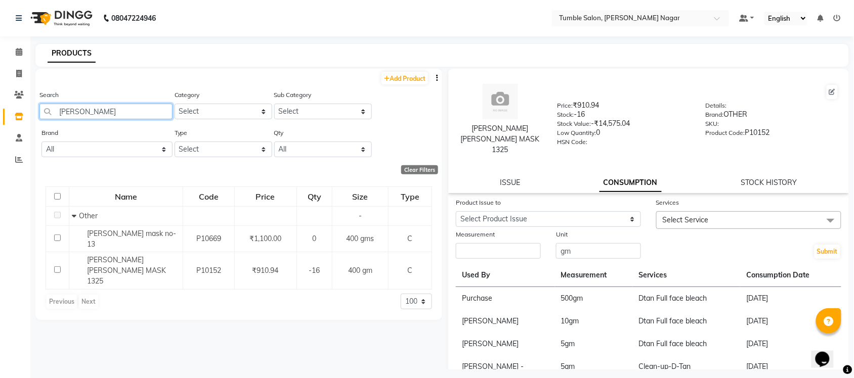
drag, startPoint x: 74, startPoint y: 110, endPoint x: 6, endPoint y: 104, distance: 68.5
click at [0, 111] on app-home "08047224946 Select Location × Tumble Salon, Uttam Nagar Default Panel My Panel …" at bounding box center [427, 192] width 854 height 385
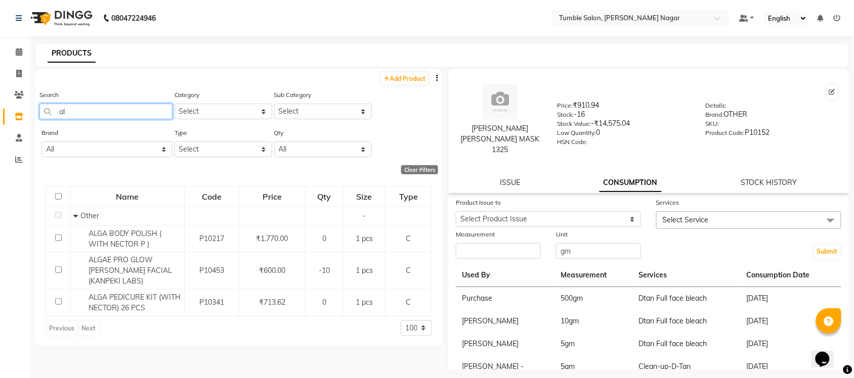
type input "a"
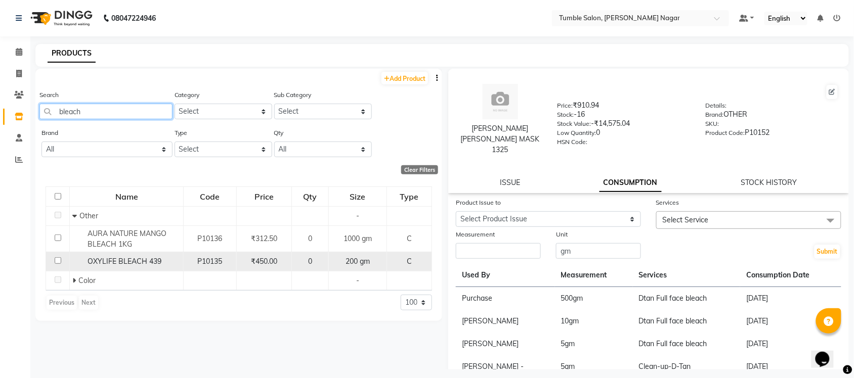
type input "bleach"
click at [124, 257] on span "OXYLIFE BLEACH 439" at bounding box center [125, 261] width 74 height 9
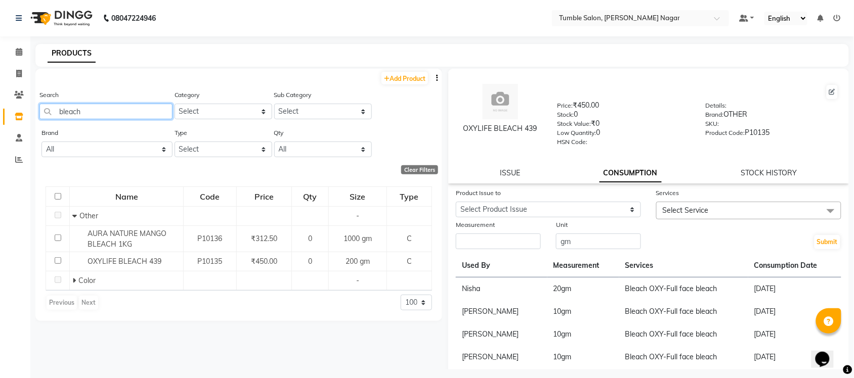
drag, startPoint x: 121, startPoint y: 109, endPoint x: 0, endPoint y: 122, distance: 122.1
click at [0, 122] on app-home "08047224946 Select Location × Tumble Salon, Uttam Nagar Default Panel My Panel …" at bounding box center [427, 192] width 854 height 385
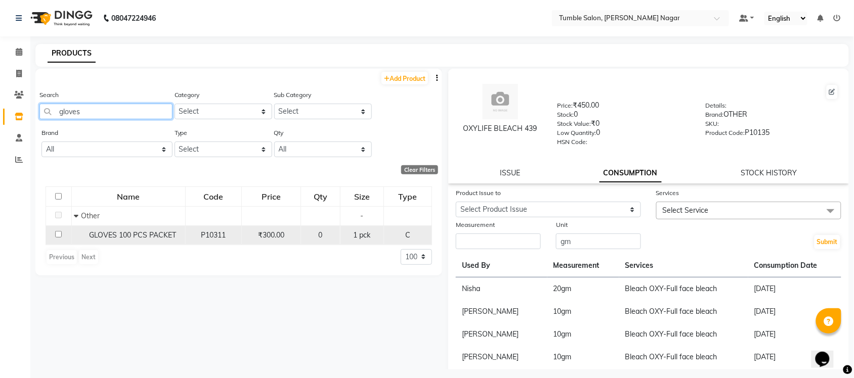
type input "gloves"
click at [140, 233] on span "GLOVES 100 PCS PACKET" at bounding box center [133, 235] width 87 height 9
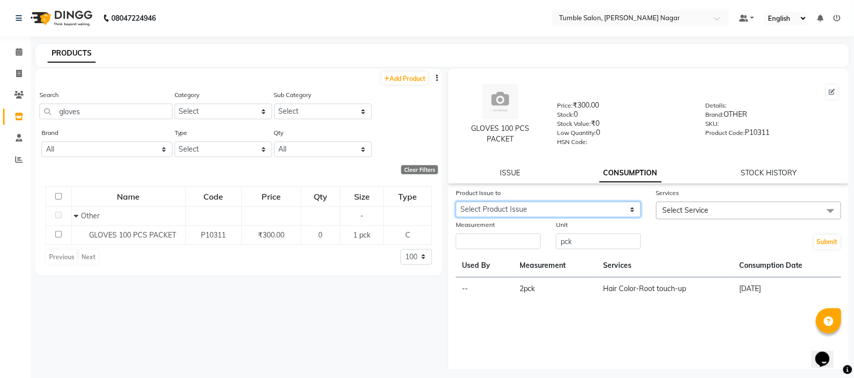
click at [540, 210] on select "Select Product Issue 2025-07-30, Issued to: Tumble Salon, Balance: 3" at bounding box center [548, 210] width 185 height 16
select select "1112190"
click at [456, 202] on select "Select Product Issue 2025-07-30, Issued to: Tumble Salon, Balance: 3" at bounding box center [548, 210] width 185 height 16
click at [698, 215] on span "Select Service" at bounding box center [748, 211] width 185 height 18
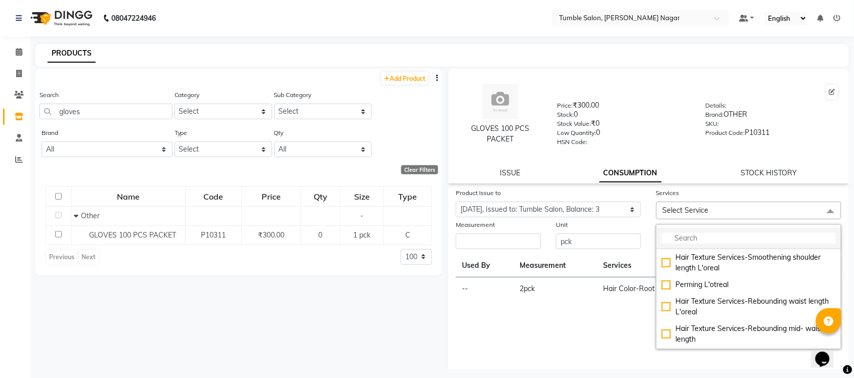
click at [691, 239] on input "multiselect-search" at bounding box center [749, 238] width 174 height 11
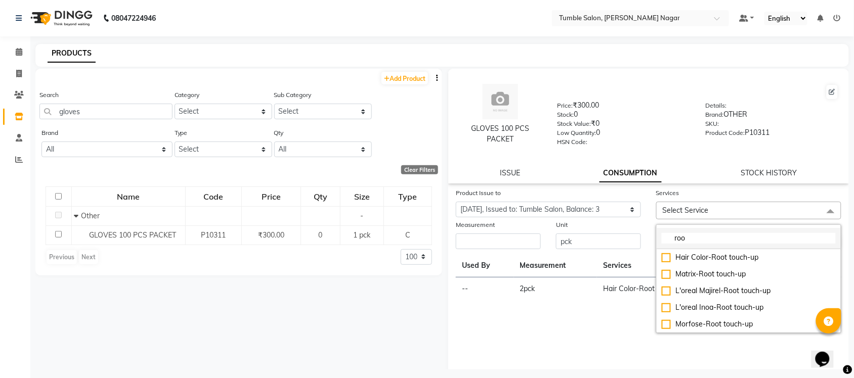
type input "root"
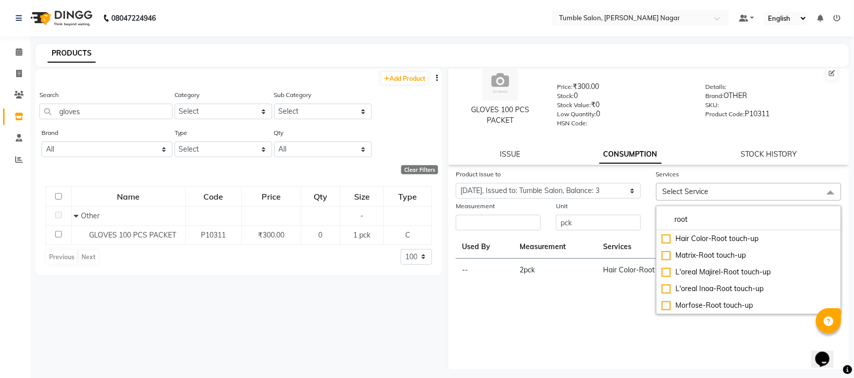
drag, startPoint x: 668, startPoint y: 213, endPoint x: 629, endPoint y: 214, distance: 39.5
click at [641, 213] on form "Product Issue to Select Product Issue 2025-07-30, Issued to: Tumble Salon, Bala…" at bounding box center [648, 200] width 385 height 63
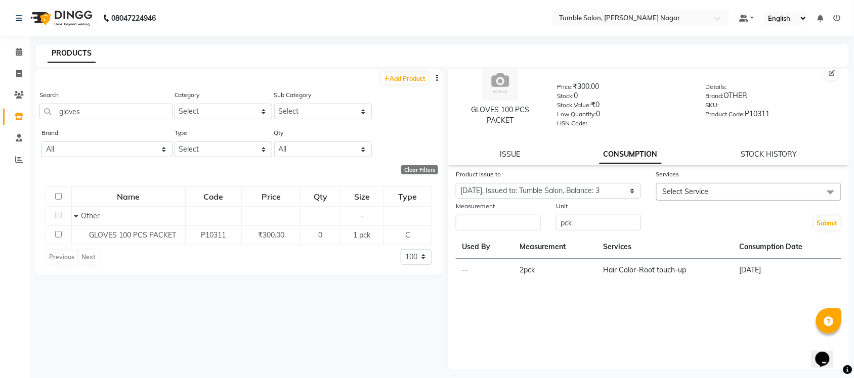
click at [721, 186] on span "Select Service" at bounding box center [748, 192] width 185 height 18
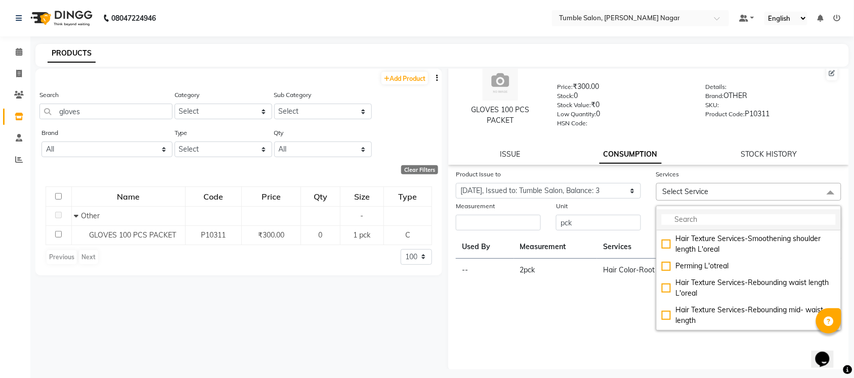
click at [699, 221] on input "multiselect-search" at bounding box center [749, 219] width 174 height 11
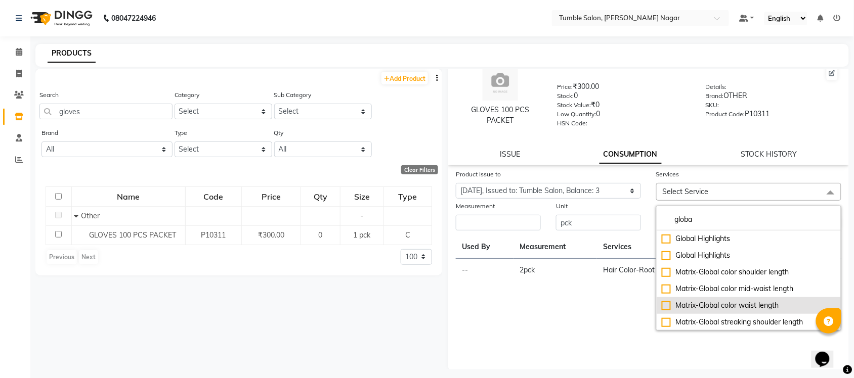
type input "globa"
click at [699, 302] on div "Matrix-Global color waist length" at bounding box center [749, 305] width 174 height 11
checkbox input "true"
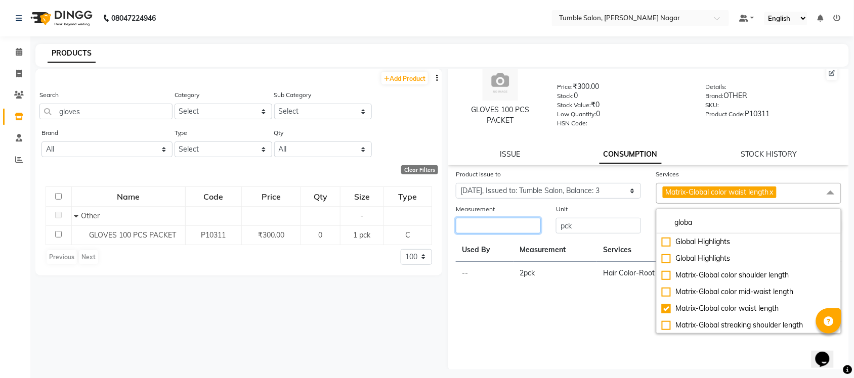
click at [516, 228] on input "number" at bounding box center [498, 226] width 85 height 16
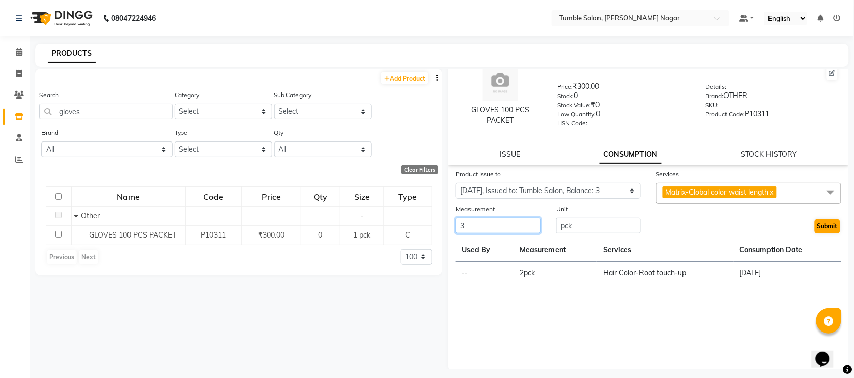
type input "3"
click at [818, 229] on button "Submit" at bounding box center [827, 227] width 26 height 14
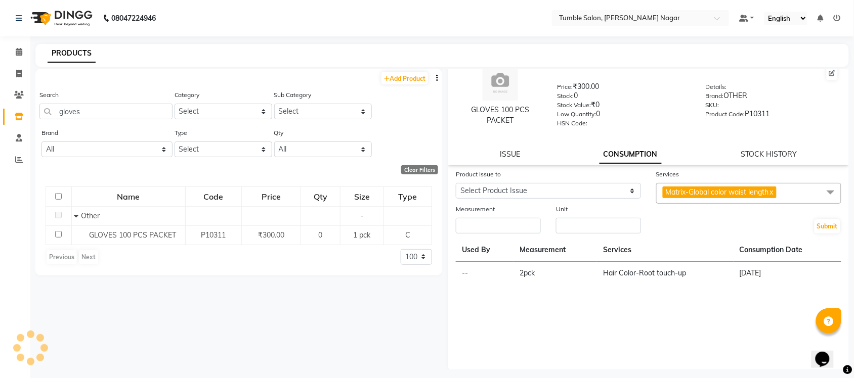
scroll to position [0, 0]
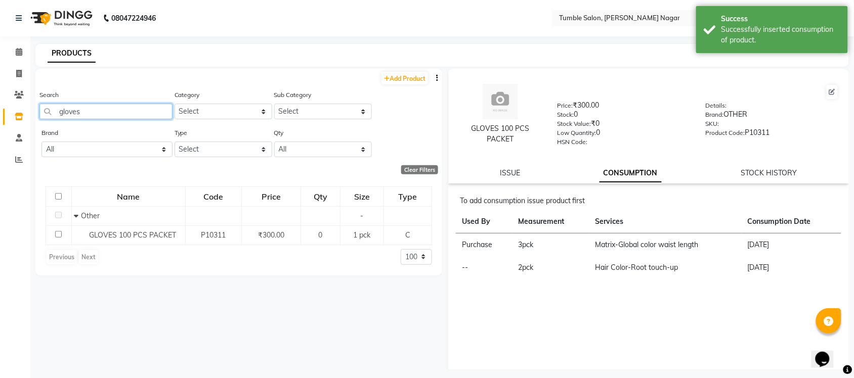
drag, startPoint x: 101, startPoint y: 114, endPoint x: 0, endPoint y: 92, distance: 103.6
click at [0, 92] on app-home "08047224946 Select Location × Tumble Salon, Uttam Nagar Default Panel My Panel …" at bounding box center [427, 192] width 854 height 385
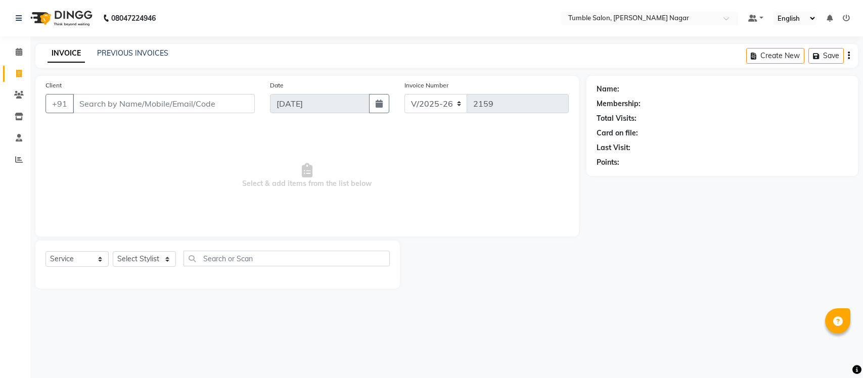
select select "8207"
click at [87, 259] on select "Select Service Product Membership Package Voucher Prepaid Gift Card" at bounding box center [77, 259] width 63 height 16
select select "product"
click at [46, 251] on select "Select Service Product Membership Package Voucher Prepaid Gift Card" at bounding box center [77, 259] width 63 height 16
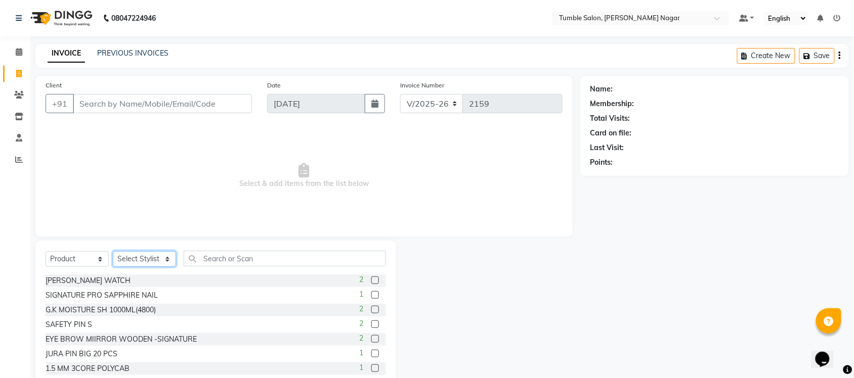
click at [141, 258] on select "Select Stylist Finance id [PERSON_NAME] [PERSON_NAME] [PERSON_NAME] Nisha Purch…" at bounding box center [144, 259] width 63 height 16
select select "85223"
click at [113, 251] on select "Select Stylist Finance id [PERSON_NAME] [PERSON_NAME] [PERSON_NAME] Nisha Purch…" at bounding box center [144, 259] width 63 height 16
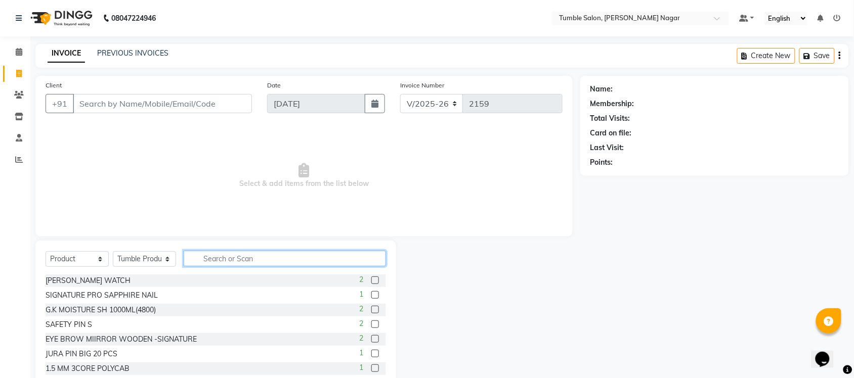
click at [222, 264] on input "text" at bounding box center [285, 259] width 202 height 16
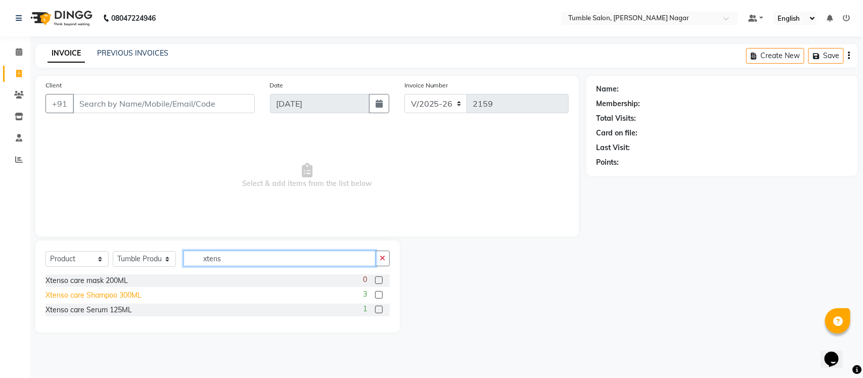
type input "xtens"
click at [112, 296] on div "Xtenso care Shampoo 300ML" at bounding box center [94, 295] width 96 height 11
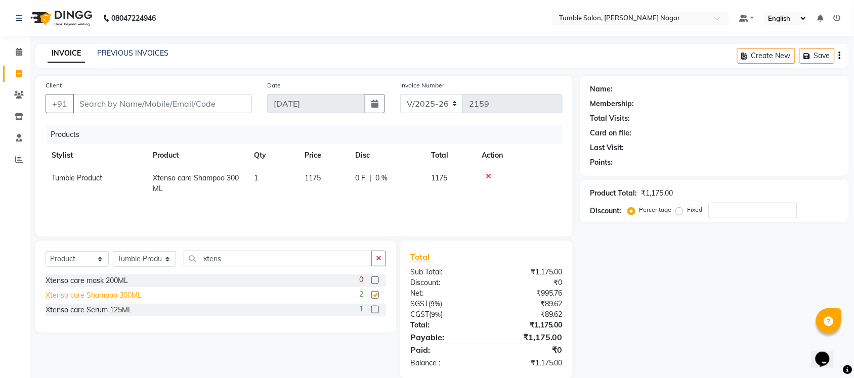
checkbox input "false"
click at [153, 110] on input "Client" at bounding box center [162, 103] width 179 height 19
click at [67, 278] on div "Xtenso care mask 200ML" at bounding box center [87, 281] width 82 height 11
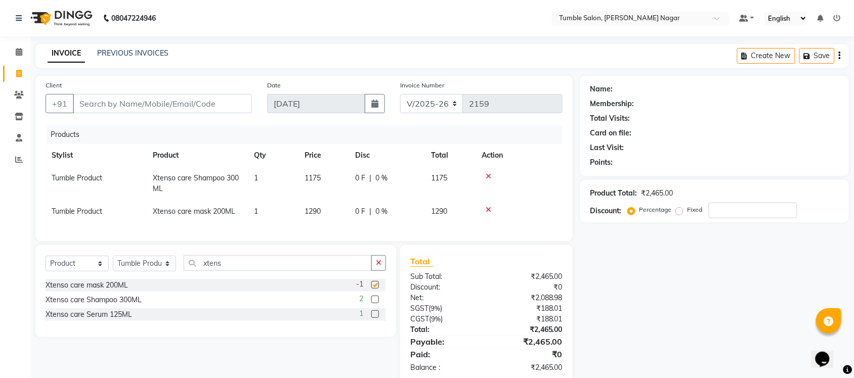
checkbox input "false"
click at [170, 105] on input "Client" at bounding box center [162, 103] width 179 height 19
type input "8"
type input "0"
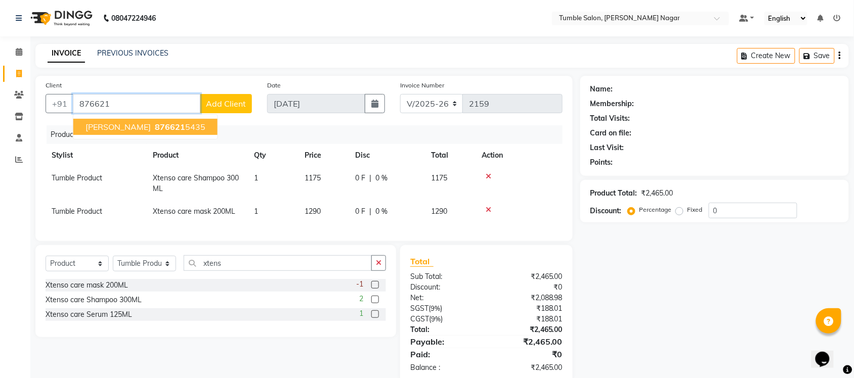
click at [153, 129] on ngb-highlight "876621 5435" at bounding box center [179, 127] width 53 height 10
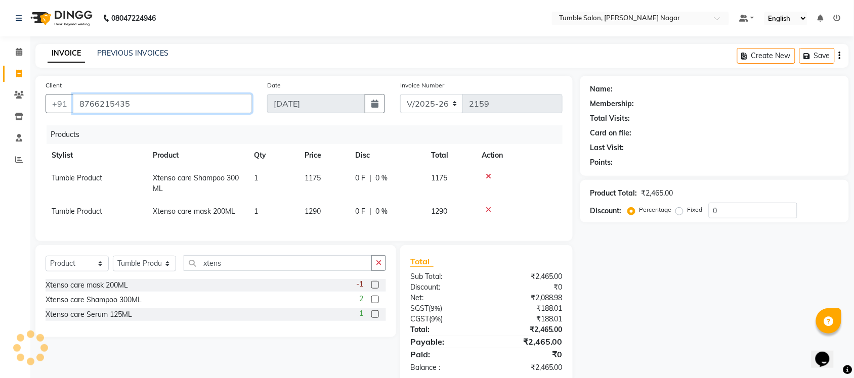
type input "8766215435"
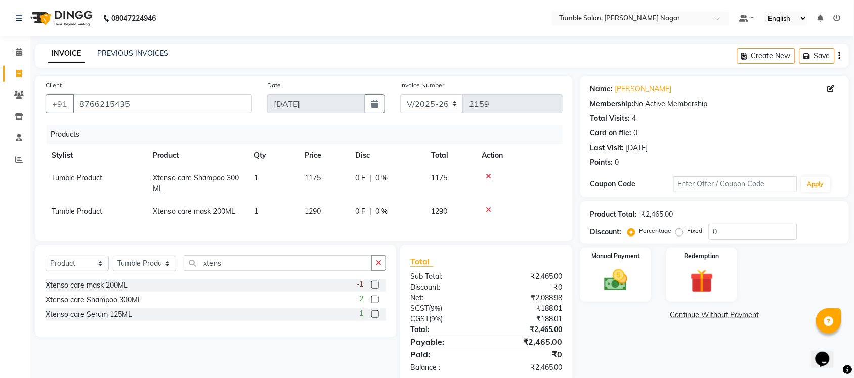
scroll to position [29, 0]
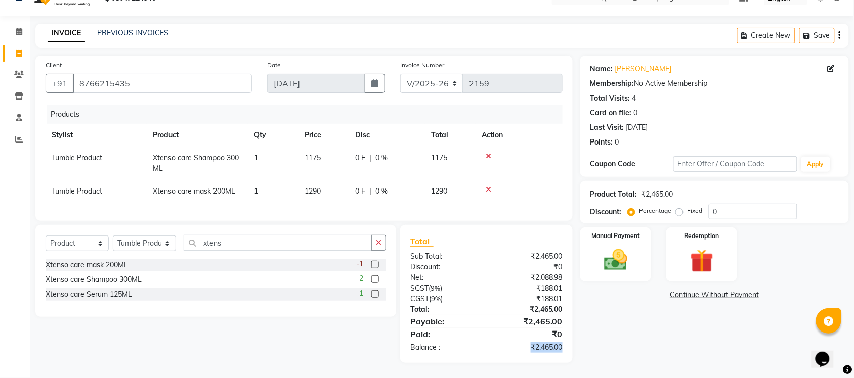
drag, startPoint x: 527, startPoint y: 351, endPoint x: 579, endPoint y: 352, distance: 52.1
click at [566, 357] on div "Total Sub Total: ₹2,465.00 Discount: ₹0 Net: ₹2,088.98 SGST ( 9% ) ₹188.01 CGST…" at bounding box center [486, 294] width 172 height 138
click at [616, 330] on div "Name: [PERSON_NAME] Membership: No Active Membership Total Visits: 4 Card on fi…" at bounding box center [718, 210] width 276 height 308
click at [632, 261] on img at bounding box center [615, 260] width 39 height 28
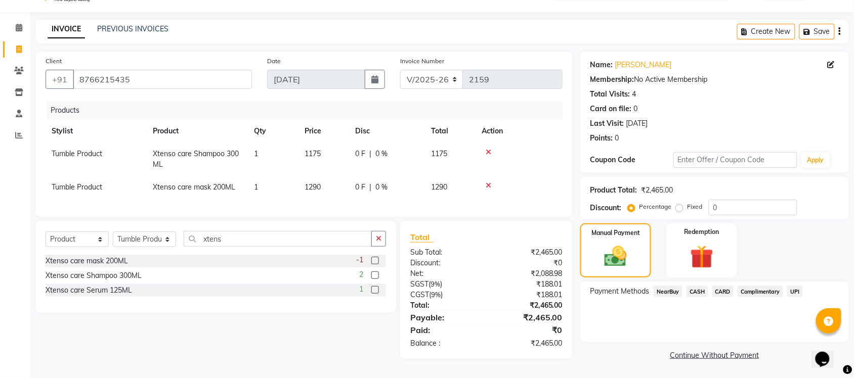
click at [795, 288] on span "UPI" at bounding box center [795, 292] width 16 height 12
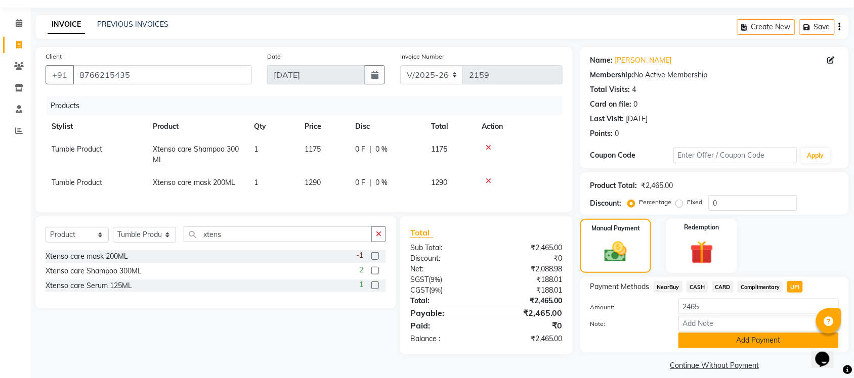
click at [753, 339] on button "Add Payment" at bounding box center [758, 341] width 160 height 16
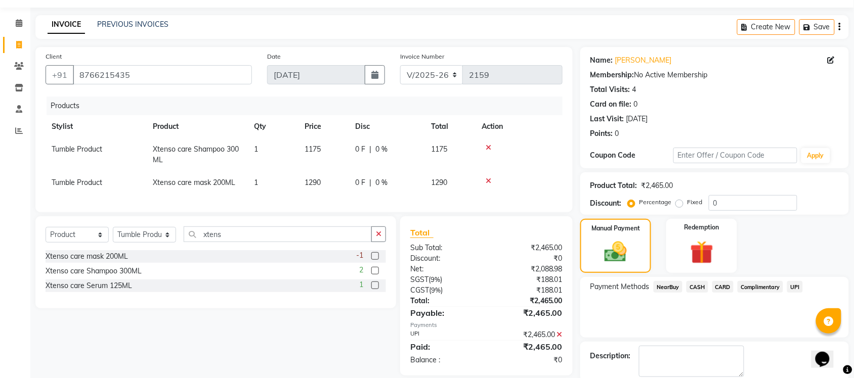
scroll to position [81, 0]
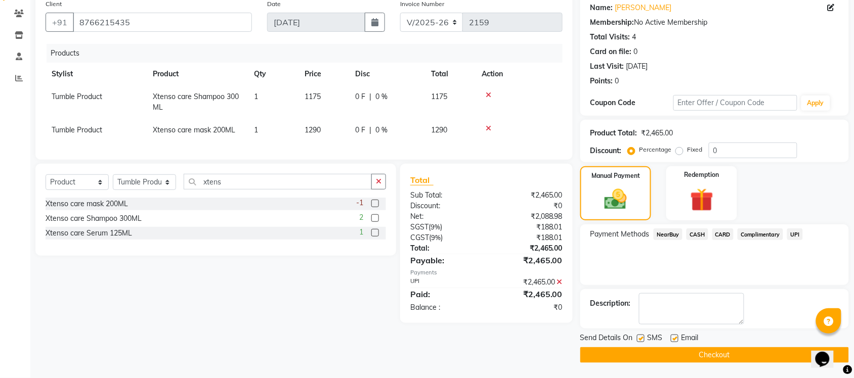
click at [699, 358] on button "Checkout" at bounding box center [714, 355] width 269 height 16
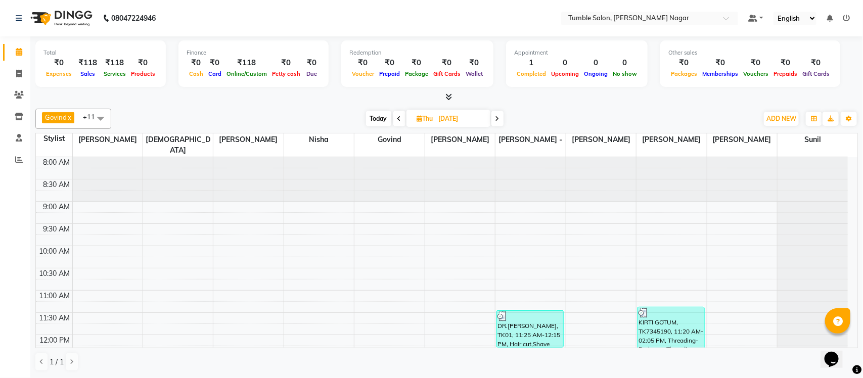
scroll to position [226, 0]
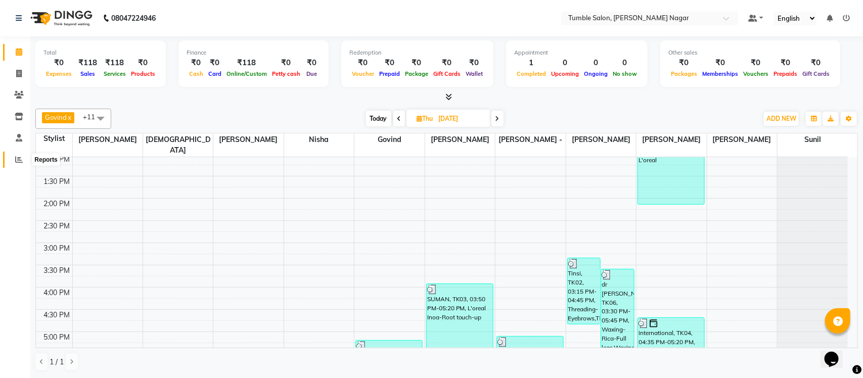
click at [10, 155] on span at bounding box center [19, 160] width 18 height 12
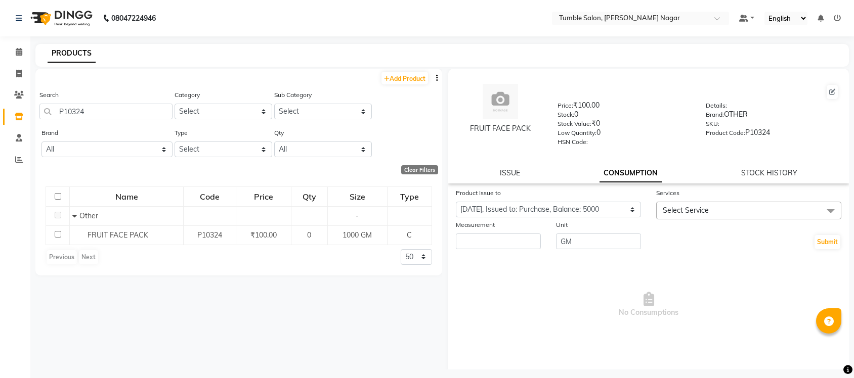
select select "1203772"
click at [0, 163] on app-home "08047224946 Select Location × Tumble Salon, [PERSON_NAME] Nagar Default Panel M…" at bounding box center [427, 192] width 854 height 385
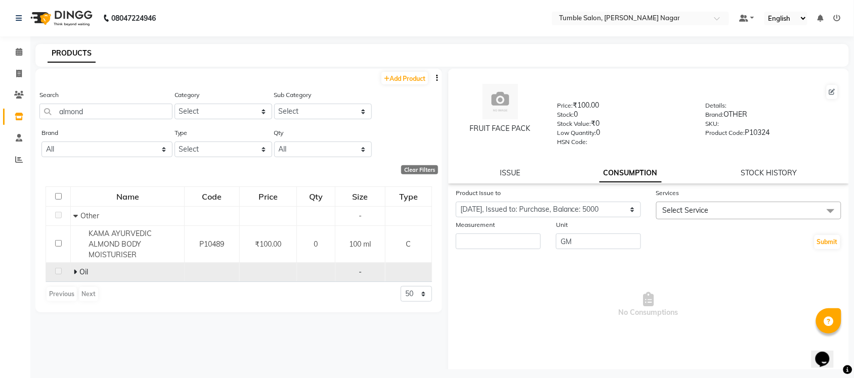
type input "almond"
click at [201, 271] on td at bounding box center [212, 272] width 55 height 19
click at [76, 269] on icon at bounding box center [75, 272] width 4 height 7
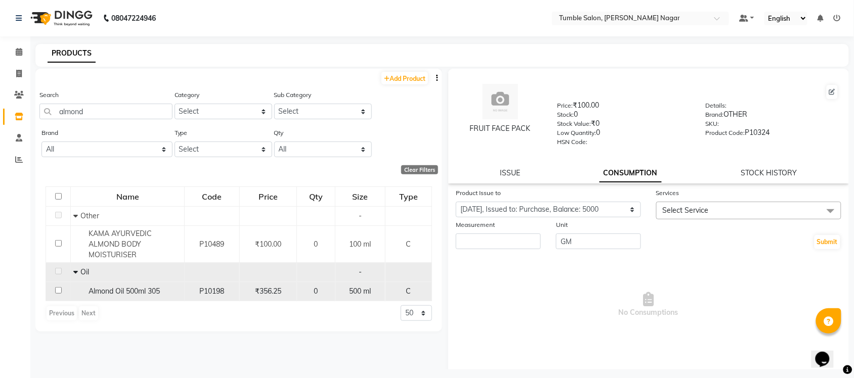
click at [105, 296] on div "Almond Oil 500ml 305" at bounding box center [127, 291] width 108 height 11
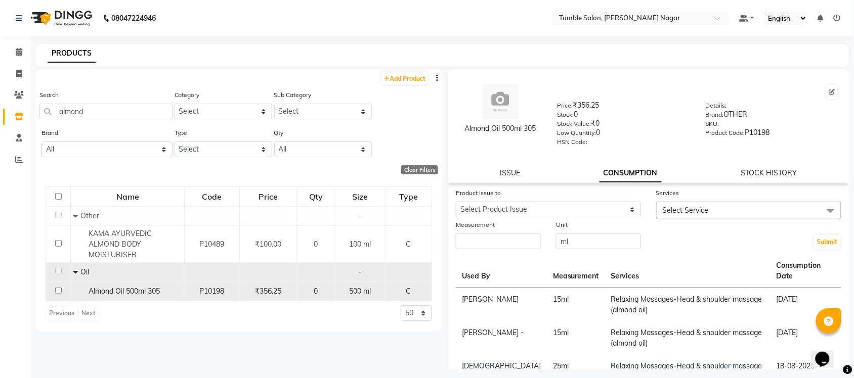
click at [133, 292] on span "Almond Oil 500ml 305" at bounding box center [124, 291] width 71 height 9
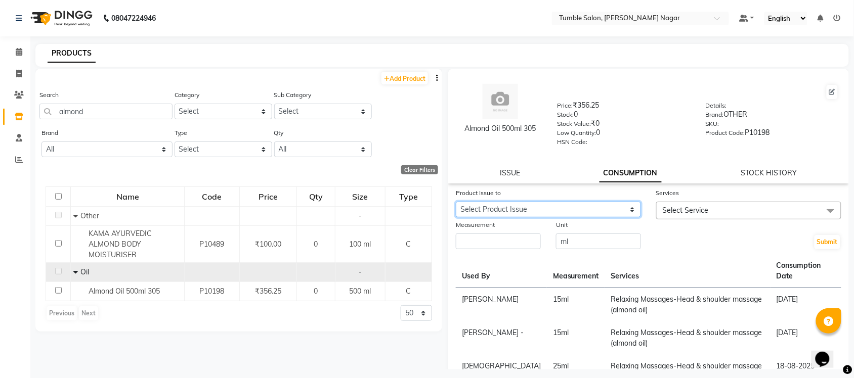
click at [520, 208] on select "Select Product Issue [DATE], Issued to: [PERSON_NAME] , Balance: 395" at bounding box center [548, 210] width 185 height 16
click at [621, 263] on th "Services" at bounding box center [687, 271] width 165 height 34
